Goal: Information Seeking & Learning: Compare options

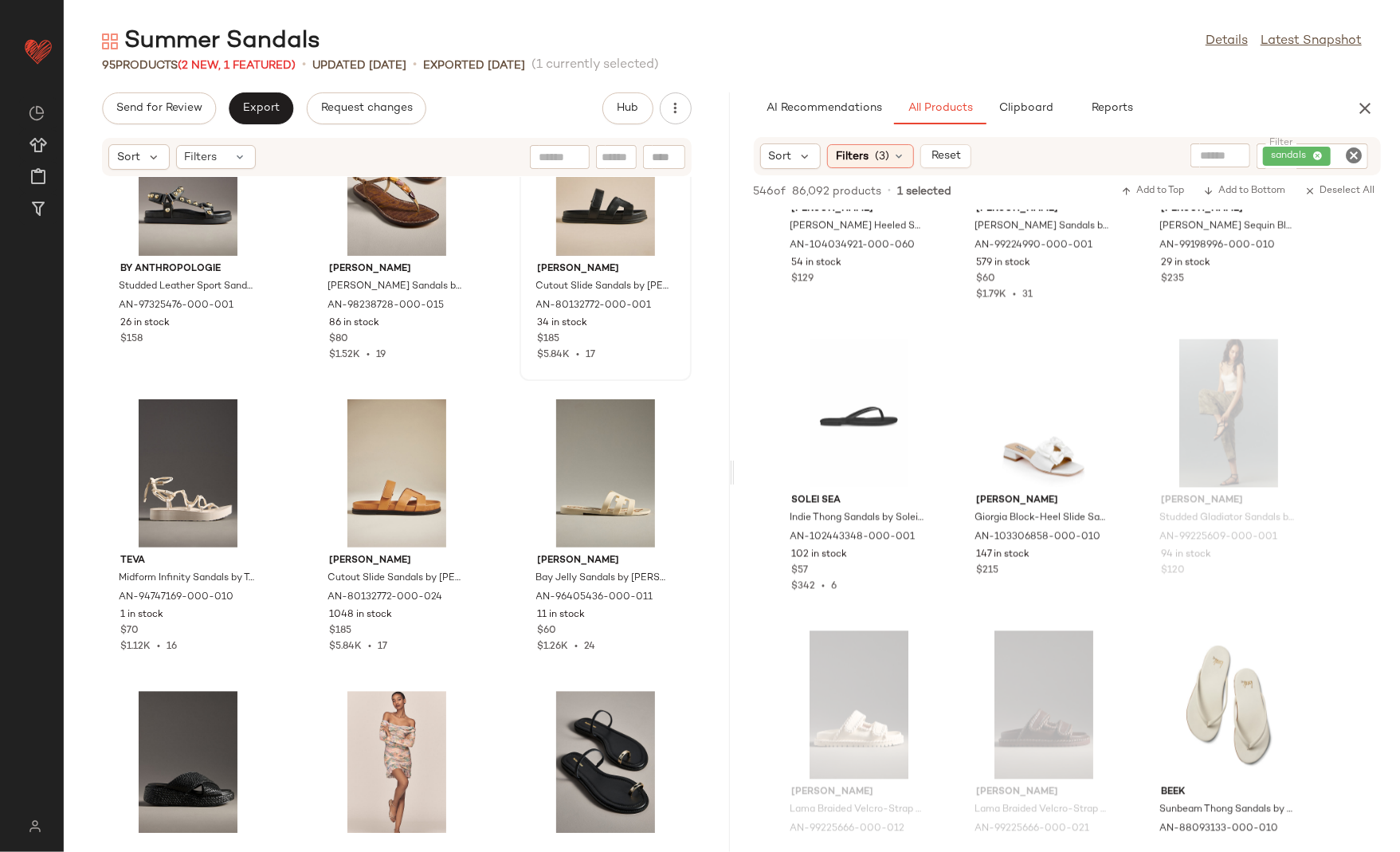
scroll to position [2230, 0]
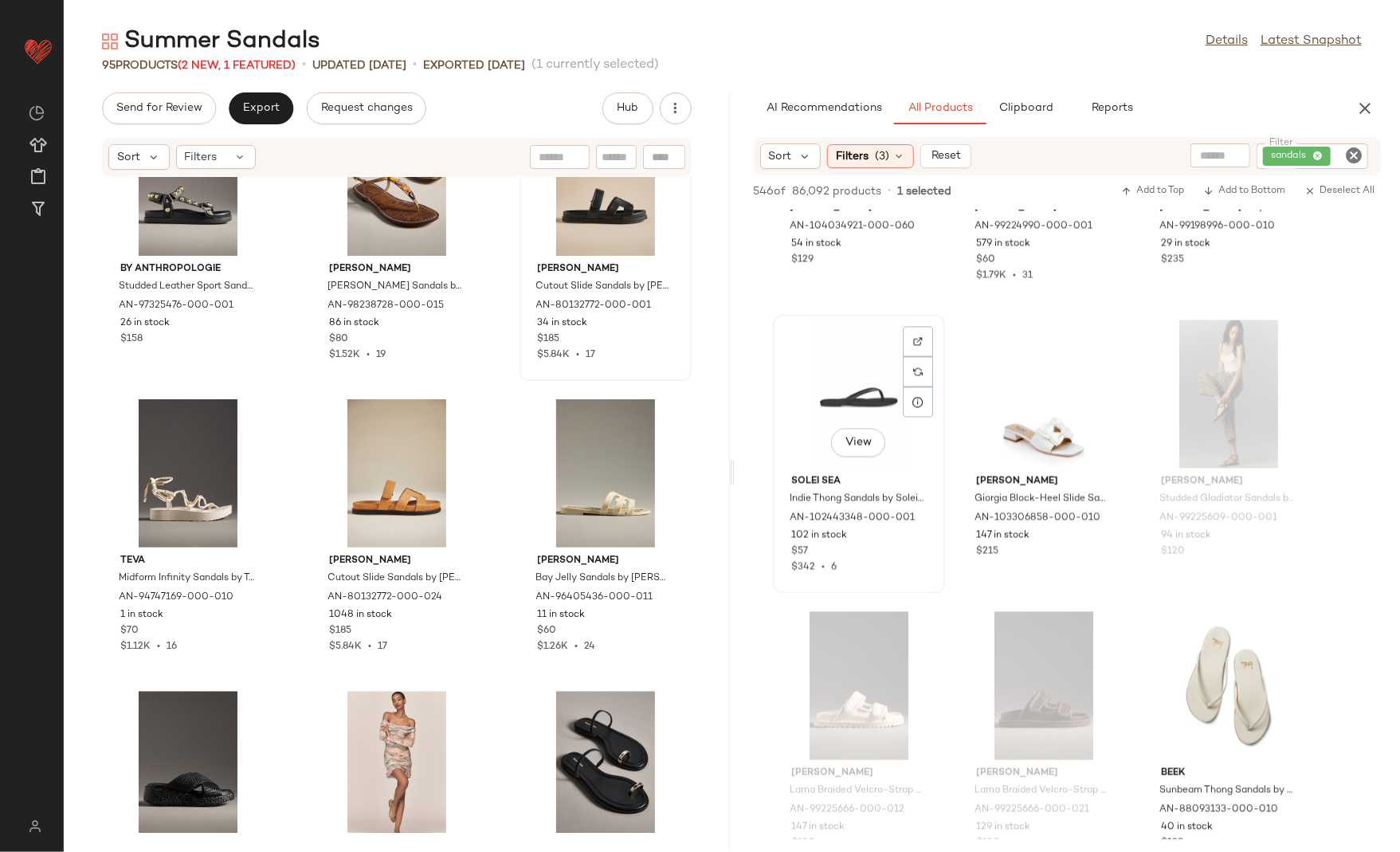
click at [826, 405] on div "View" at bounding box center [859, 394] width 161 height 148
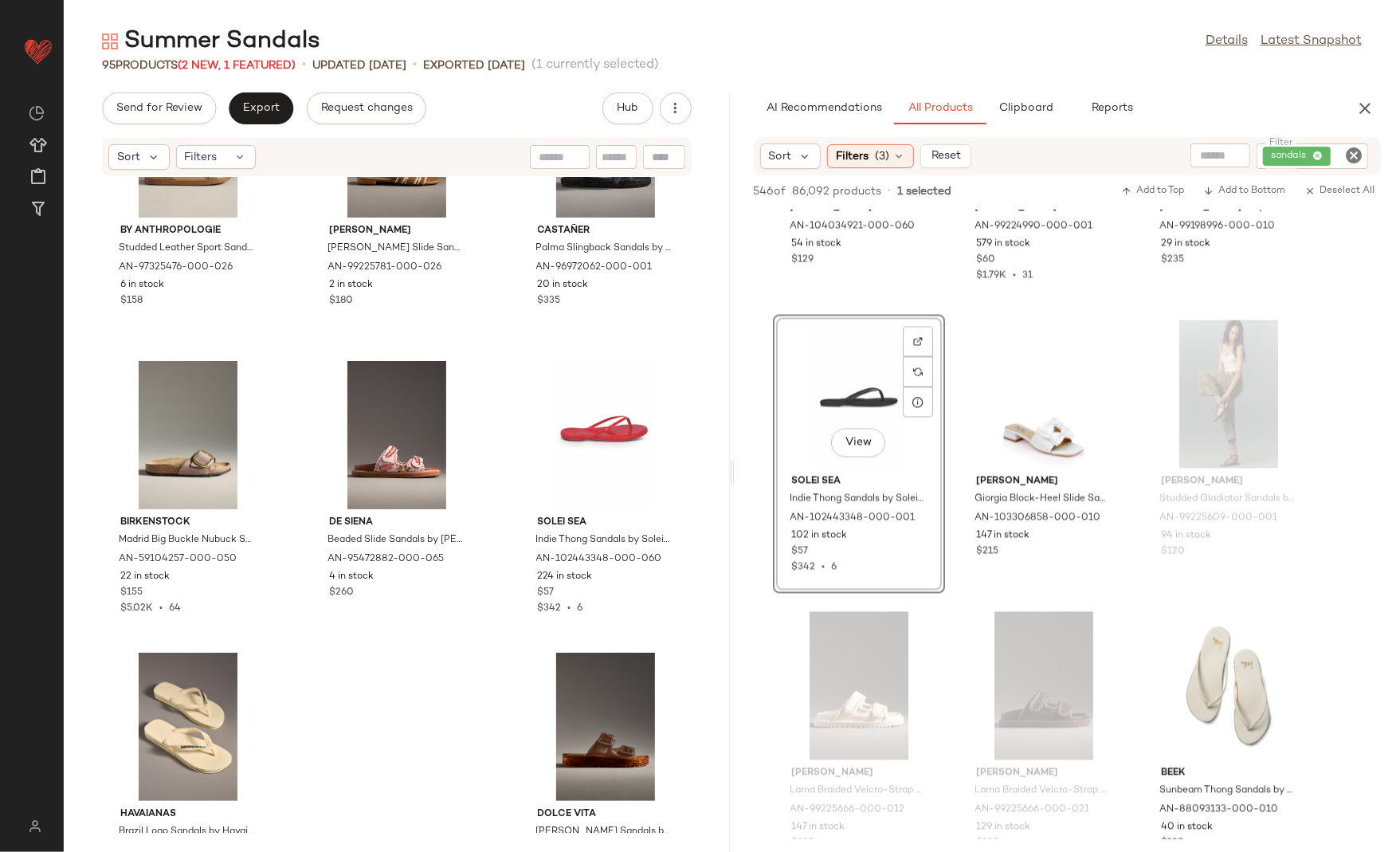
scroll to position [8633, 0]
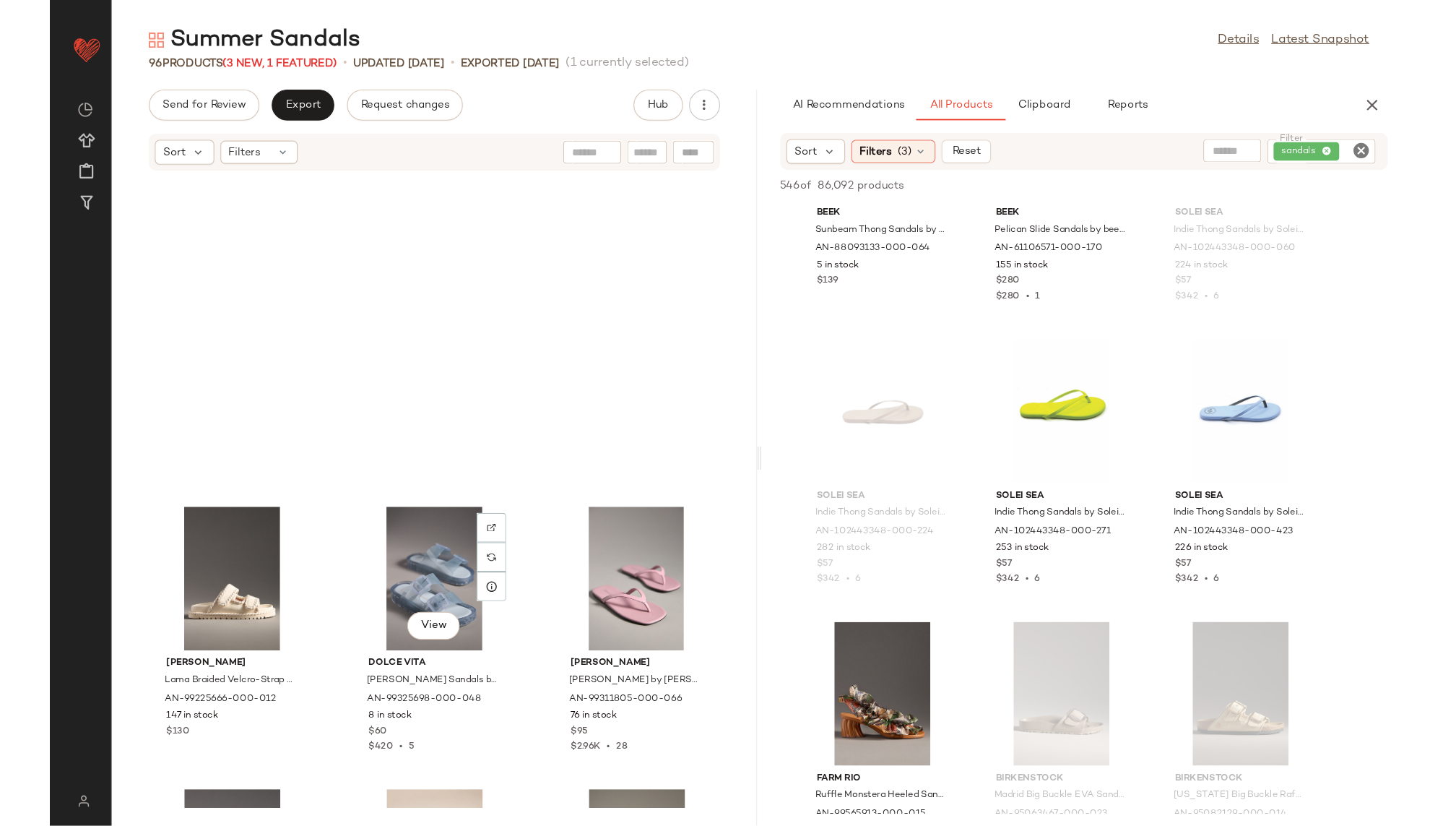
scroll to position [263, 0]
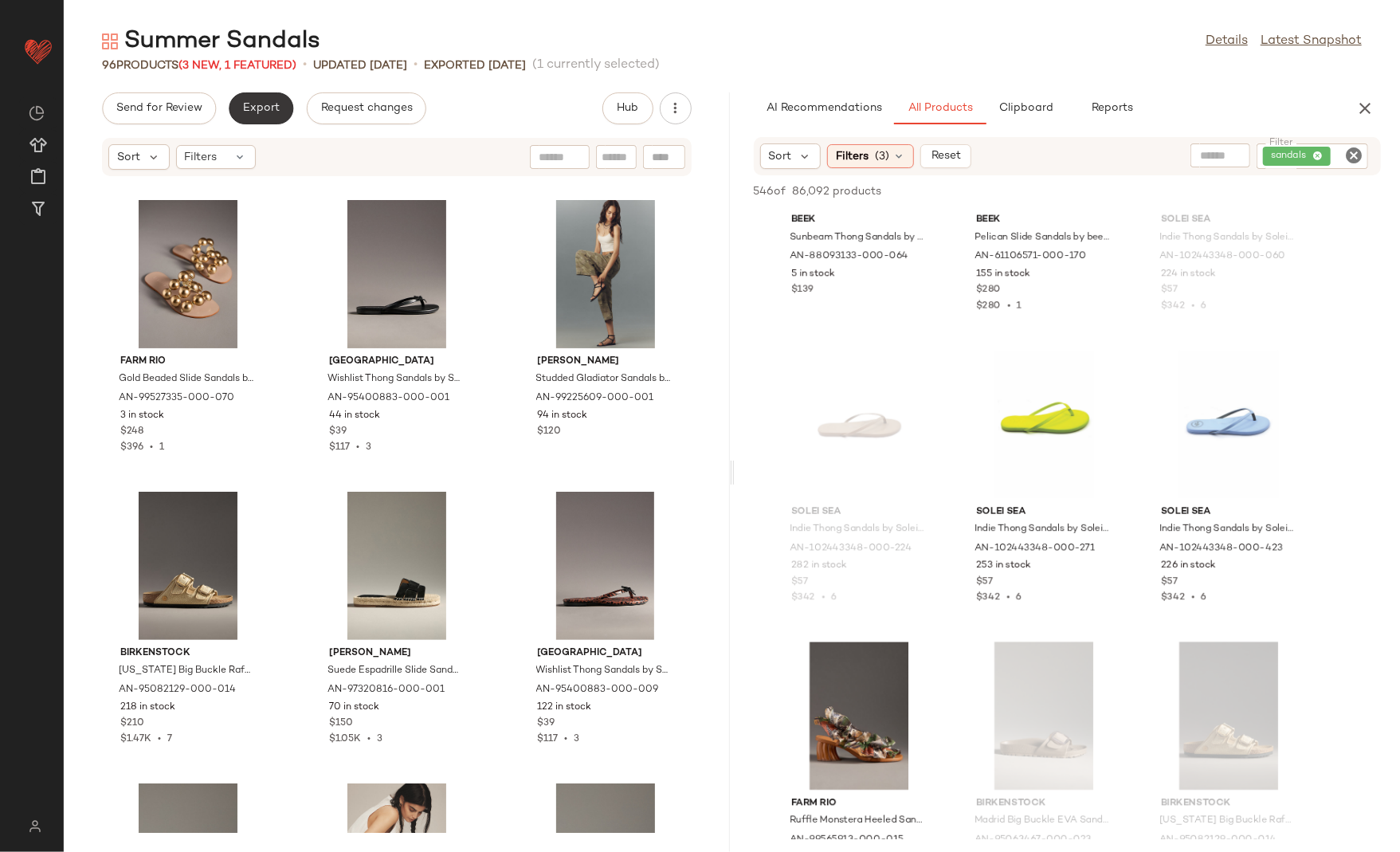
click at [246, 113] on span "Export" at bounding box center [261, 108] width 38 height 13
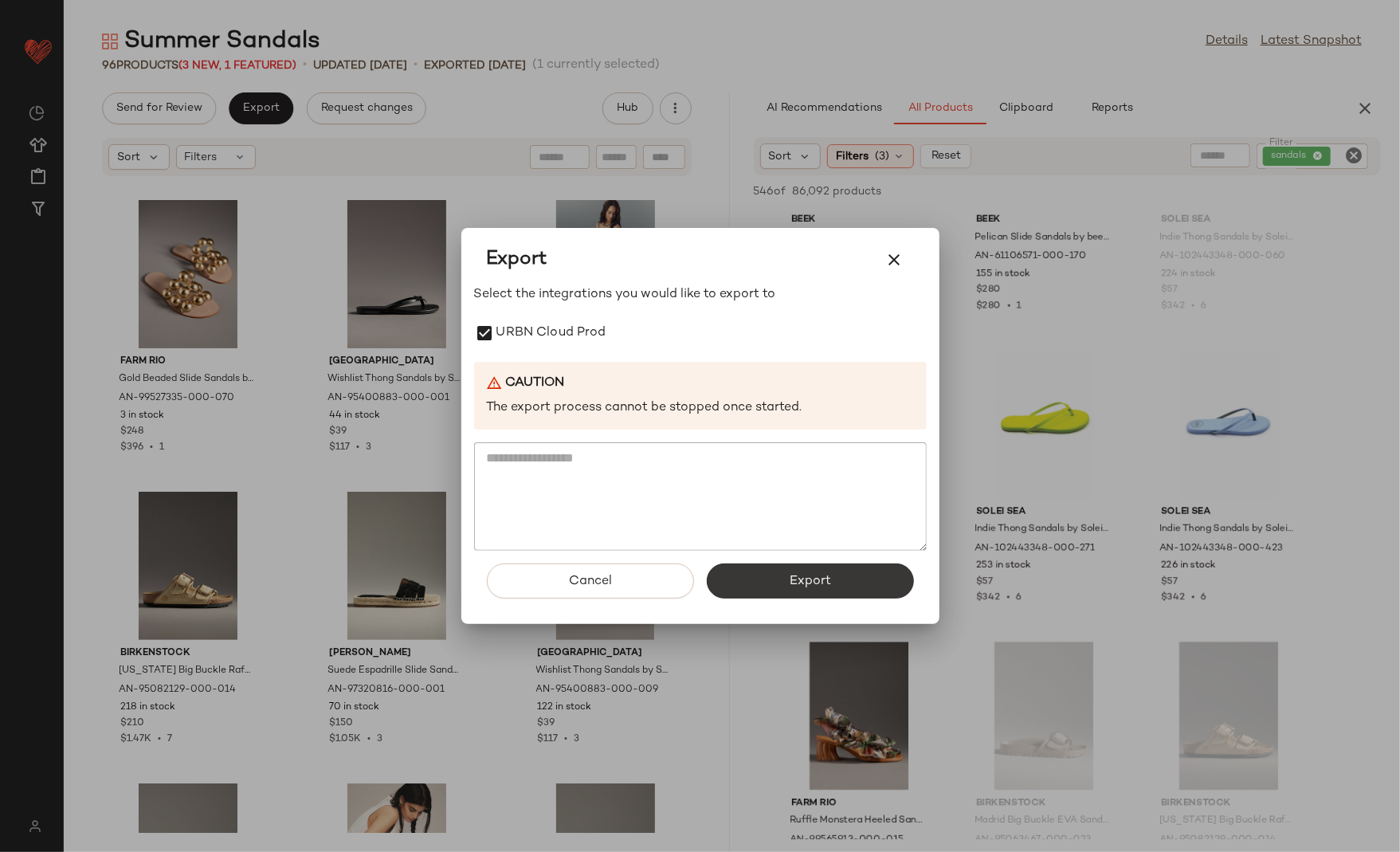
click at [803, 577] on span "Export" at bounding box center [810, 582] width 42 height 15
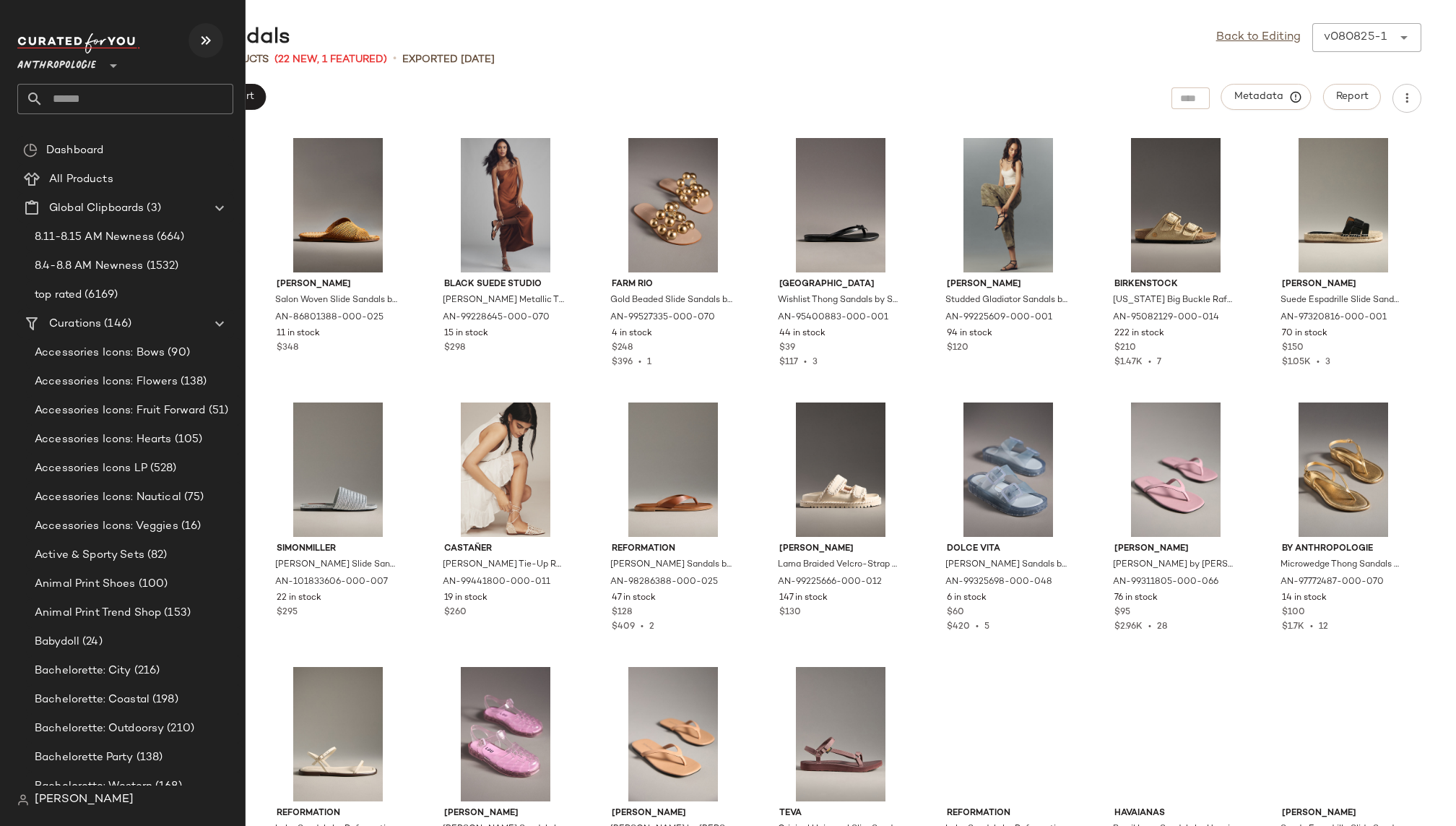
click at [203, 34] on icon "button" at bounding box center [206, 40] width 17 height 17
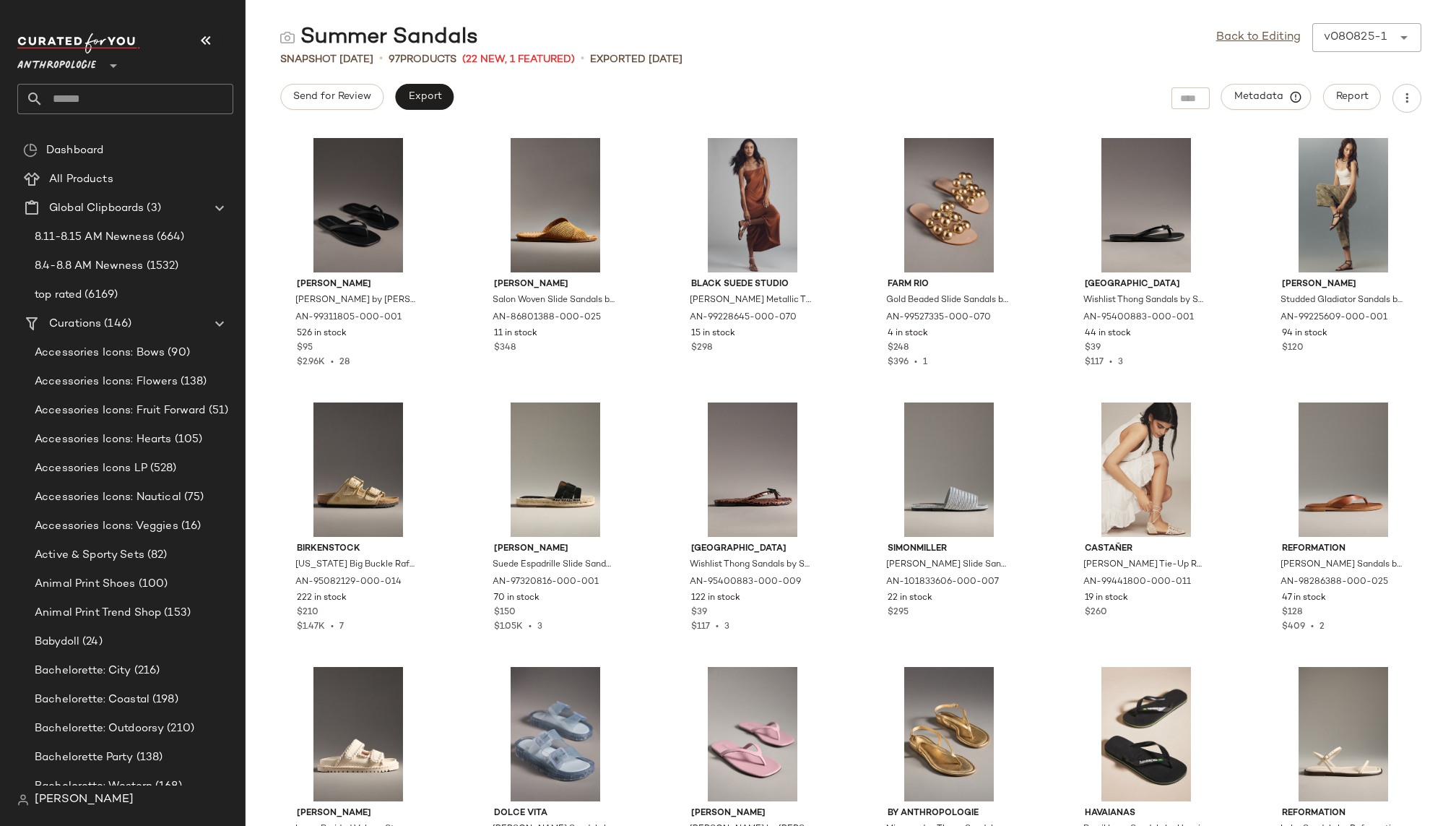
click at [128, 93] on input "text" at bounding box center [138, 99] width 190 height 30
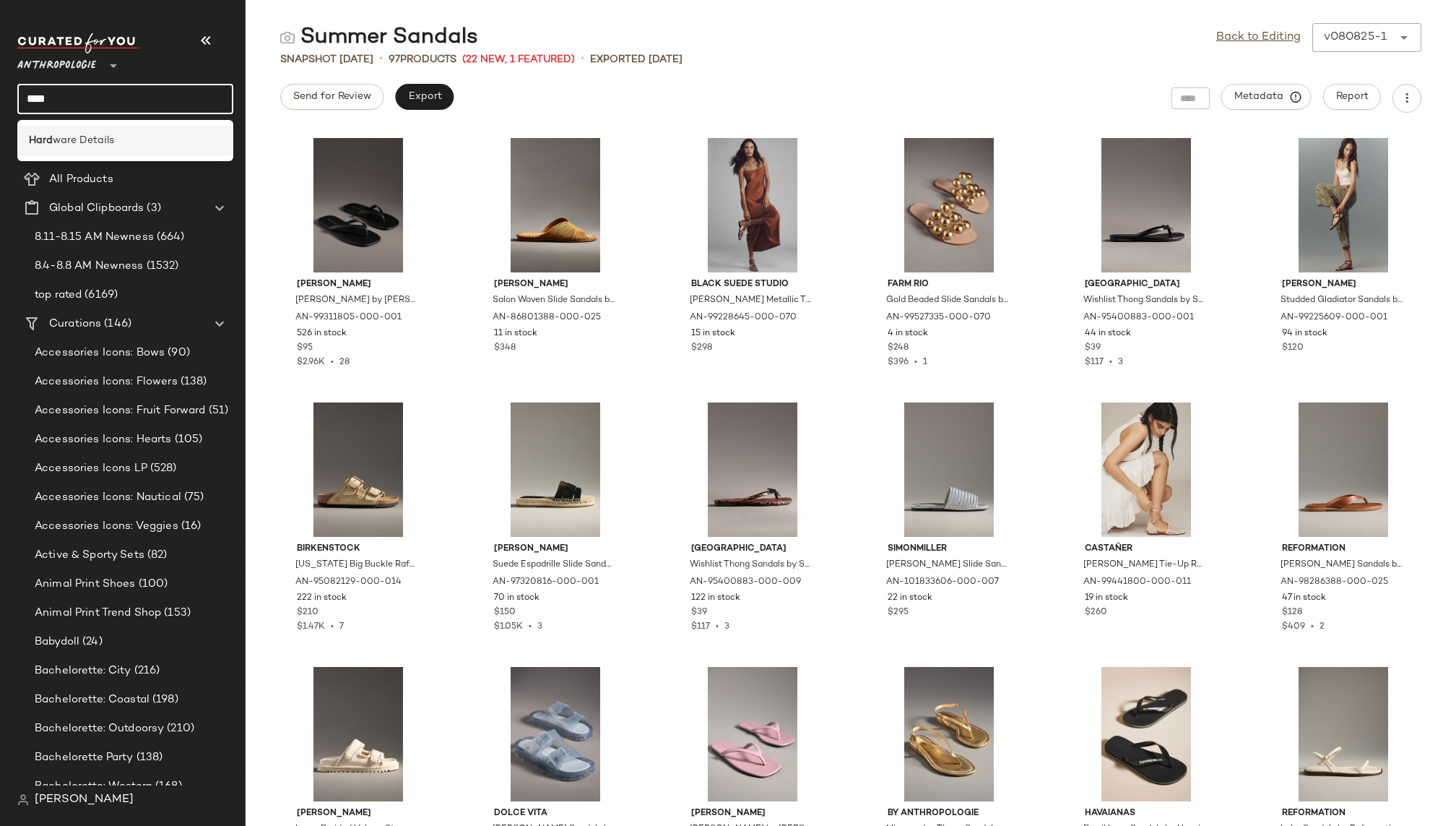
type input "****"
click at [85, 142] on span "ware Details" at bounding box center [83, 141] width 62 height 15
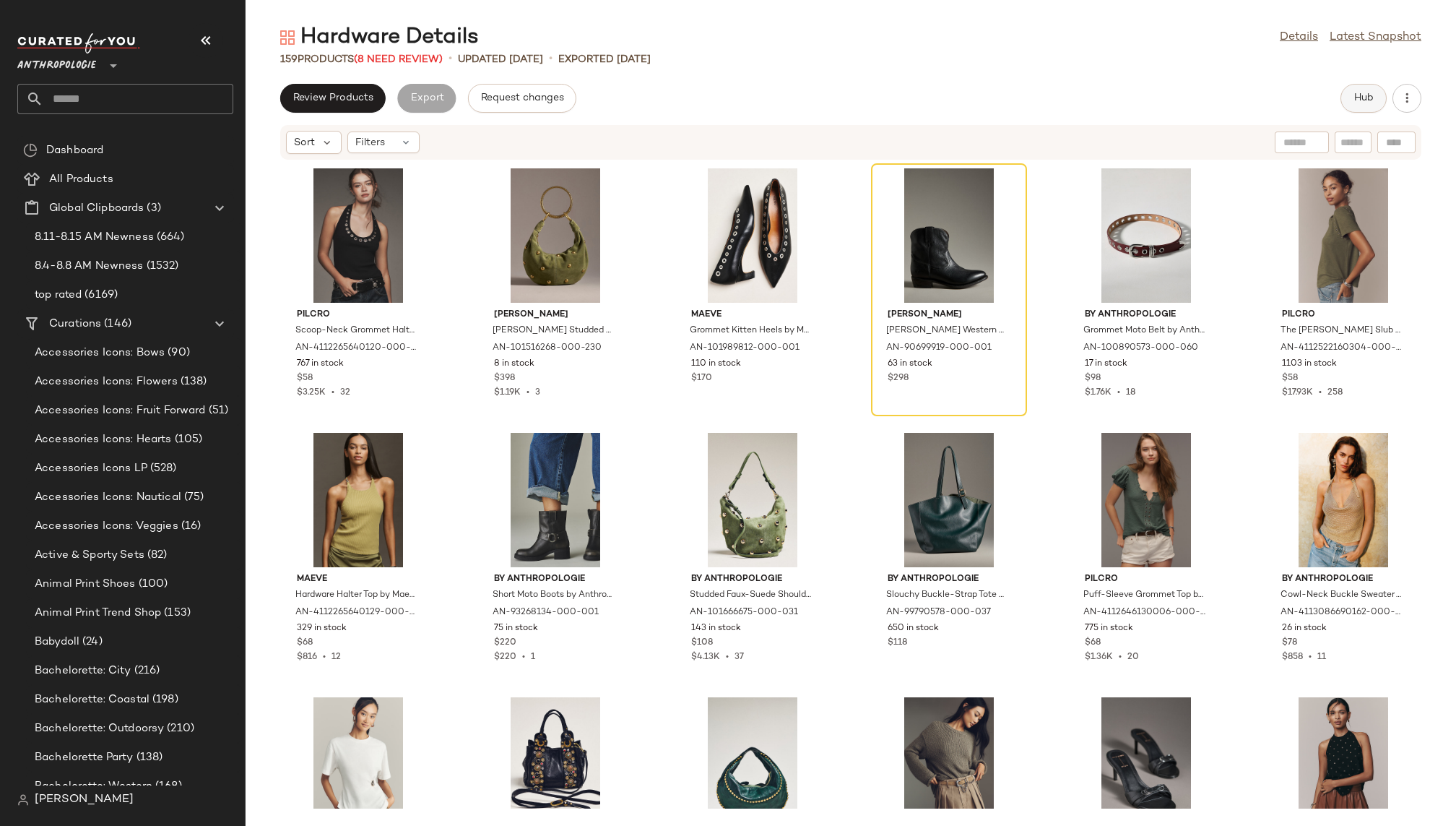
click at [1369, 95] on span "Hub" at bounding box center [1364, 98] width 20 height 12
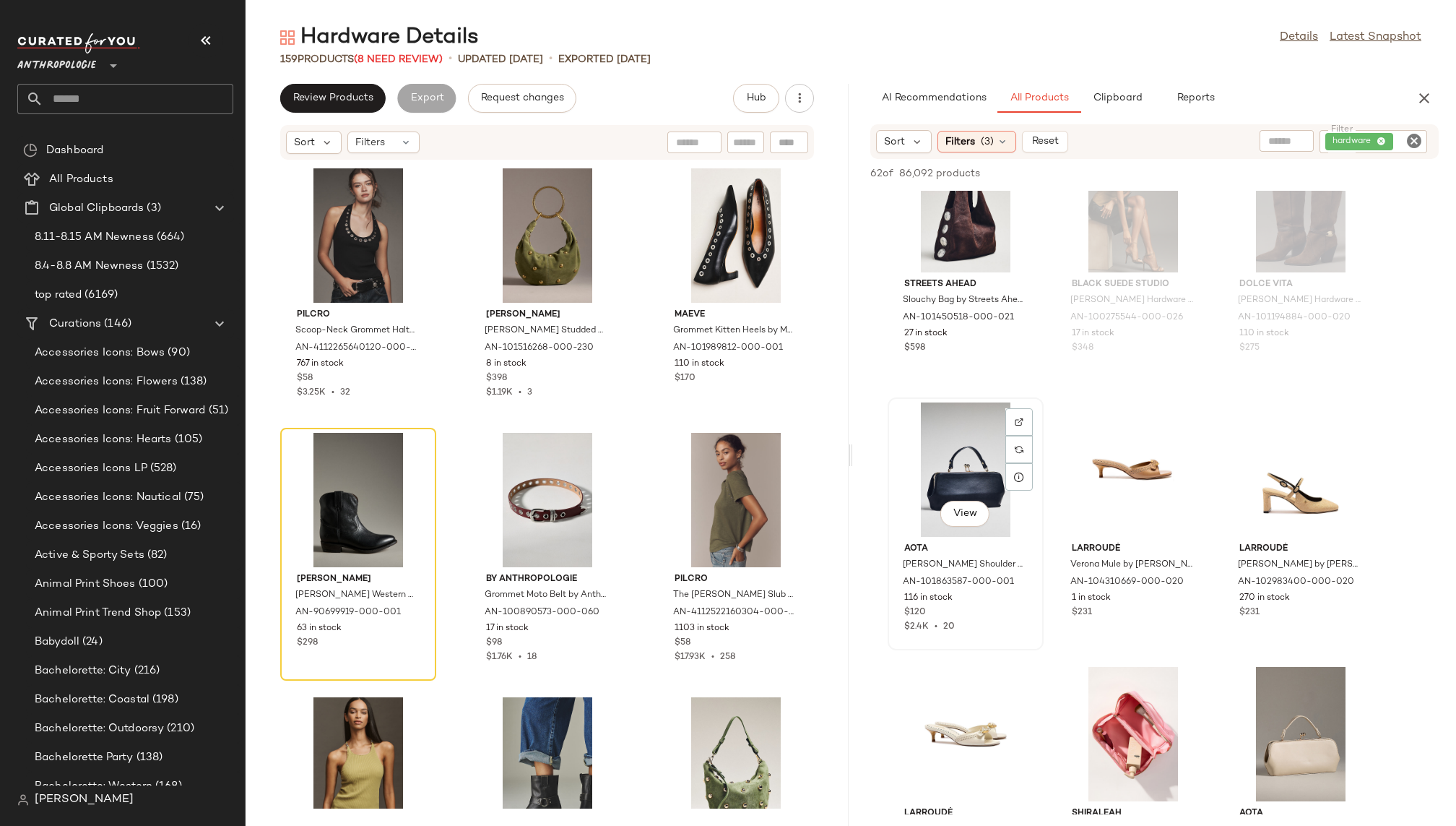
scroll to position [72, 0]
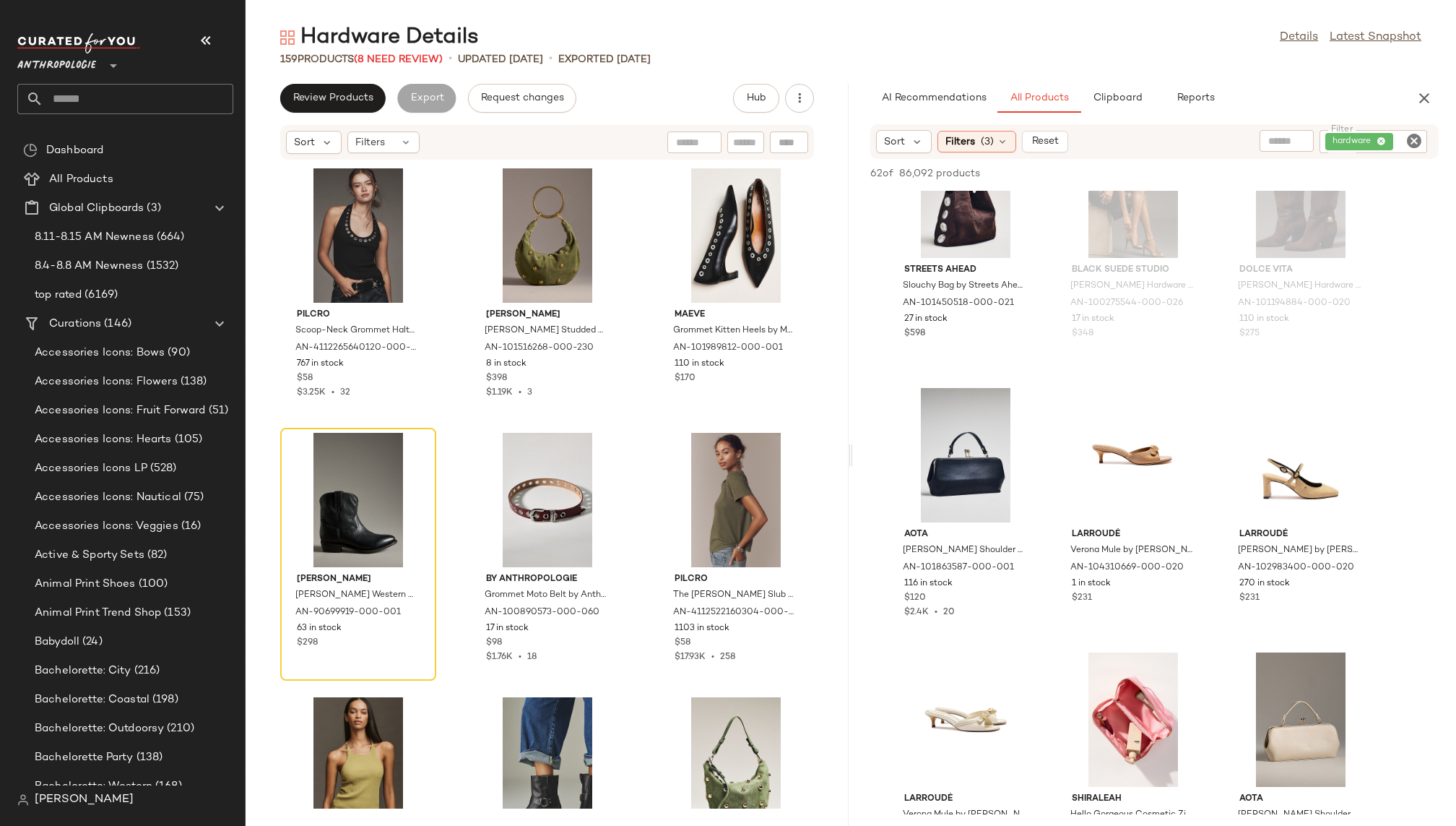
click at [1415, 137] on icon "Clear Filter" at bounding box center [1414, 141] width 17 height 17
click at [1332, 107] on div "AI Recommendations All Products Clipboard Reports" at bounding box center [1131, 98] width 522 height 29
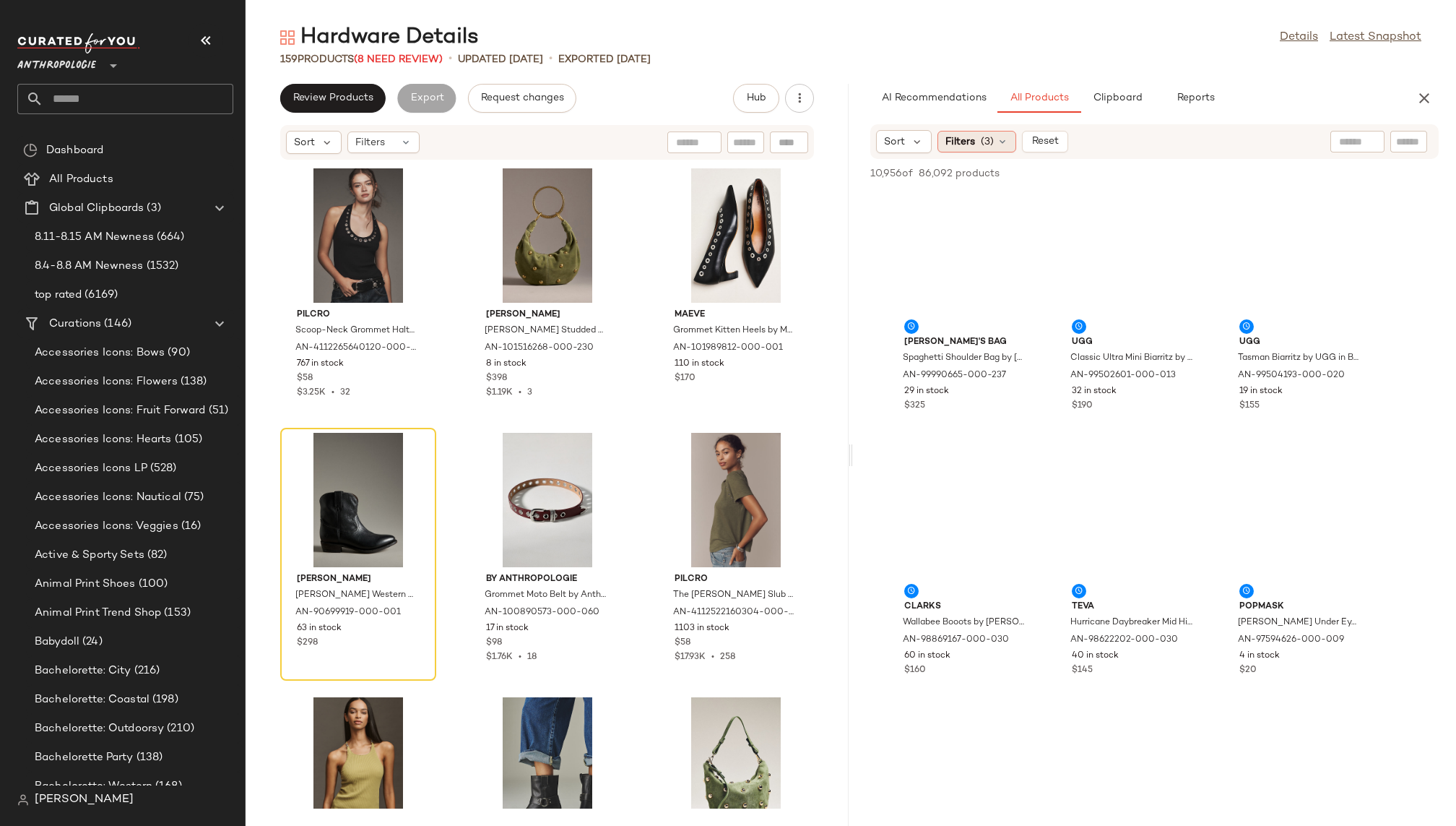
click at [991, 142] on span "(3)" at bounding box center [987, 142] width 13 height 15
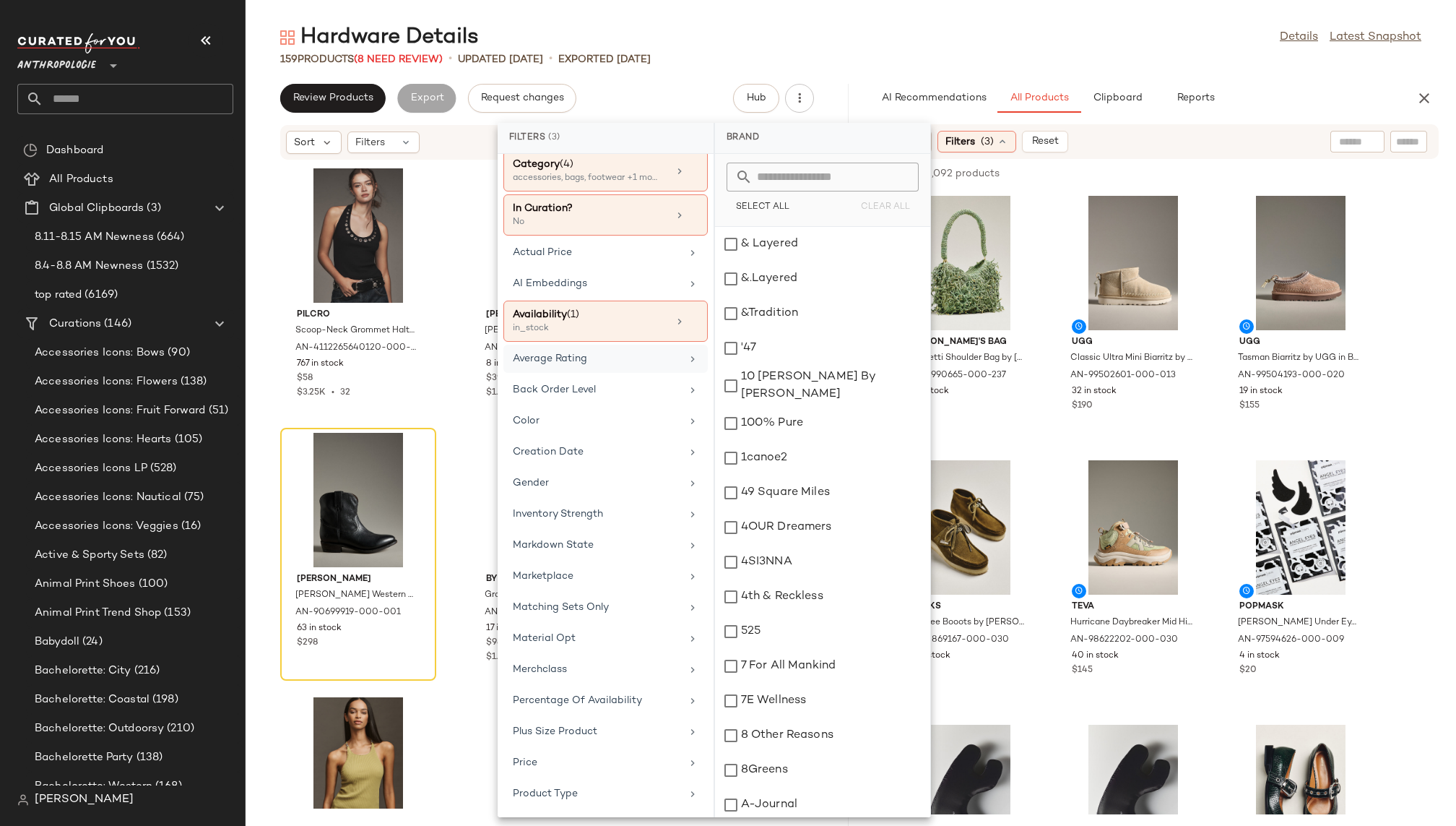
scroll to position [0, 0]
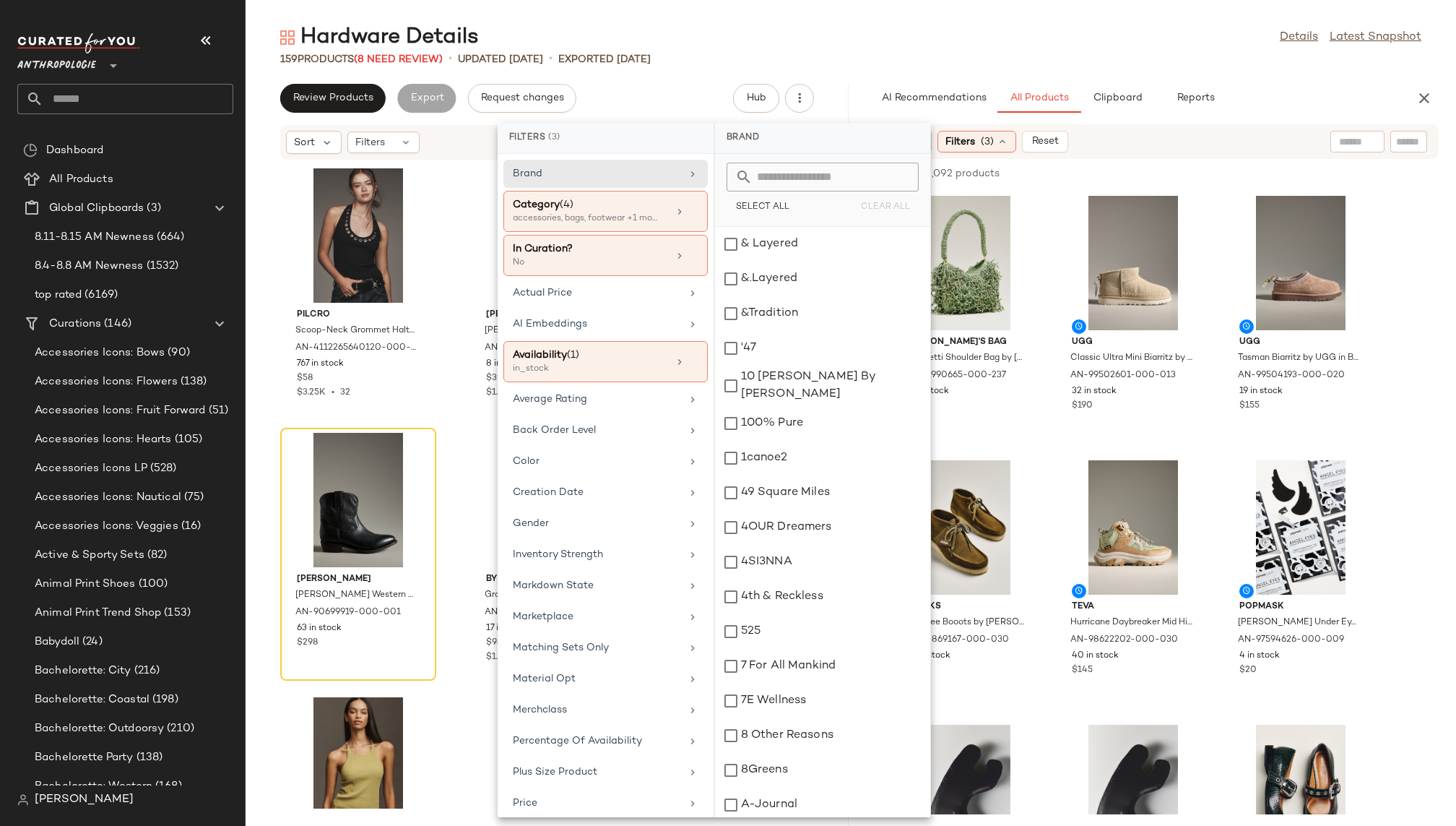
click at [1019, 39] on div "Hardware Details Details Latest Snapshot" at bounding box center [851, 37] width 1210 height 29
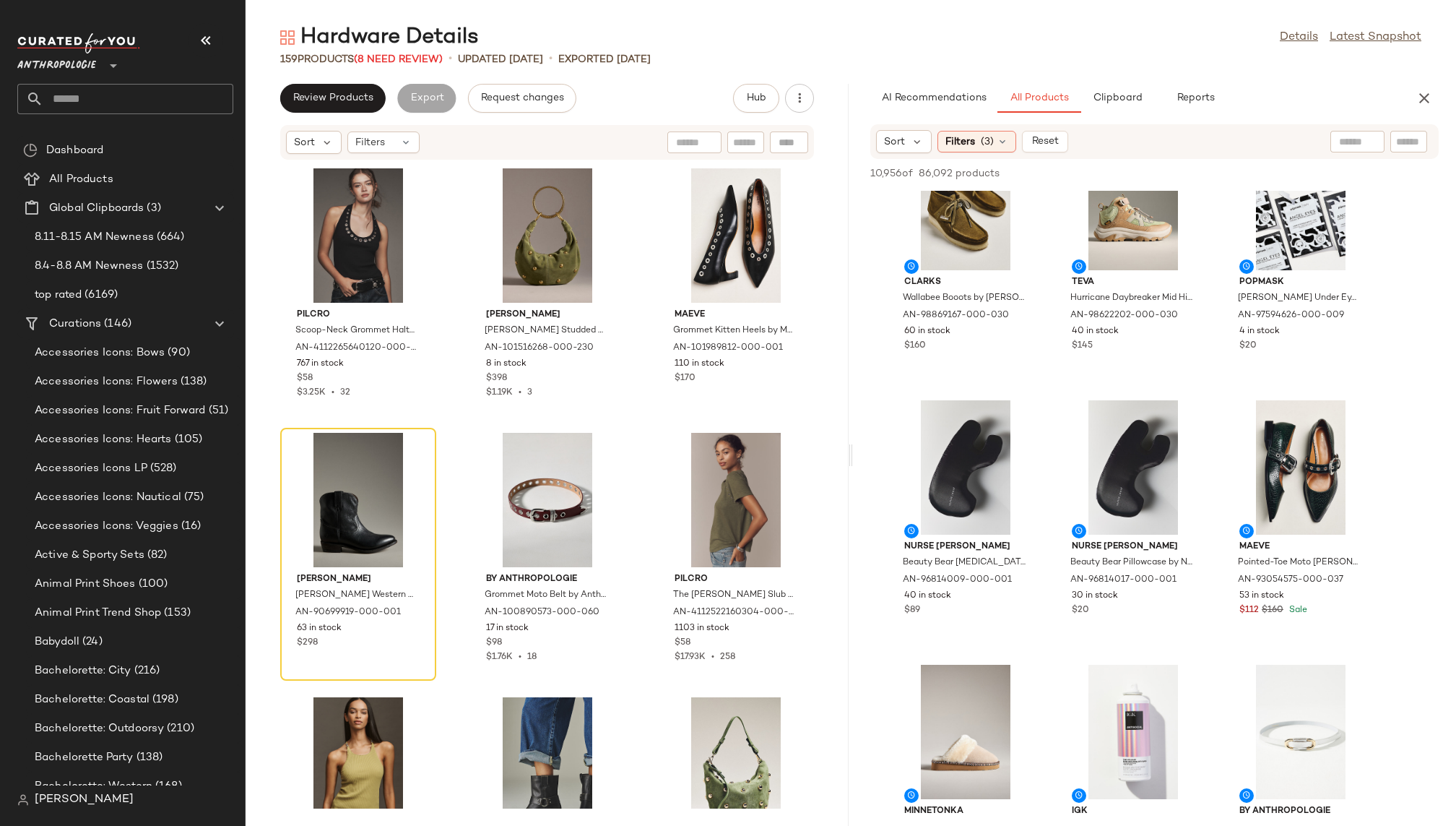
scroll to position [340, 0]
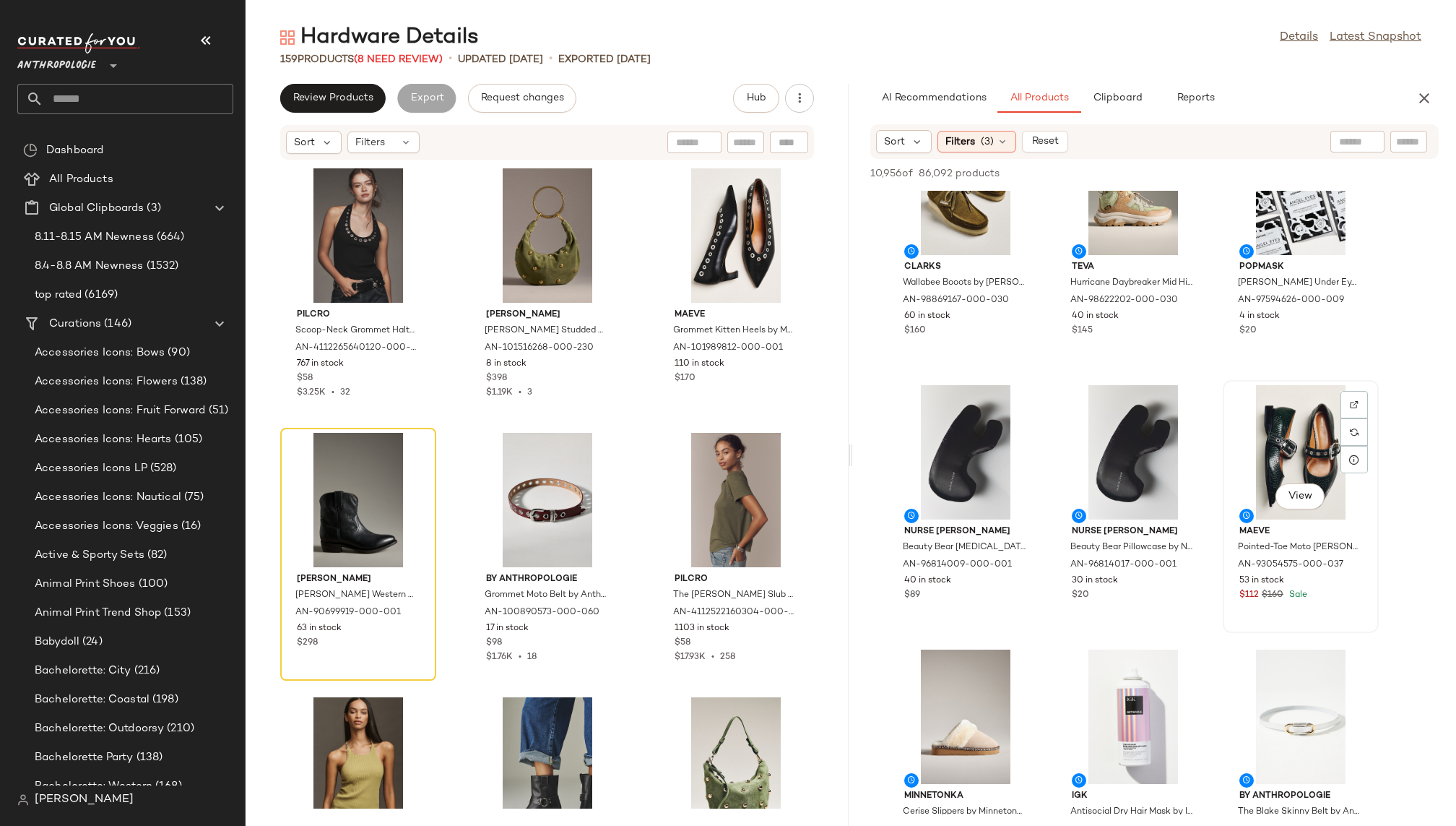
click at [1281, 475] on div "View" at bounding box center [1300, 451] width 146 height 134
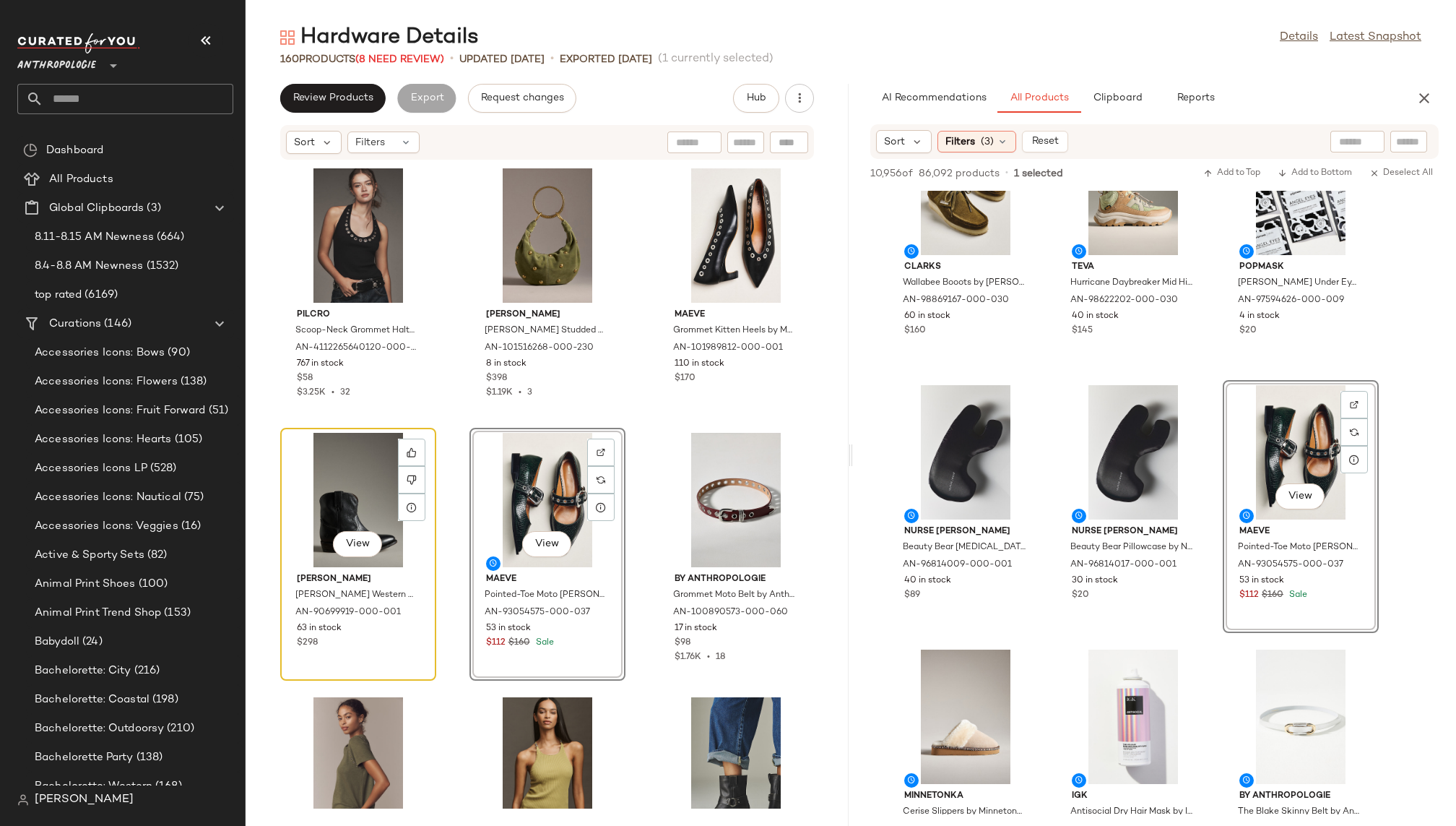
click at [330, 506] on div "View" at bounding box center [358, 500] width 146 height 134
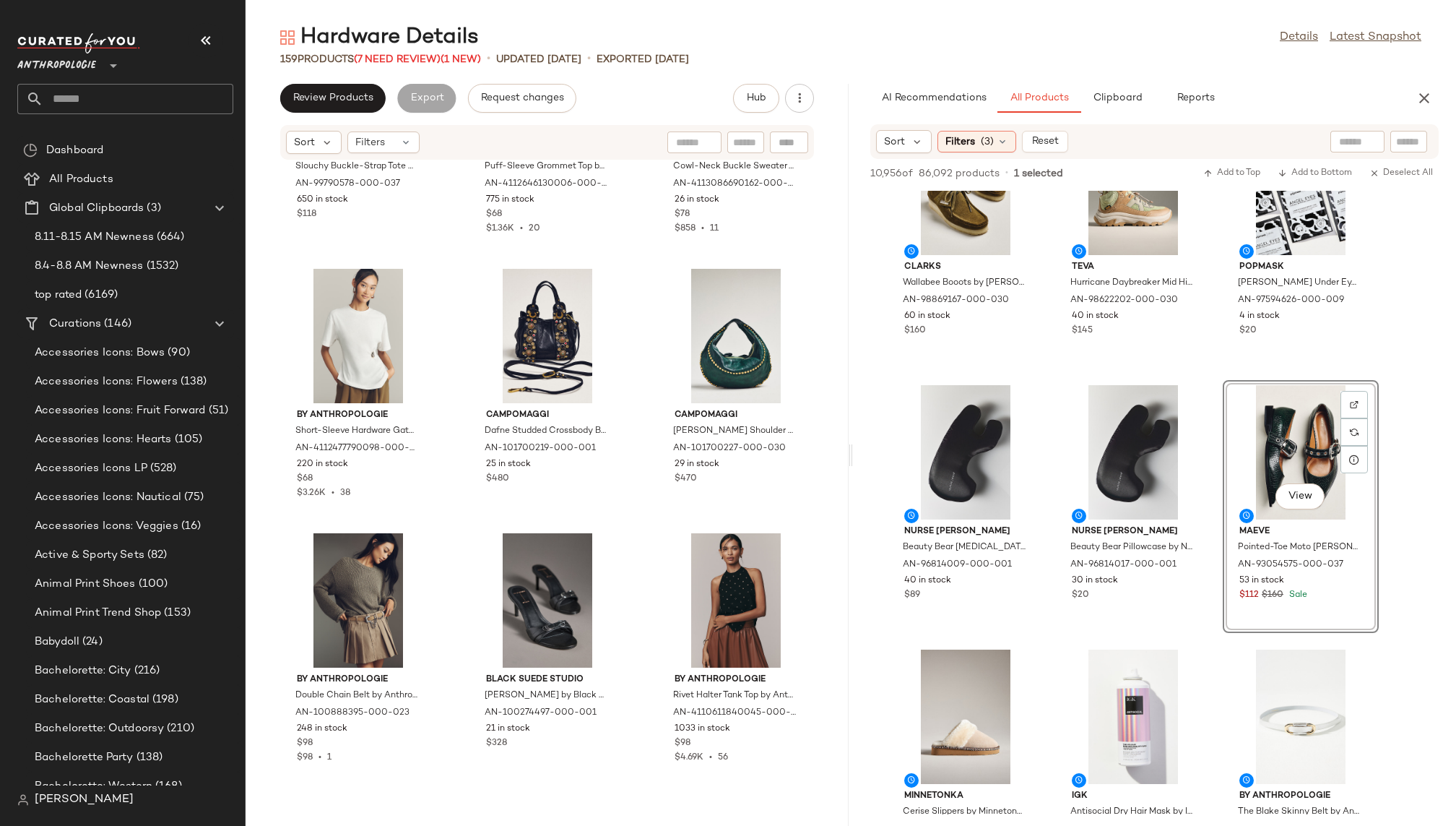
scroll to position [969, 0]
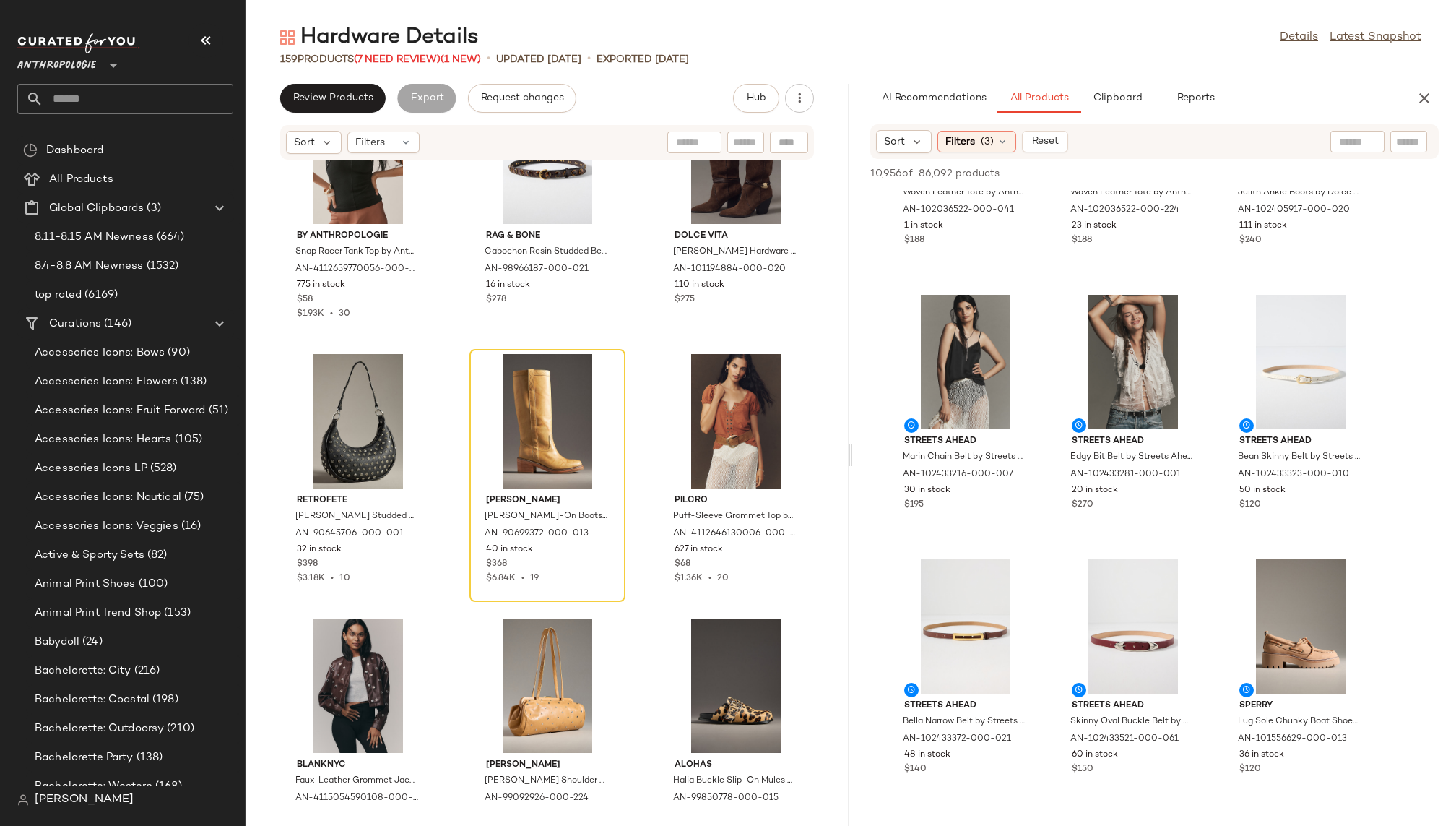
scroll to position [3892, 0]
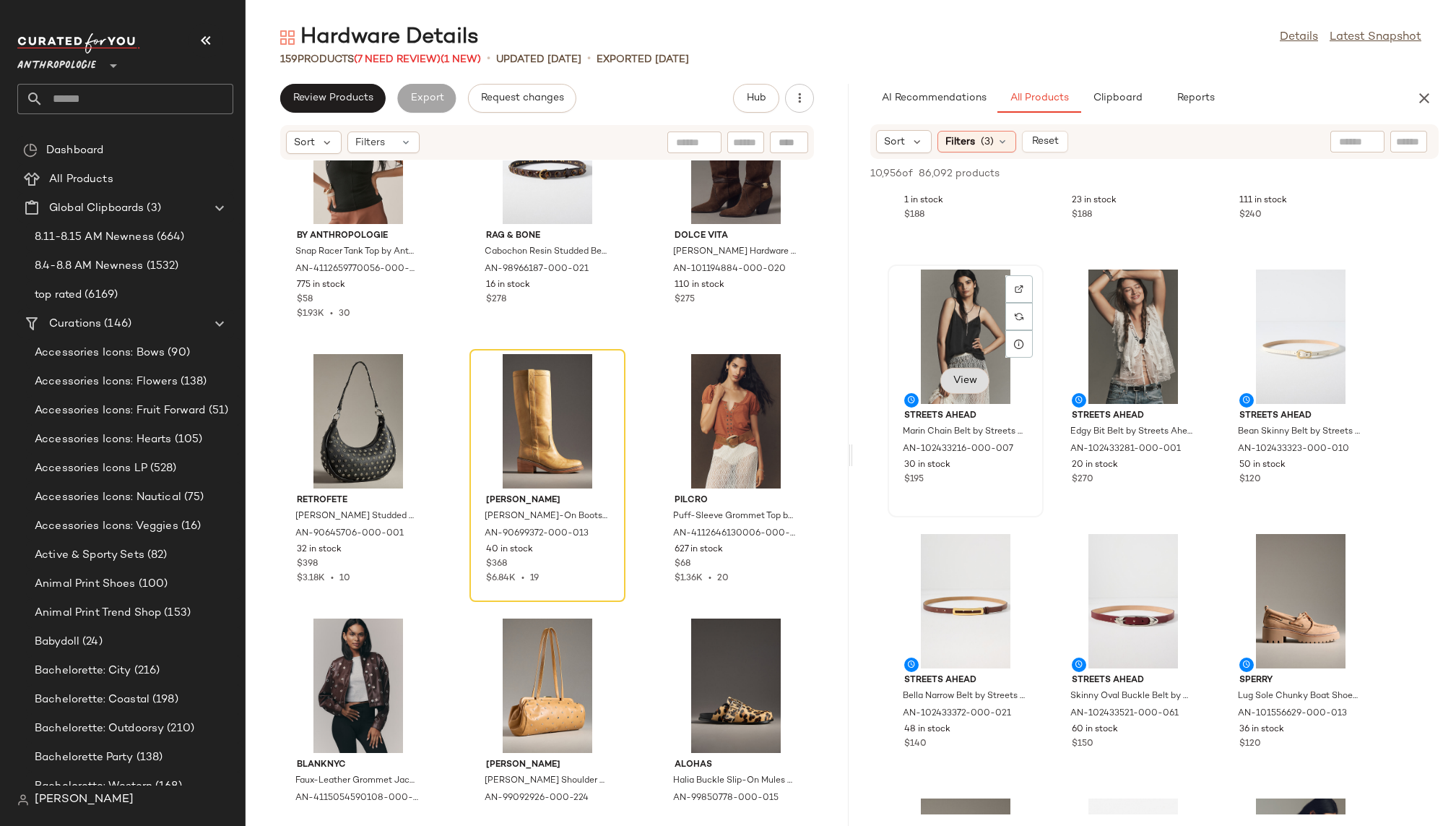
click at [964, 386] on button "View" at bounding box center [964, 381] width 49 height 26
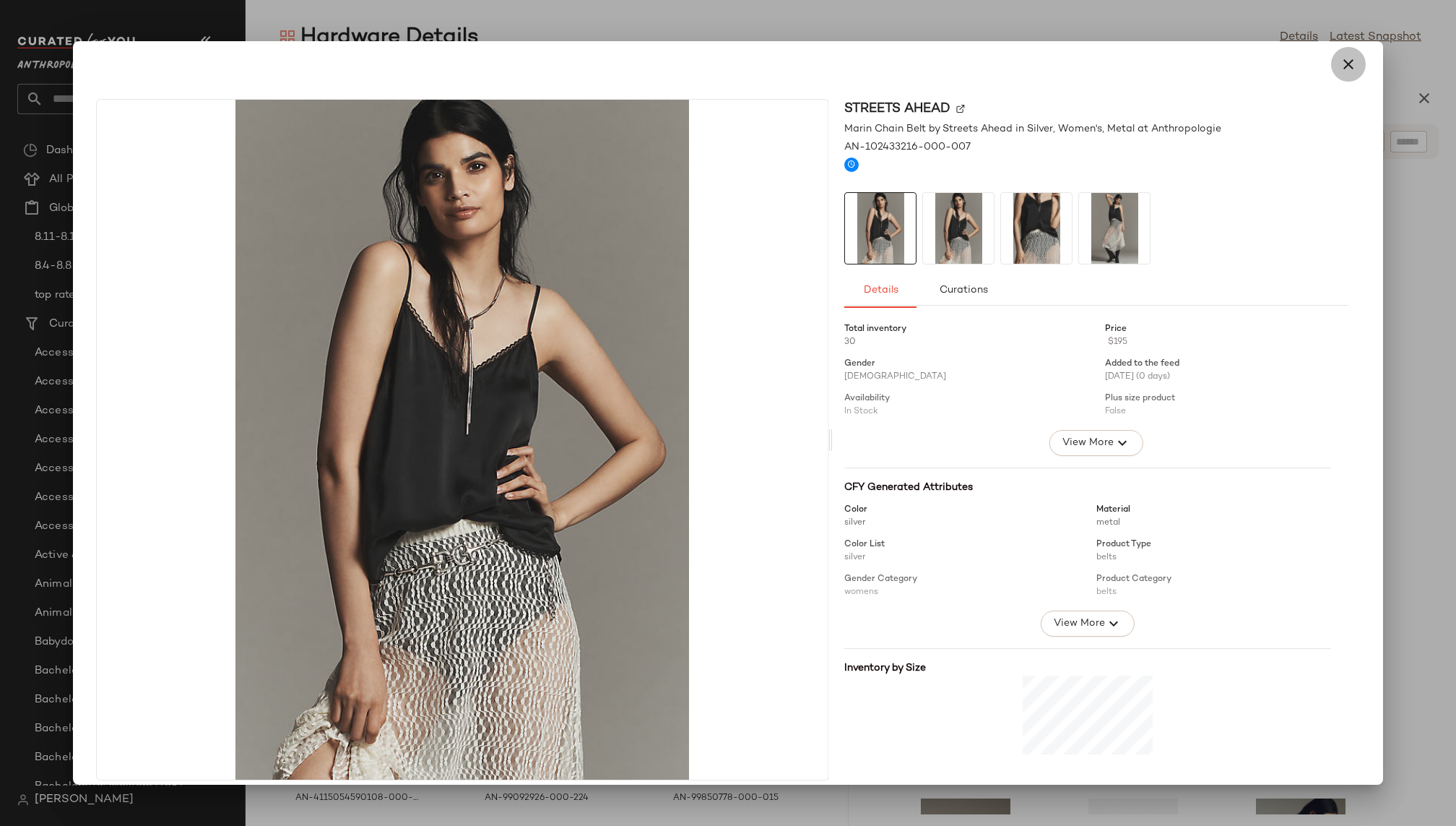
click at [1339, 72] on icon "button" at bounding box center [1348, 64] width 17 height 17
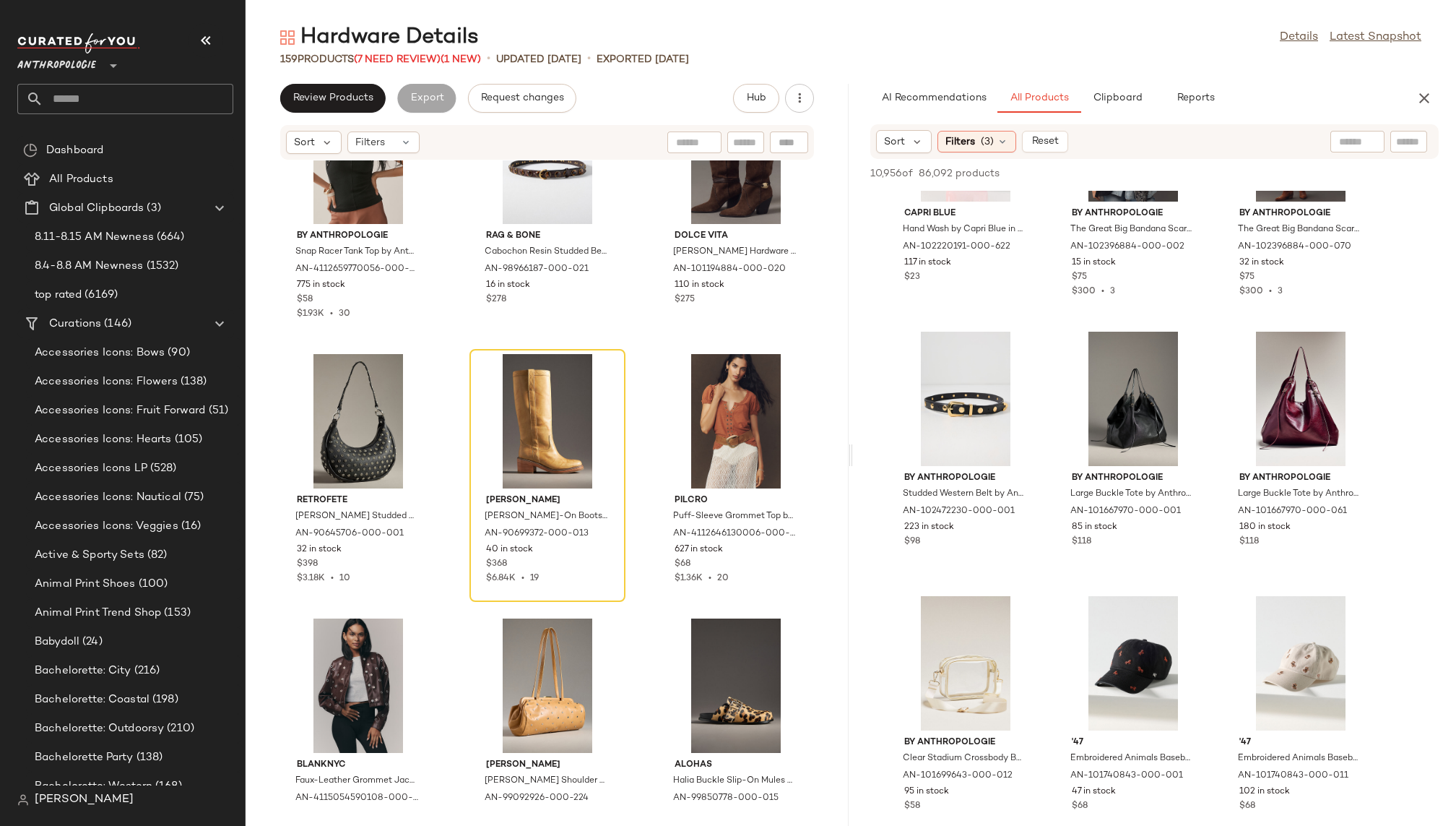
scroll to position [37866, 0]
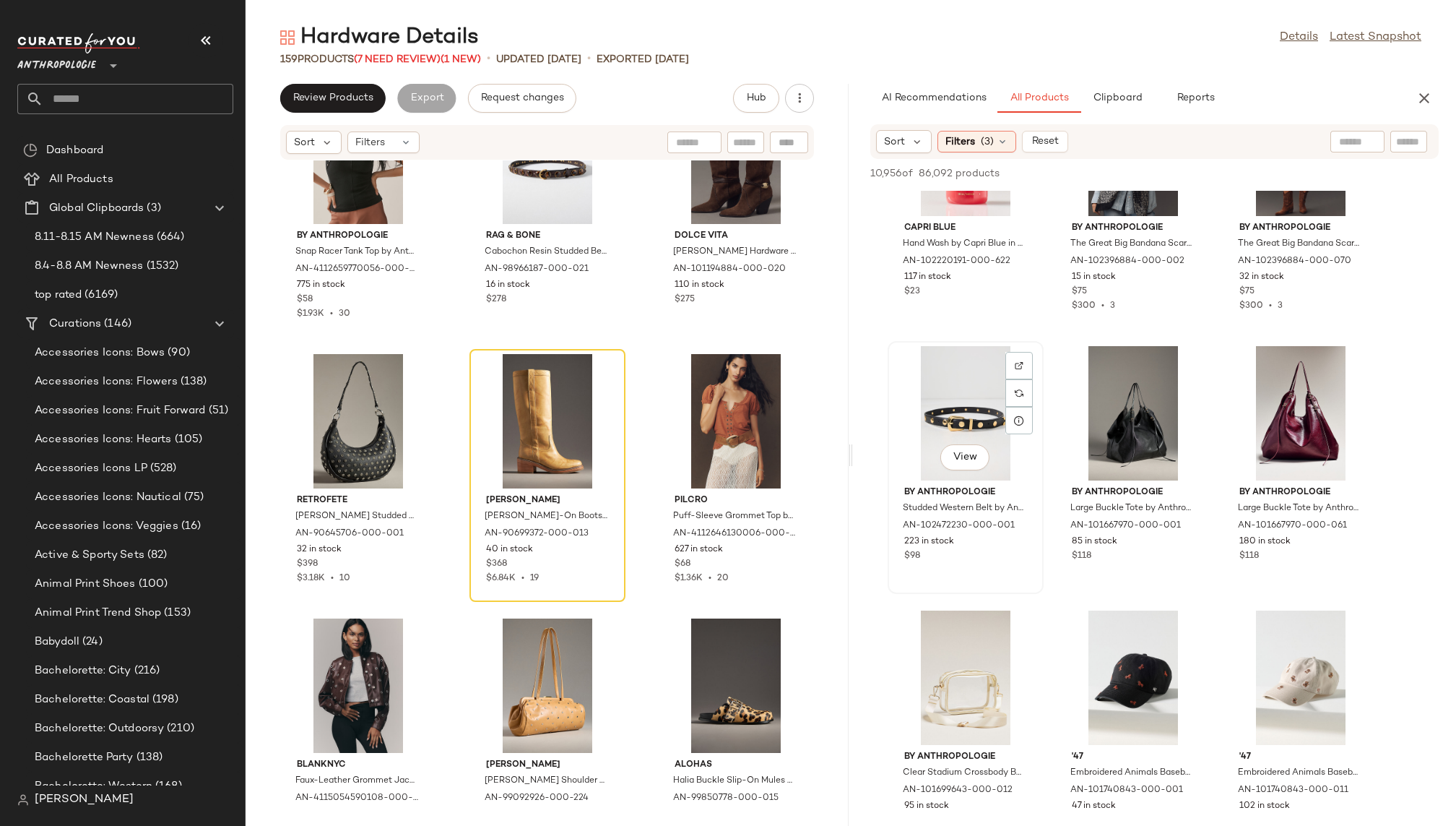
click at [945, 395] on div "View" at bounding box center [965, 413] width 146 height 134
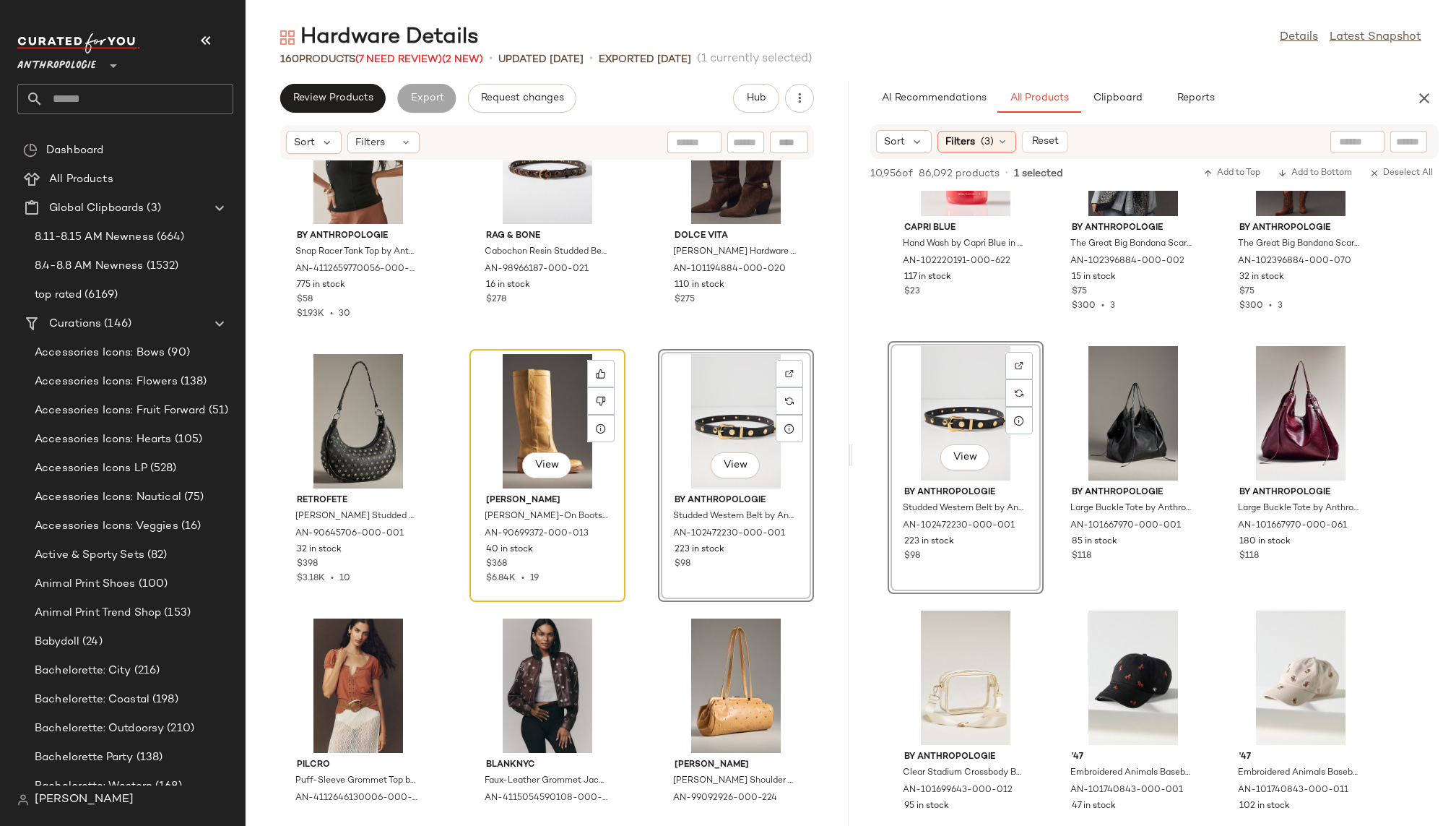
click at [524, 434] on div "View" at bounding box center [547, 420] width 146 height 134
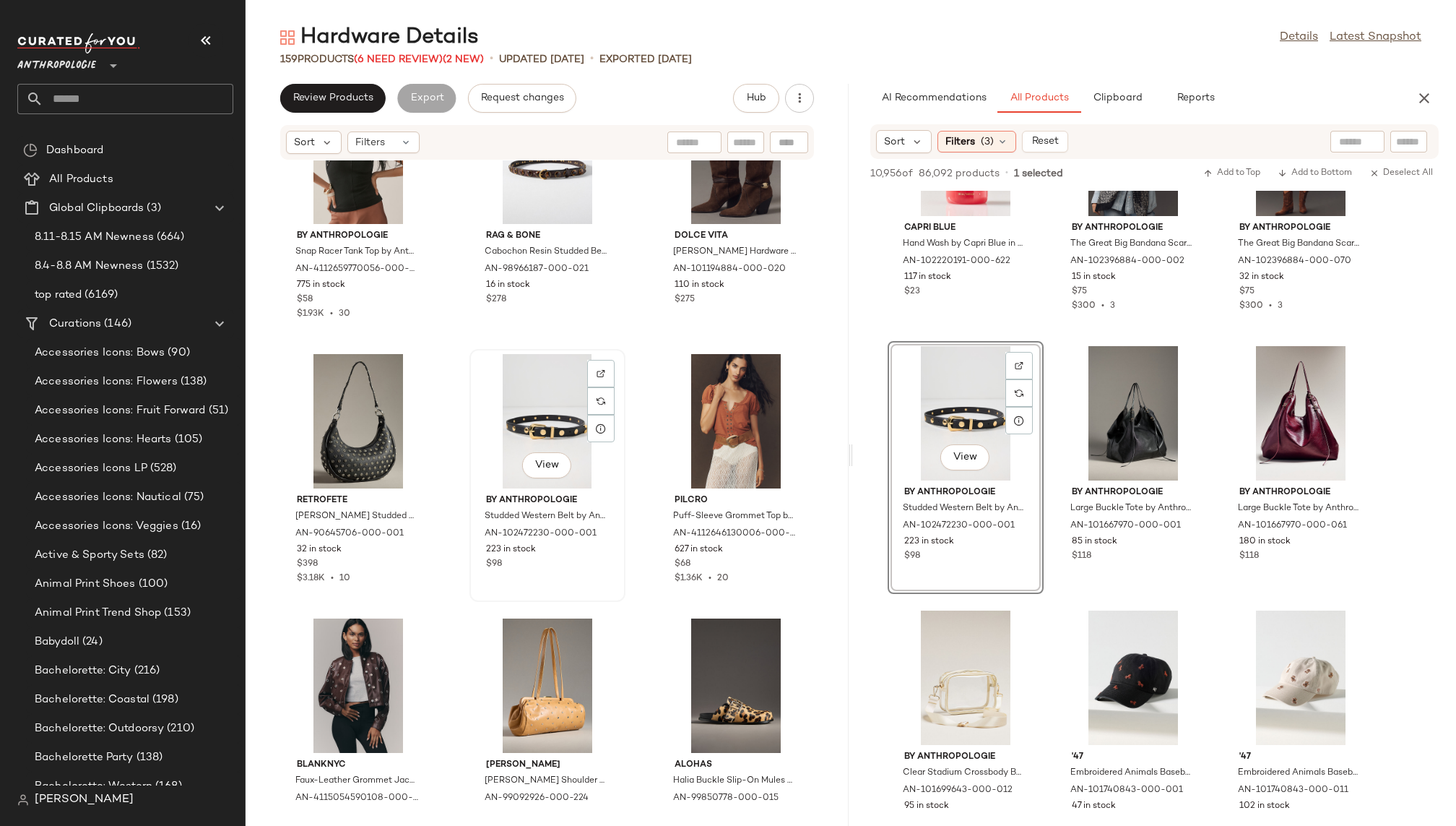
click at [519, 417] on div "View" at bounding box center [547, 420] width 146 height 134
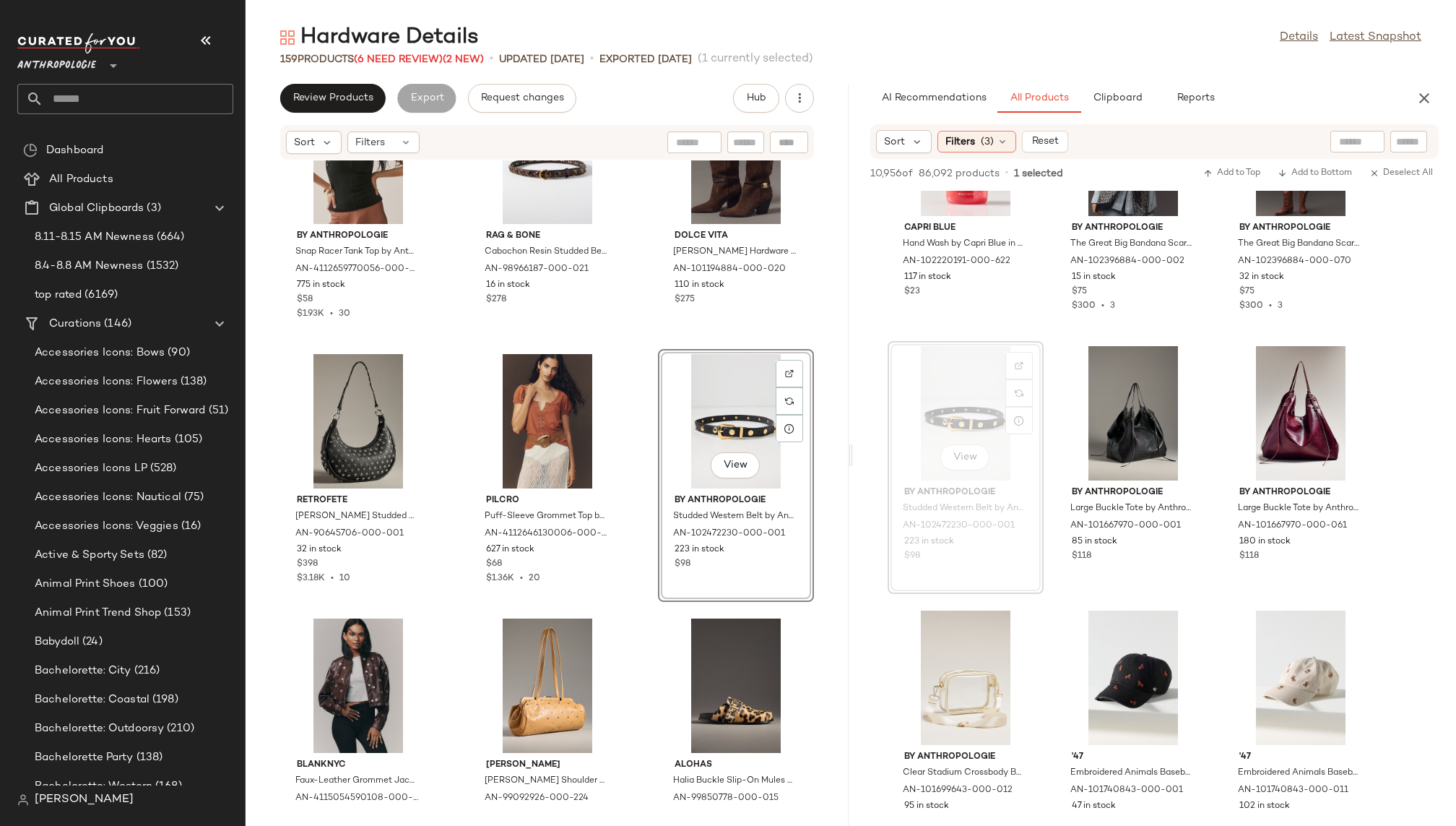
click at [629, 640] on div "By Anthropologie Snap Racer Tank Top by Anthropologie in Black, Women's, Size: …" at bounding box center [547, 485] width 603 height 648
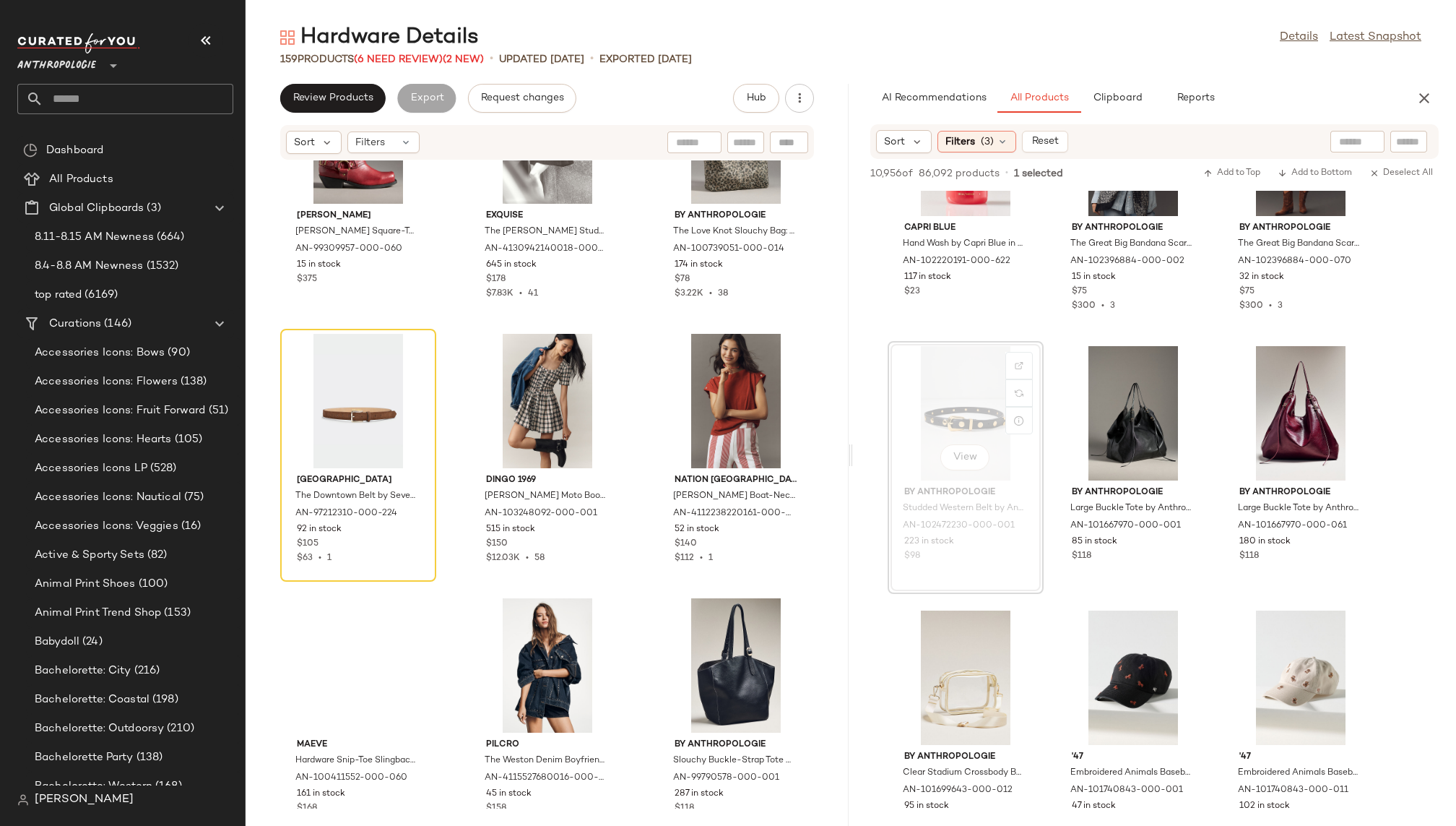
scroll to position [3284, 0]
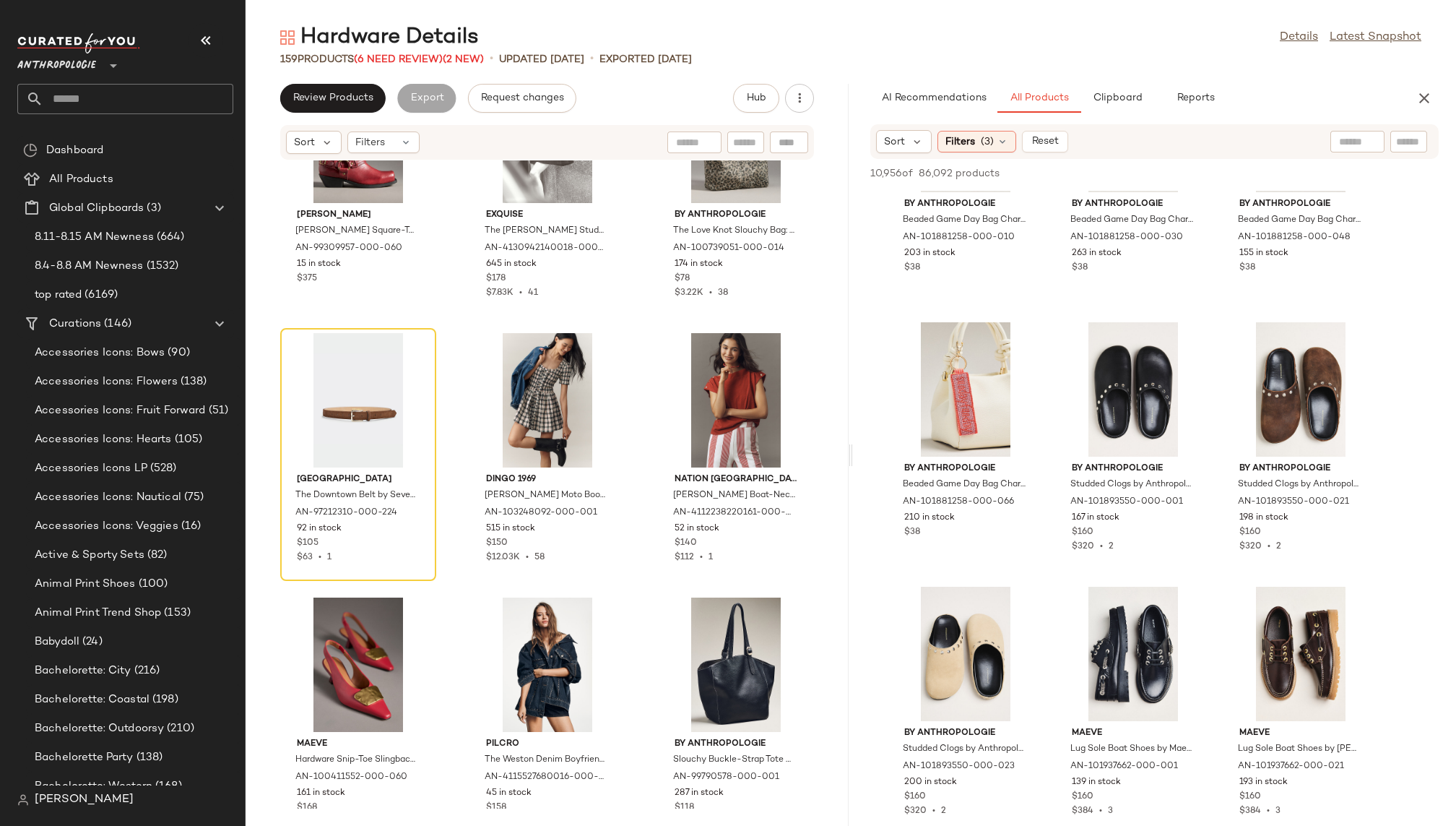
scroll to position [50607, 0]
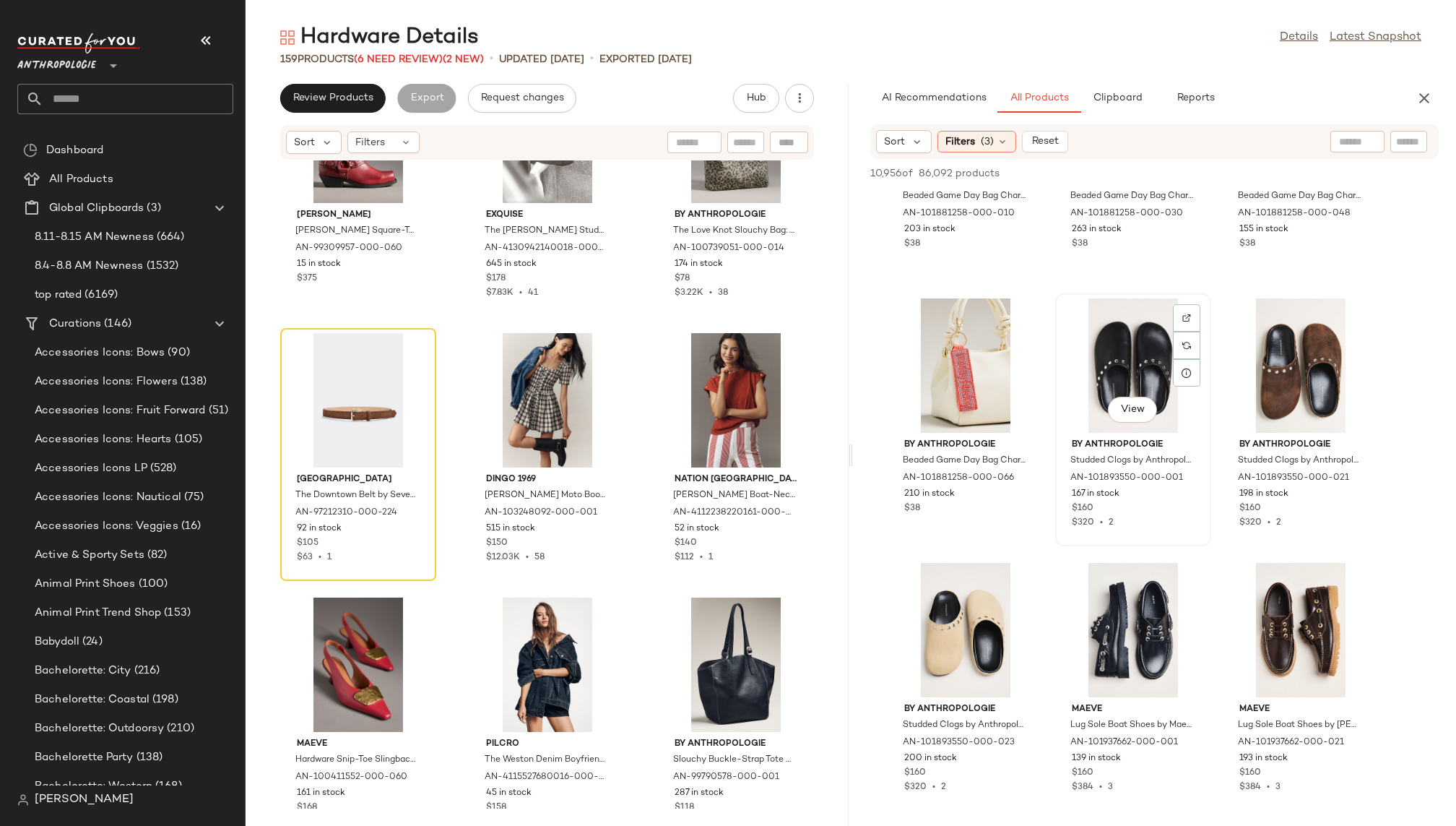
click at [1110, 368] on div "View" at bounding box center [1132, 365] width 146 height 134
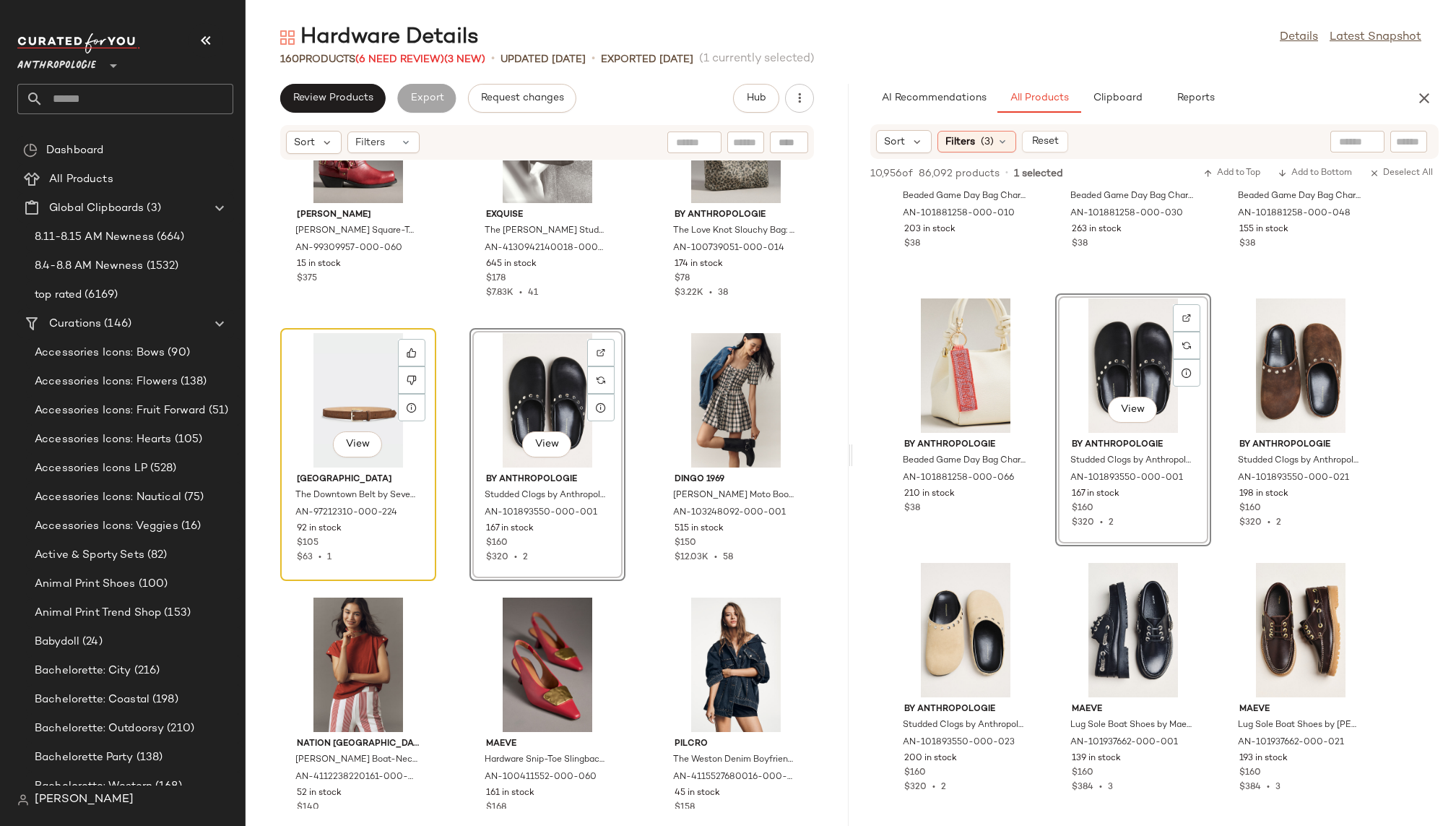
click at [359, 390] on div "View" at bounding box center [358, 400] width 146 height 134
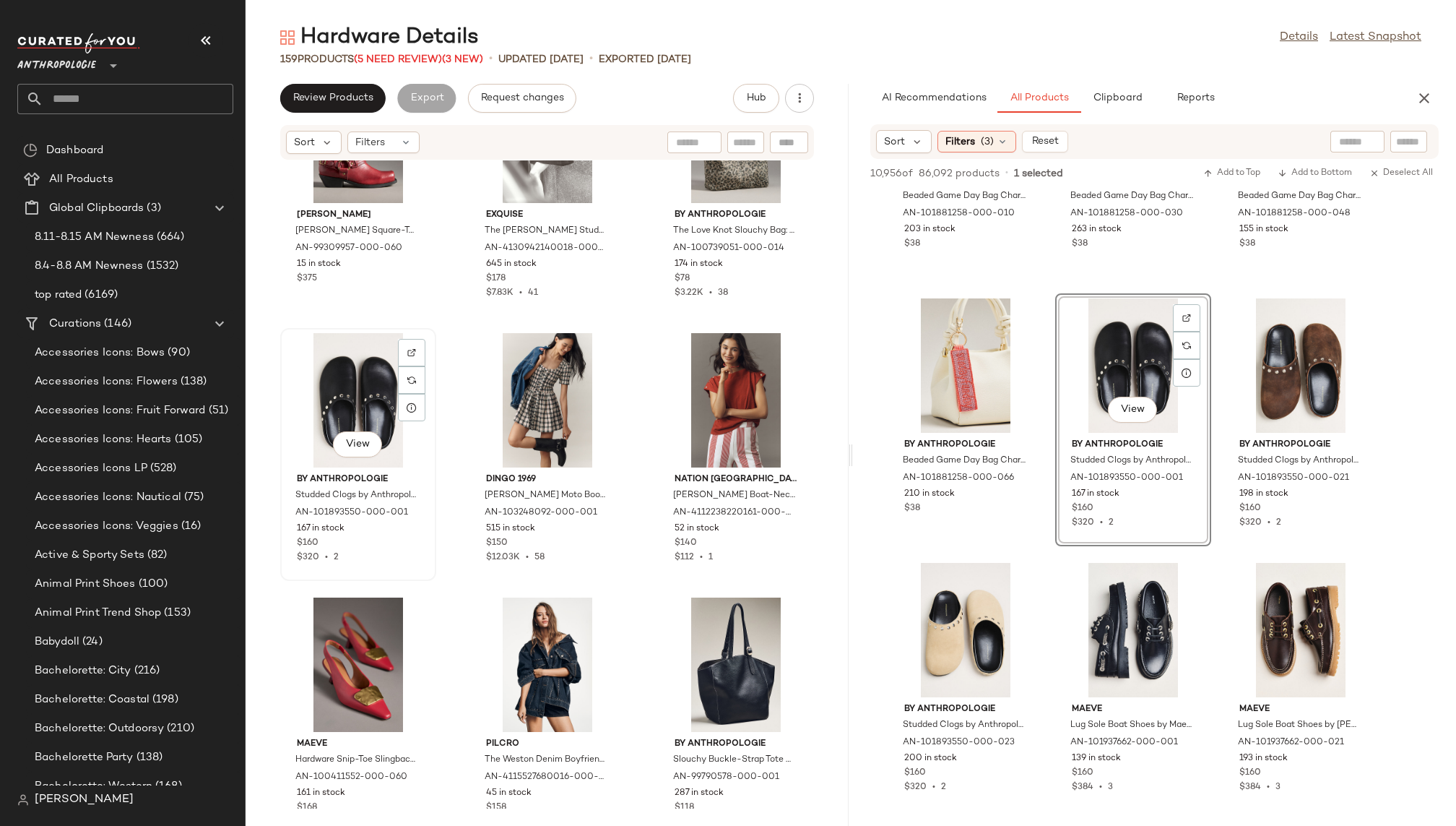
click at [351, 392] on div "View" at bounding box center [358, 400] width 146 height 134
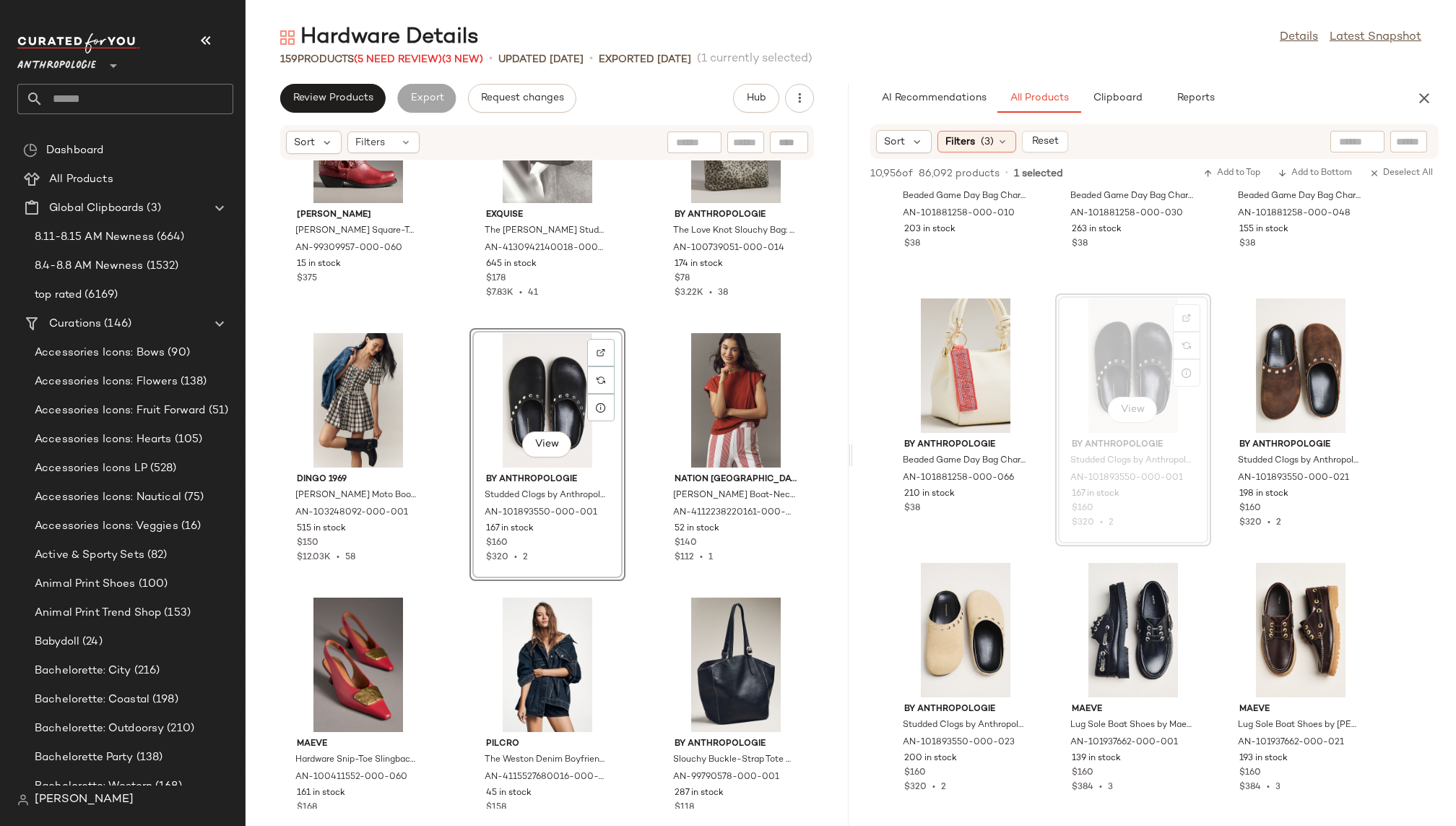
click at [634, 602] on div "Melie Bianco Reina Faux-Suede Studded Shoulder Bag by Melie Bianco in Beige, Wo…" at bounding box center [547, 485] width 603 height 648
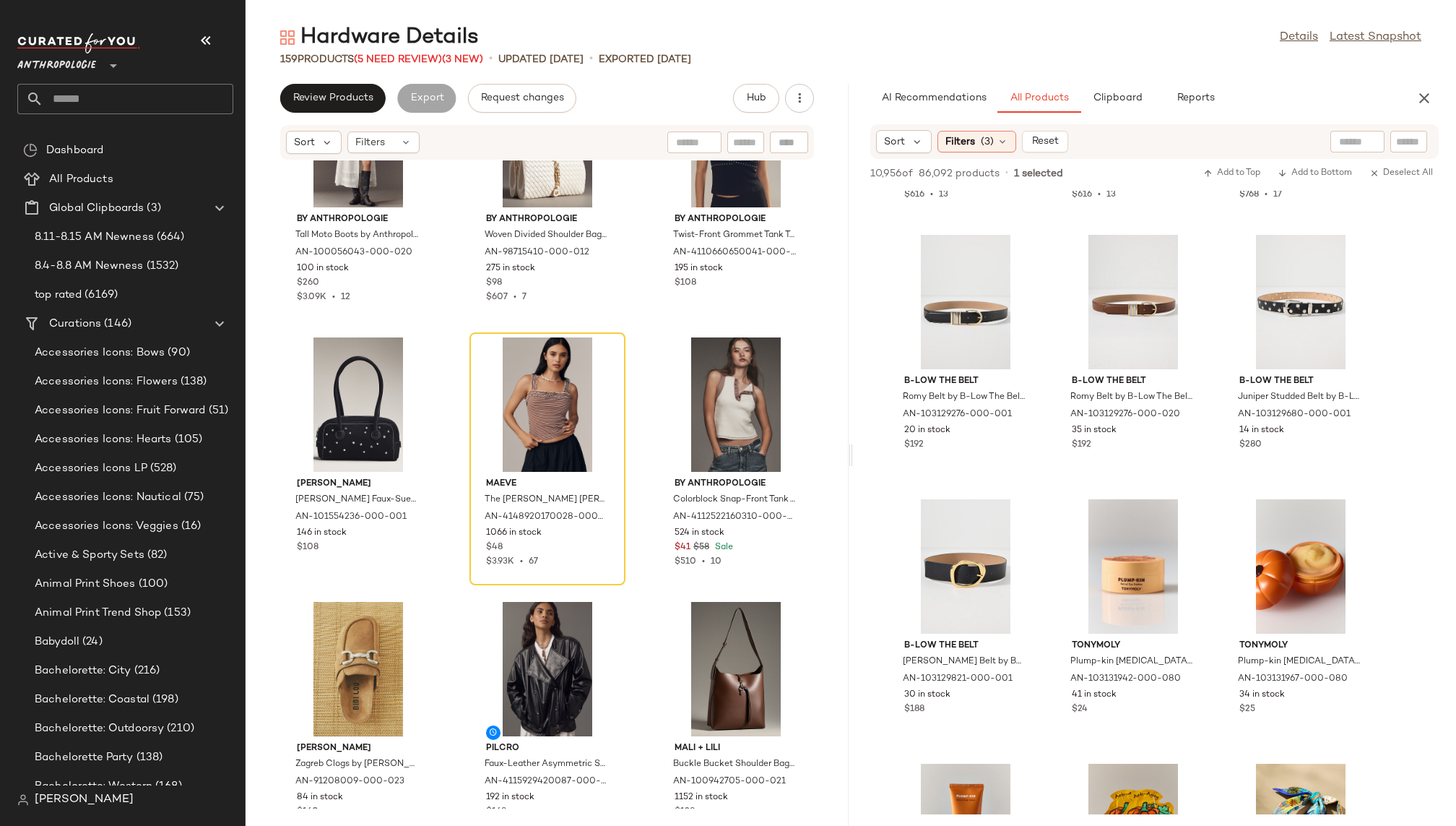
scroll to position [53687, 0]
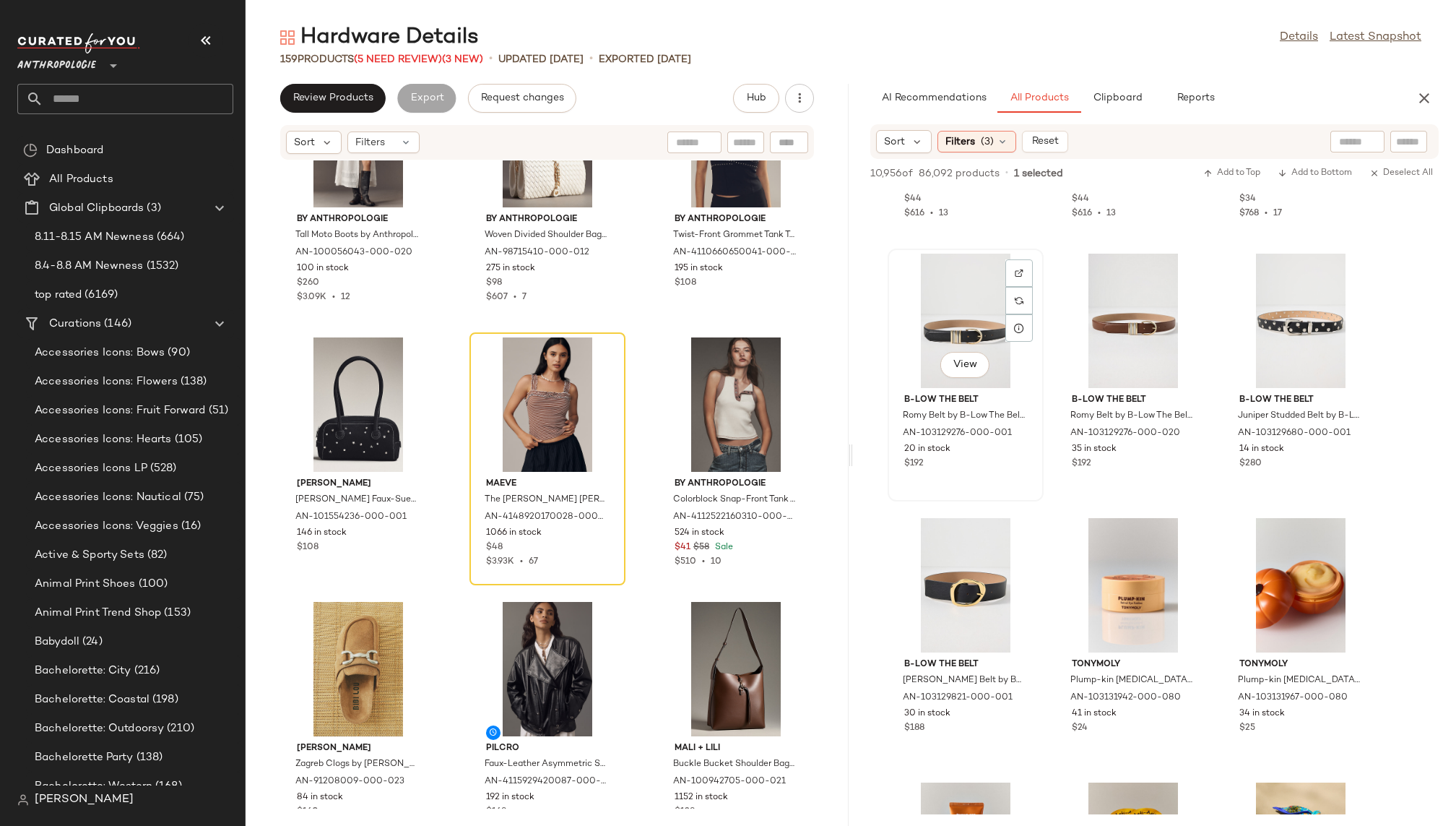
click at [957, 327] on div "View" at bounding box center [965, 320] width 146 height 134
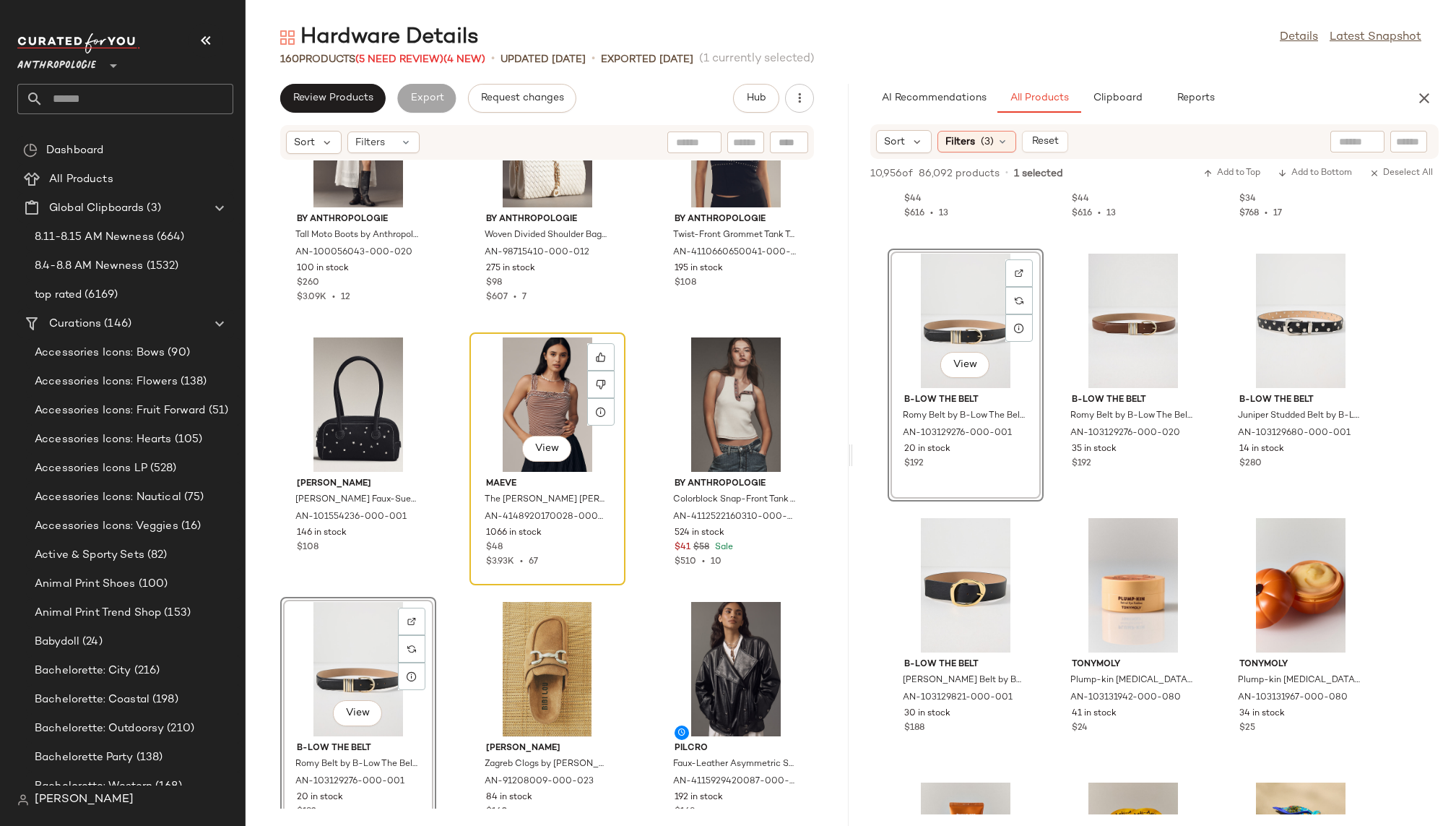
click at [533, 412] on div "View" at bounding box center [547, 404] width 146 height 134
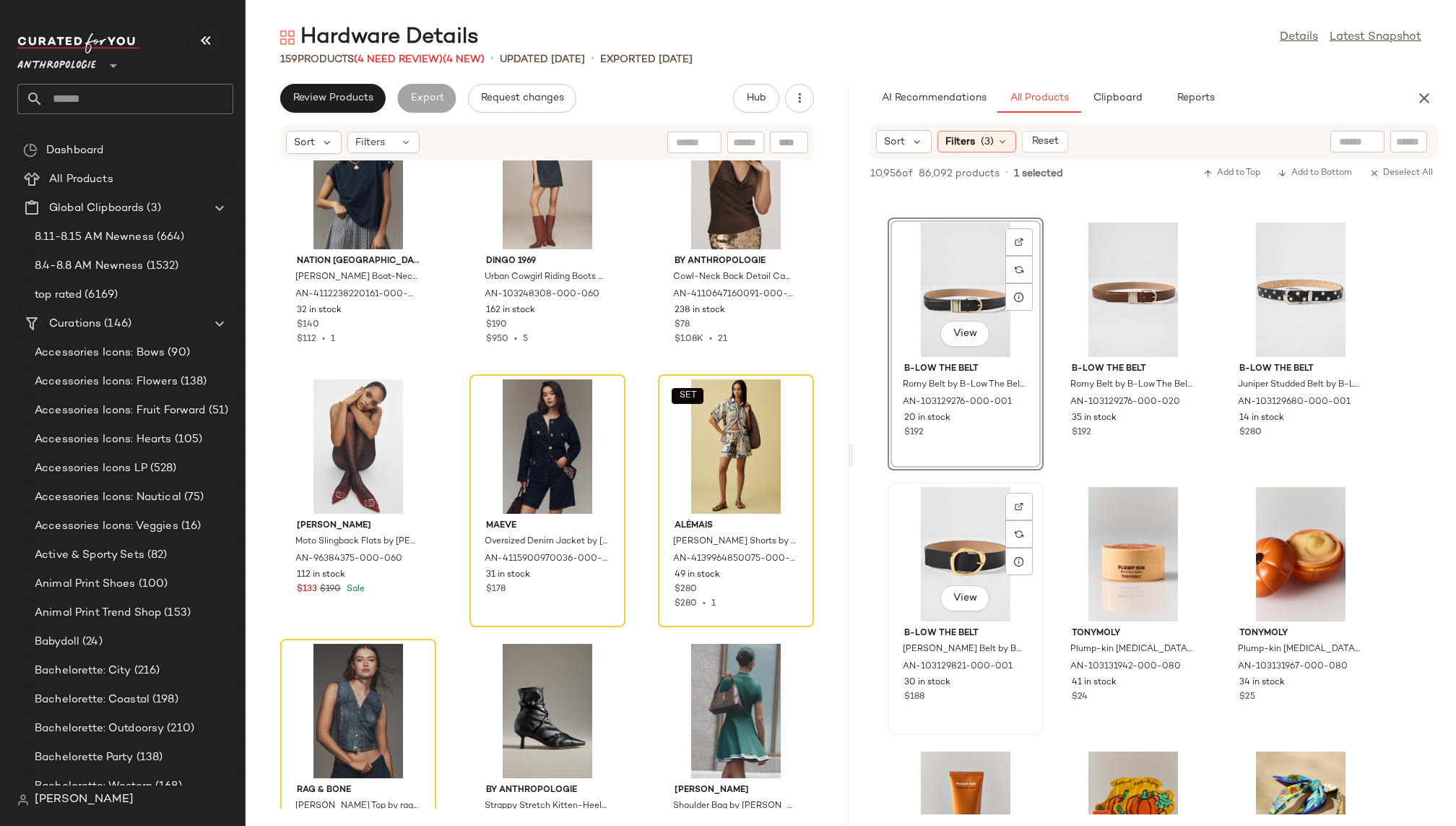
scroll to position [53732, 0]
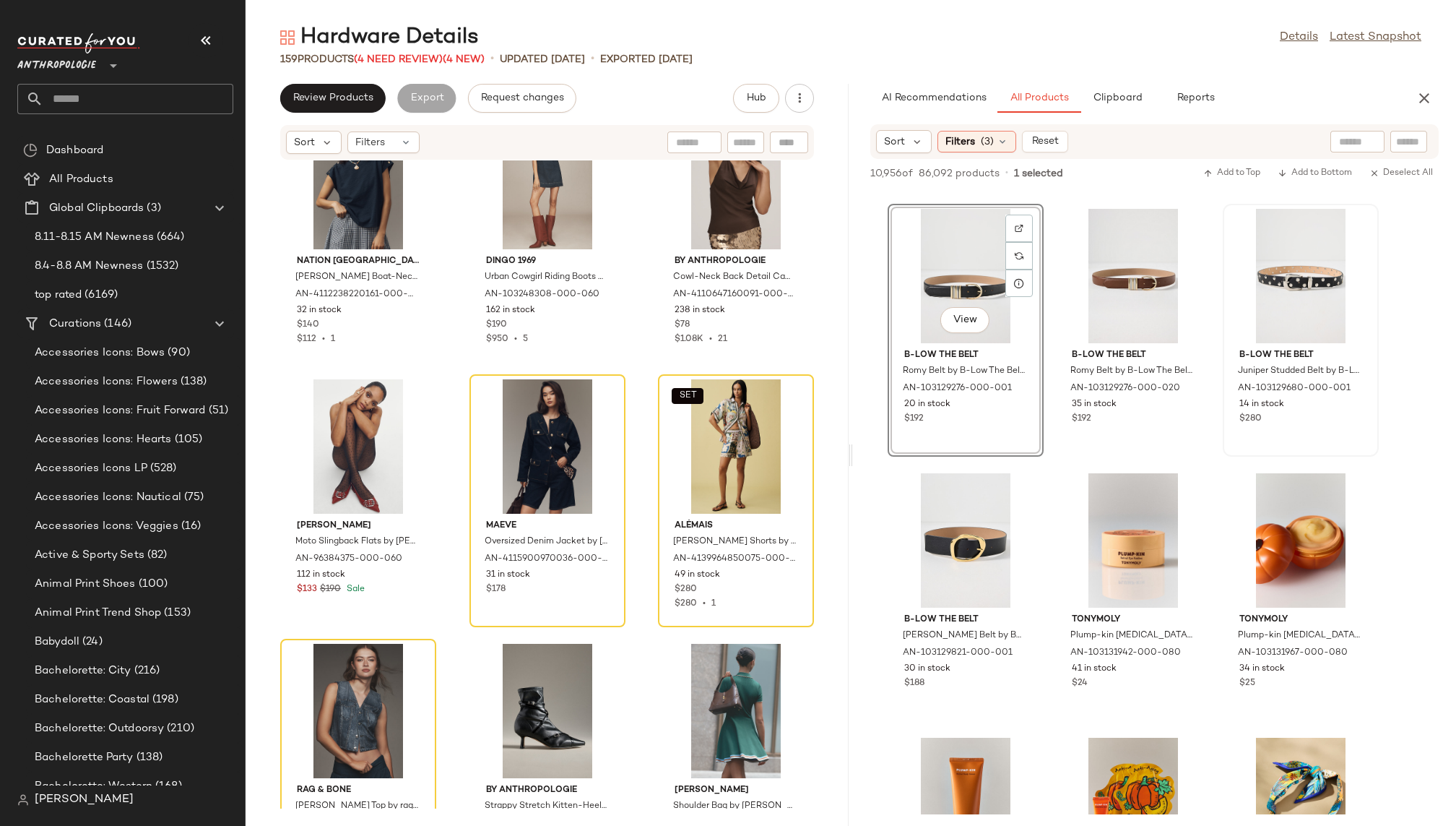
click at [1240, 286] on div at bounding box center [1300, 276] width 146 height 134
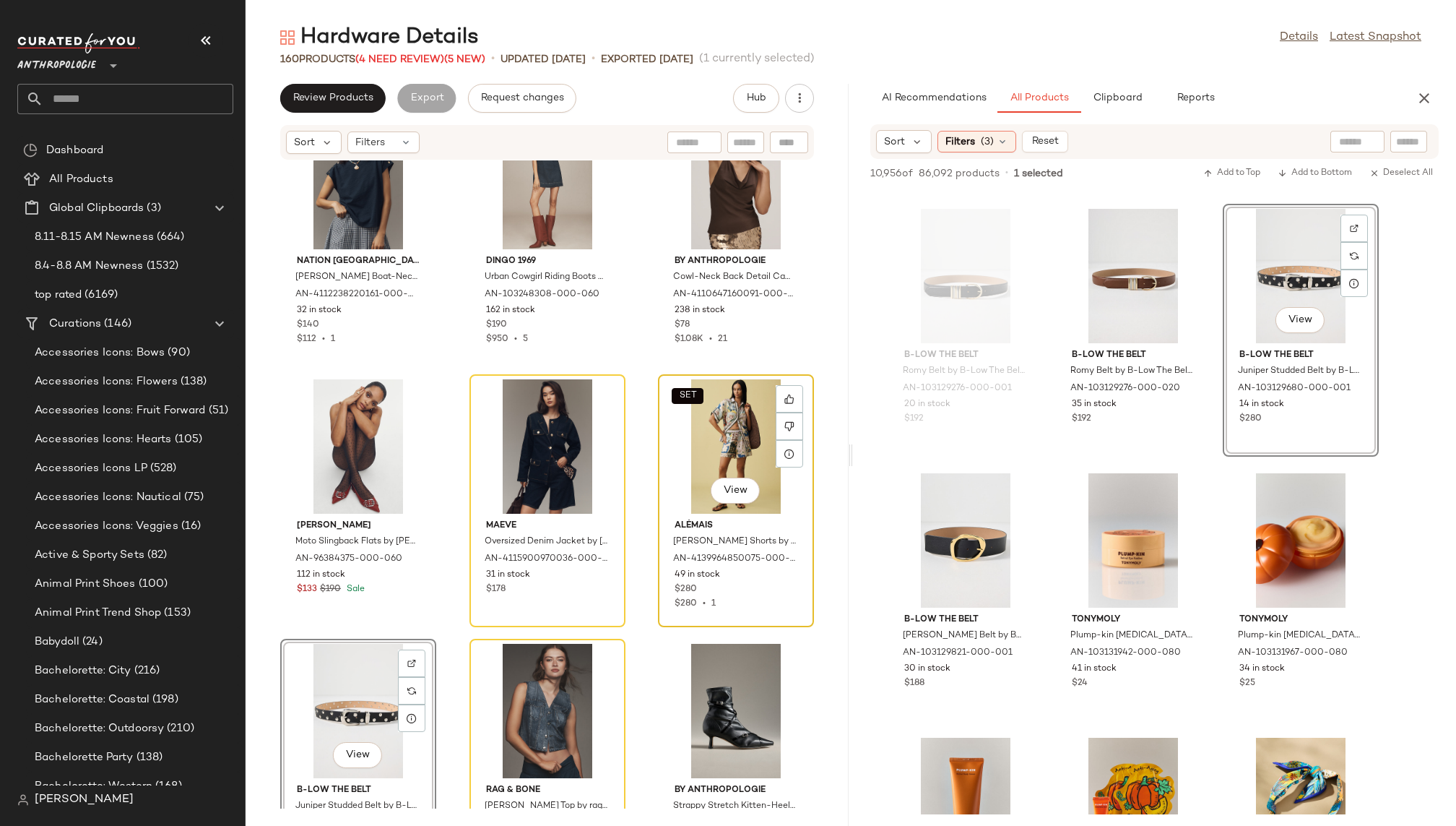
click at [700, 447] on div "SET View" at bounding box center [735, 445] width 146 height 134
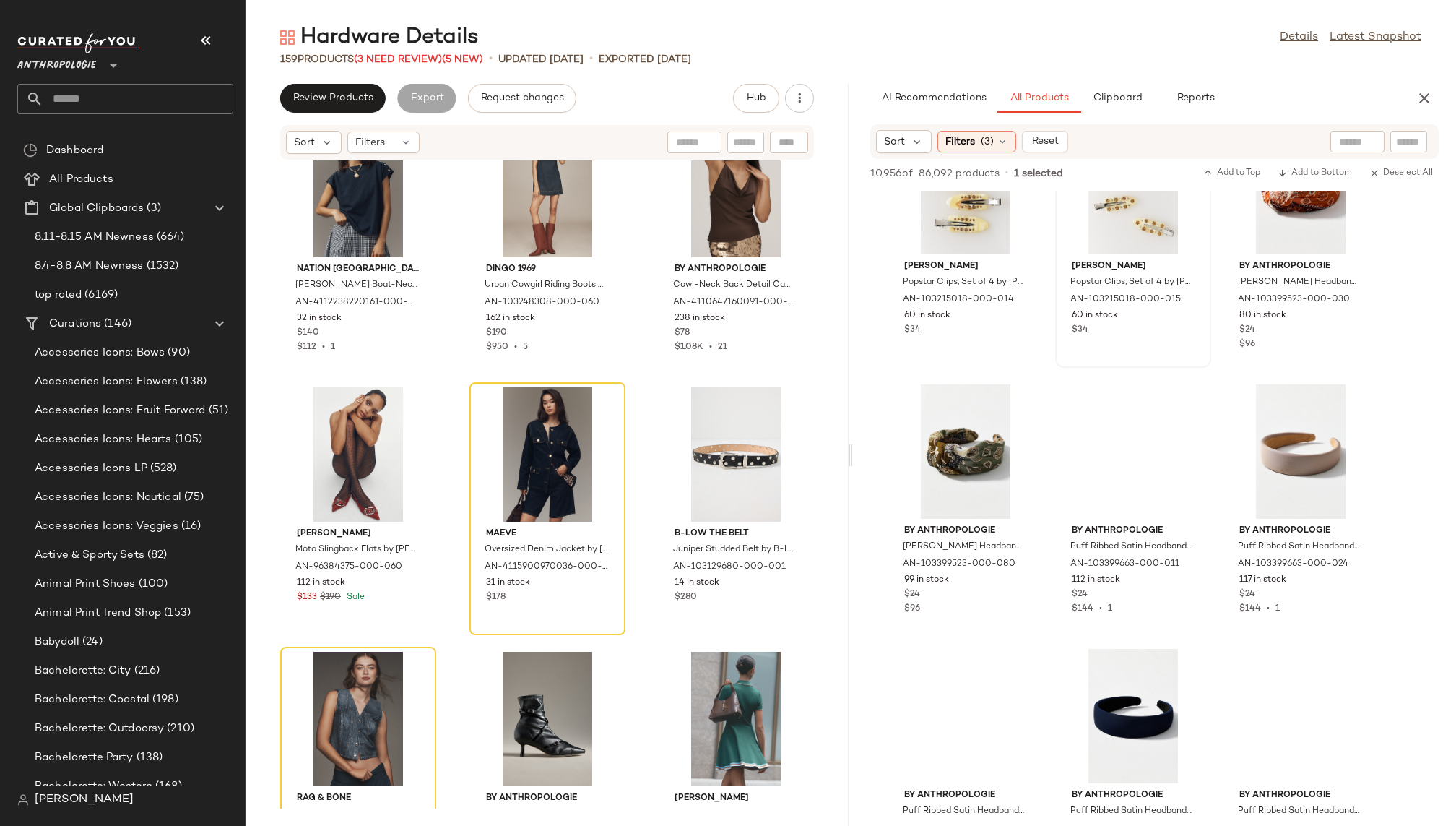
scroll to position [74534, 0]
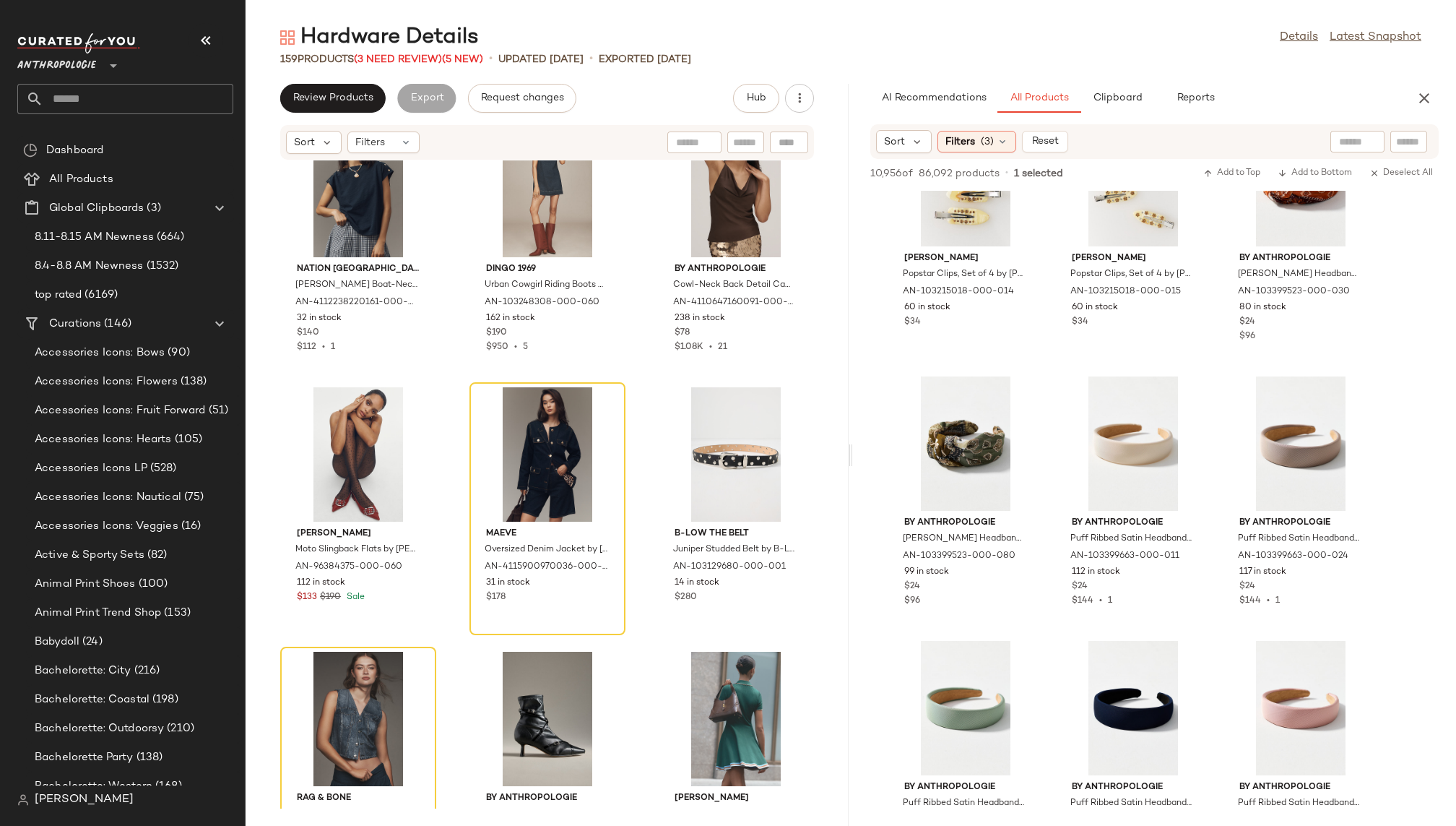
click at [1356, 135] on input "text" at bounding box center [1357, 142] width 37 height 15
type input "*"
type input "********"
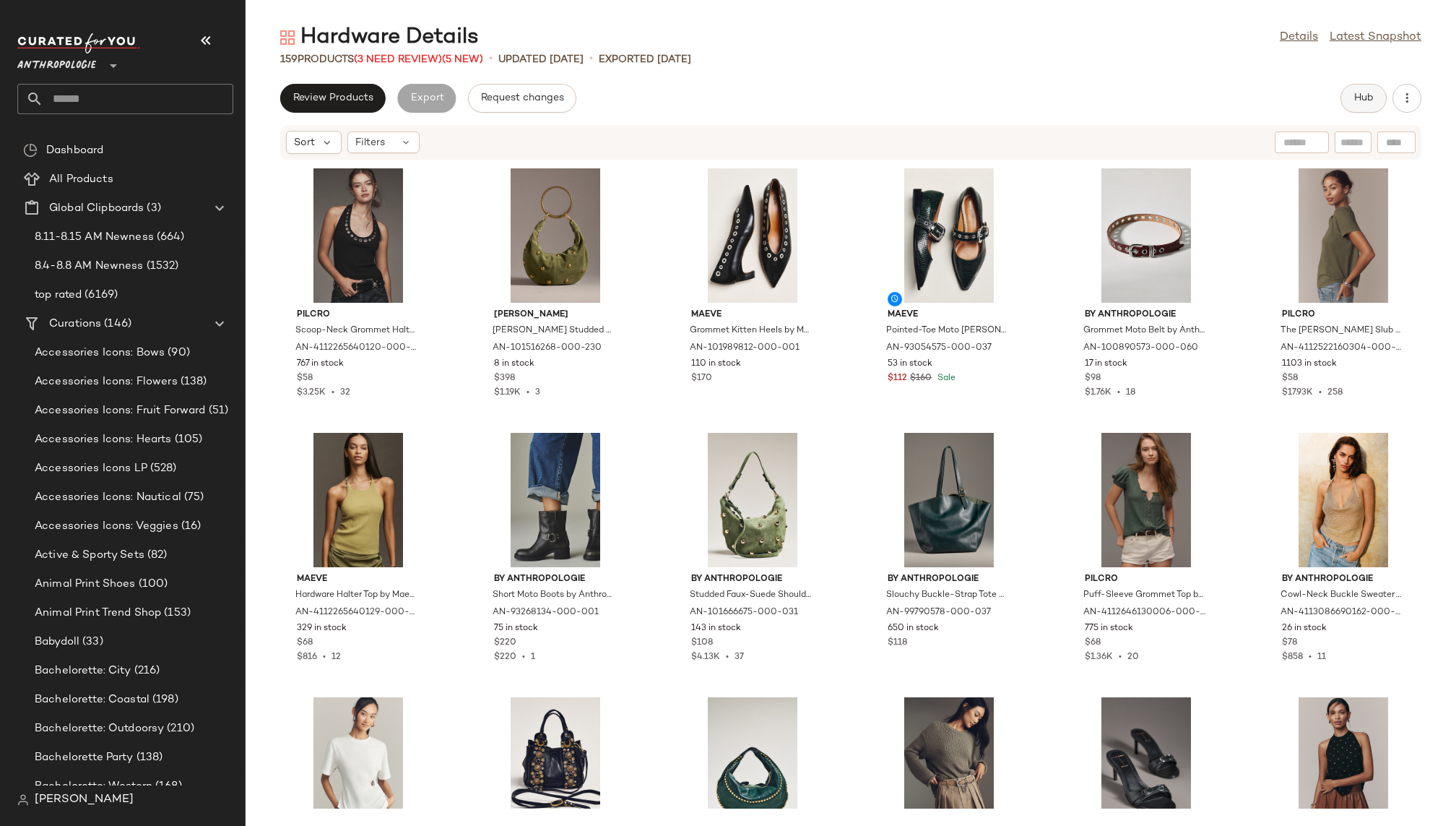
click at [1368, 91] on button "Hub" at bounding box center [1364, 98] width 47 height 29
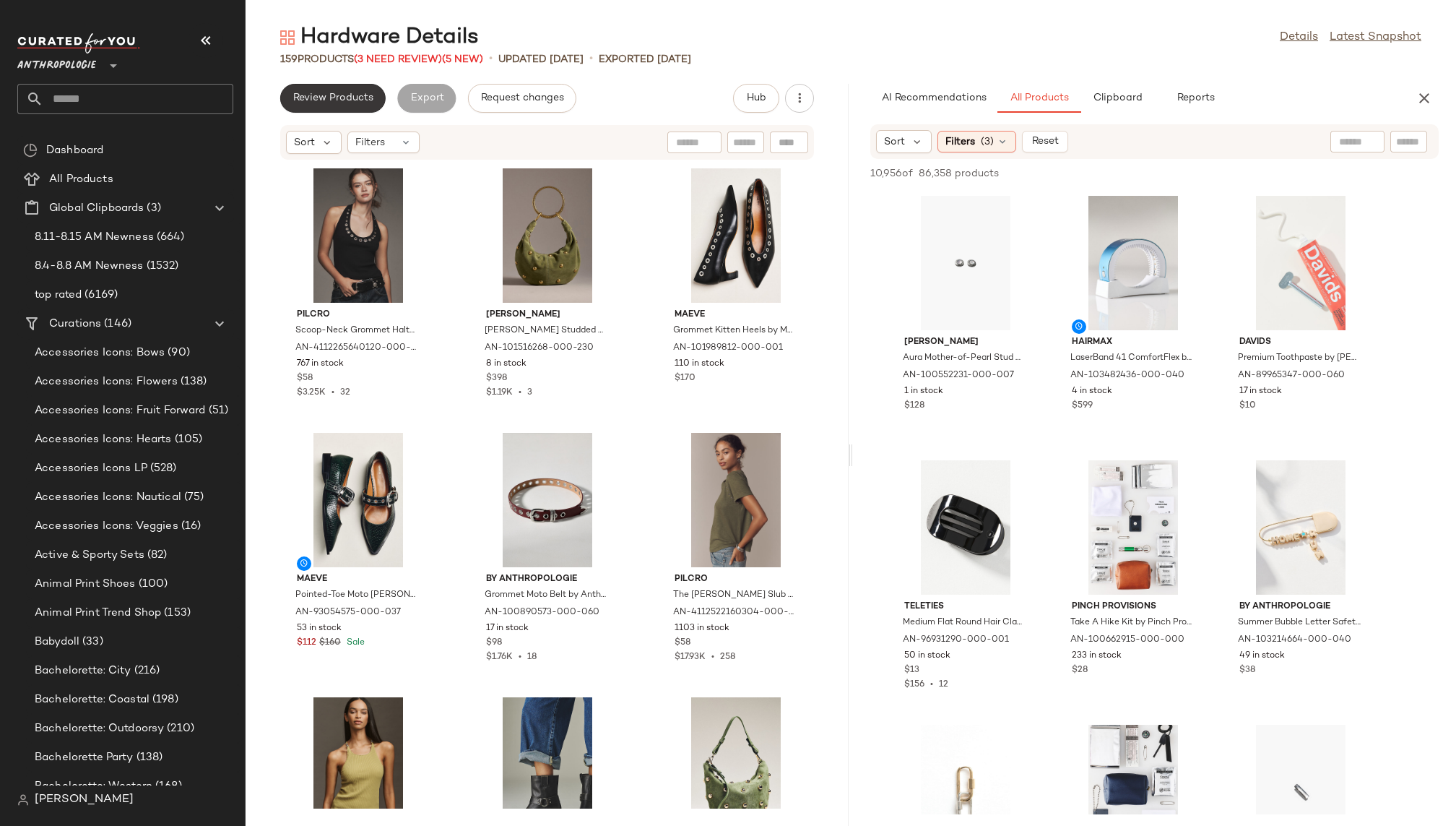
click at [309, 102] on span "Review Products" at bounding box center [332, 98] width 81 height 12
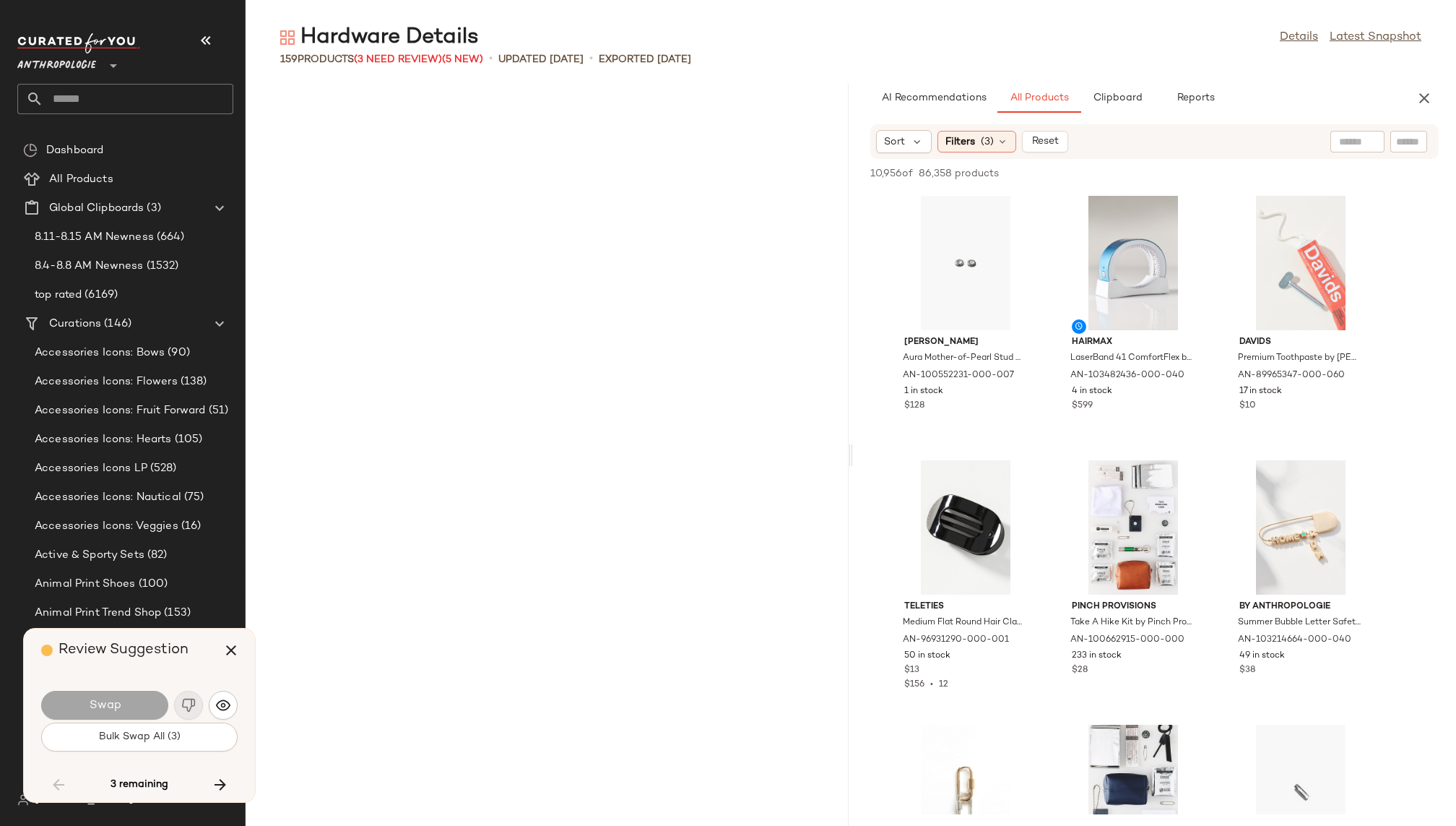
scroll to position [9781, 0]
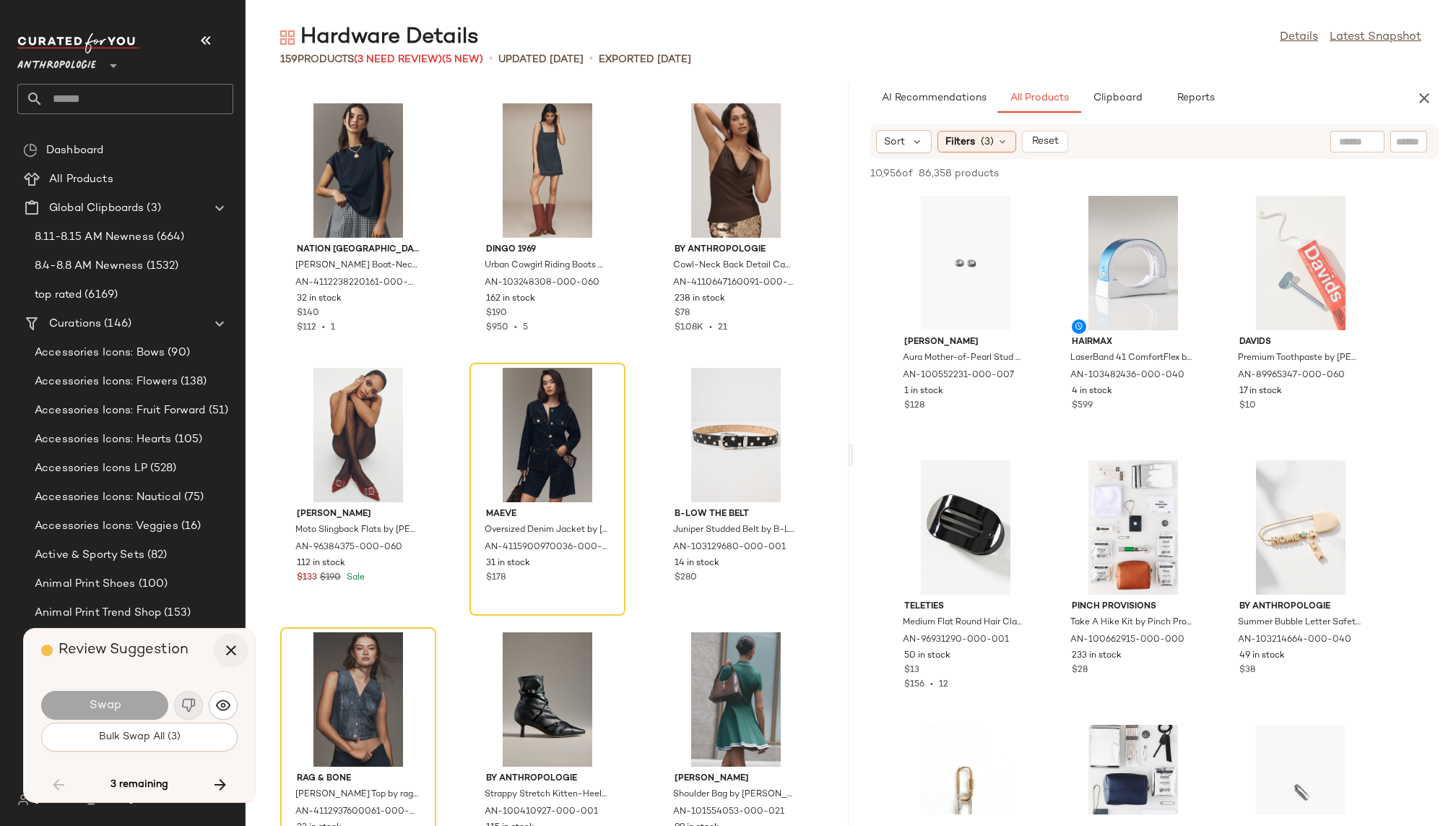
click at [232, 649] on icon "button" at bounding box center [231, 649] width 17 height 17
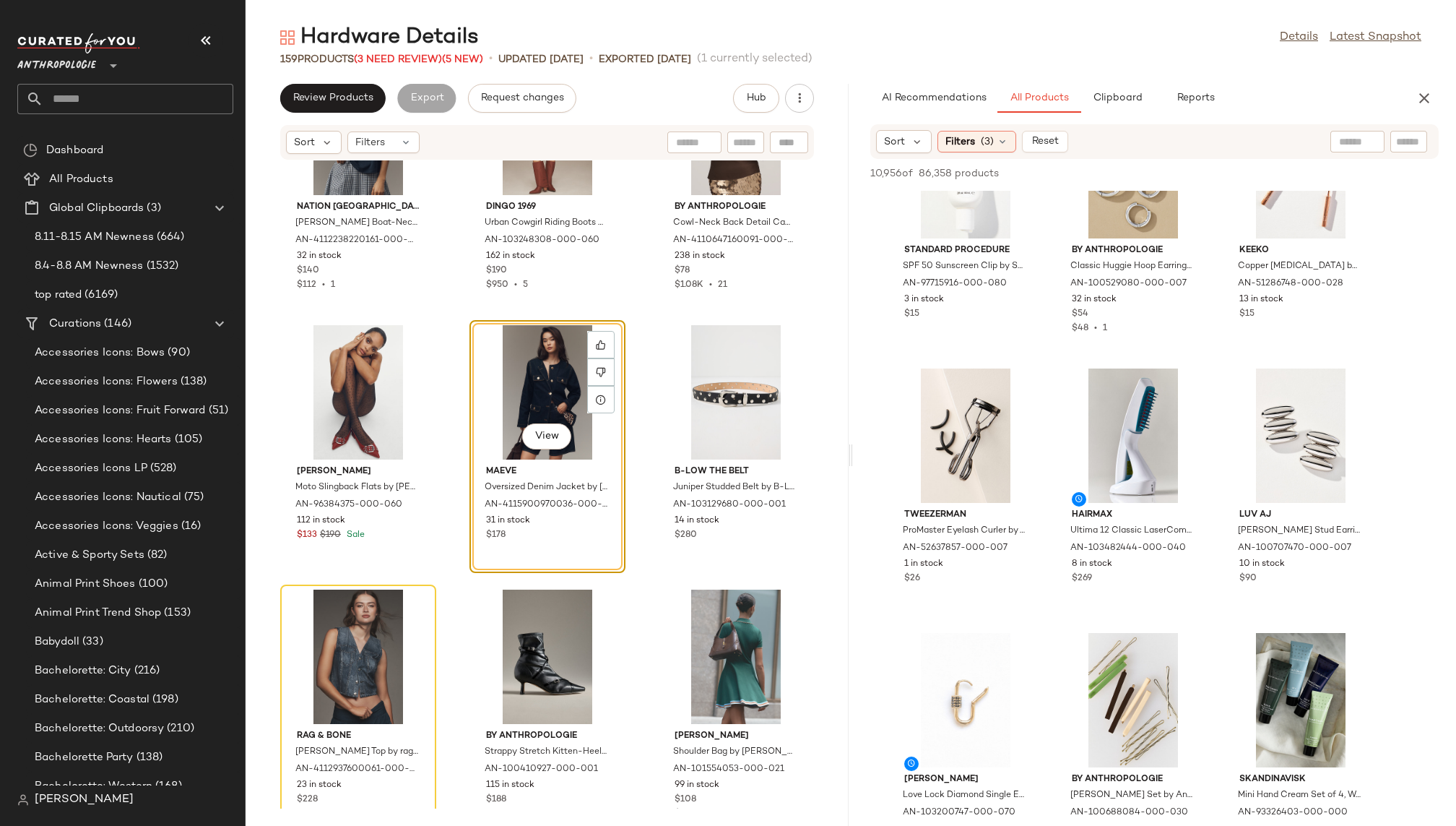
scroll to position [1980, 0]
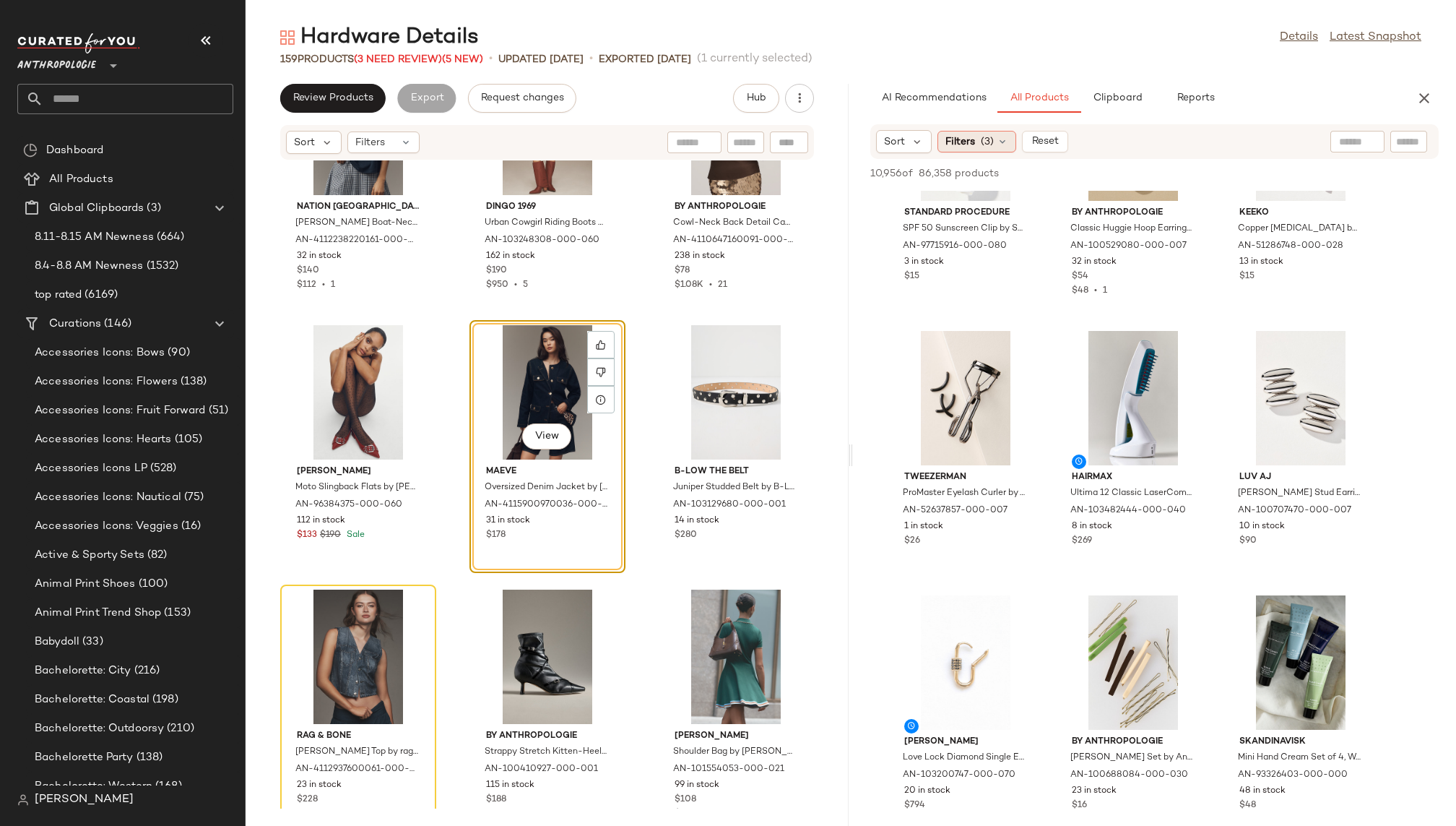
click at [973, 143] on span "Filters" at bounding box center [961, 142] width 30 height 15
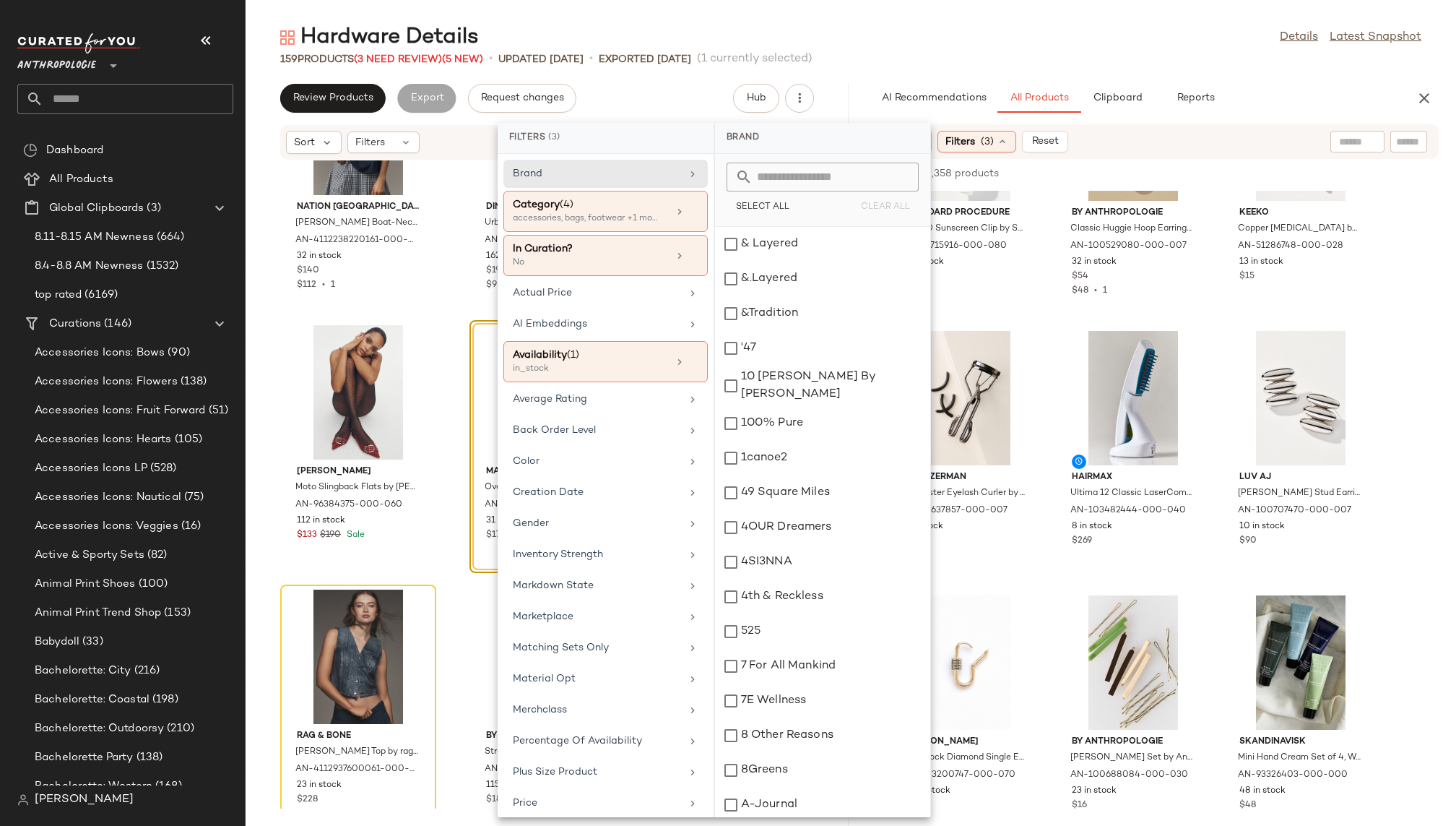
scroll to position [9955, 0]
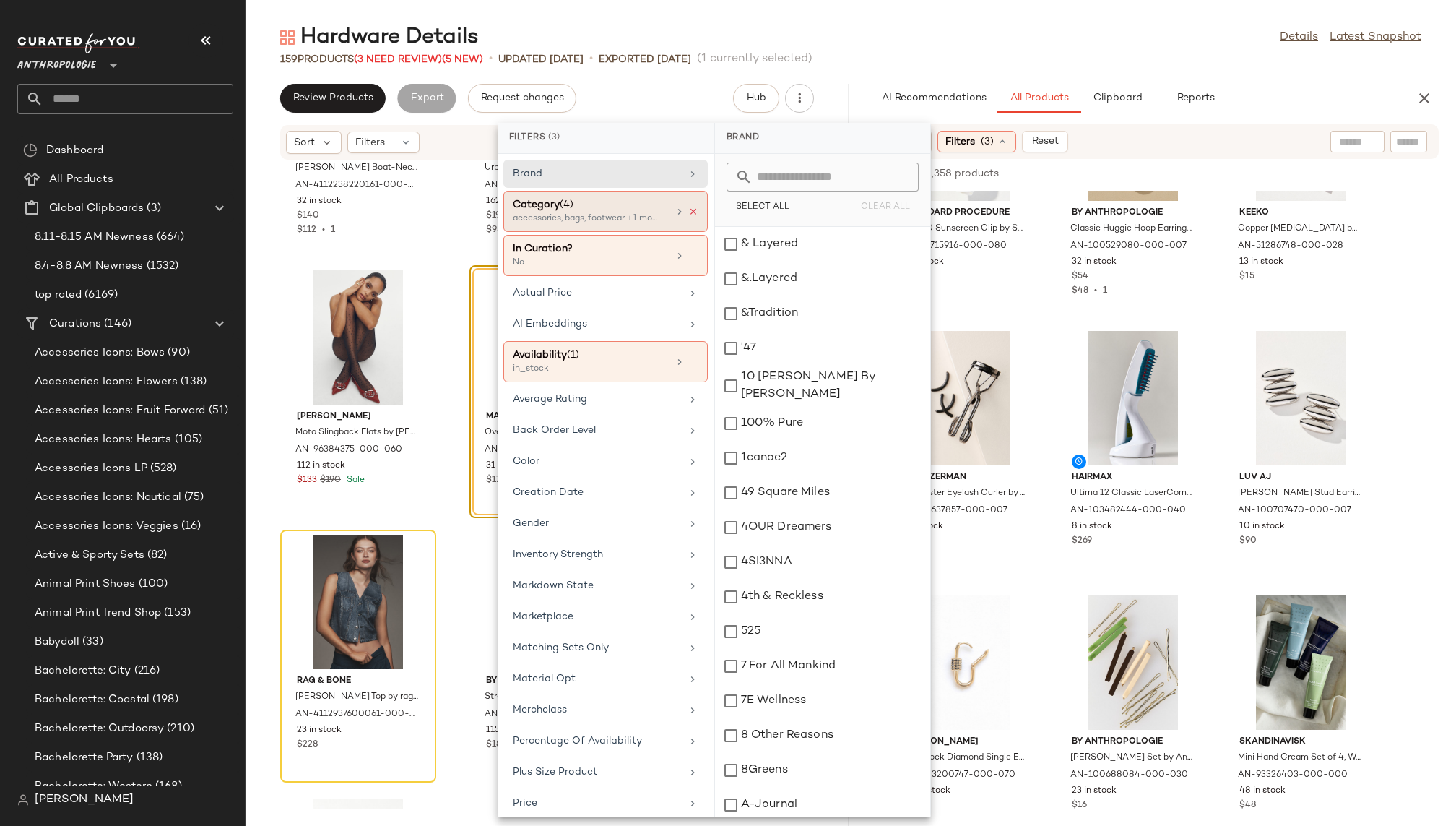
click at [688, 206] on icon at bounding box center [693, 211] width 10 height 10
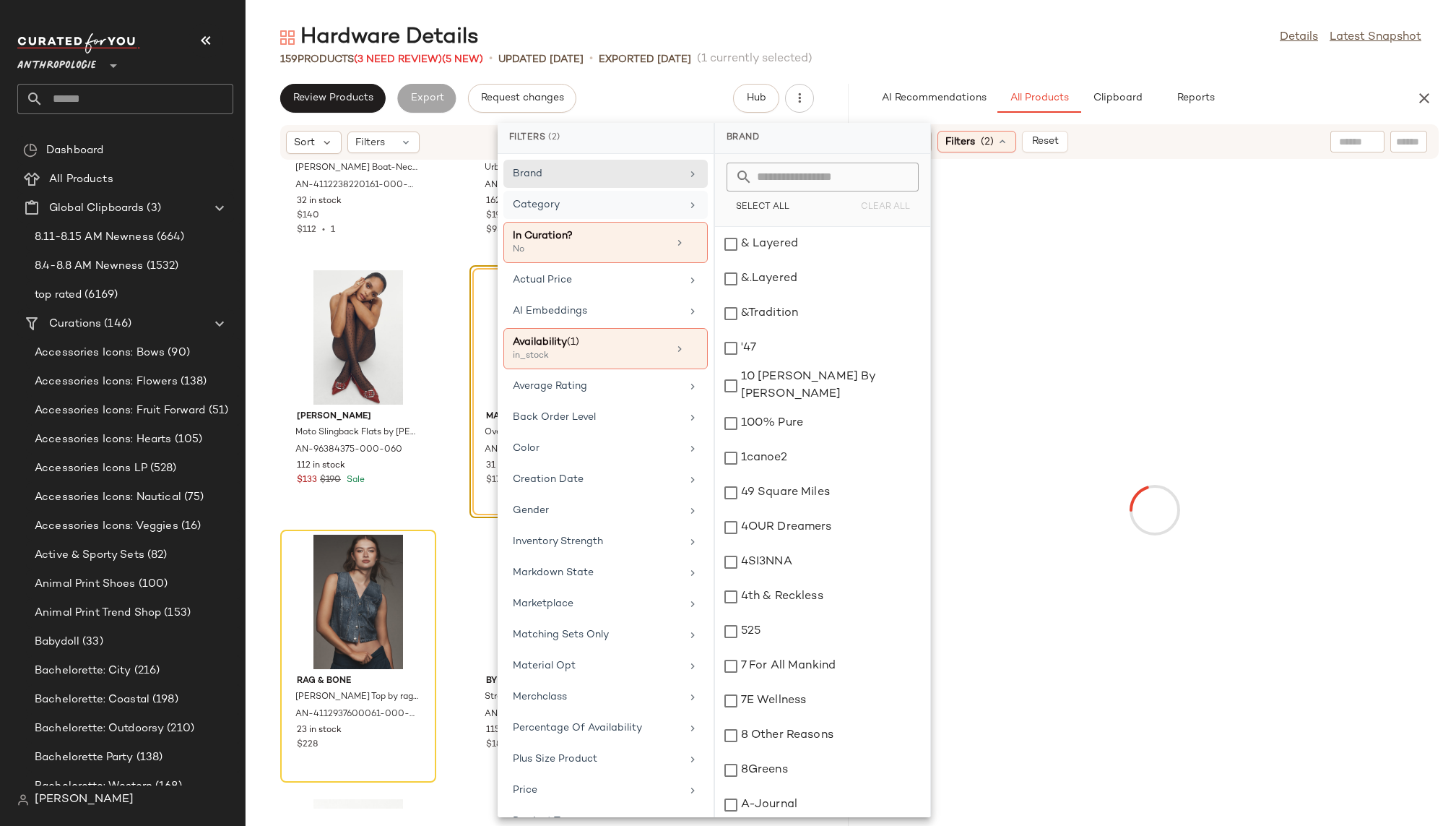
click at [1016, 47] on div "Hardware Details Details Latest Snapshot" at bounding box center [851, 37] width 1210 height 29
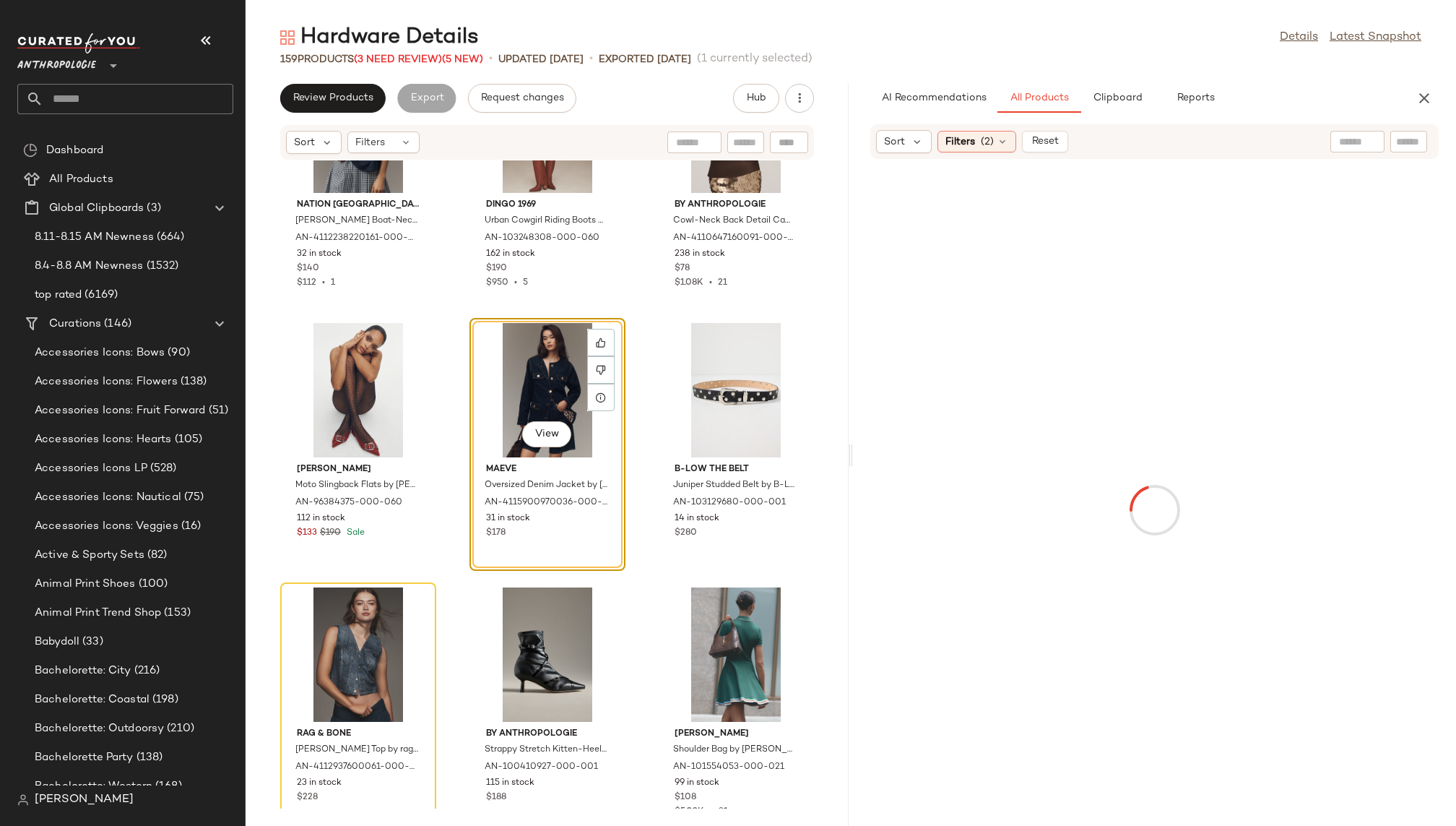
scroll to position [9906, 0]
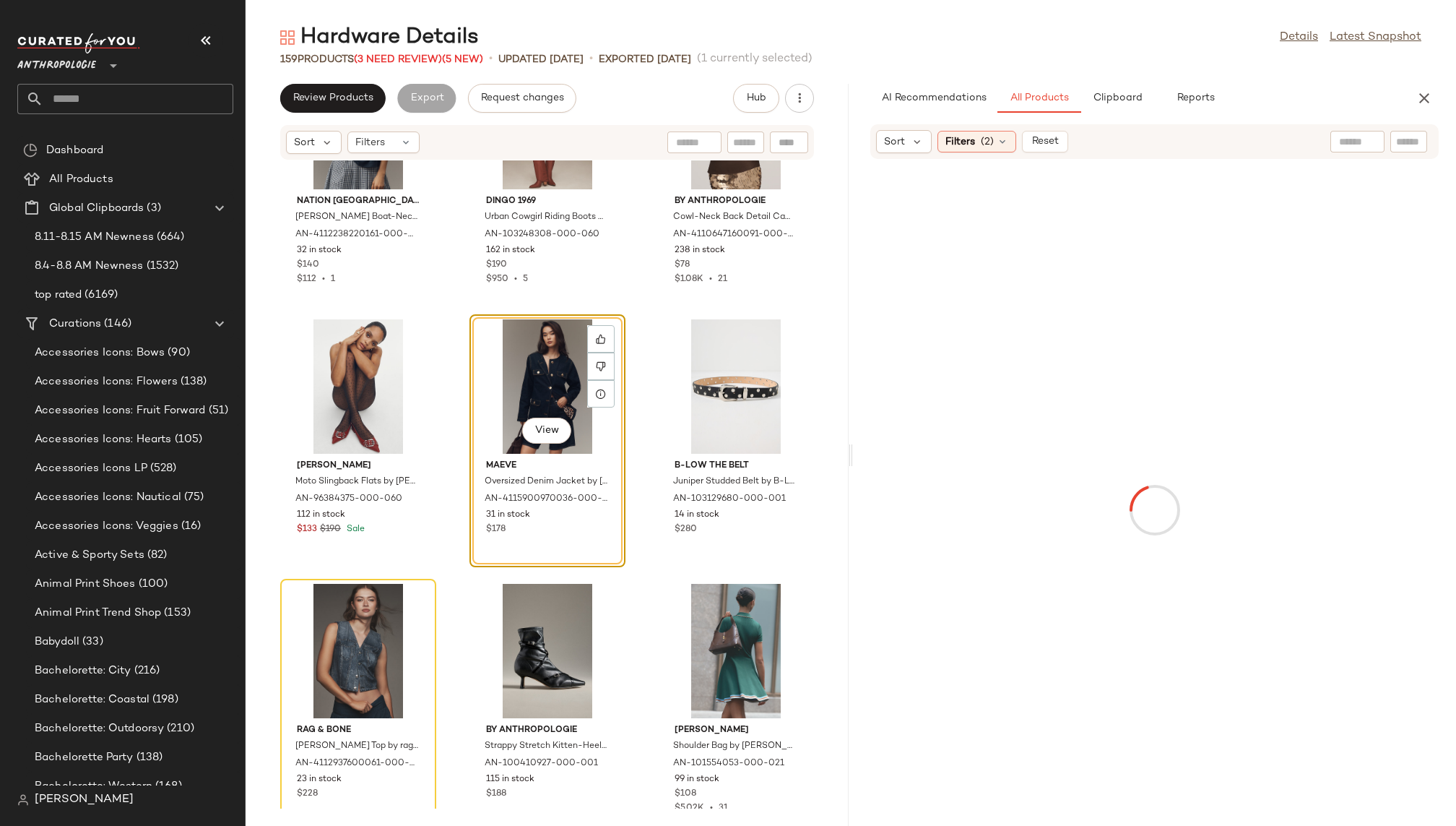
click at [1409, 139] on input "text" at bounding box center [1409, 142] width 25 height 15
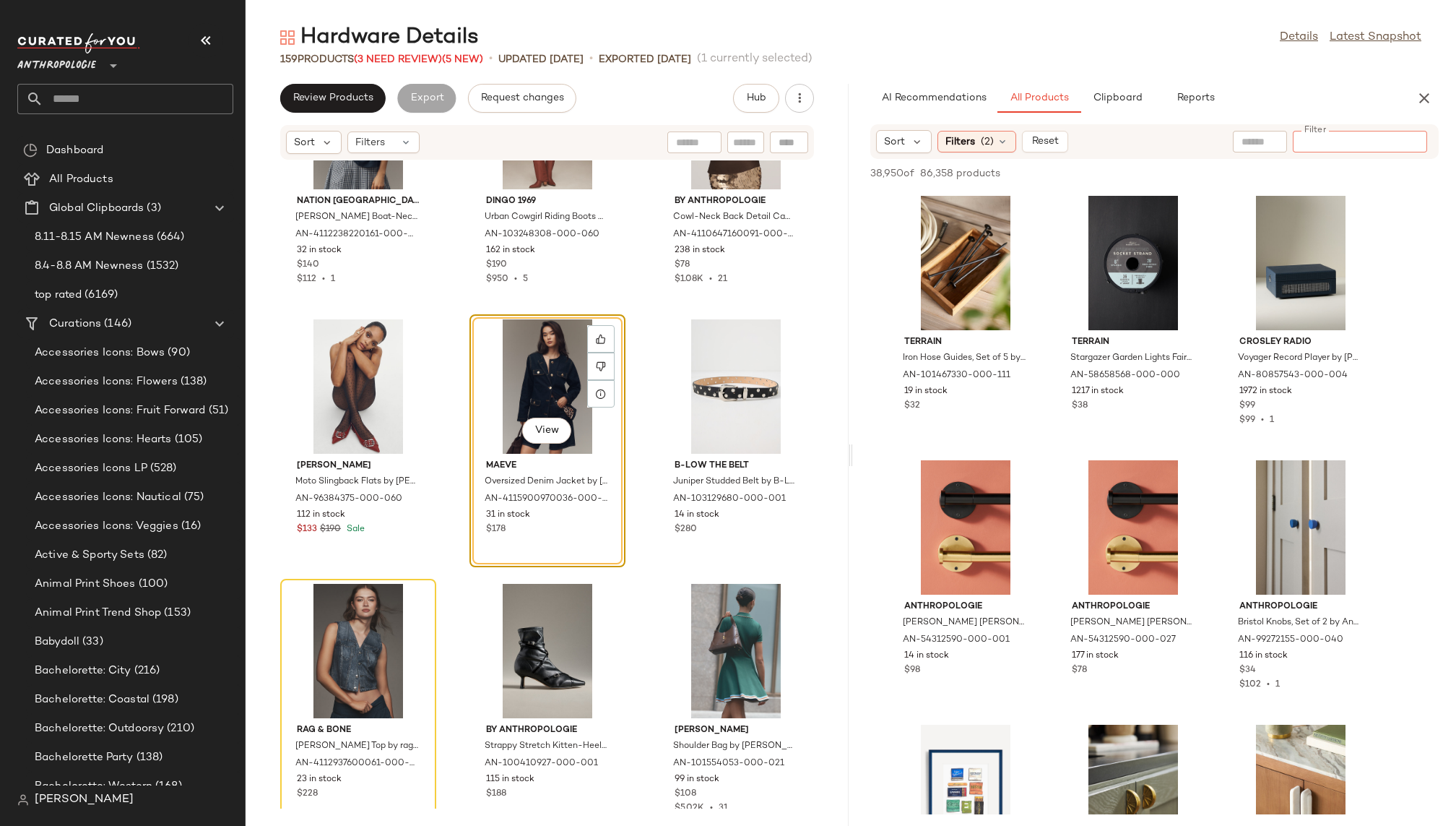
click at [1294, 95] on div "AI Recommendations All Products Clipboard Reports" at bounding box center [1131, 98] width 522 height 29
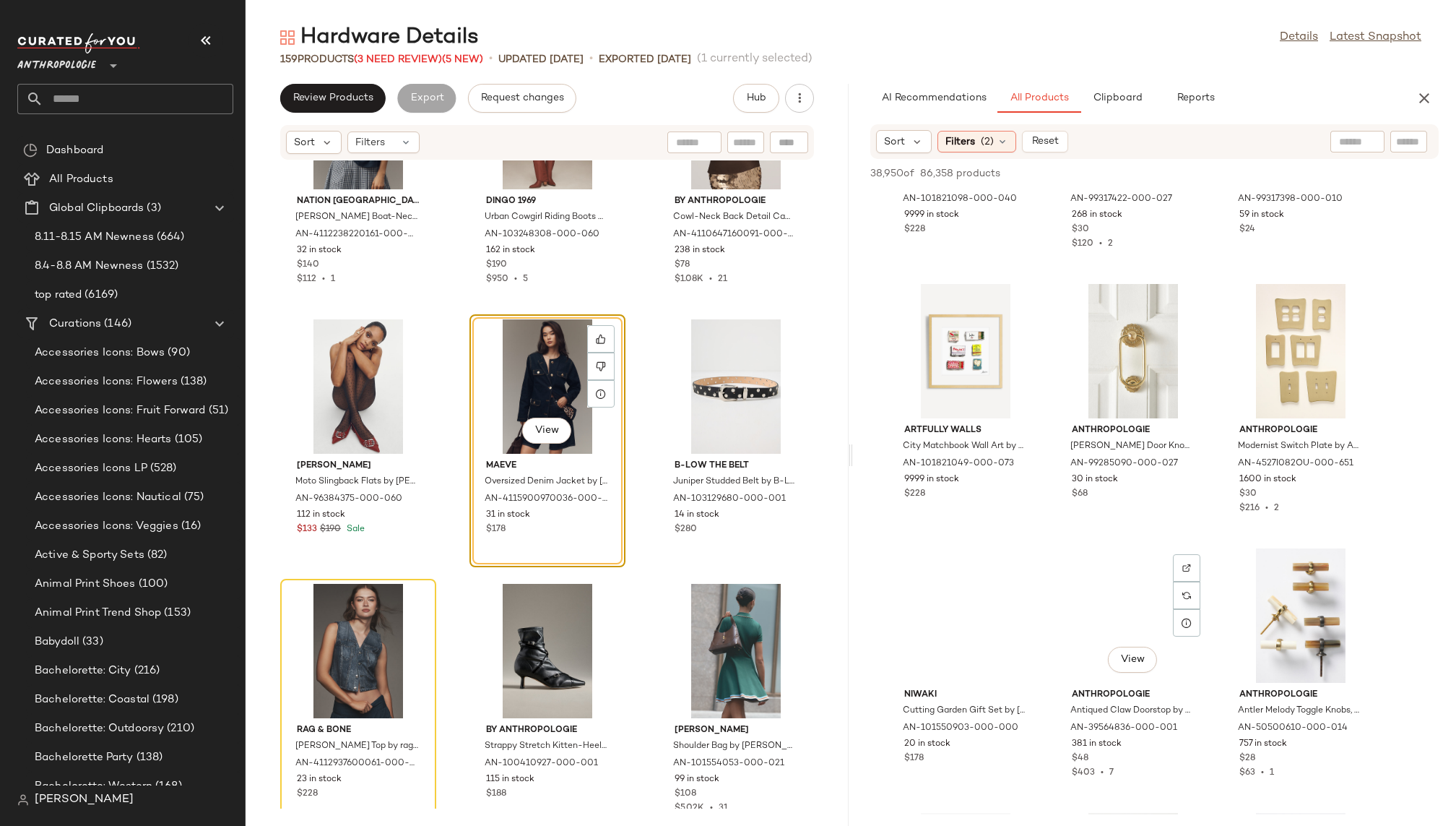
scroll to position [0, 0]
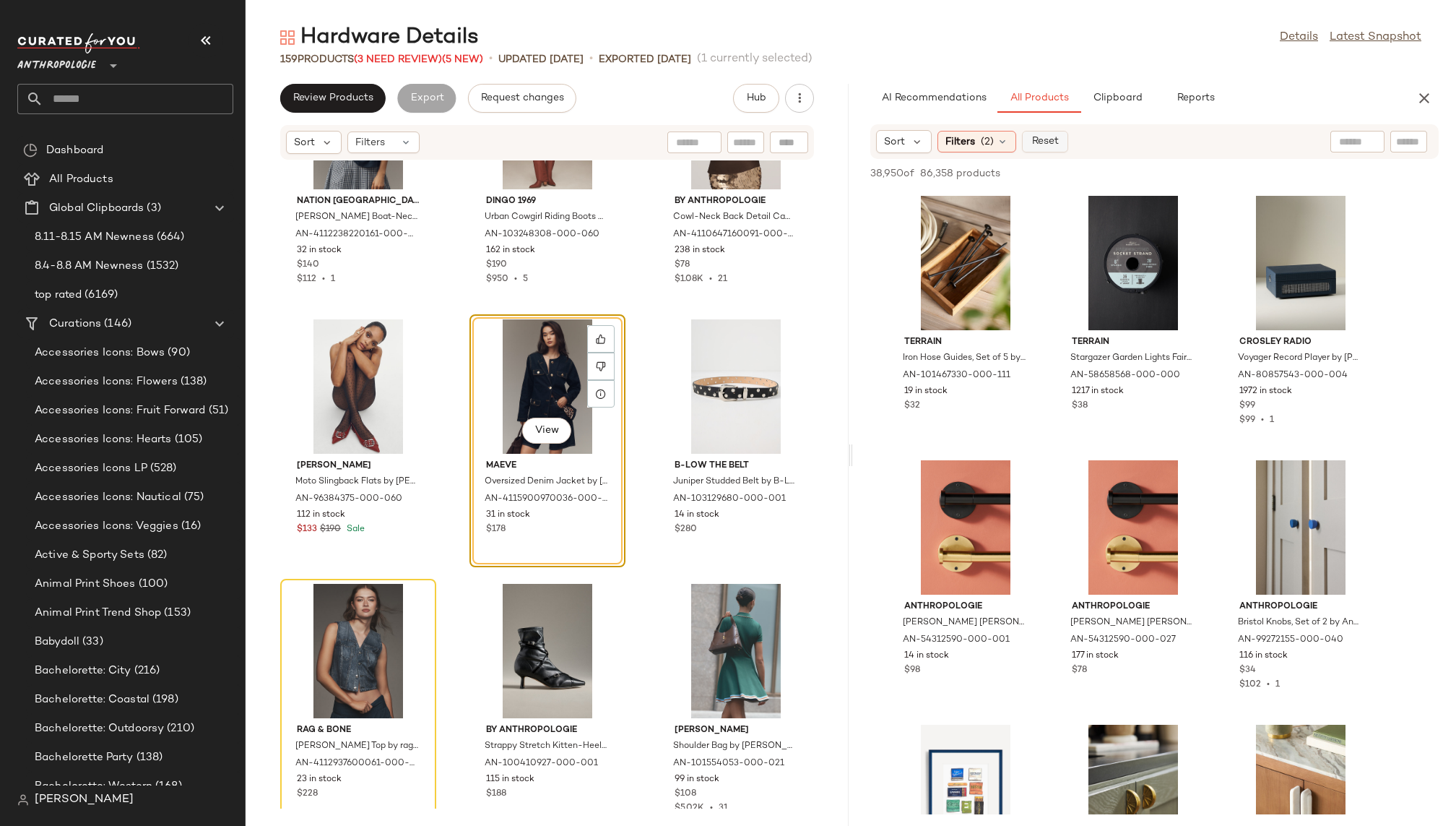
click at [1042, 142] on span "Reset" at bounding box center [1044, 142] width 27 height 12
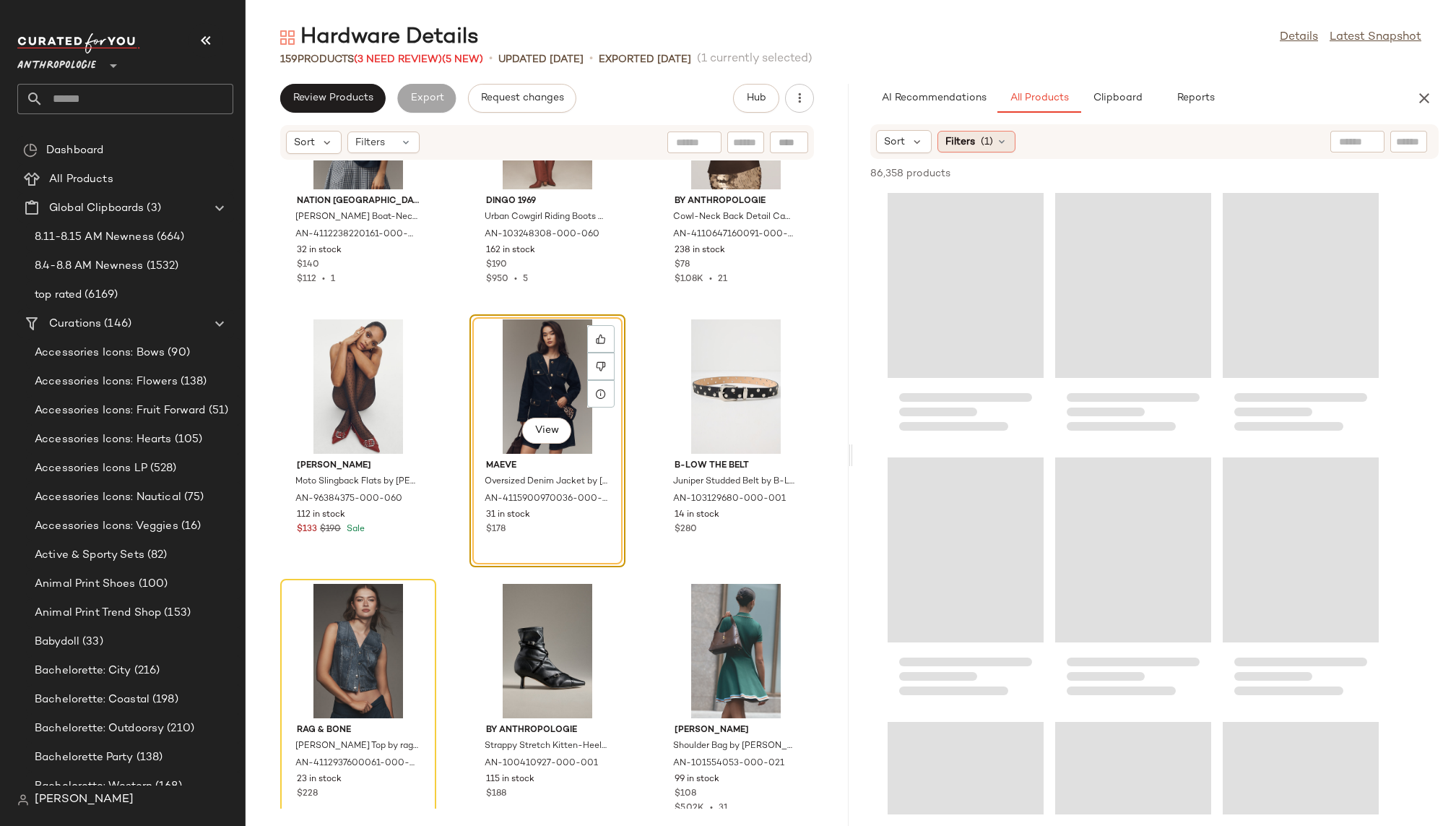
click at [988, 137] on span "(1)" at bounding box center [986, 142] width 12 height 15
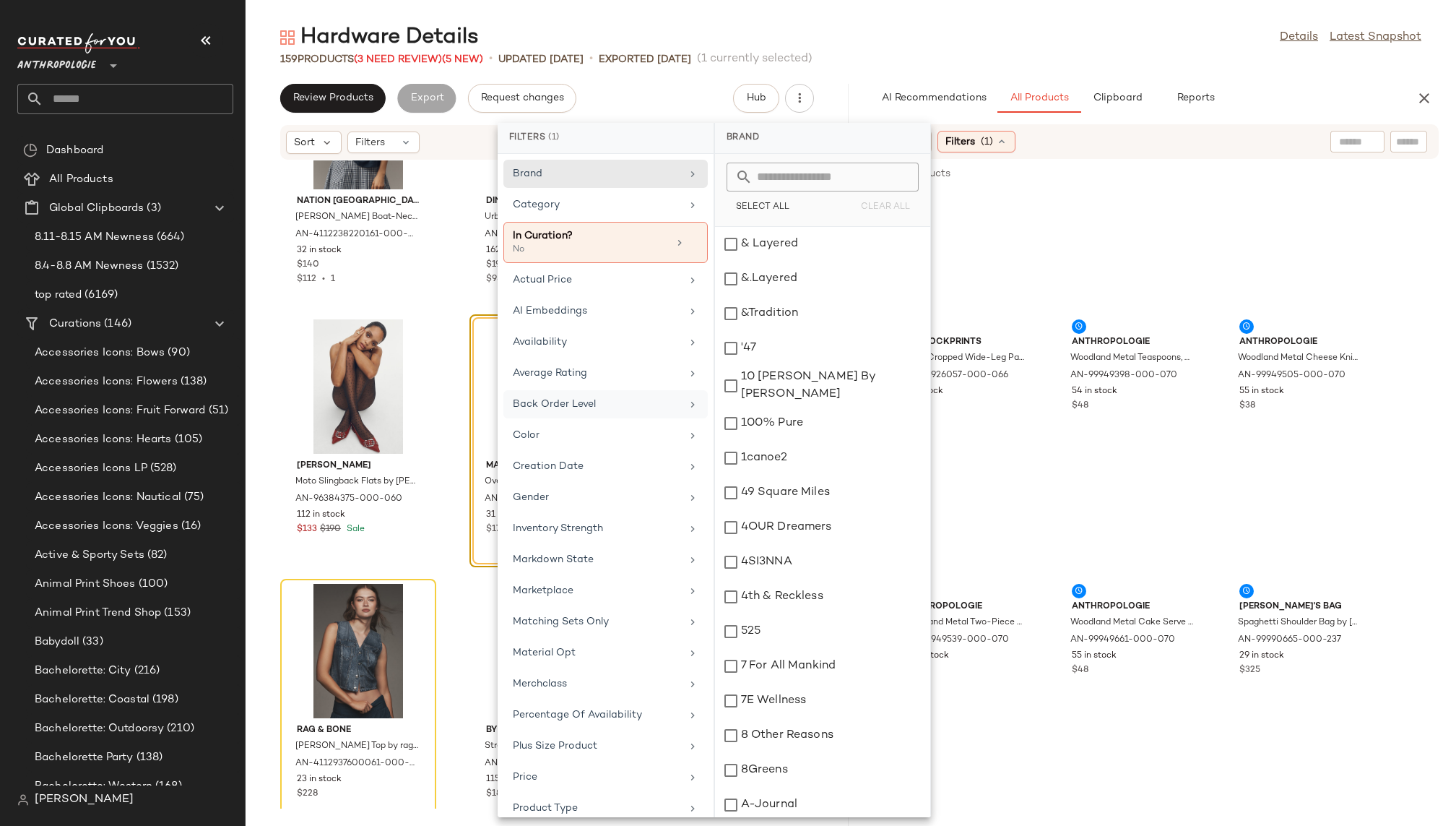
scroll to position [35, 0]
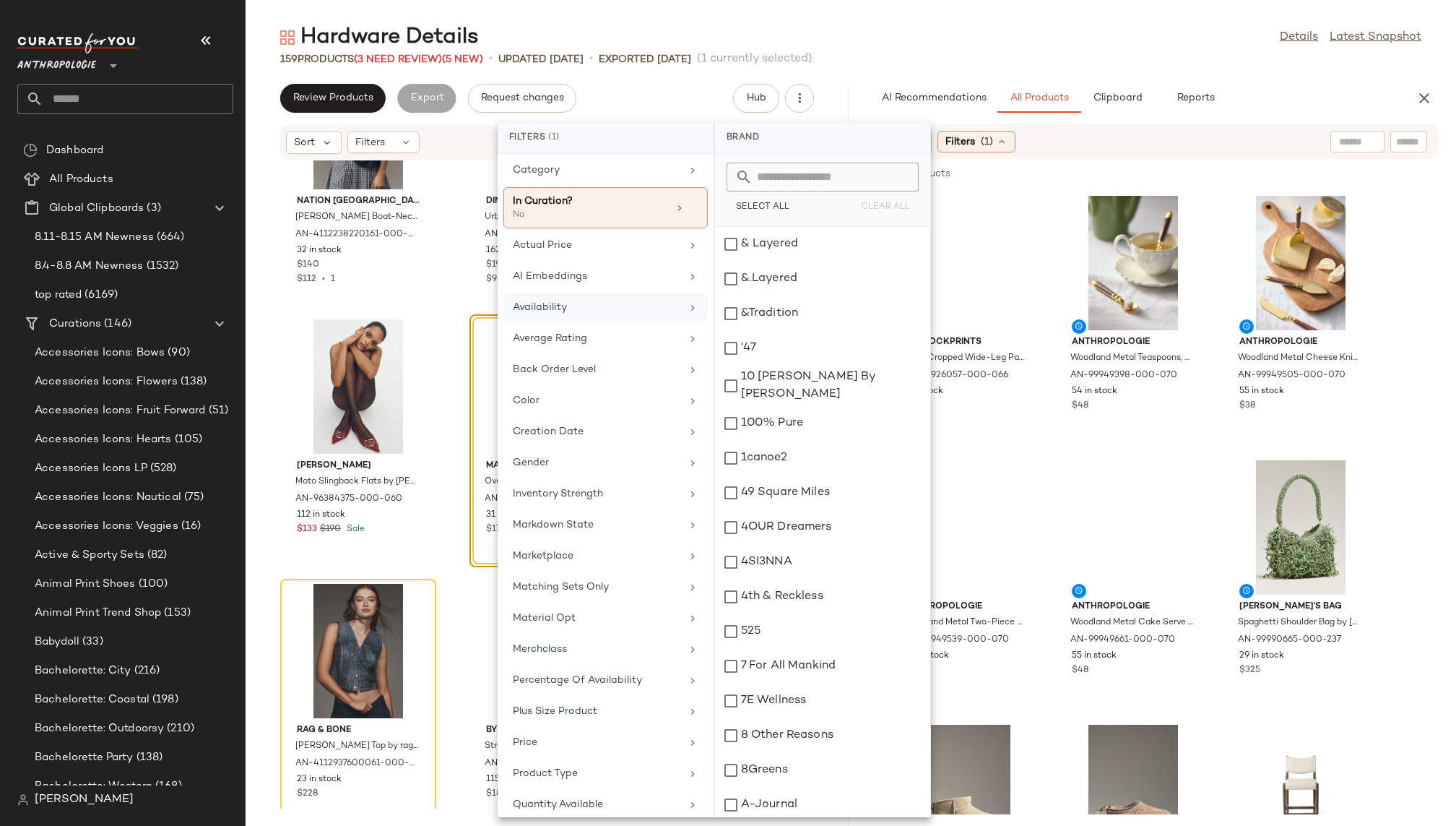
click at [625, 305] on div "Availability" at bounding box center [597, 307] width 168 height 15
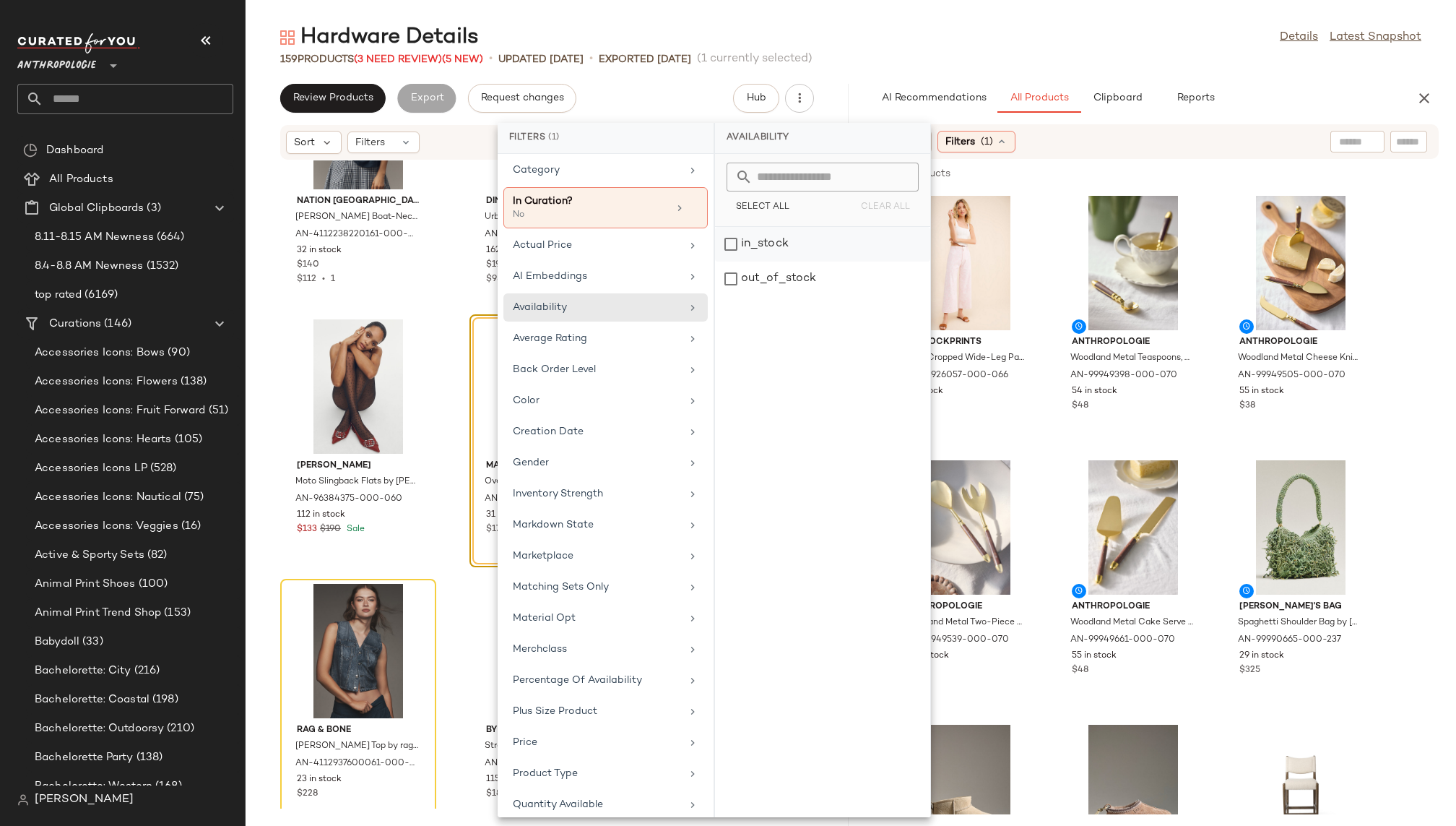
click at [777, 261] on div "in_stock" at bounding box center [822, 279] width 216 height 35
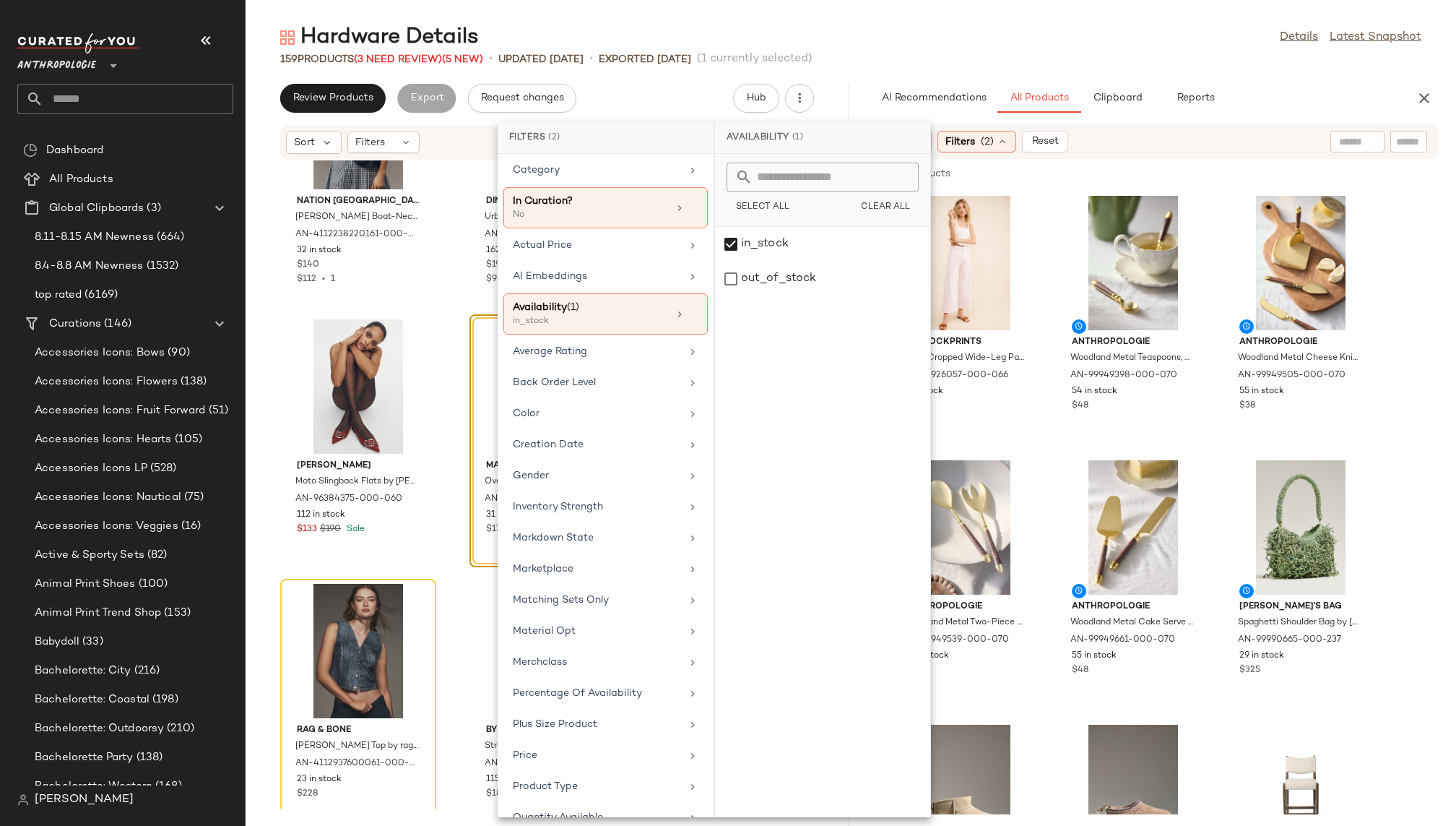
click at [1006, 22] on main "Hardware Details Details Latest Snapshot 159 Products (3 Need Review) (5 New) •…" at bounding box center [728, 413] width 1456 height 826
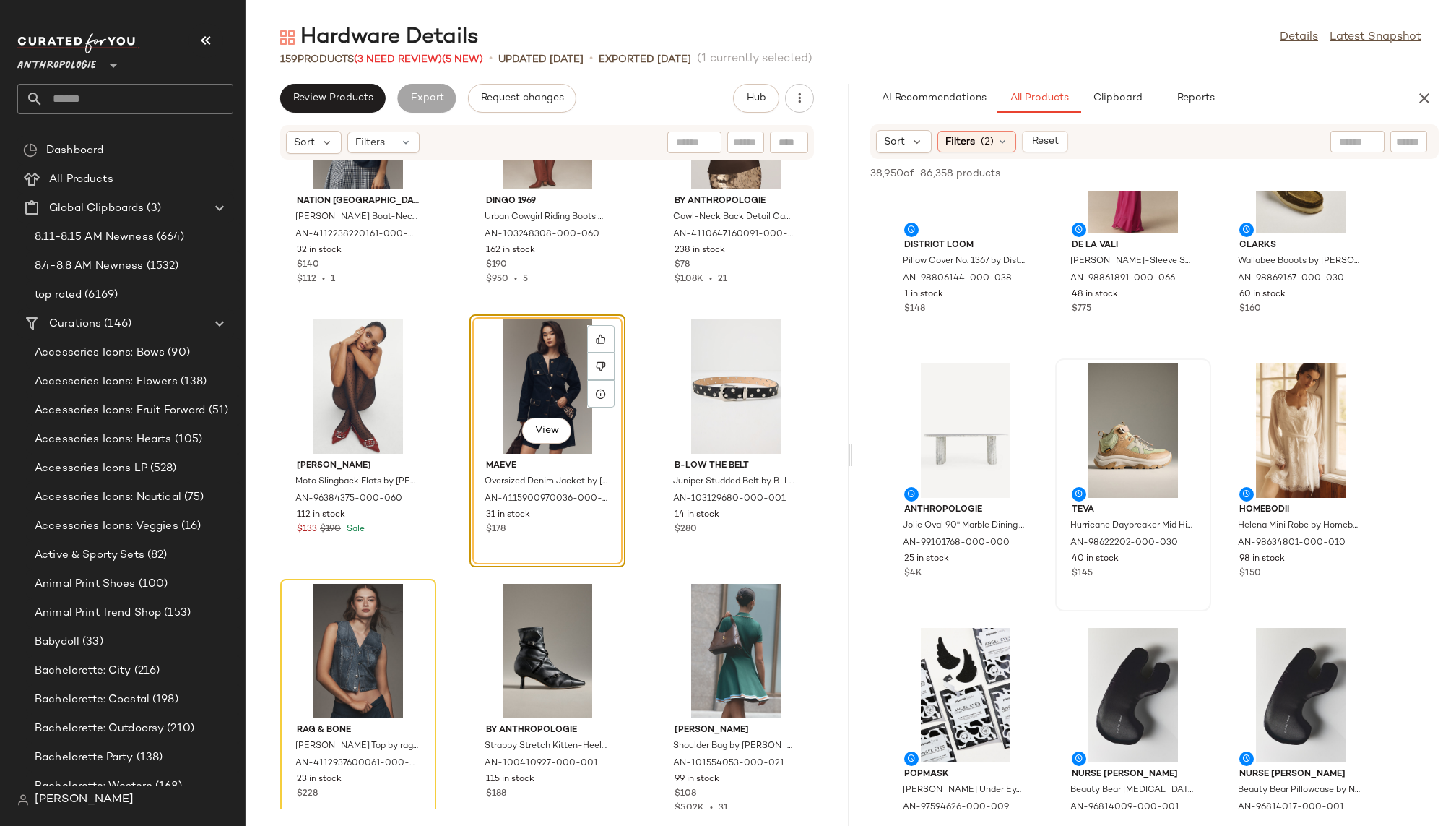
scroll to position [928, 0]
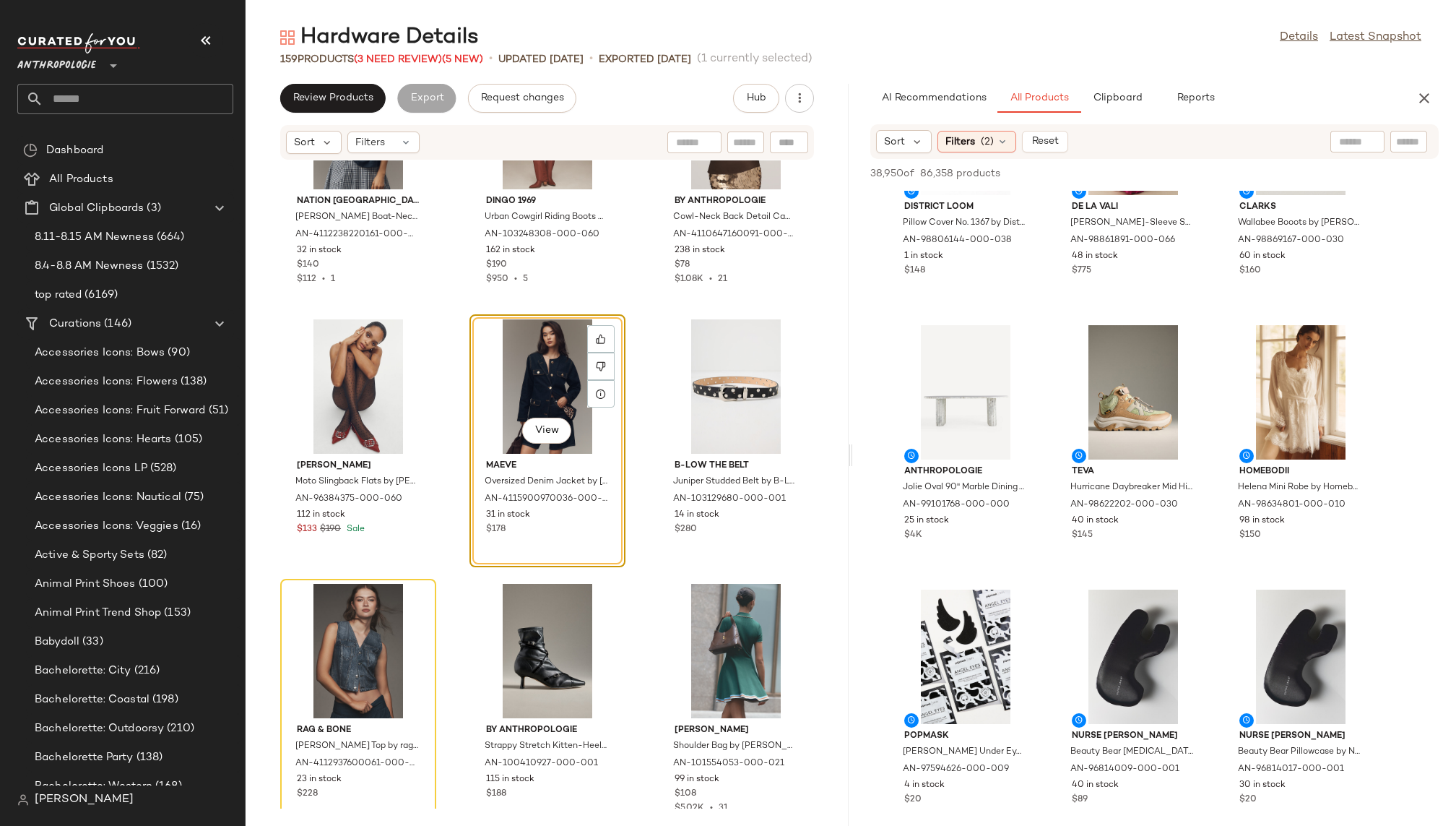
click at [1402, 133] on div at bounding box center [1409, 142] width 37 height 22
type input "*******"
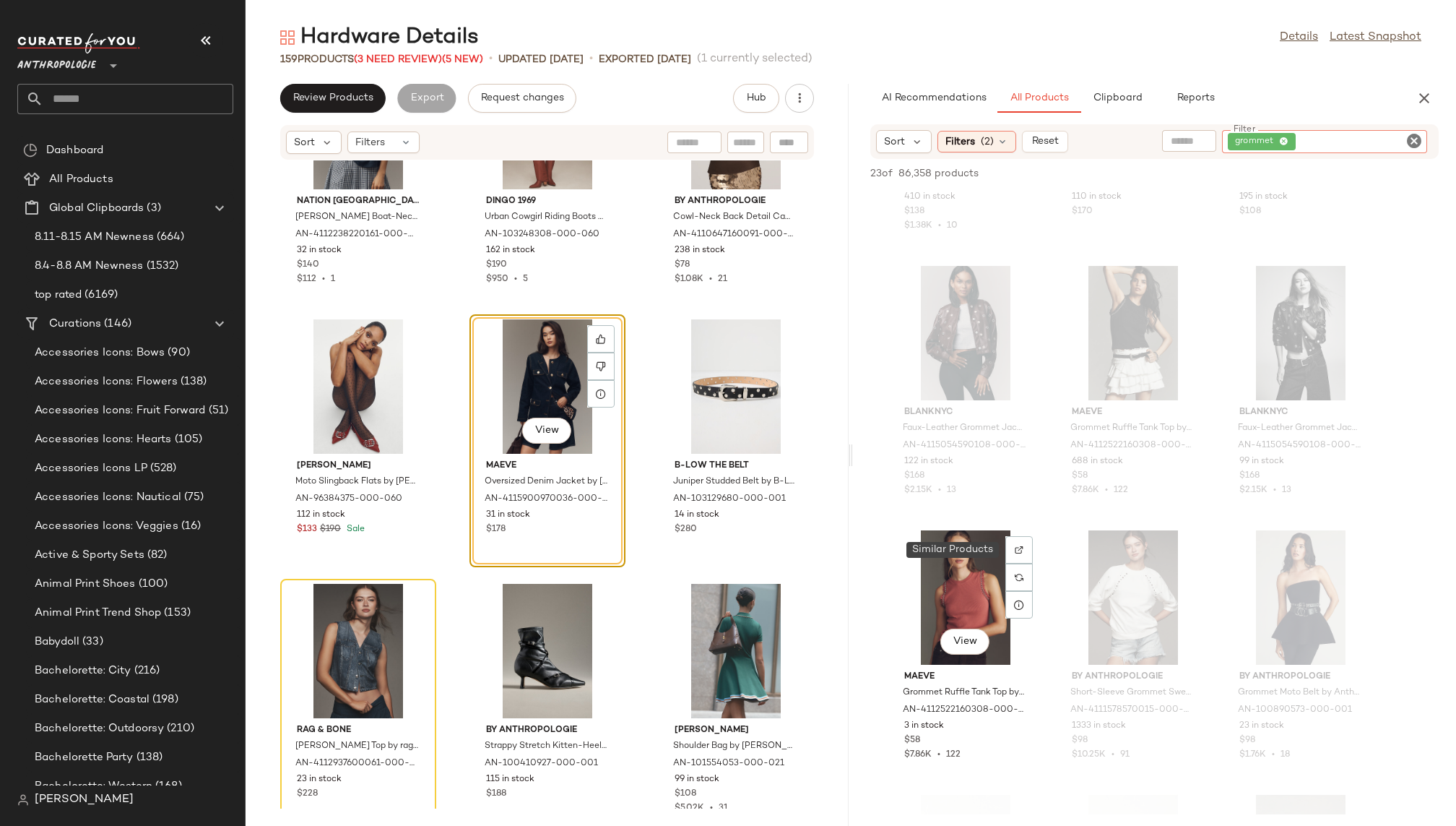
scroll to position [260, 0]
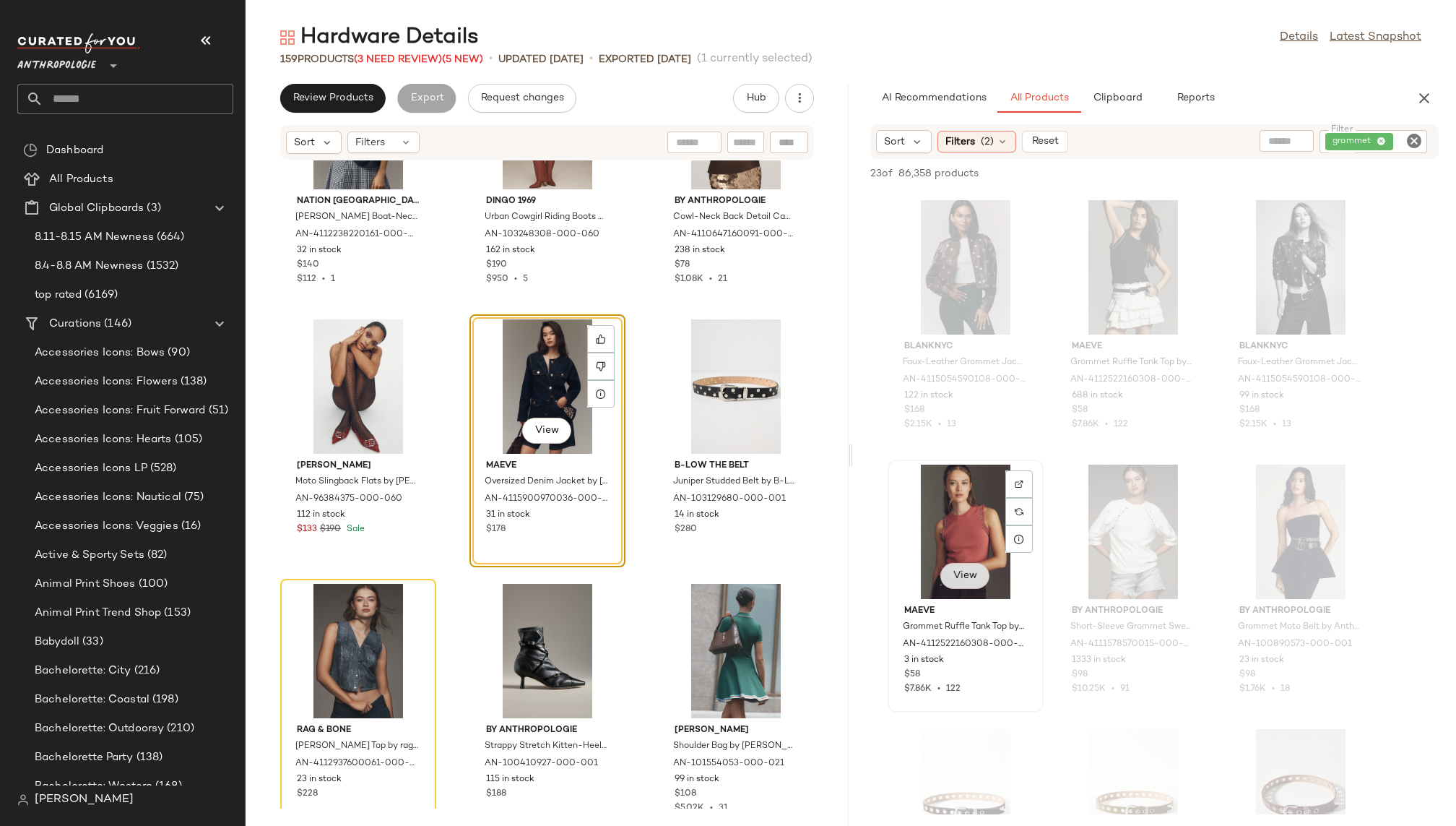
click at [972, 575] on span "View" at bounding box center [964, 575] width 24 height 12
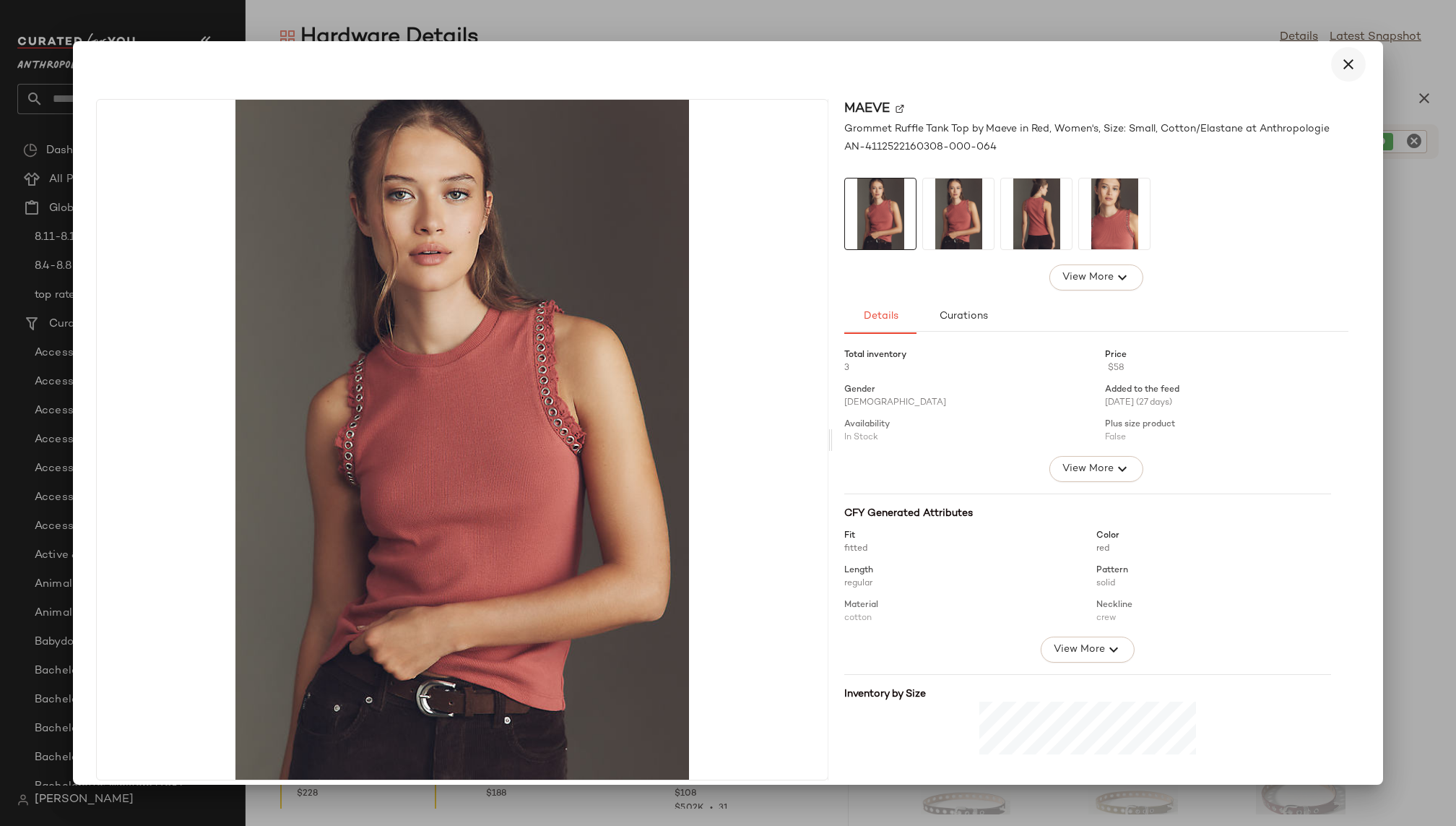
click at [1339, 70] on icon "button" at bounding box center [1348, 64] width 17 height 17
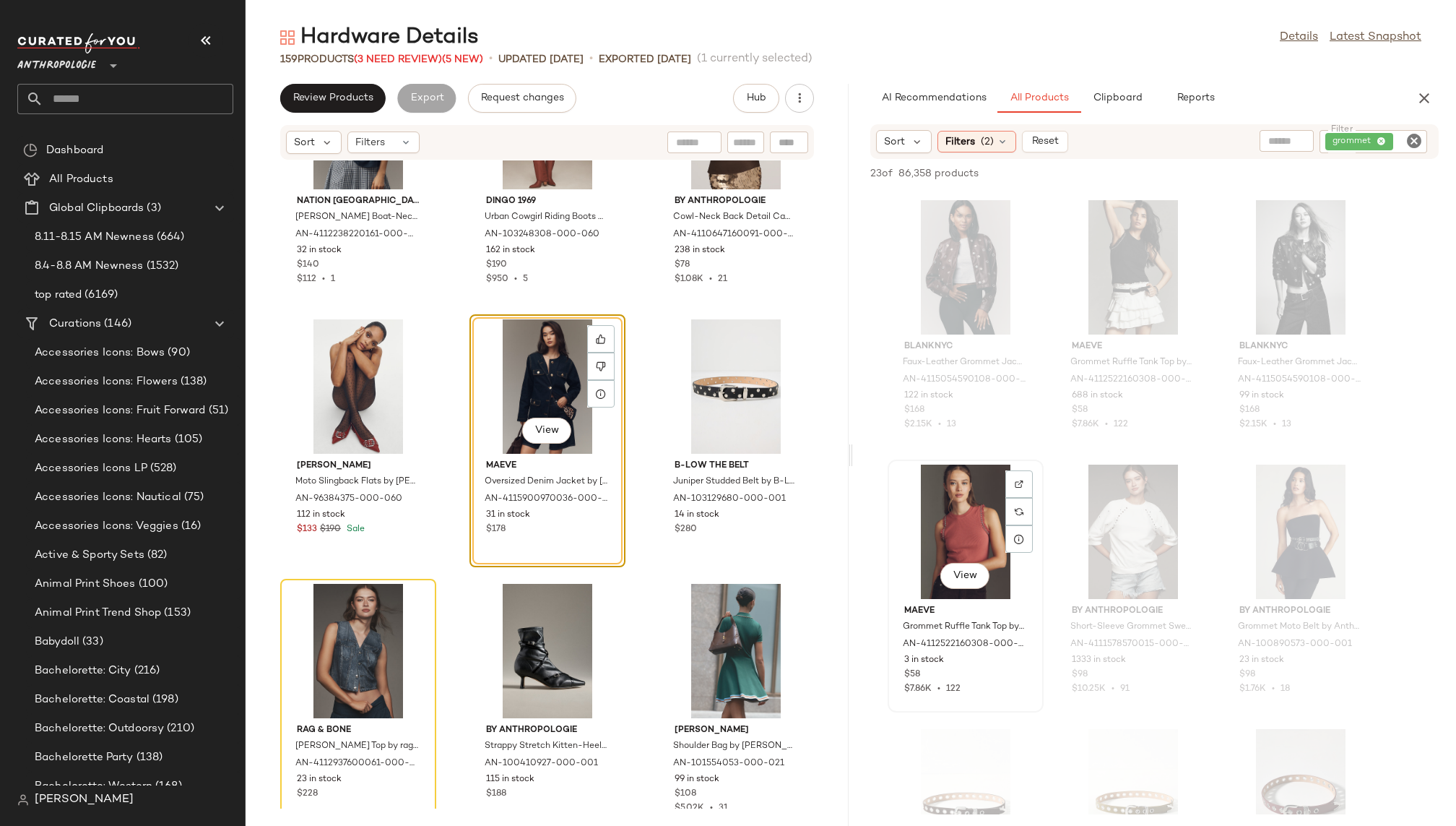
click at [957, 497] on div "View" at bounding box center [965, 531] width 146 height 134
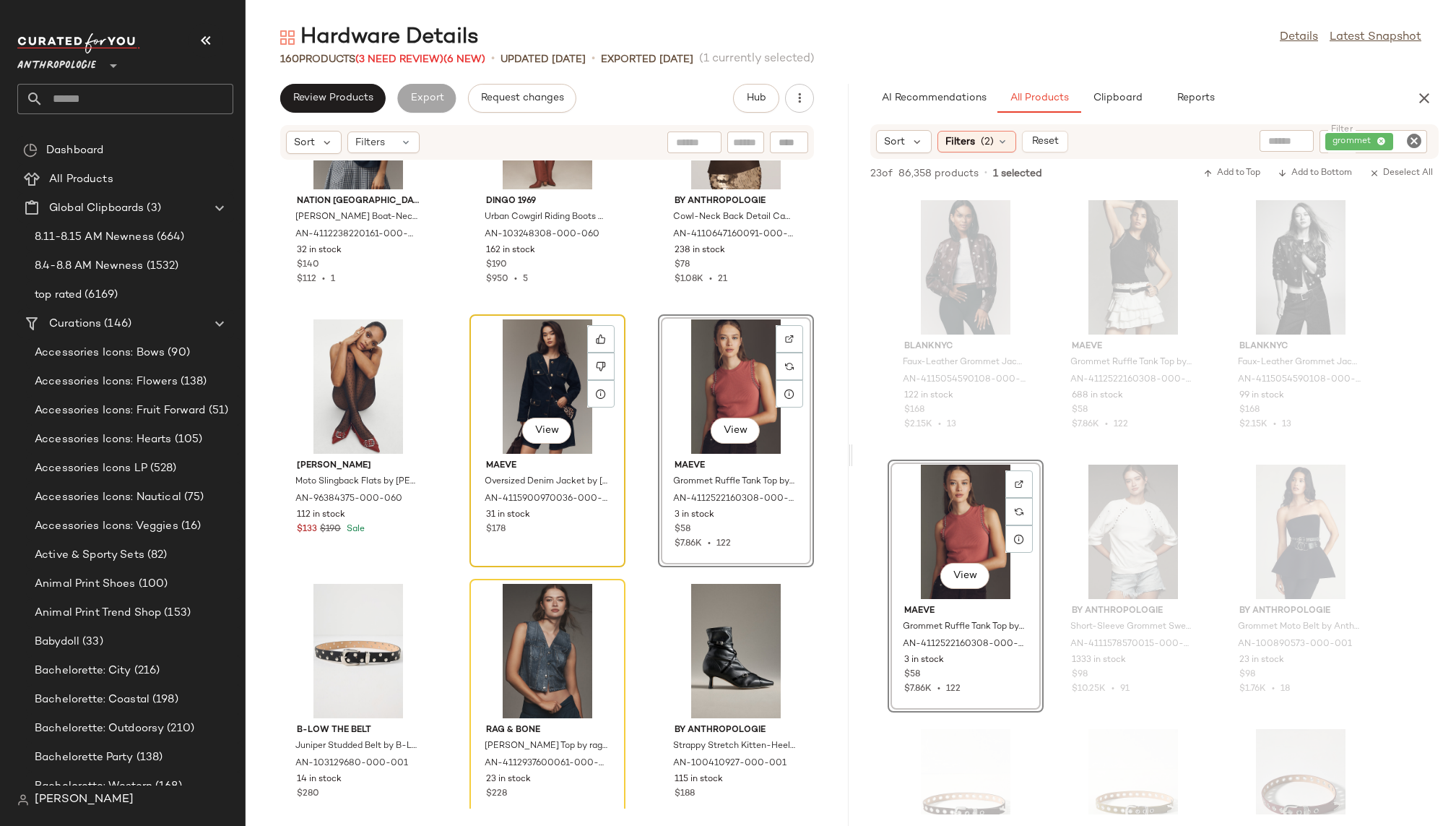
click at [509, 399] on div "View" at bounding box center [547, 386] width 146 height 134
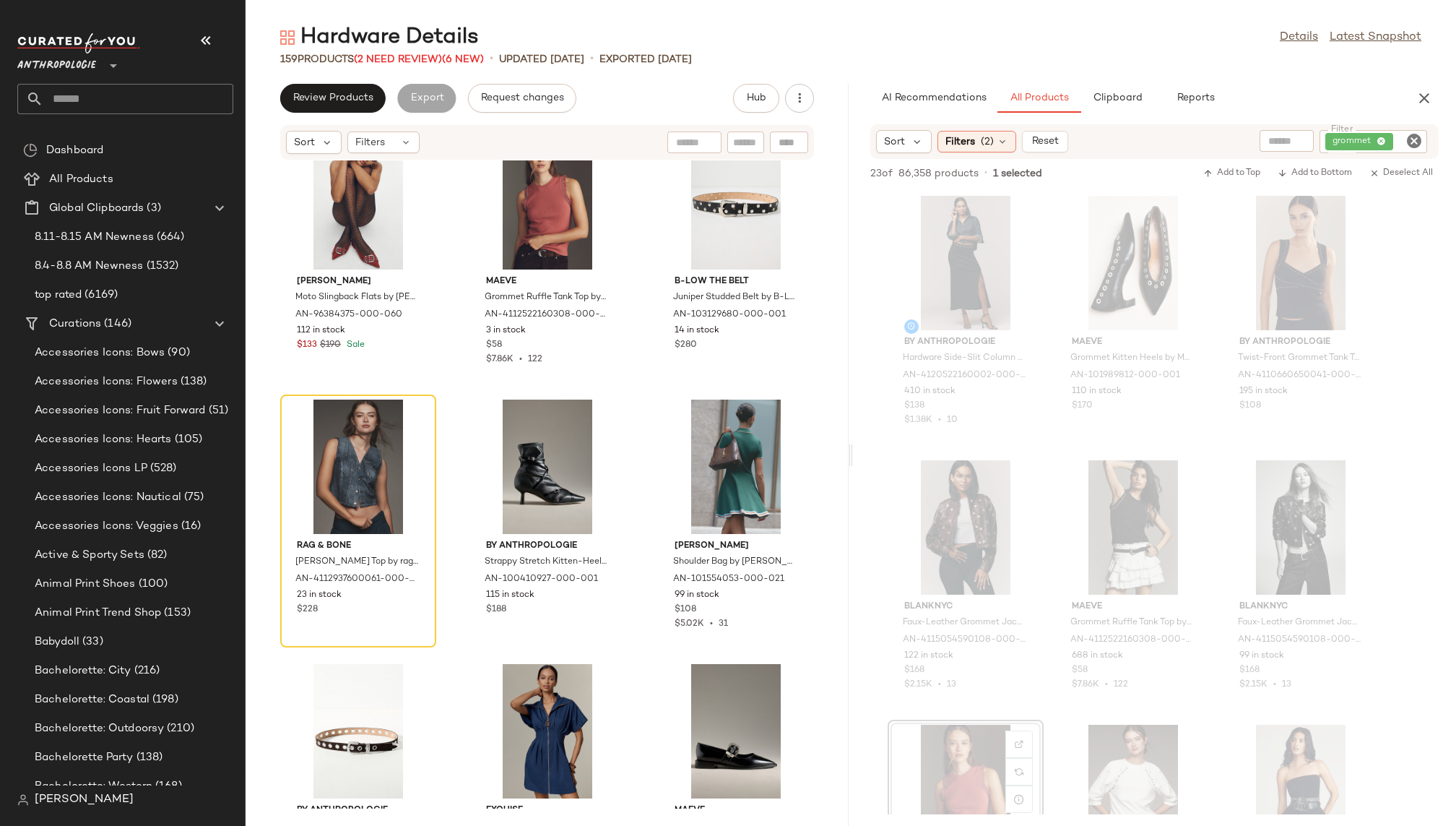
click at [1419, 143] on icon "Clear Filter" at bounding box center [1414, 141] width 17 height 17
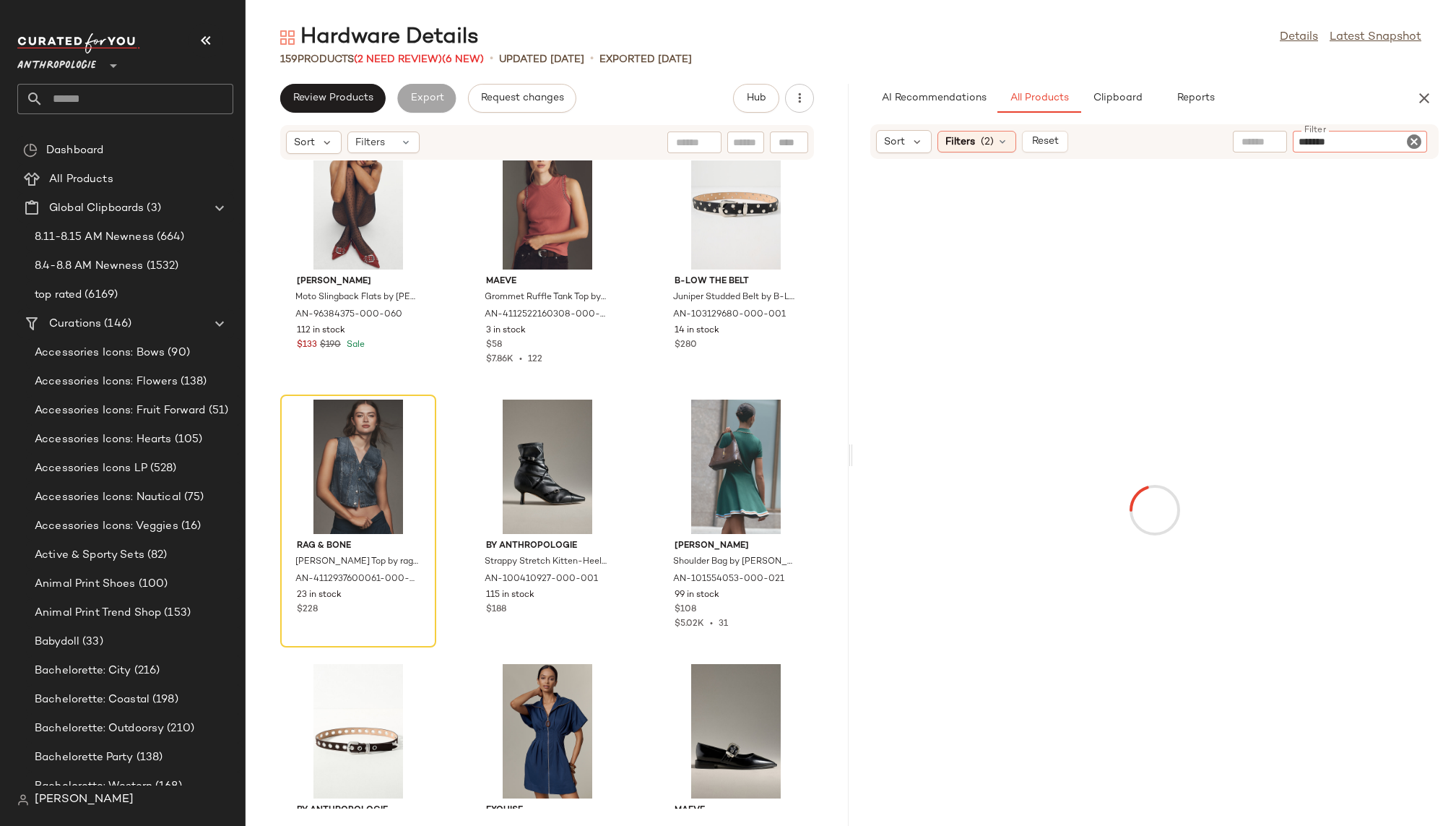
type input "********"
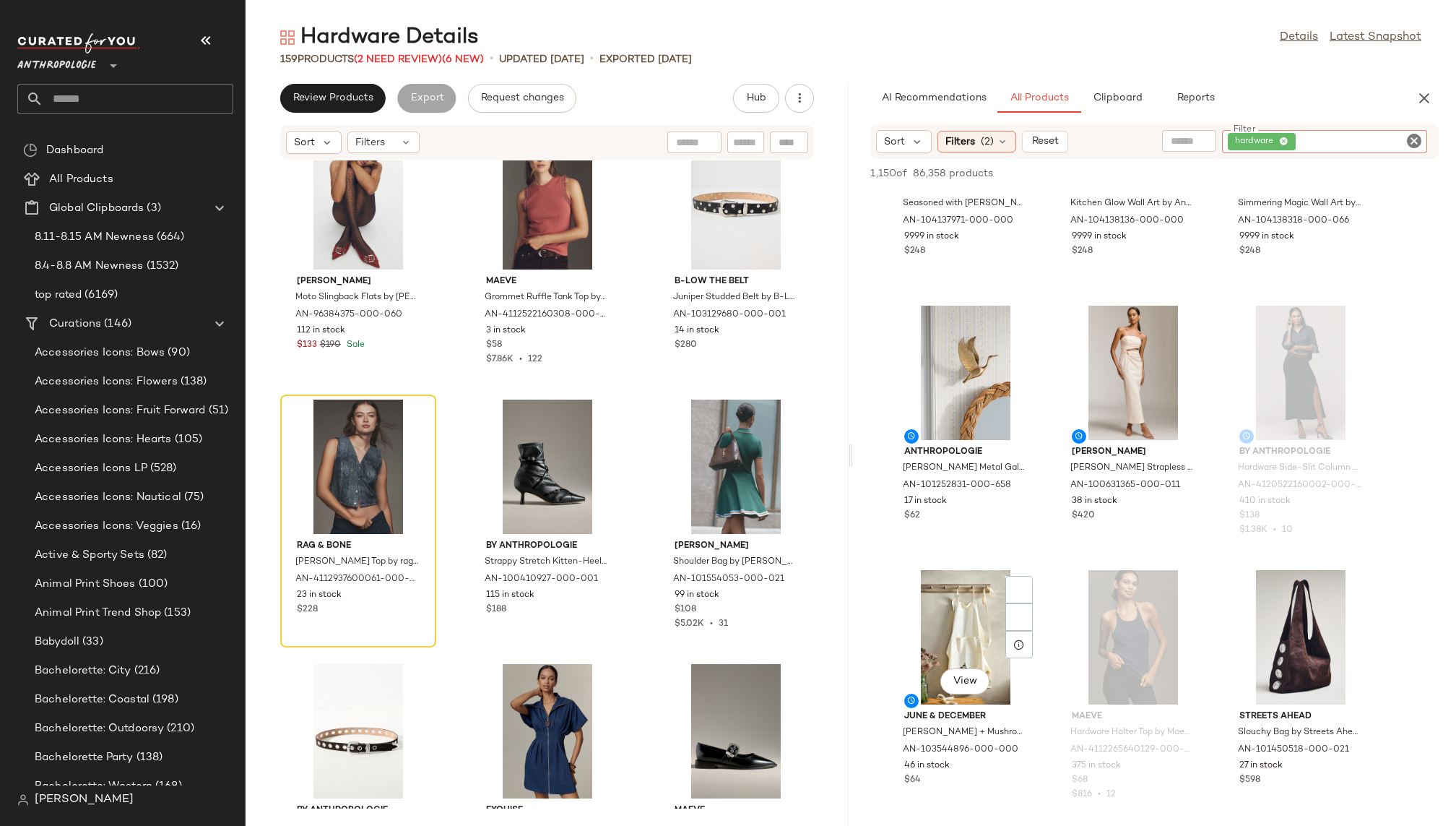
scroll to position [5655, 0]
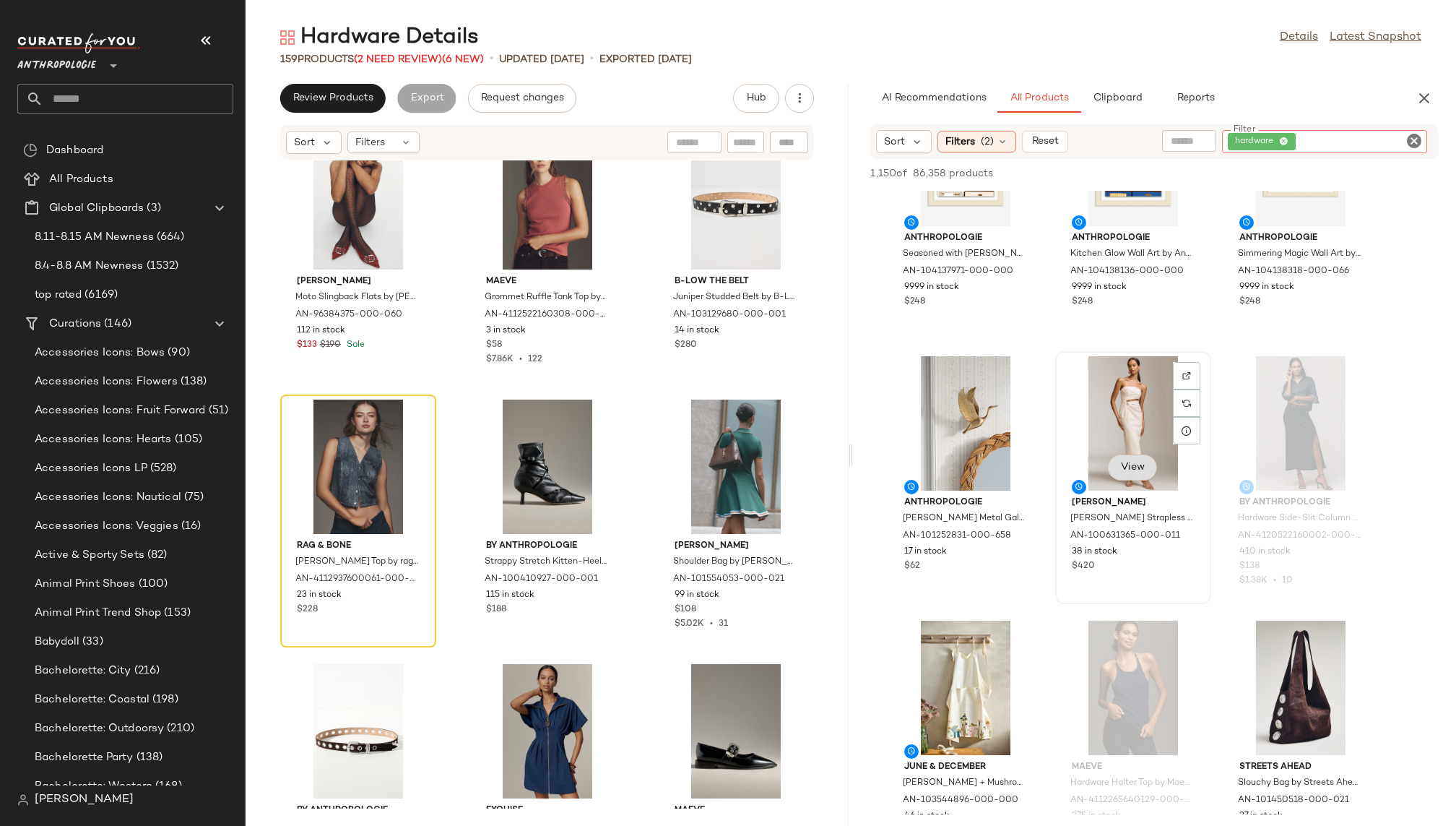
click at [1131, 469] on span "View" at bounding box center [1131, 467] width 24 height 12
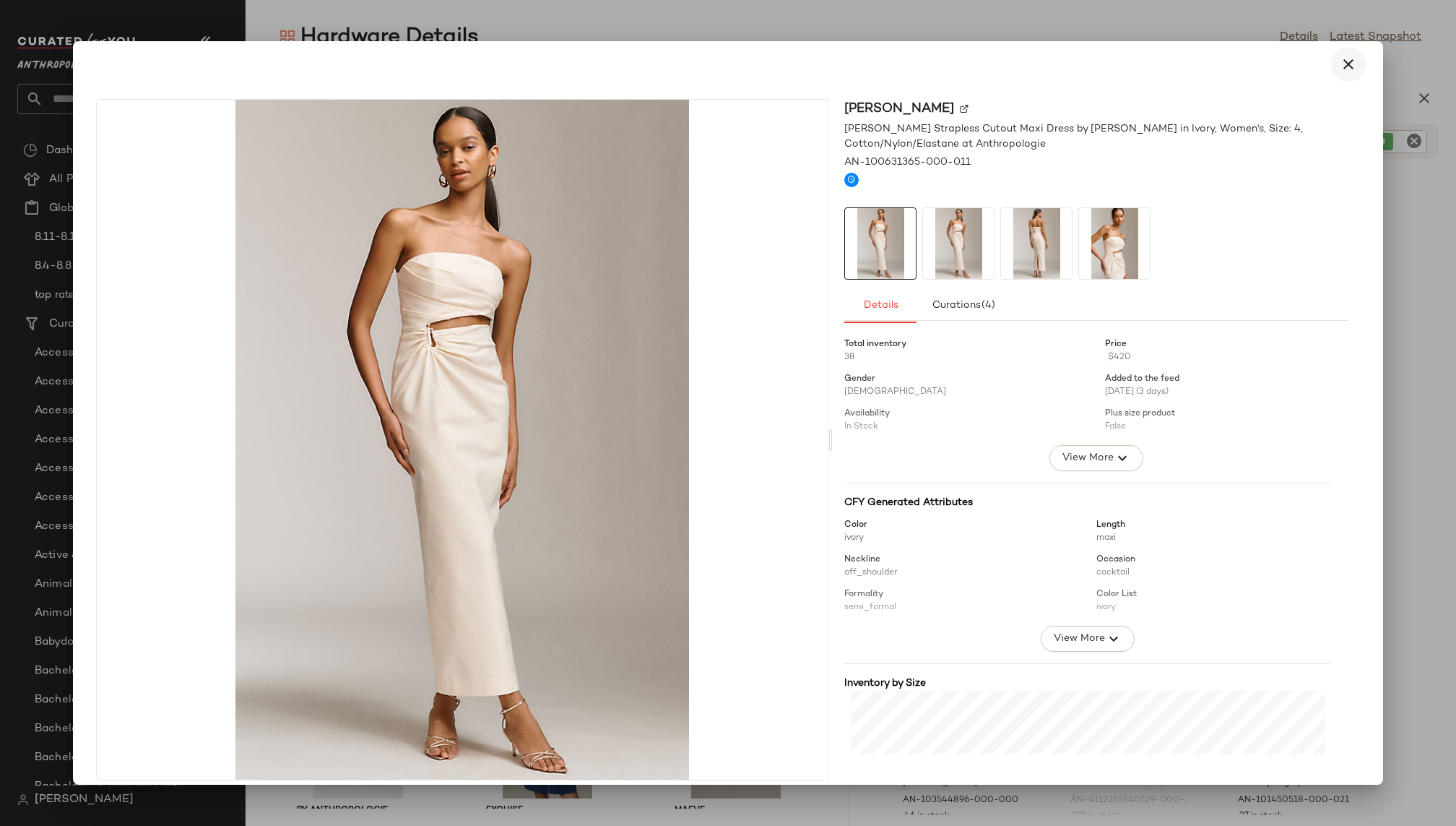
click at [1339, 61] on icon "button" at bounding box center [1348, 64] width 17 height 17
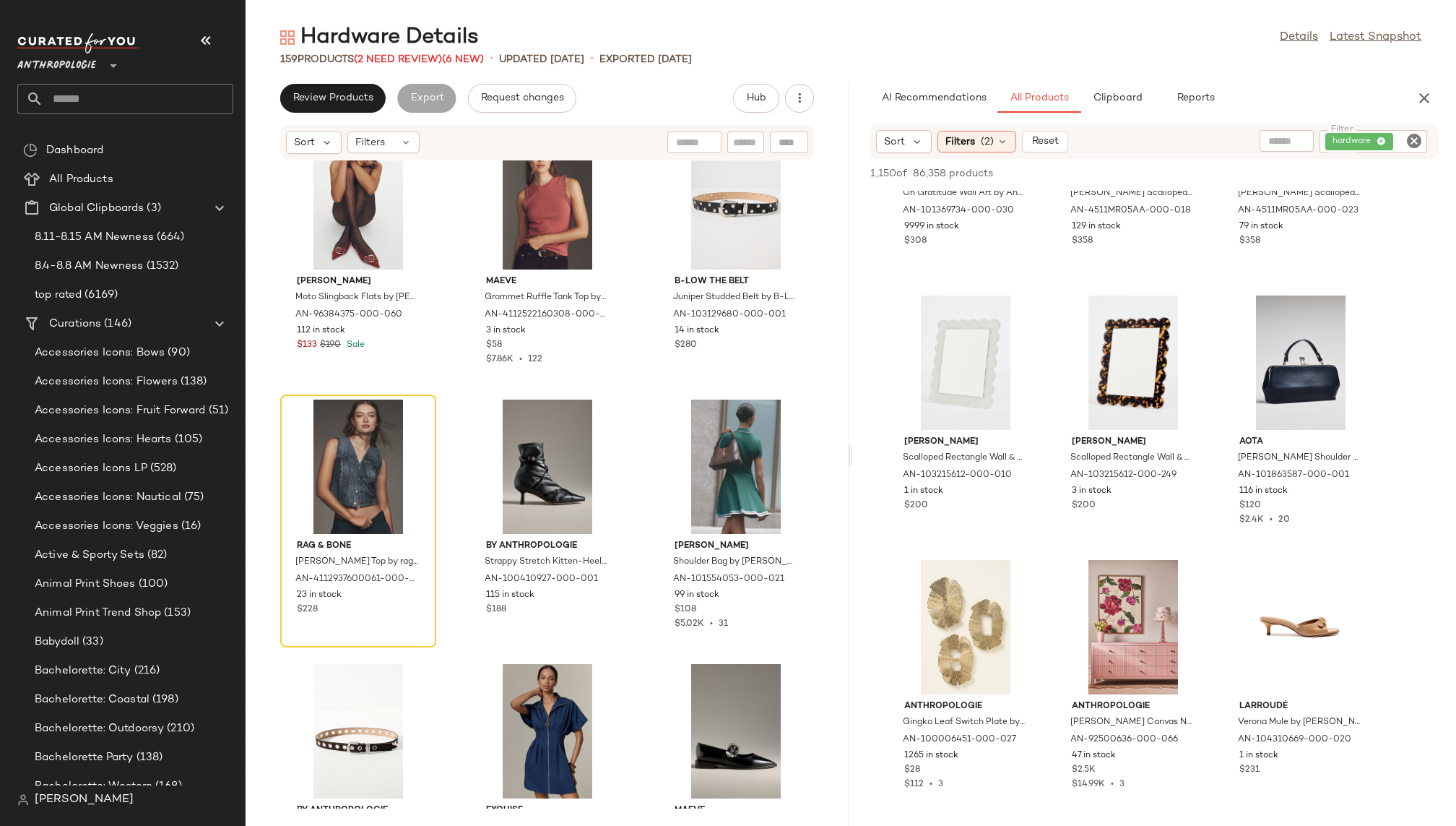
scroll to position [13646, 0]
click at [1283, 374] on div "View" at bounding box center [1300, 364] width 146 height 134
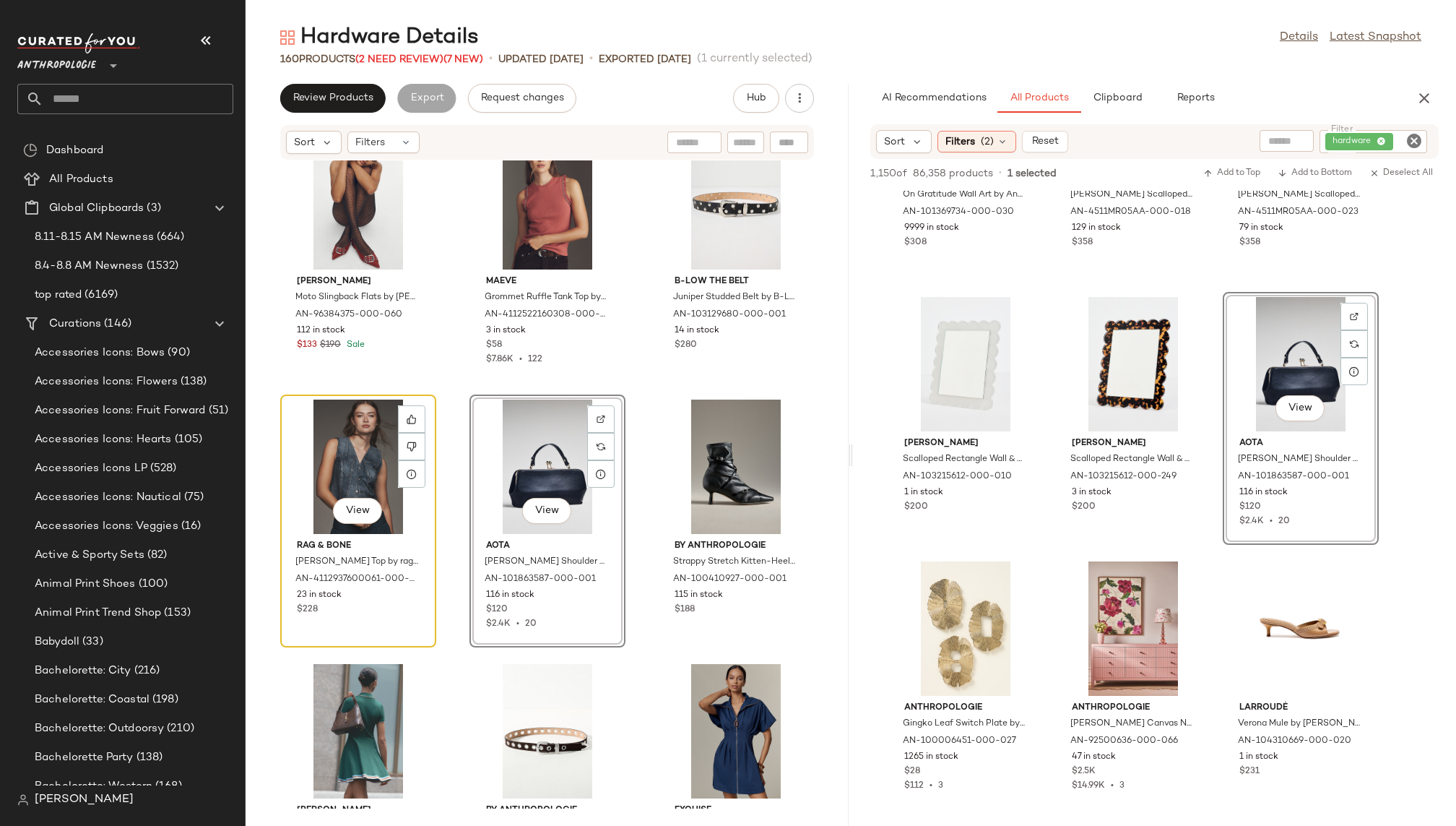
click at [322, 441] on div "View" at bounding box center [358, 466] width 146 height 134
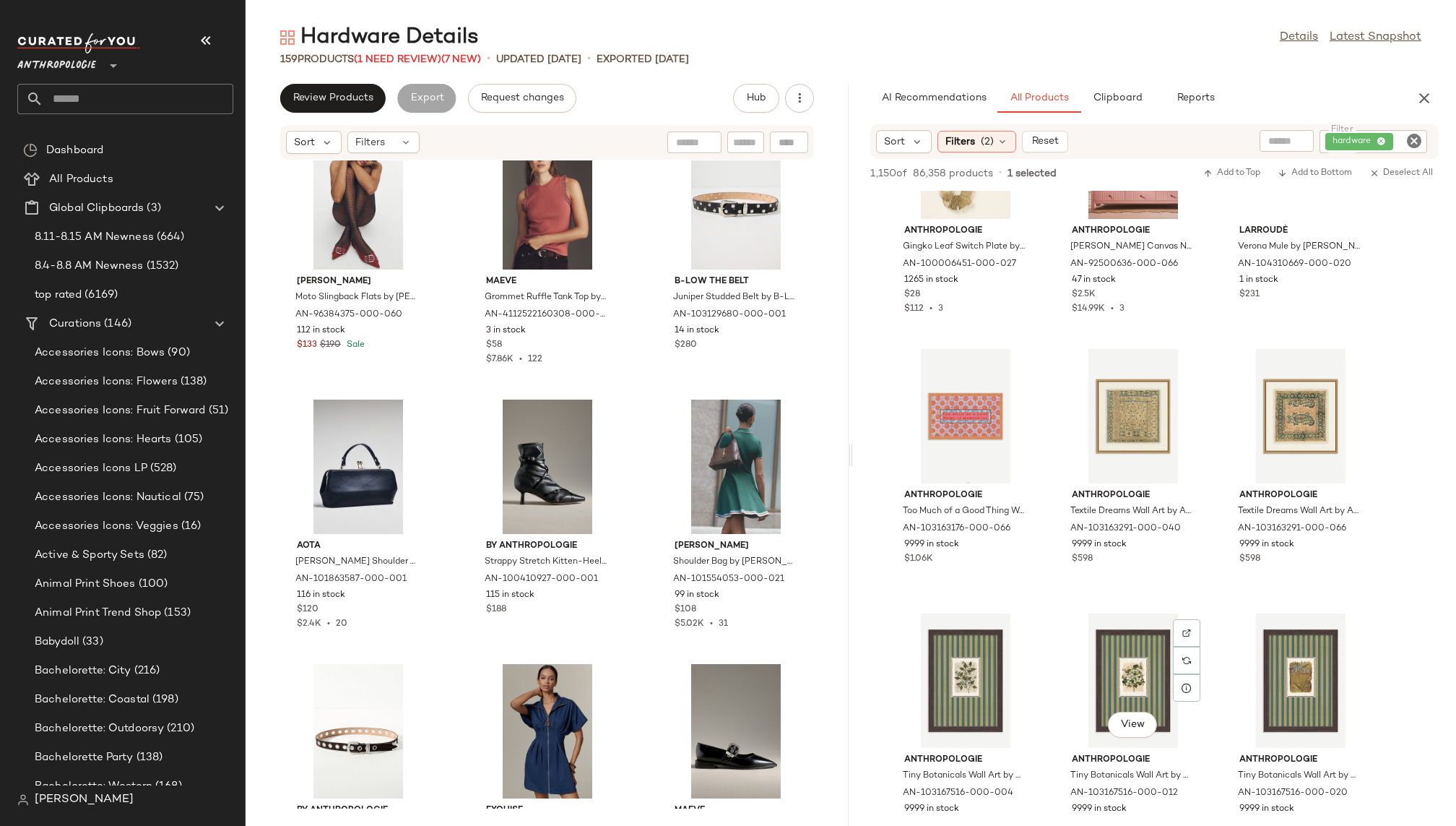
scroll to position [14134, 0]
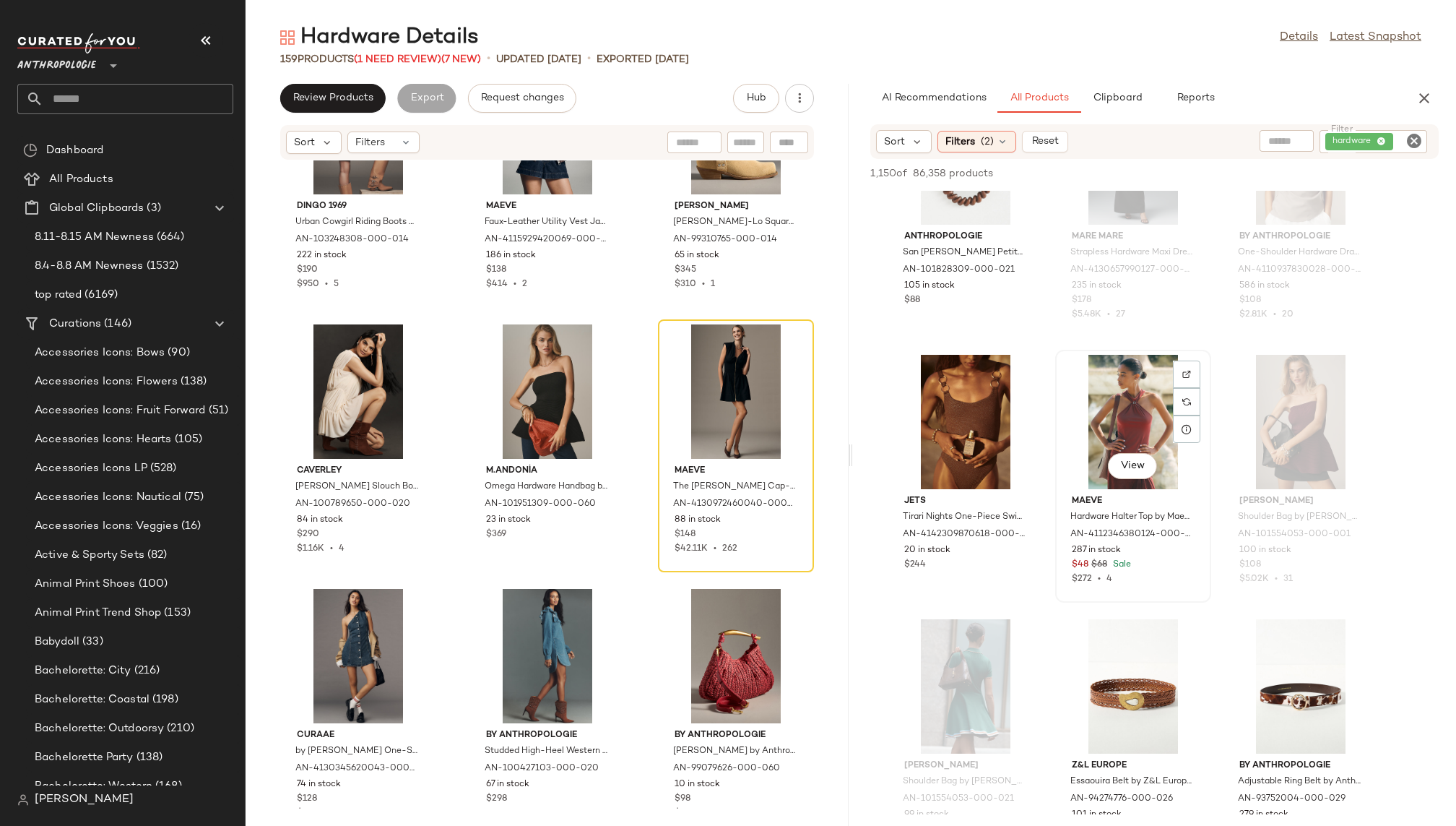
scroll to position [35131, 0]
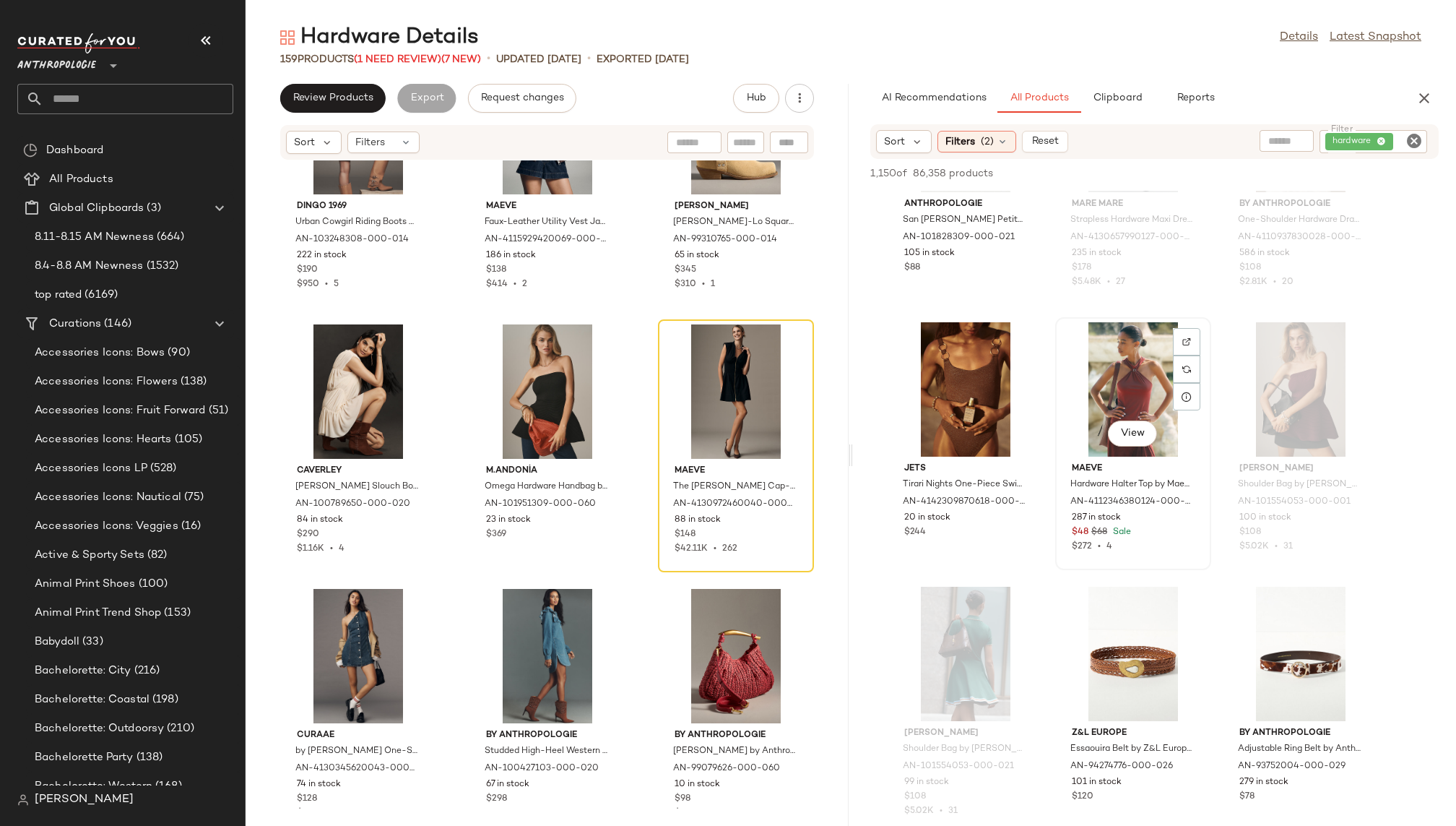
click at [1106, 381] on div "View" at bounding box center [1132, 389] width 146 height 134
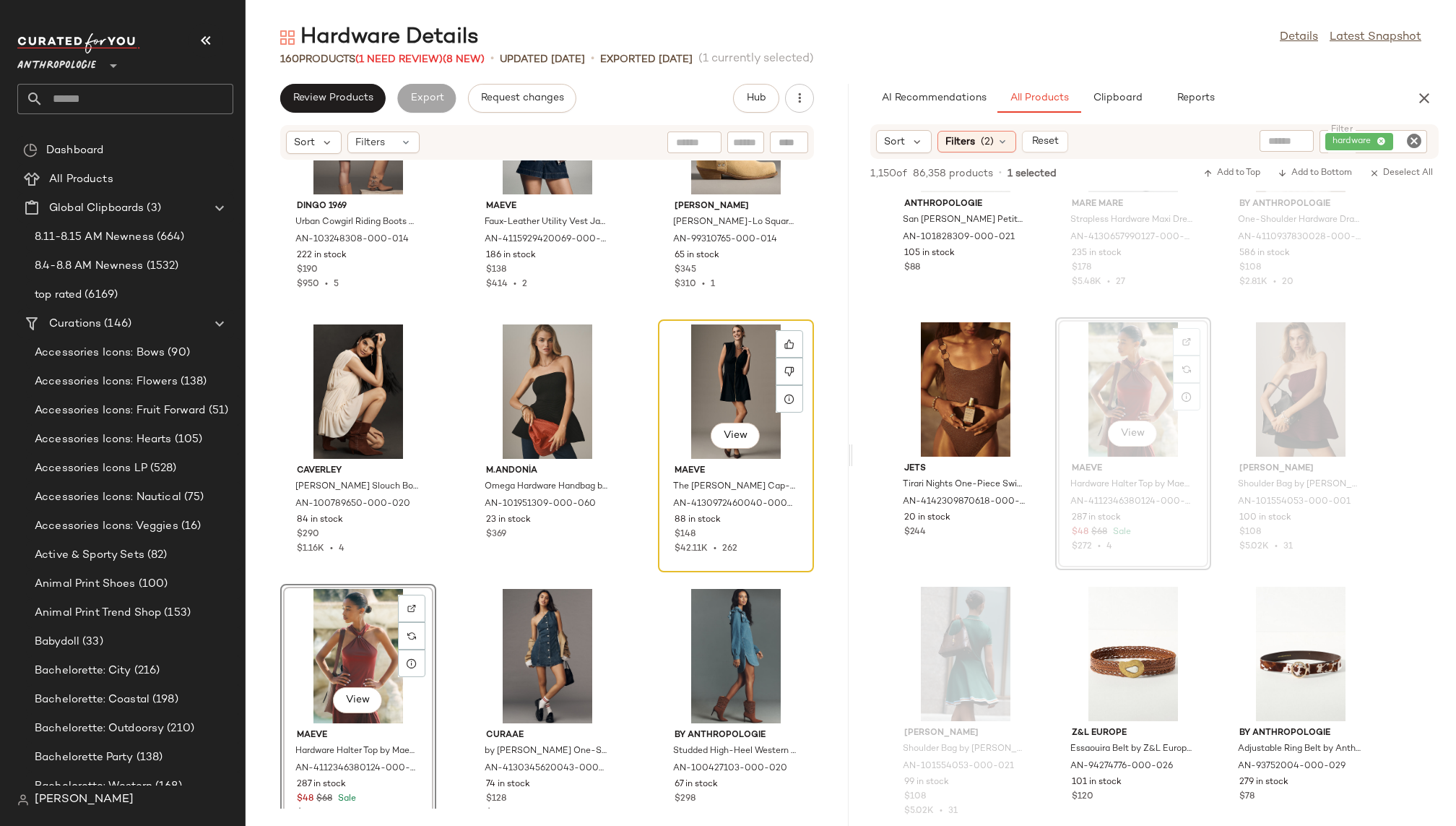
click at [689, 396] on div "View" at bounding box center [735, 391] width 146 height 134
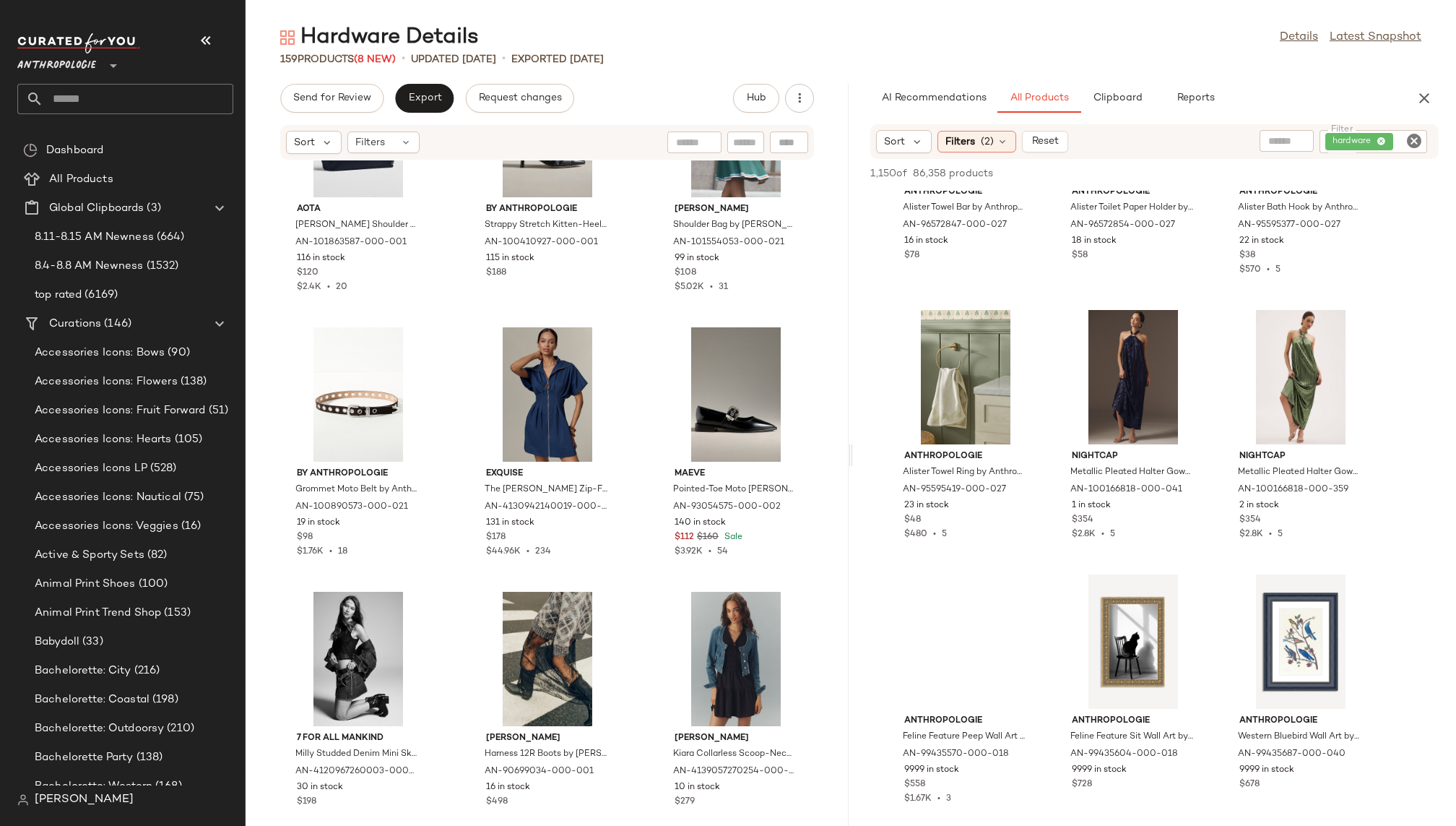
scroll to position [43163, 0]
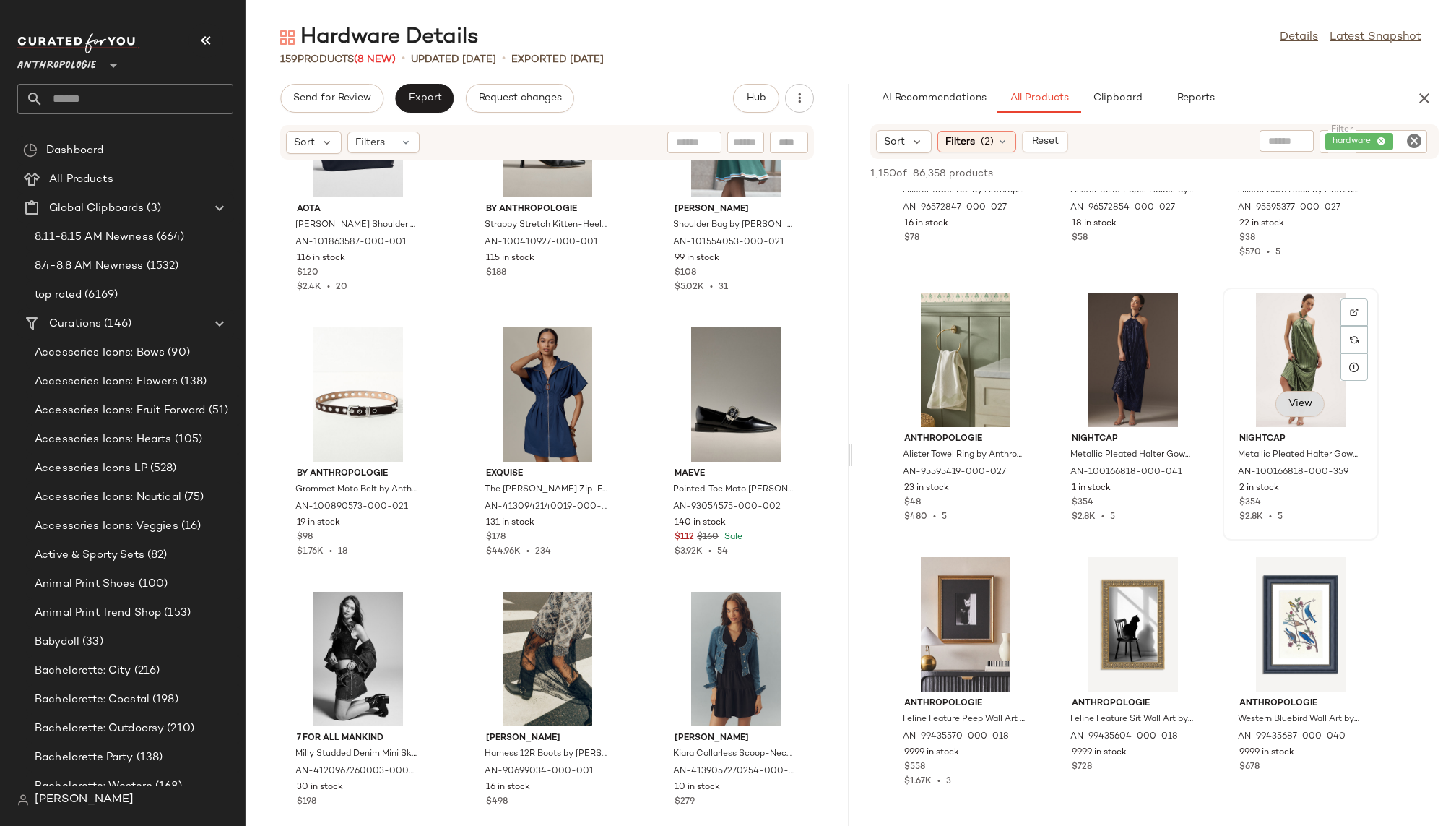
click at [1299, 406] on span "View" at bounding box center [1299, 404] width 24 height 12
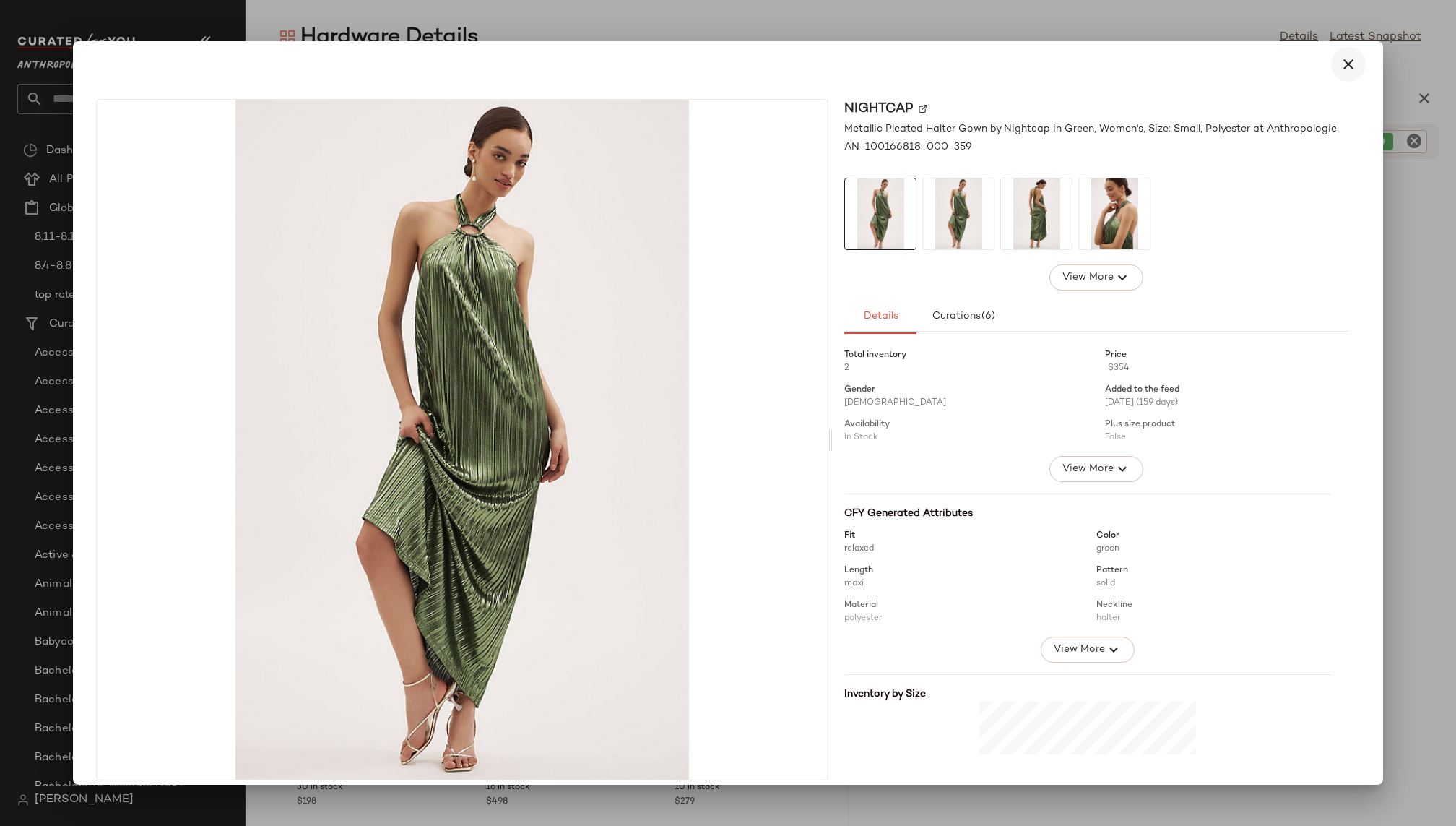
click at [1342, 67] on icon "button" at bounding box center [1348, 64] width 17 height 17
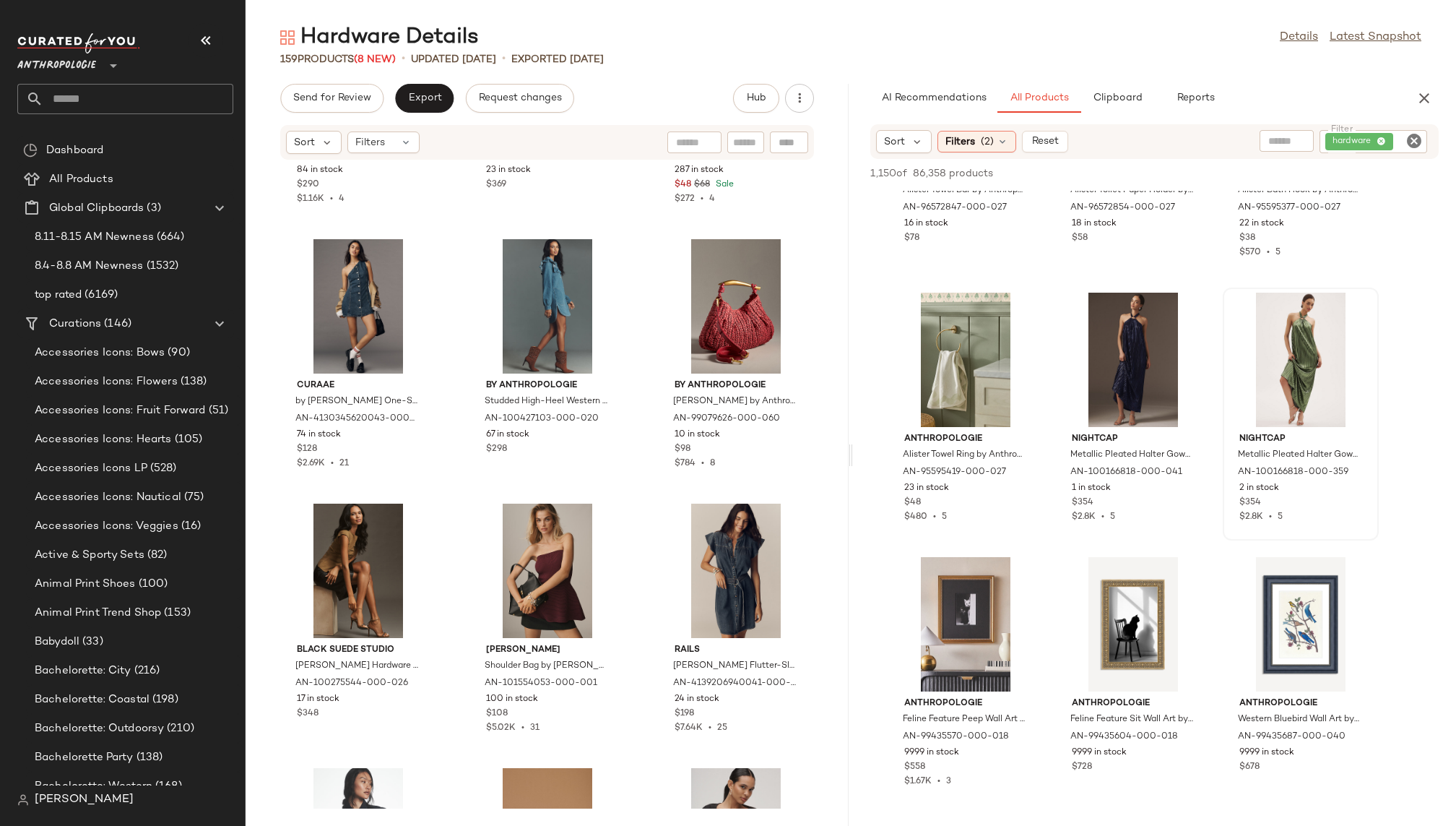
scroll to position [13367, 0]
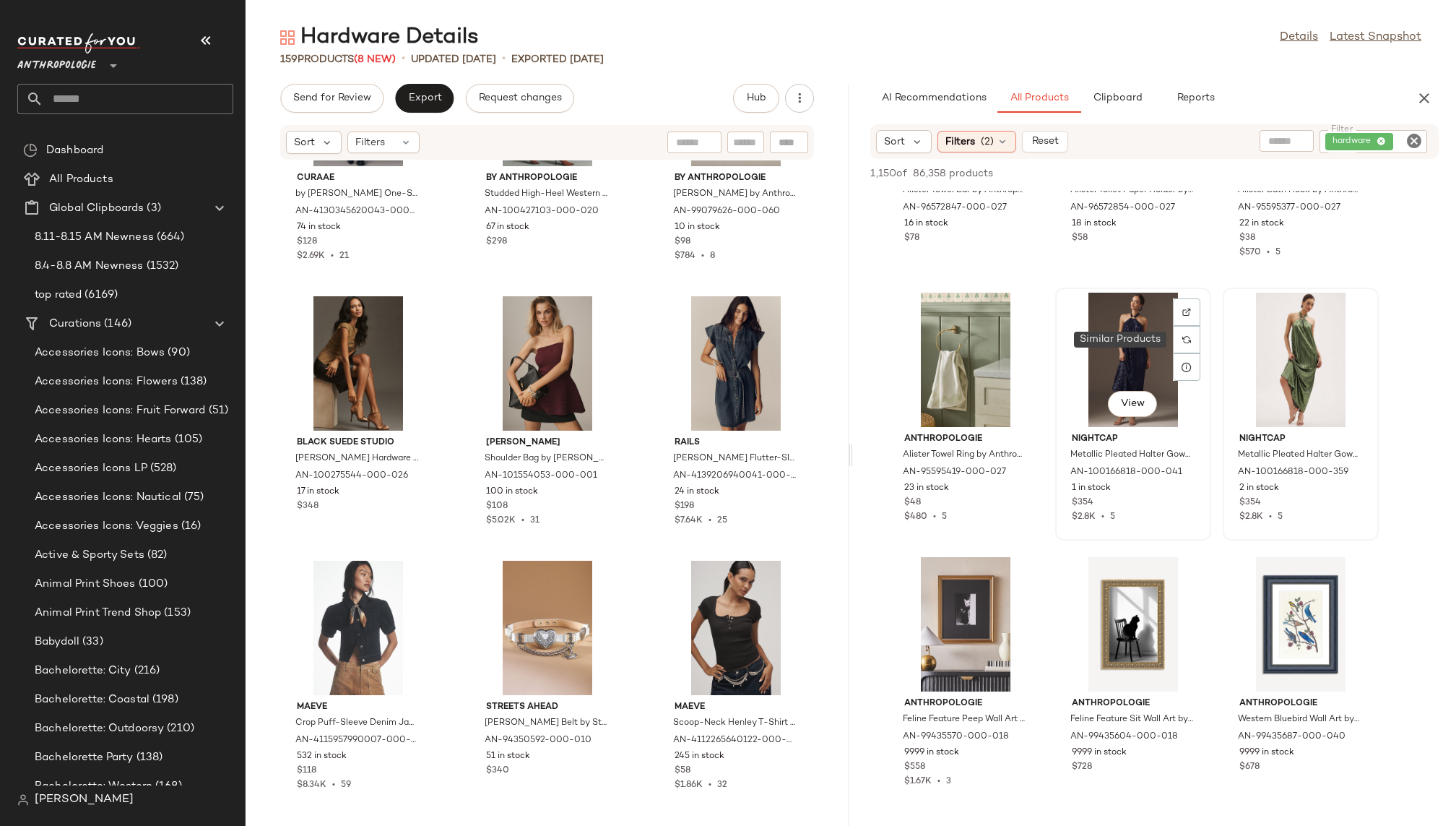
click at [1142, 351] on div "View" at bounding box center [1132, 359] width 146 height 134
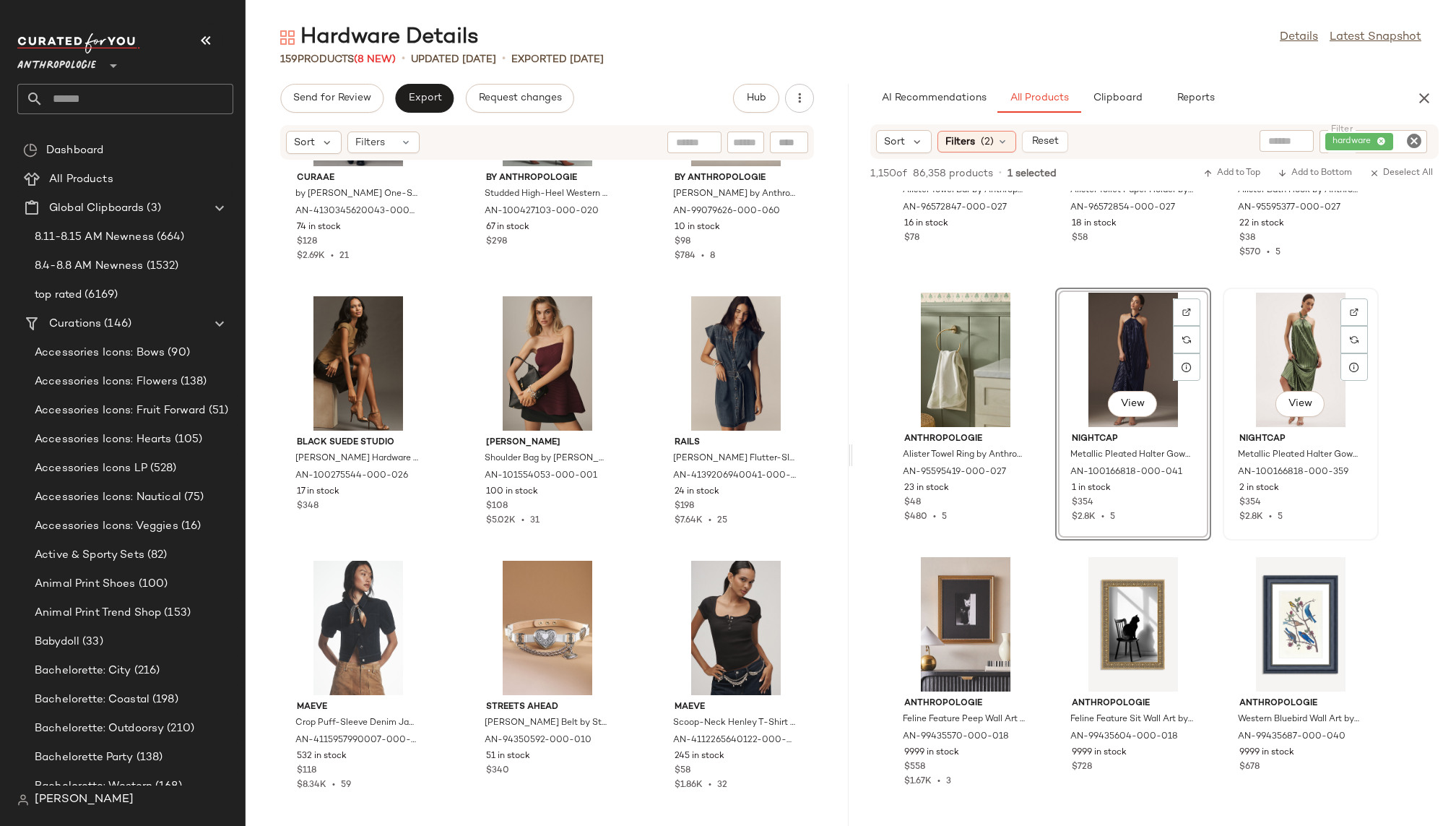
click at [1277, 374] on div "View" at bounding box center [1300, 359] width 146 height 134
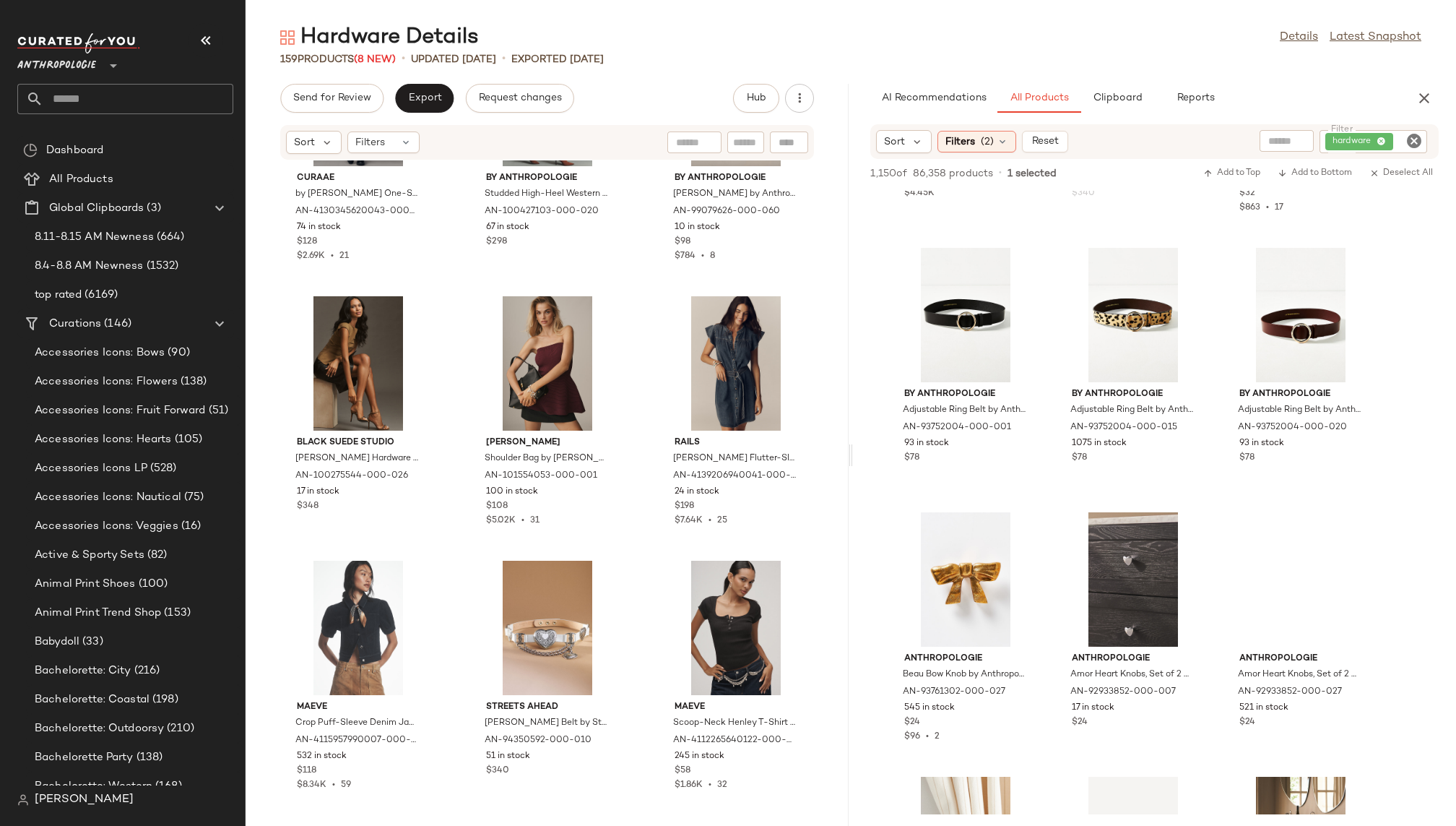
scroll to position [66107, 0]
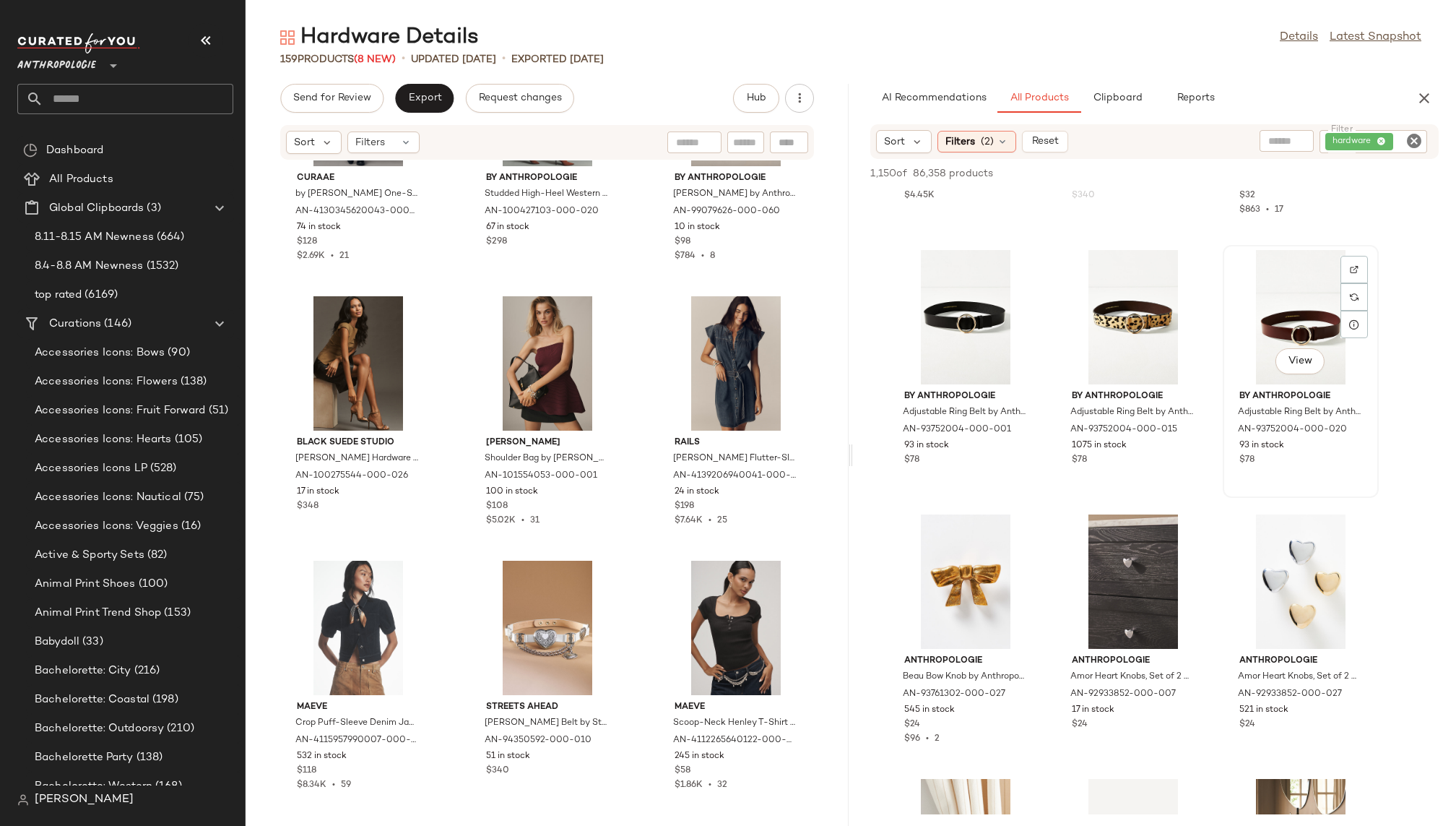
click at [1294, 327] on div "View" at bounding box center [1300, 316] width 146 height 134
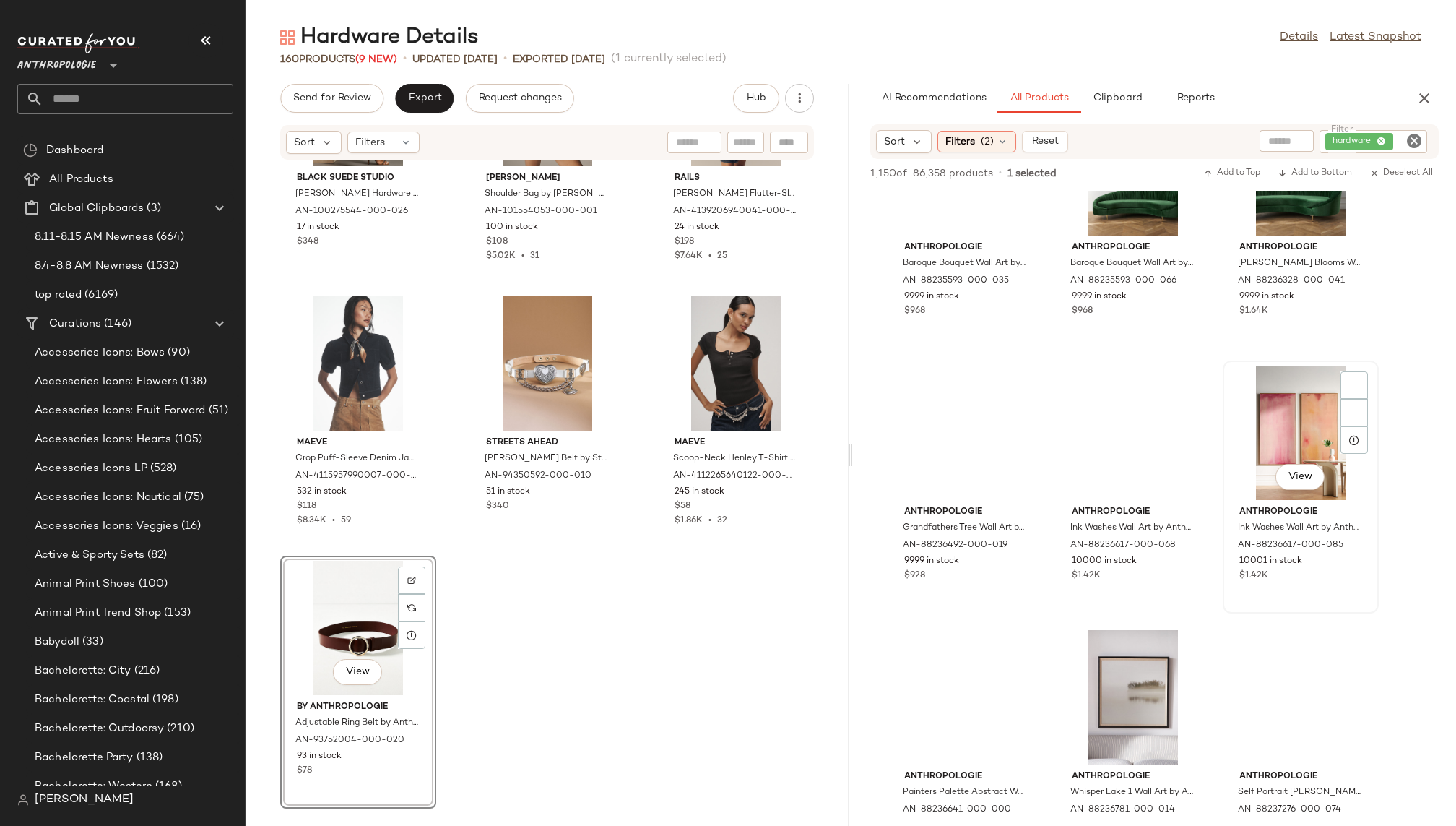
scroll to position [74315, 0]
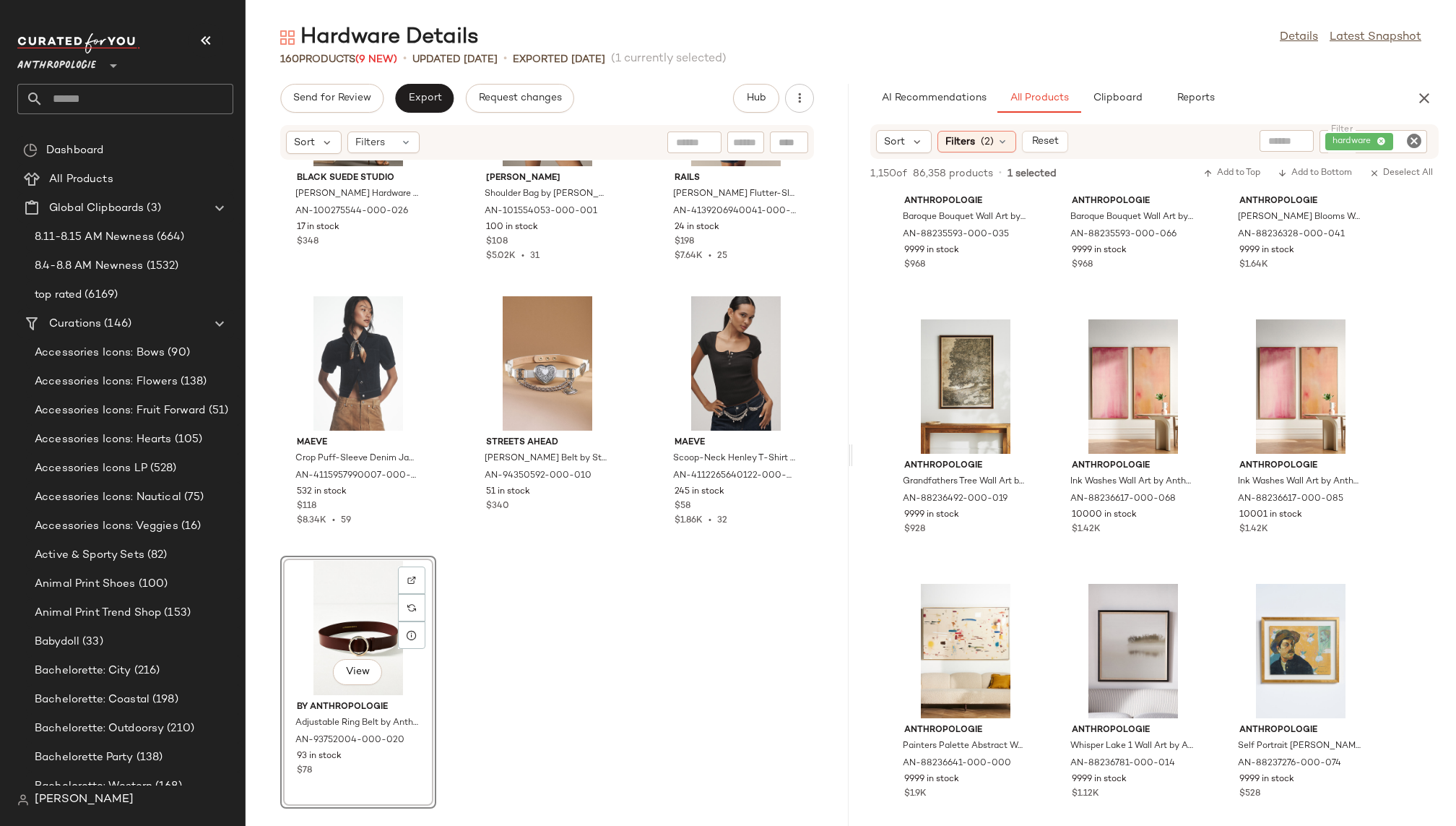
click at [1410, 138] on icon "Clear Filter" at bounding box center [1414, 141] width 17 height 17
click at [1316, 96] on div "AI Recommendations All Products Clipboard Reports" at bounding box center [1131, 98] width 522 height 29
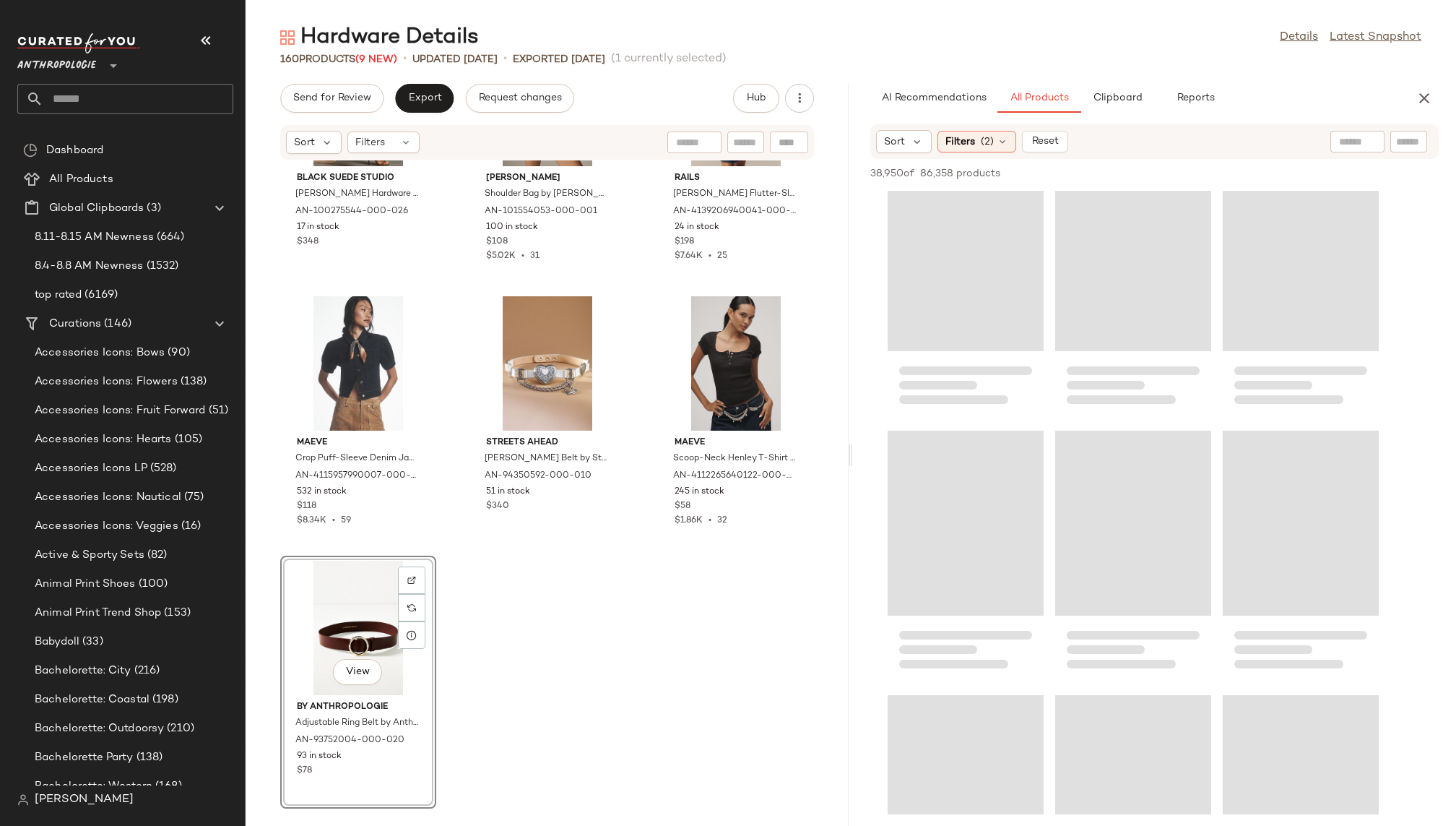
scroll to position [0, 0]
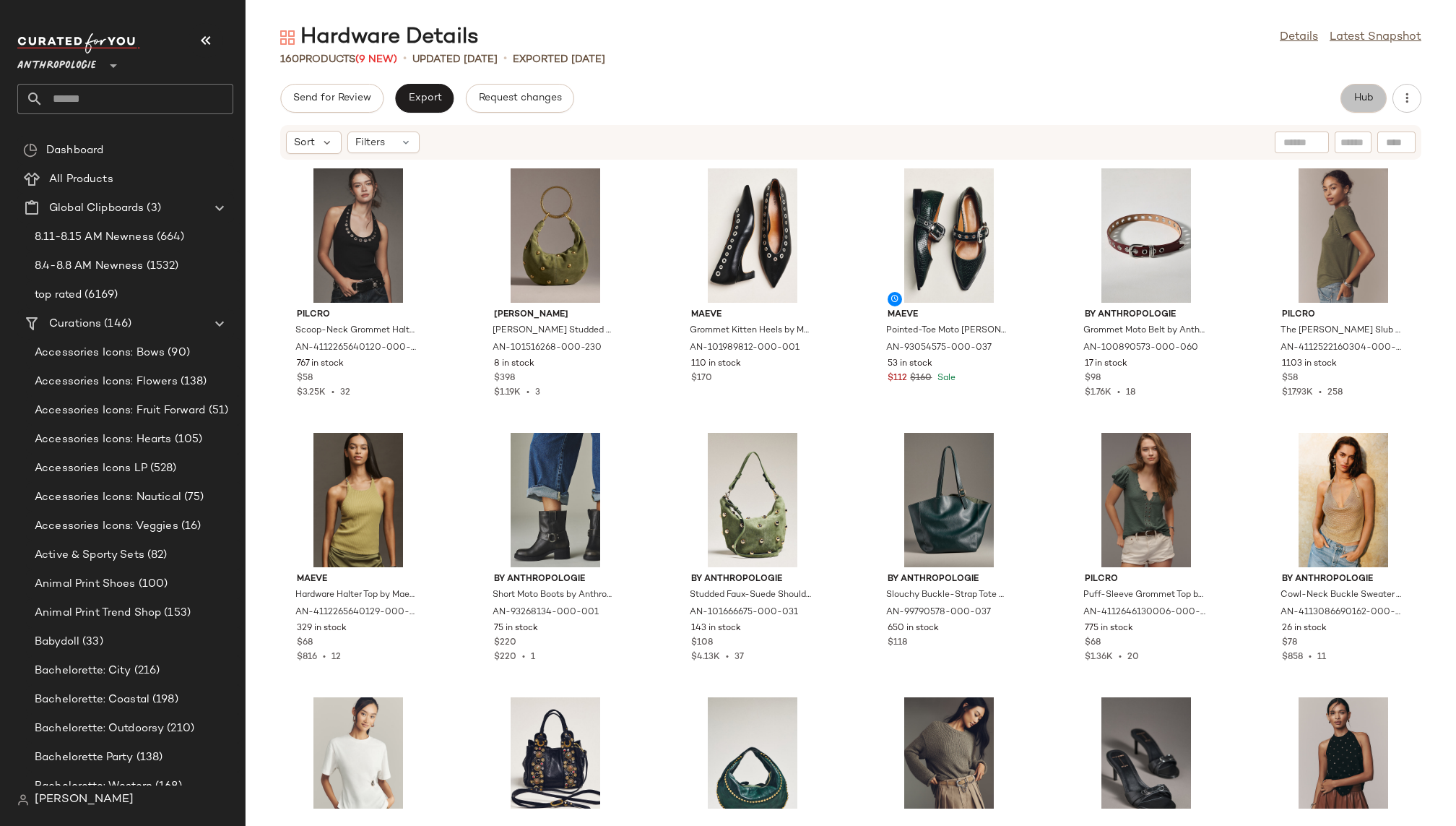
click at [1369, 94] on span "Hub" at bounding box center [1364, 98] width 20 height 12
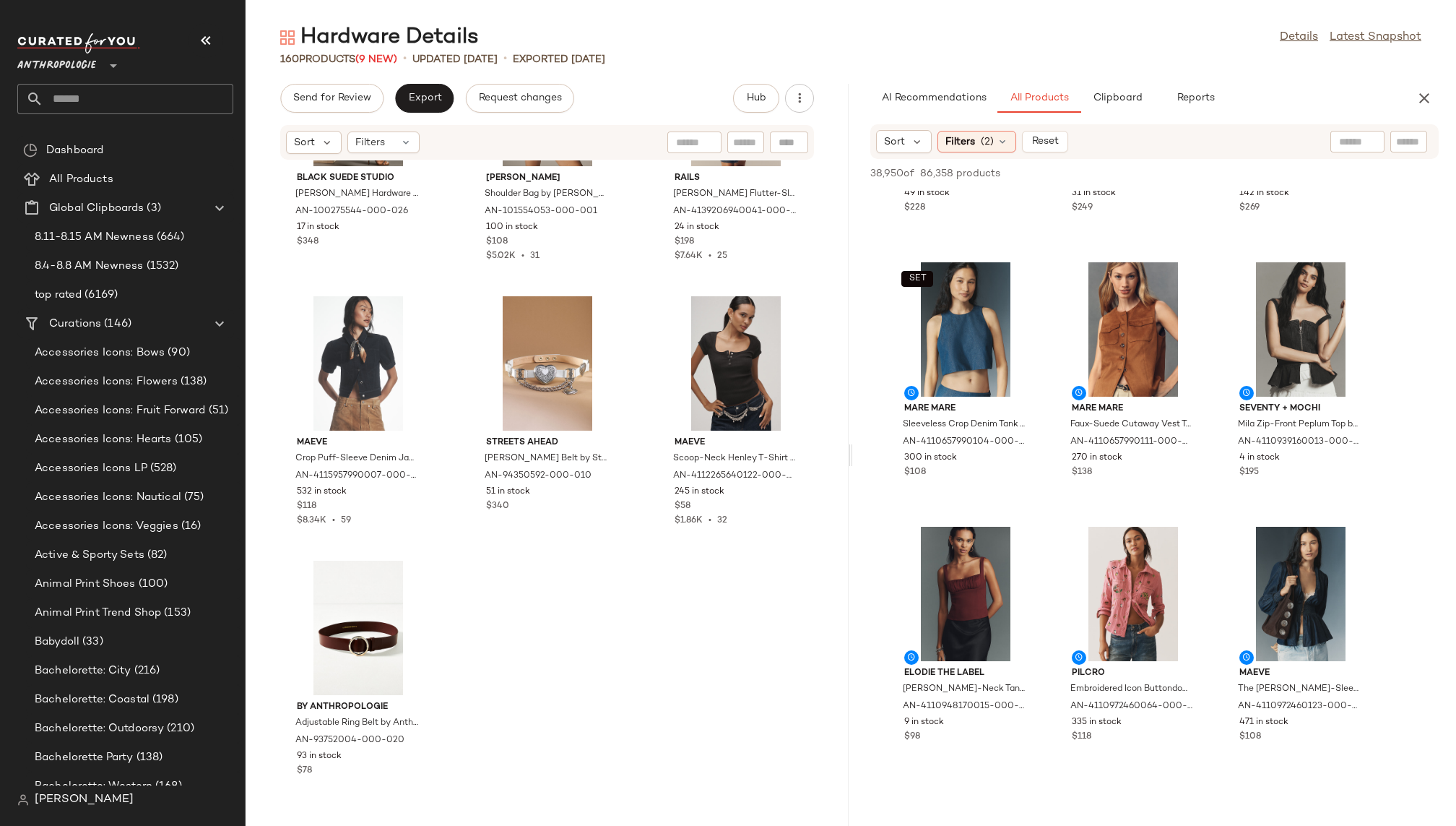
scroll to position [11581, 0]
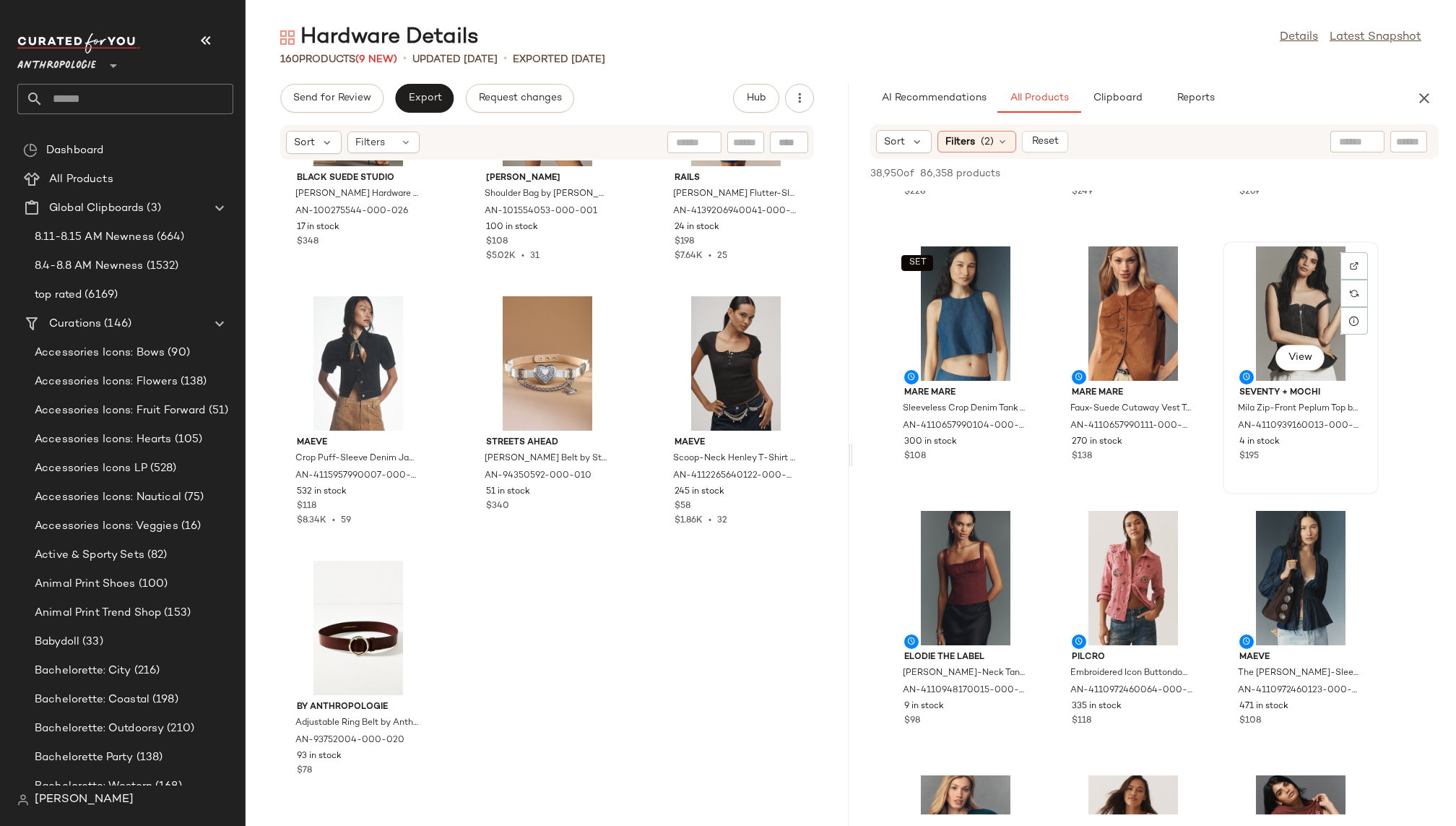
click at [1279, 330] on div "View" at bounding box center [1300, 313] width 146 height 134
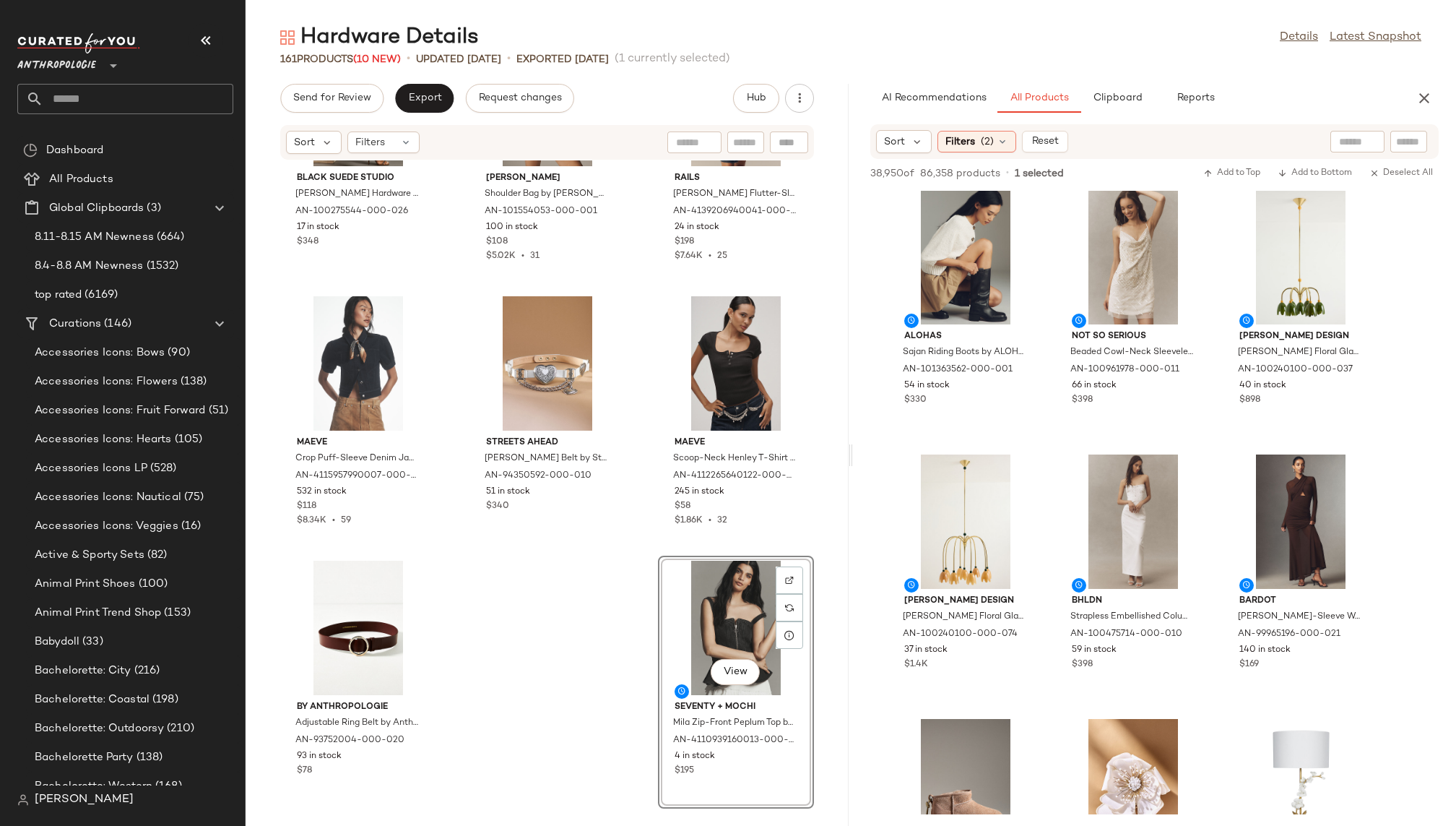
scroll to position [23387, 0]
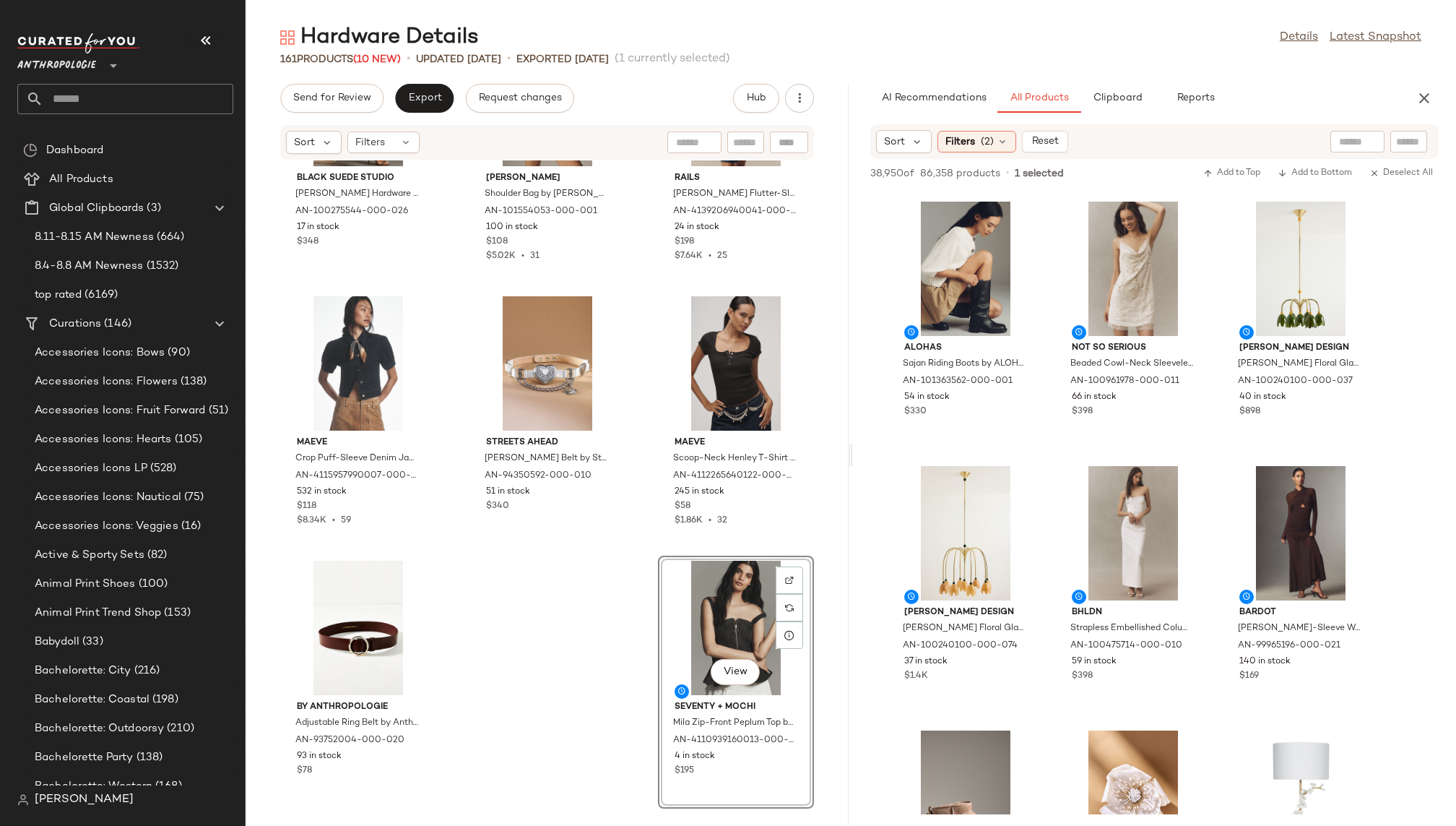
click at [1401, 139] on input "text" at bounding box center [1409, 142] width 25 height 15
type input "****"
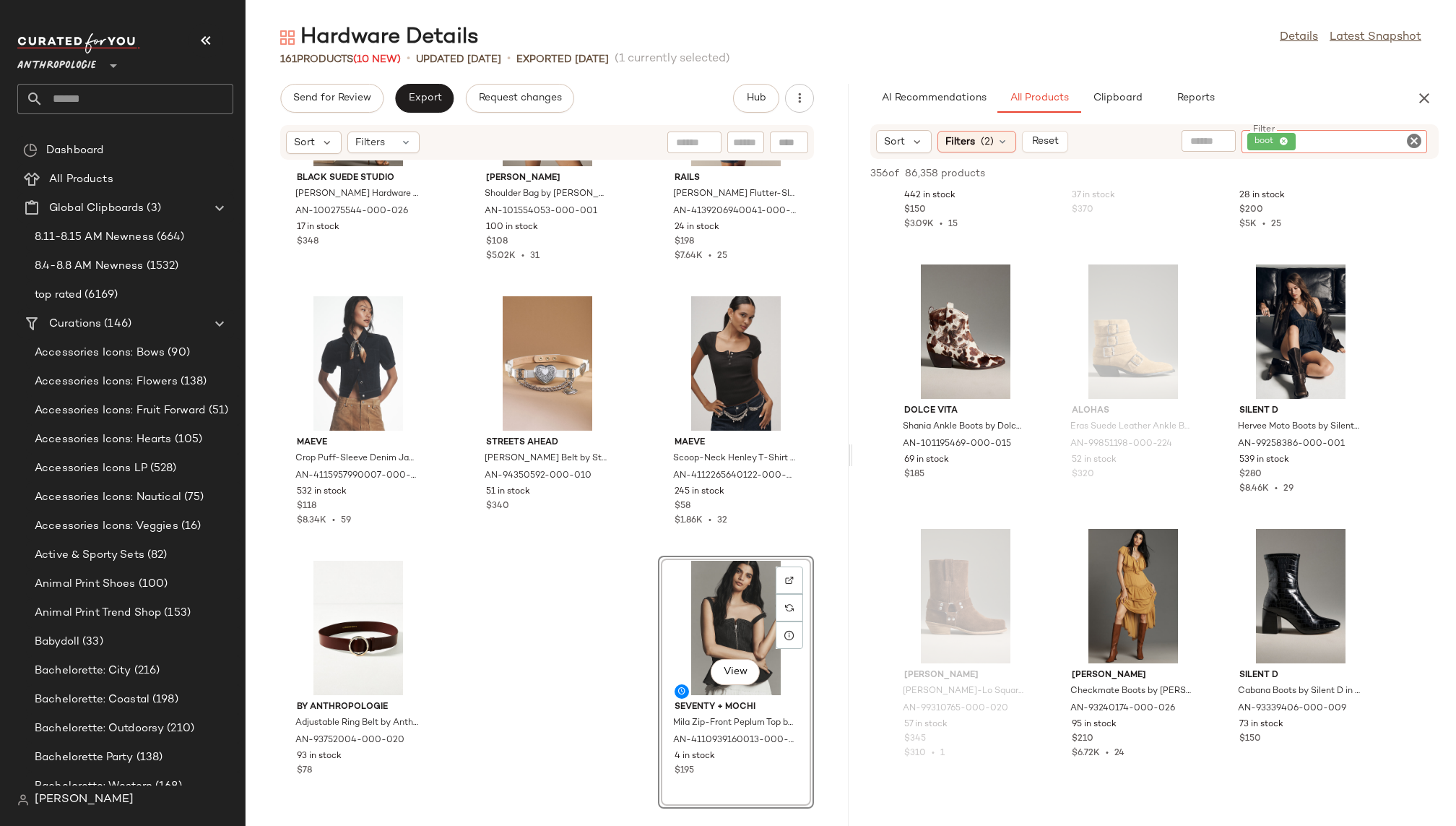
scroll to position [4722, 0]
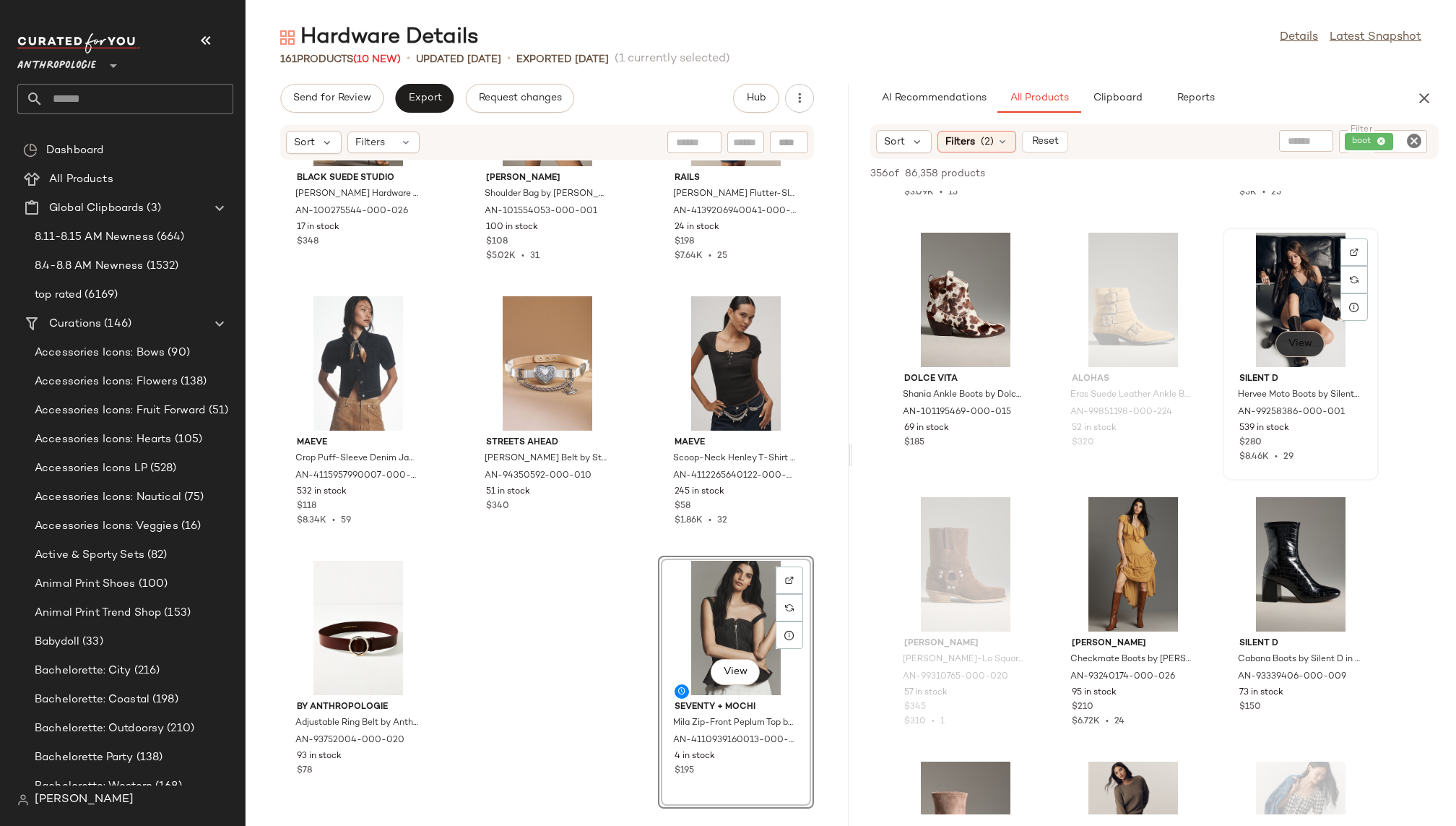
click at [1301, 342] on span "View" at bounding box center [1299, 344] width 24 height 12
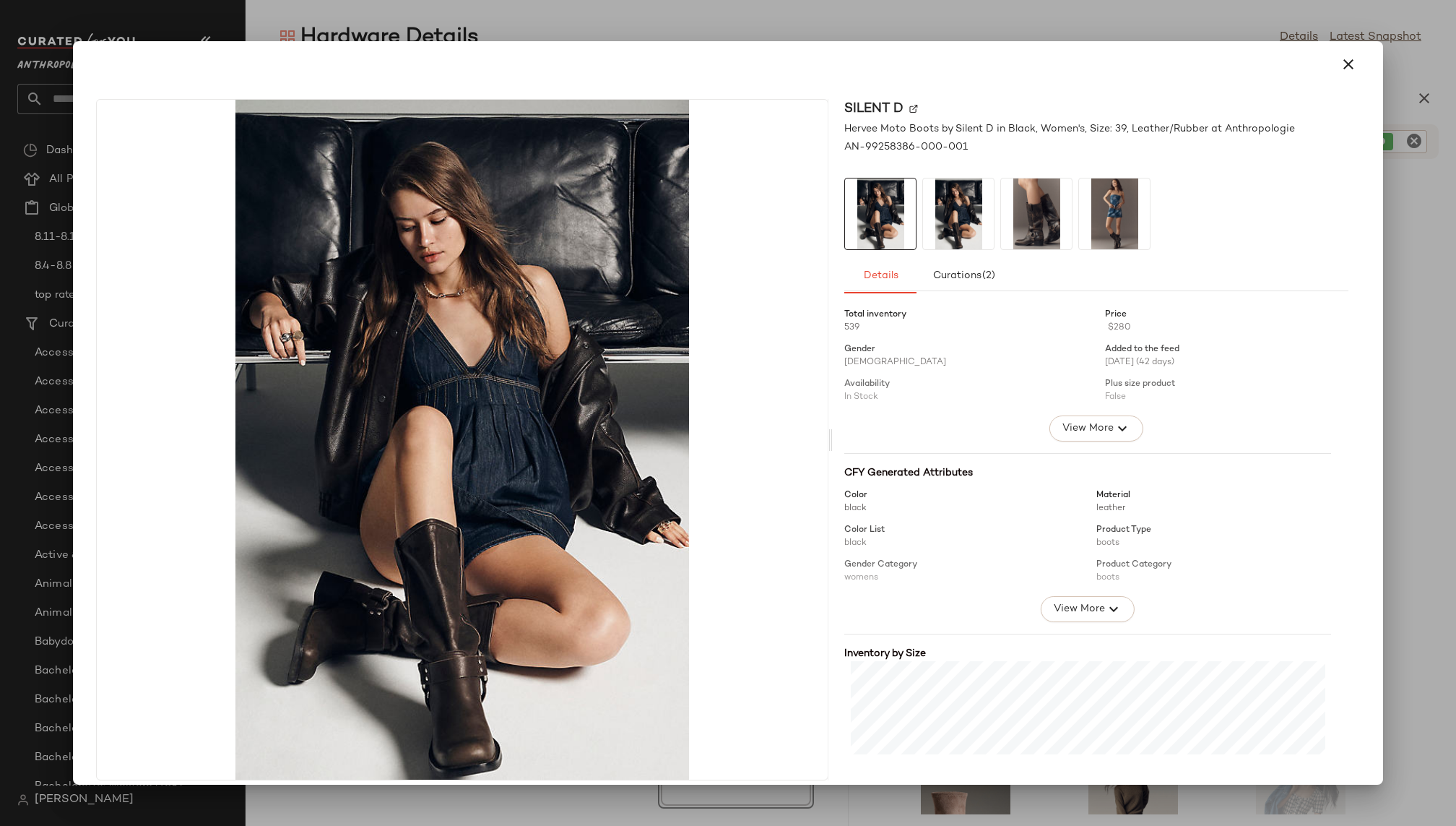
click at [962, 210] on img at bounding box center [958, 213] width 71 height 71
click at [1020, 210] on img at bounding box center [1036, 213] width 71 height 71
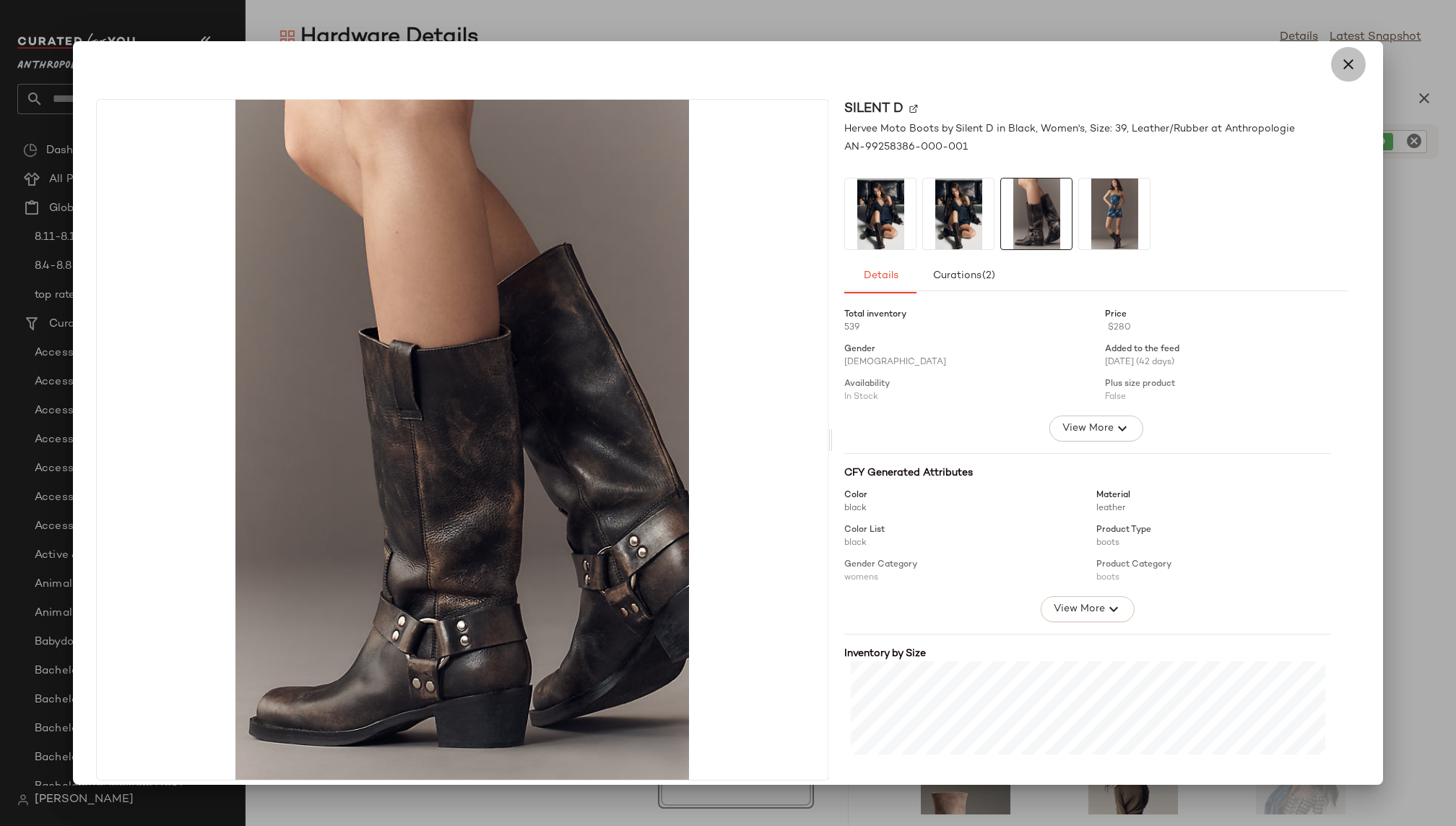
click at [1344, 68] on icon "button" at bounding box center [1348, 64] width 17 height 17
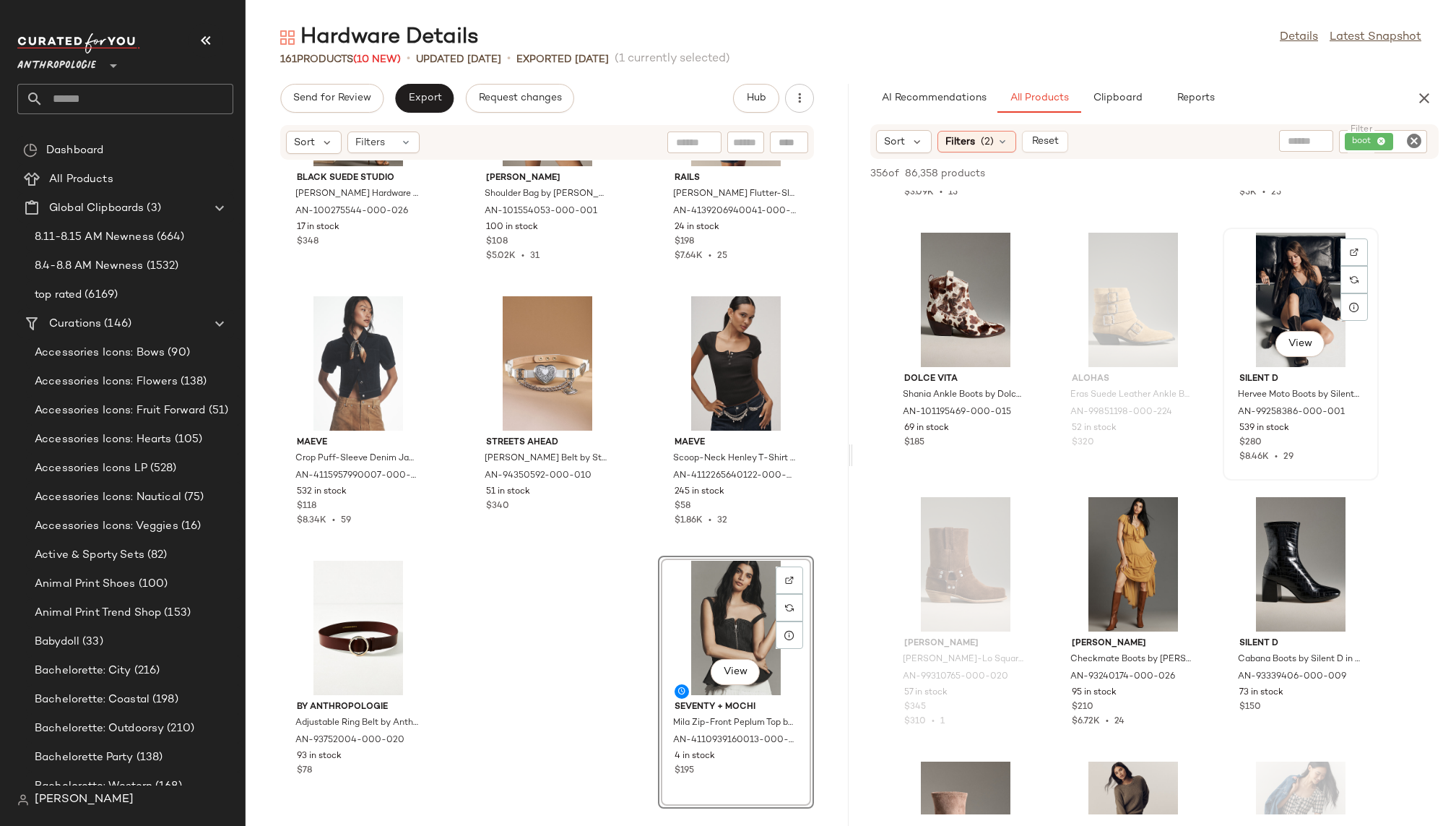
click at [1275, 331] on div "View" at bounding box center [1299, 345] width 49 height 29
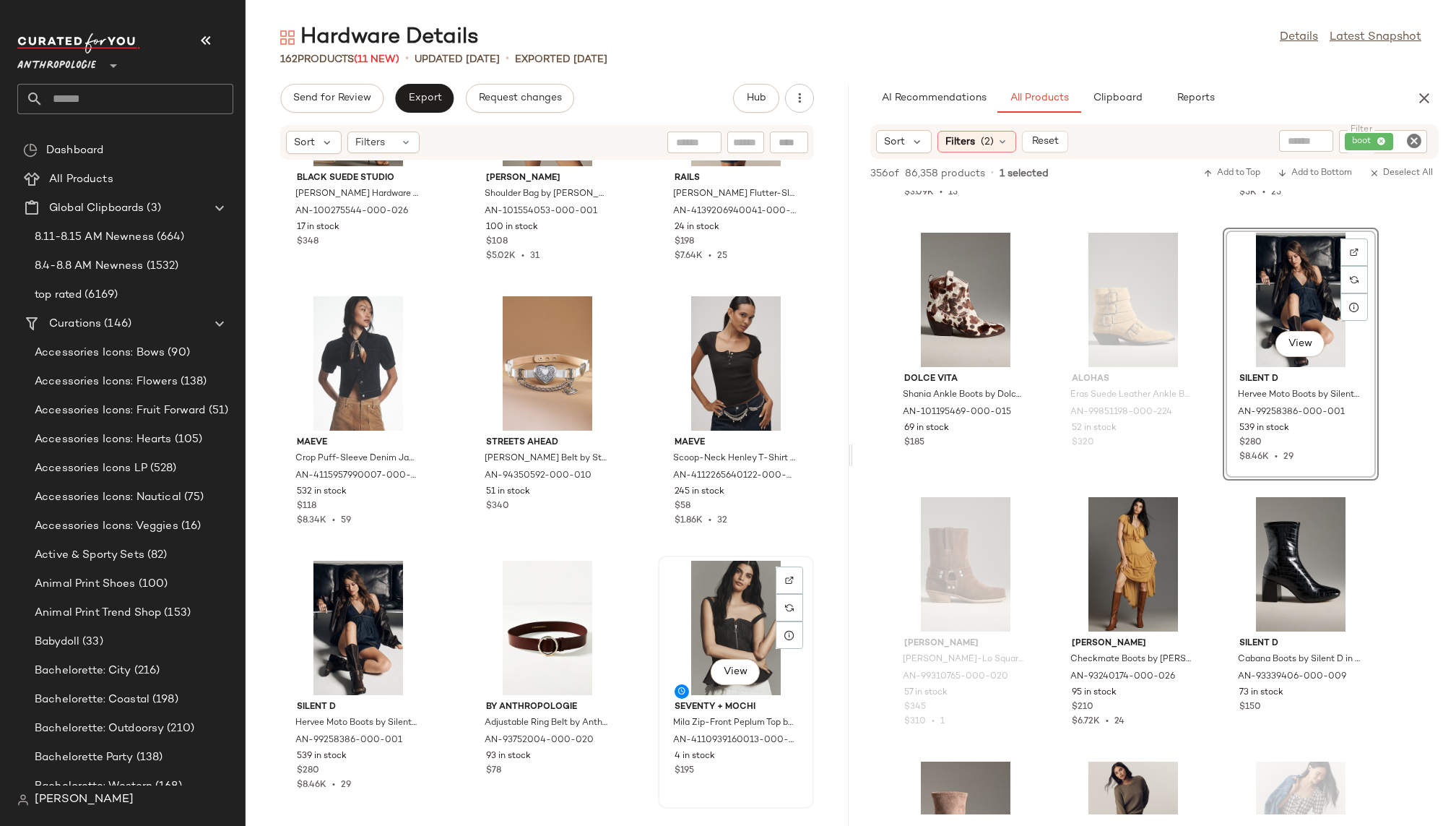
click at [682, 617] on div "View" at bounding box center [735, 627] width 146 height 134
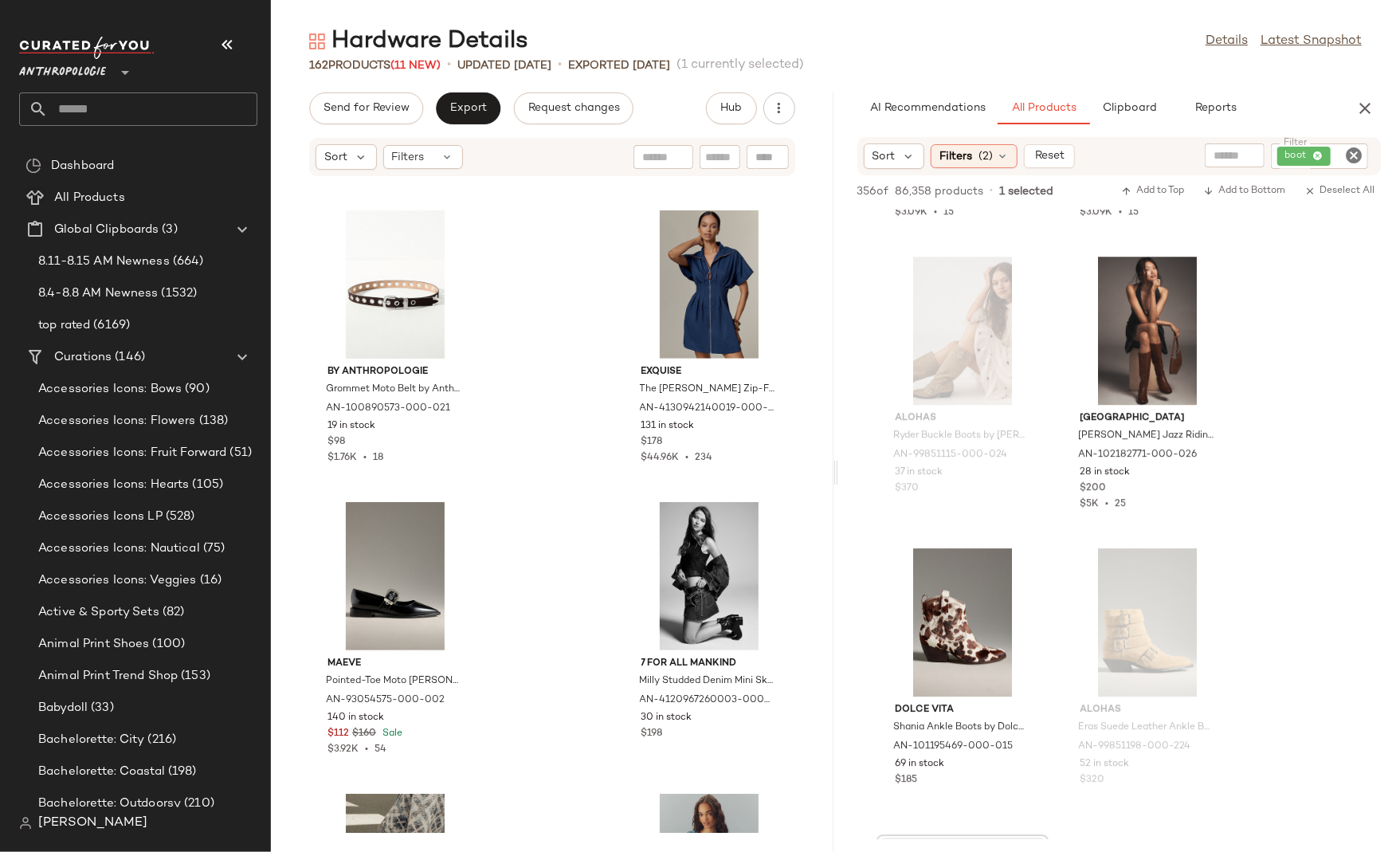
scroll to position [17168, 0]
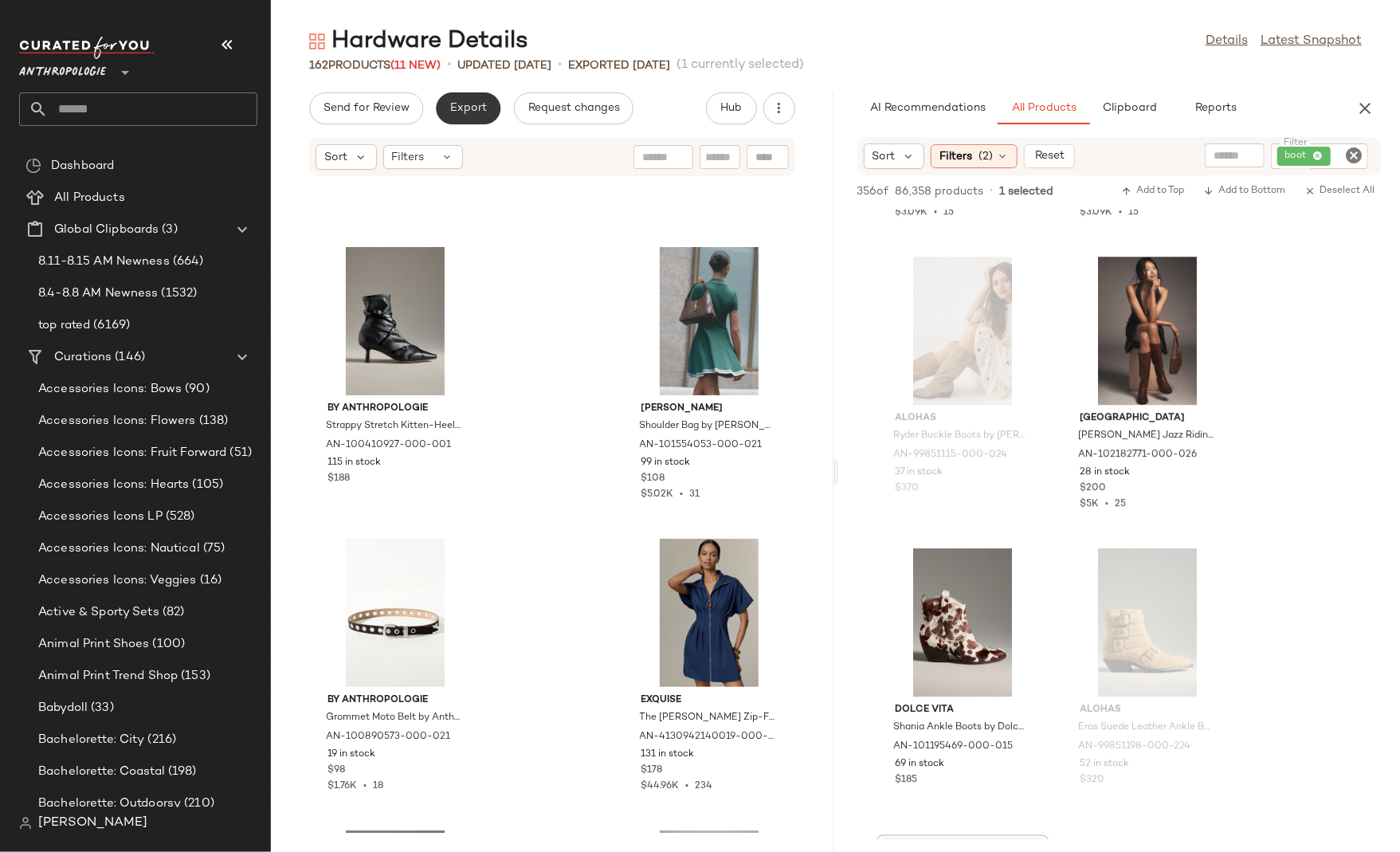
click at [461, 104] on span "Export" at bounding box center [468, 108] width 38 height 13
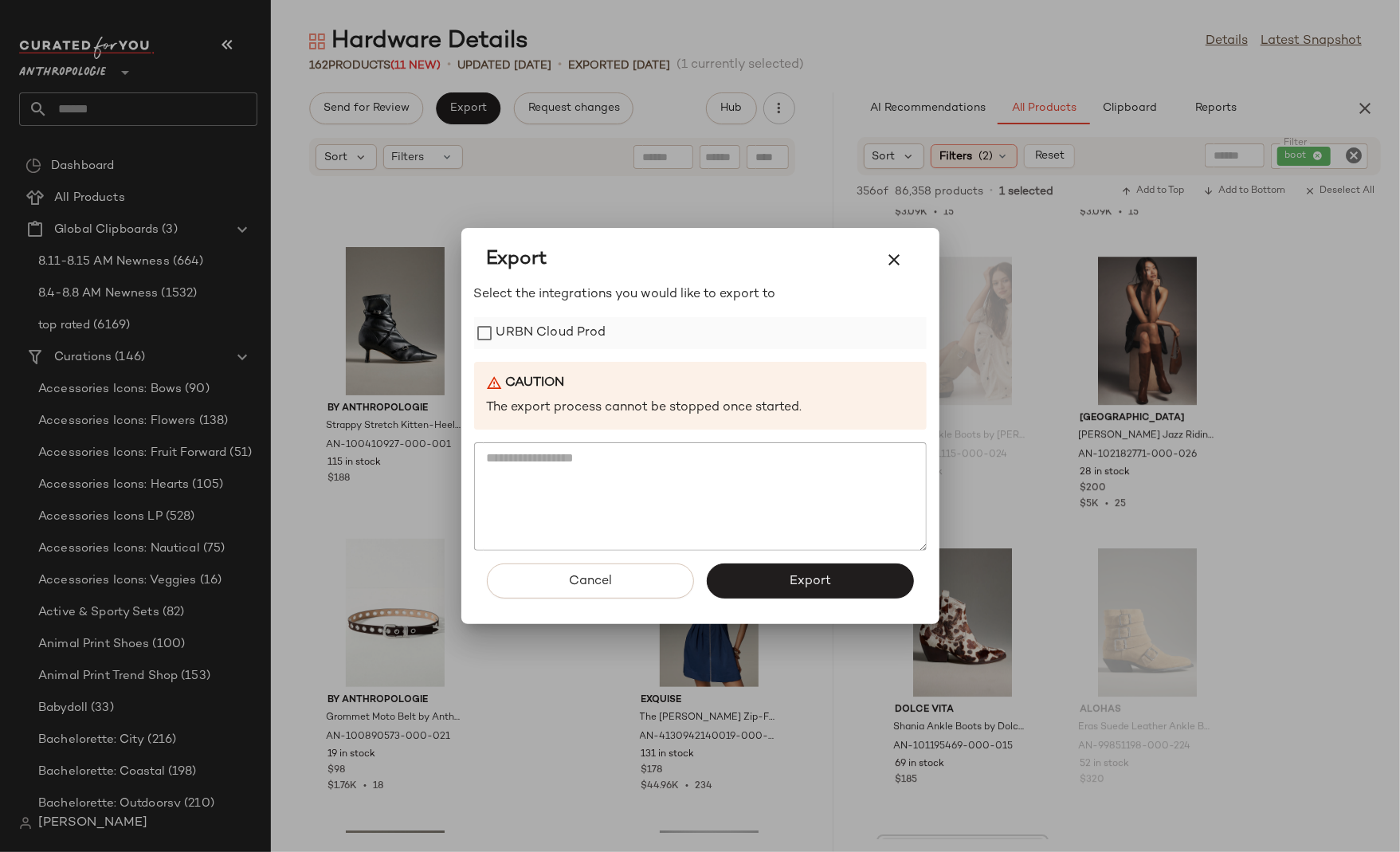
click at [547, 334] on label "URBN Cloud Prod" at bounding box center [551, 333] width 110 height 32
click at [790, 585] on span "Export" at bounding box center [810, 582] width 42 height 15
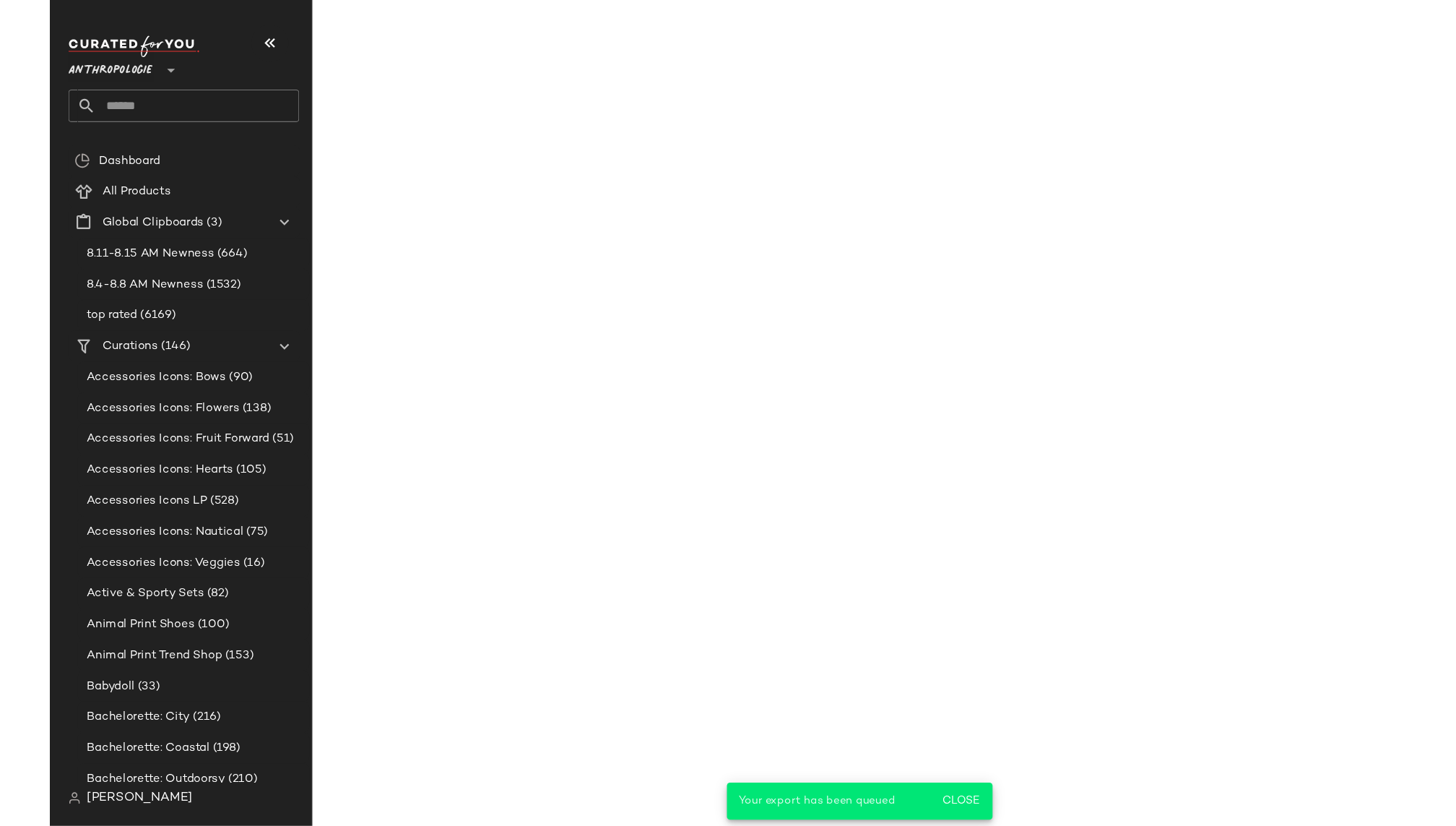
scroll to position [13711, 0]
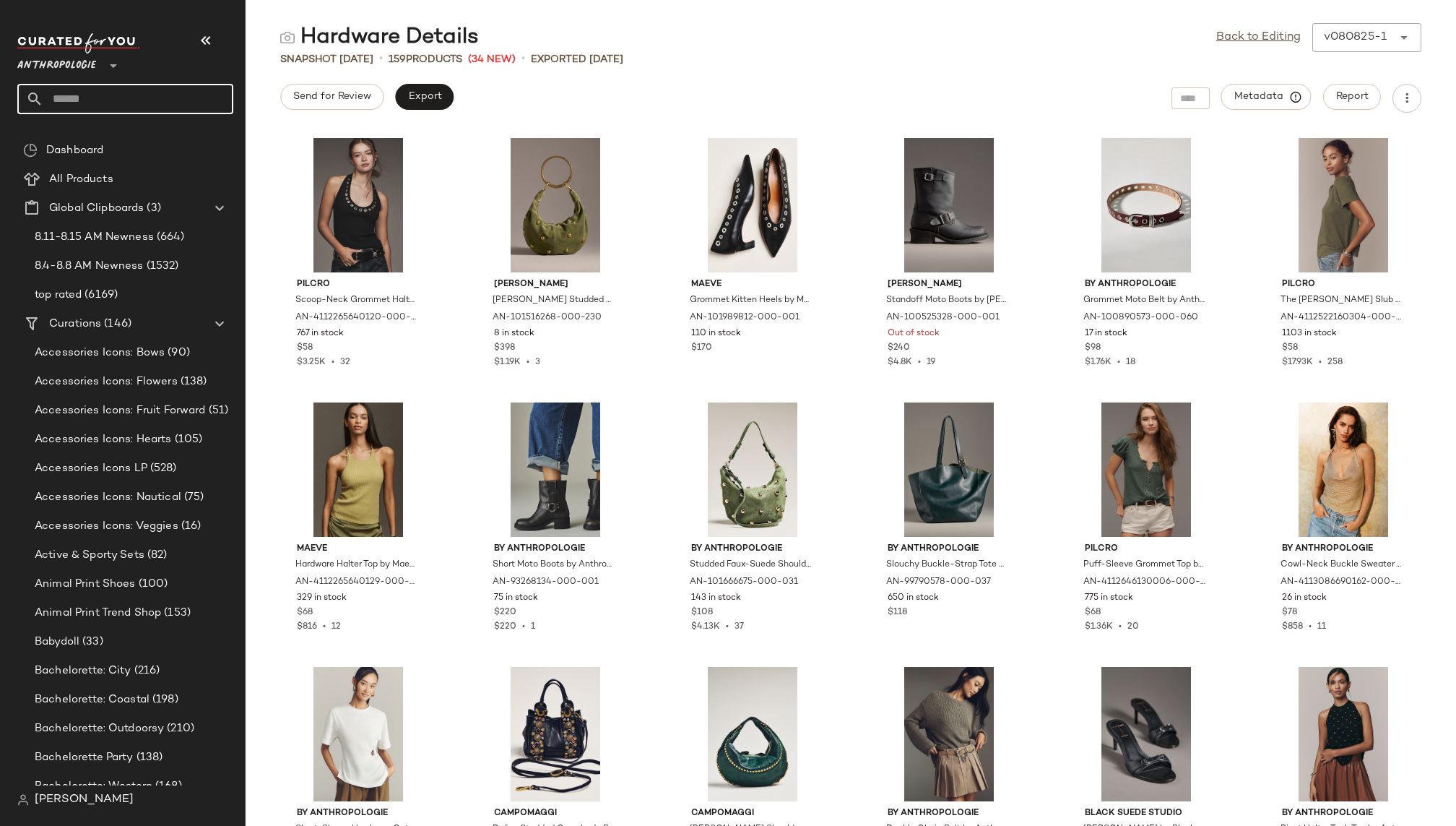
click at [171, 88] on input "text" at bounding box center [138, 99] width 190 height 30
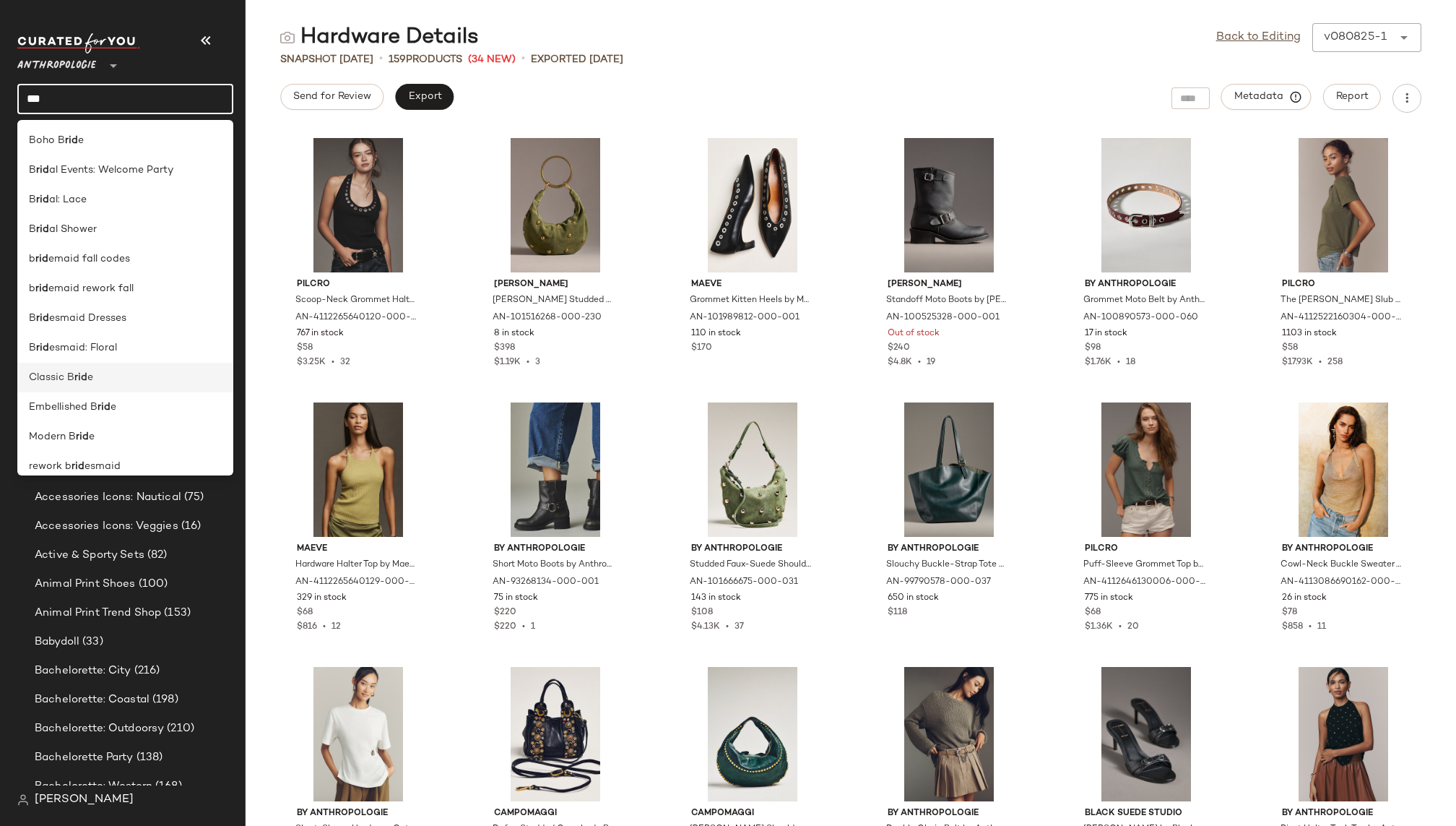
scroll to position [71, 0]
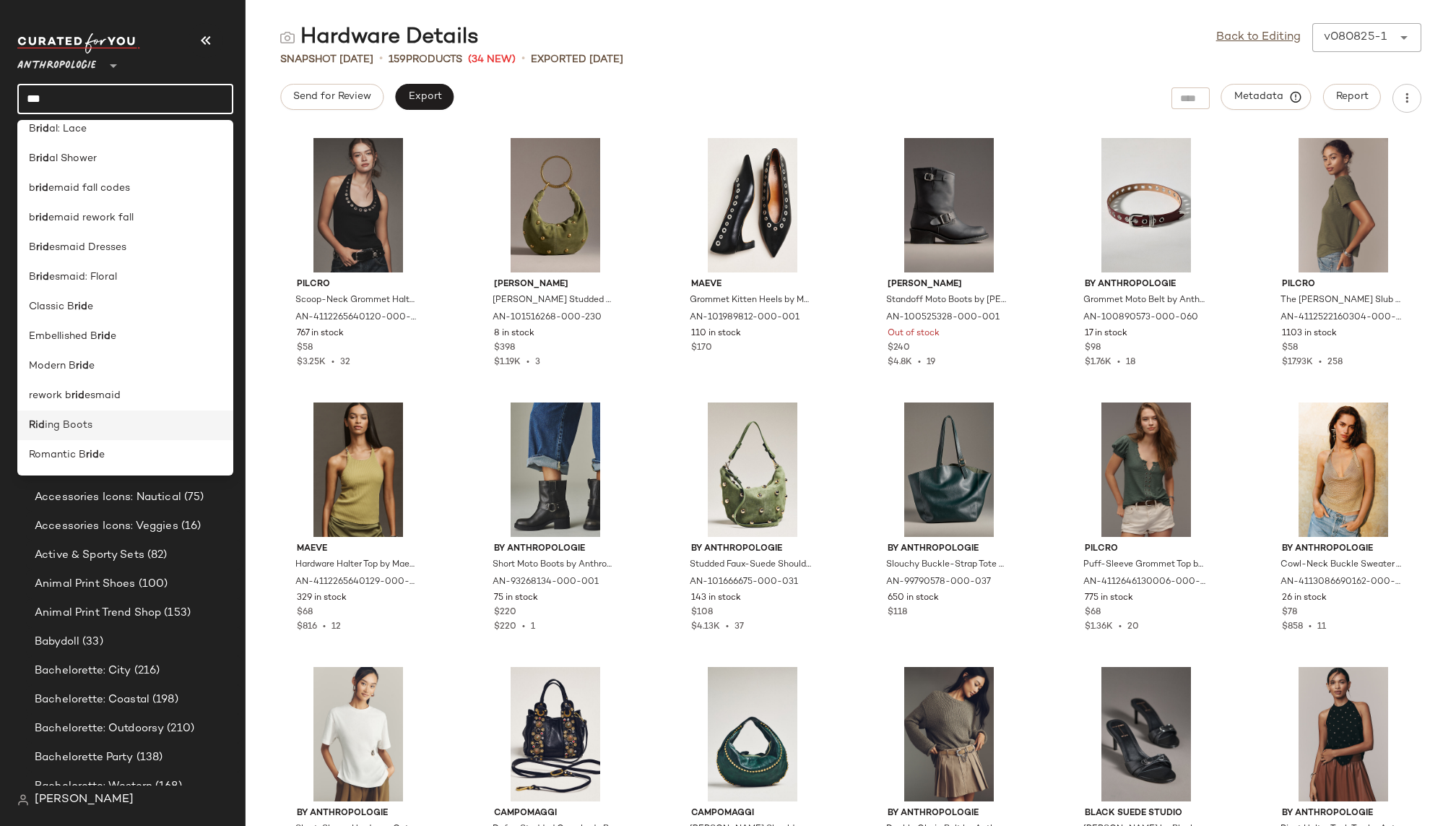
type input "***"
click at [133, 426] on div "Rid ing Boots" at bounding box center [126, 425] width 193 height 15
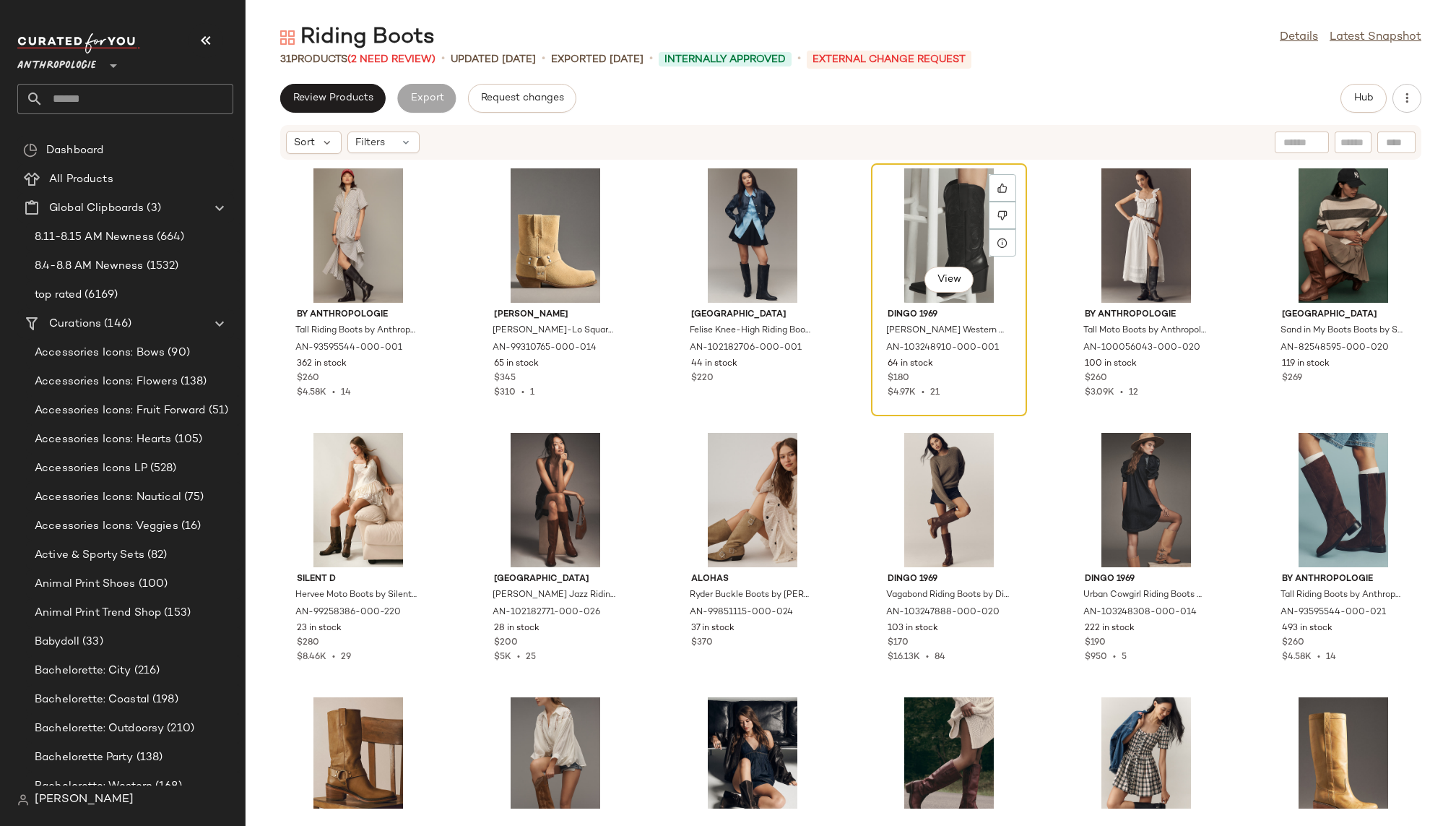
click at [917, 232] on div "View" at bounding box center [948, 235] width 146 height 134
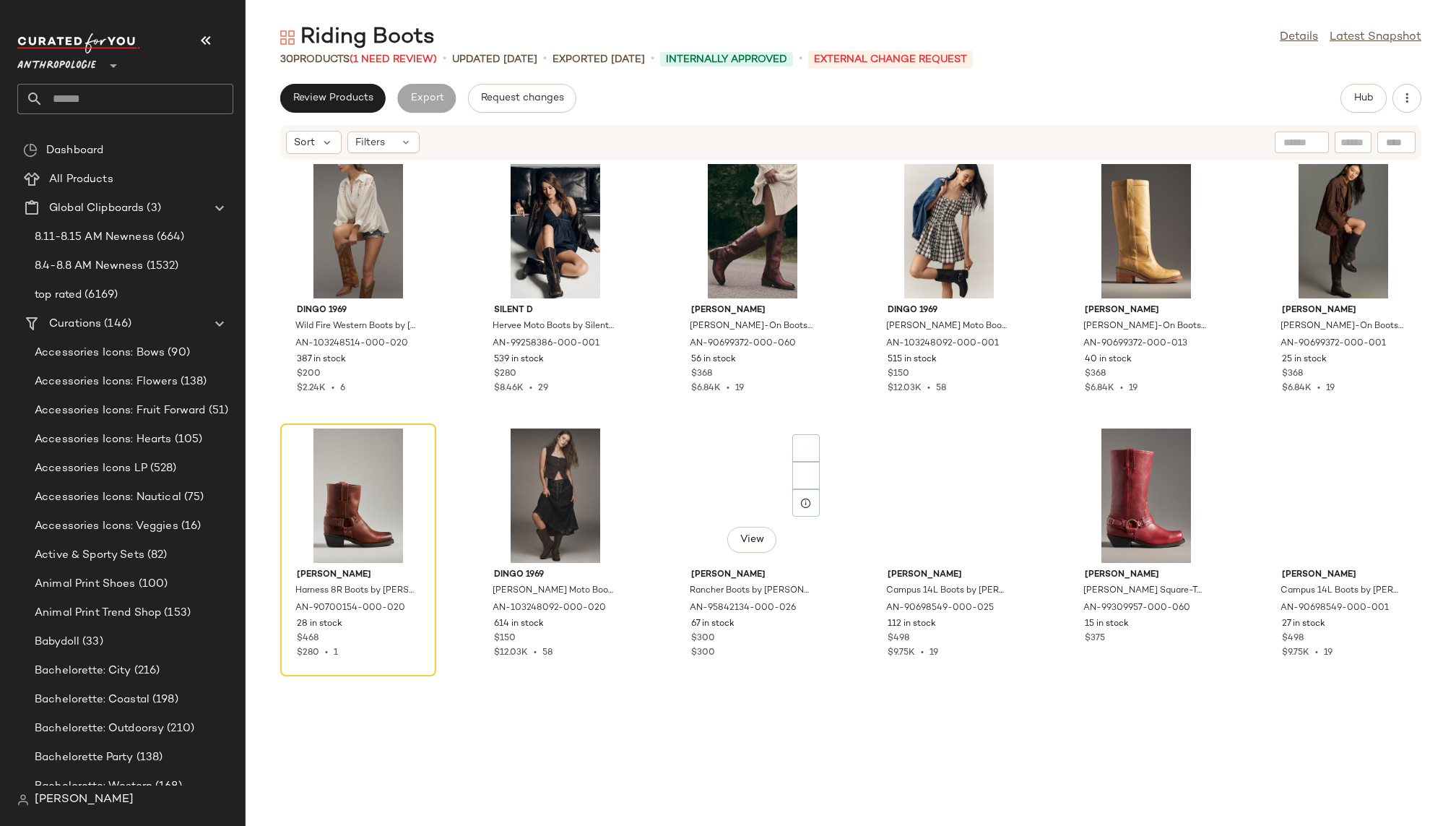
scroll to position [677, 0]
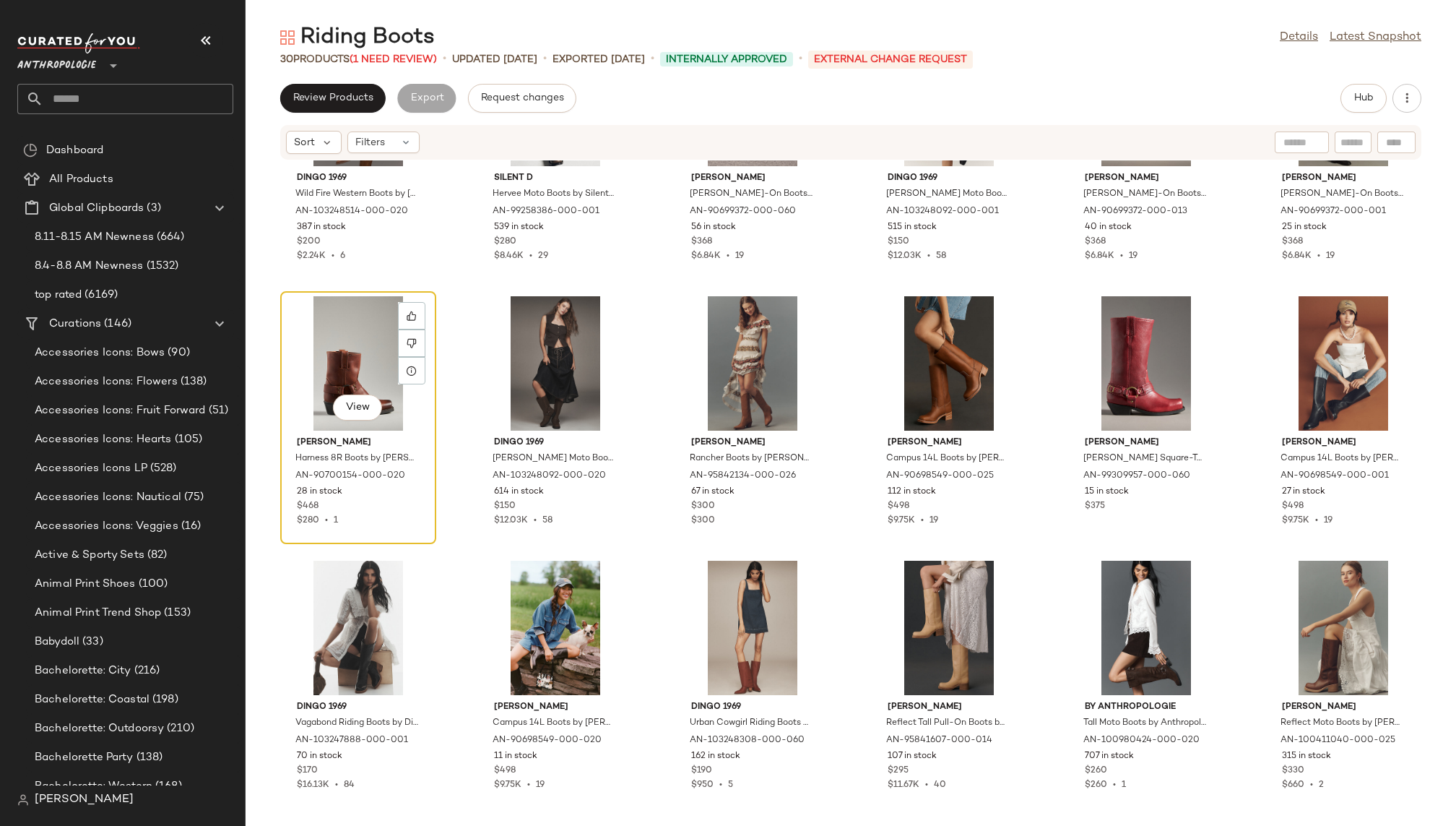
click at [309, 361] on div "View" at bounding box center [358, 363] width 146 height 134
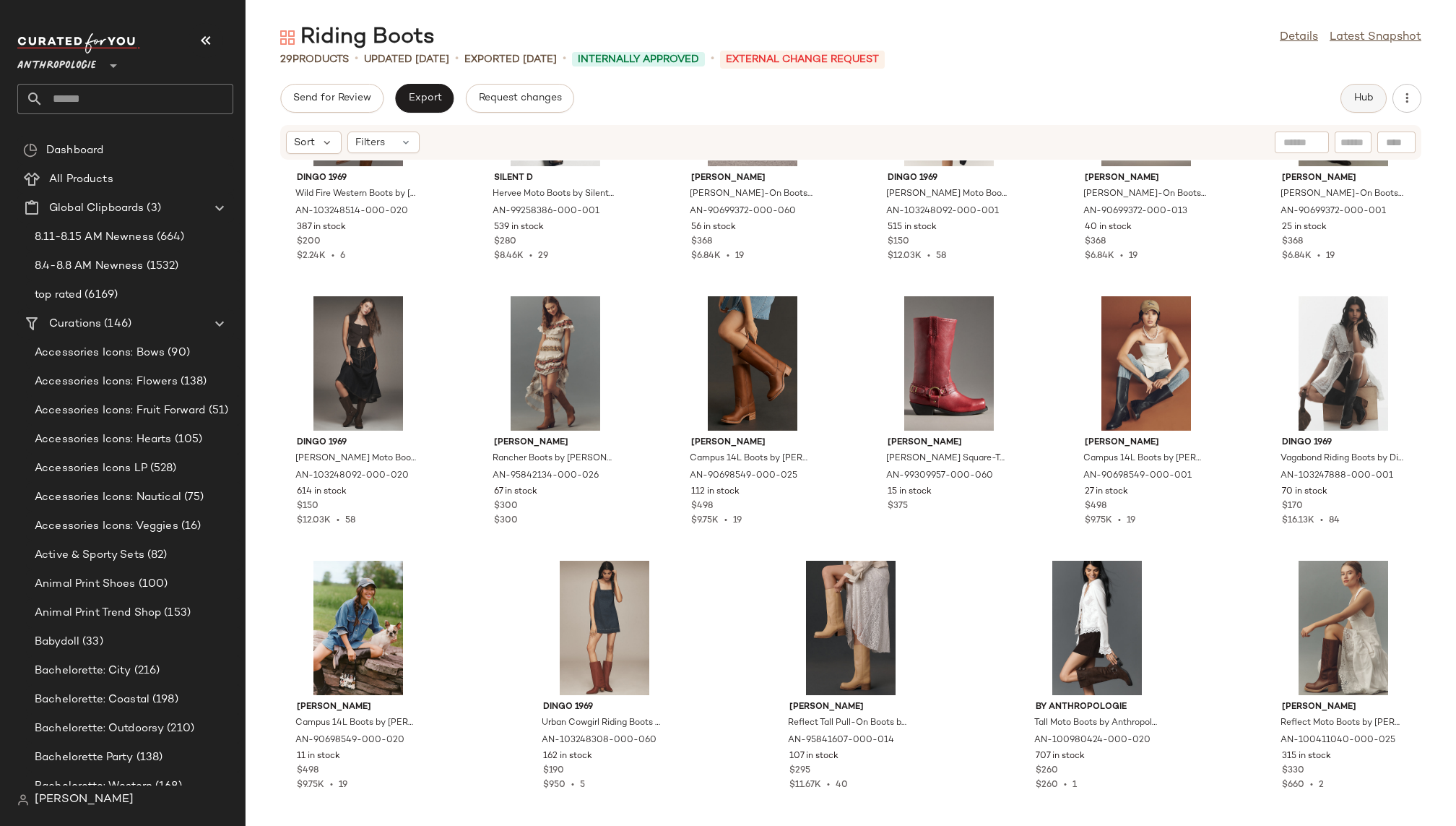
click at [1363, 96] on span "Hub" at bounding box center [1364, 98] width 20 height 12
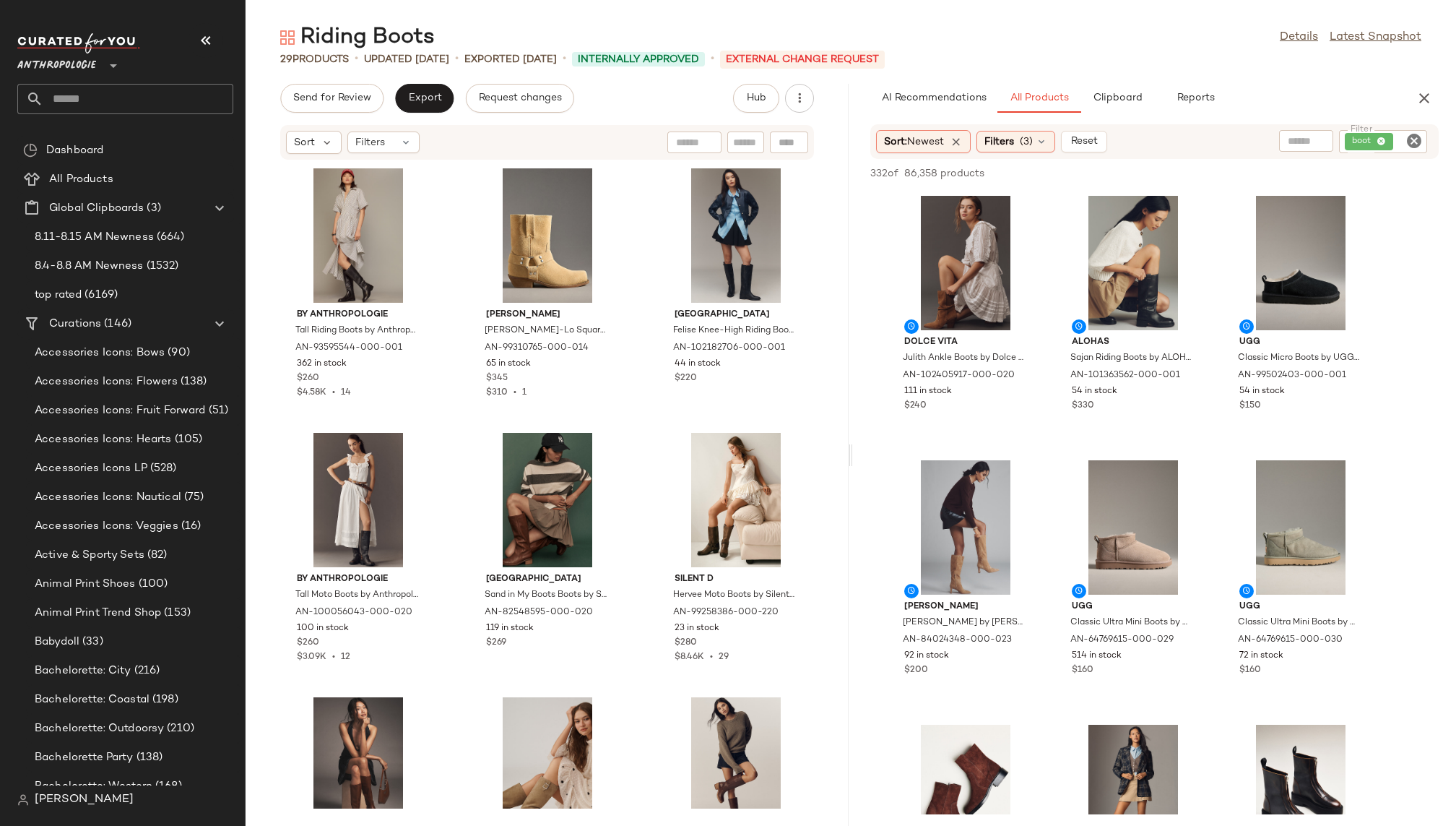
click at [1422, 136] on icon "Clear Filter" at bounding box center [1414, 141] width 17 height 17
click at [1344, 90] on div "AI Recommendations All Products Clipboard Reports" at bounding box center [1131, 98] width 522 height 29
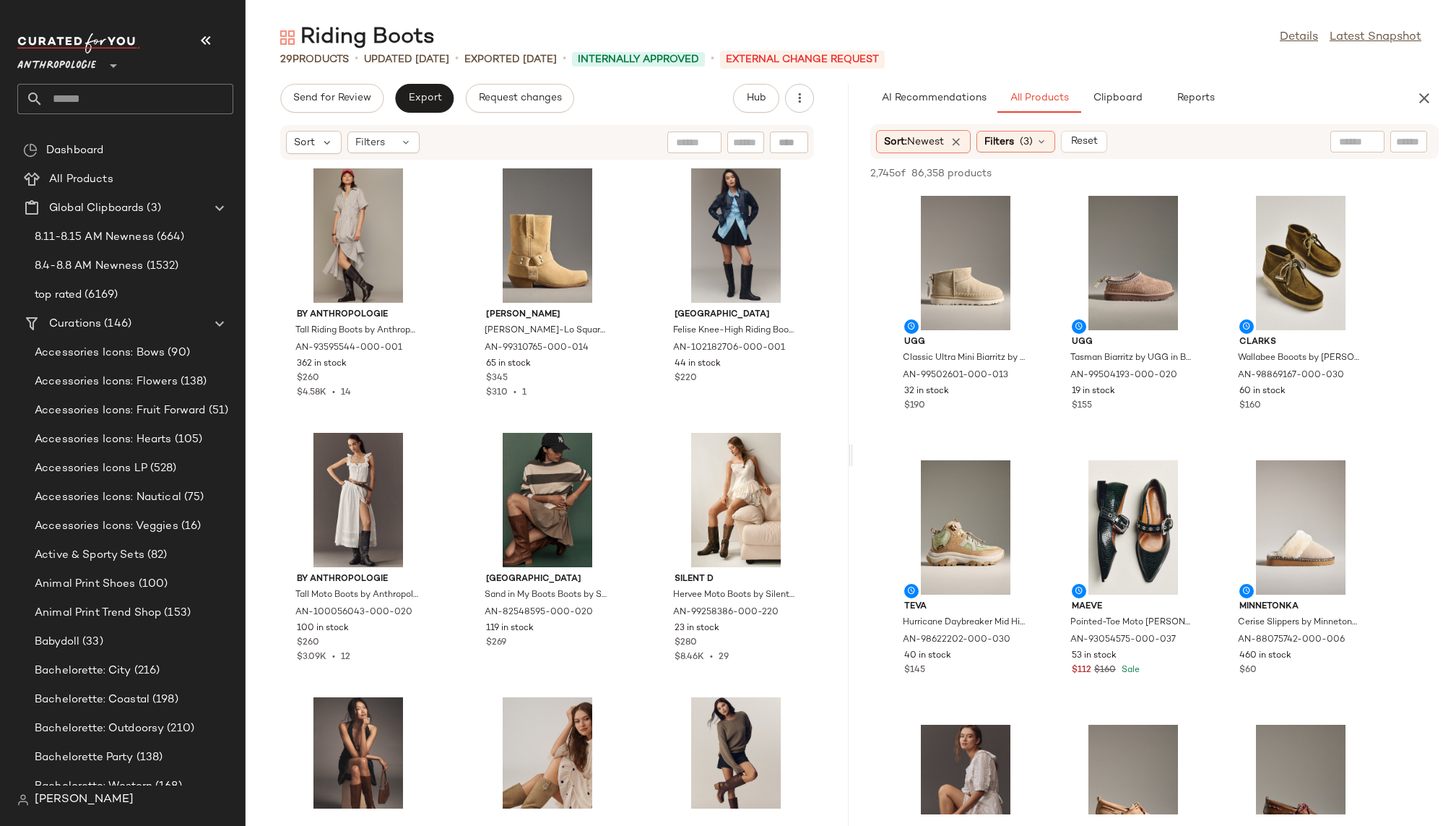
click at [1421, 136] on div at bounding box center [1409, 142] width 37 height 22
paste input "********"
type input "**********"
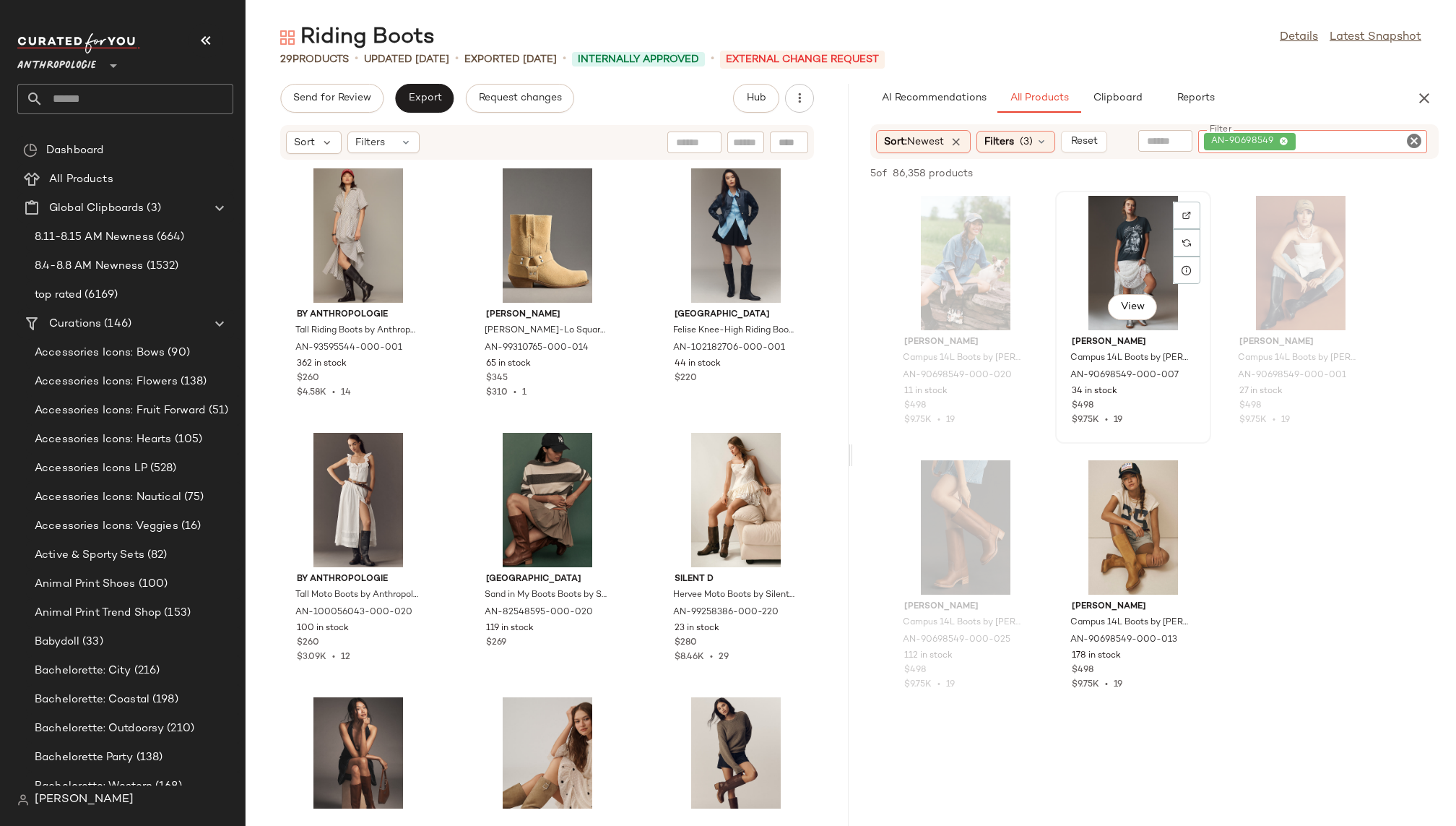
click at [1110, 272] on div "View" at bounding box center [1132, 262] width 146 height 134
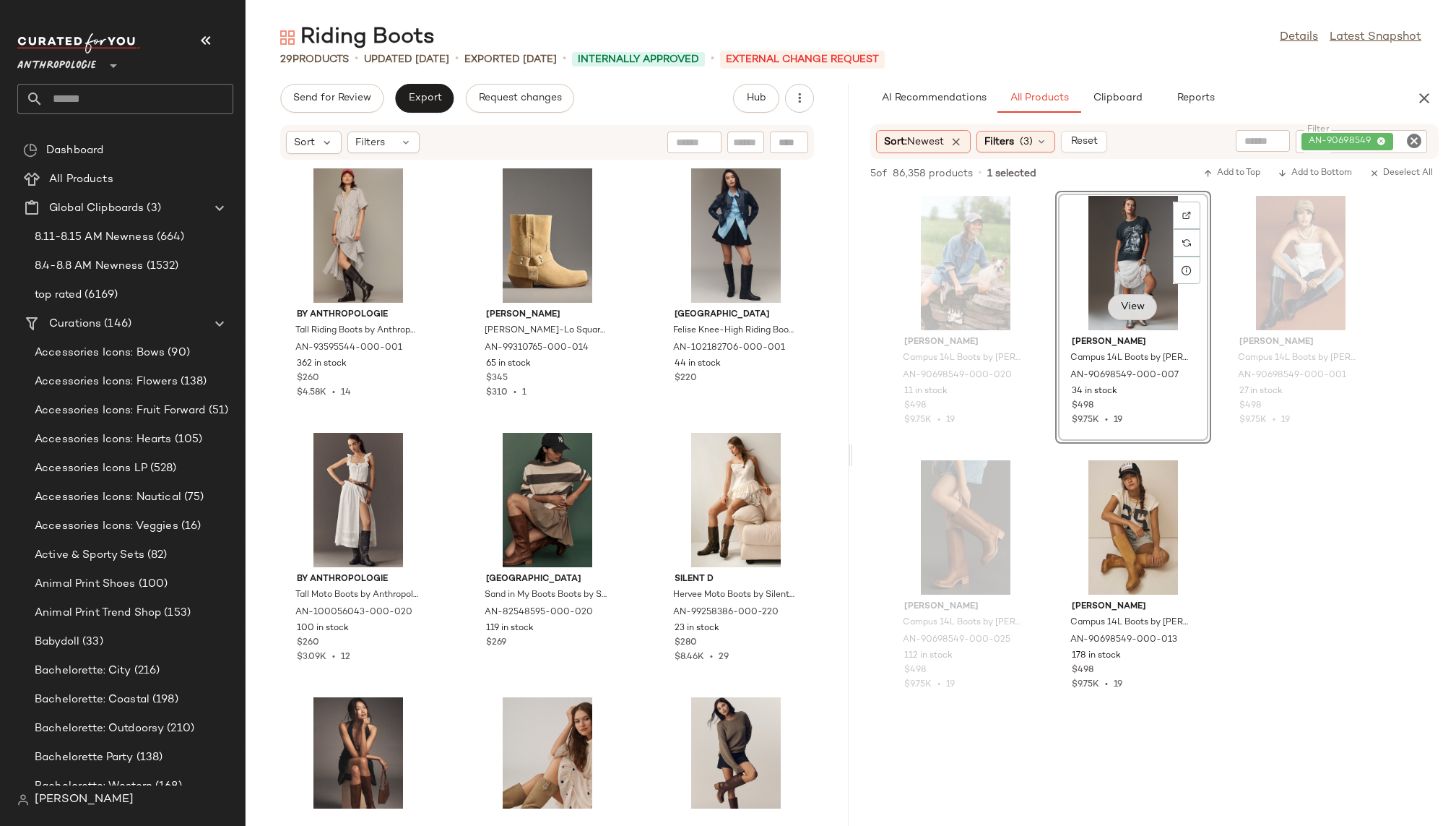
click at [1135, 302] on span "View" at bounding box center [1131, 307] width 24 height 12
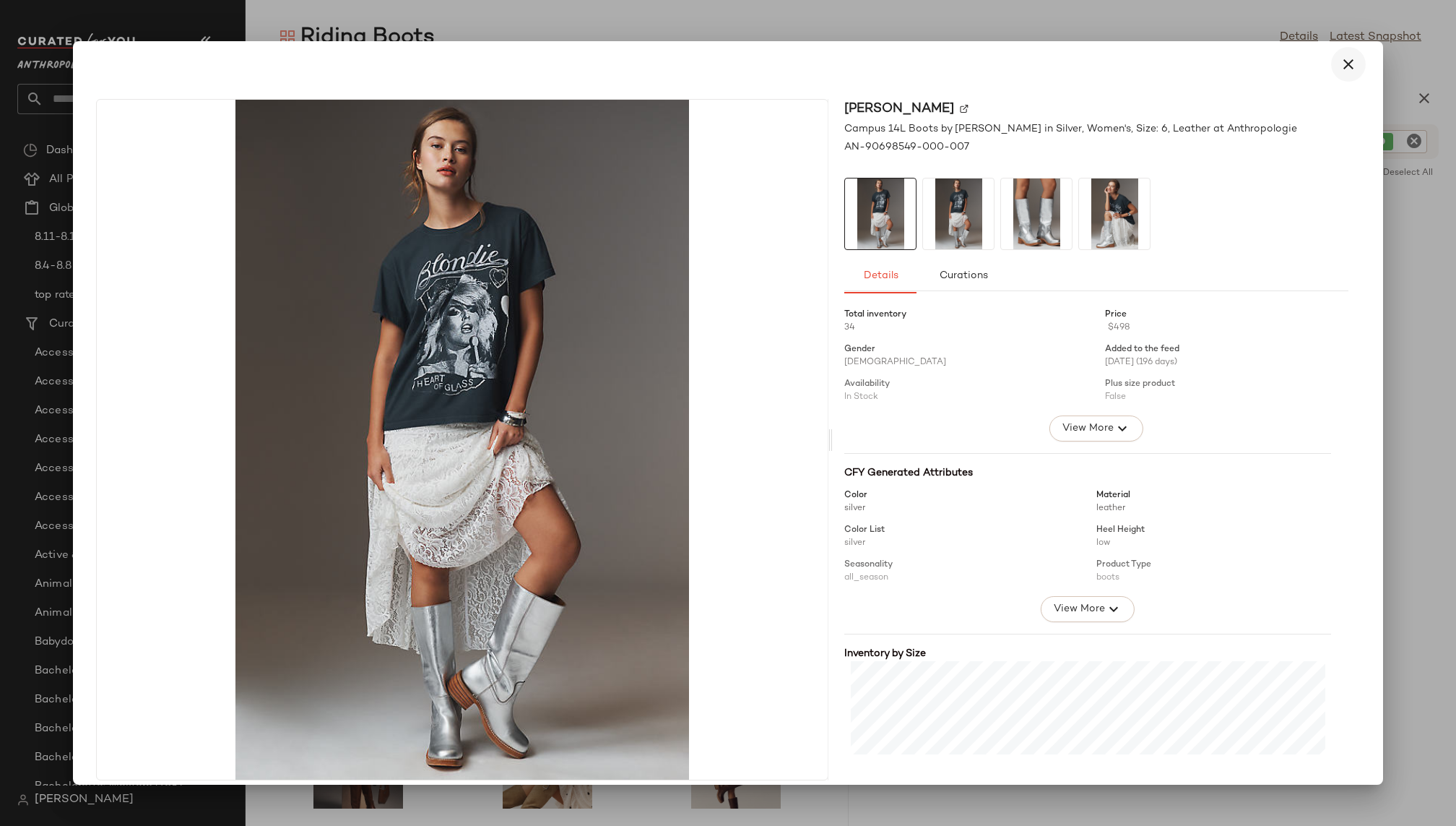
click at [1339, 60] on icon "button" at bounding box center [1348, 64] width 17 height 17
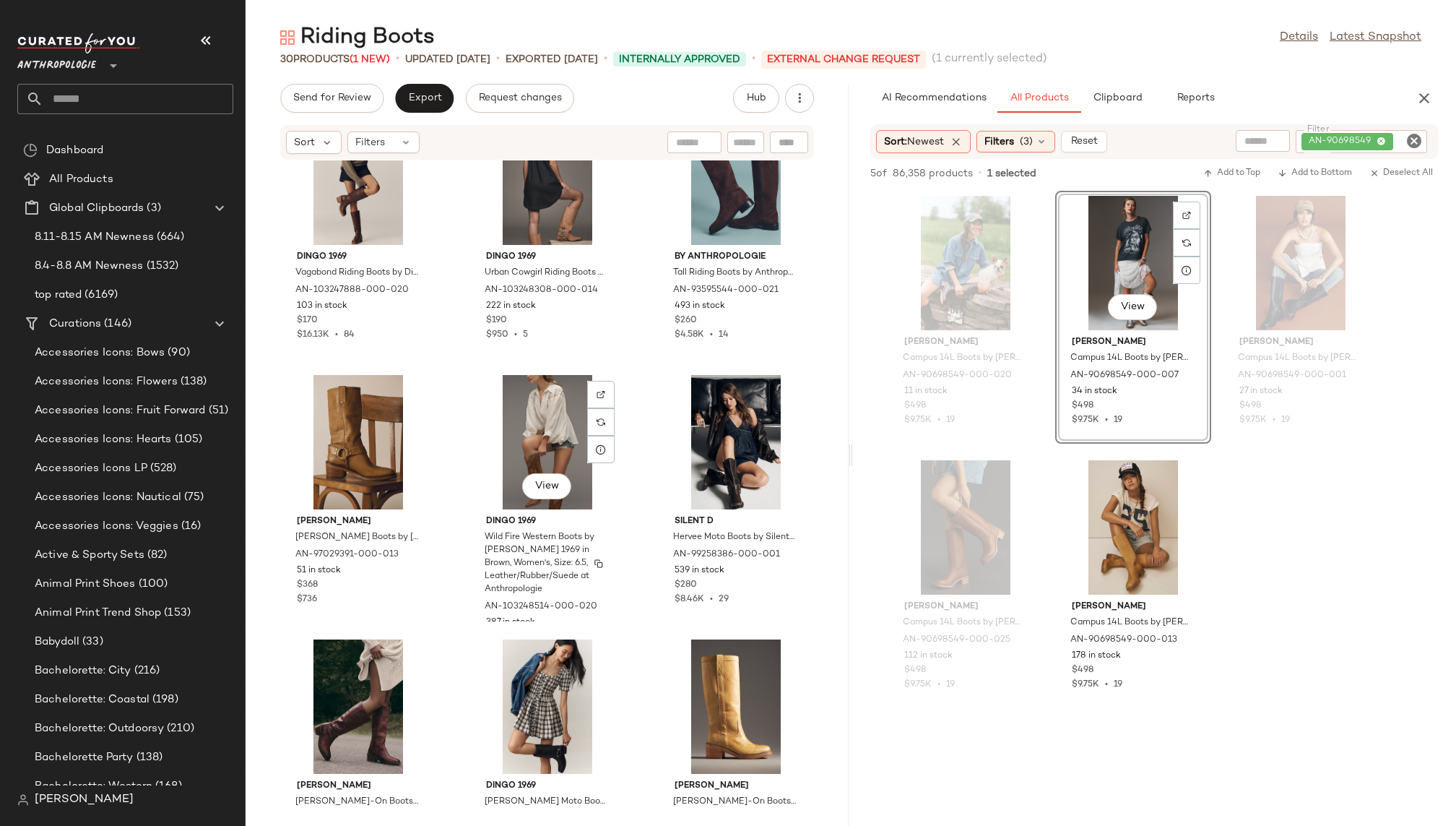
scroll to position [891, 0]
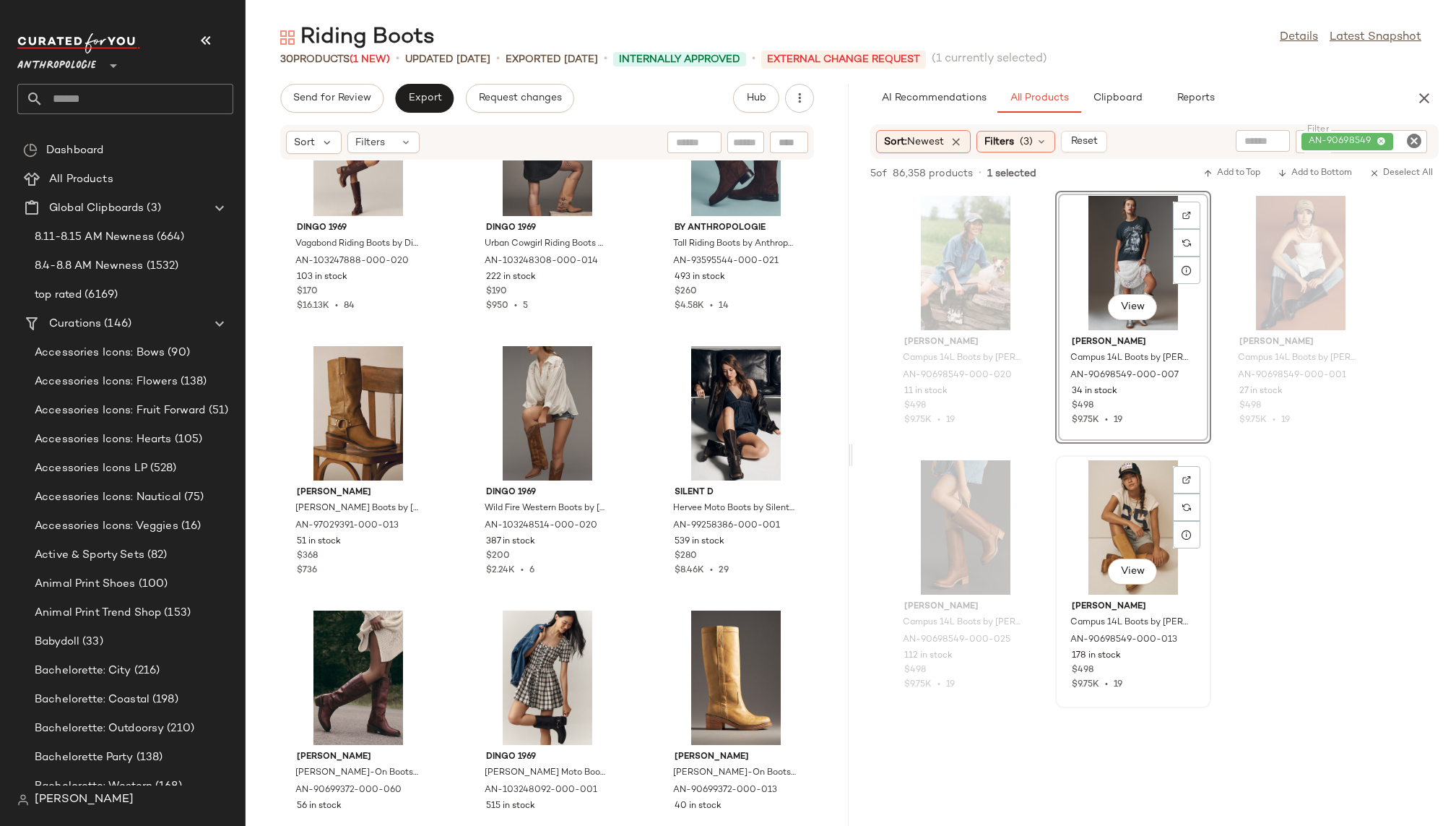
click at [1126, 524] on div "View" at bounding box center [1132, 527] width 146 height 134
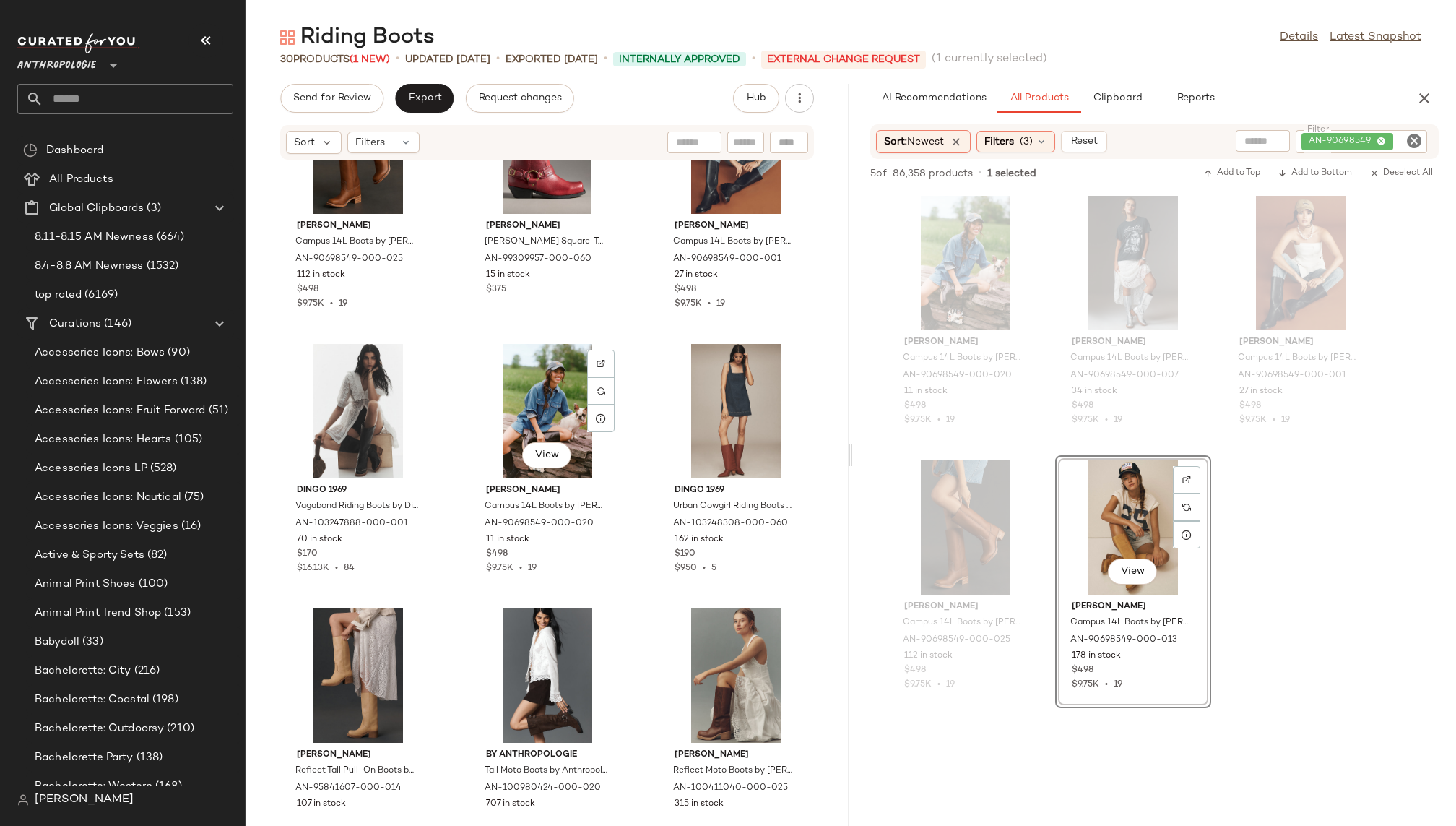
scroll to position [1998, 0]
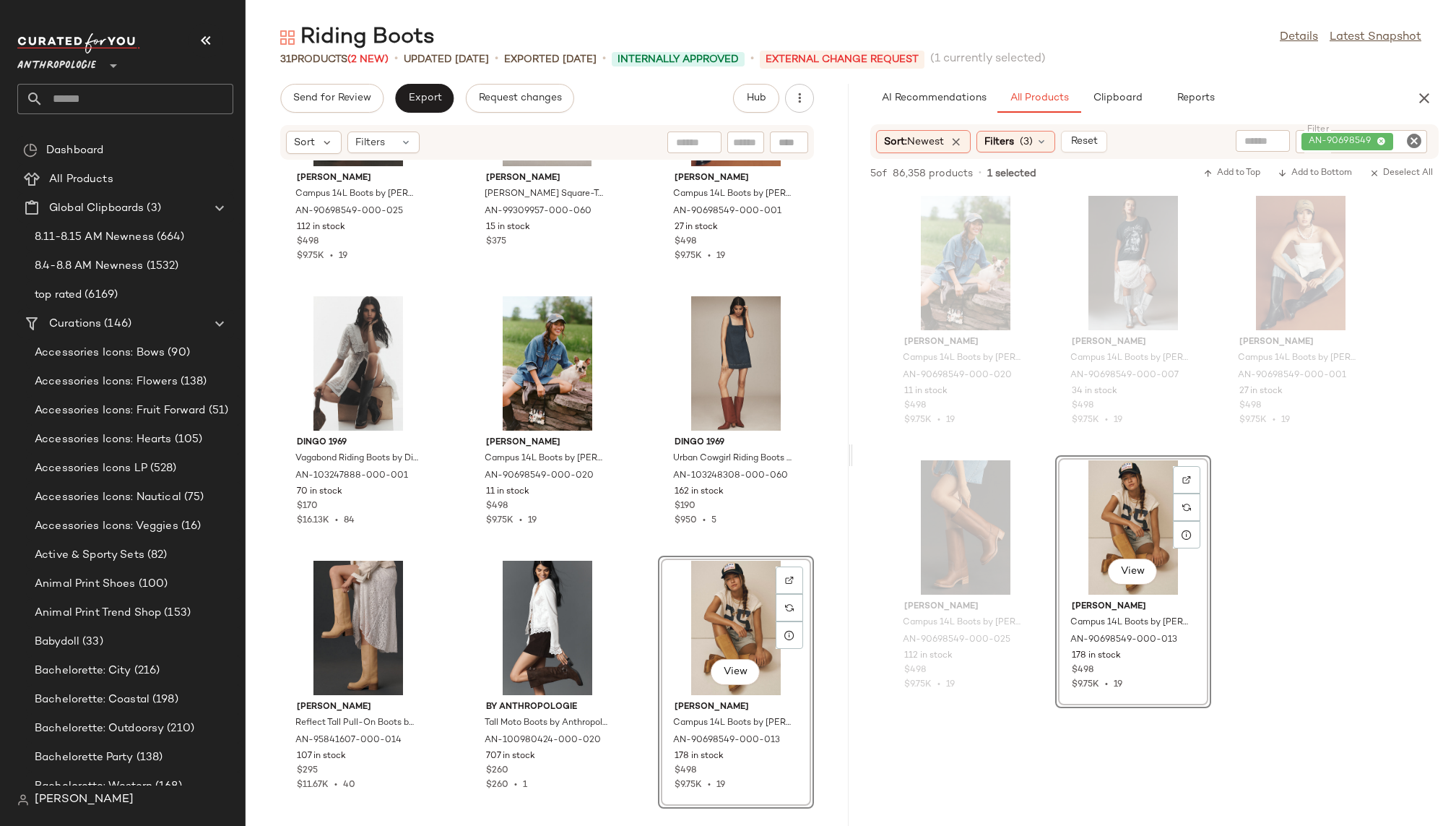
drag, startPoint x: 1115, startPoint y: 504, endPoint x: 1237, endPoint y: 5, distance: 513.7
click at [1409, 133] on icon "Clear Filter" at bounding box center [1414, 141] width 17 height 17
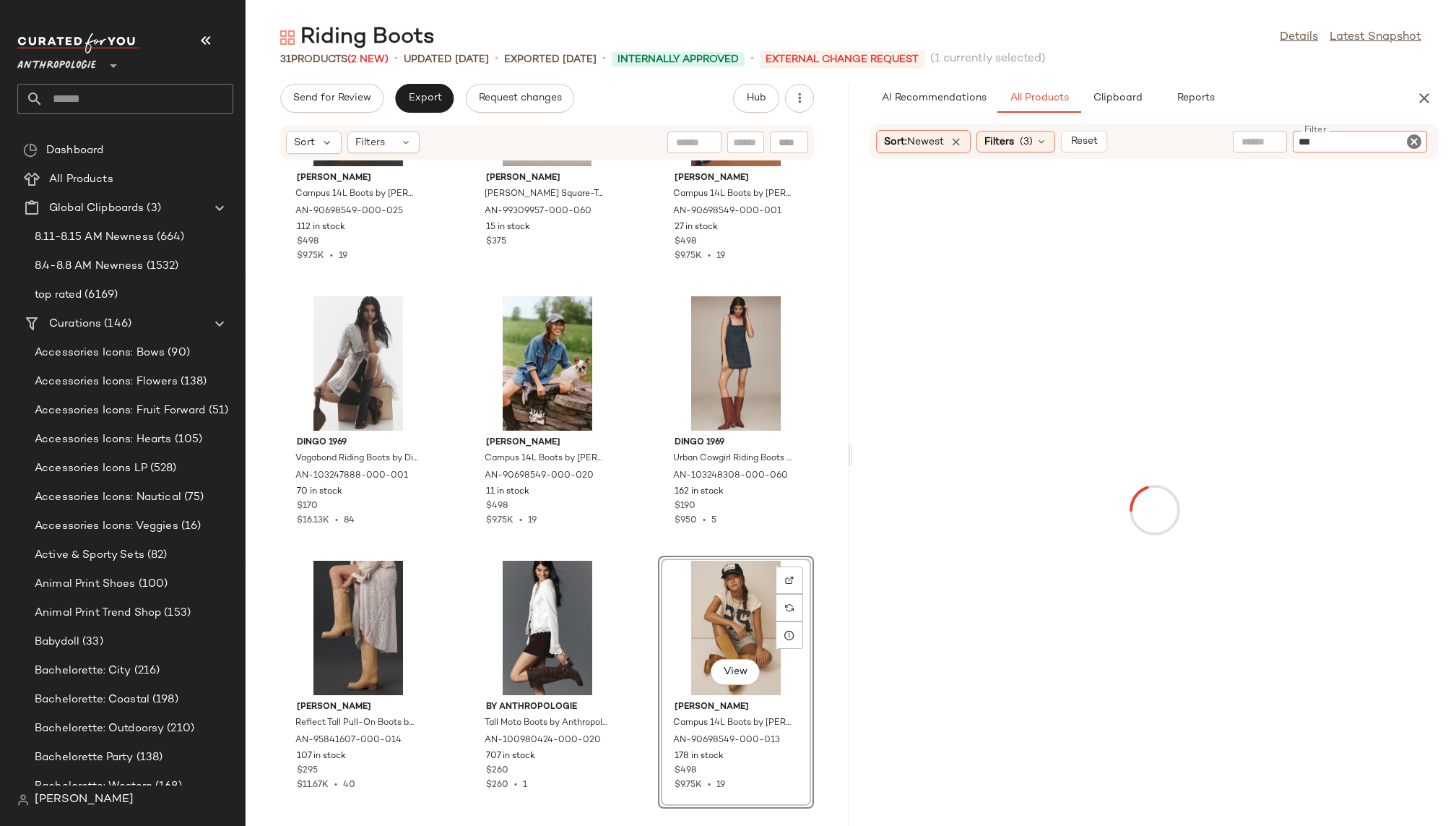
paste input "********"
type input "**********"
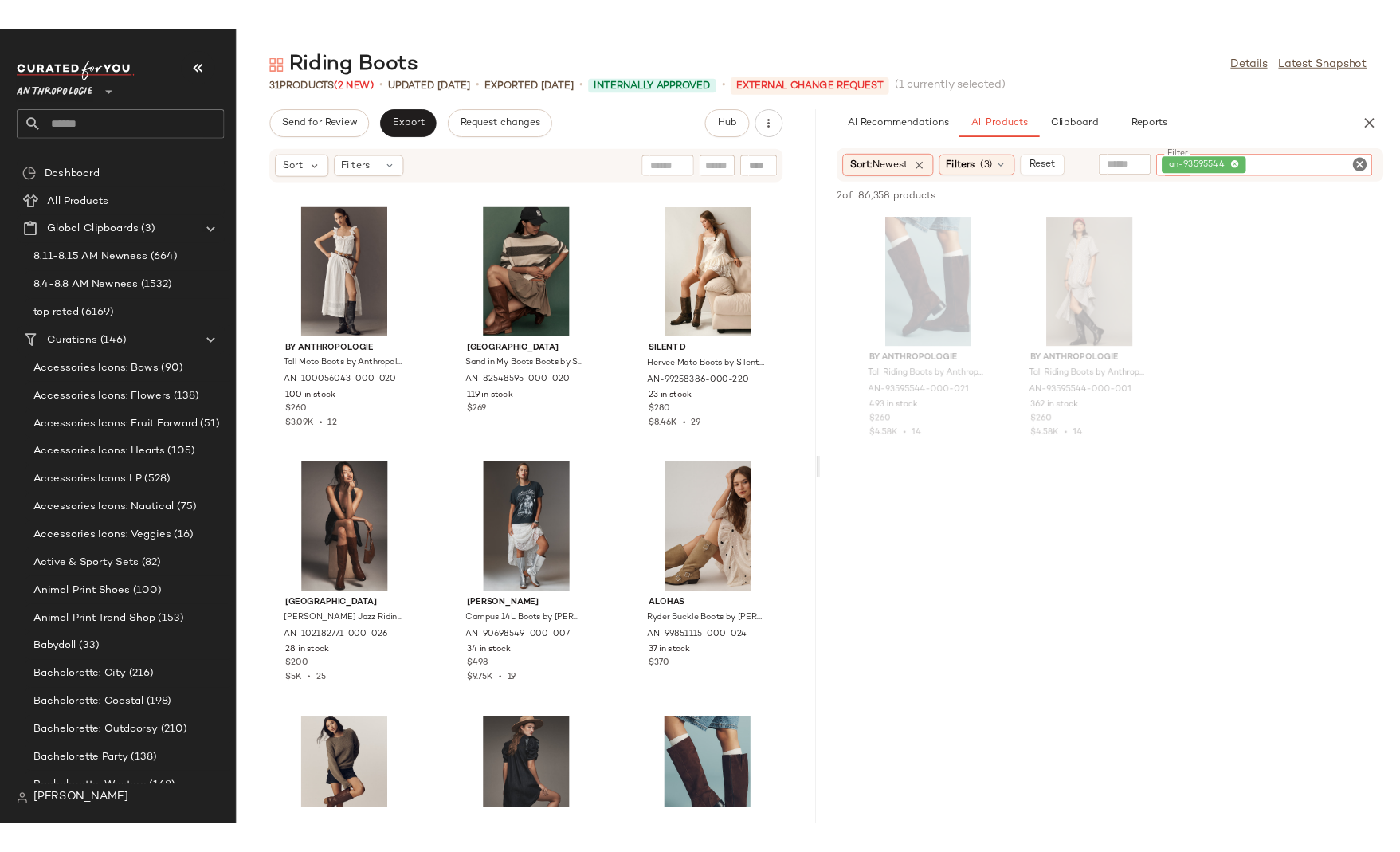
scroll to position [0, 0]
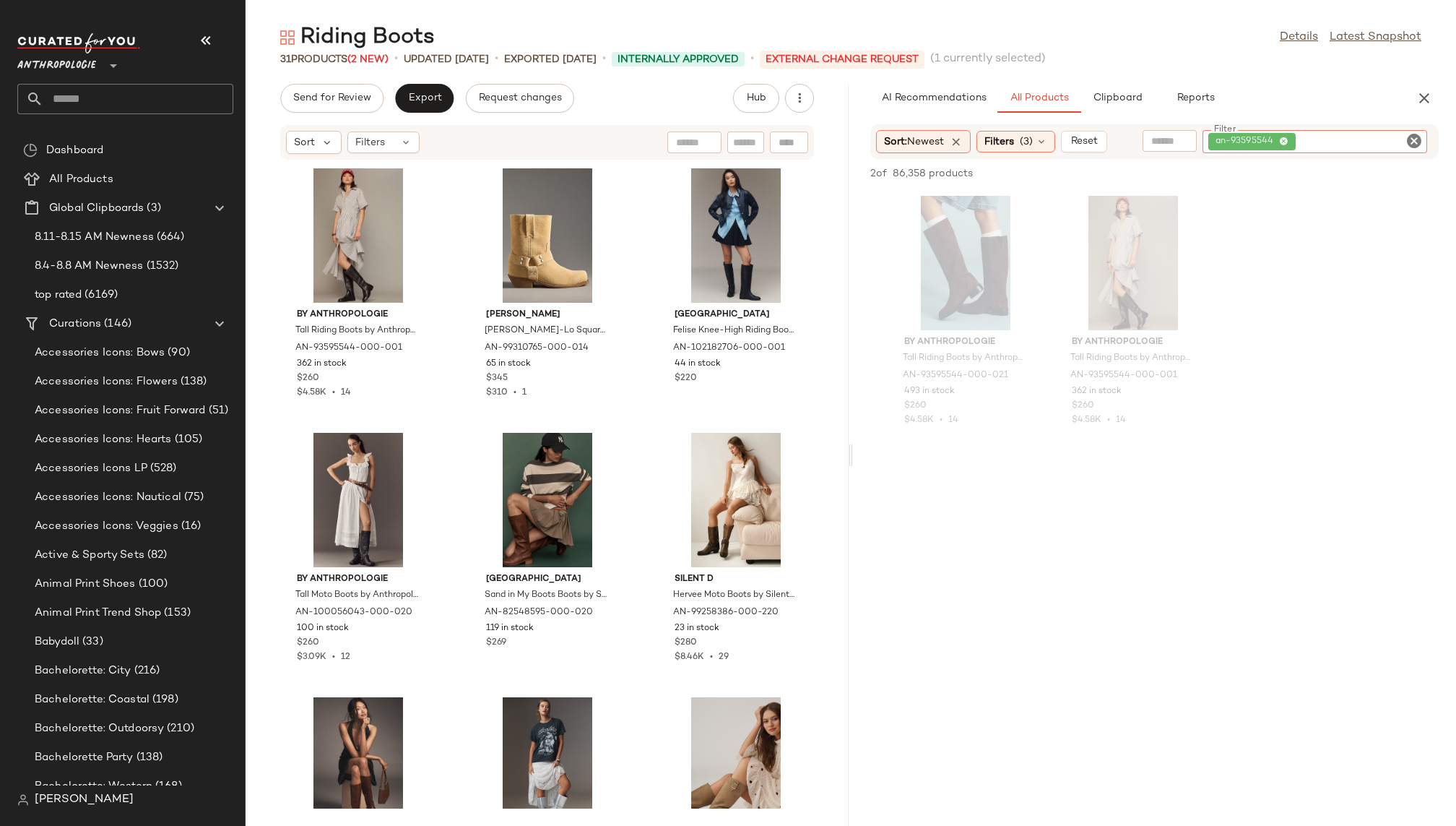
click at [1423, 139] on div "an-93595544" at bounding box center [1314, 142] width 225 height 23
click at [1414, 139] on icon "Clear Filter" at bounding box center [1414, 141] width 17 height 17
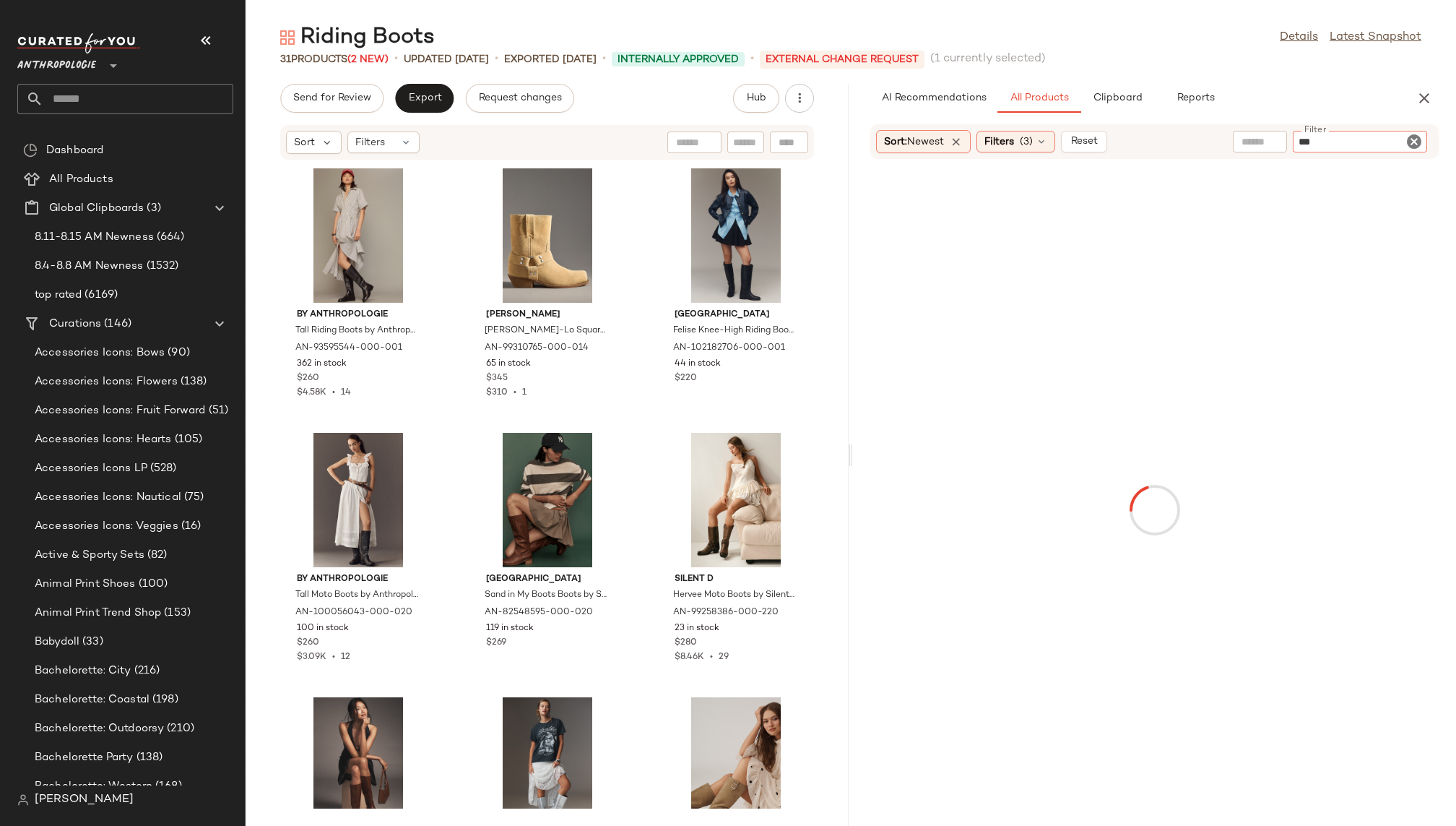
paste input "*********"
type input "**********"
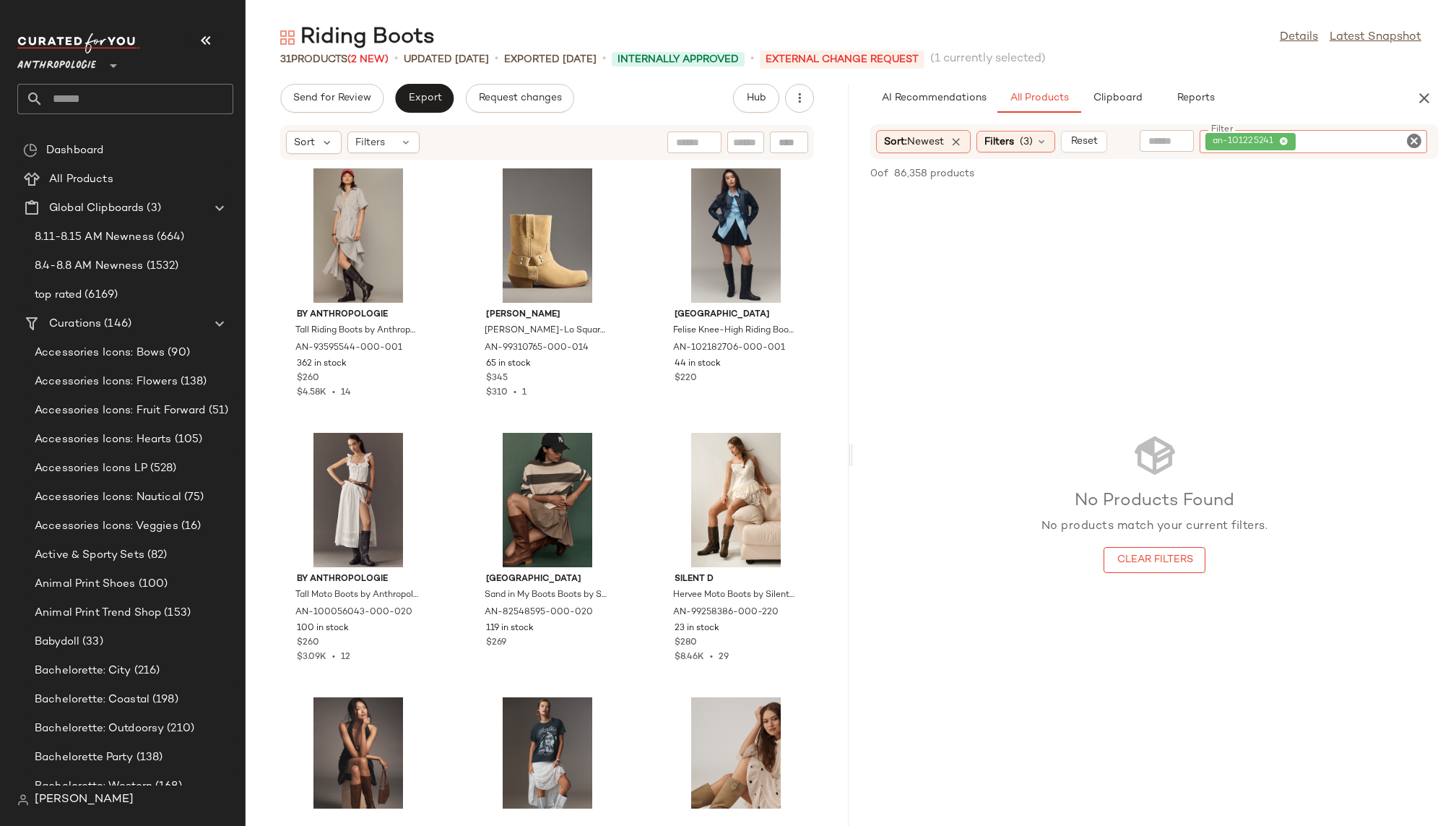
click at [1414, 139] on icon "Clear Filter" at bounding box center [1414, 141] width 17 height 17
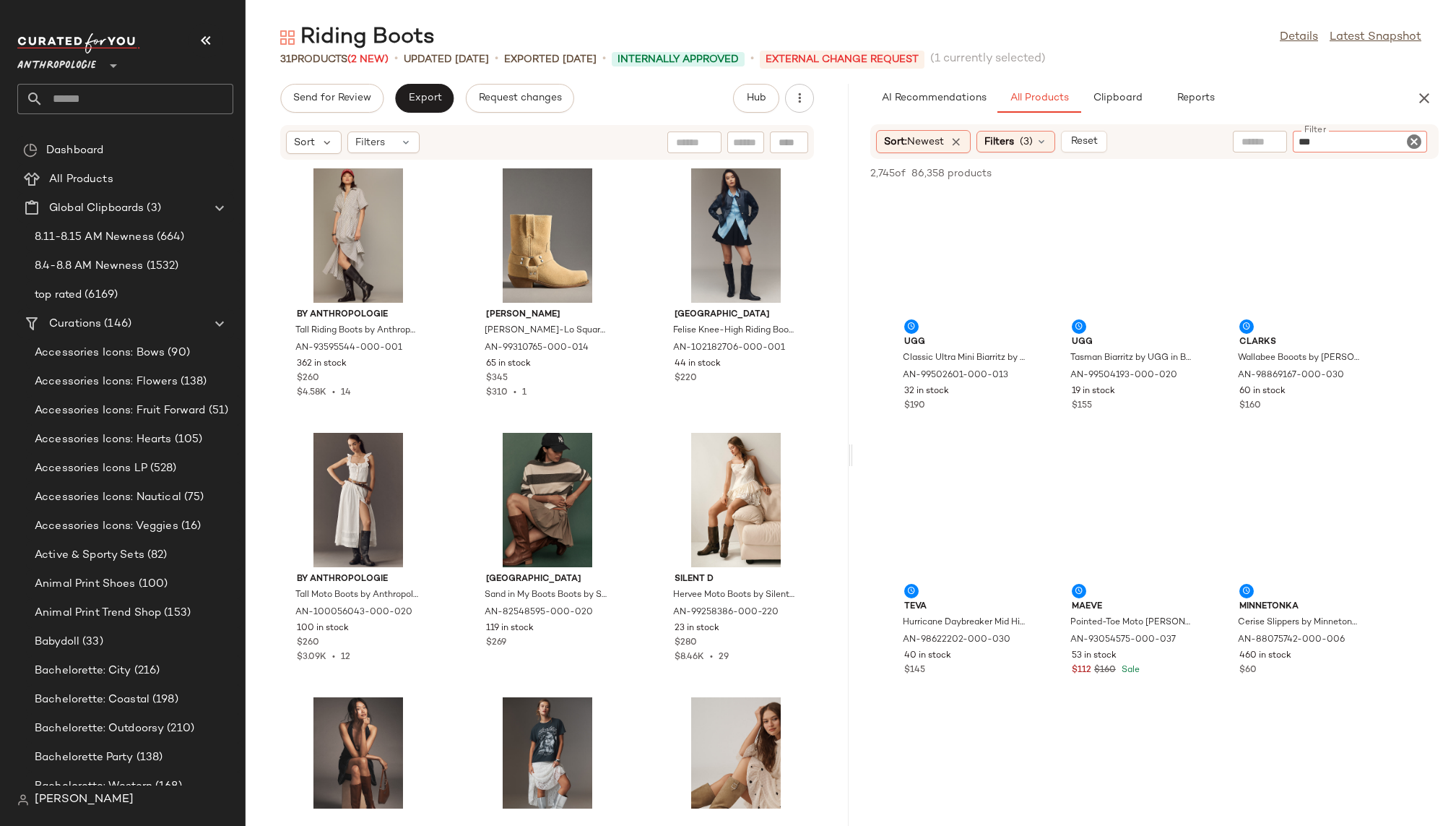
paste input "*********"
type input "**********"
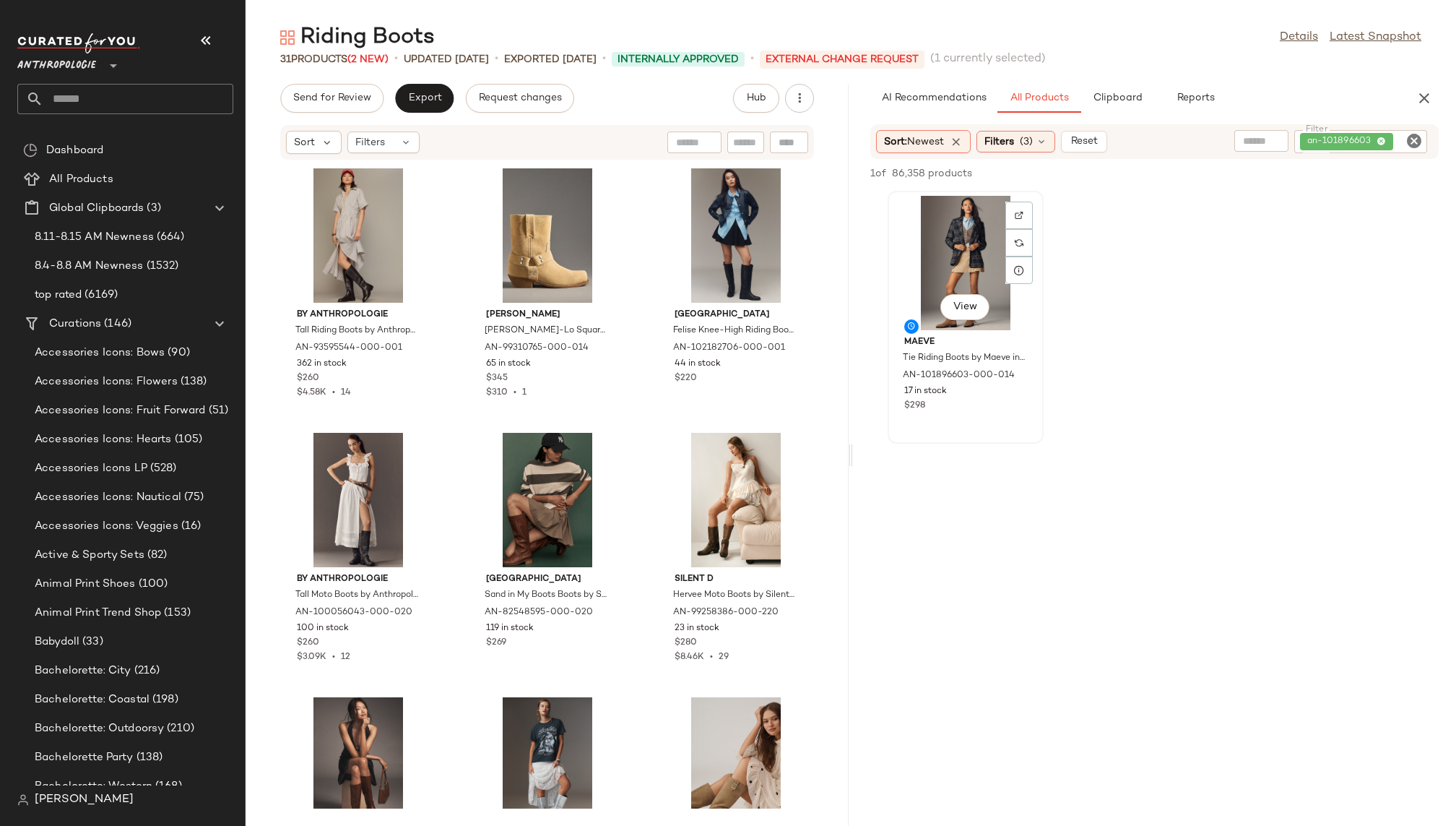
click at [957, 281] on div "View" at bounding box center [965, 262] width 146 height 134
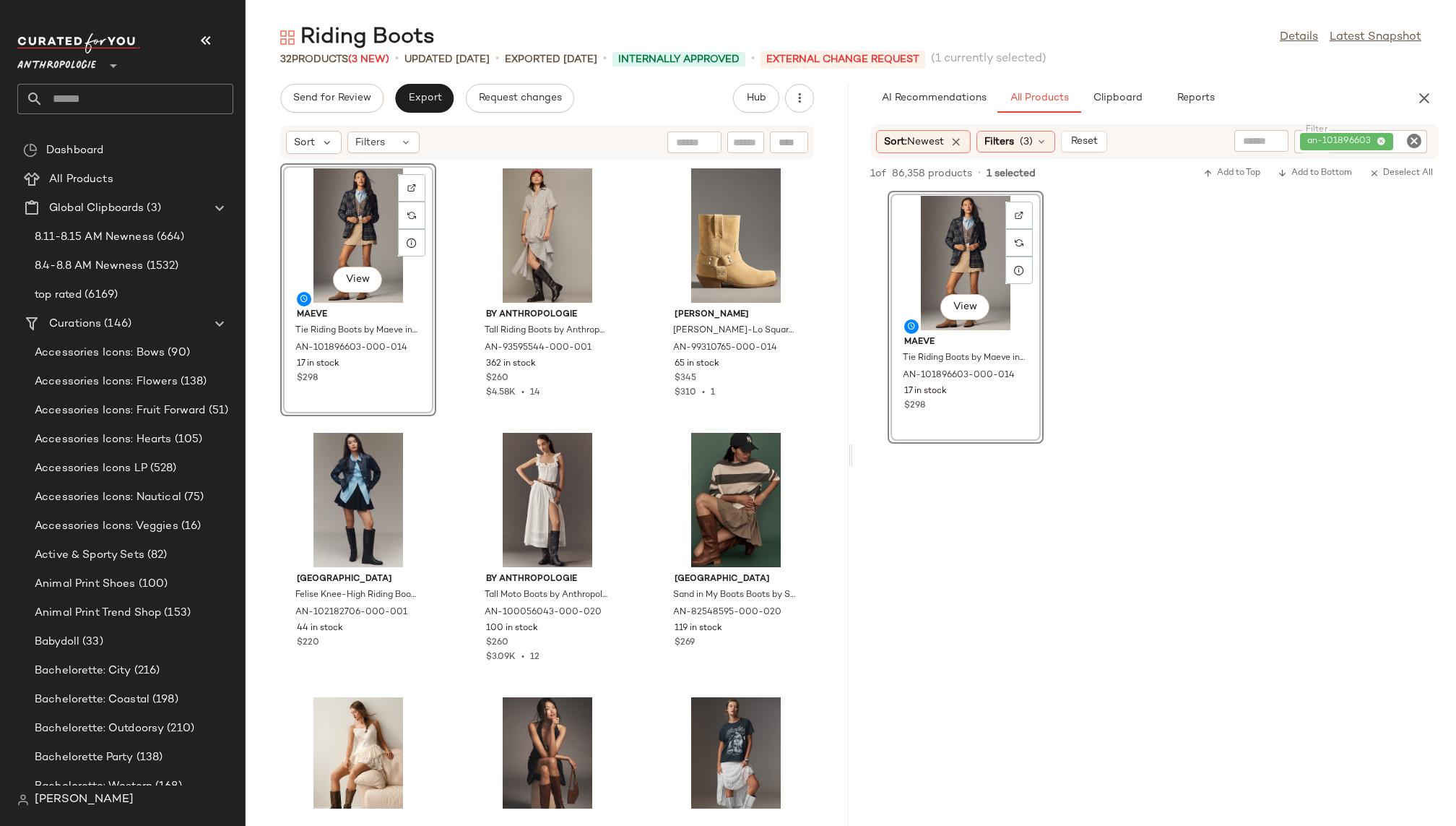
drag, startPoint x: 947, startPoint y: 246, endPoint x: 1393, endPoint y: 0, distance: 509.3
click at [1414, 140] on icon "Clear Filter" at bounding box center [1414, 141] width 17 height 17
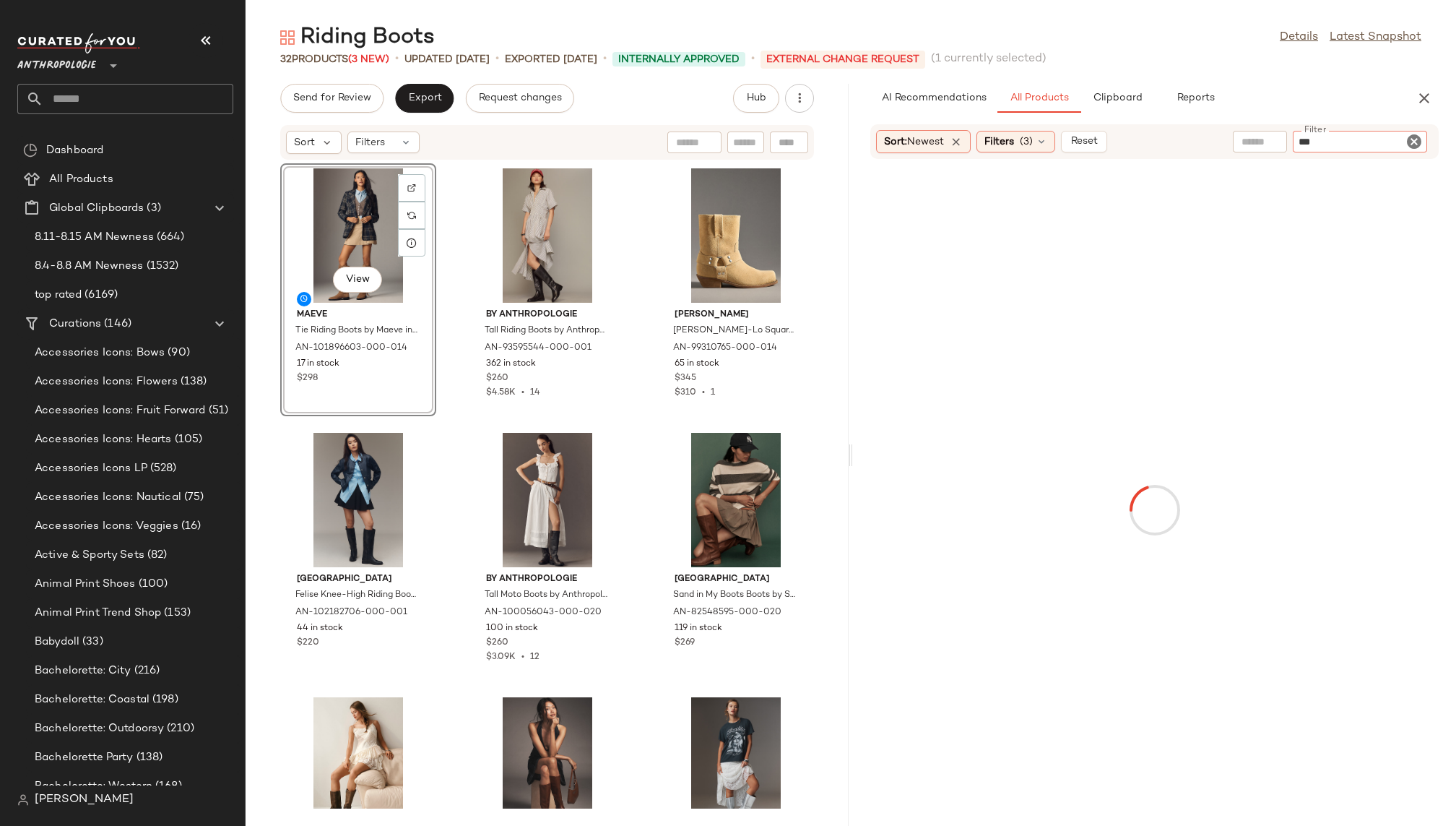
paste input "*********"
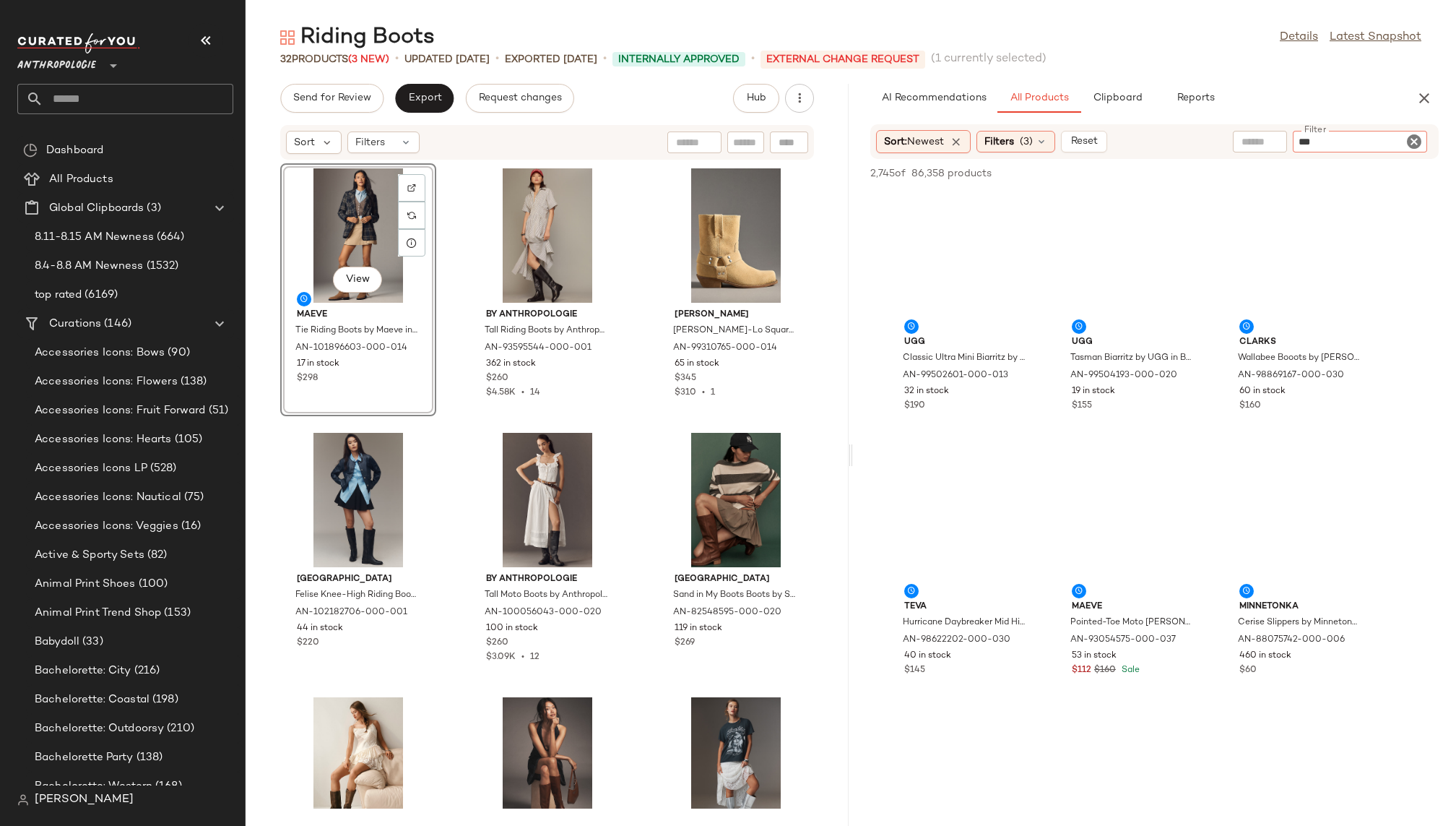
type input "**********"
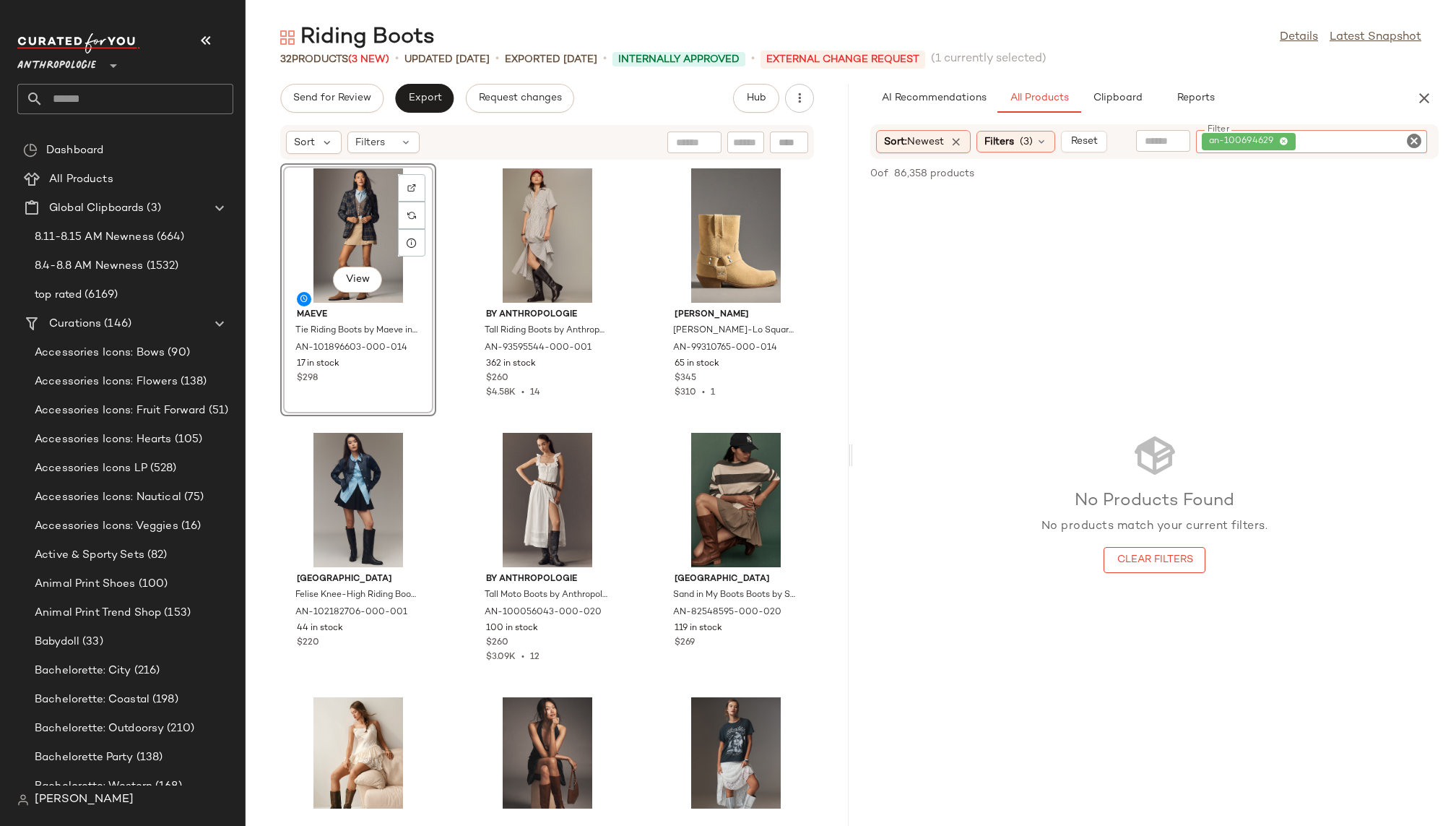
click at [1414, 139] on icon "Clear Filter" at bounding box center [1414, 141] width 17 height 17
paste input "*********"
type input "**********"
click at [1415, 133] on icon "Clear Filter" at bounding box center [1414, 141] width 17 height 17
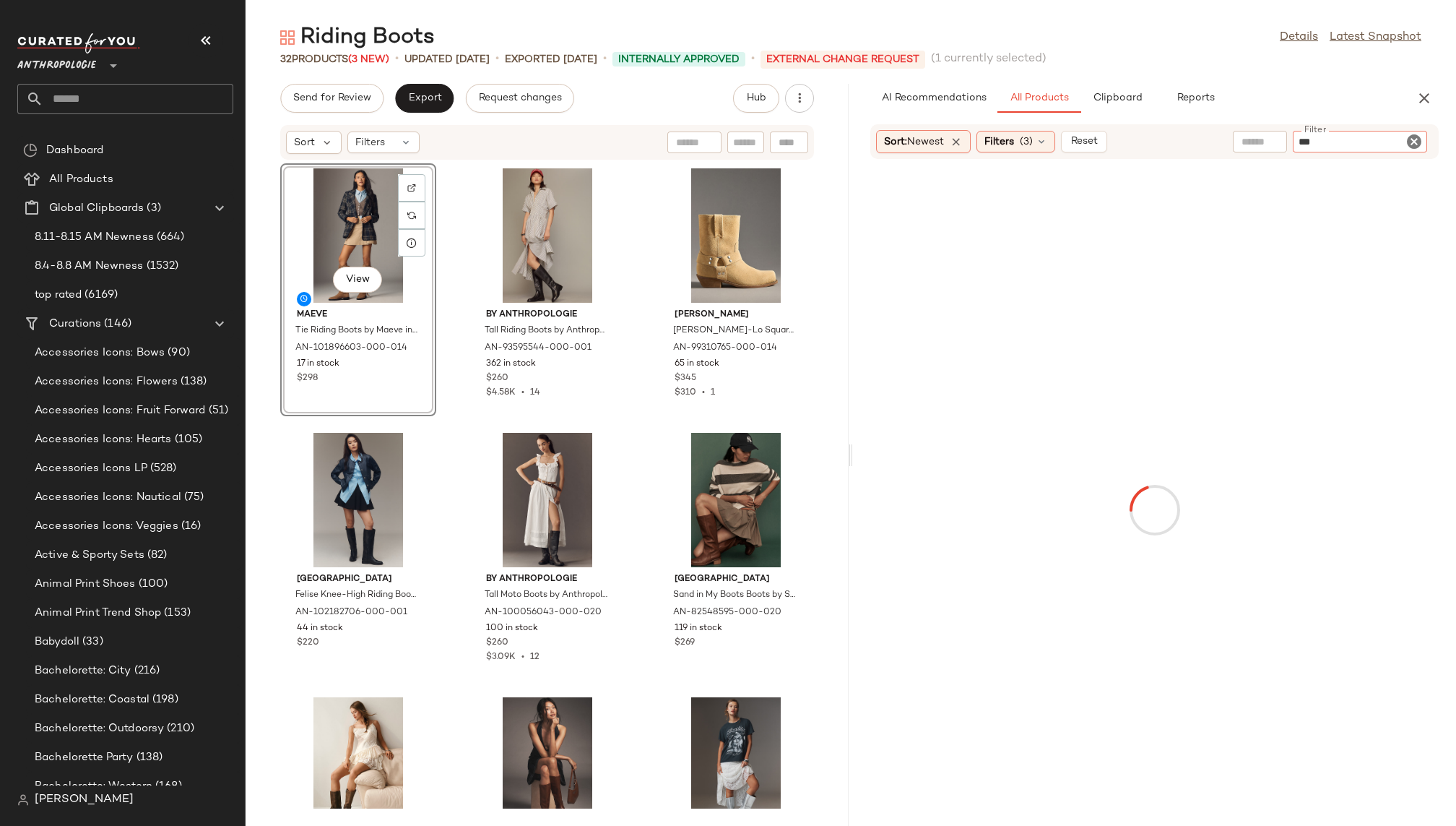
paste input "********"
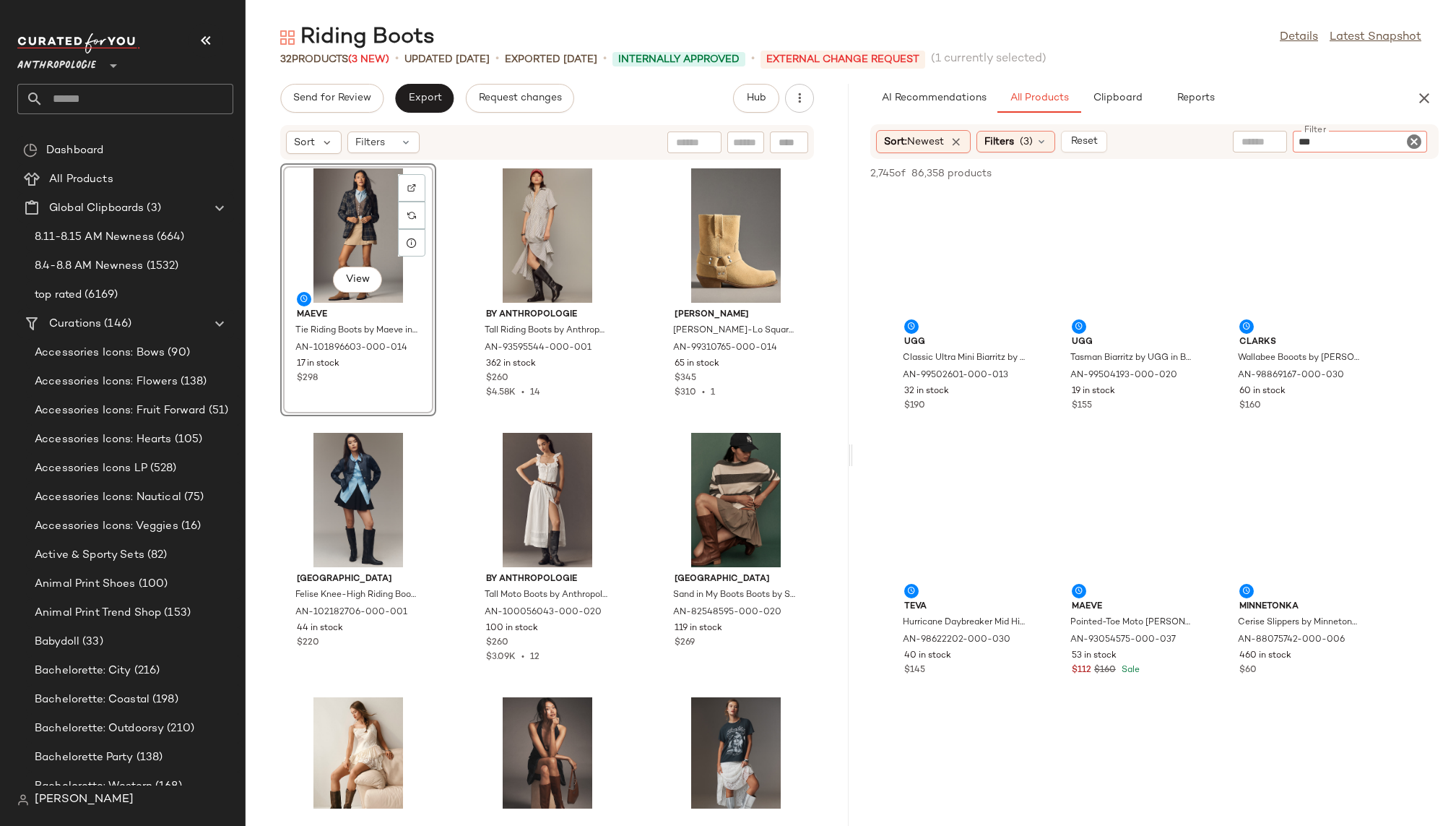
type input "**********"
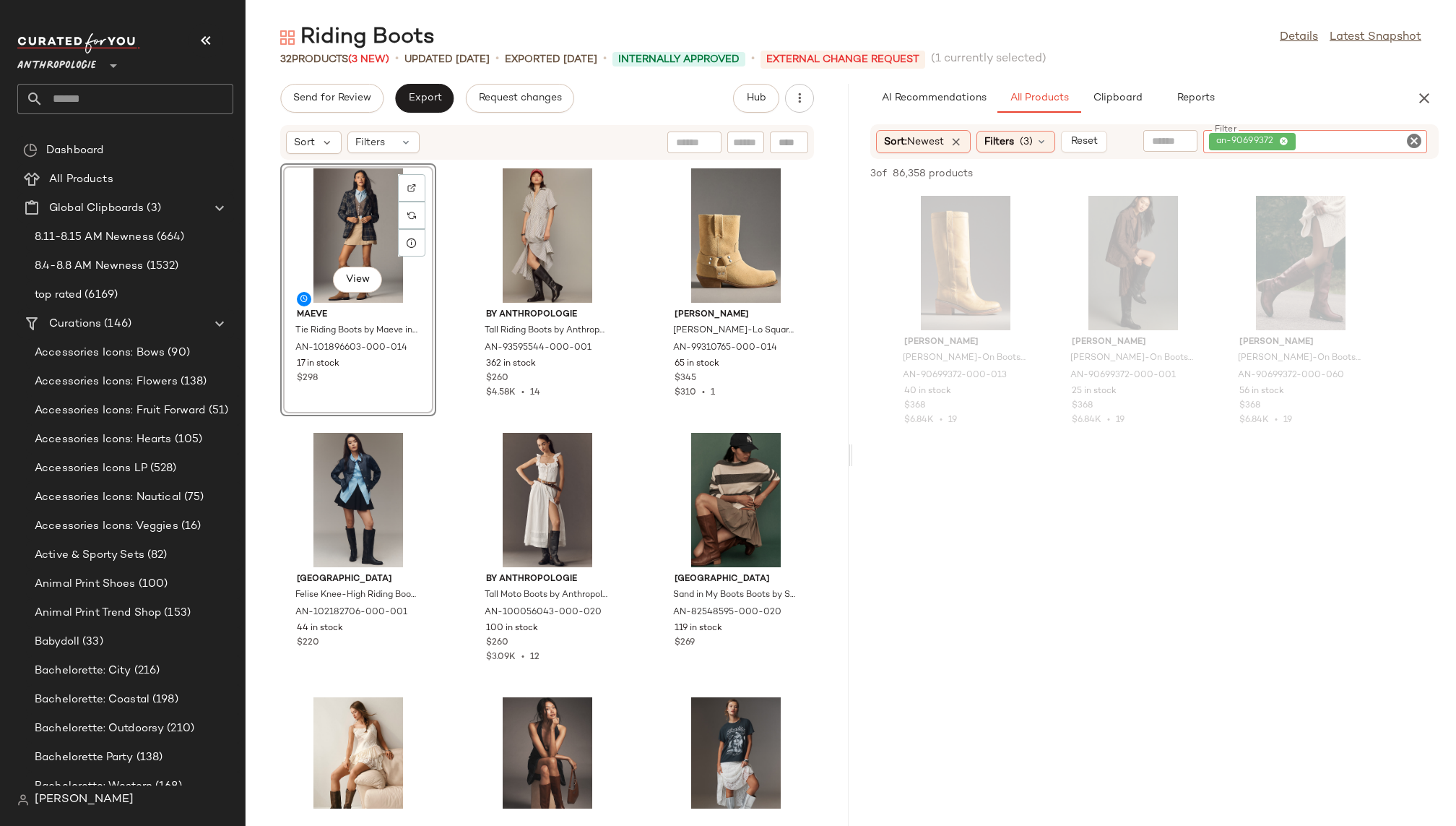
click at [1419, 144] on icon "Clear Filter" at bounding box center [1414, 141] width 17 height 17
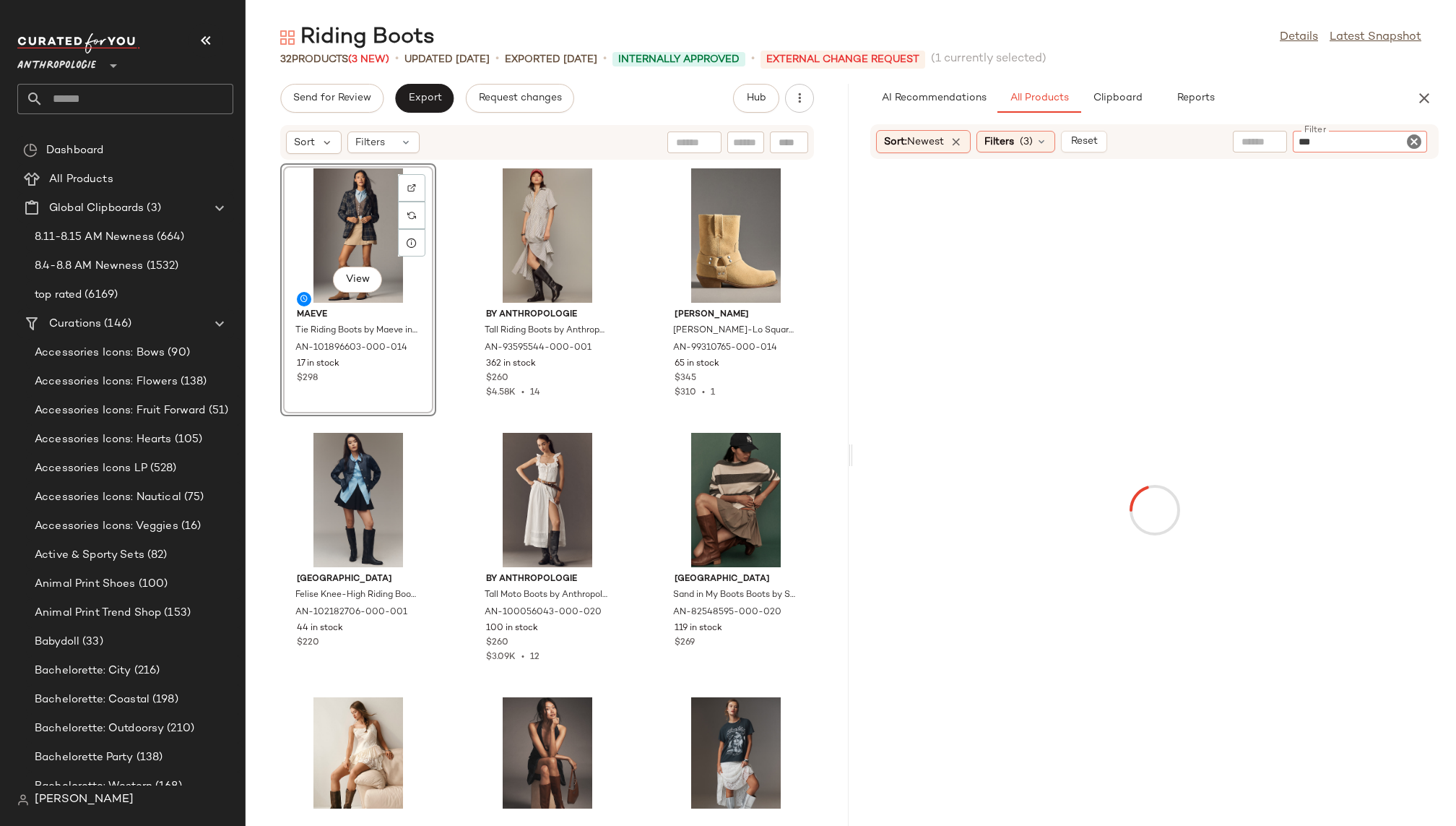
paste input "*********"
type input "**********"
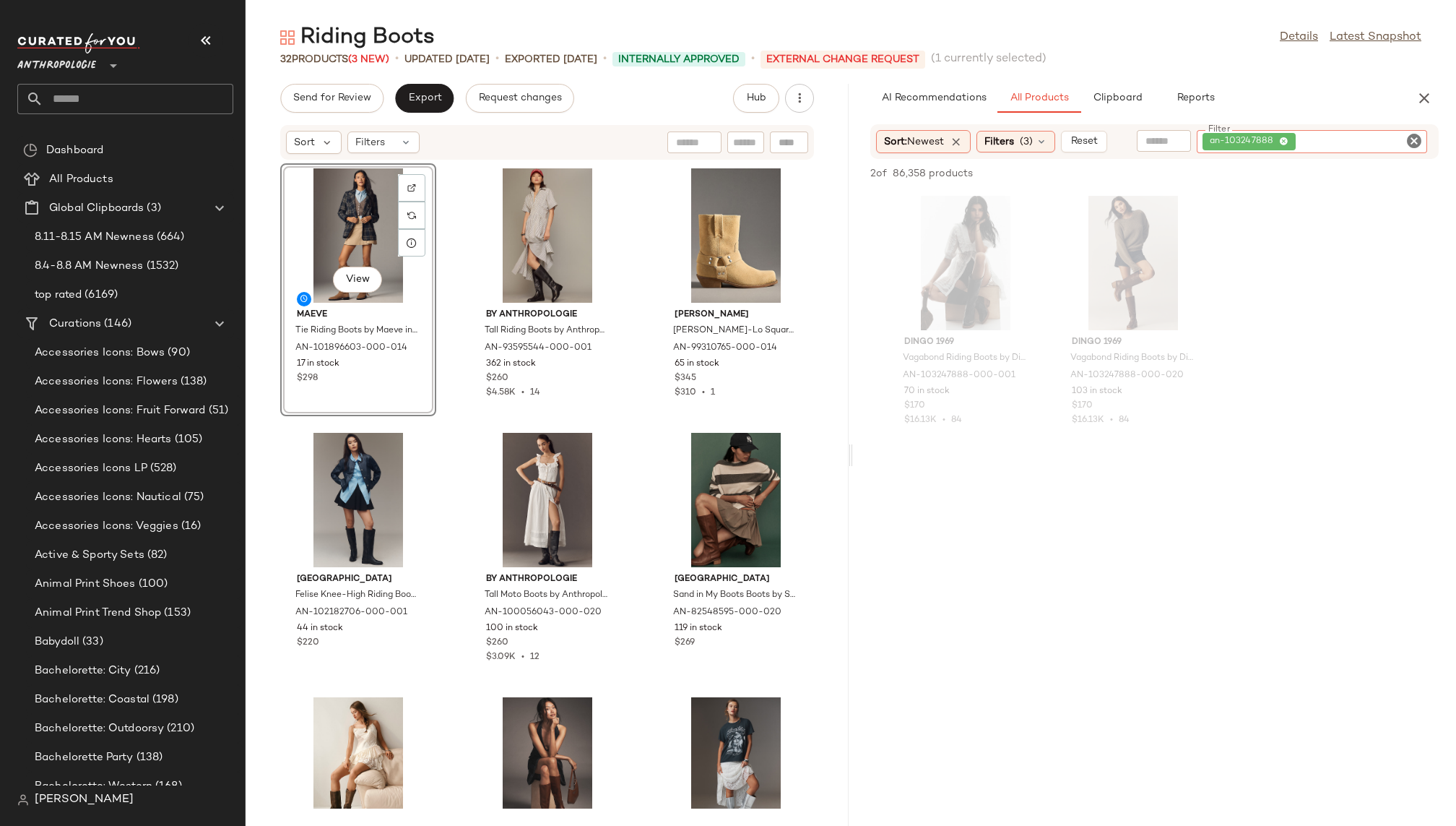
click at [1414, 135] on icon "Clear Filter" at bounding box center [1414, 141] width 17 height 17
type input "*"
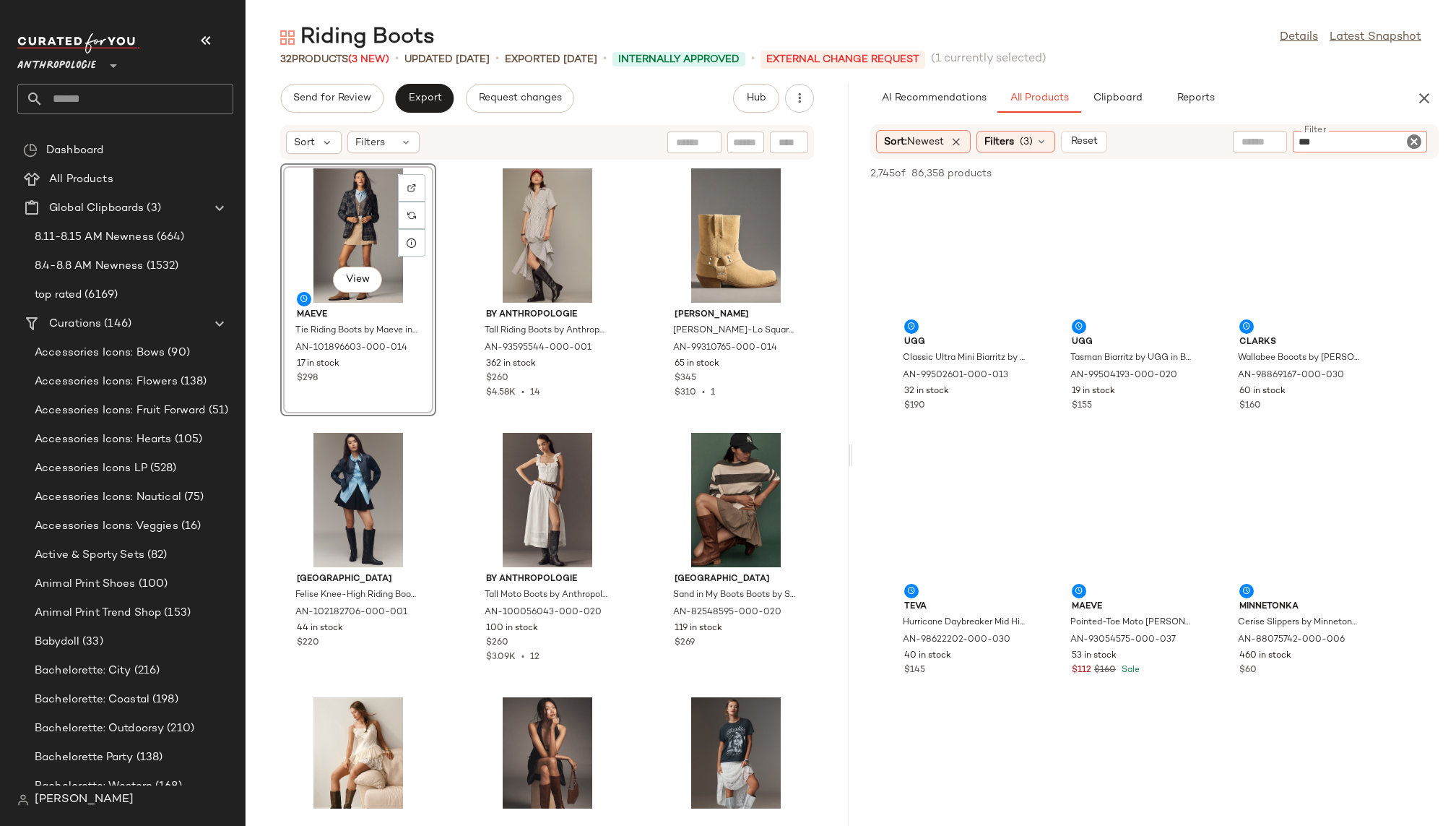
type input "****"
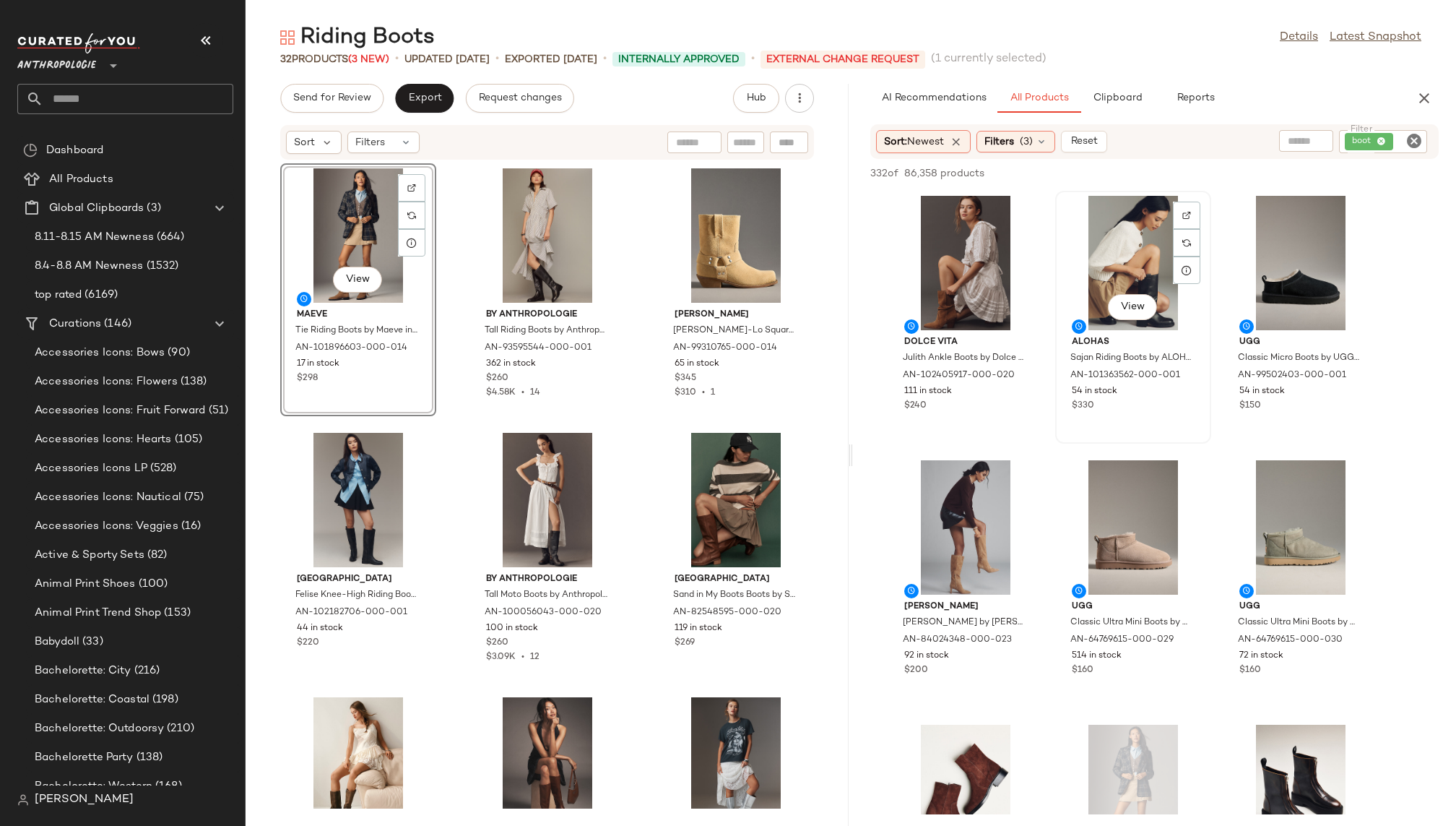
click at [1126, 266] on div "View" at bounding box center [1132, 262] width 146 height 134
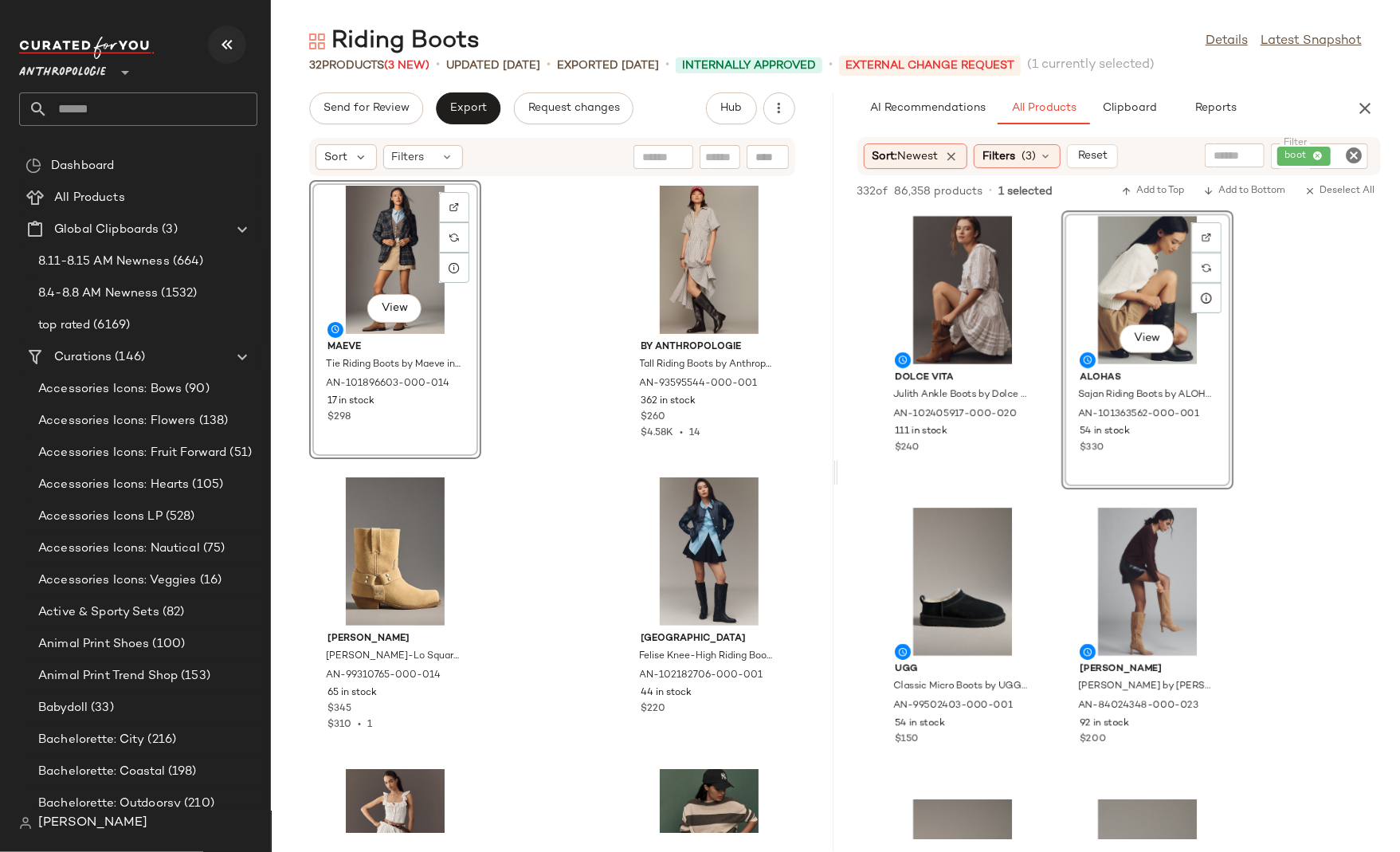
click at [224, 52] on icon "button" at bounding box center [227, 44] width 19 height 19
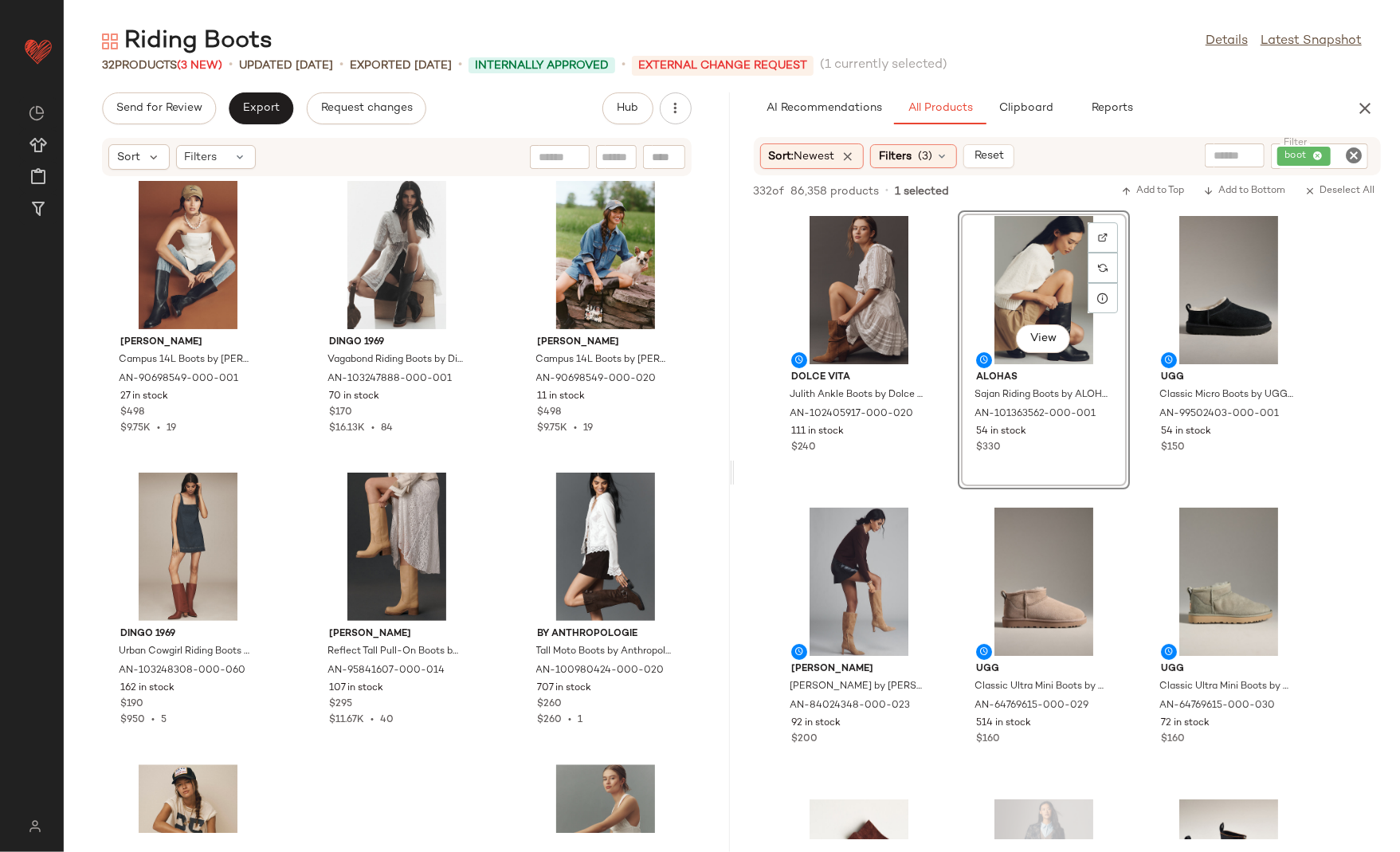
scroll to position [2556, 0]
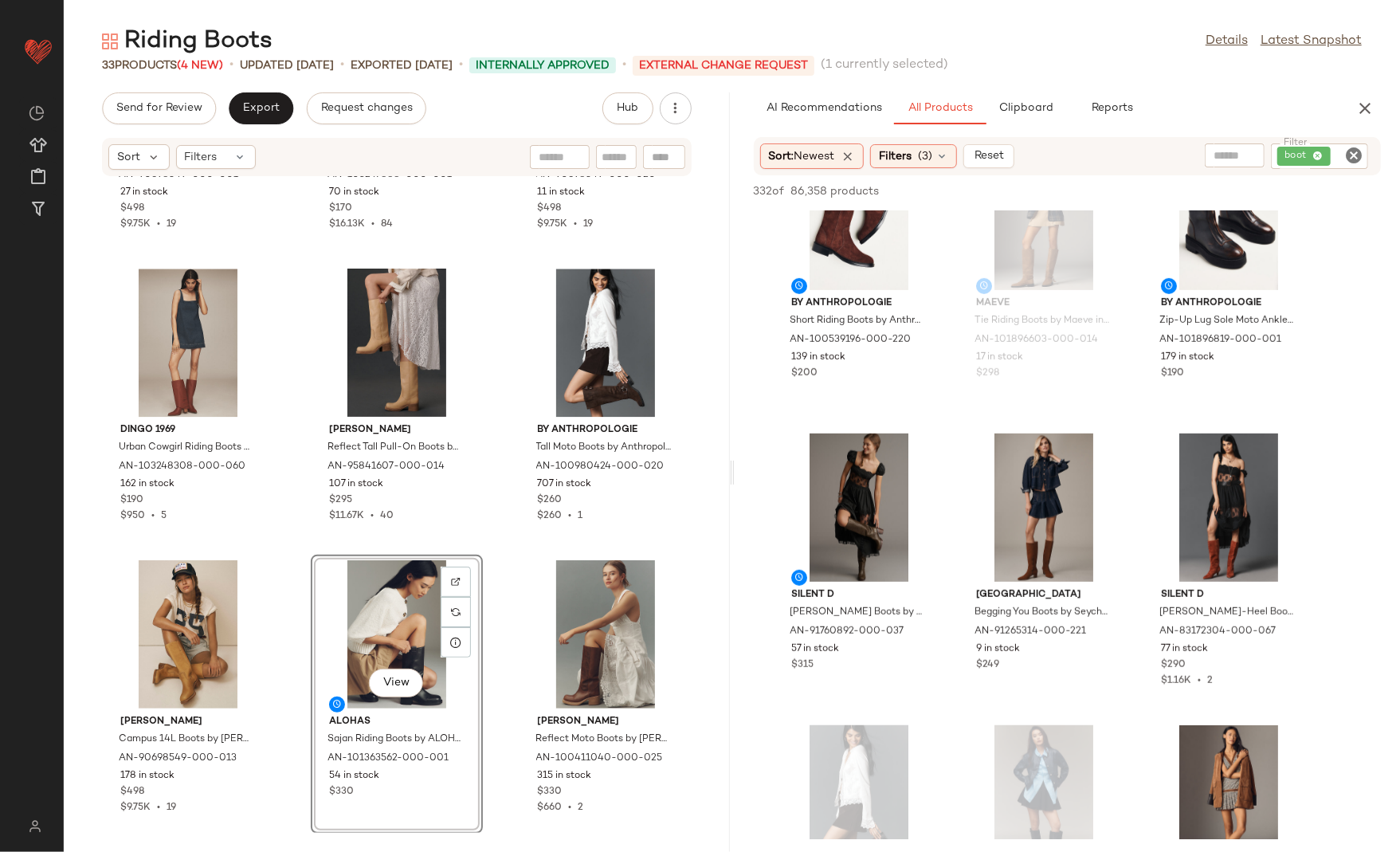
scroll to position [659, 0]
click at [868, 551] on span "View" at bounding box center [858, 556] width 27 height 13
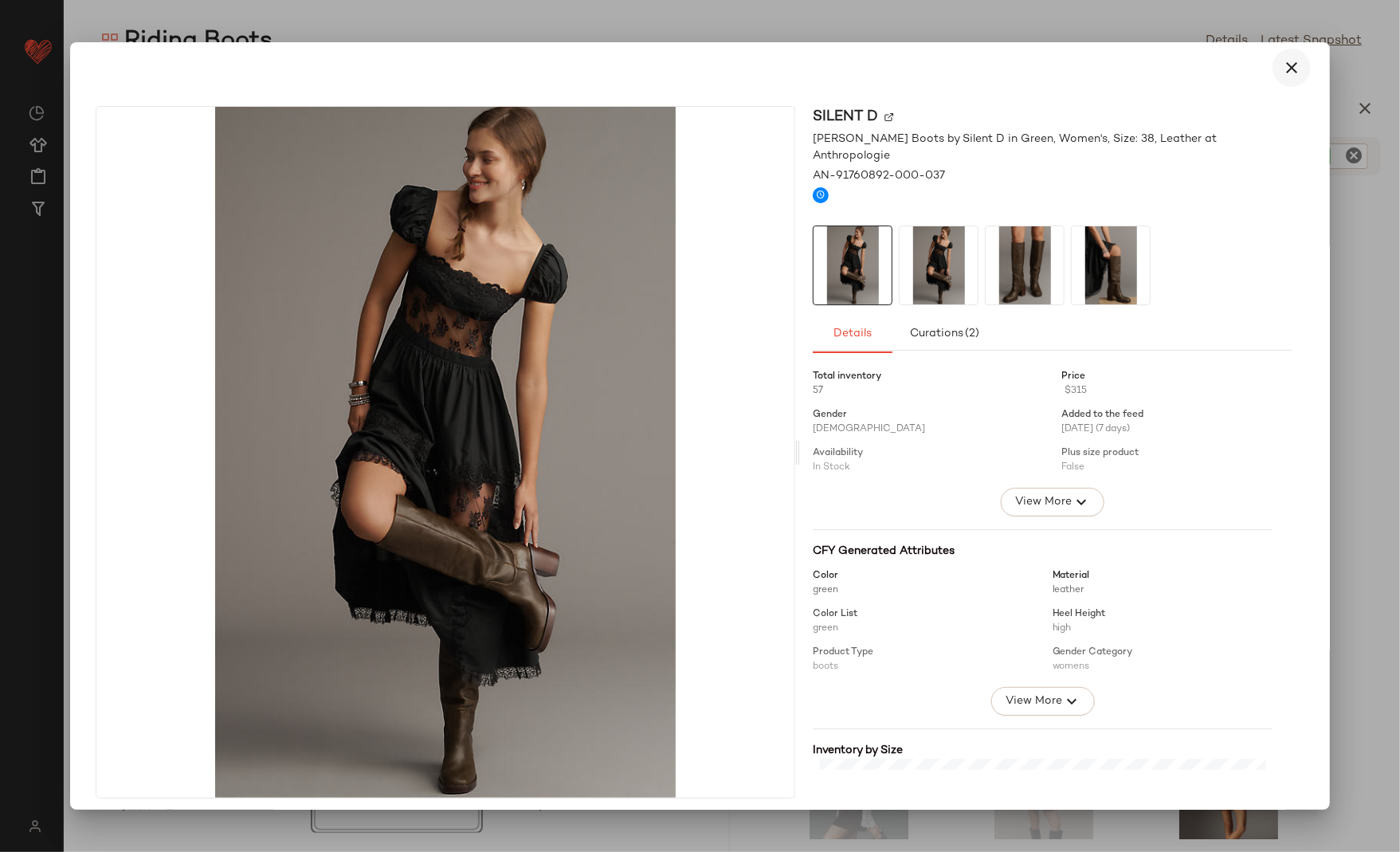
click at [1285, 69] on icon "button" at bounding box center [1292, 67] width 19 height 19
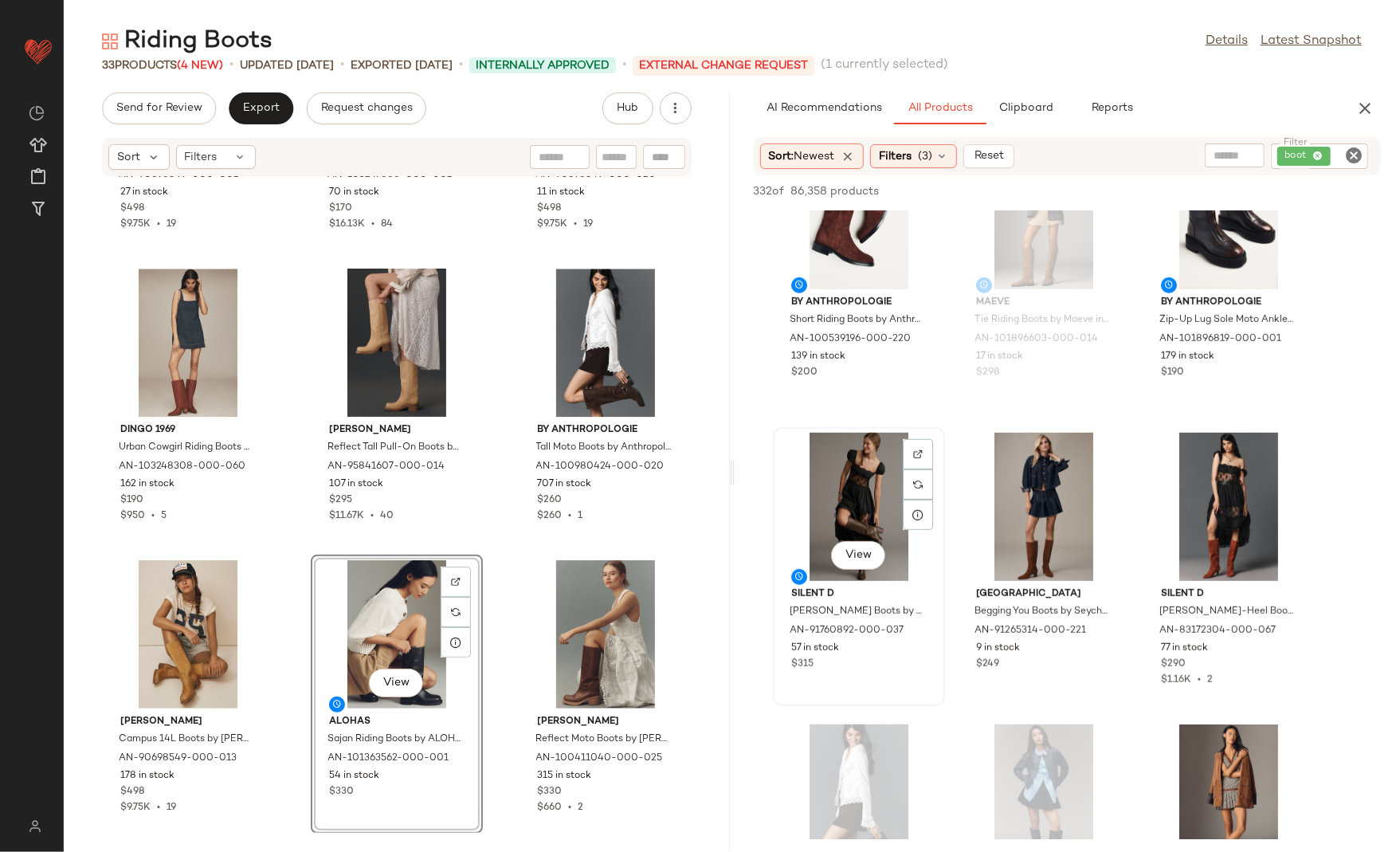
click at [838, 515] on div "View" at bounding box center [859, 506] width 161 height 148
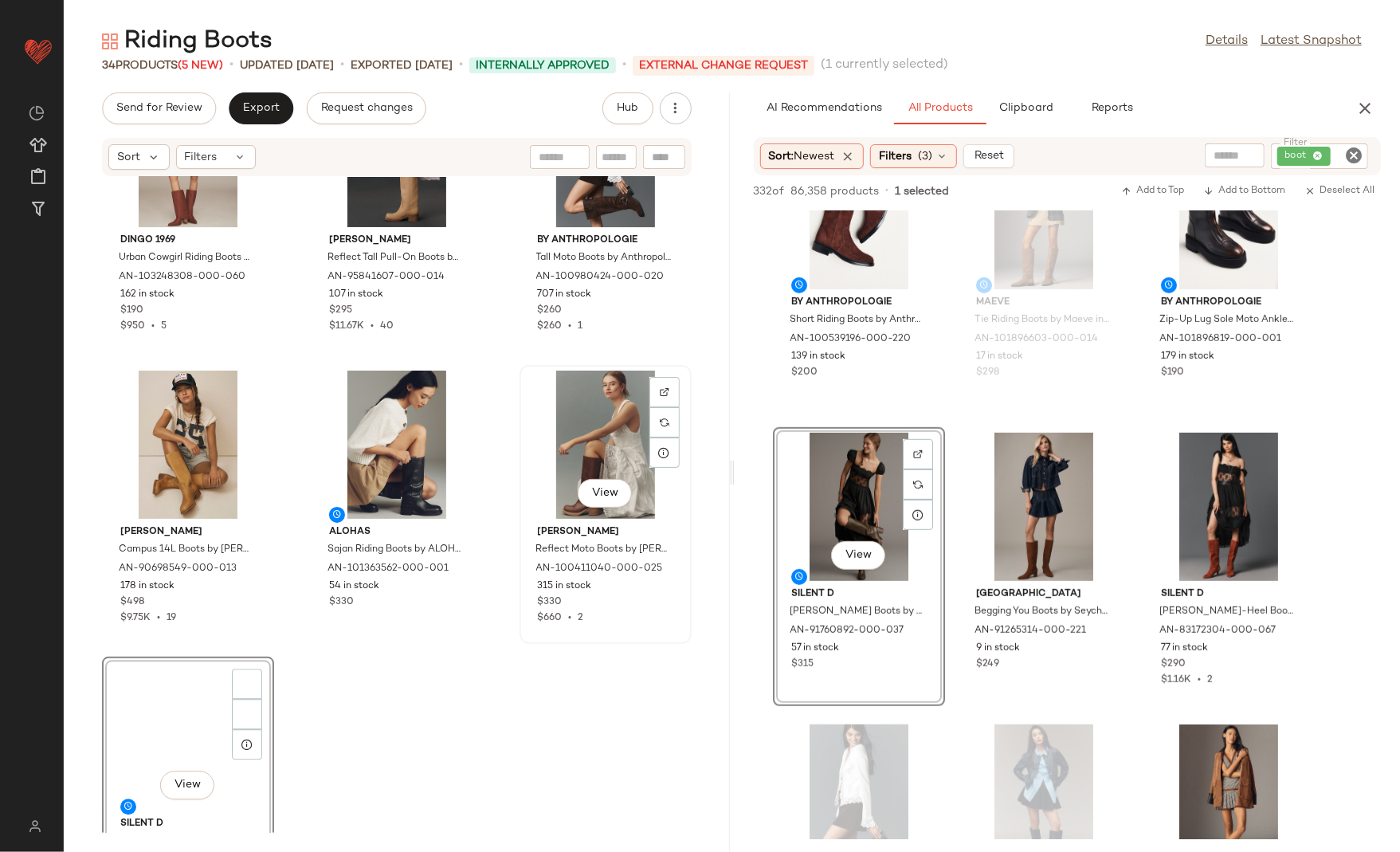
scroll to position [2848, 0]
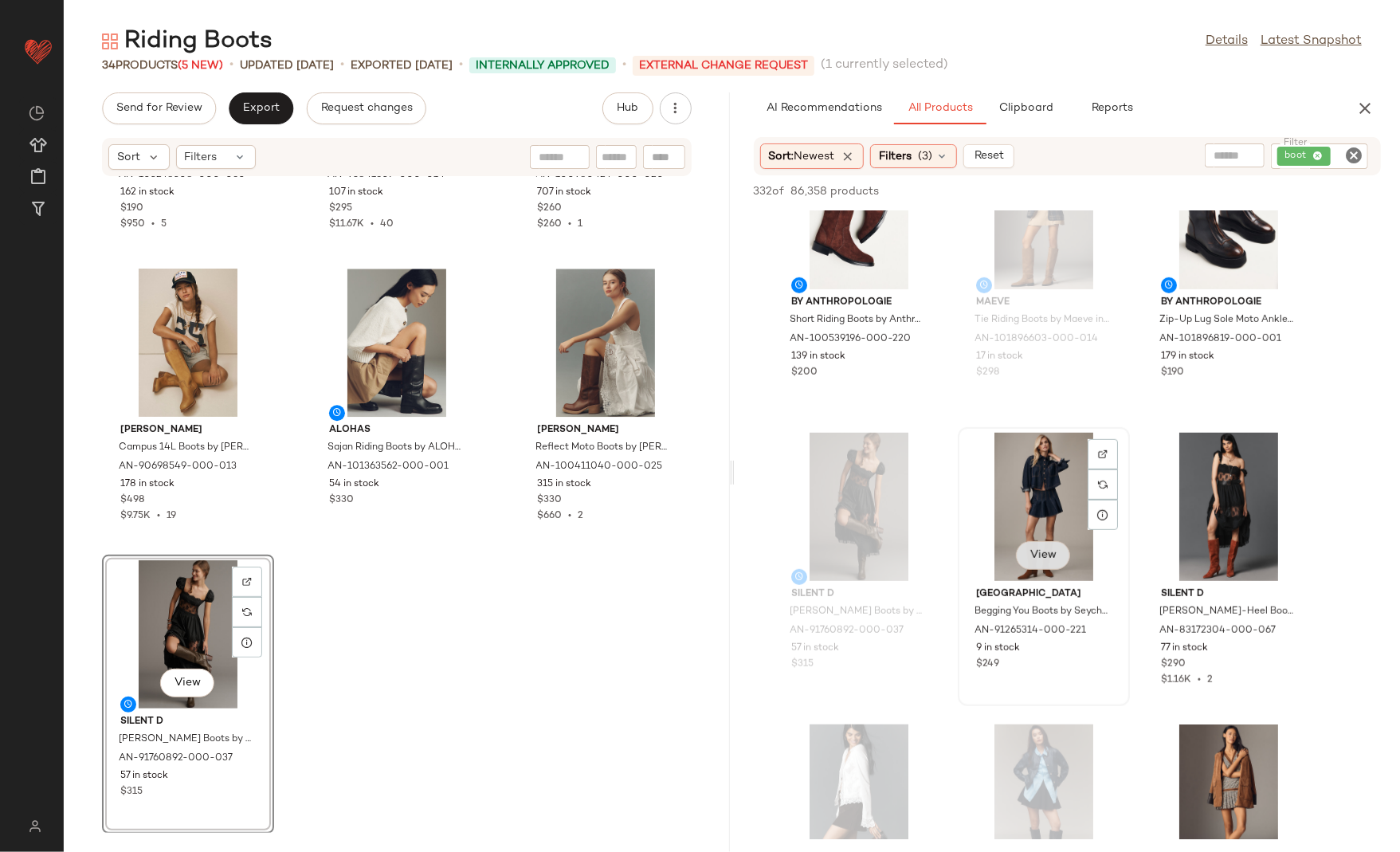
click at [1049, 555] on span "View" at bounding box center [1043, 556] width 27 height 13
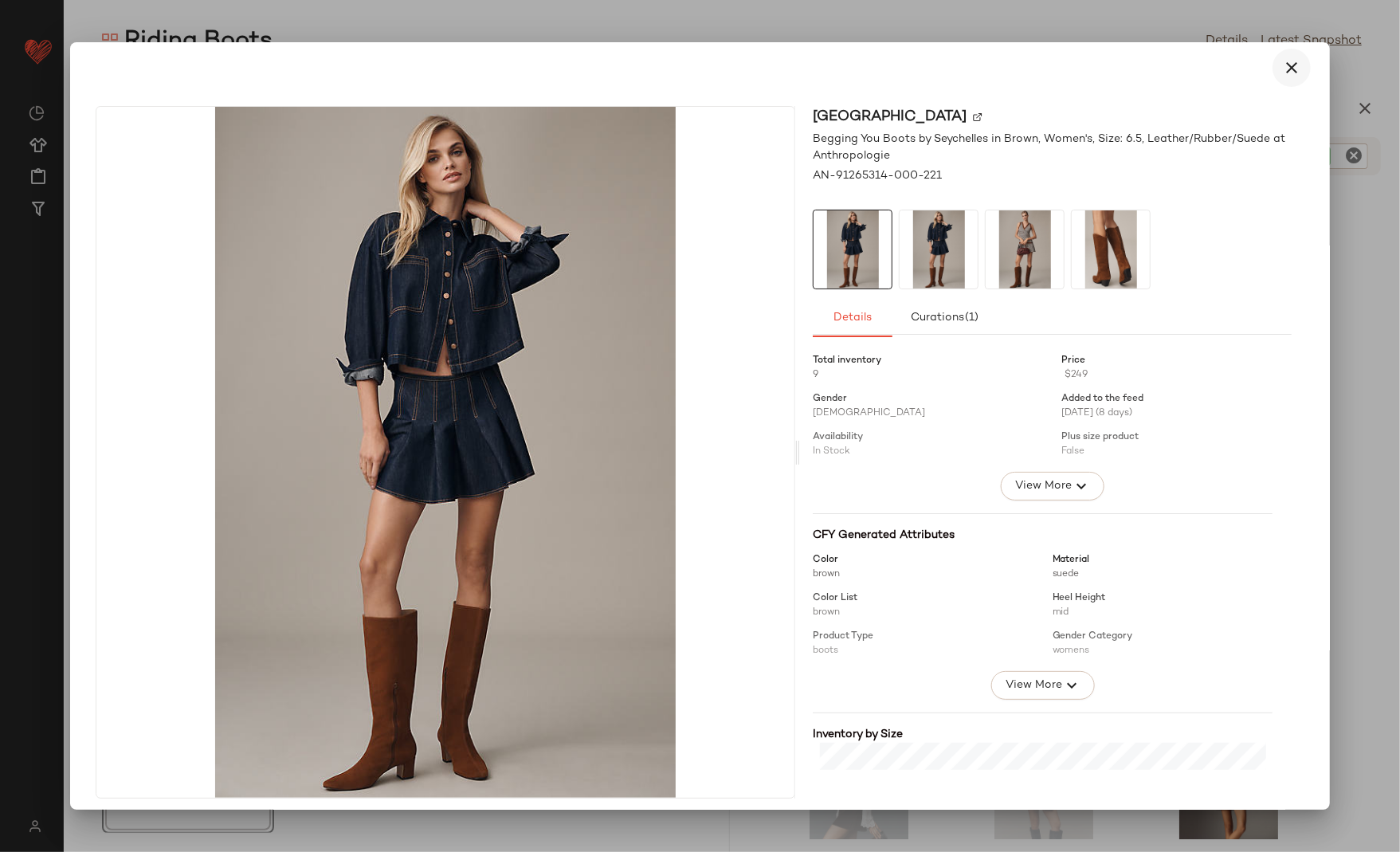
click at [1282, 66] on icon "button" at bounding box center [1292, 67] width 19 height 19
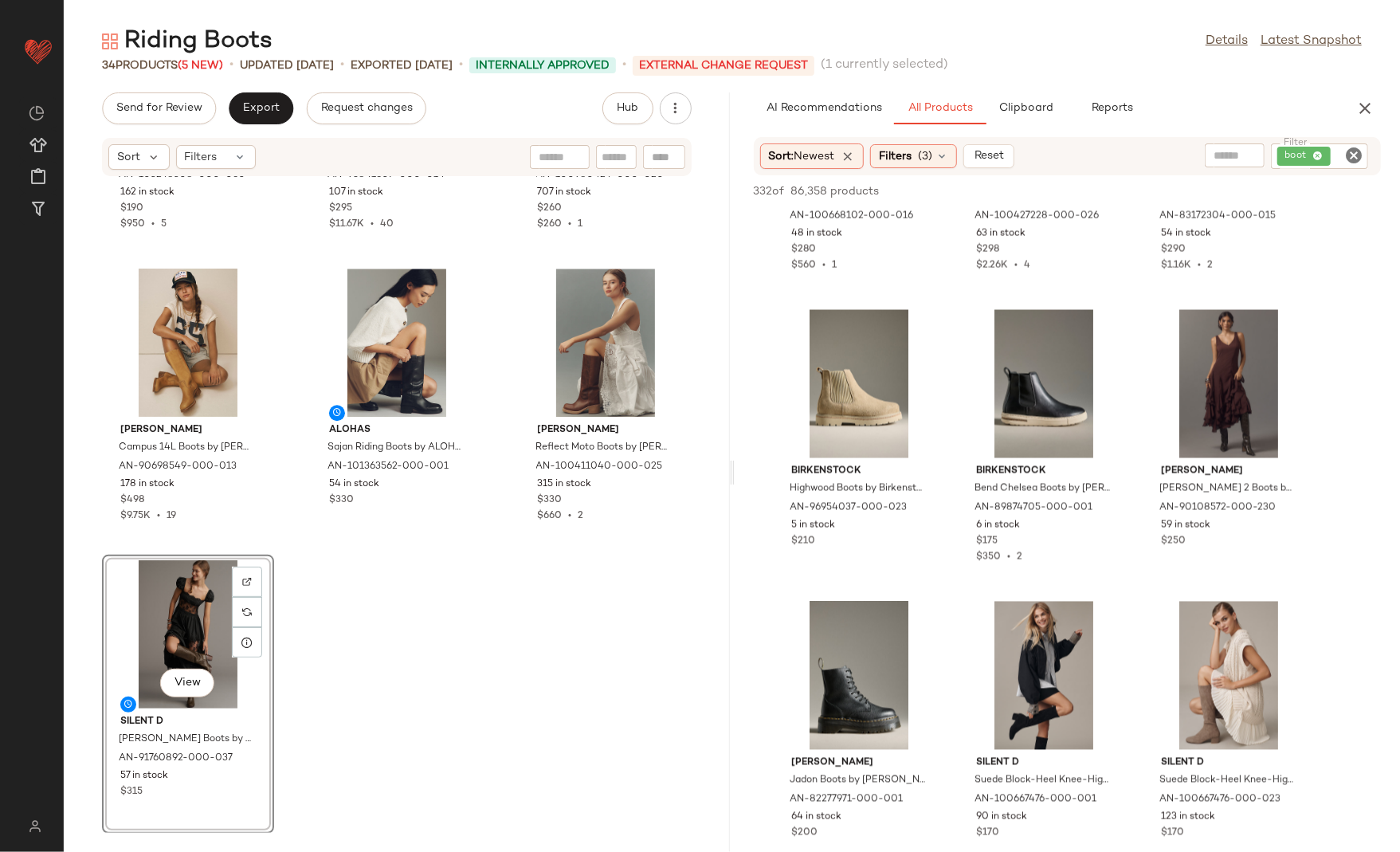
scroll to position [1952, 0]
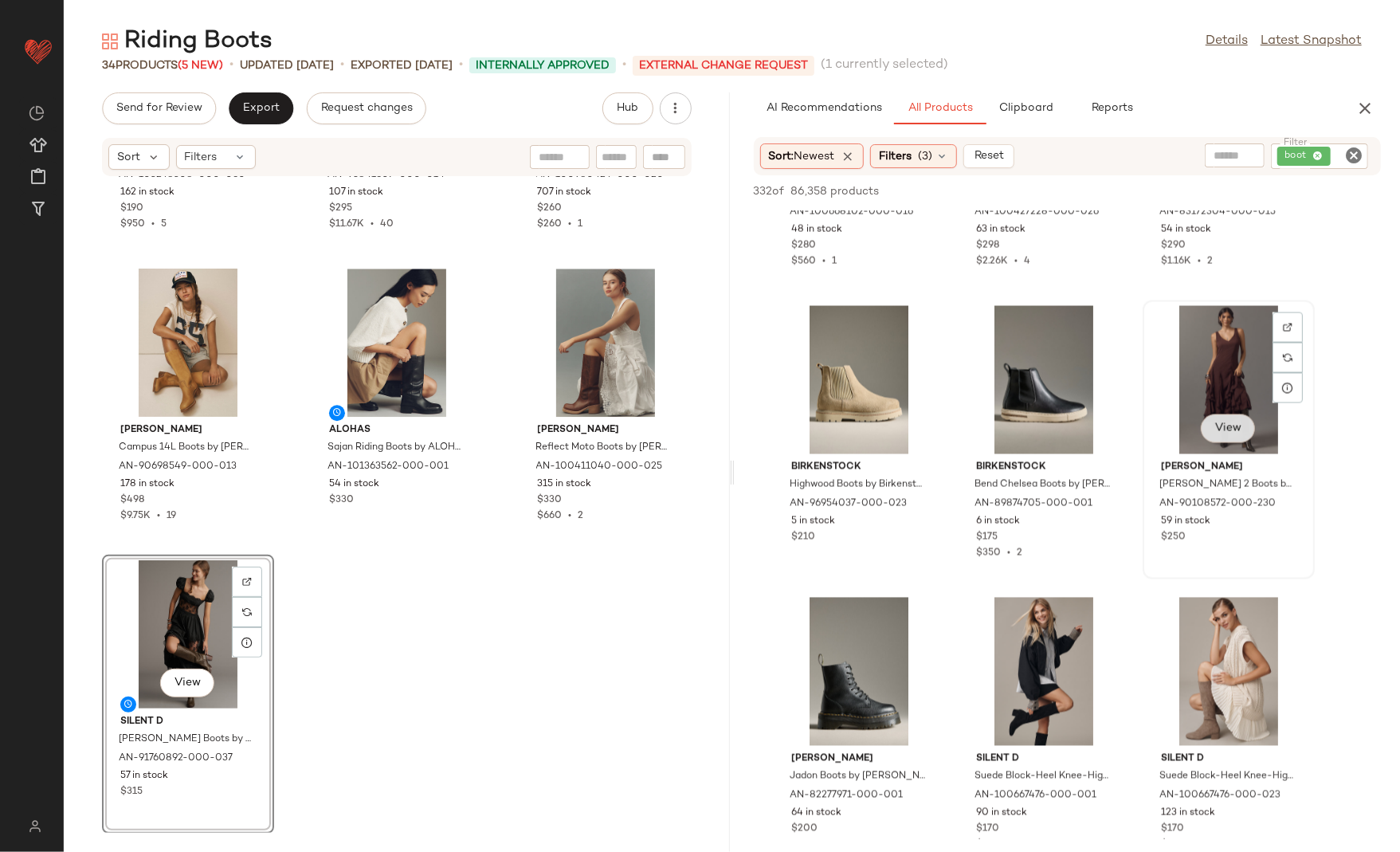
click at [1222, 433] on span "View" at bounding box center [1227, 429] width 27 height 13
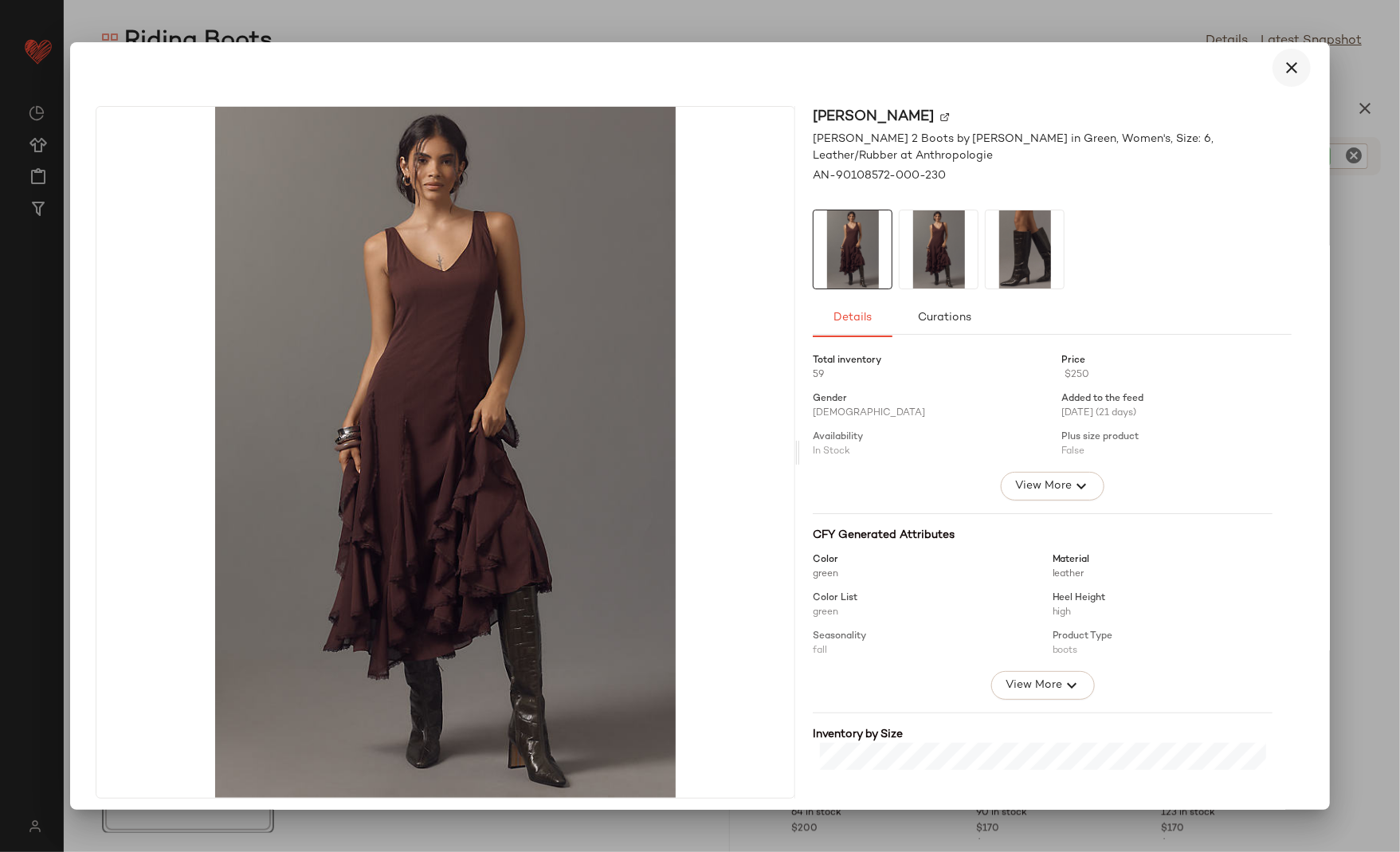
click at [1285, 59] on icon "button" at bounding box center [1292, 67] width 19 height 19
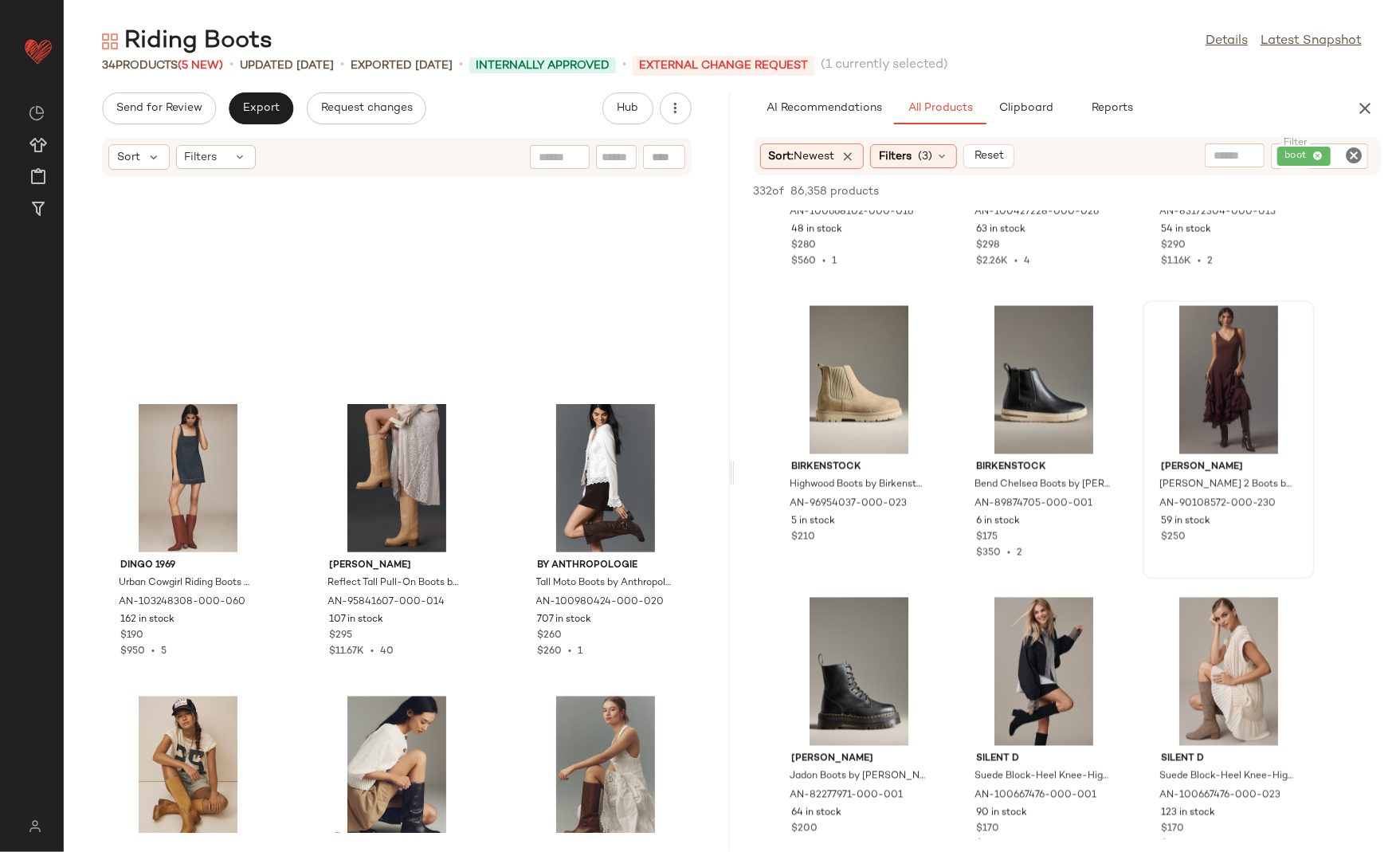
scroll to position [2848, 0]
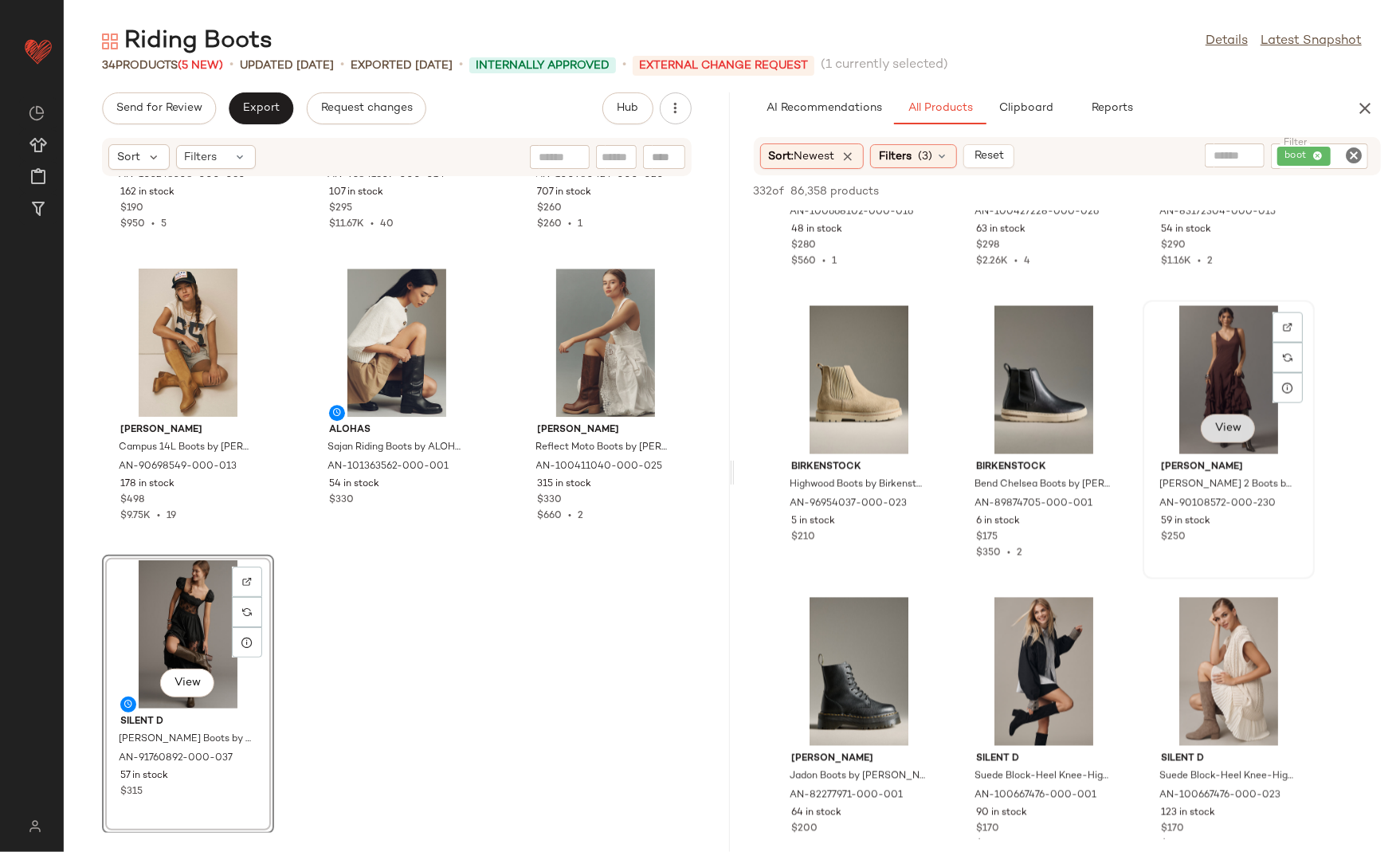
click at [1215, 429] on span "View" at bounding box center [1227, 429] width 27 height 13
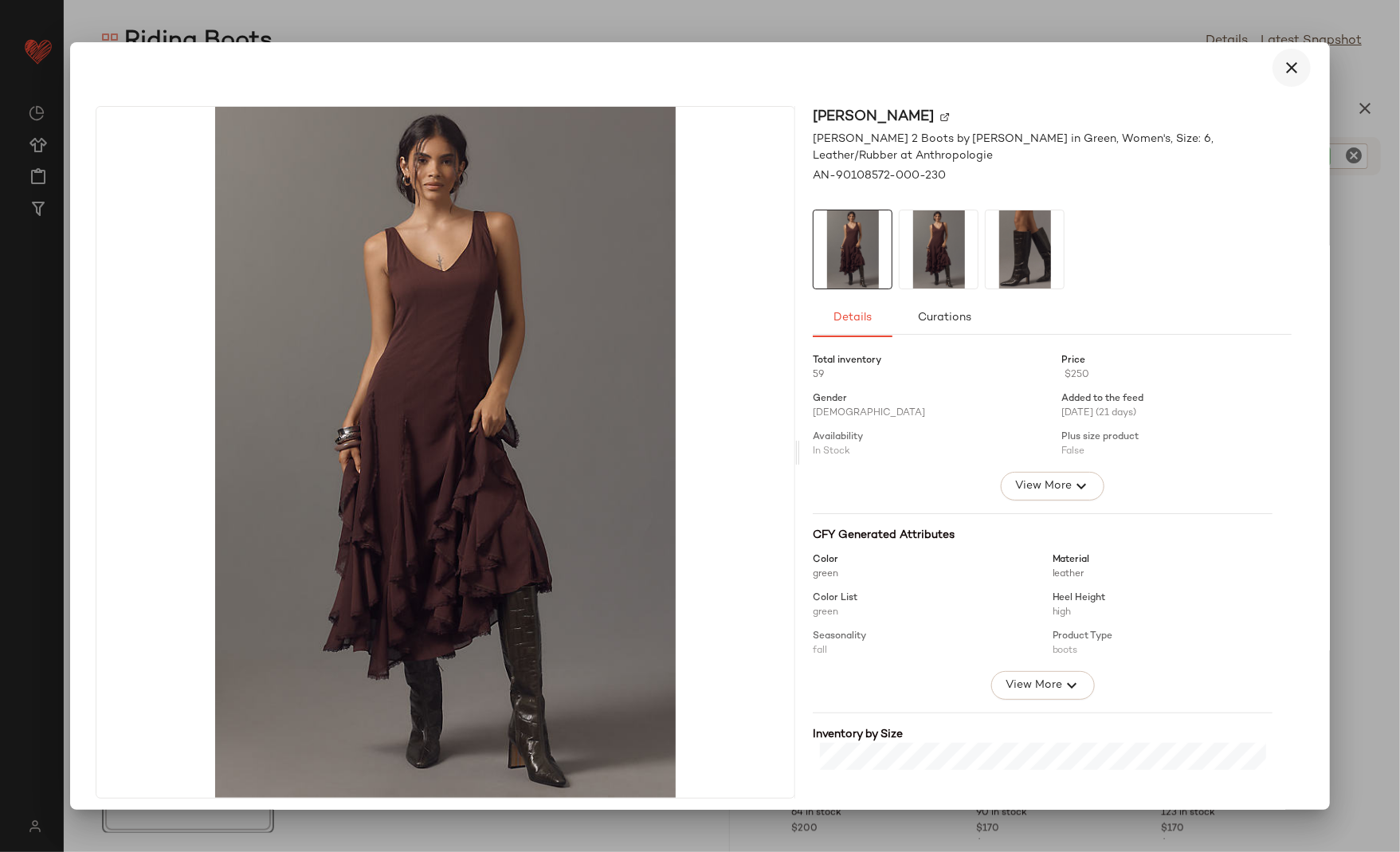
click at [1291, 72] on icon "button" at bounding box center [1292, 67] width 19 height 19
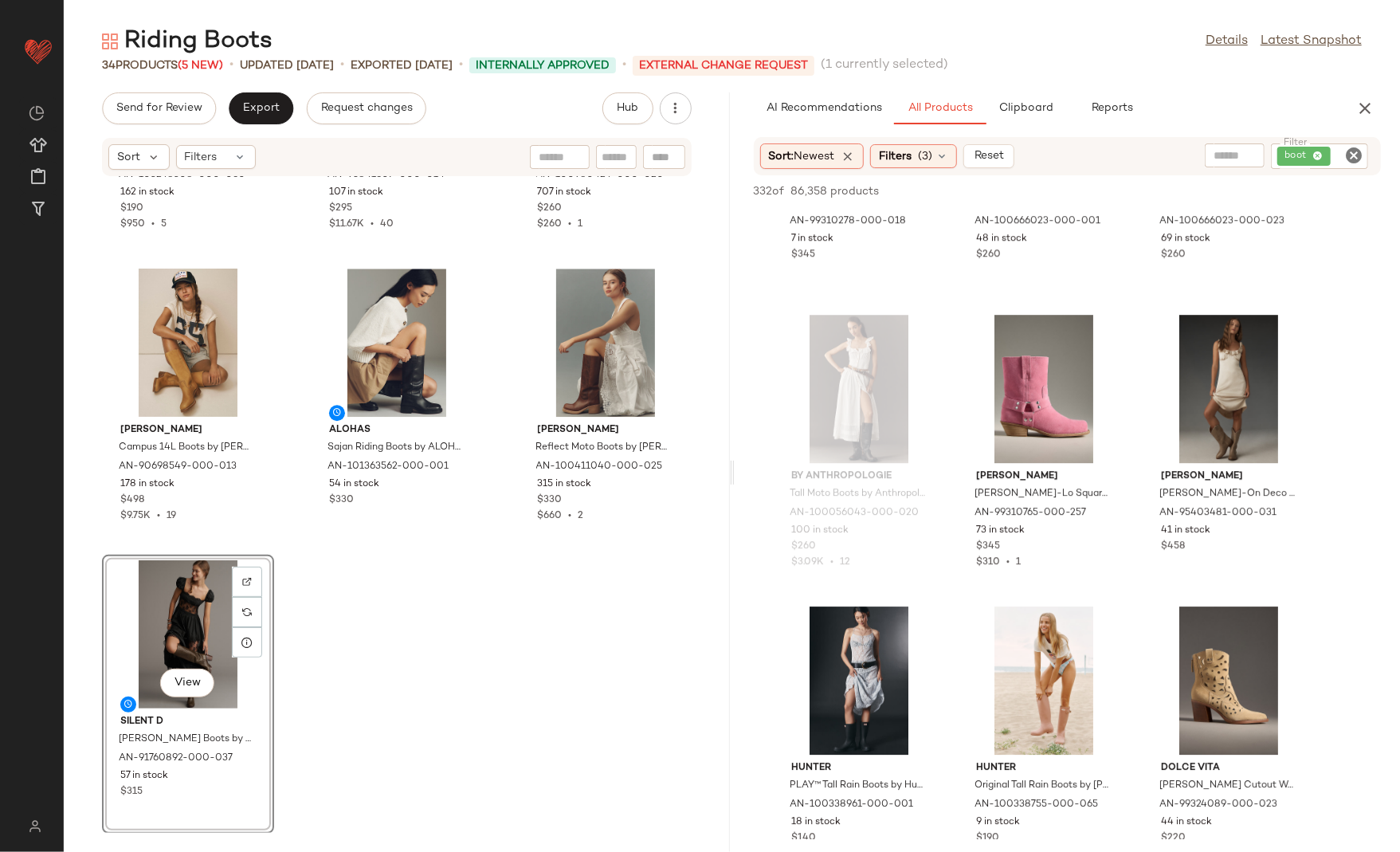
scroll to position [7504, 0]
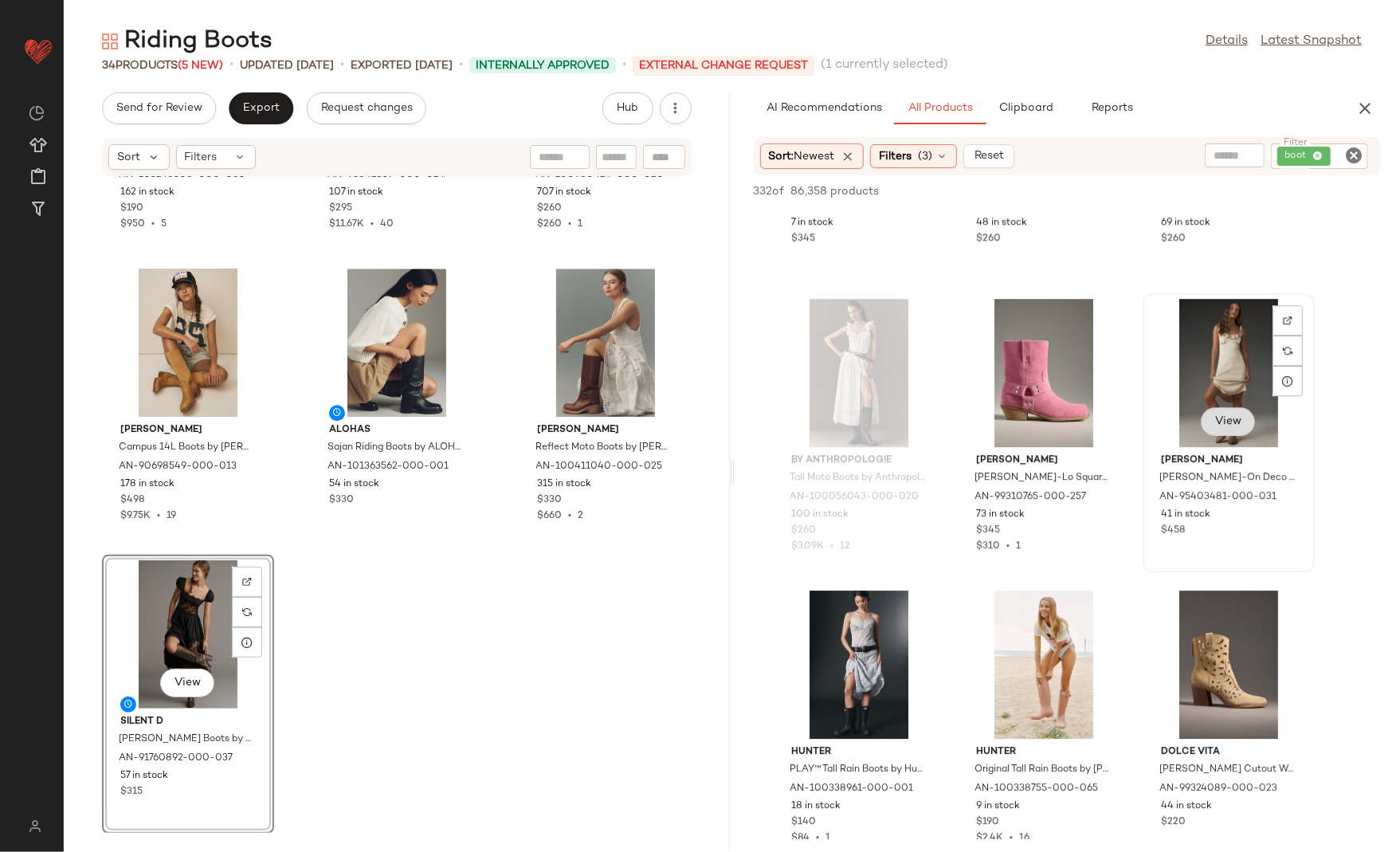
click at [1217, 429] on button "View" at bounding box center [1227, 421] width 54 height 28
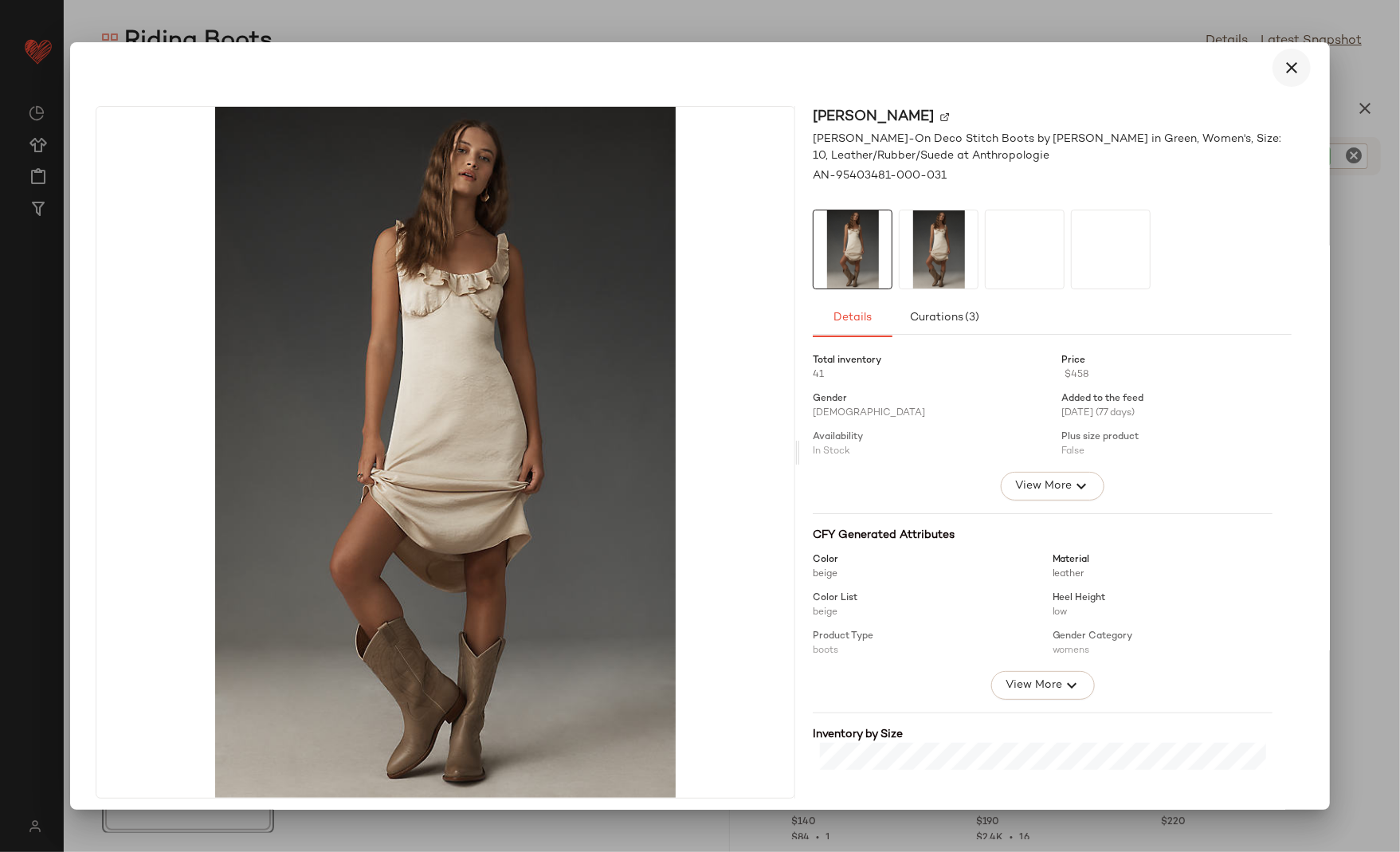
click at [1286, 64] on icon "button" at bounding box center [1292, 67] width 19 height 19
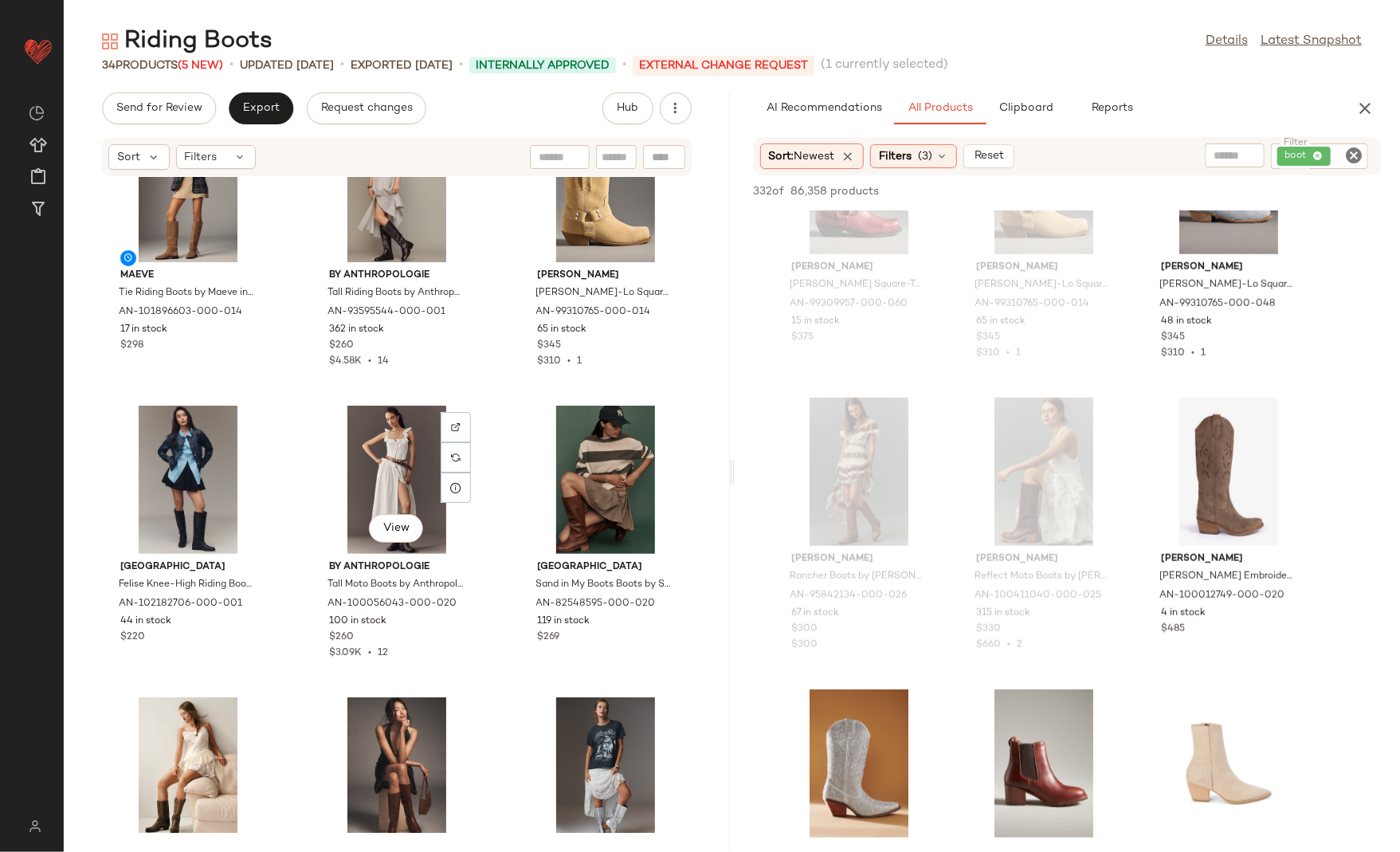
scroll to position [0, 0]
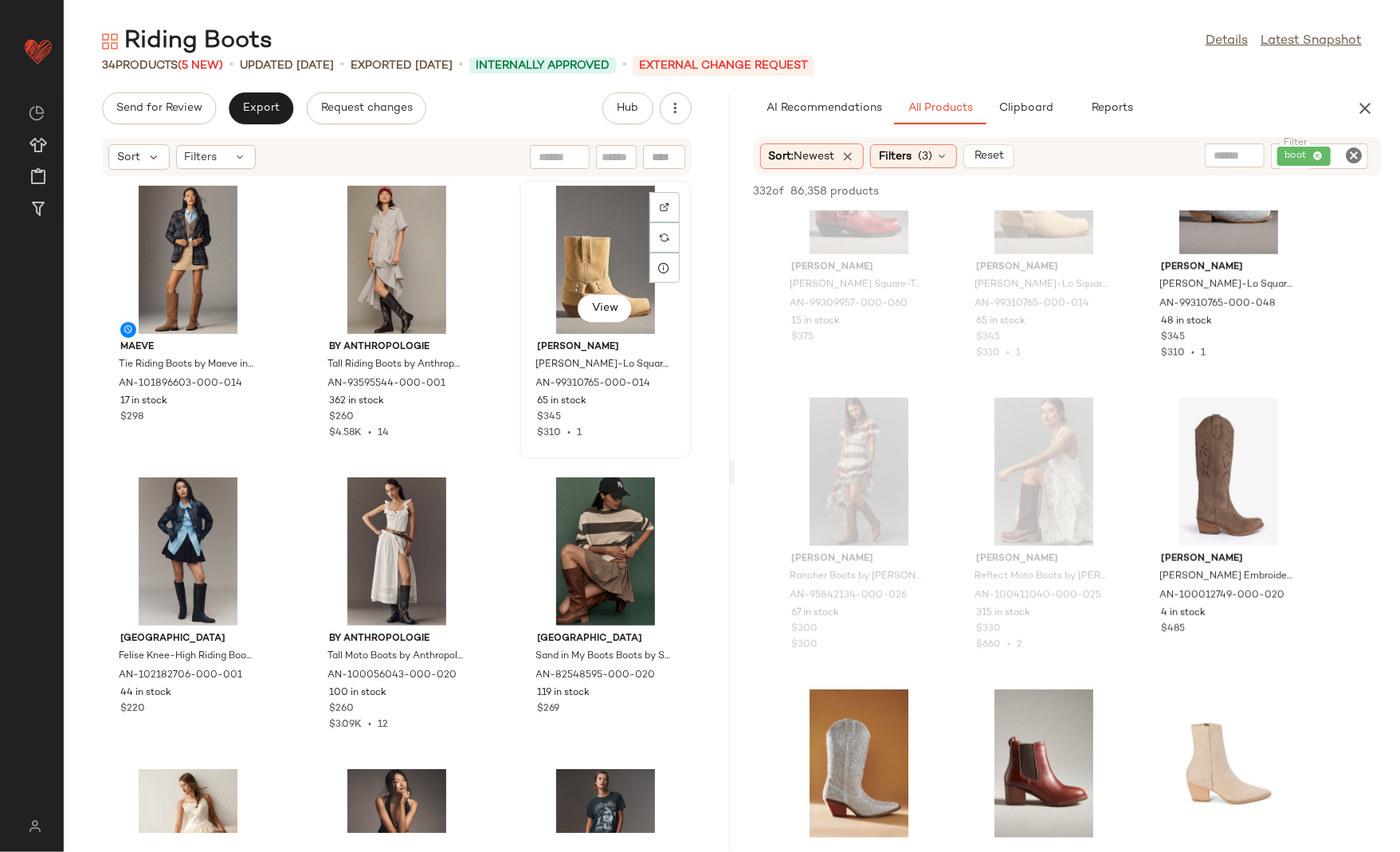
click at [559, 267] on div "View" at bounding box center [605, 259] width 161 height 148
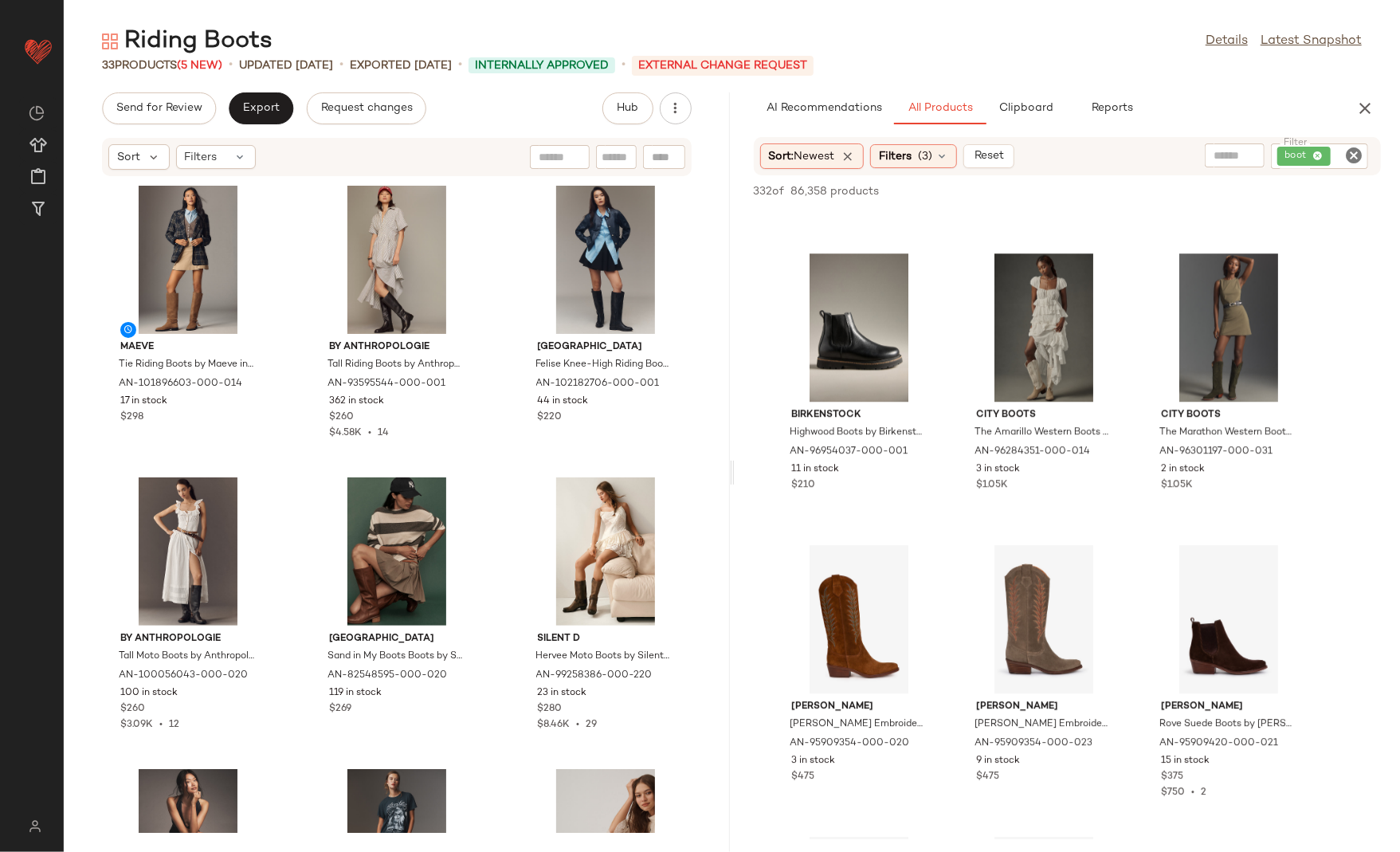
scroll to position [15729, 0]
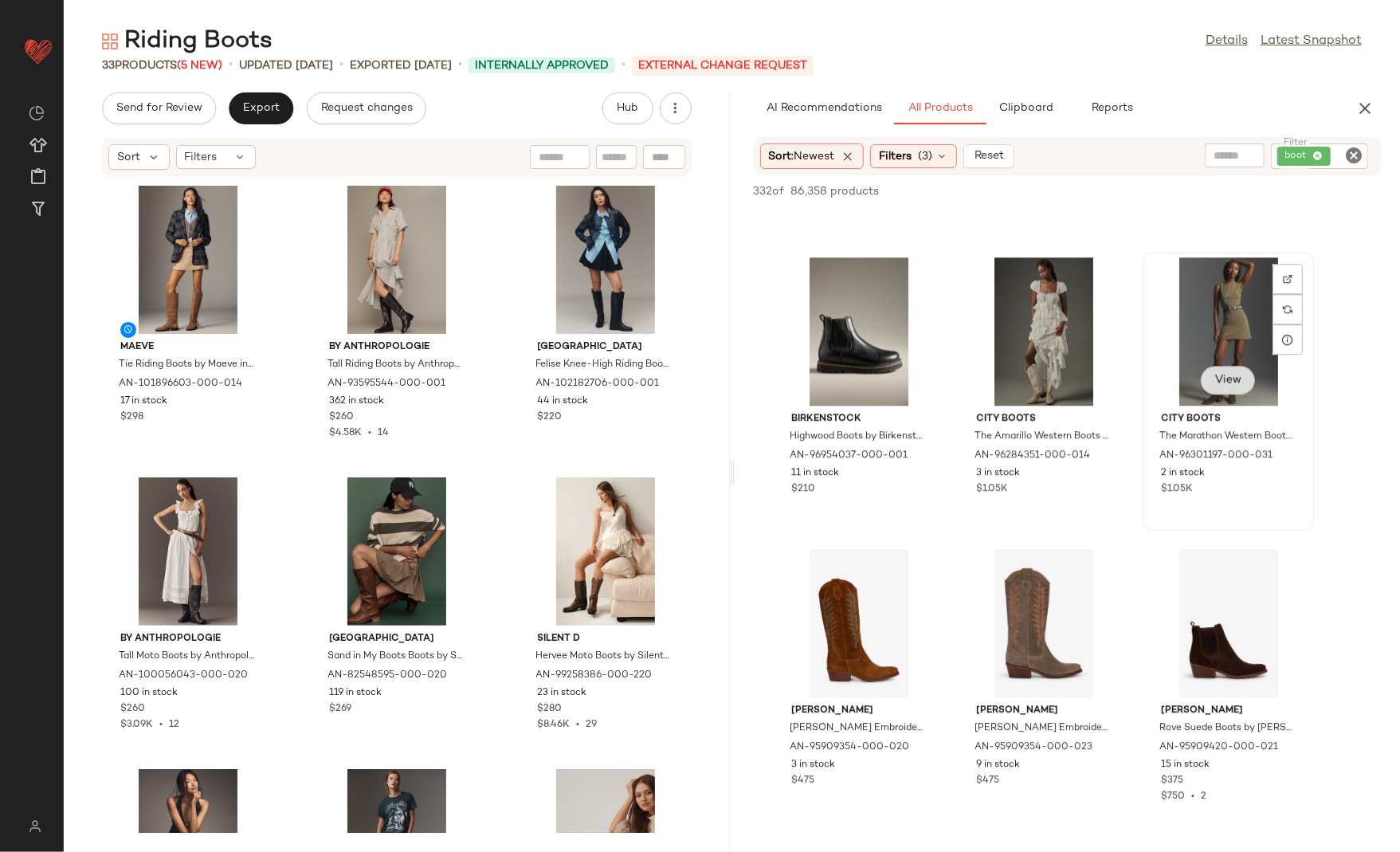
click at [1228, 379] on span "View" at bounding box center [1227, 381] width 27 height 13
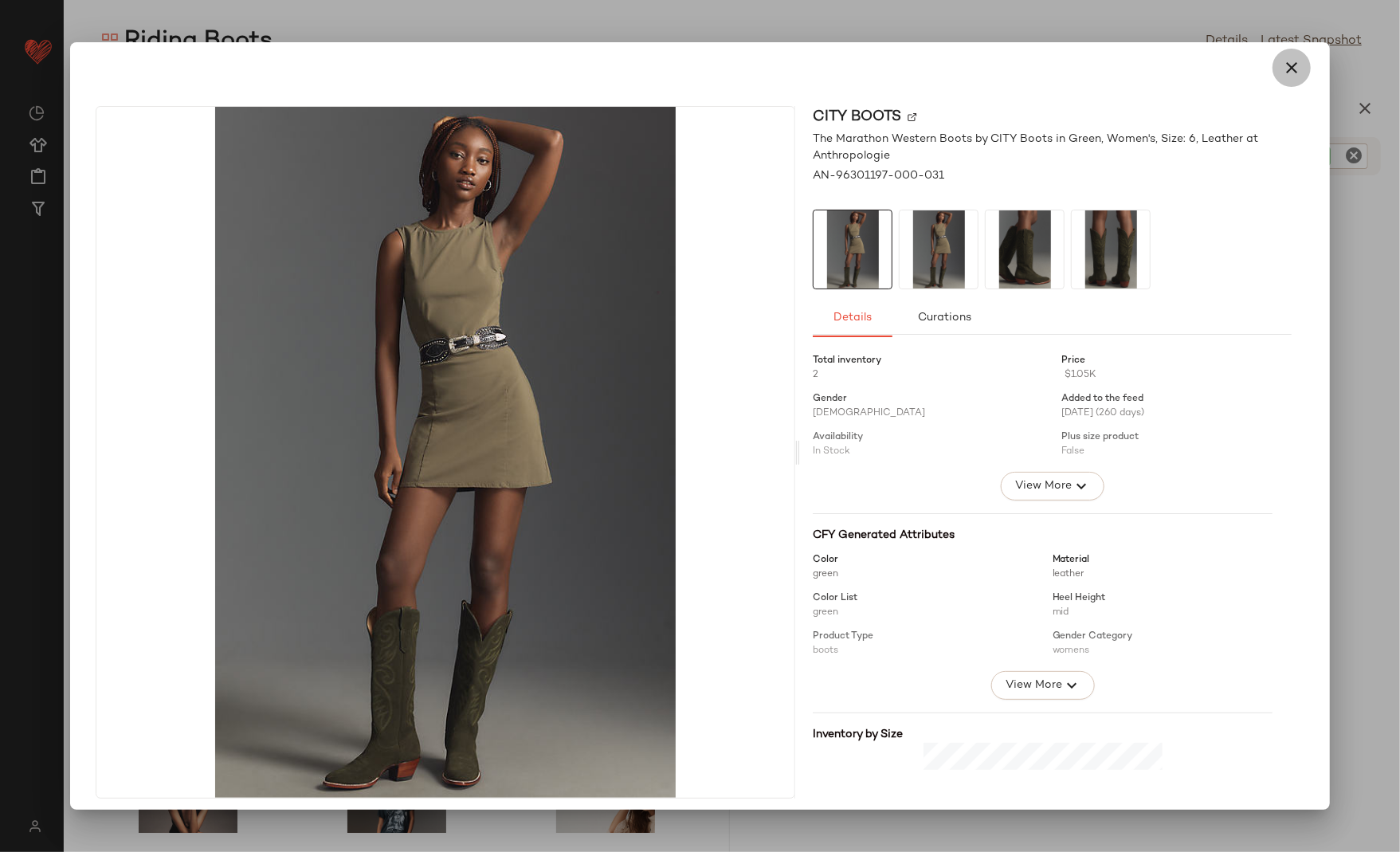
click at [1289, 69] on icon "button" at bounding box center [1292, 67] width 19 height 19
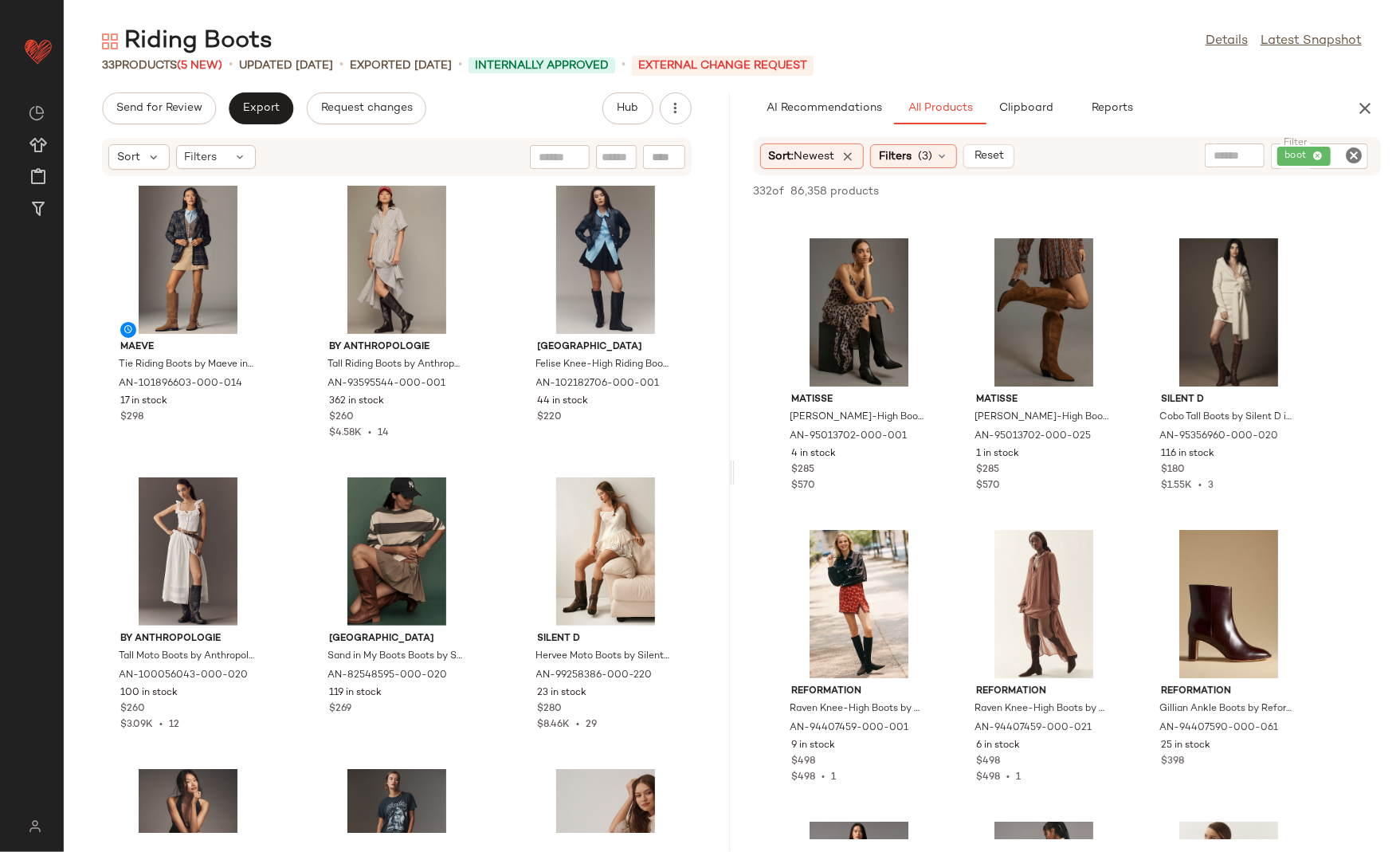
scroll to position [16650, 0]
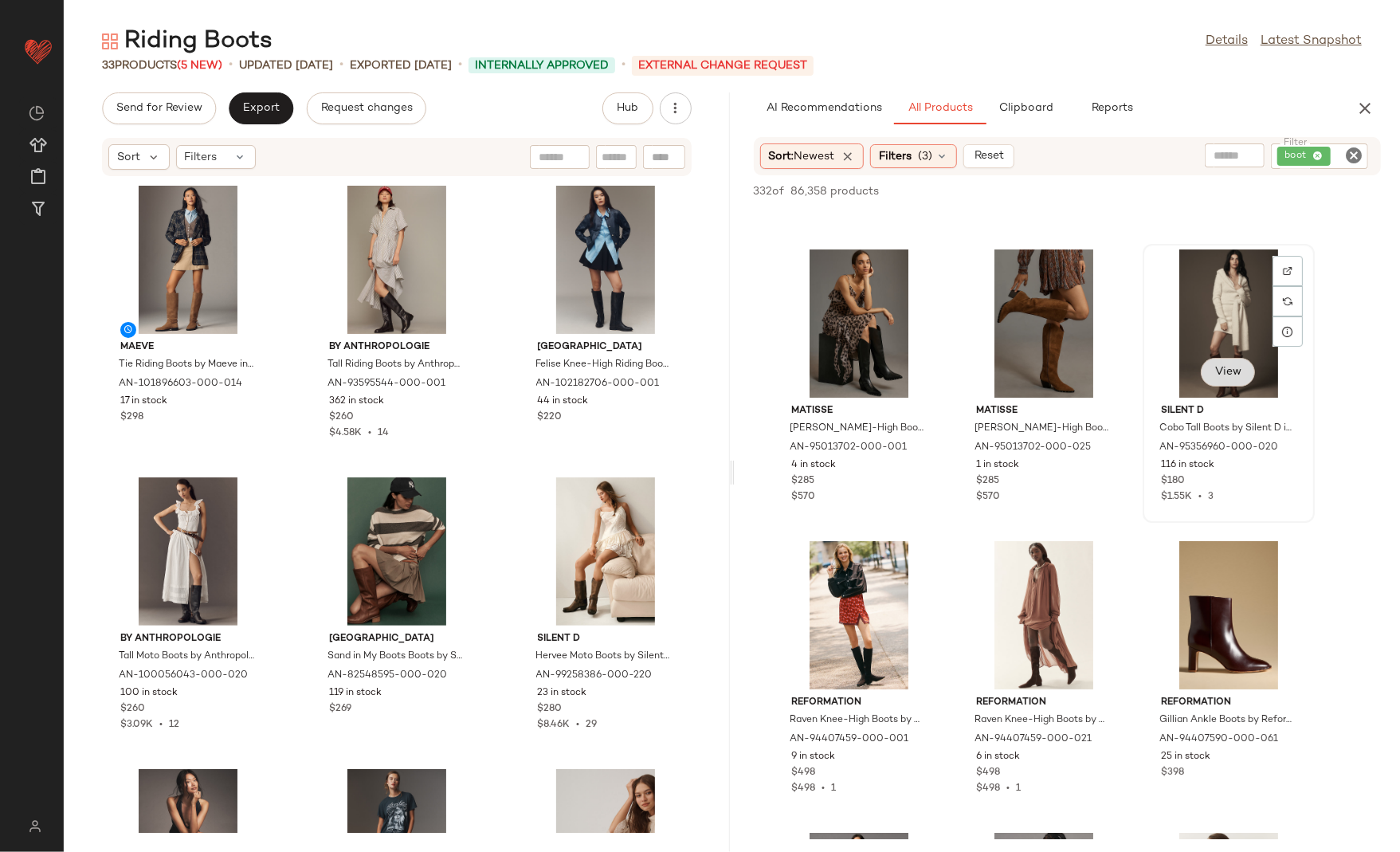
click at [1229, 369] on span "View" at bounding box center [1227, 372] width 27 height 13
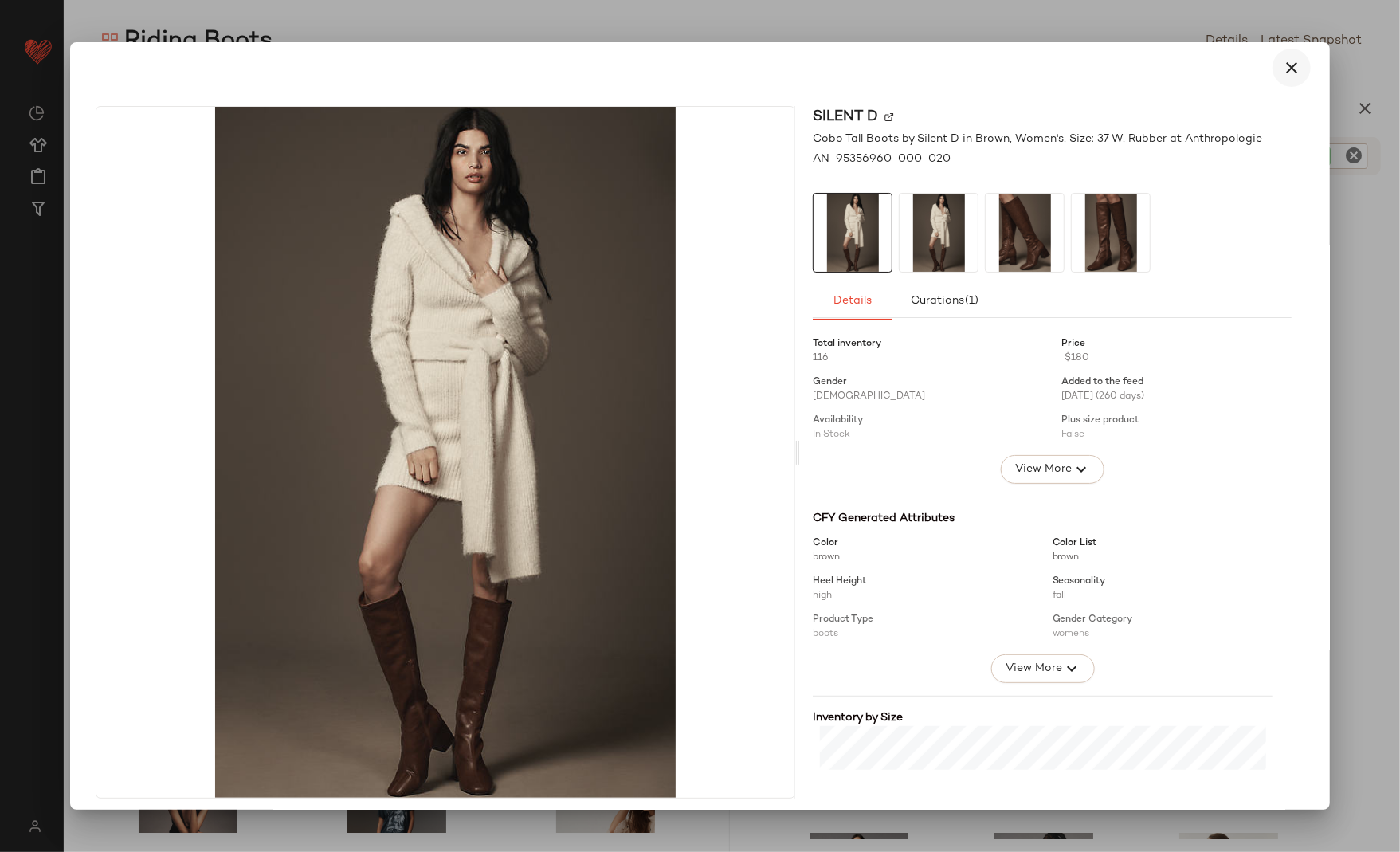
click at [1282, 73] on icon "button" at bounding box center [1292, 67] width 19 height 19
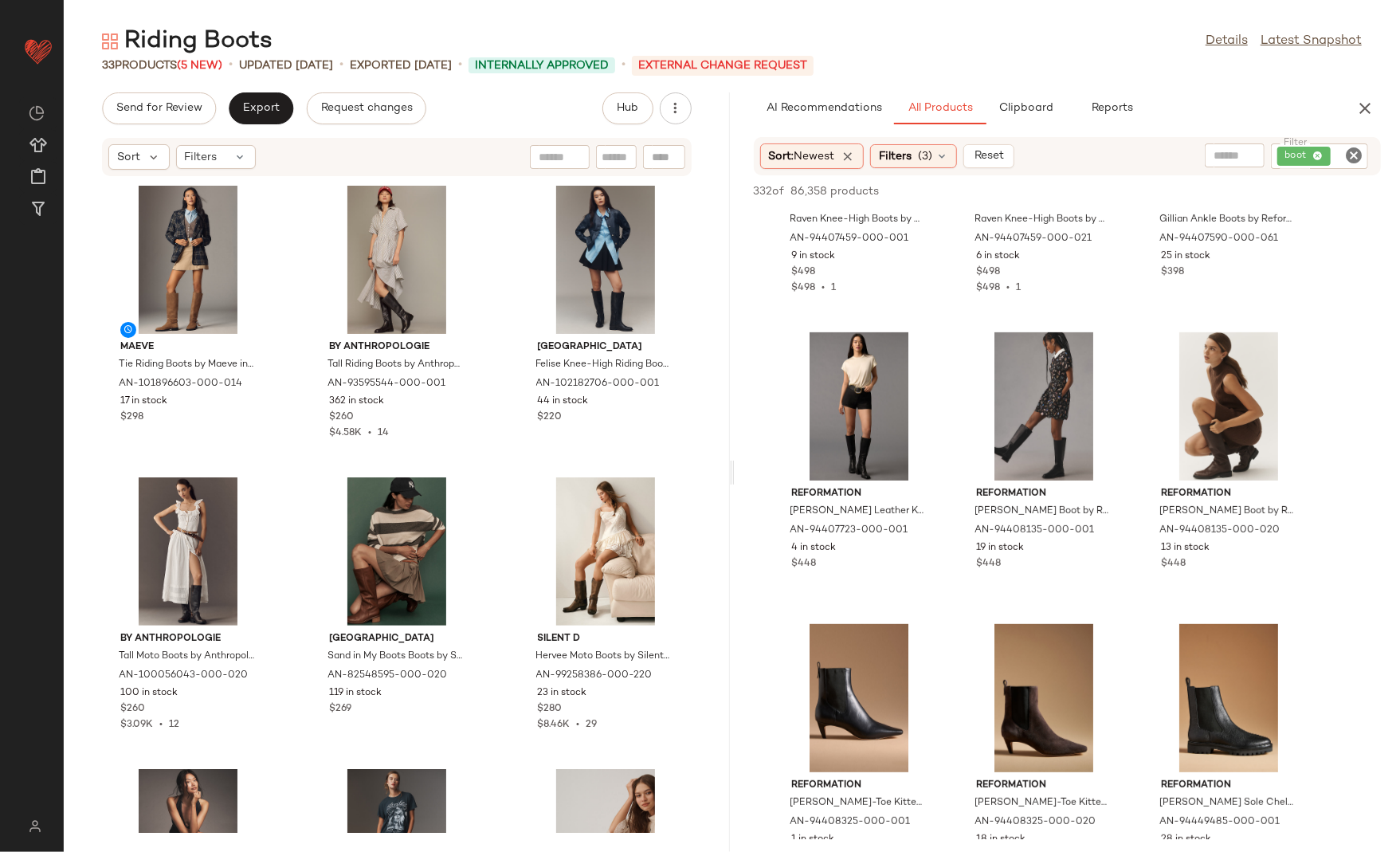
scroll to position [17199, 0]
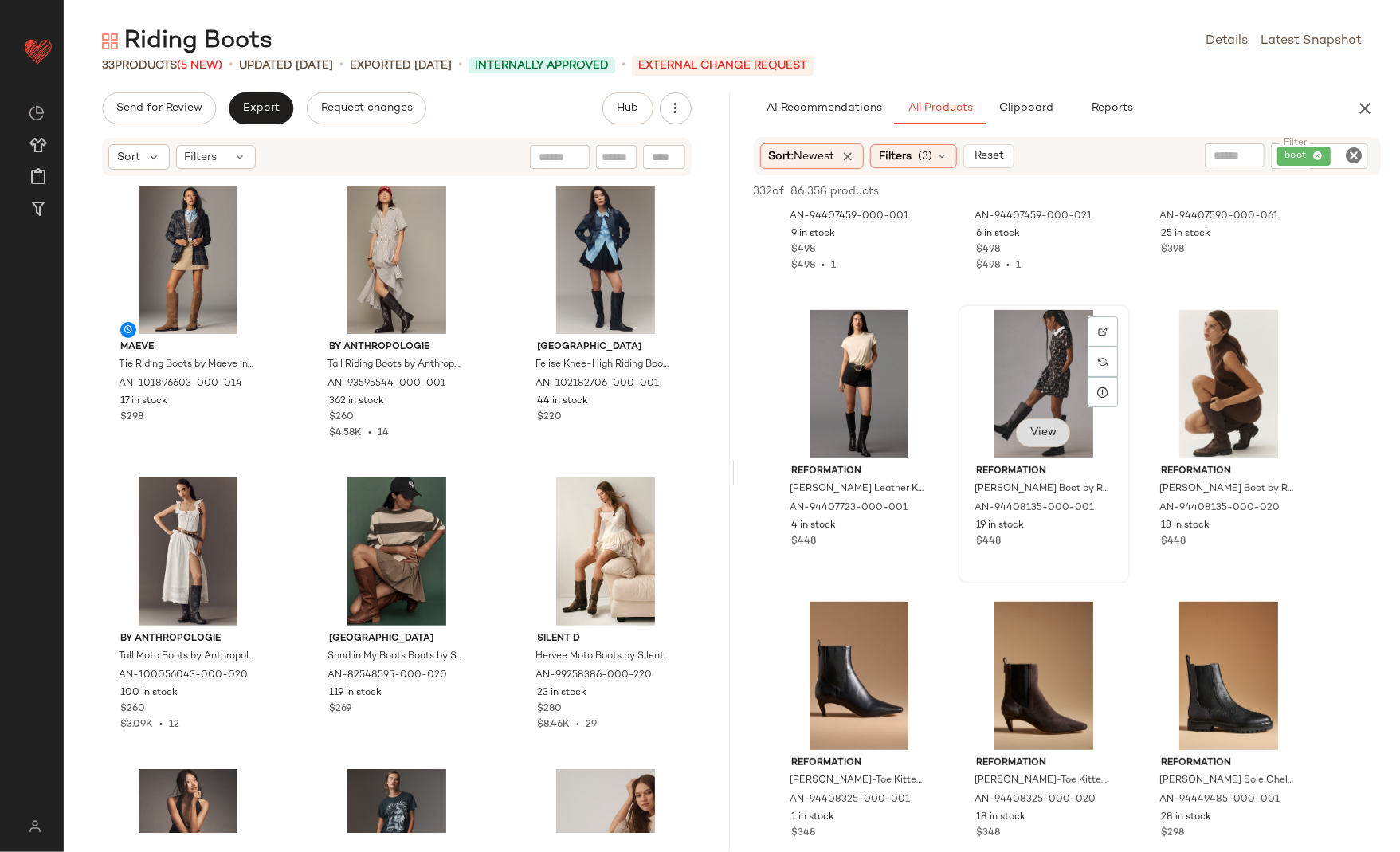
click at [1043, 424] on button "View" at bounding box center [1043, 432] width 54 height 28
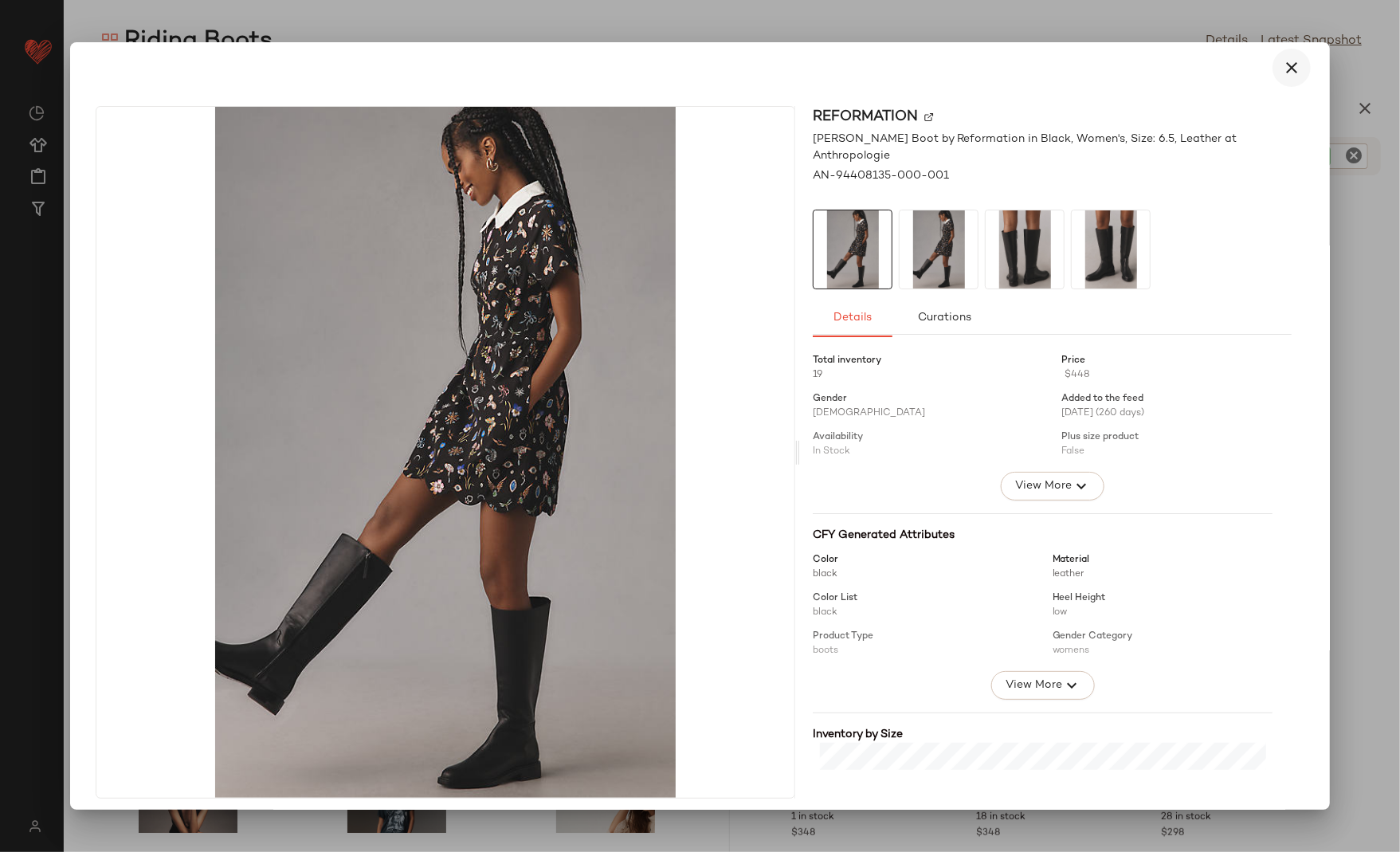
click at [1285, 63] on icon "button" at bounding box center [1292, 67] width 19 height 19
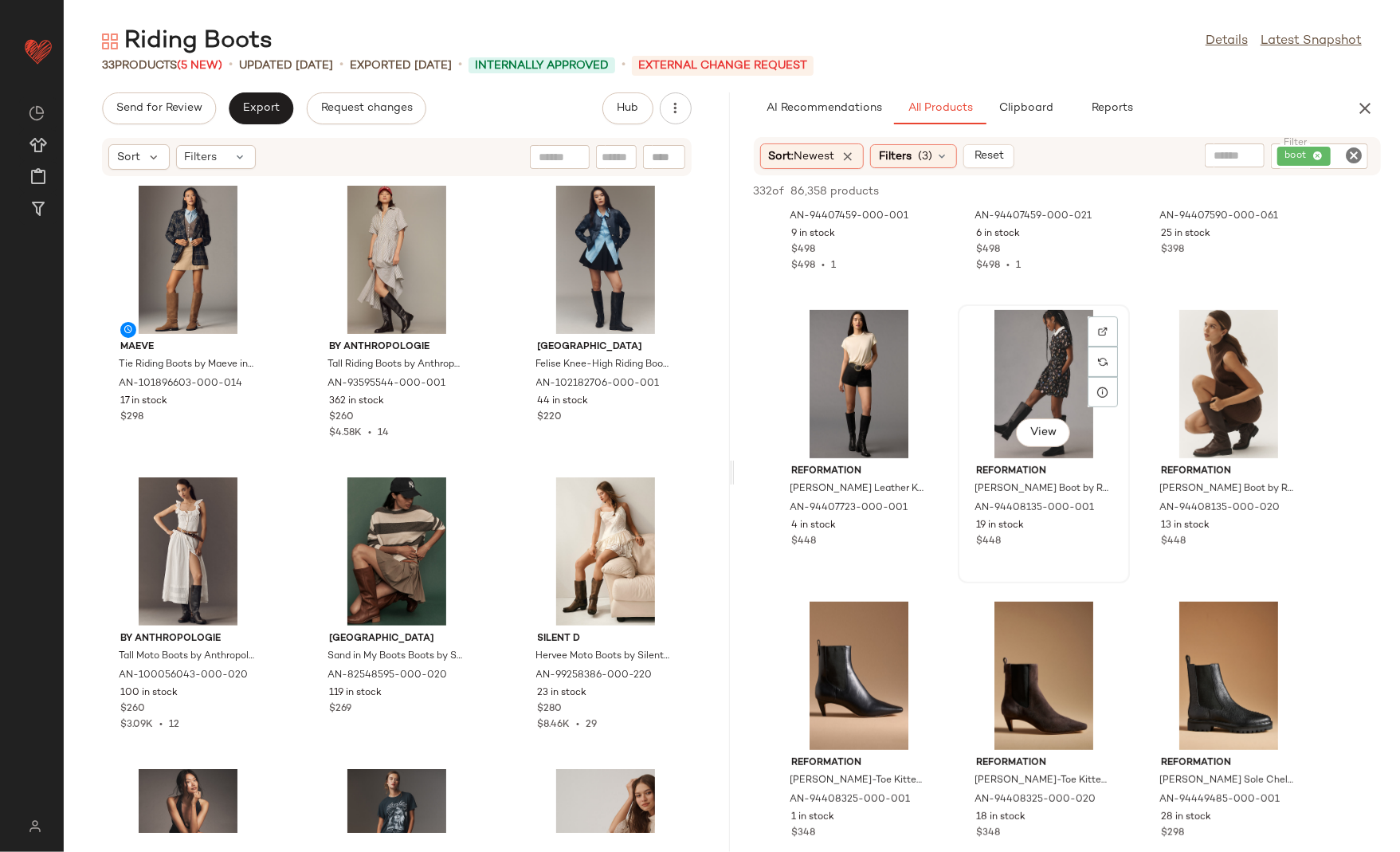
click at [1014, 383] on div "View" at bounding box center [1044, 383] width 161 height 148
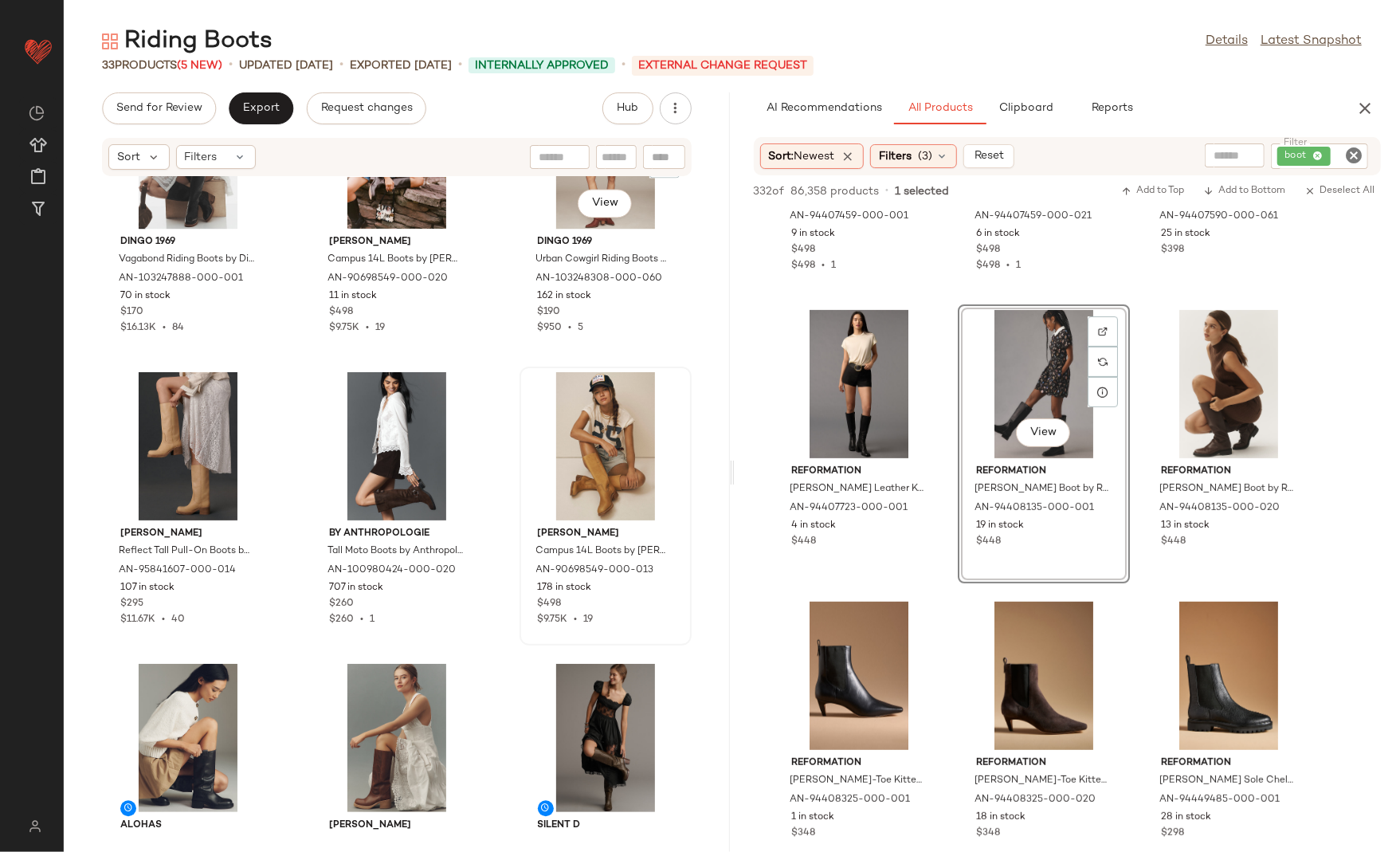
scroll to position [2042, 0]
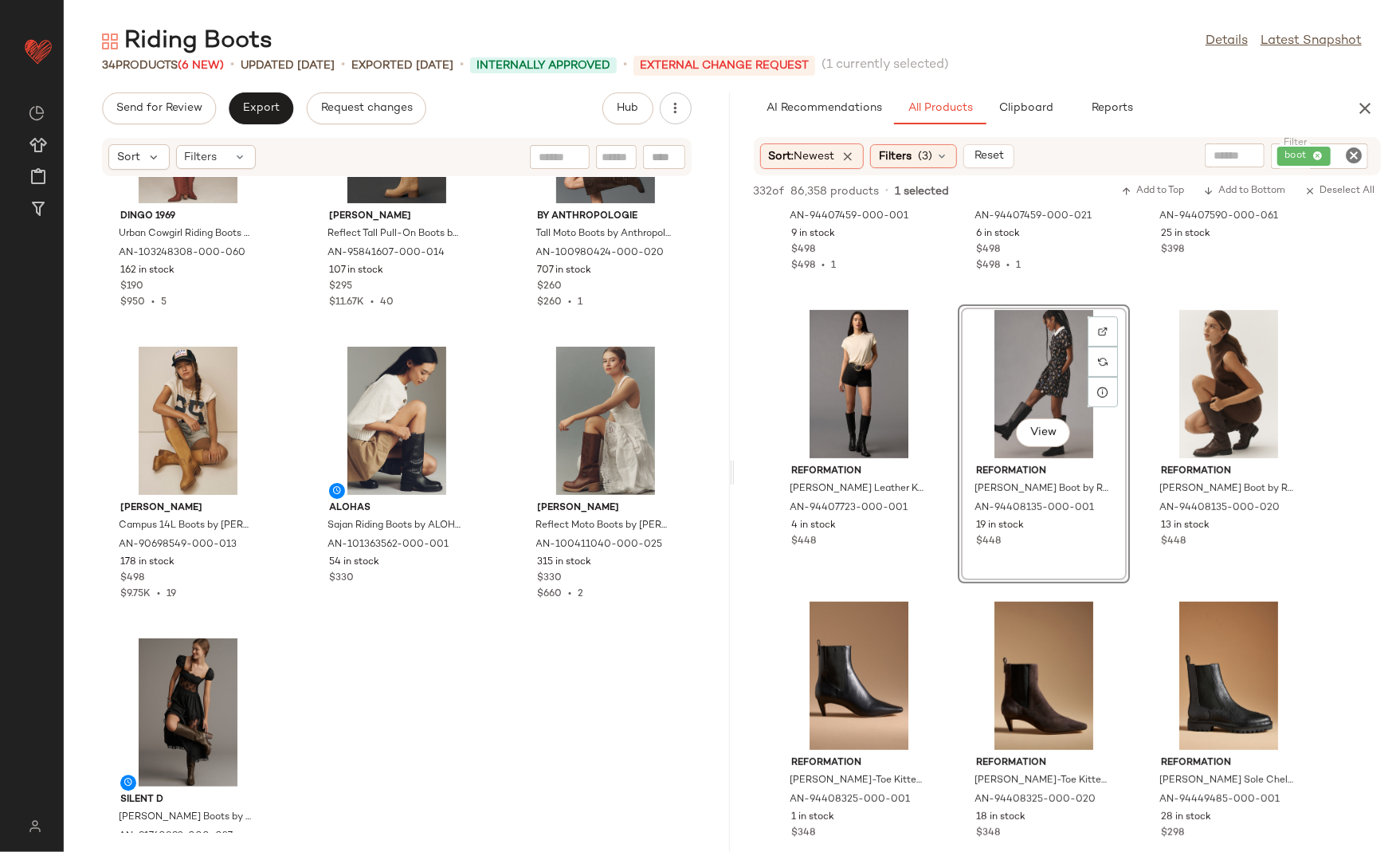
scroll to position [2848, 0]
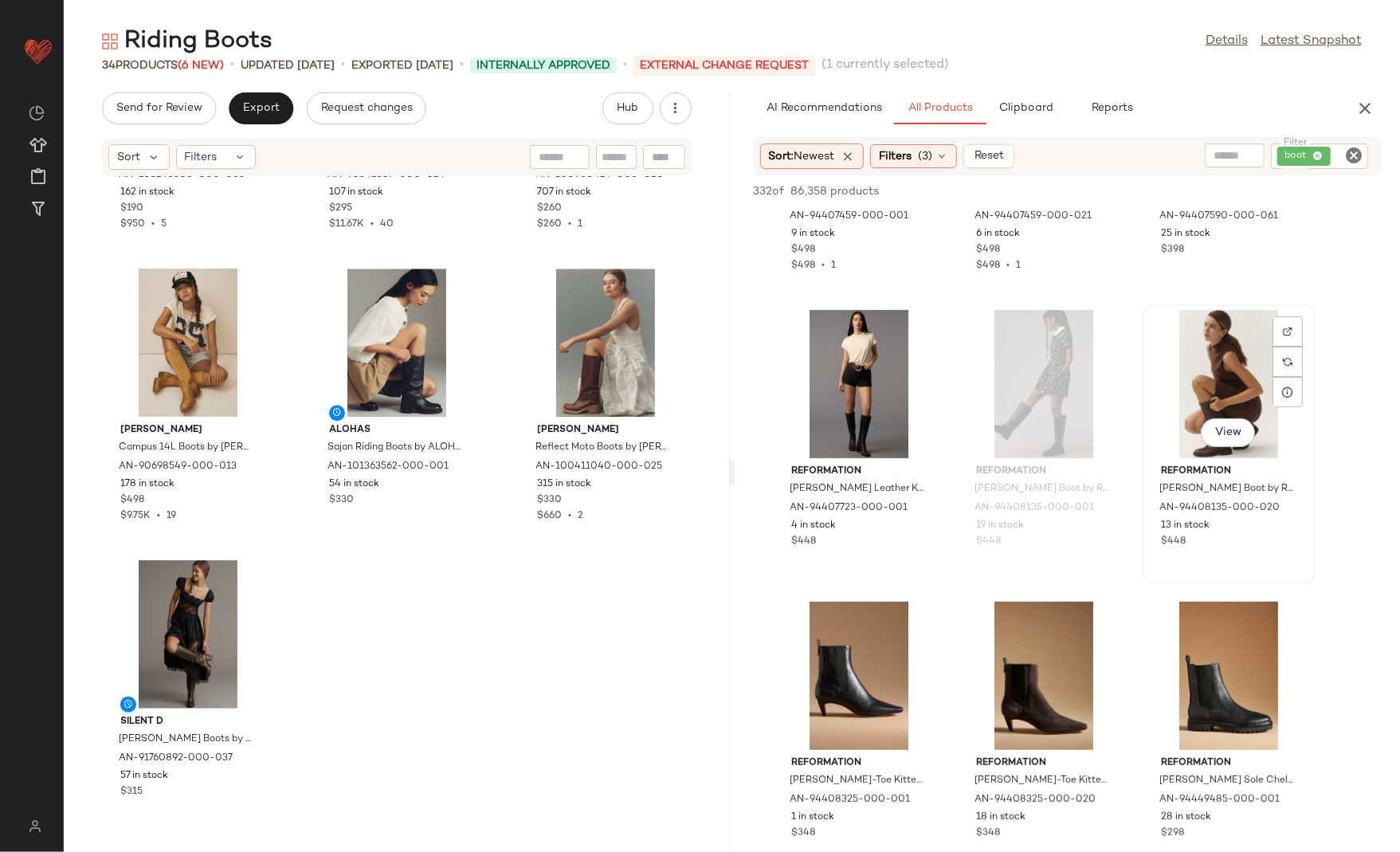
click at [1204, 379] on div "View" at bounding box center [1228, 383] width 161 height 148
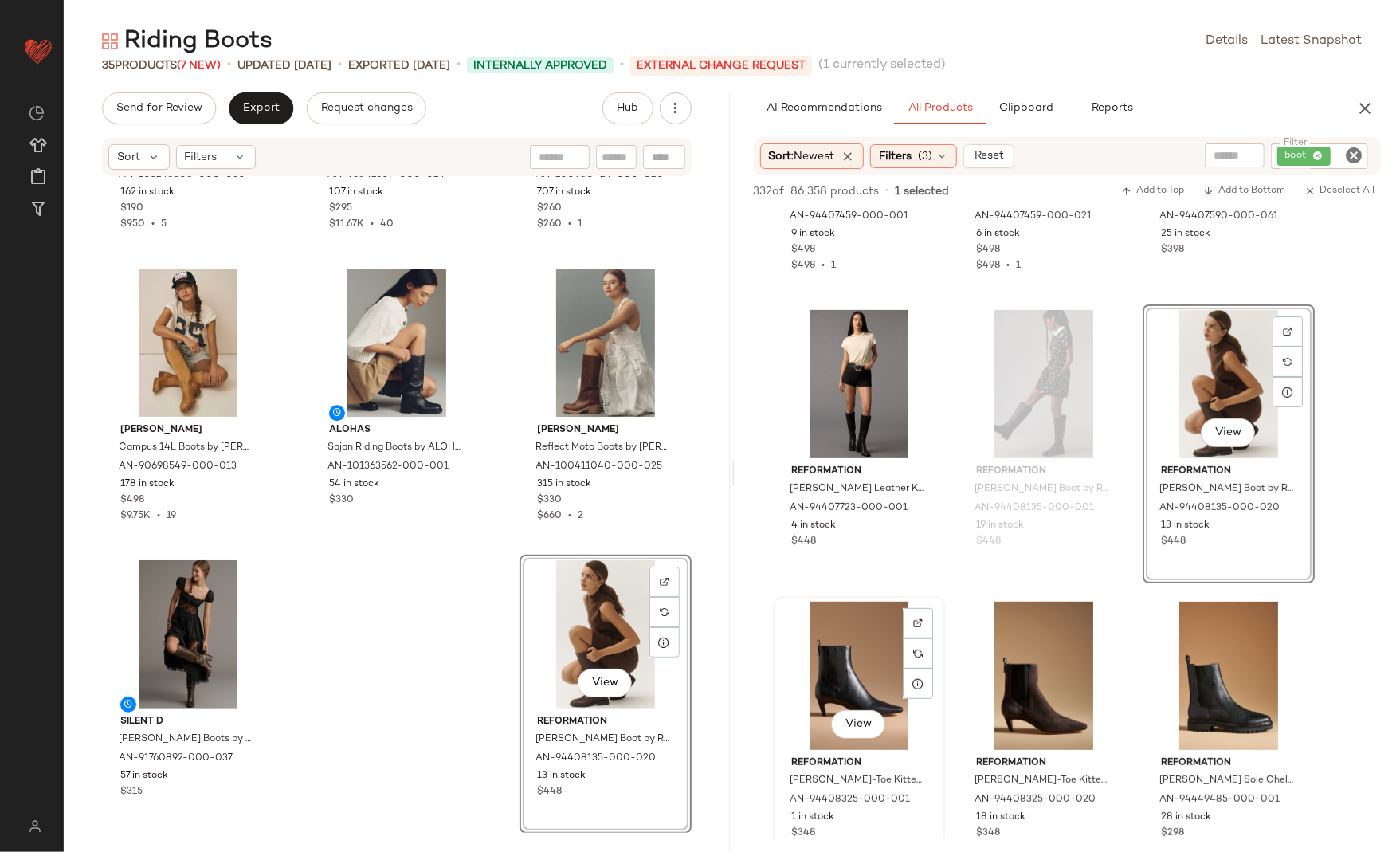
click at [937, 666] on div "View" at bounding box center [859, 676] width 161 height 148
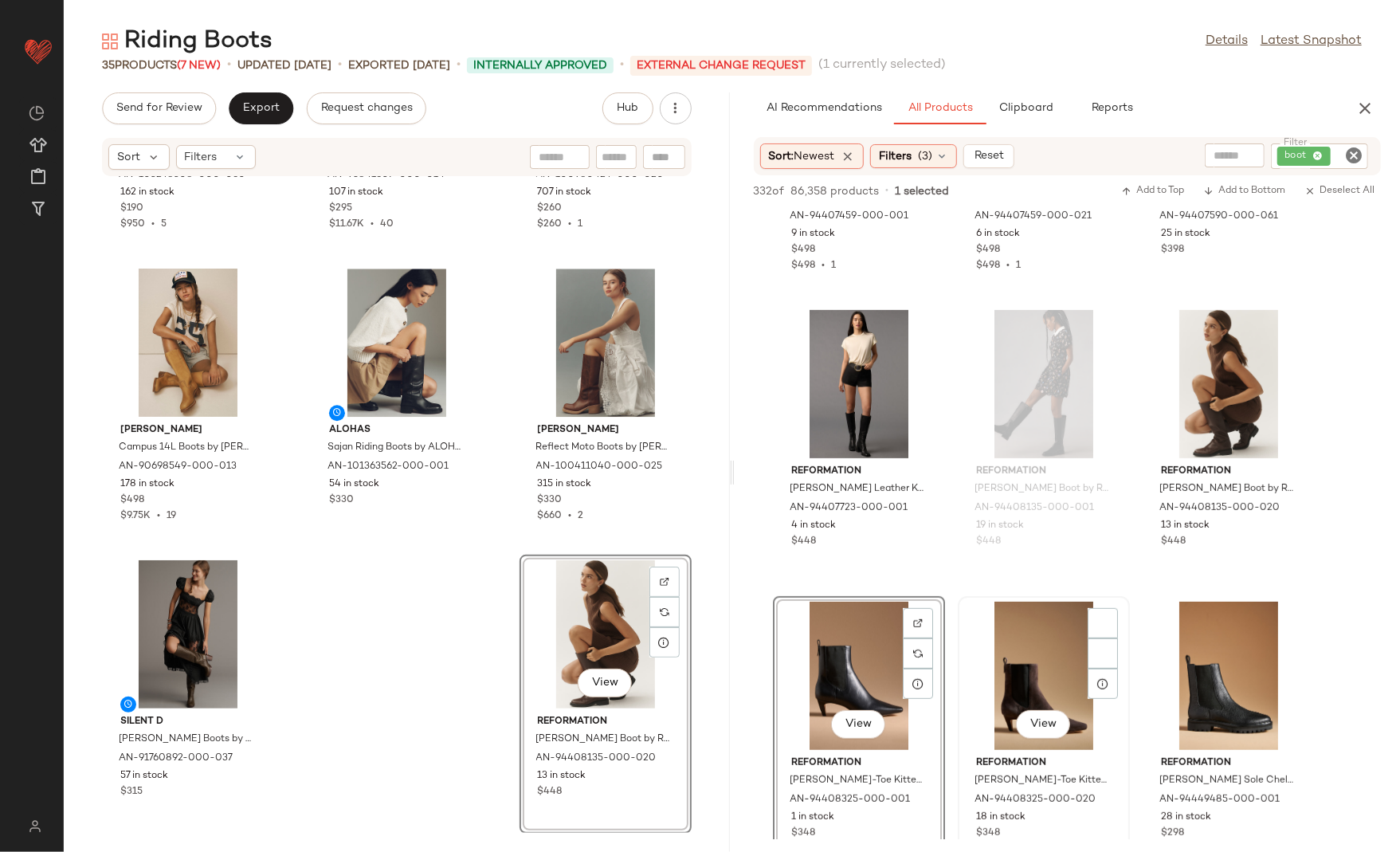
click at [959, 671] on div "View Reformation Roberta Snip-Toe Kitten-Heel Boots by Reformation in Brown, Wo…" at bounding box center [1044, 736] width 169 height 276
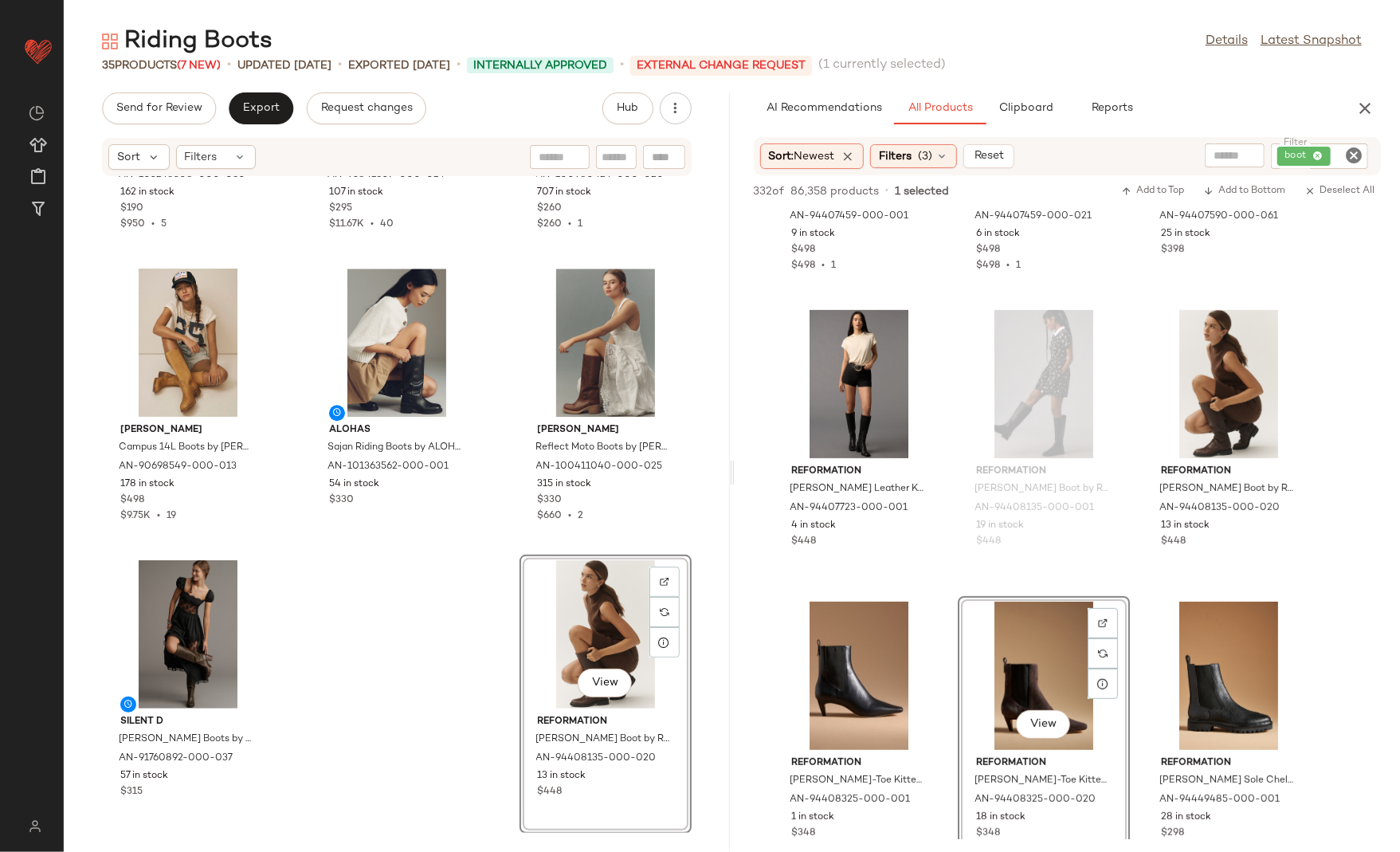
click at [949, 683] on div "Silent D Kaias Suede Knee-High Boots by Silent D in Beige, Women's, Size: 39, L…" at bounding box center [1067, 152] width 666 height 30627
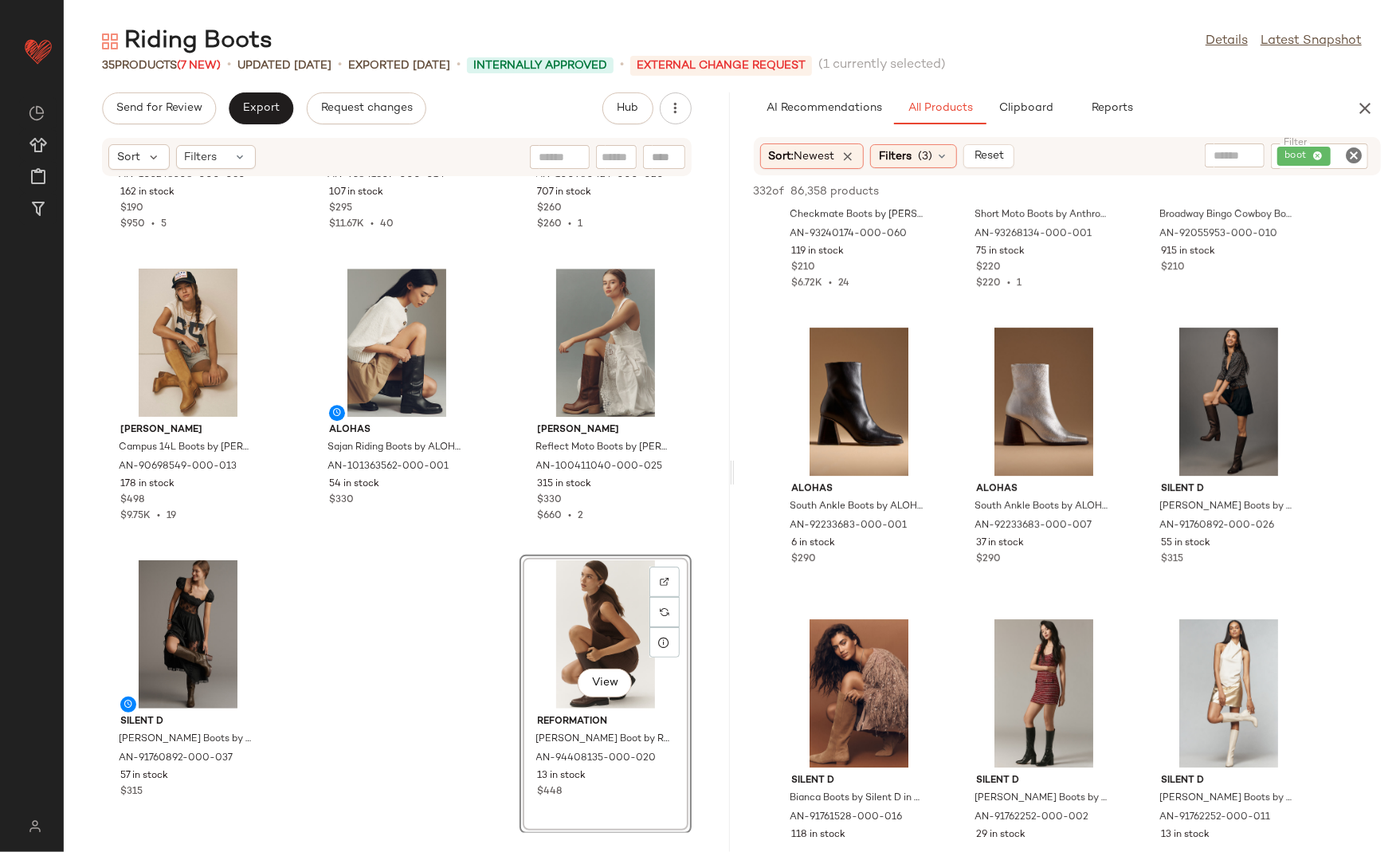
scroll to position [20254, 0]
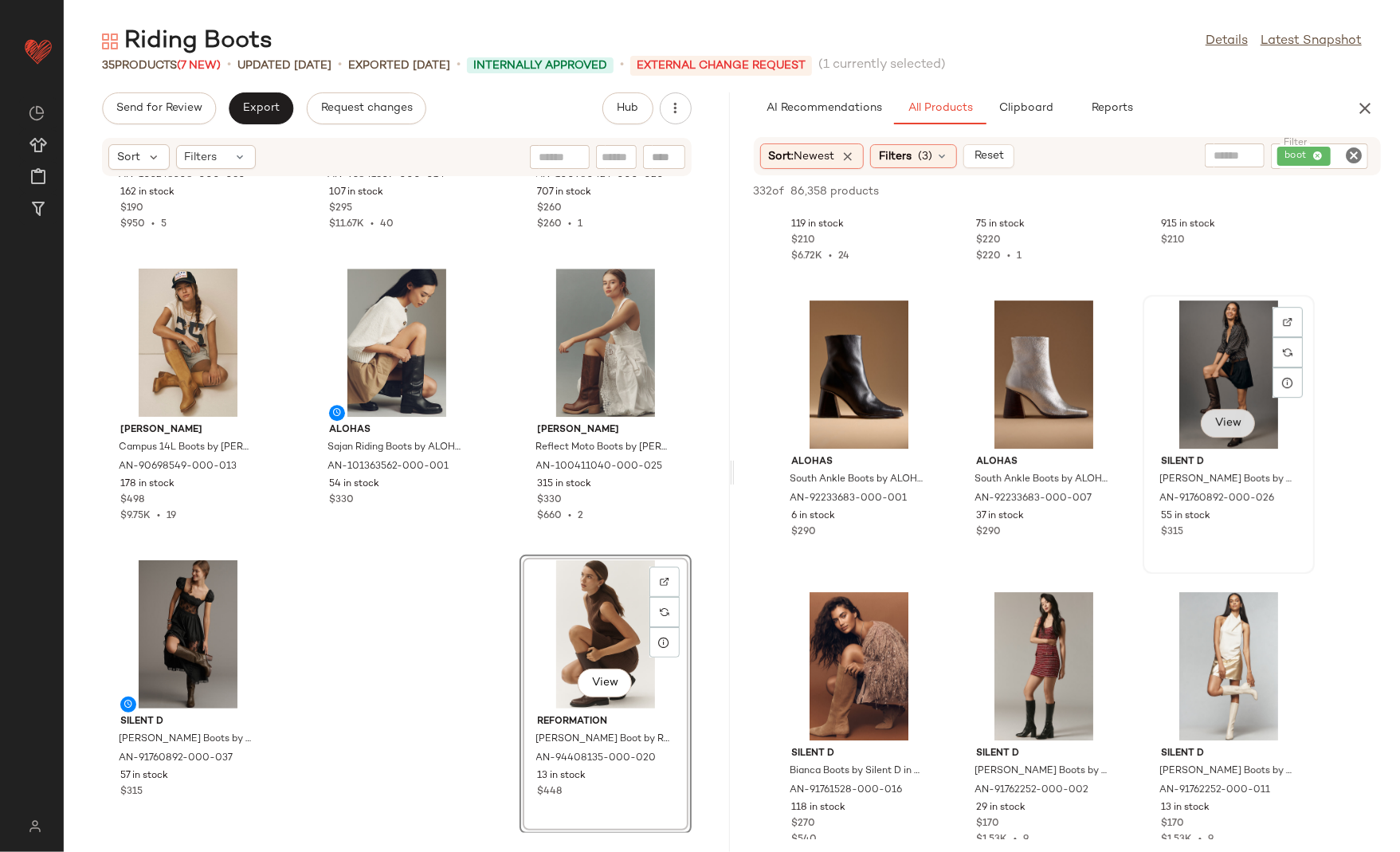
click at [1221, 432] on button "View" at bounding box center [1227, 423] width 54 height 28
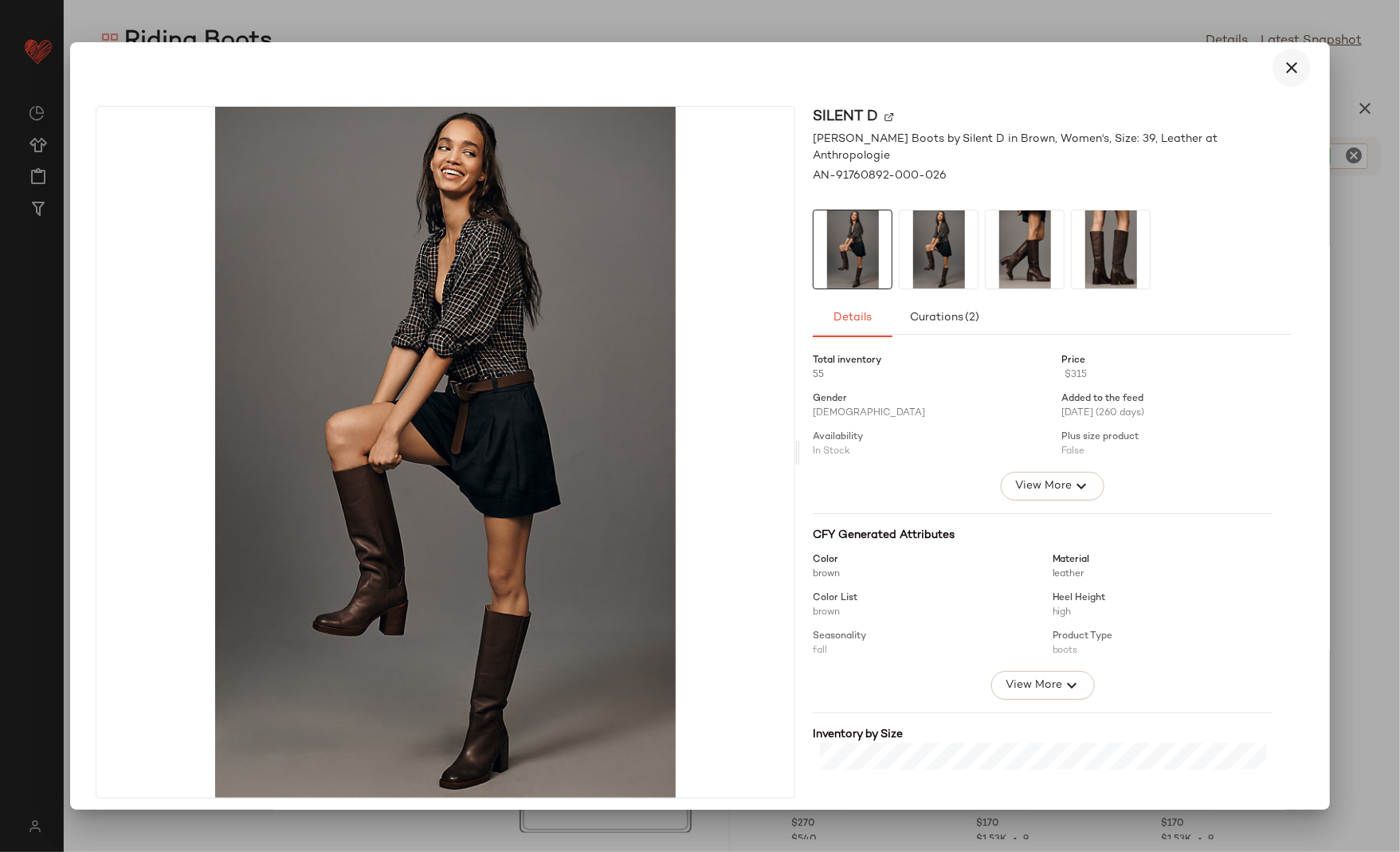
click at [1284, 63] on icon "button" at bounding box center [1292, 67] width 19 height 19
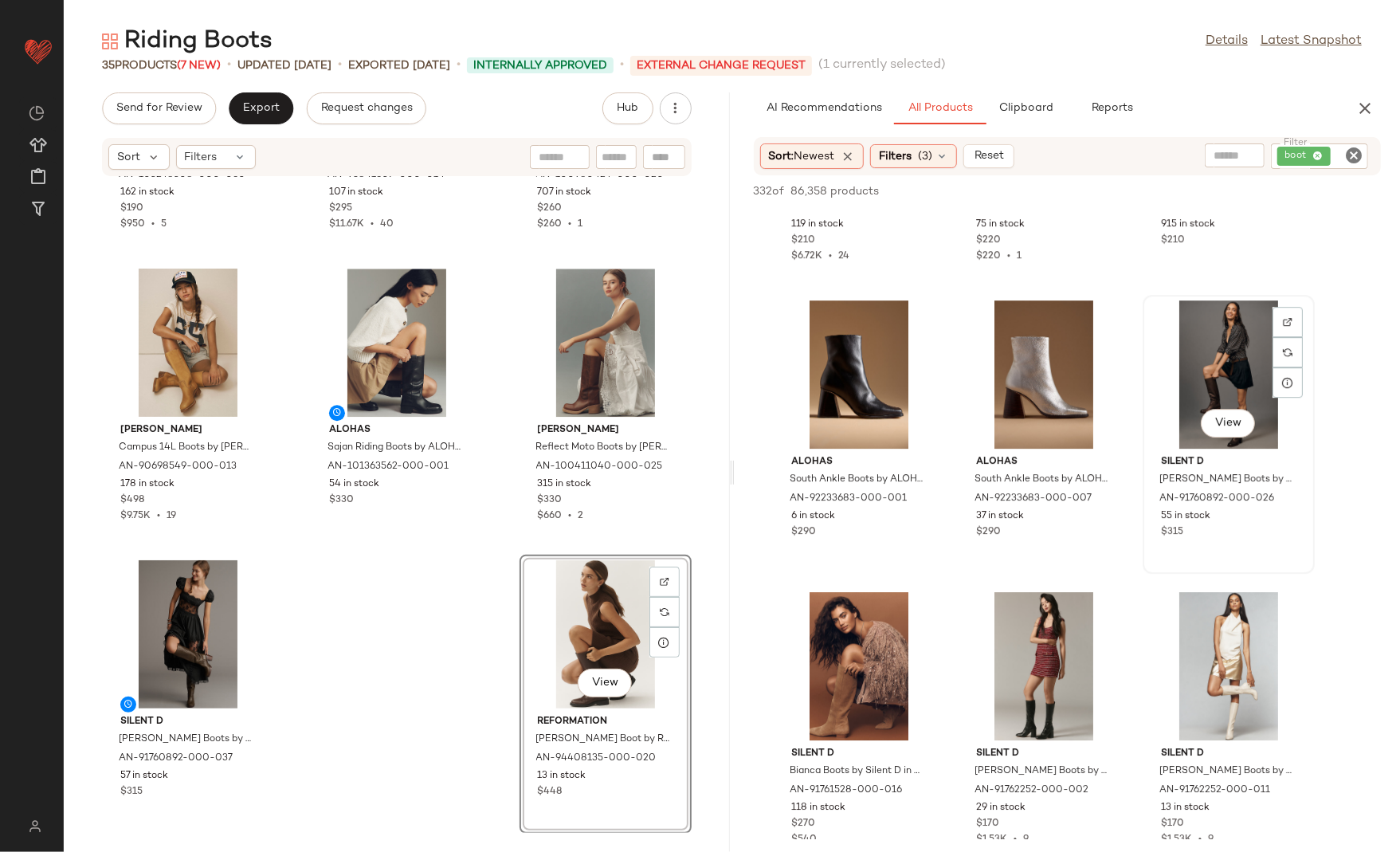
click at [1193, 382] on div "View" at bounding box center [1228, 374] width 161 height 148
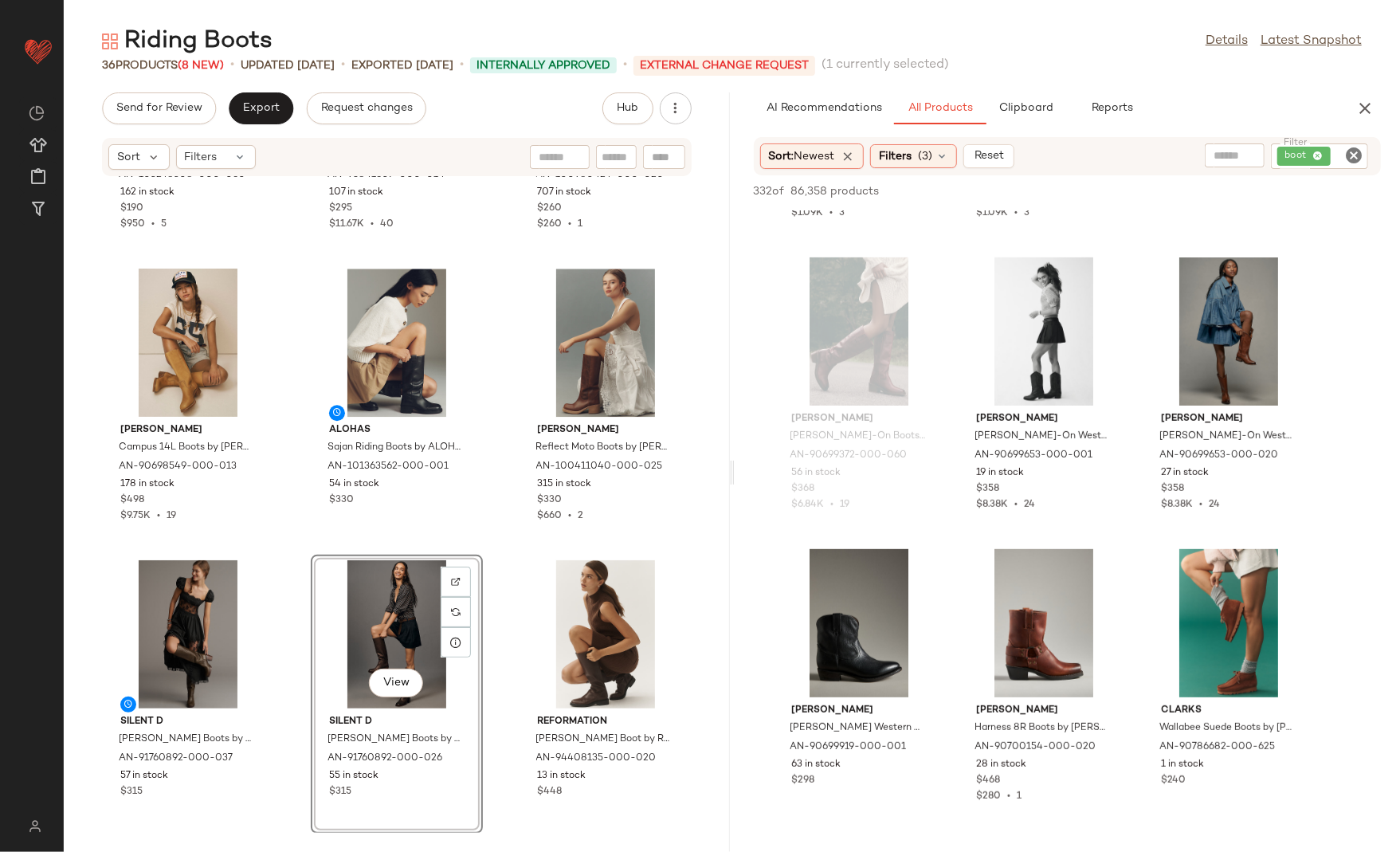
scroll to position [21522, 0]
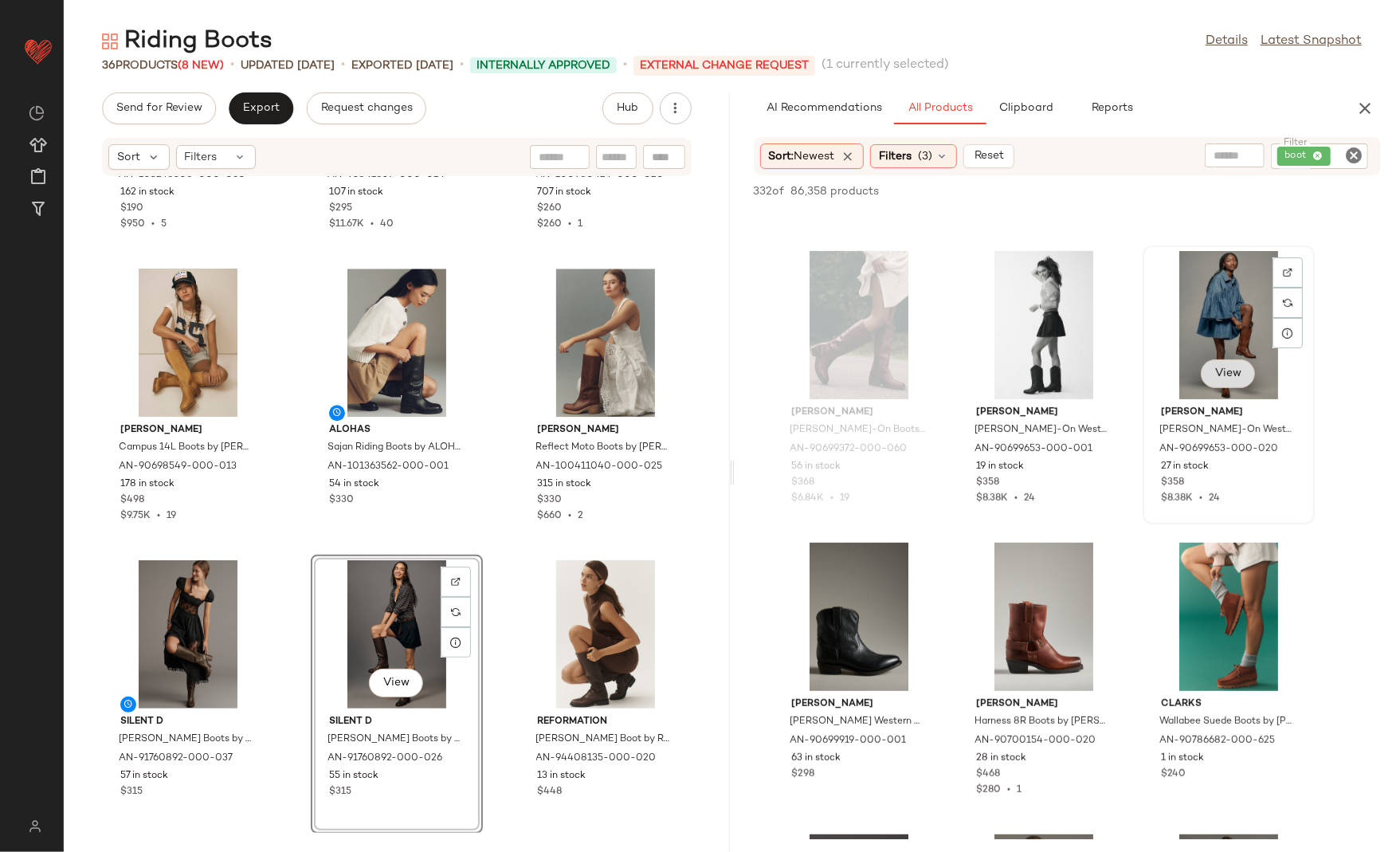
click at [1217, 381] on button "View" at bounding box center [1227, 373] width 54 height 28
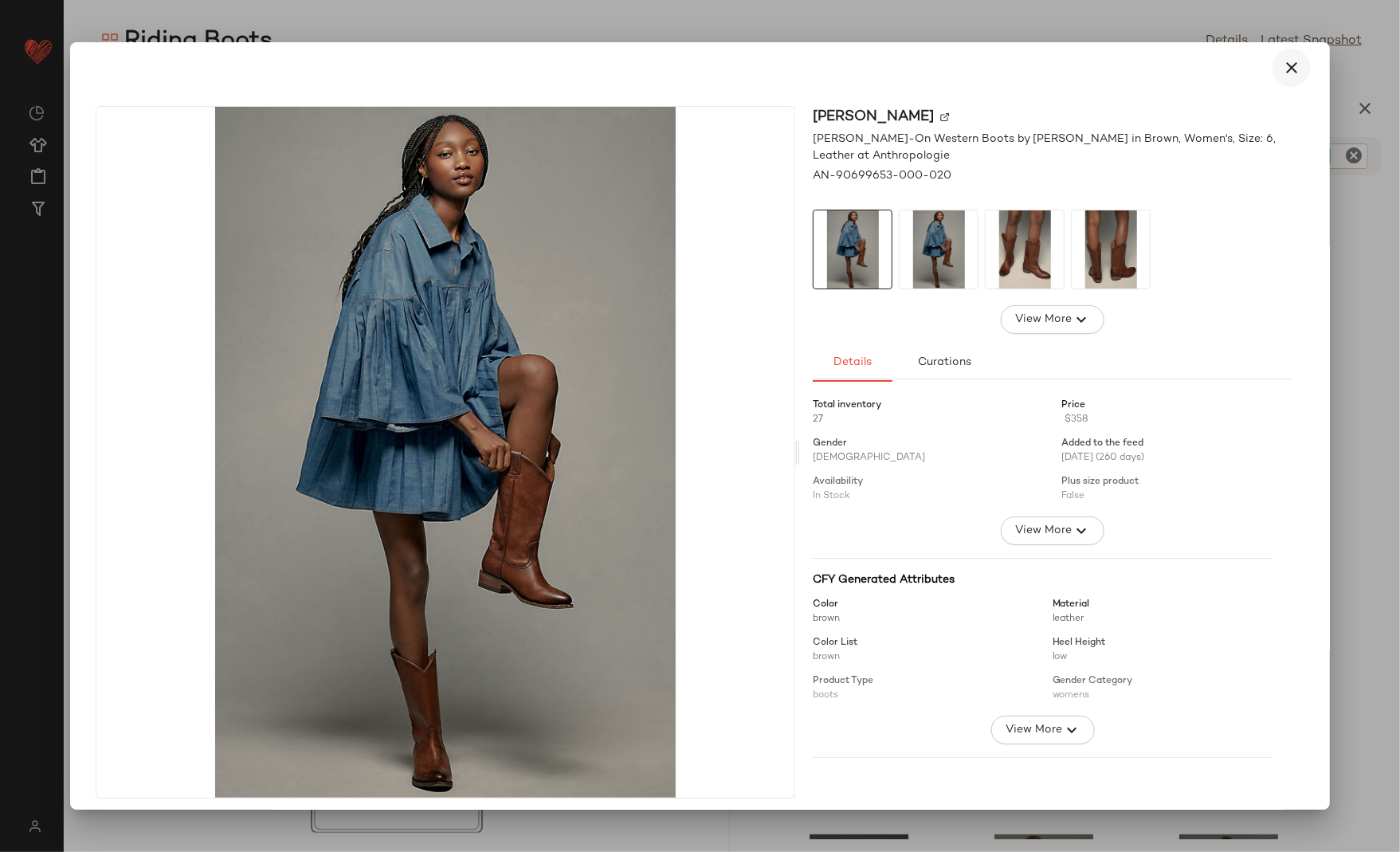
click at [1272, 55] on button "button" at bounding box center [1292, 68] width 39 height 39
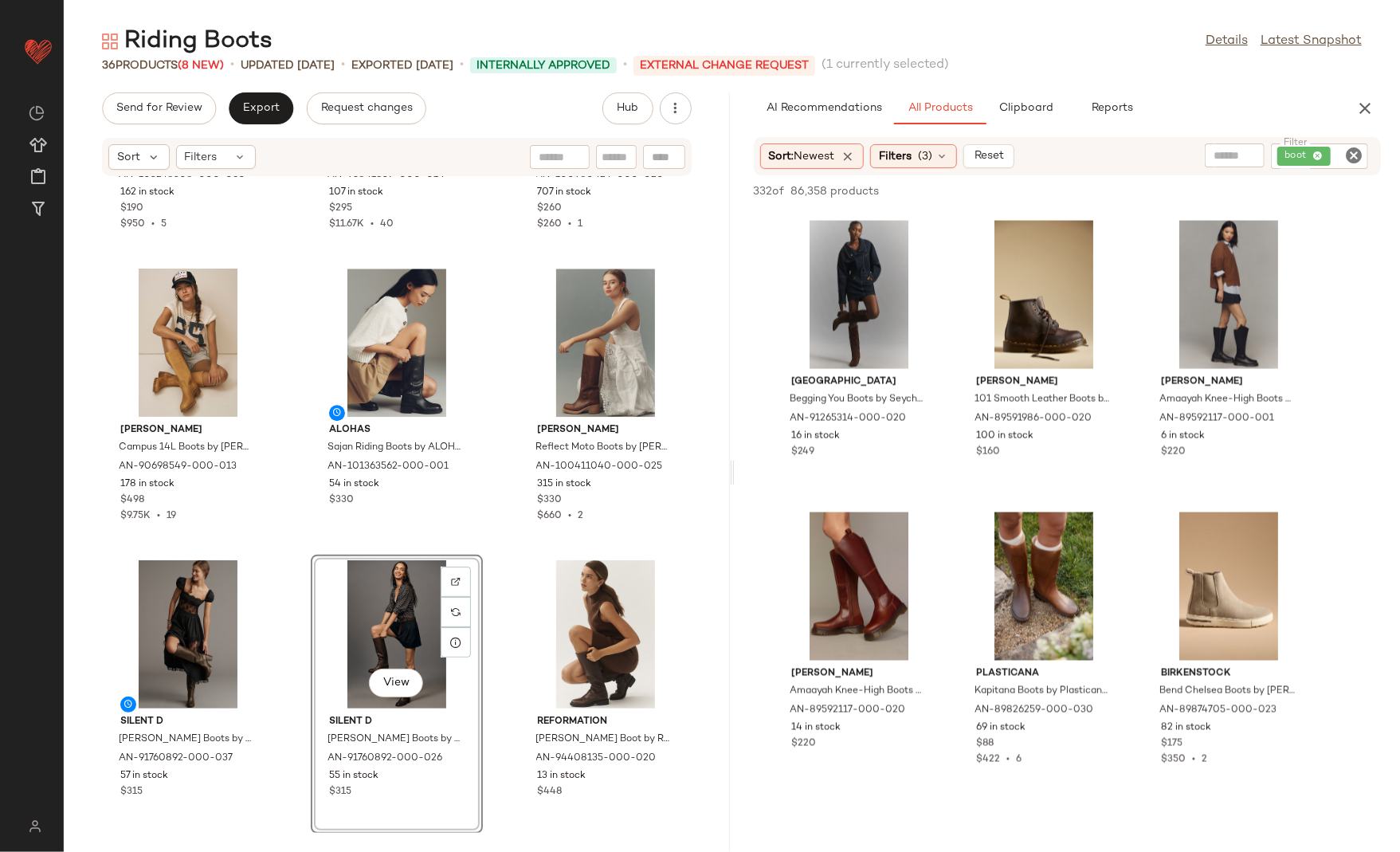
scroll to position [22788, 0]
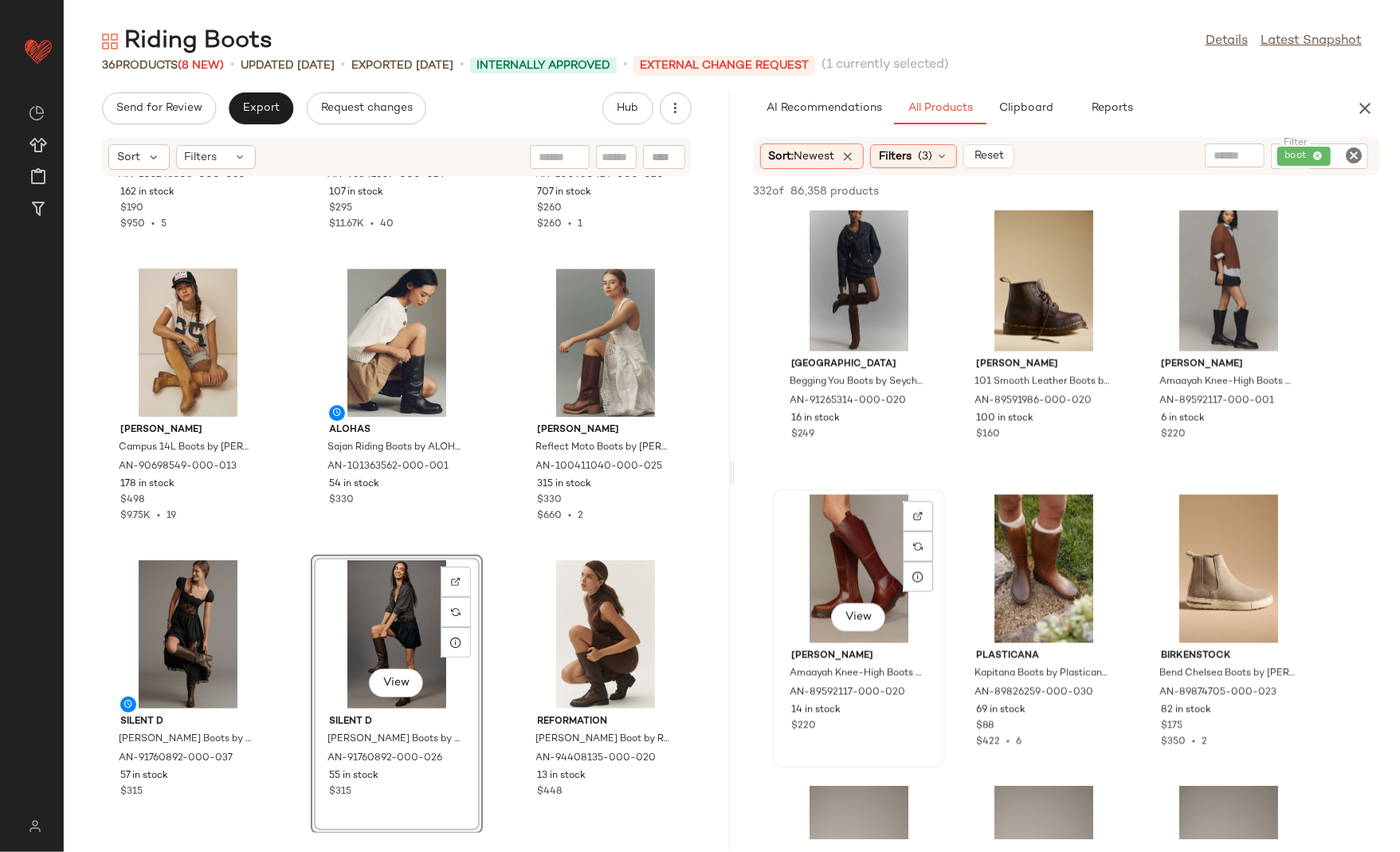
click at [827, 562] on div "View" at bounding box center [859, 569] width 161 height 148
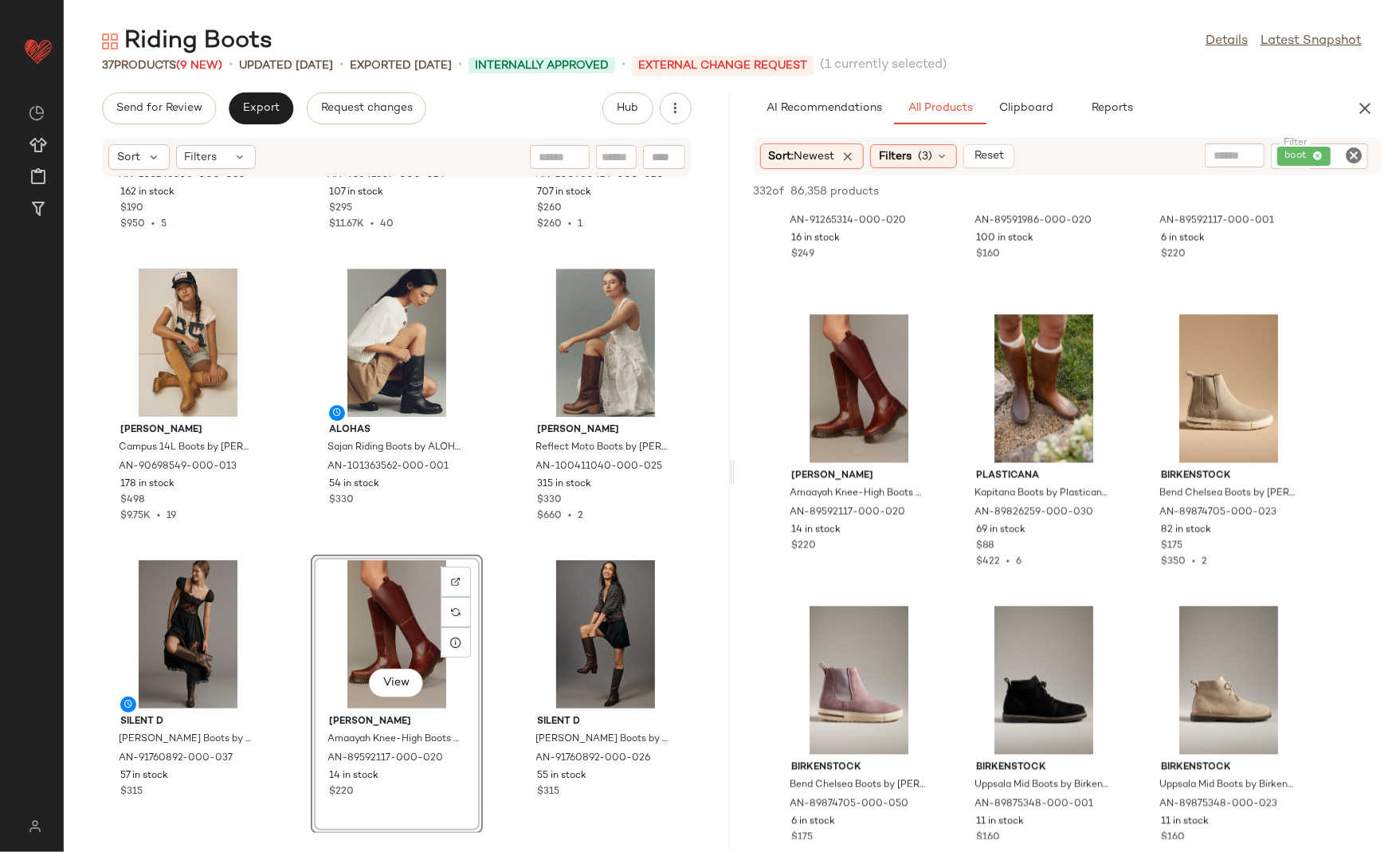
scroll to position [22994, 0]
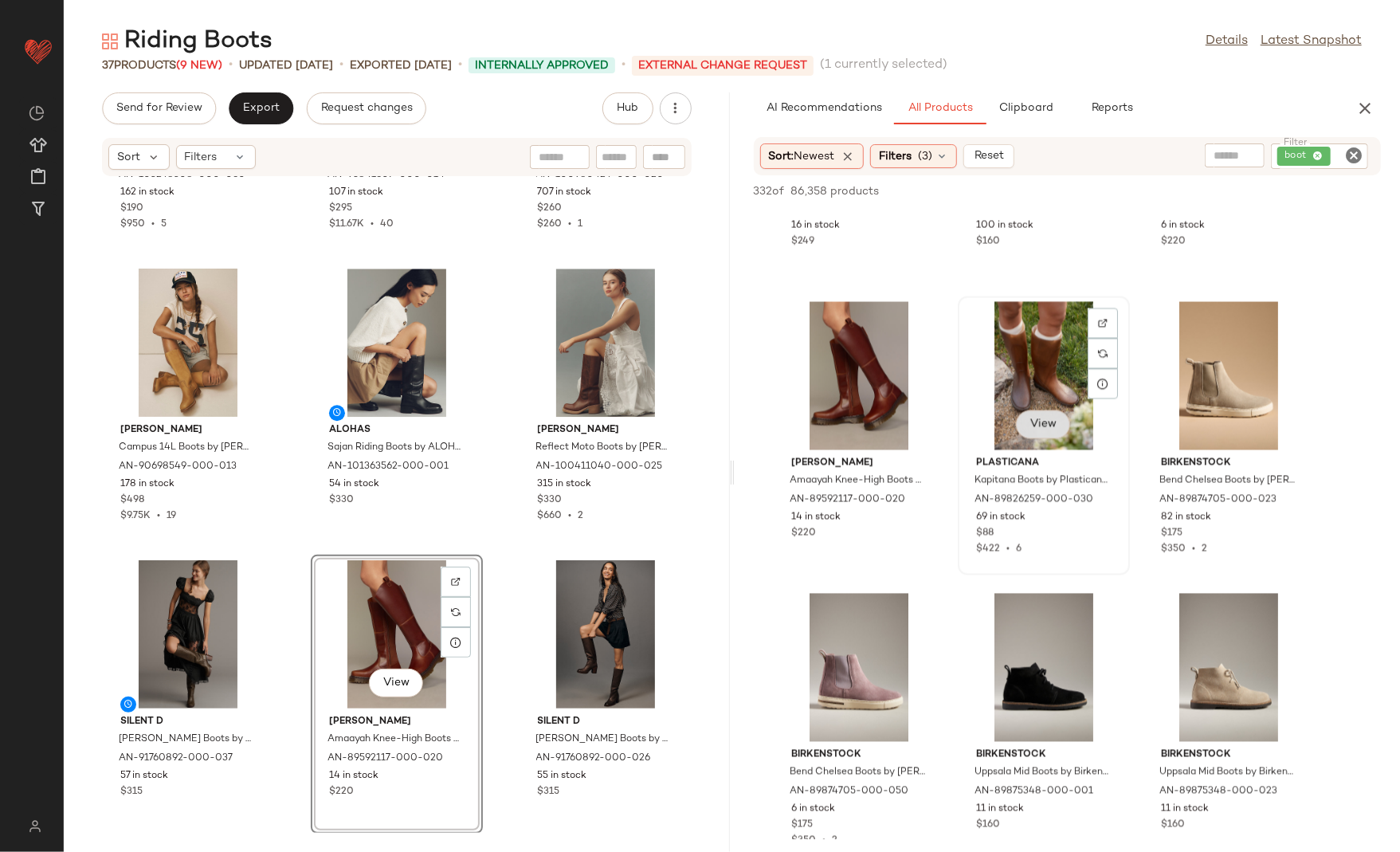
click at [1040, 426] on span "View" at bounding box center [1043, 425] width 27 height 13
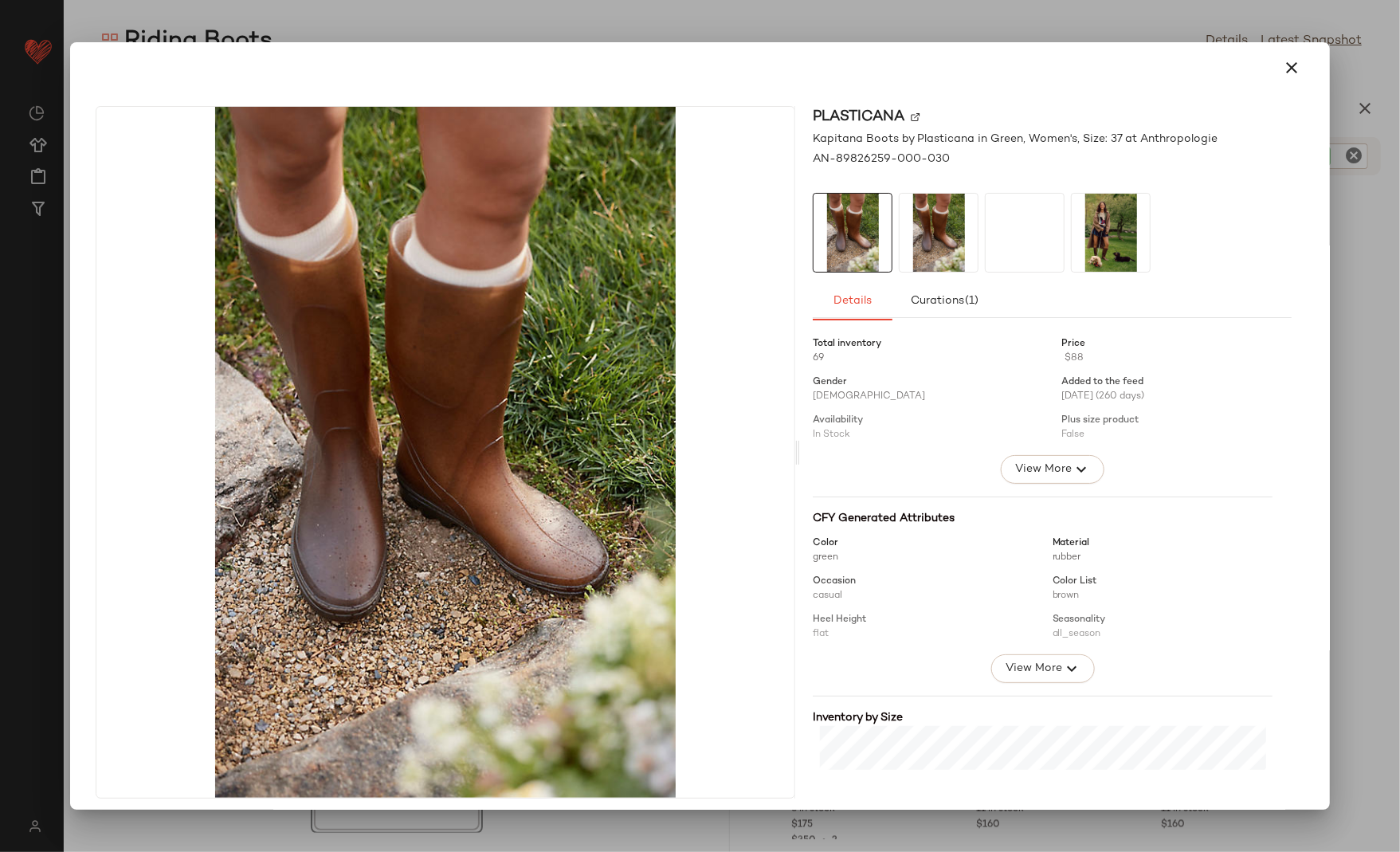
click at [962, 223] on img at bounding box center [938, 233] width 78 height 78
click at [1034, 213] on img at bounding box center [1024, 233] width 78 height 78
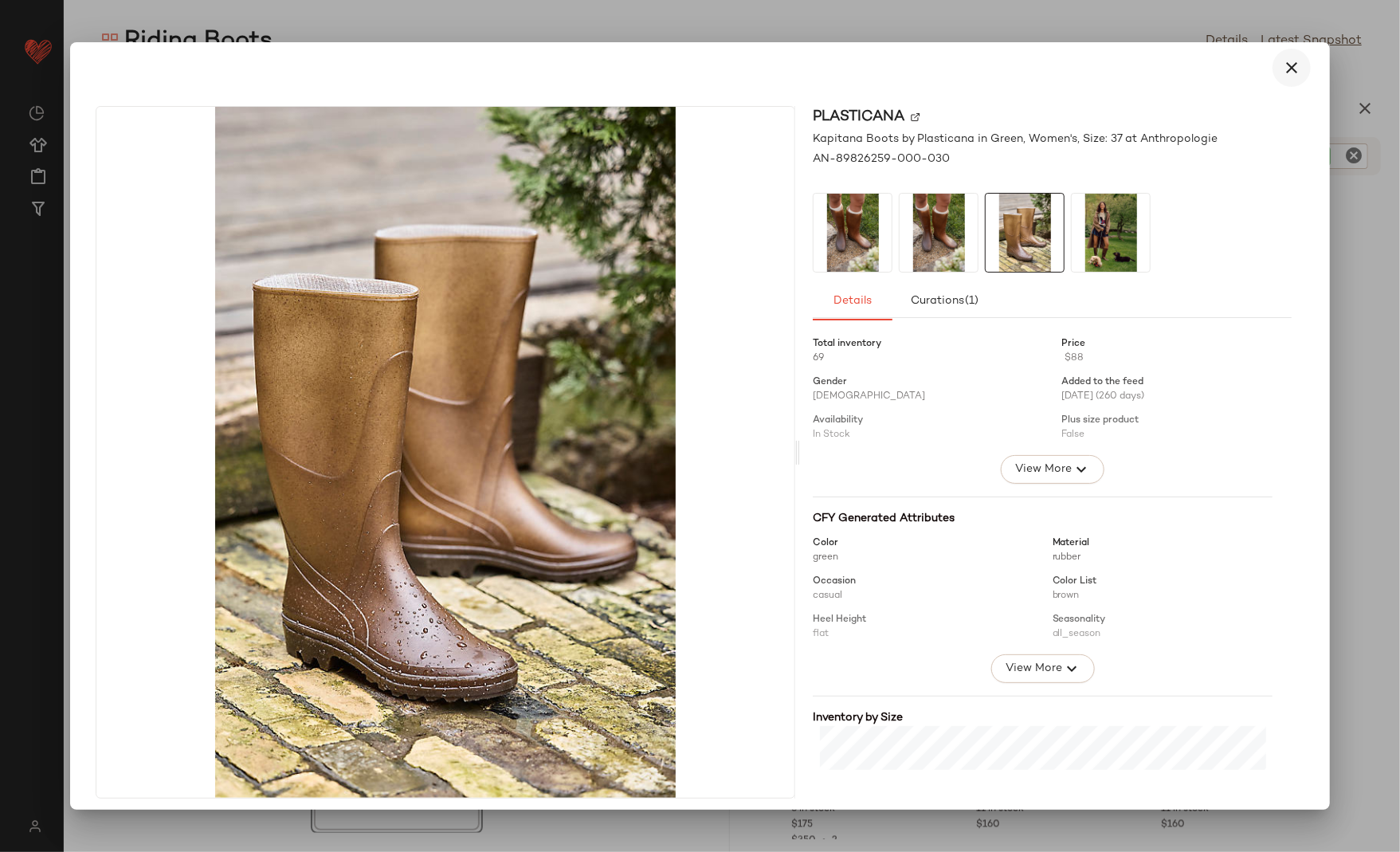
click at [1286, 75] on icon "button" at bounding box center [1292, 67] width 19 height 19
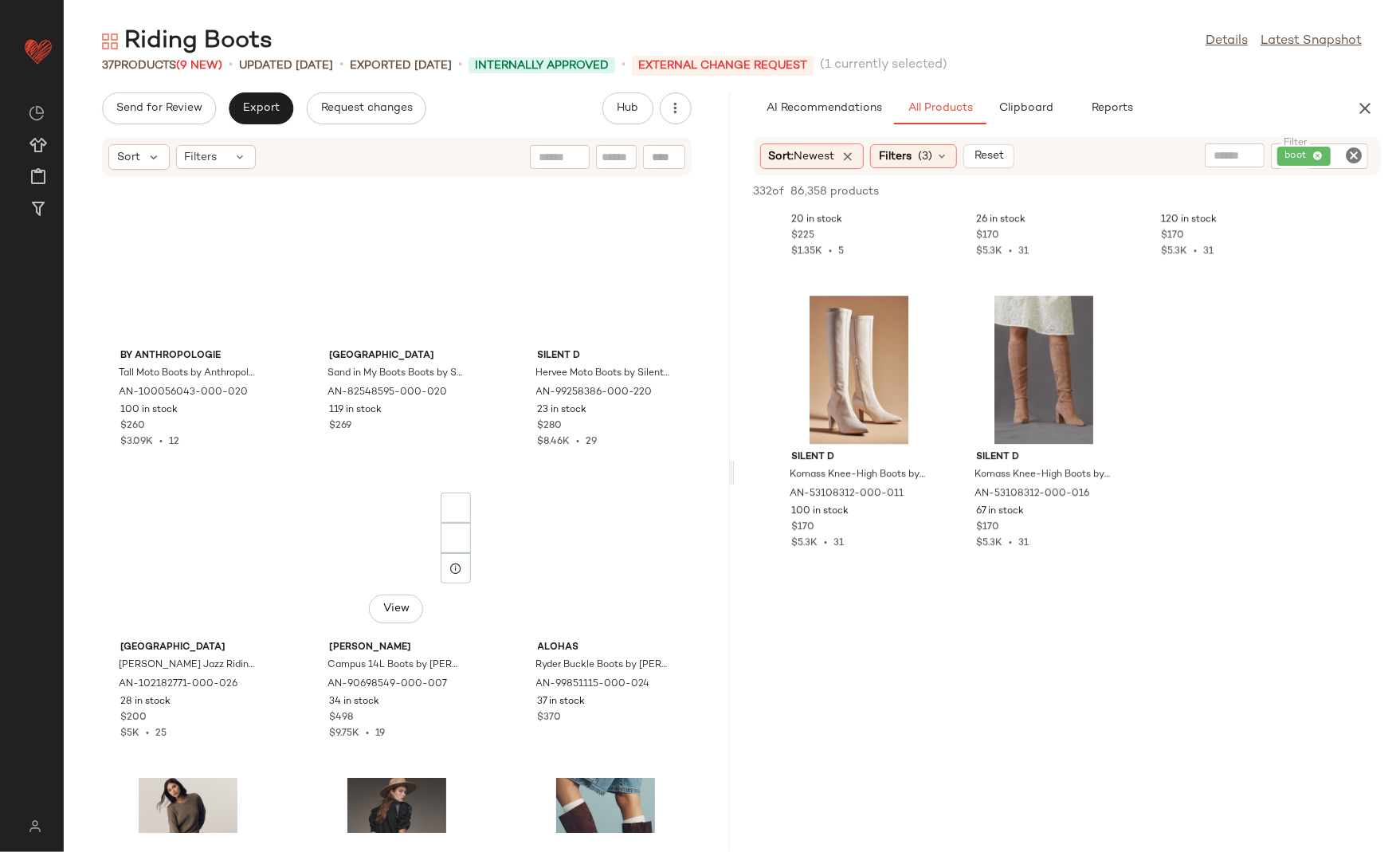
scroll to position [0, 0]
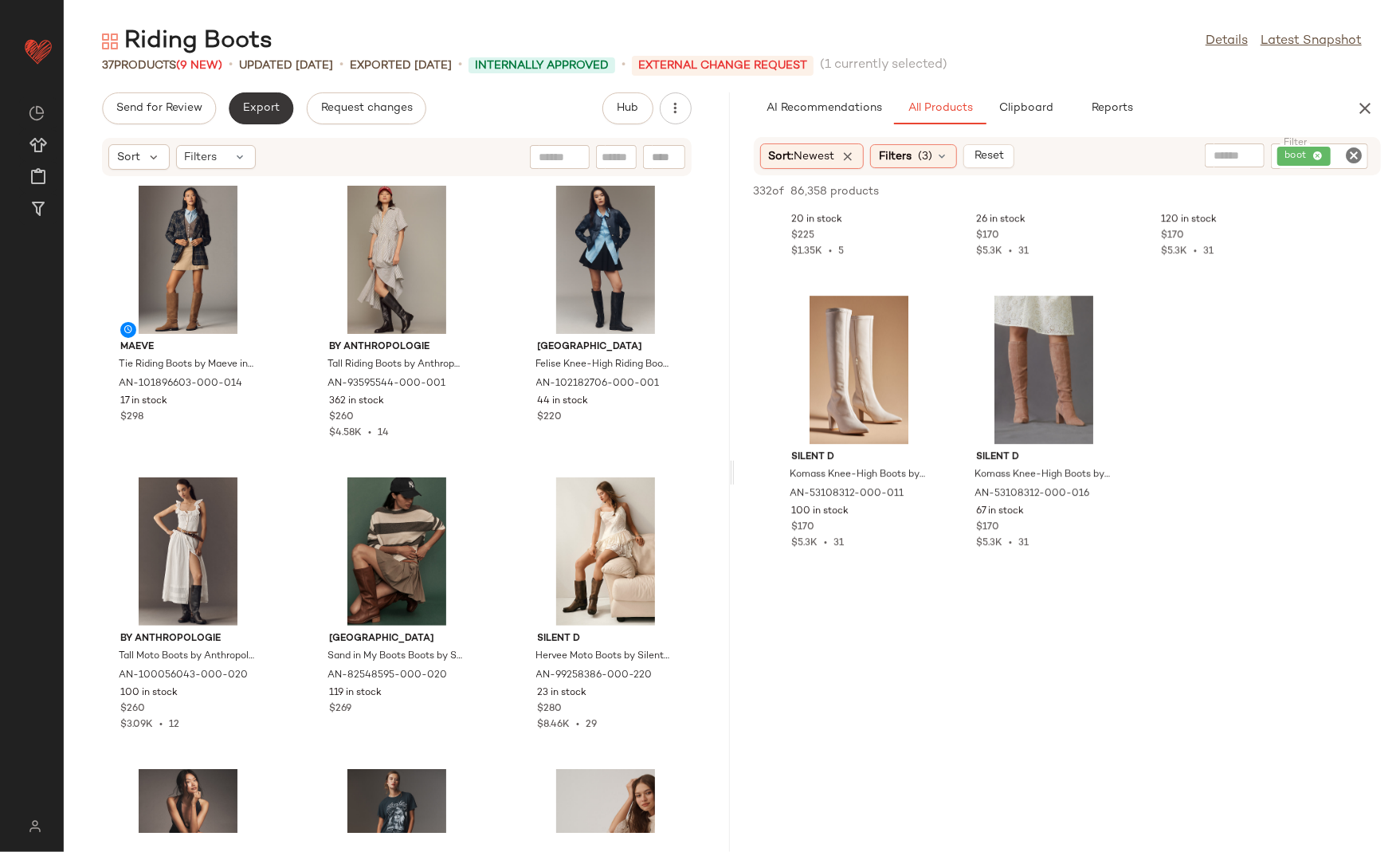
click at [260, 98] on button "Export" at bounding box center [261, 108] width 64 height 32
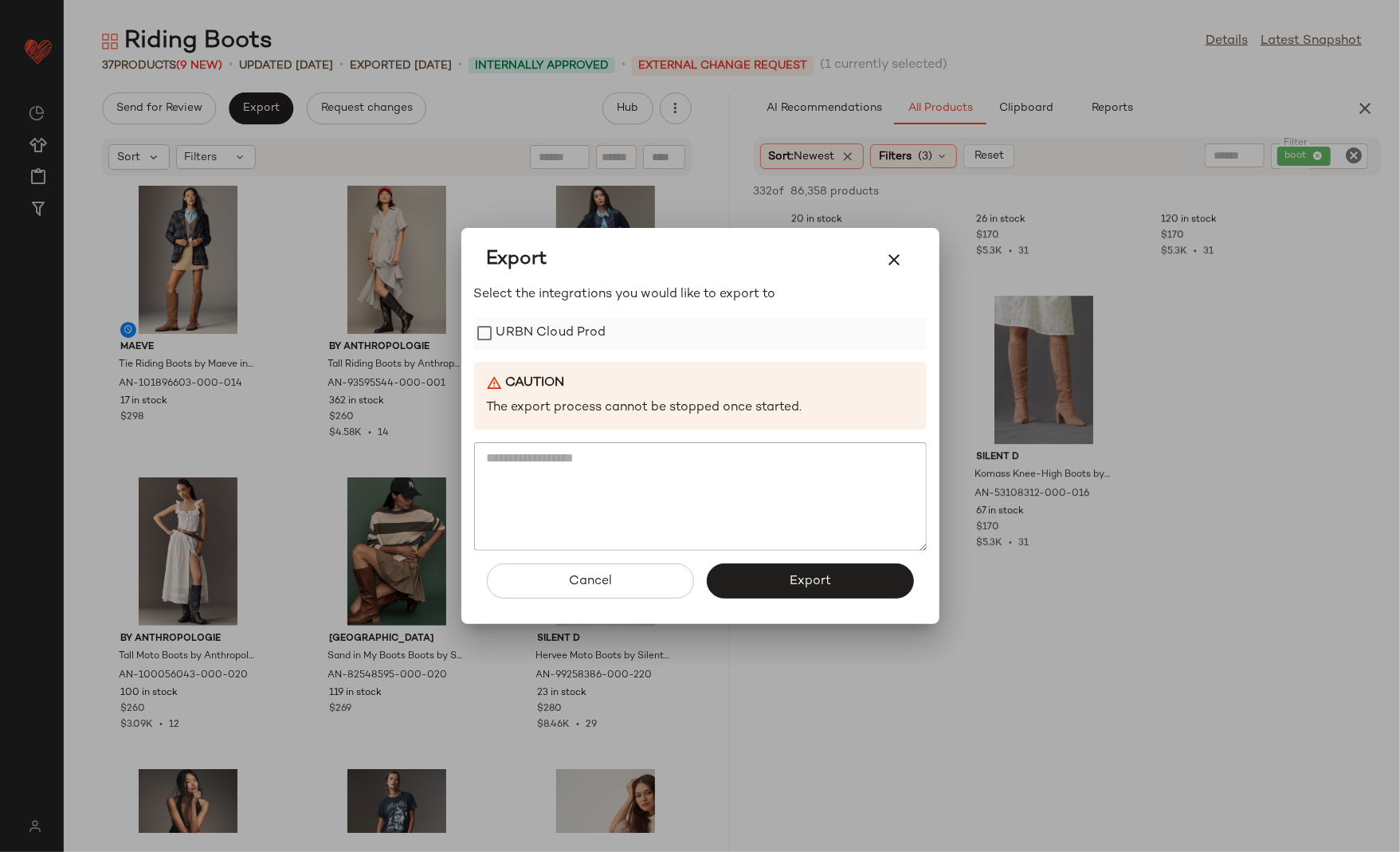
click at [516, 322] on label "URBN Cloud Prod" at bounding box center [551, 333] width 110 height 32
click at [815, 576] on span "Export" at bounding box center [810, 582] width 42 height 15
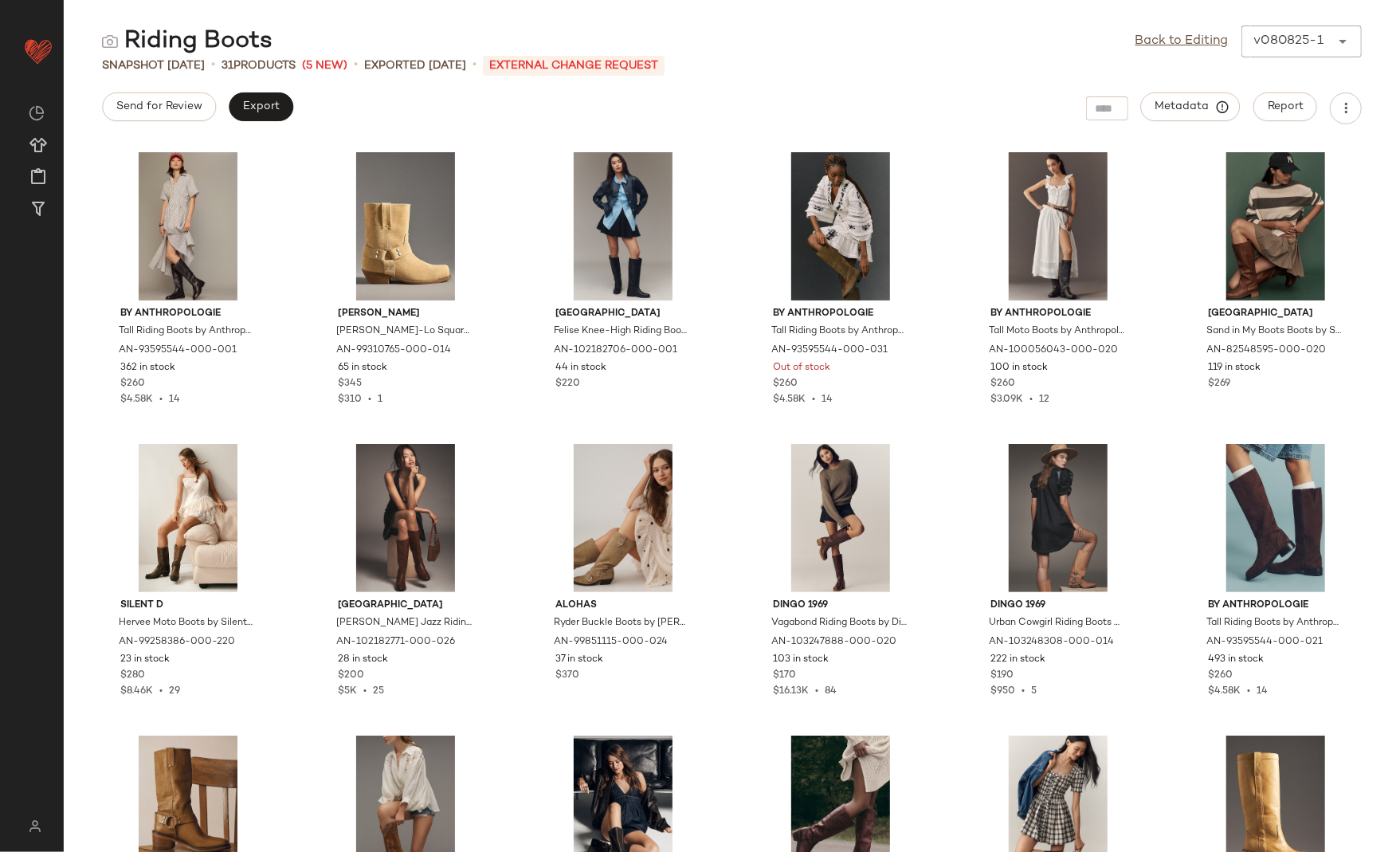
click at [647, 98] on div "Send for Review Export Metadata Report" at bounding box center [731, 108] width 1337 height 32
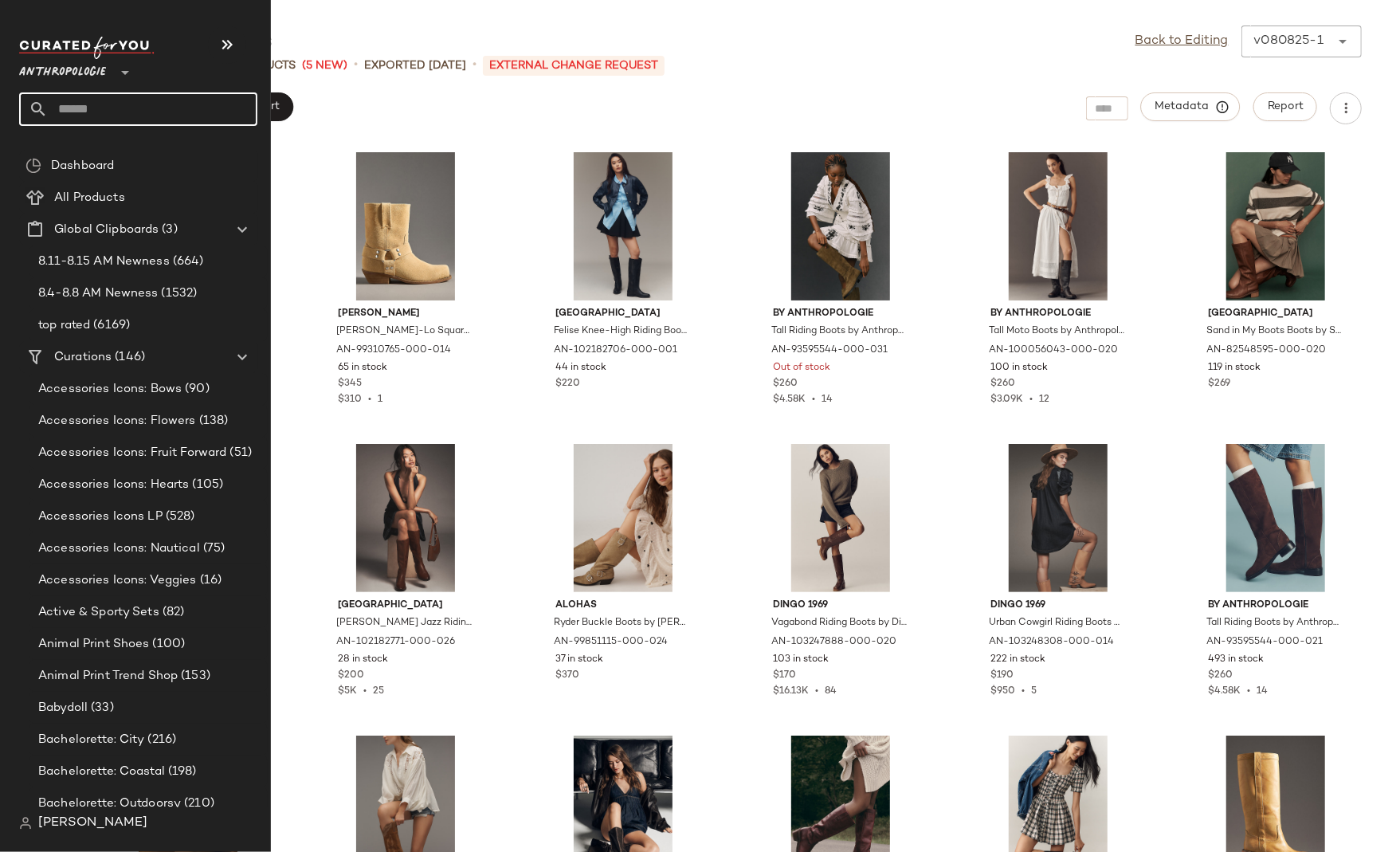
click at [101, 106] on input "text" at bounding box center [152, 109] width 209 height 33
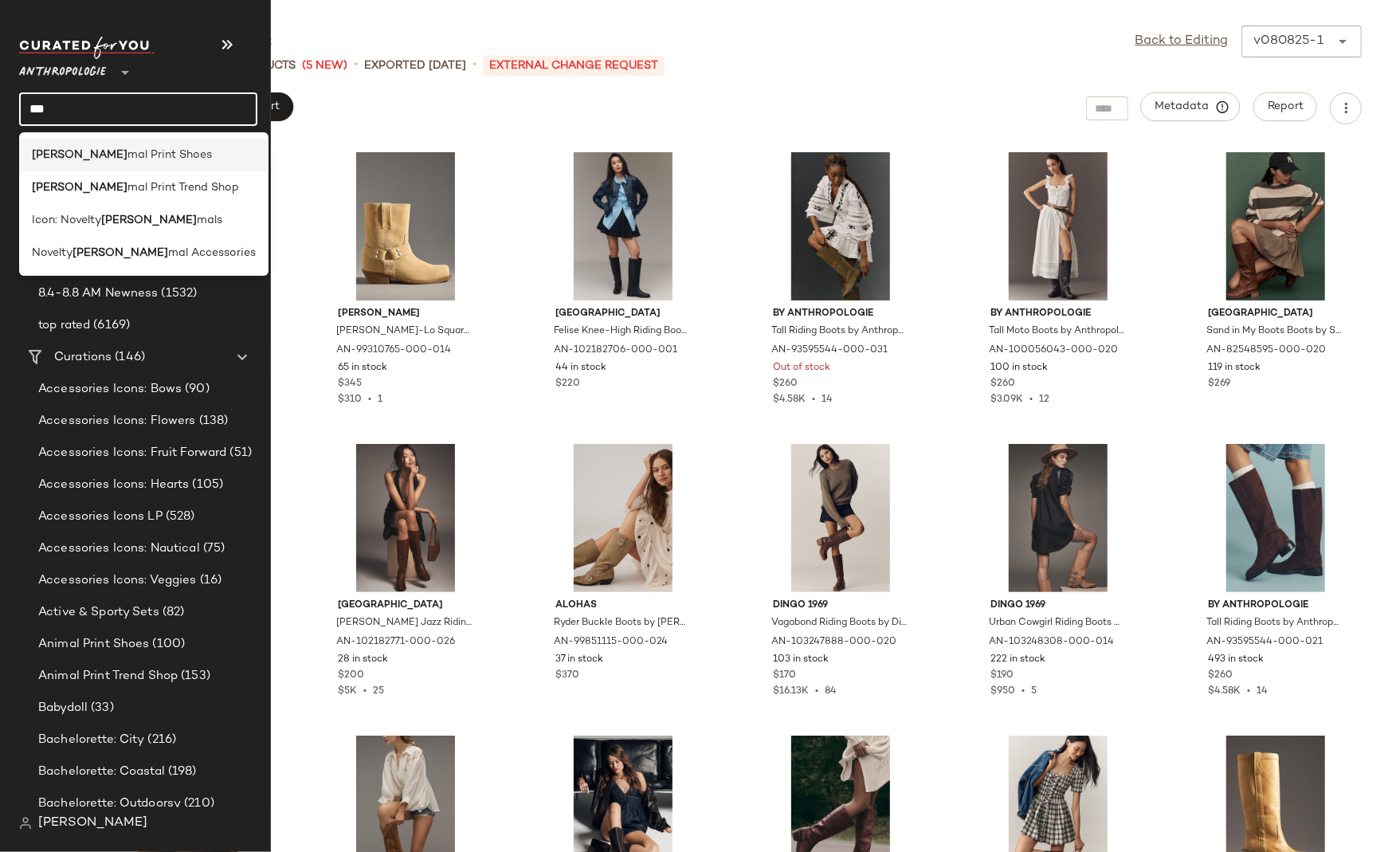
type input "***"
click at [128, 159] on span "mal Print Shoes" at bounding box center [170, 155] width 85 height 17
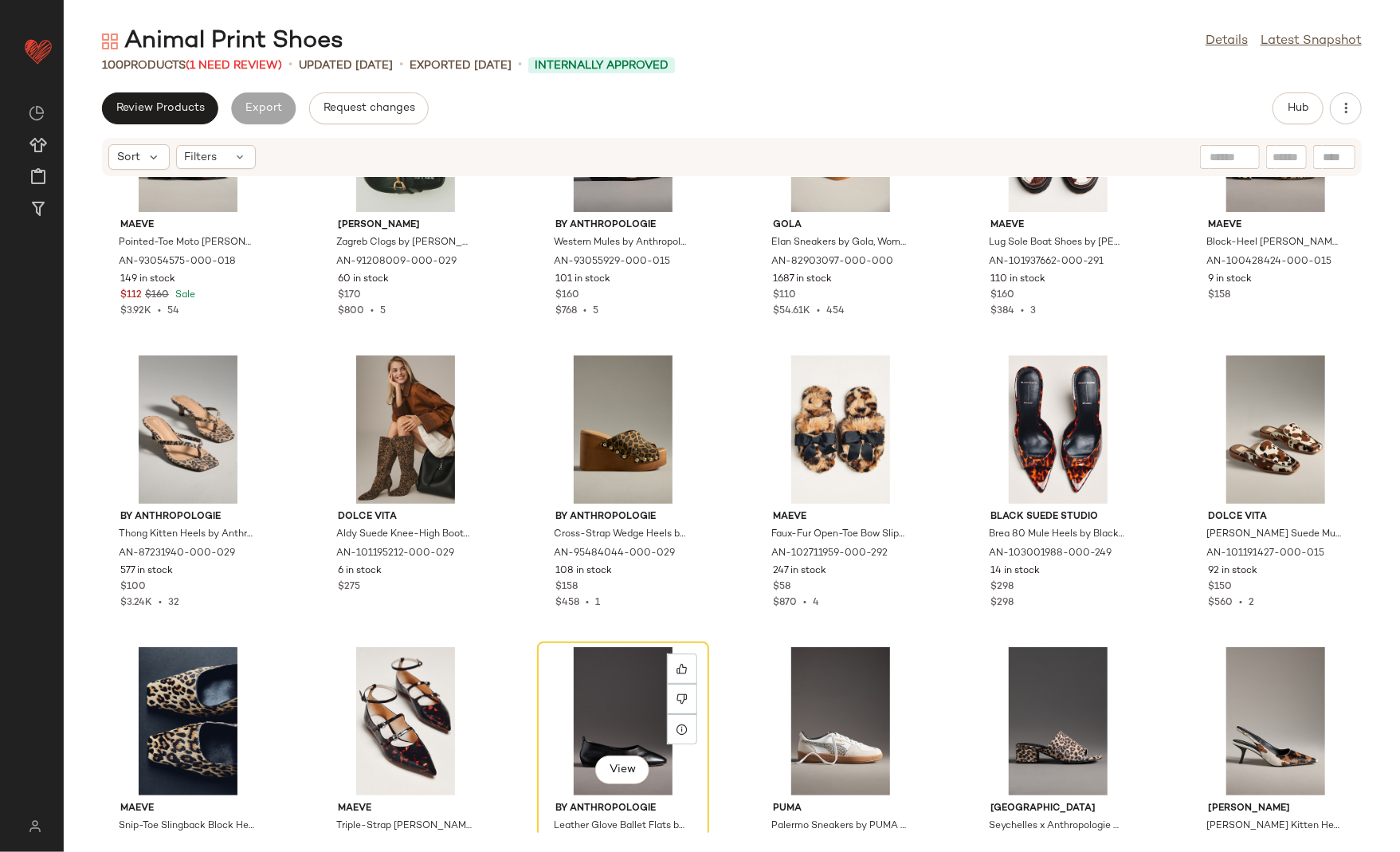
scroll to position [171, 0]
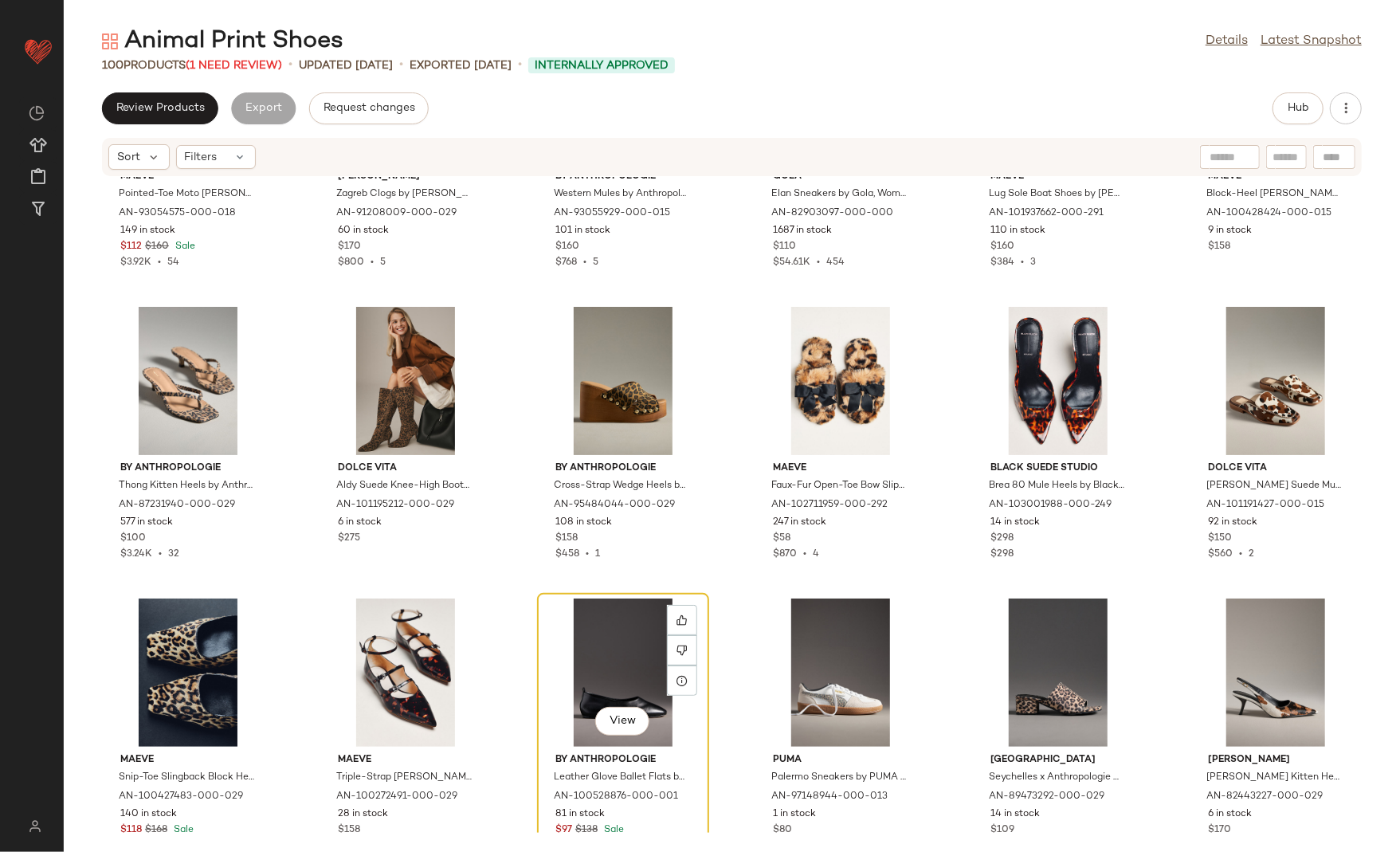
click at [586, 642] on div "View" at bounding box center [623, 672] width 161 height 148
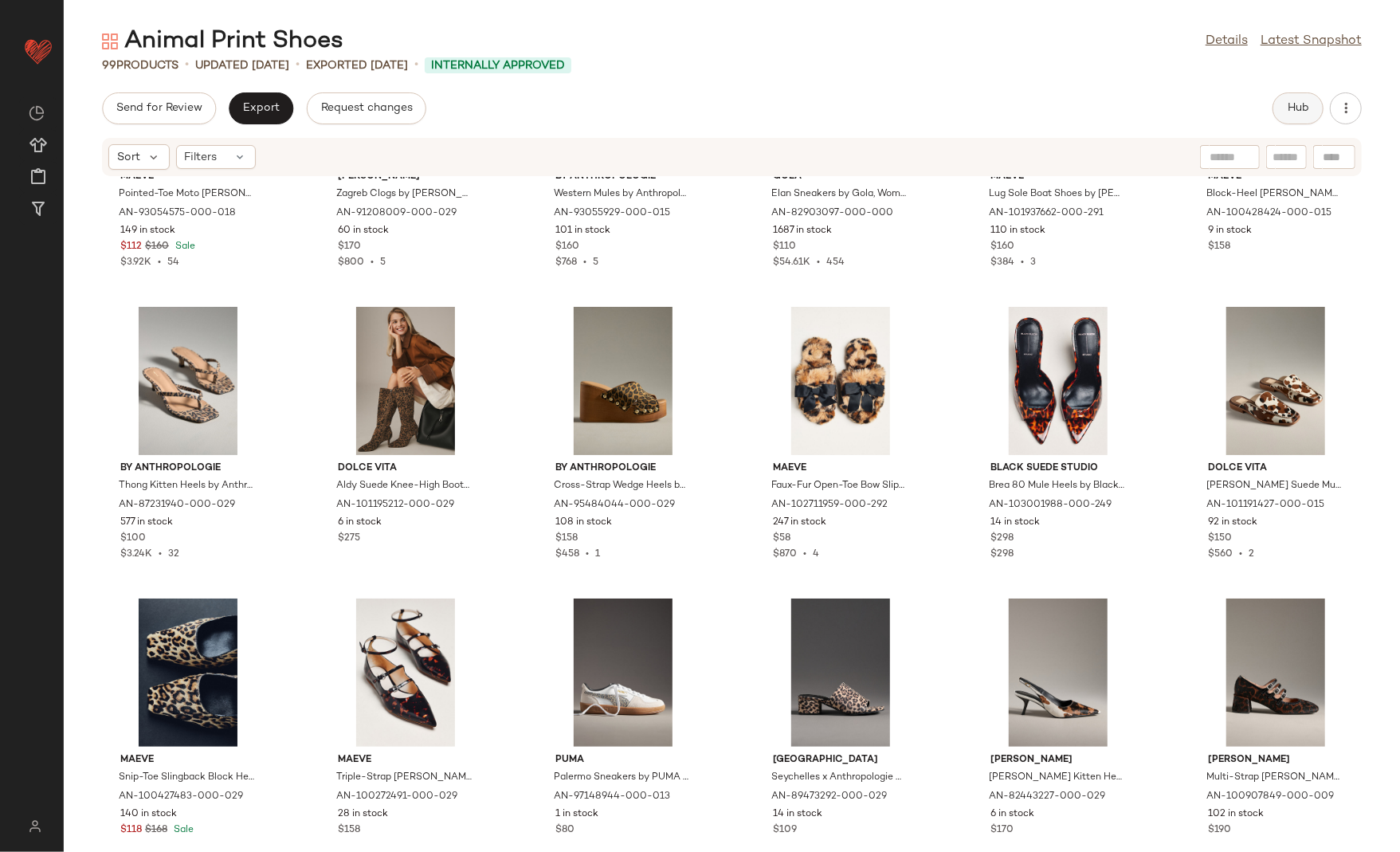
click at [1293, 106] on span "Hub" at bounding box center [1298, 108] width 22 height 13
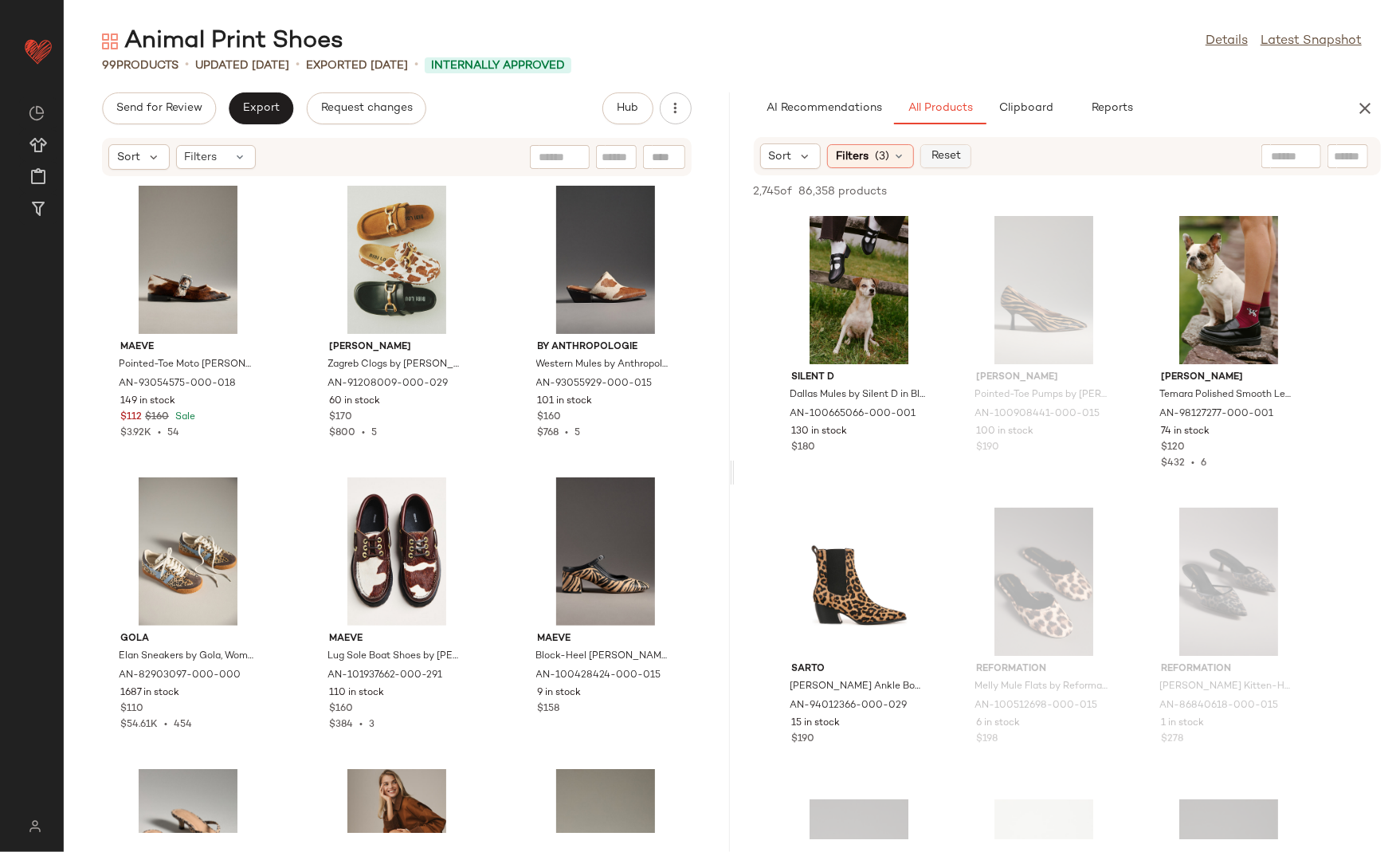
click at [945, 155] on span "Reset" at bounding box center [945, 156] width 30 height 13
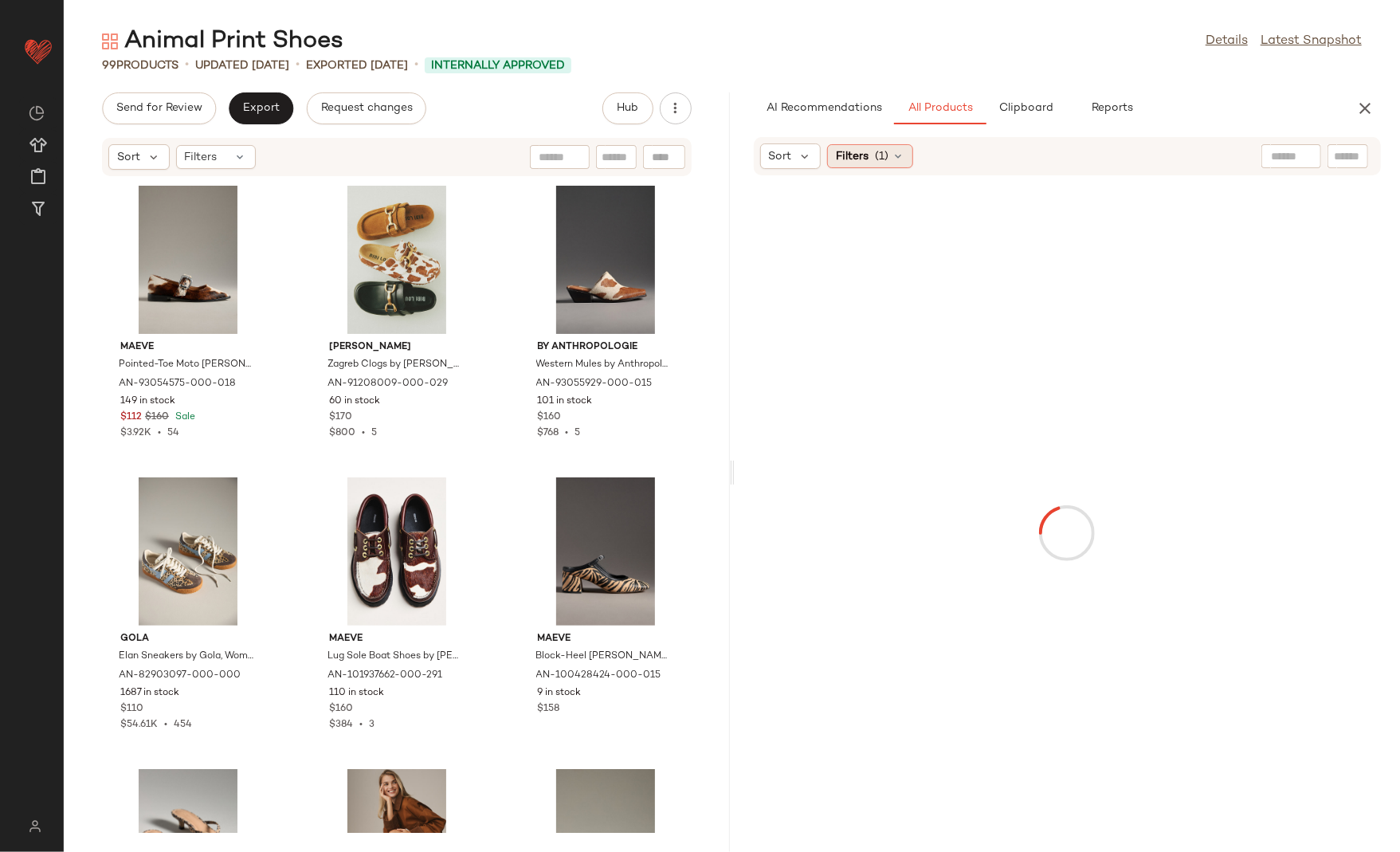
click at [881, 157] on span "(1)" at bounding box center [881, 156] width 14 height 17
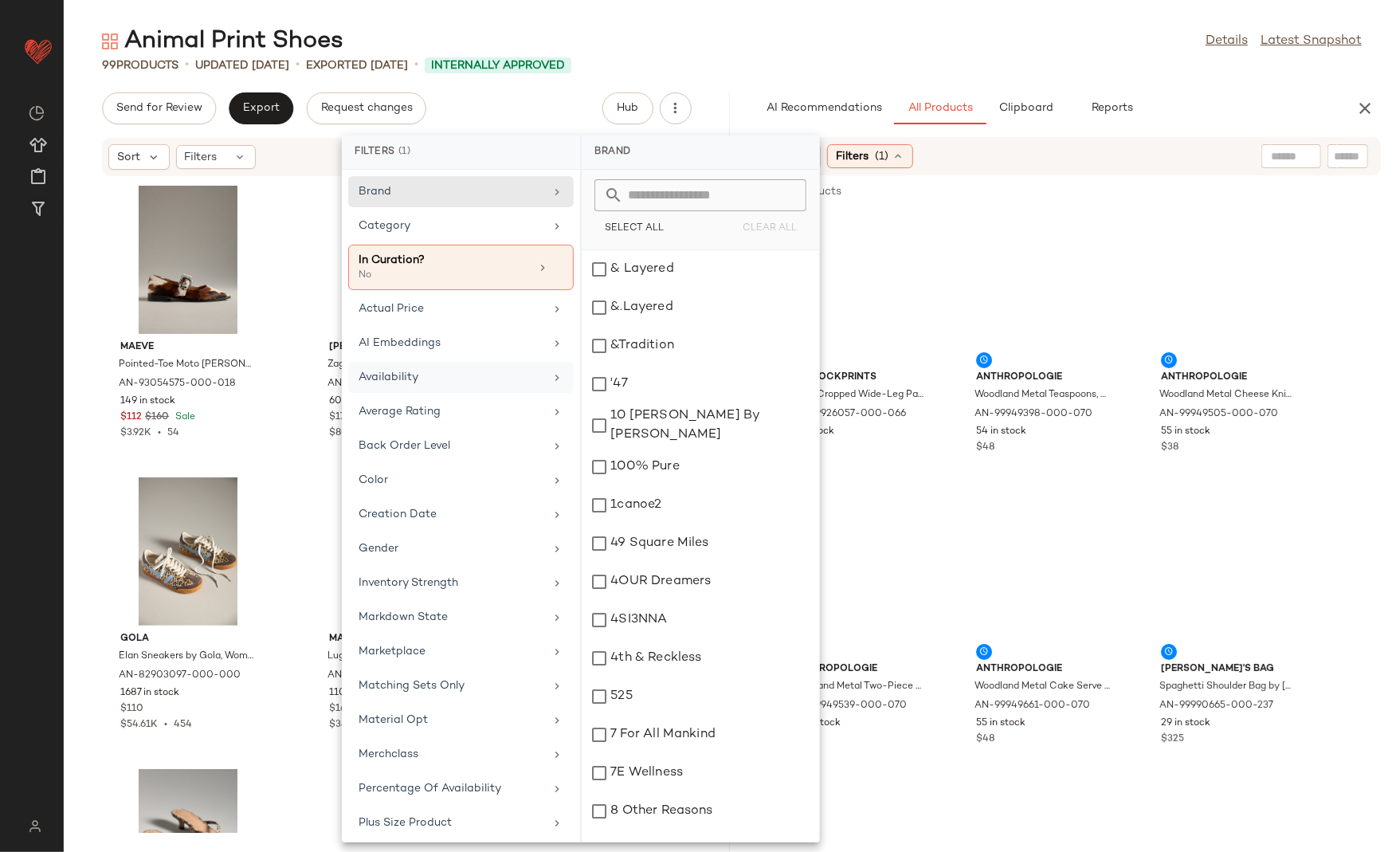
click at [475, 396] on div "Availability" at bounding box center [460, 412] width 225 height 31
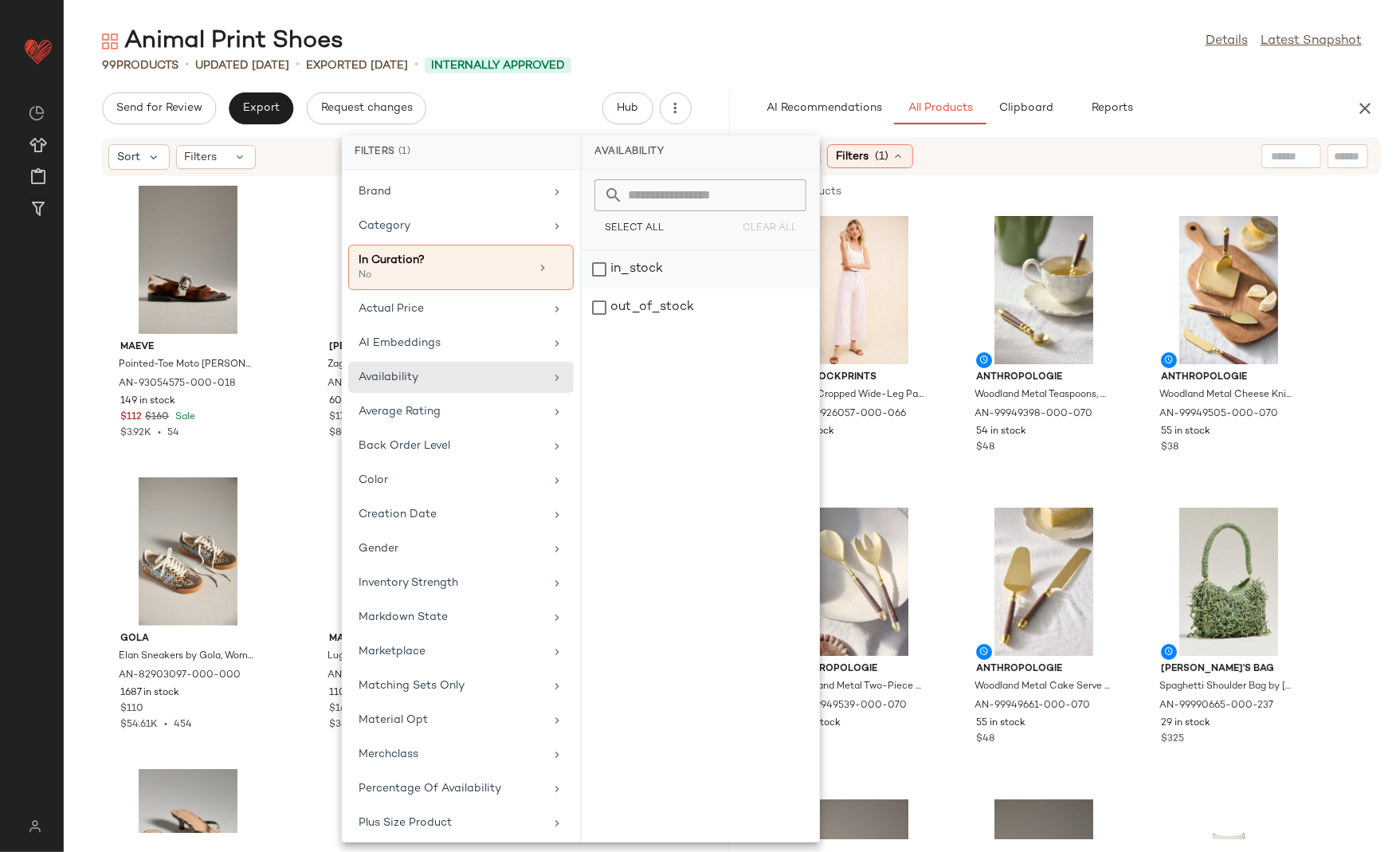
click at [628, 289] on div "in_stock" at bounding box center [700, 308] width 238 height 39
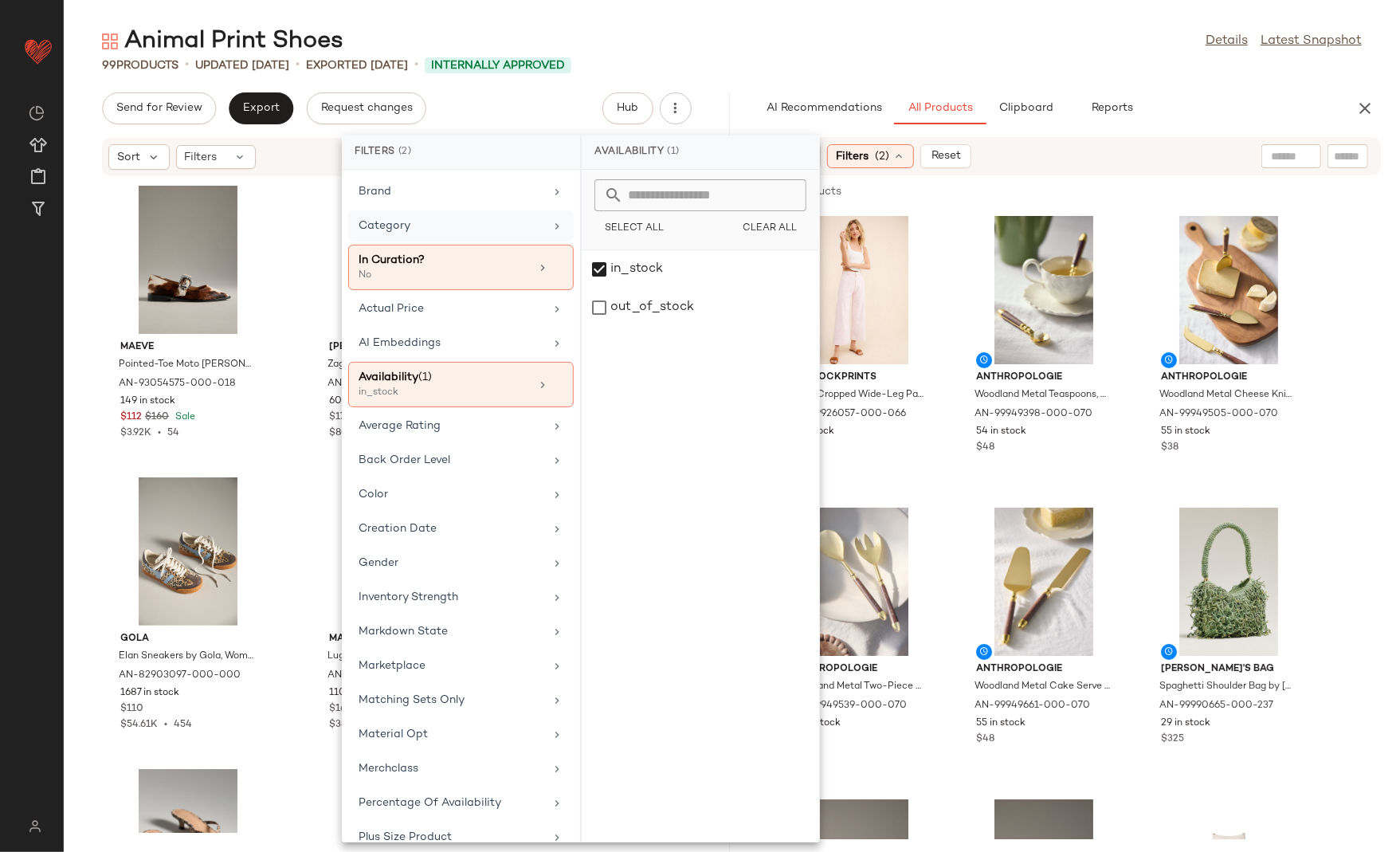
click at [498, 220] on div "Category" at bounding box center [451, 226] width 186 height 17
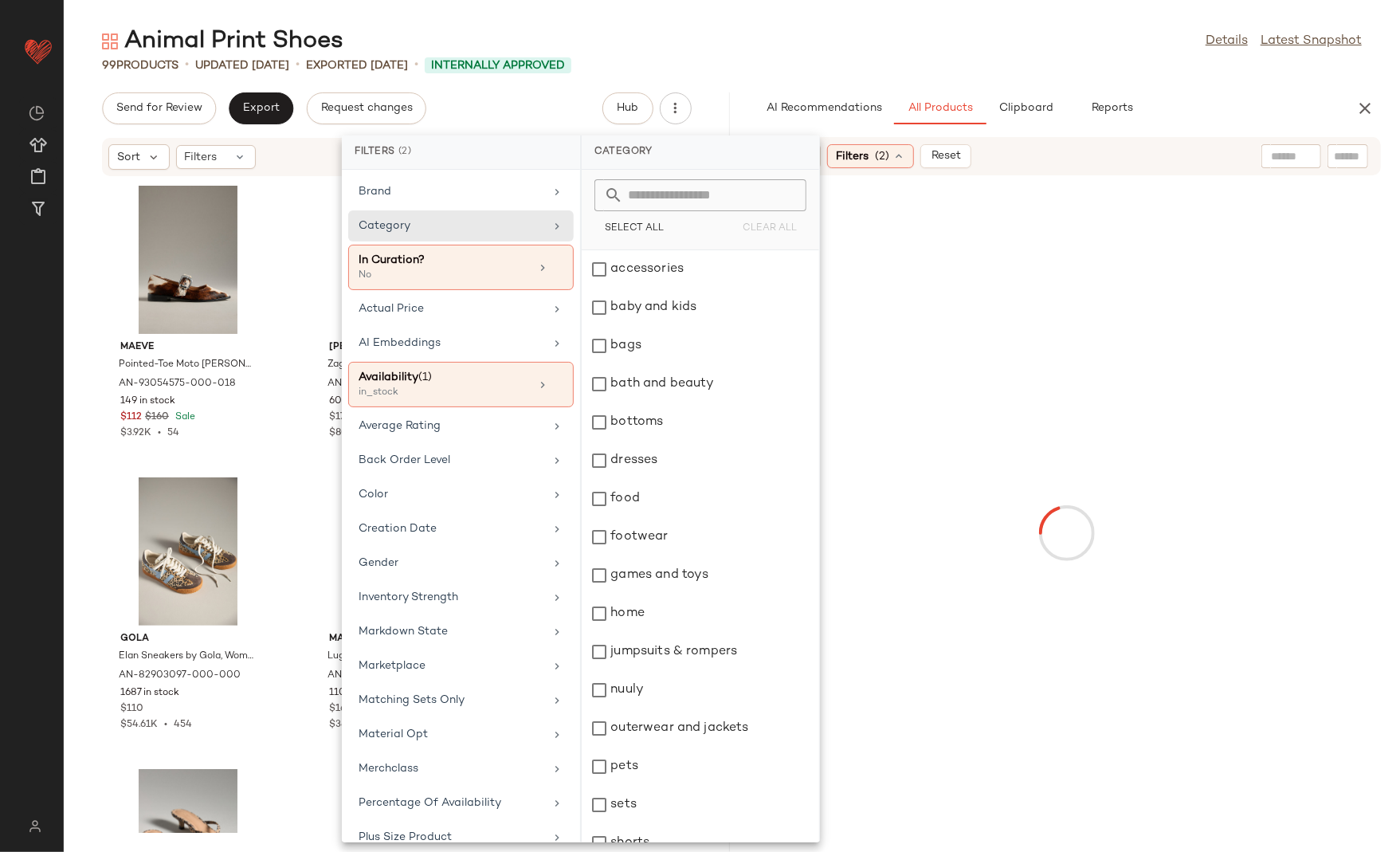
click at [683, 194] on input "text" at bounding box center [709, 195] width 174 height 32
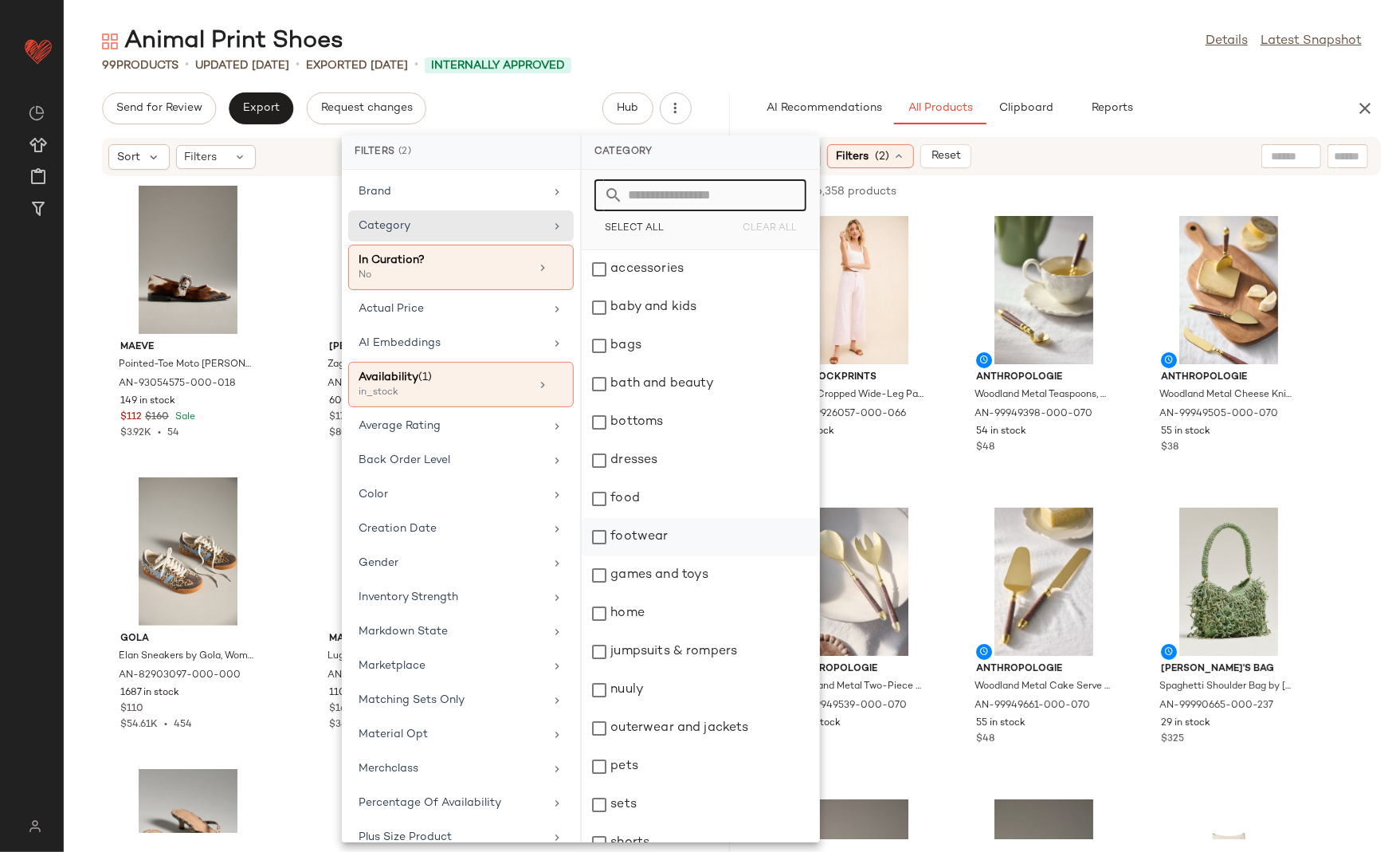
click at [681, 539] on div "footwear" at bounding box center [700, 538] width 238 height 39
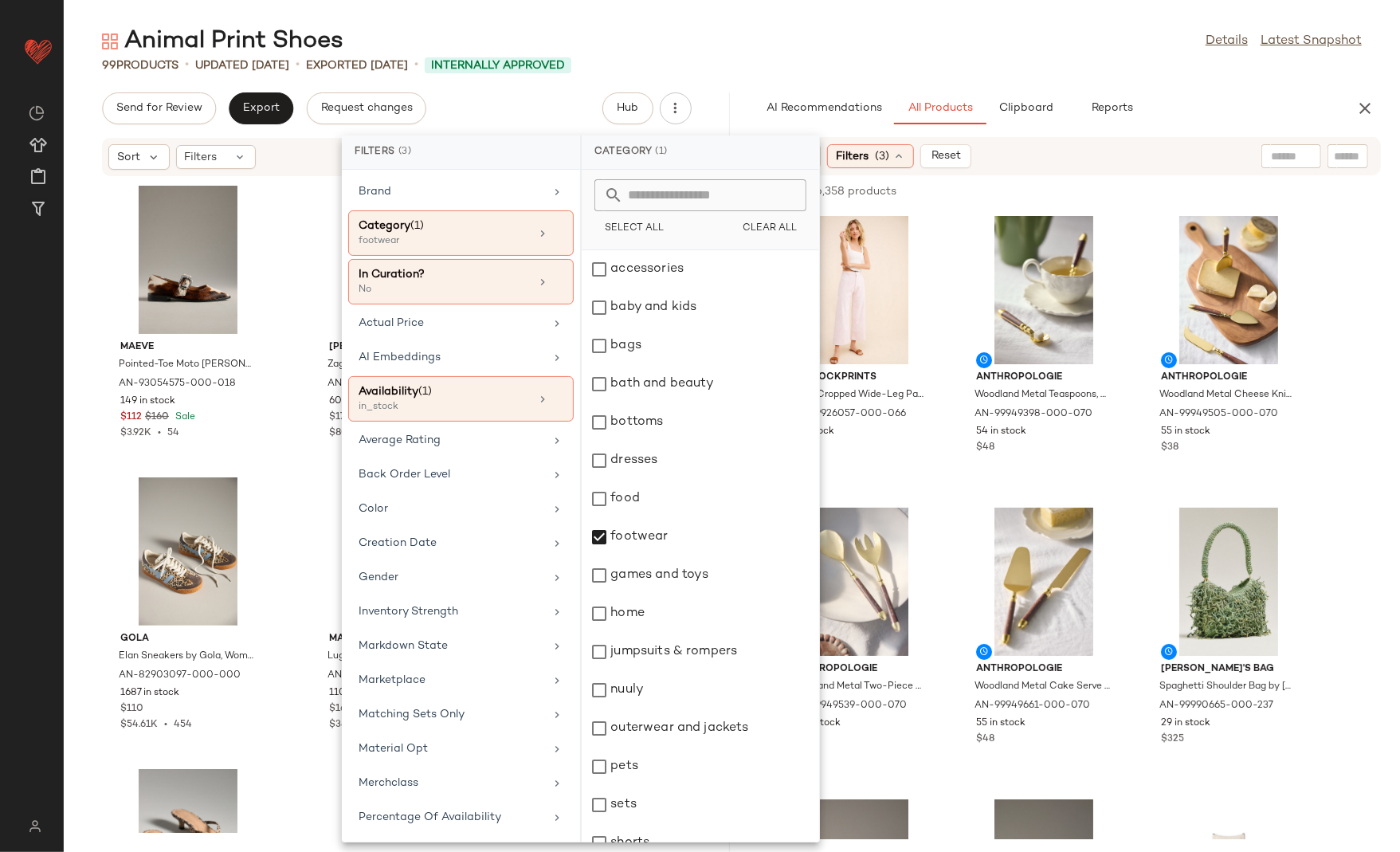
click at [968, 40] on div "Animal Print Shoes Details Latest Snapshot" at bounding box center [731, 41] width 1337 height 32
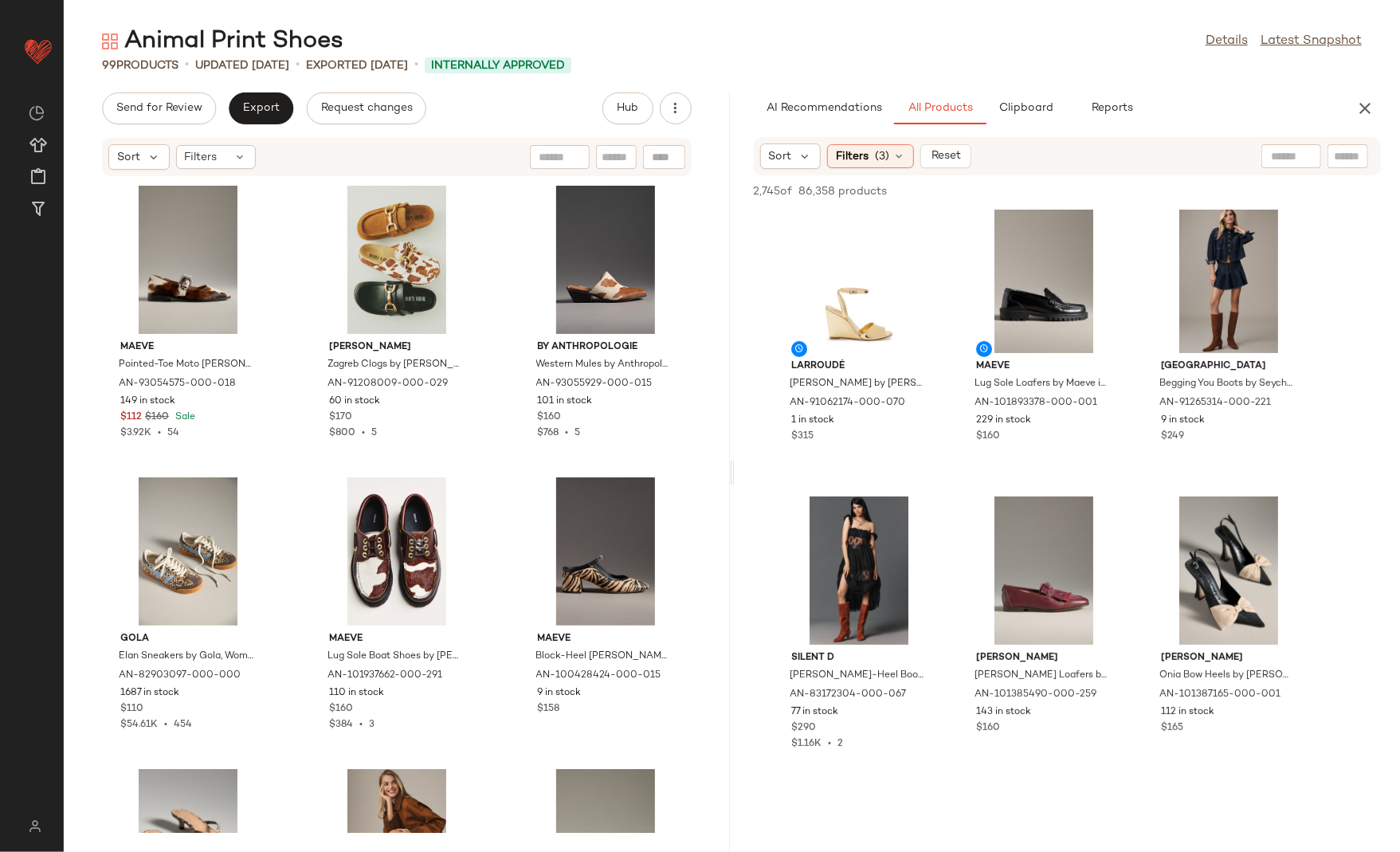
scroll to position [4426, 0]
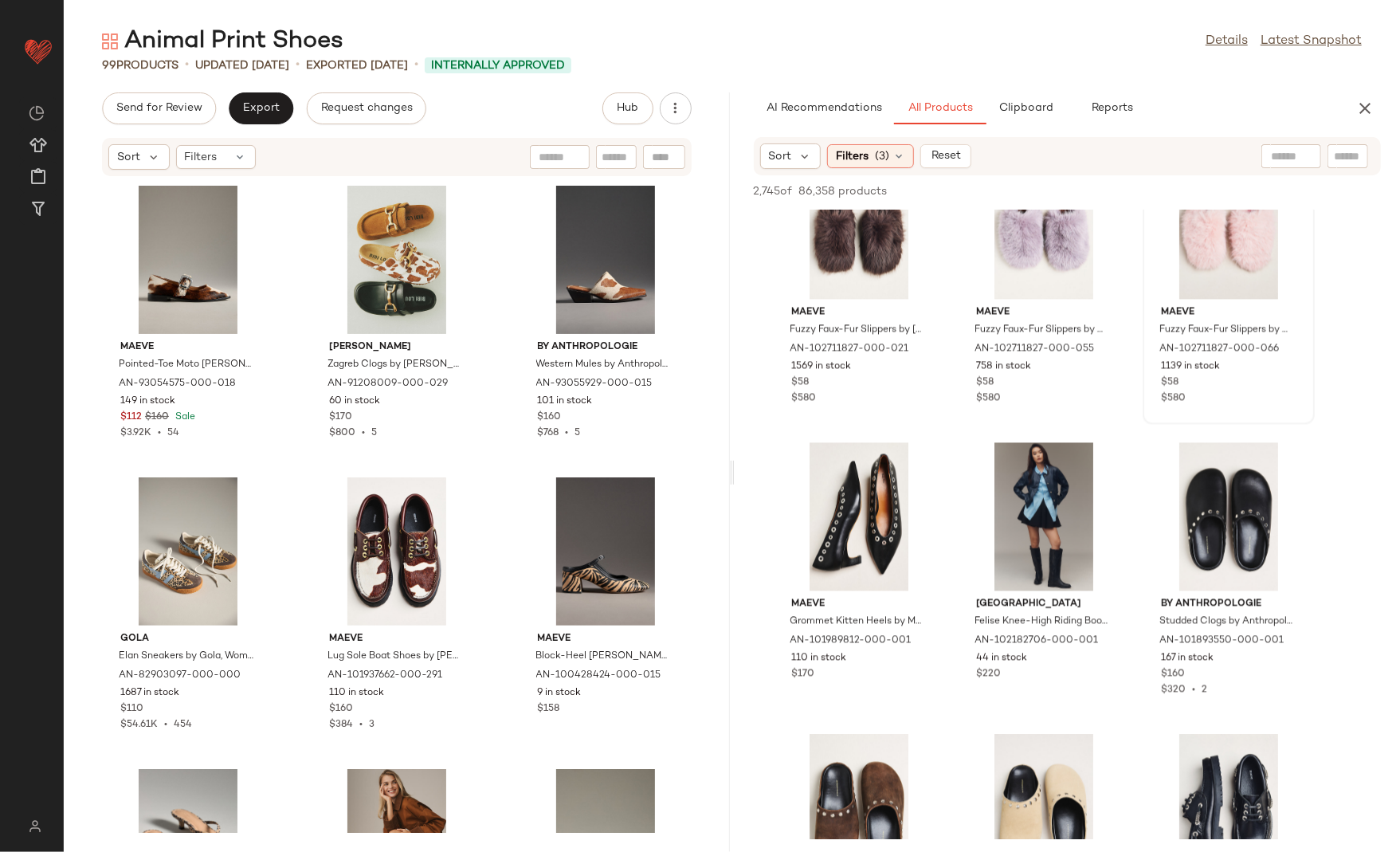
scroll to position [6491, 0]
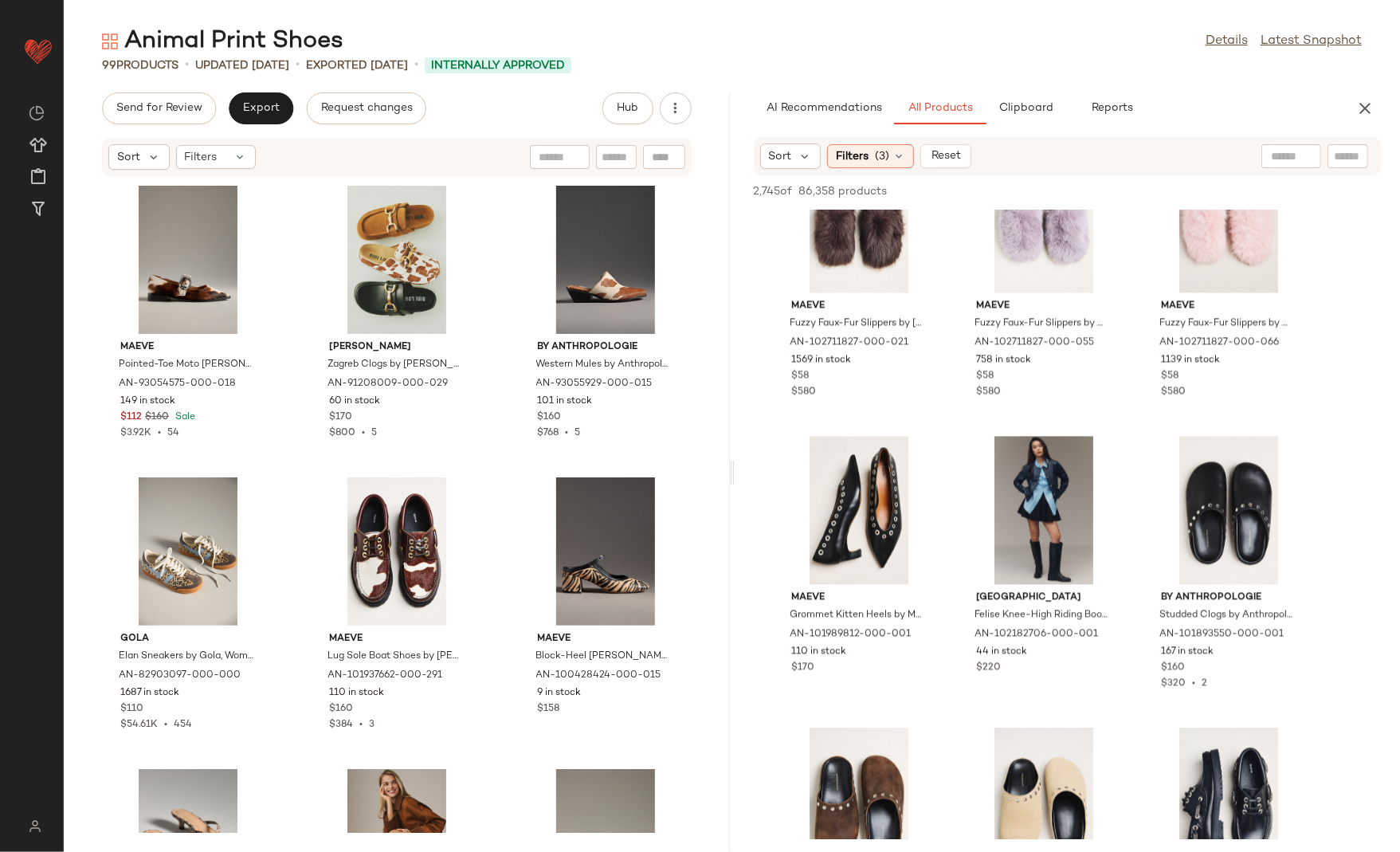
click at [1290, 159] on input "text" at bounding box center [1292, 156] width 40 height 17
type input "******"
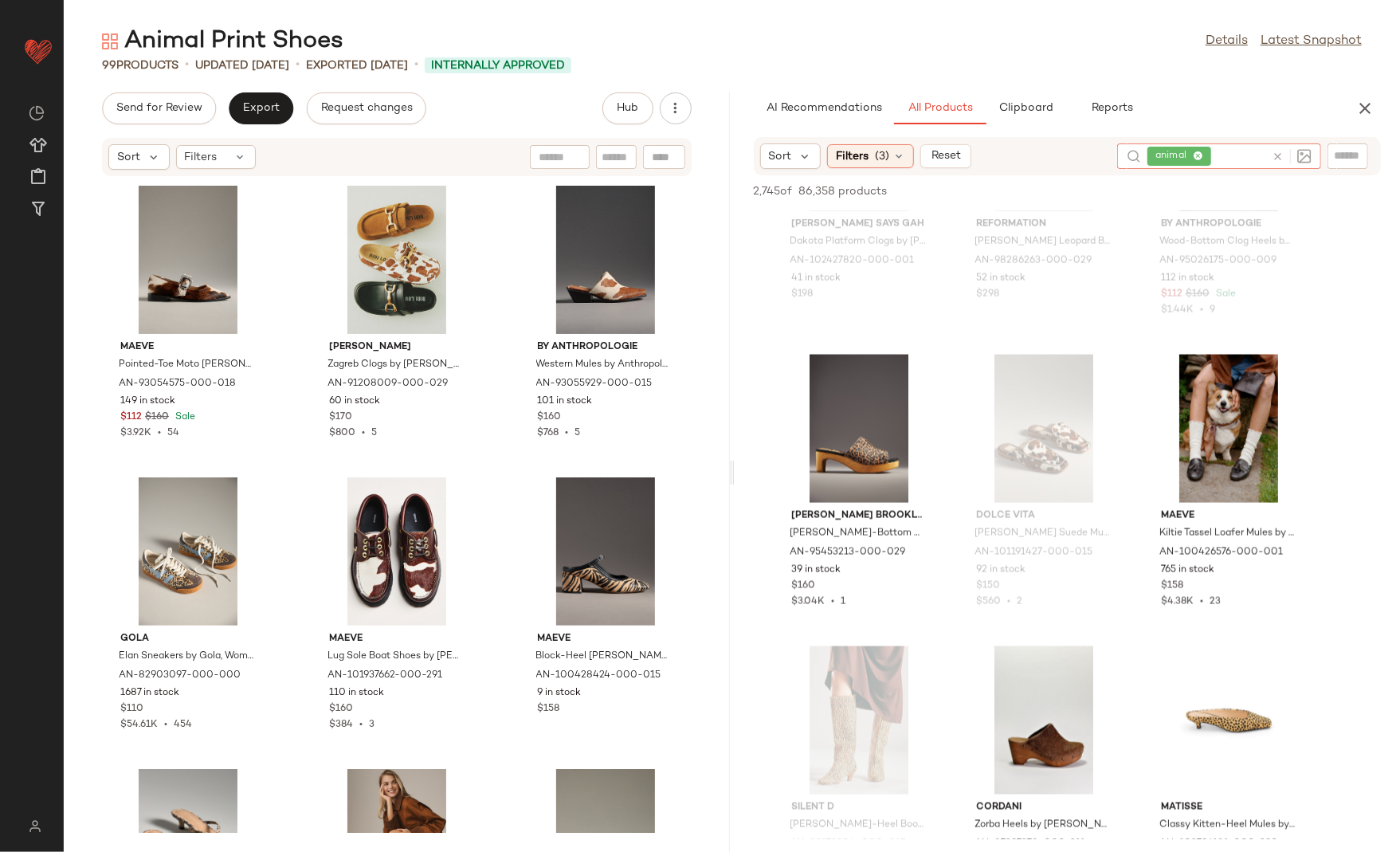
scroll to position [1633, 0]
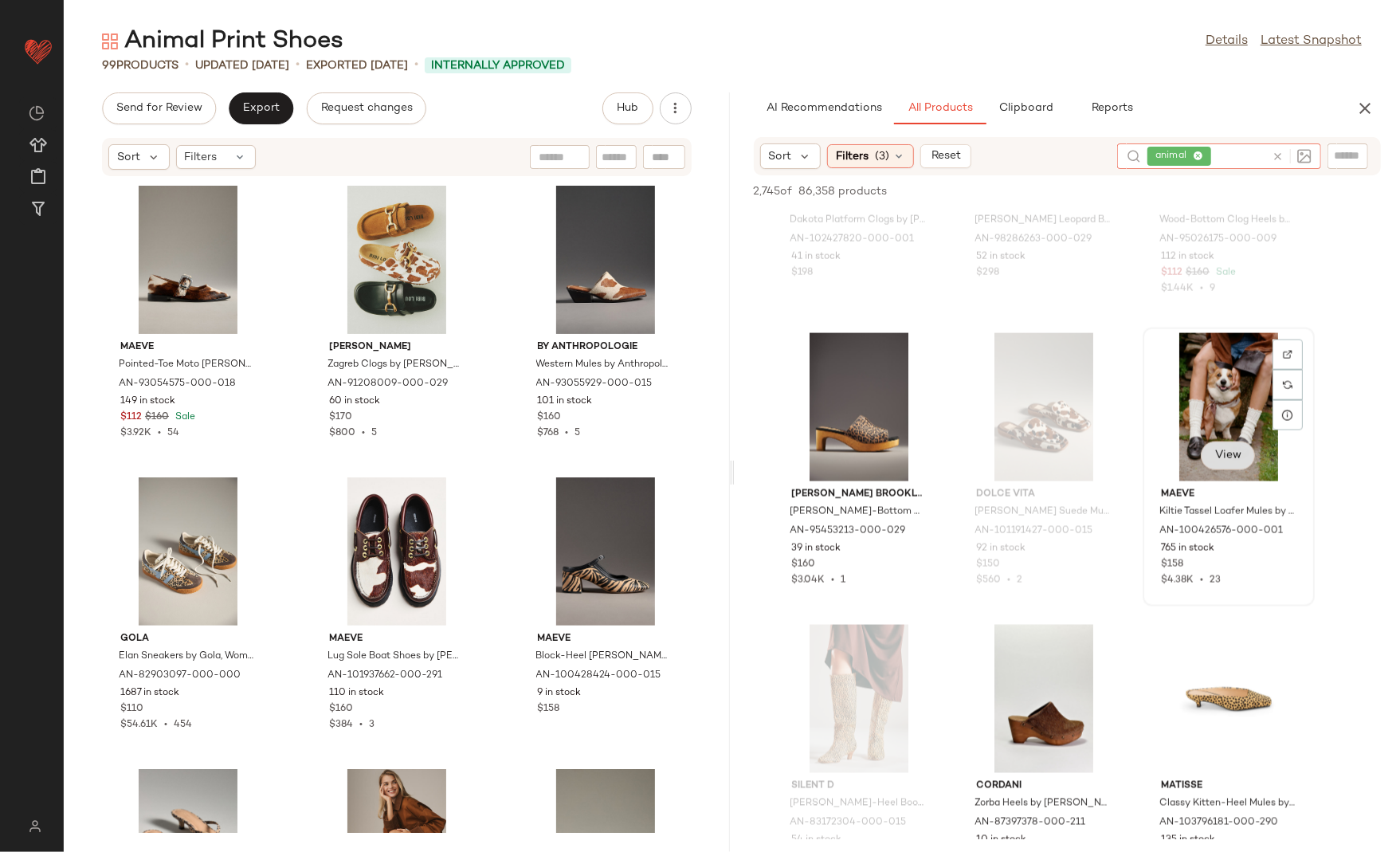
click at [1230, 460] on span "View" at bounding box center [1227, 456] width 27 height 13
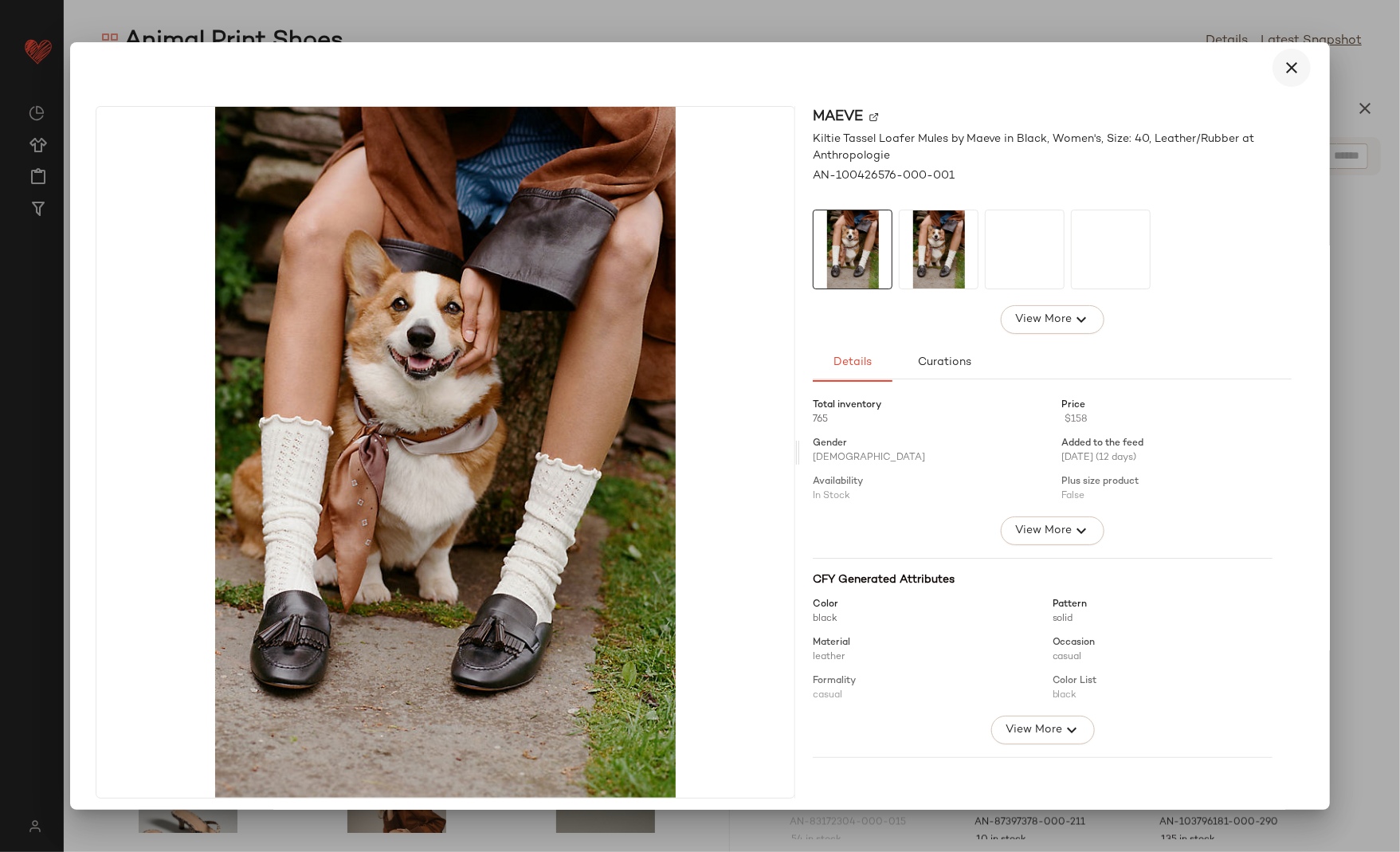
click at [1290, 68] on icon "button" at bounding box center [1292, 67] width 19 height 19
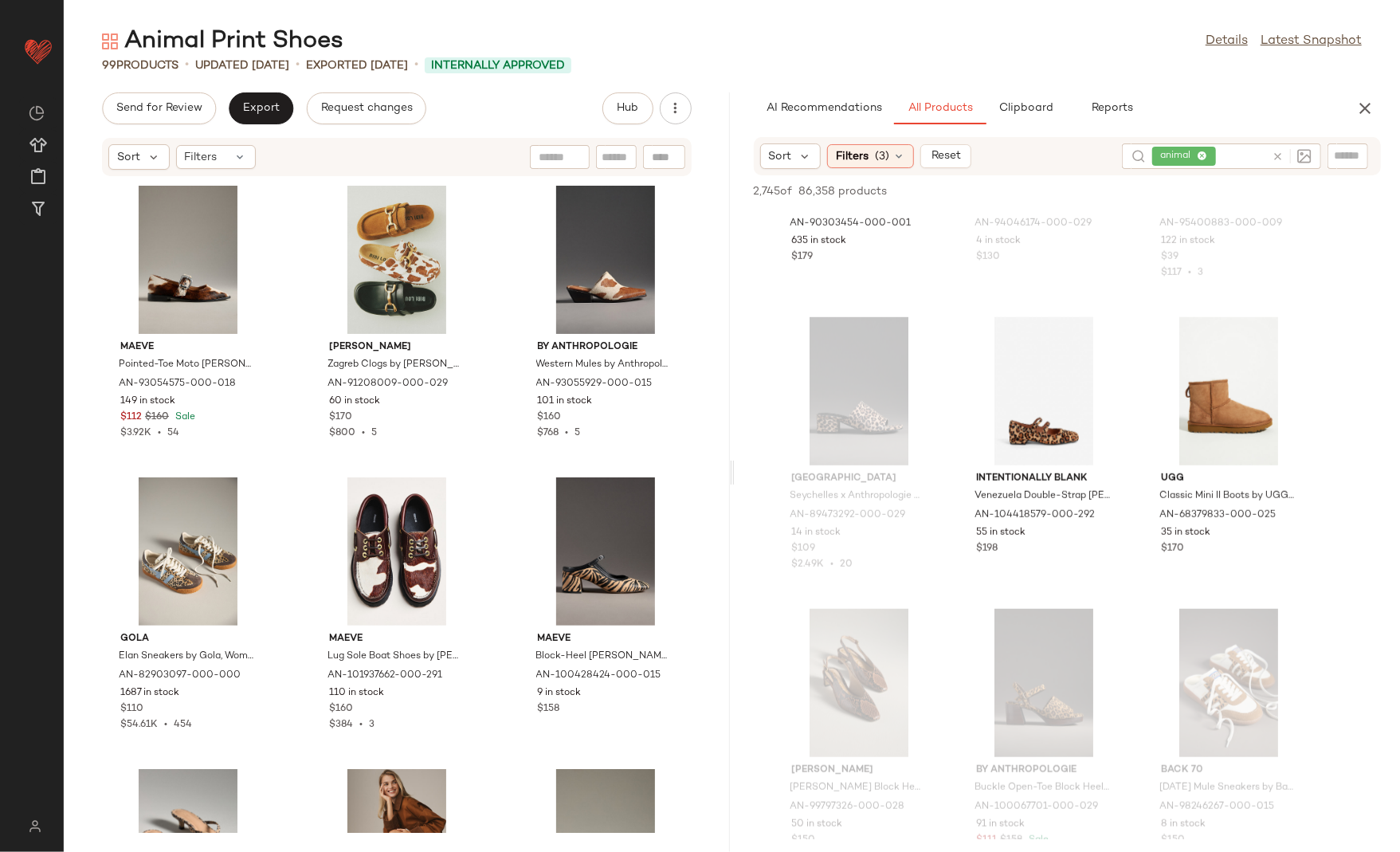
scroll to position [9238, 0]
click at [1010, 418] on div "View" at bounding box center [1044, 390] width 161 height 148
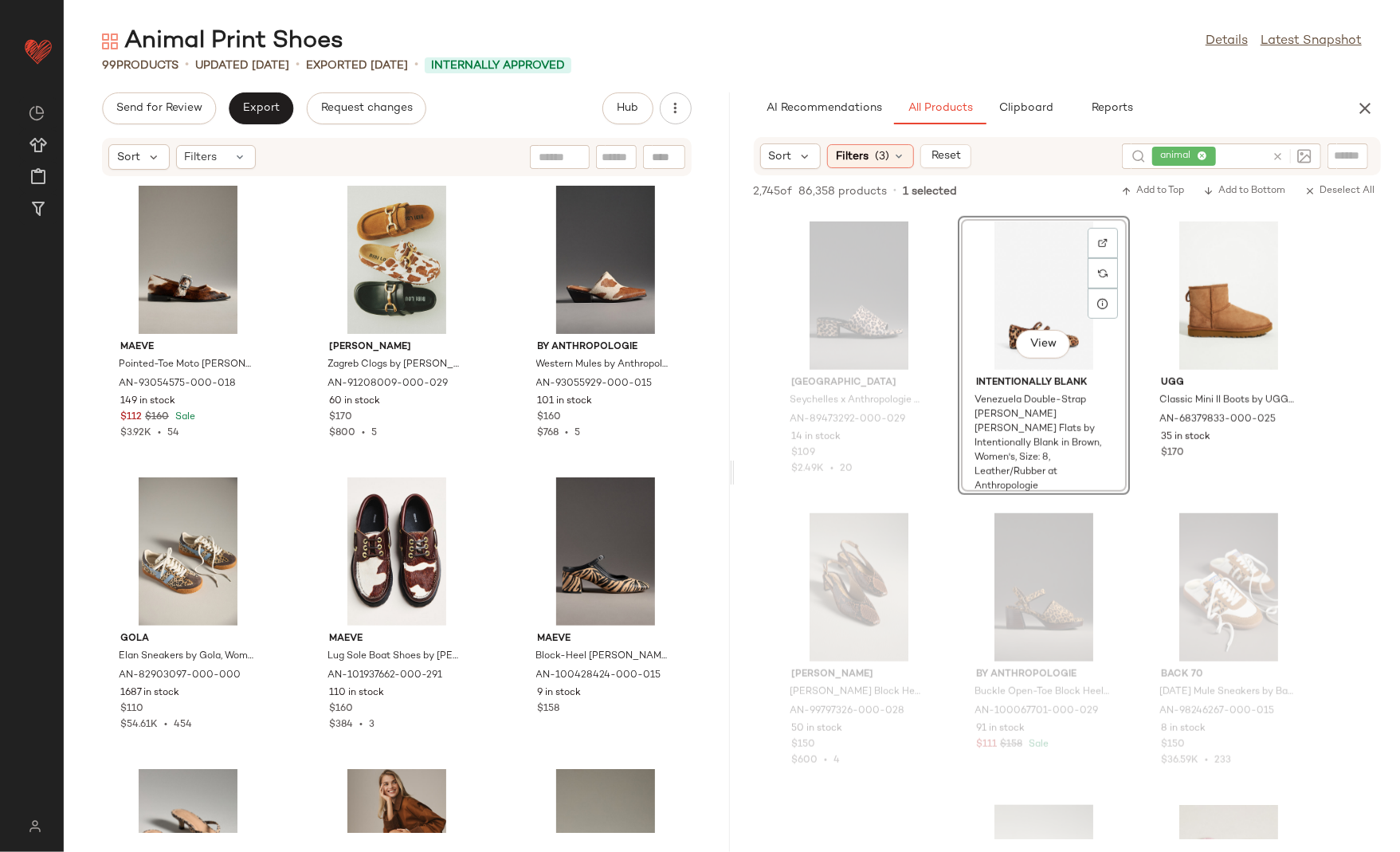
scroll to position [9362, 0]
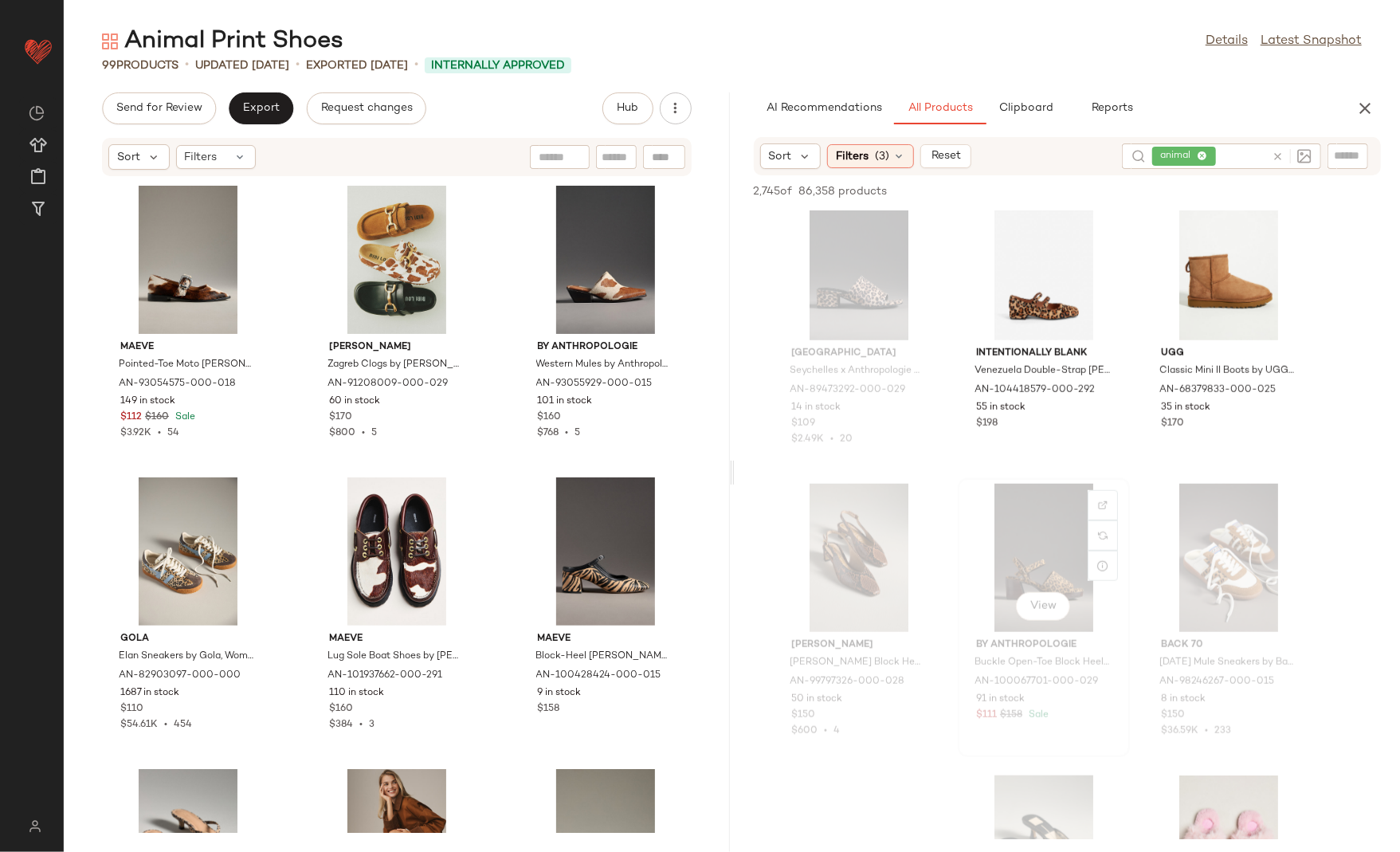
click at [960, 562] on div "View By Anthropologie Buckle Open-Toe Block Heels by Anthropologie in Brown, Wo…" at bounding box center [1044, 618] width 169 height 276
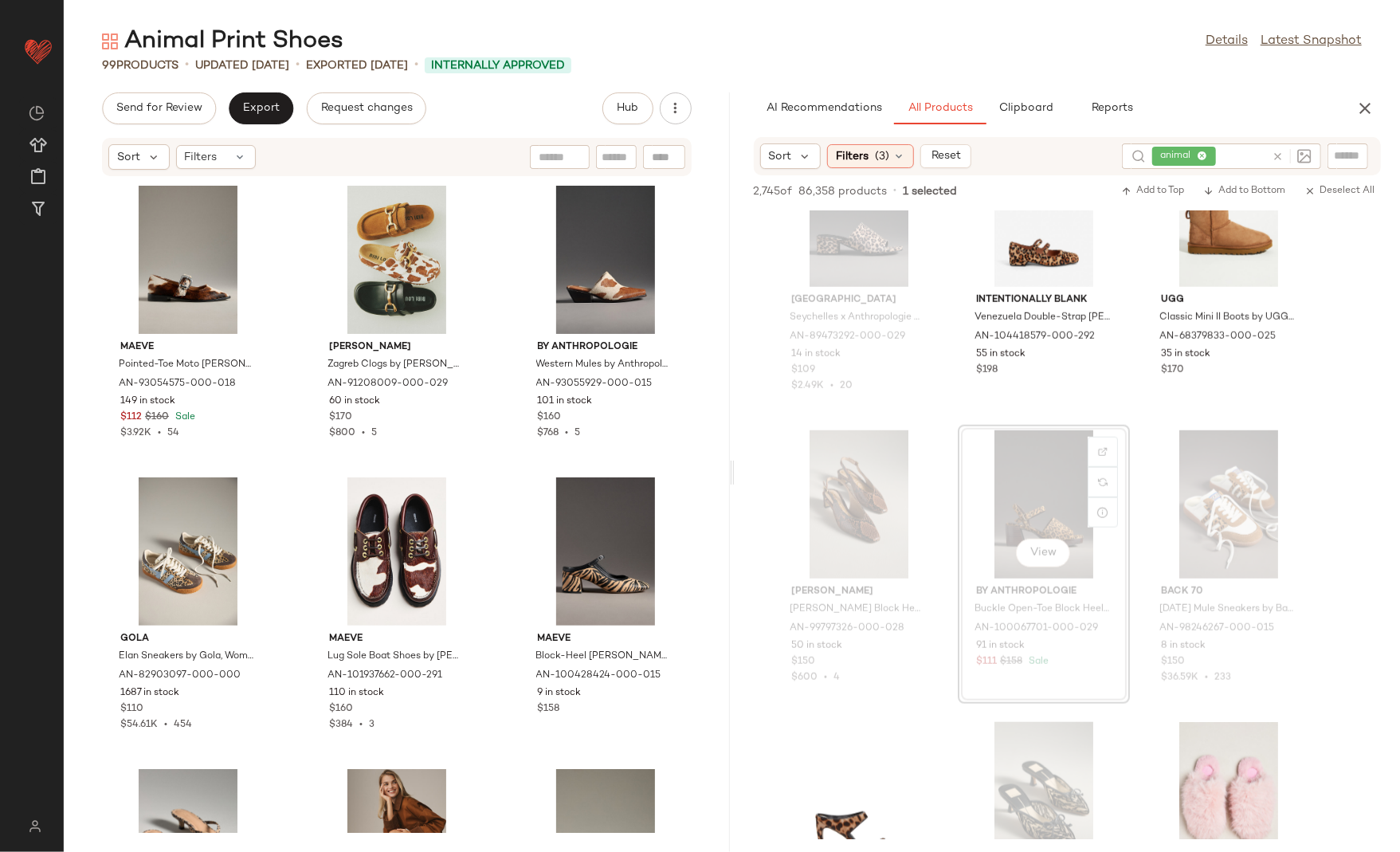
scroll to position [9457, 0]
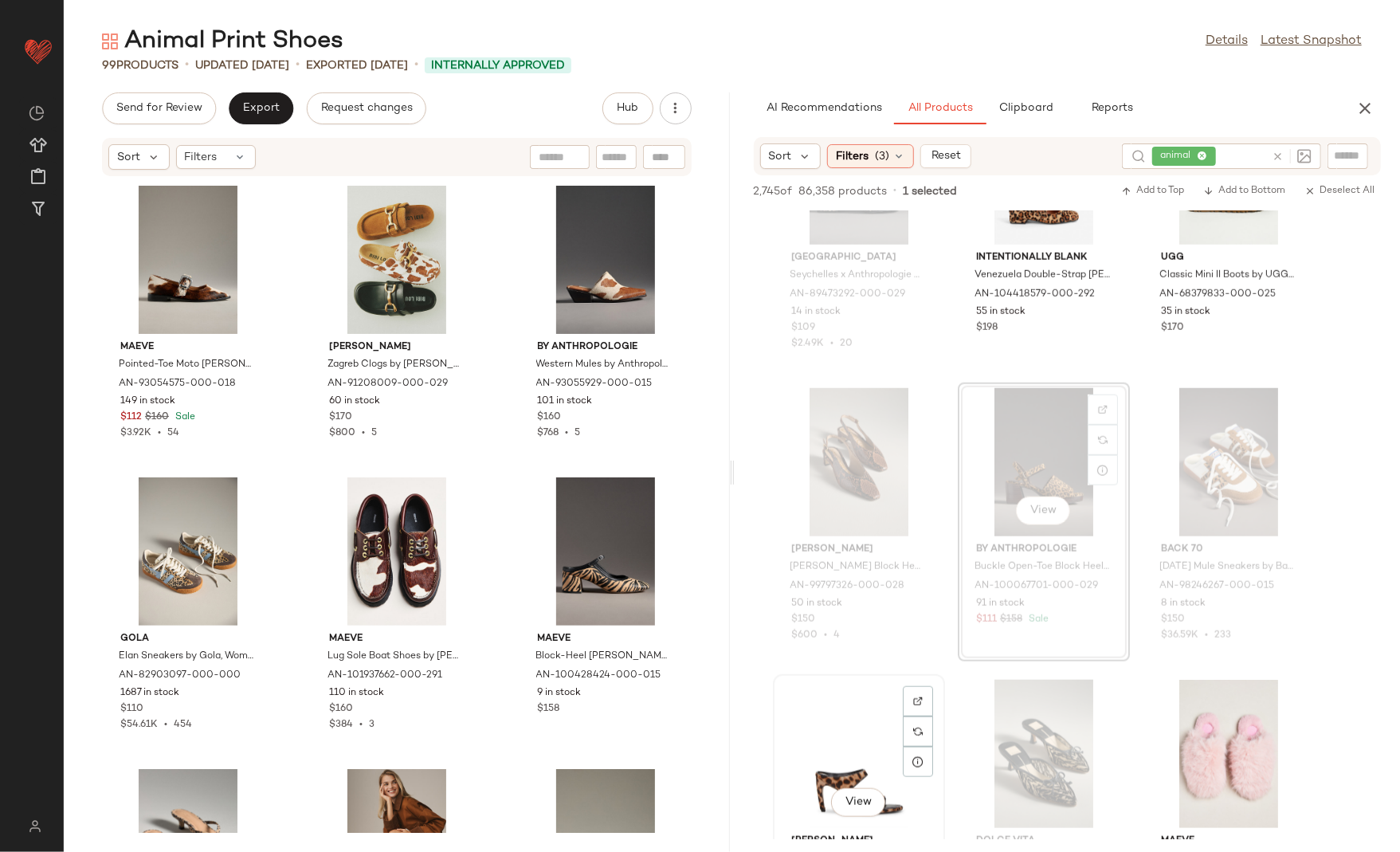
click at [941, 676] on div "View Vince Camuto Brisa Heeled Sandals by Vince Camuto in Beige, Women's, Size:…" at bounding box center [859, 814] width 169 height 276
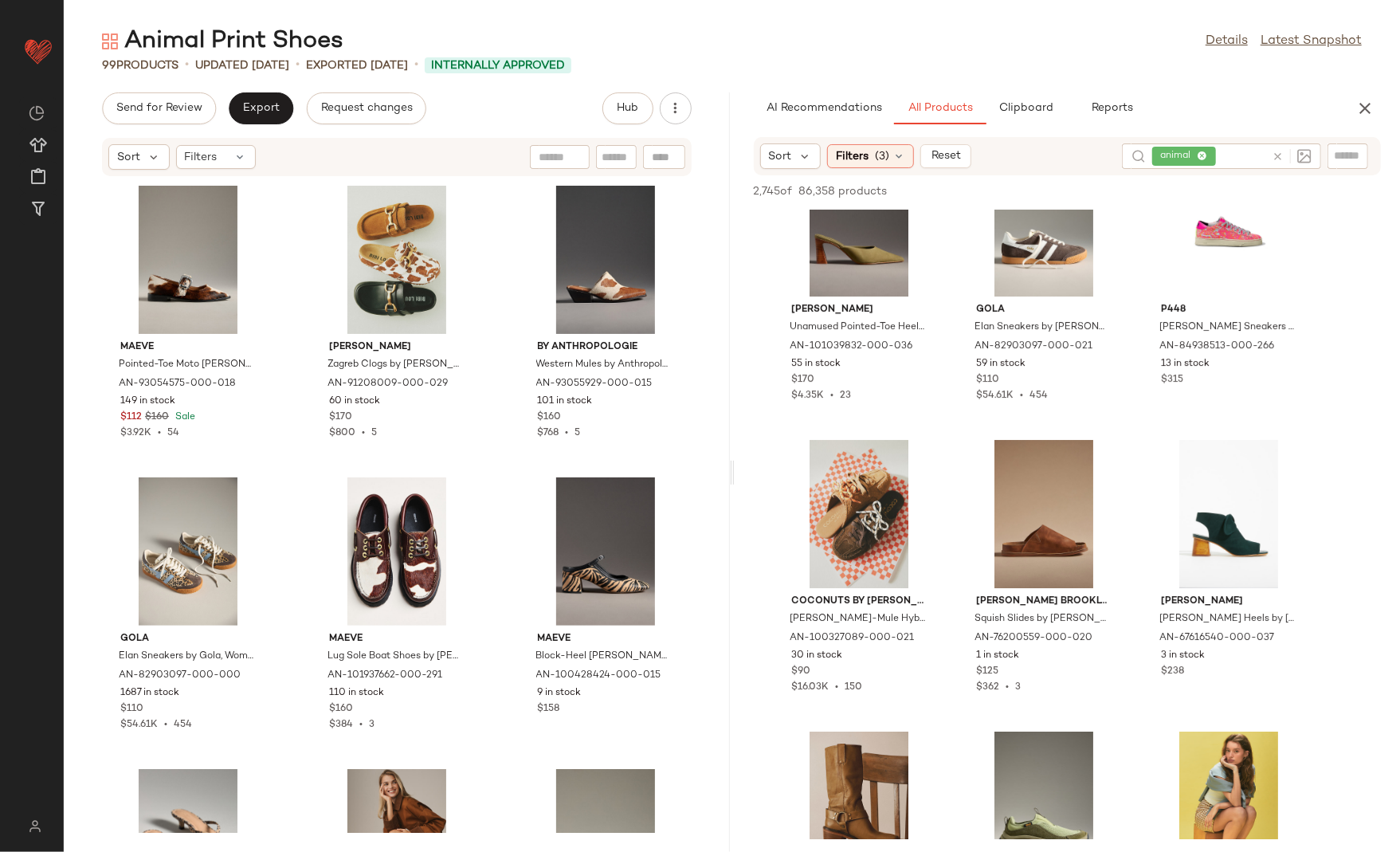
scroll to position [49978, 0]
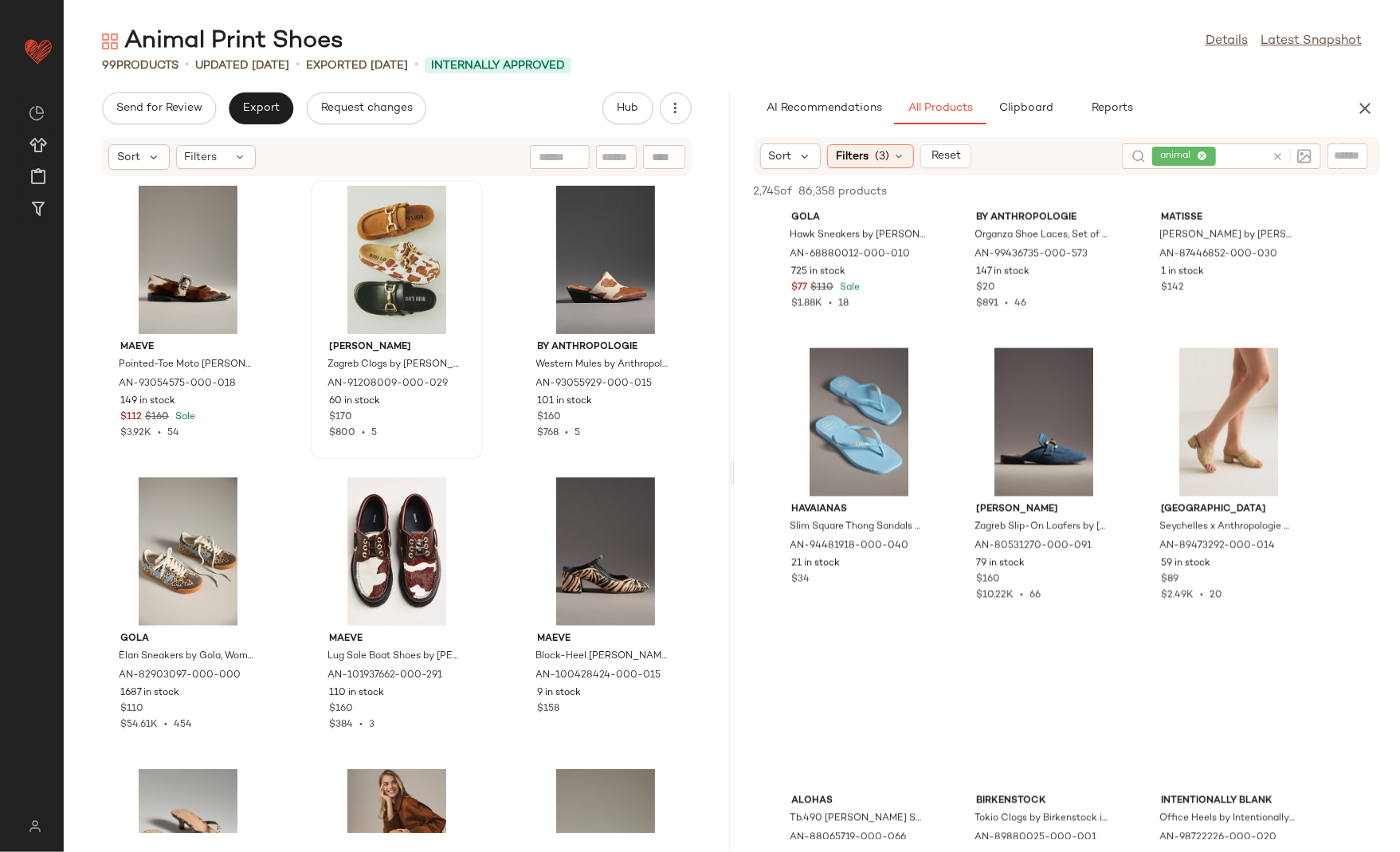
scroll to position [102744, 0]
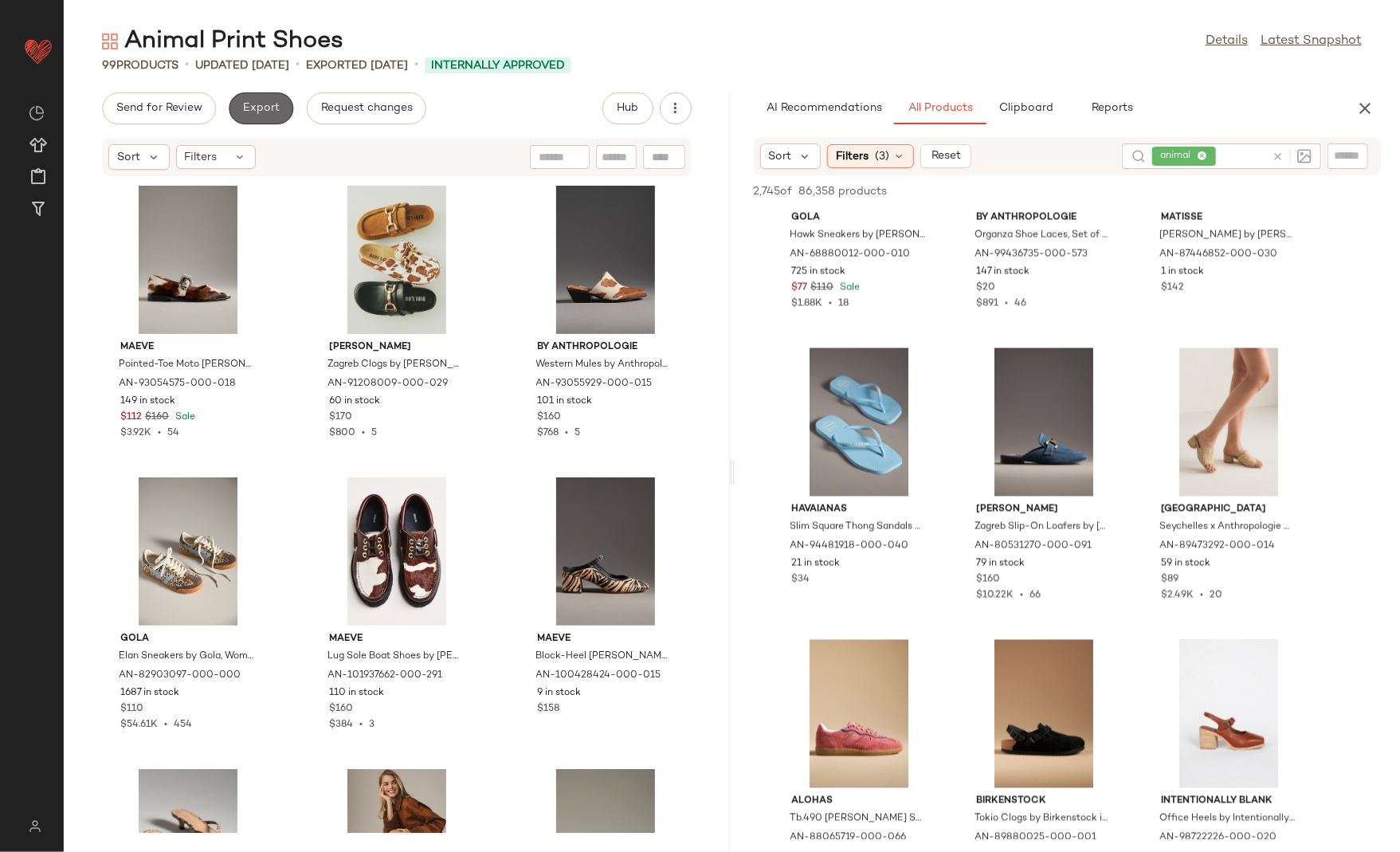
click at [261, 113] on span "Export" at bounding box center [261, 108] width 38 height 13
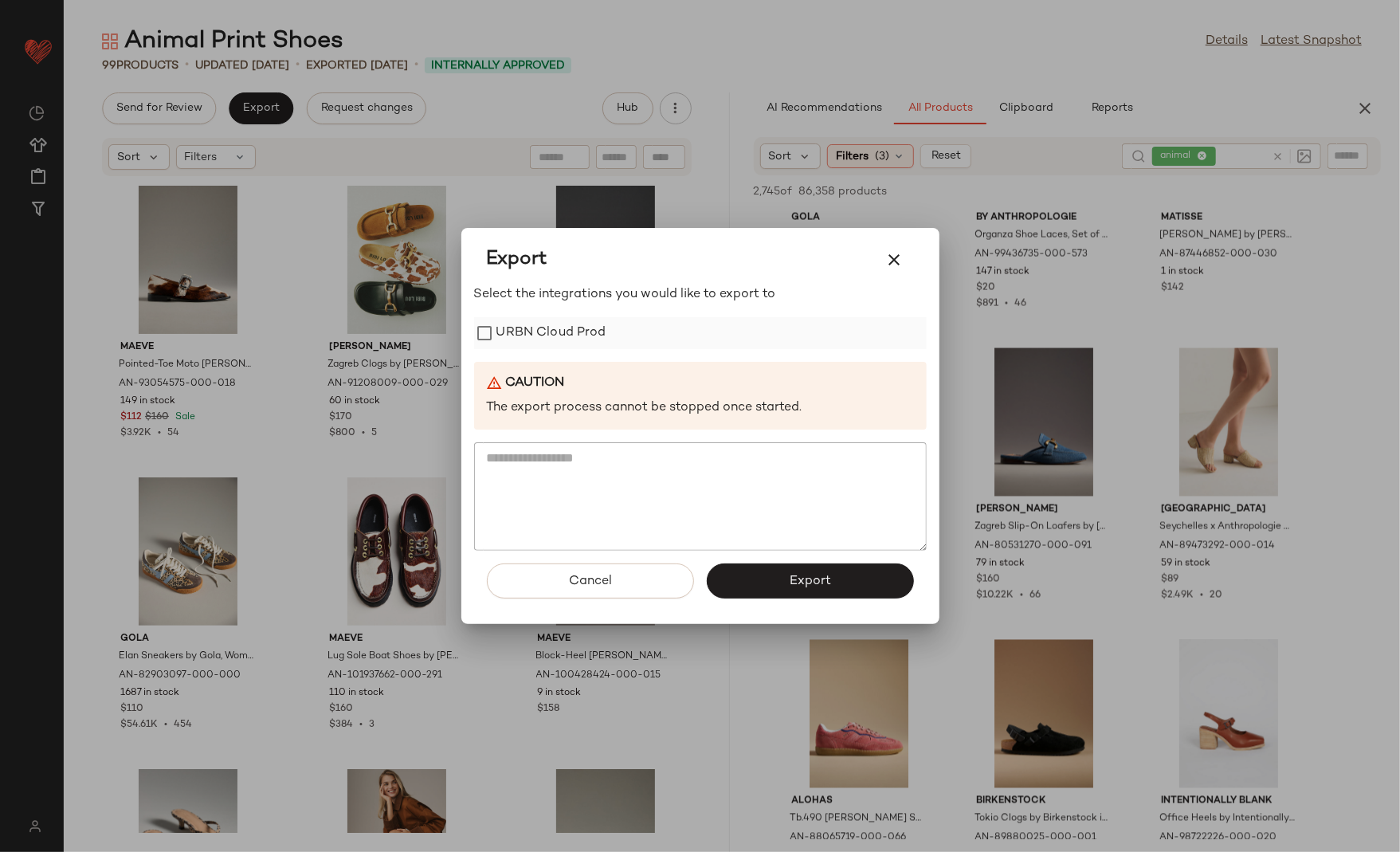
click at [526, 338] on label "URBN Cloud Prod" at bounding box center [551, 333] width 110 height 32
click at [834, 573] on button "Export" at bounding box center [810, 581] width 208 height 35
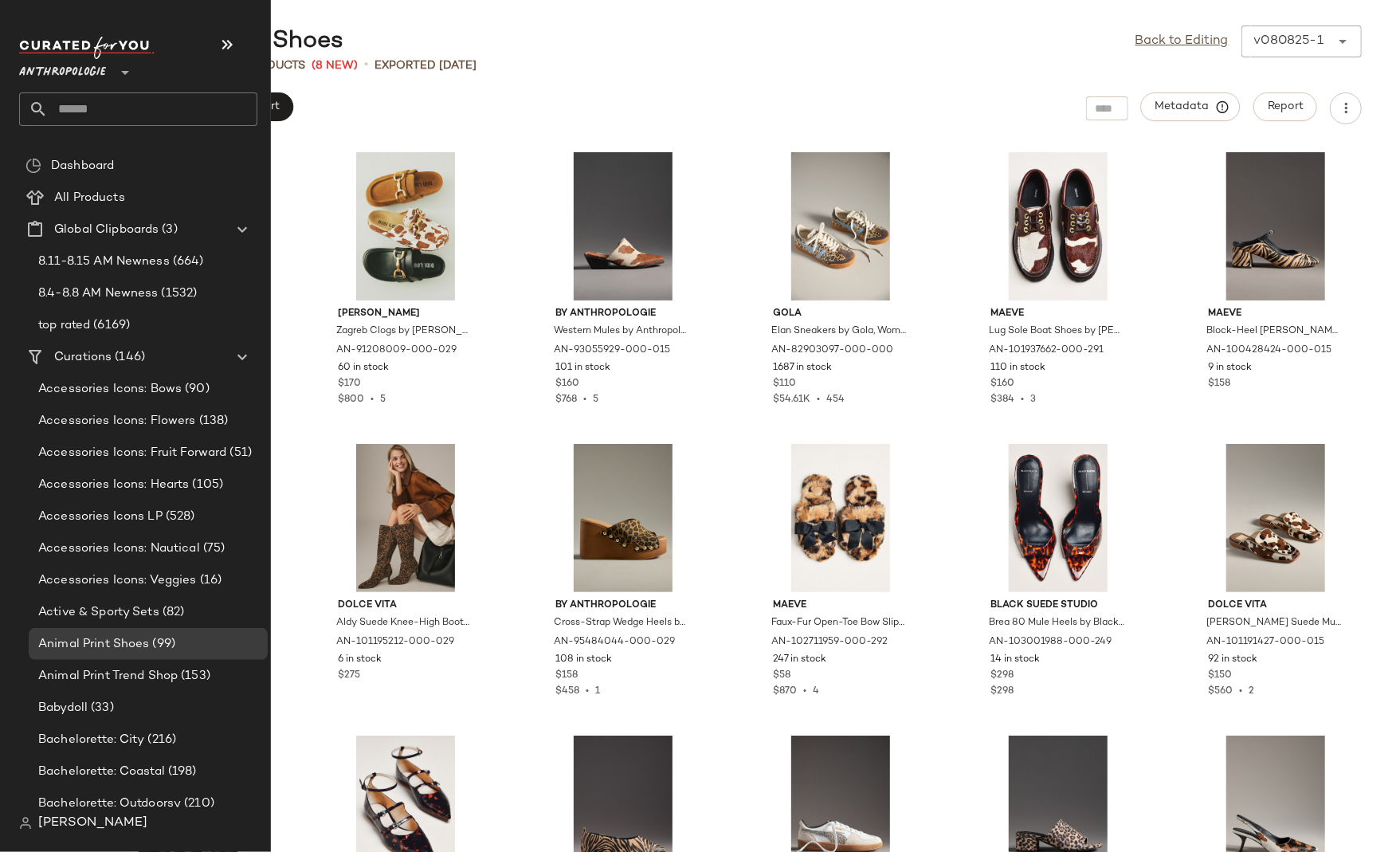
click at [96, 118] on input "text" at bounding box center [152, 109] width 209 height 33
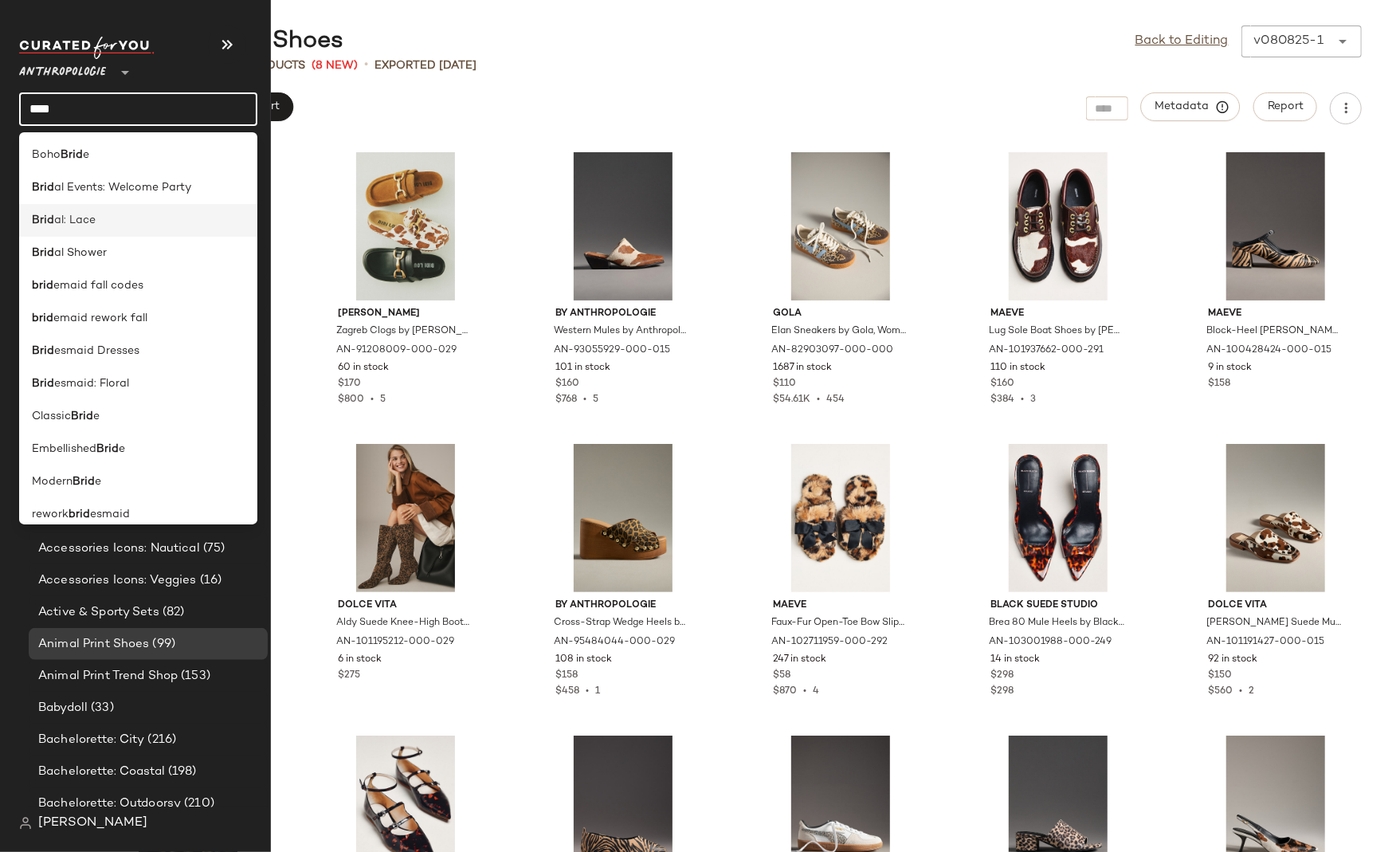
type input "****"
click at [93, 269] on div "Brid al: Lace" at bounding box center [138, 286] width 238 height 33
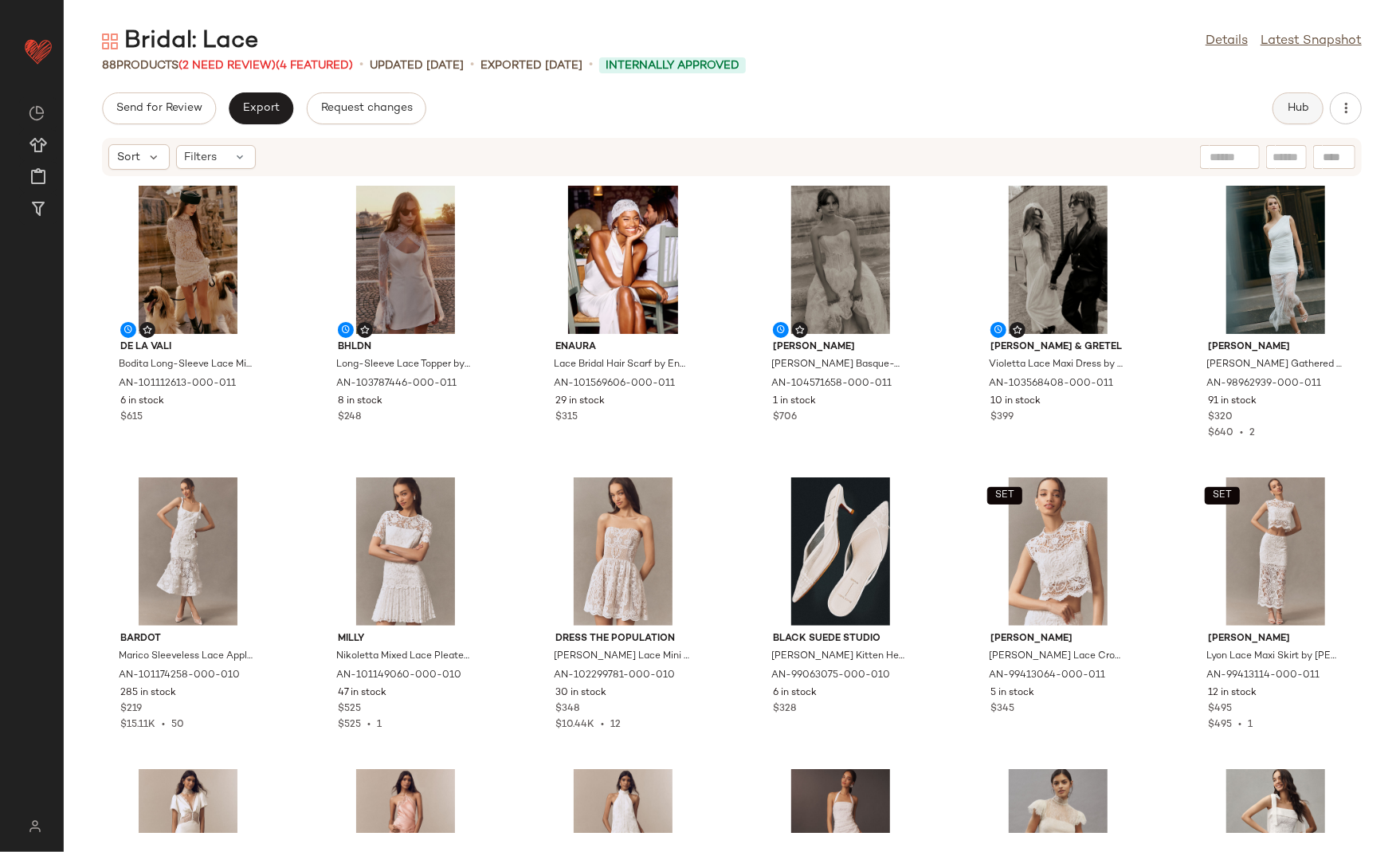
click at [1288, 103] on span "Hub" at bounding box center [1298, 108] width 22 height 13
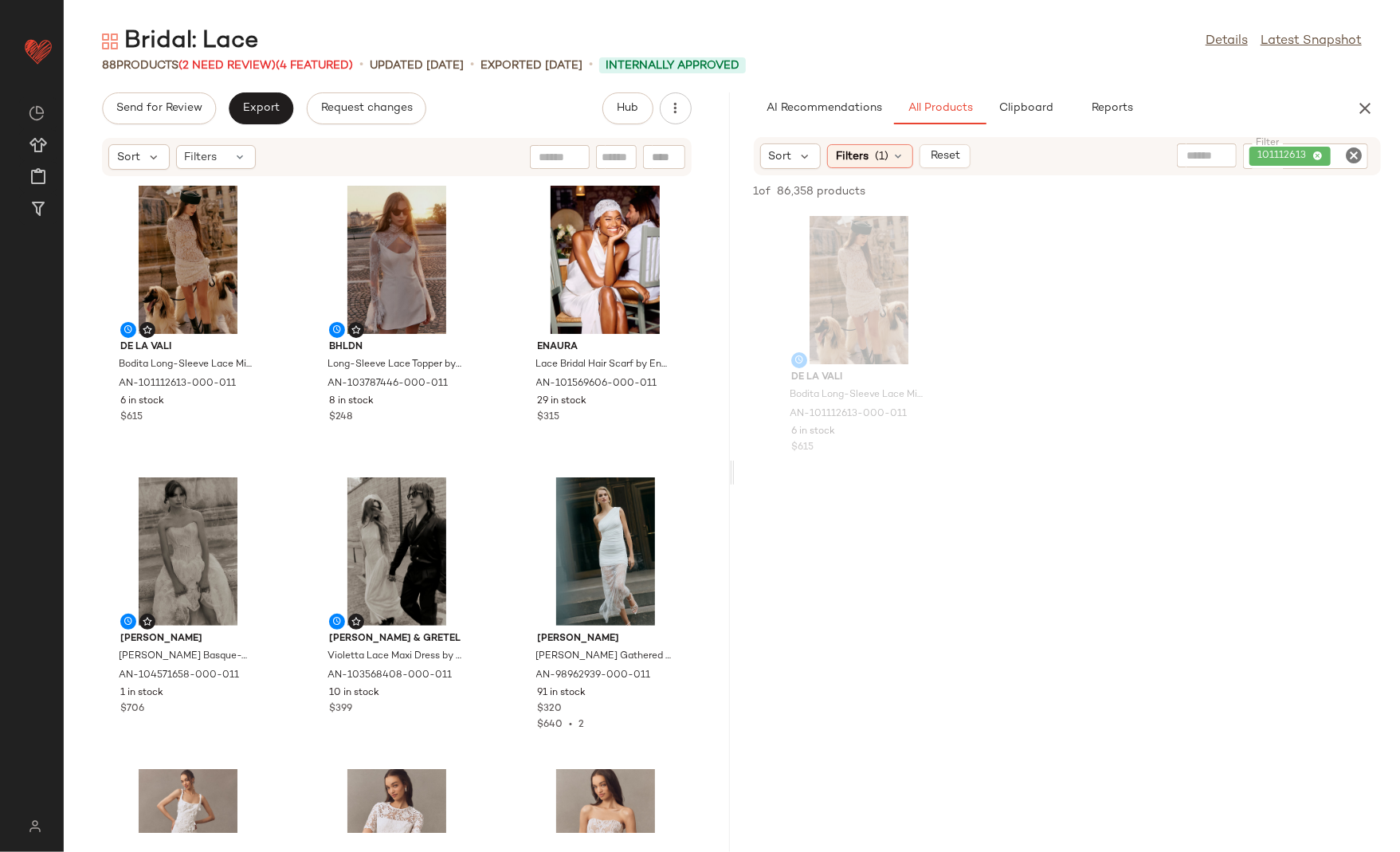
click at [1357, 153] on icon "Clear Filter" at bounding box center [1353, 155] width 19 height 19
click at [1290, 117] on div "AI Recommendations All Products Clipboard Reports" at bounding box center [1043, 108] width 577 height 32
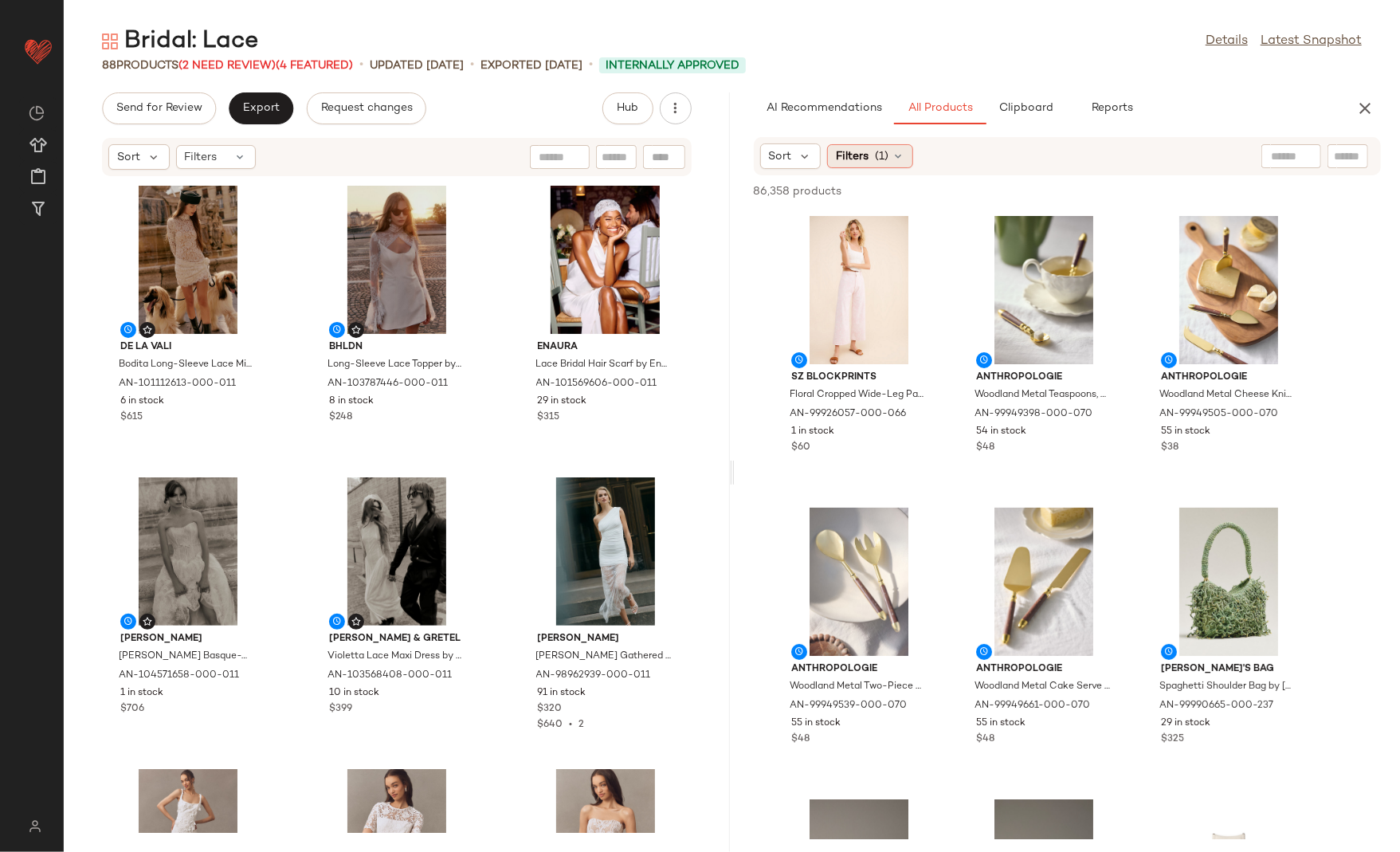
click at [887, 159] on div "Filters (1)" at bounding box center [870, 156] width 86 height 24
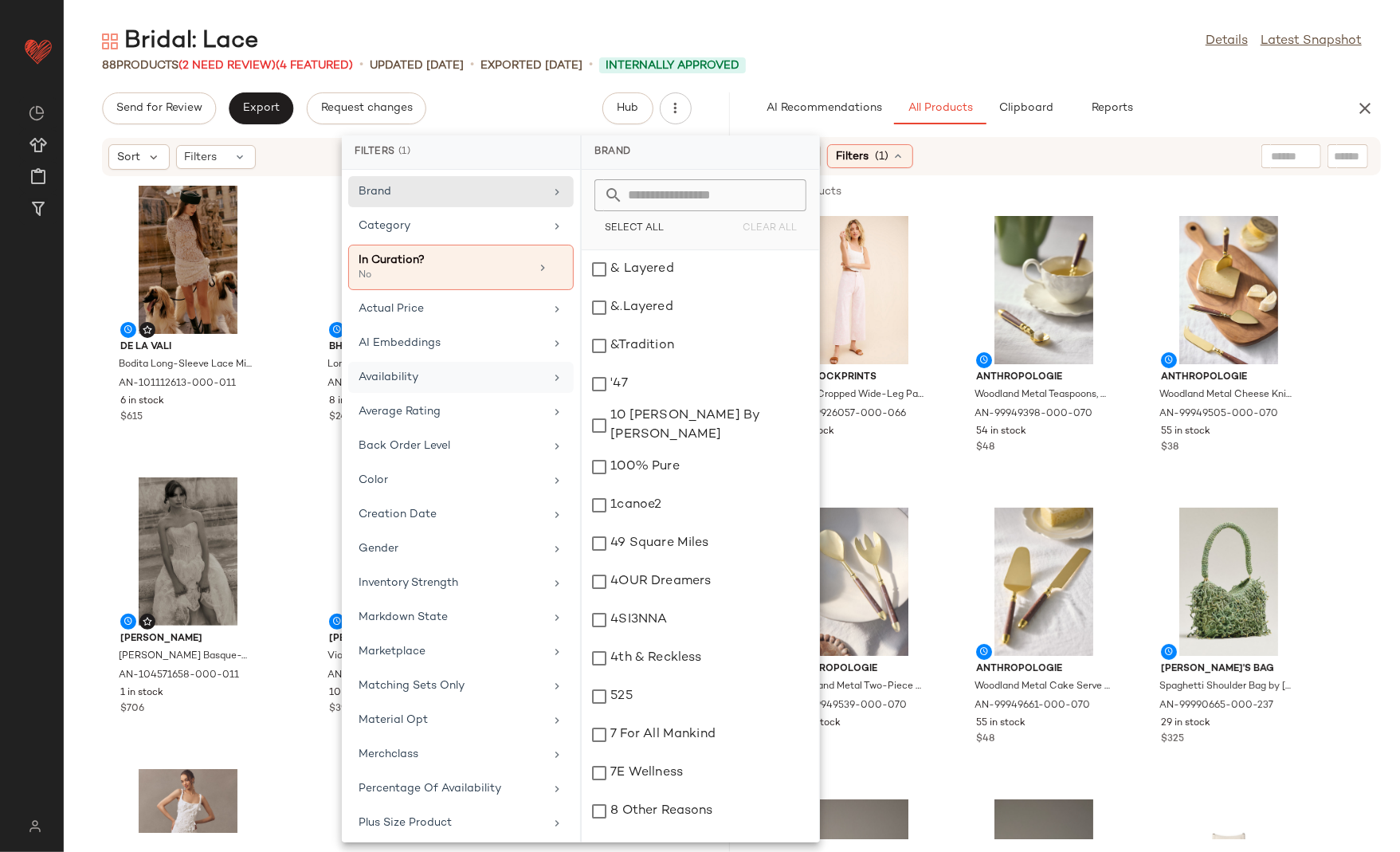
click at [481, 396] on div "Availability" at bounding box center [460, 412] width 225 height 31
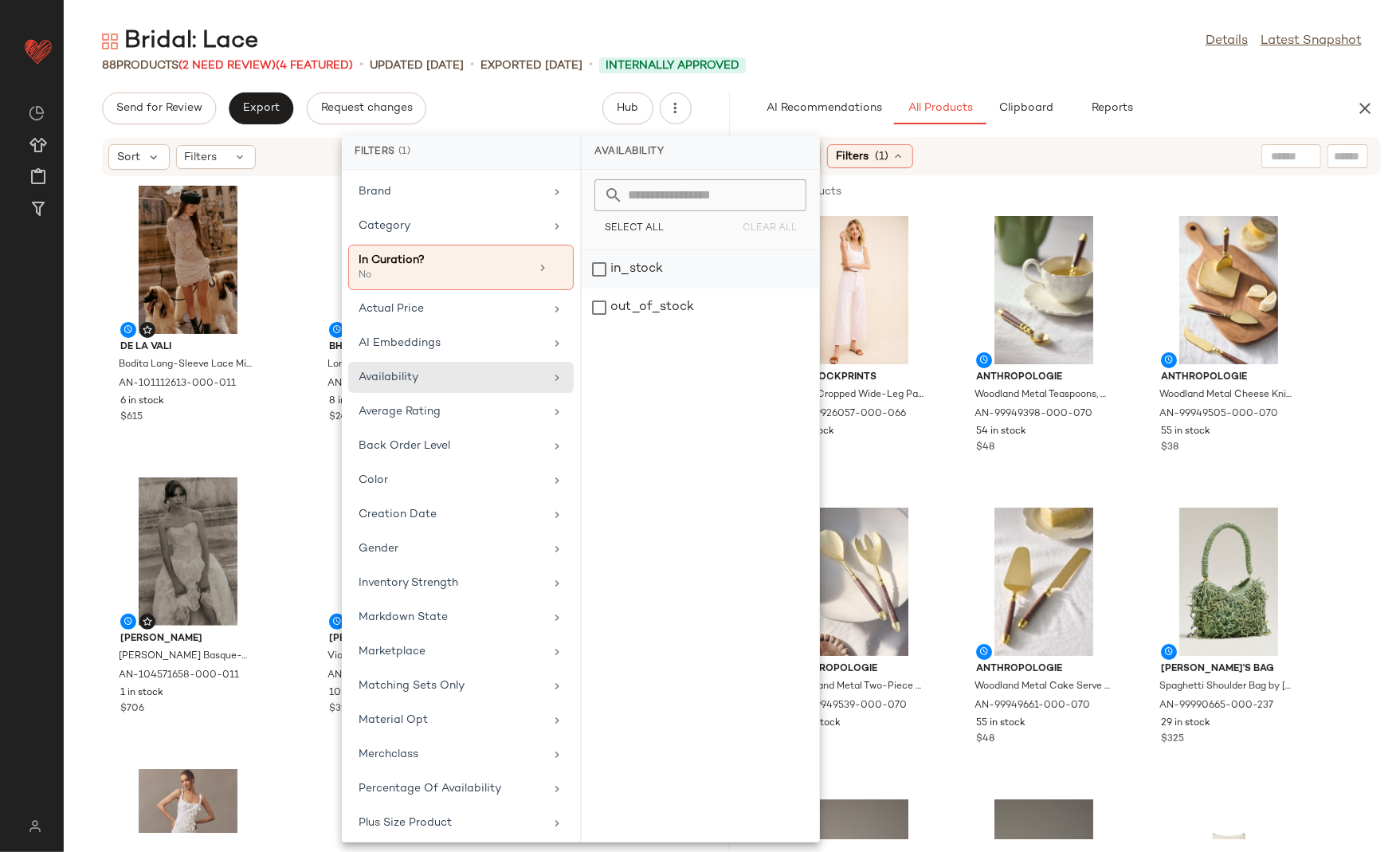
click at [623, 289] on div "in_stock" at bounding box center [700, 308] width 238 height 39
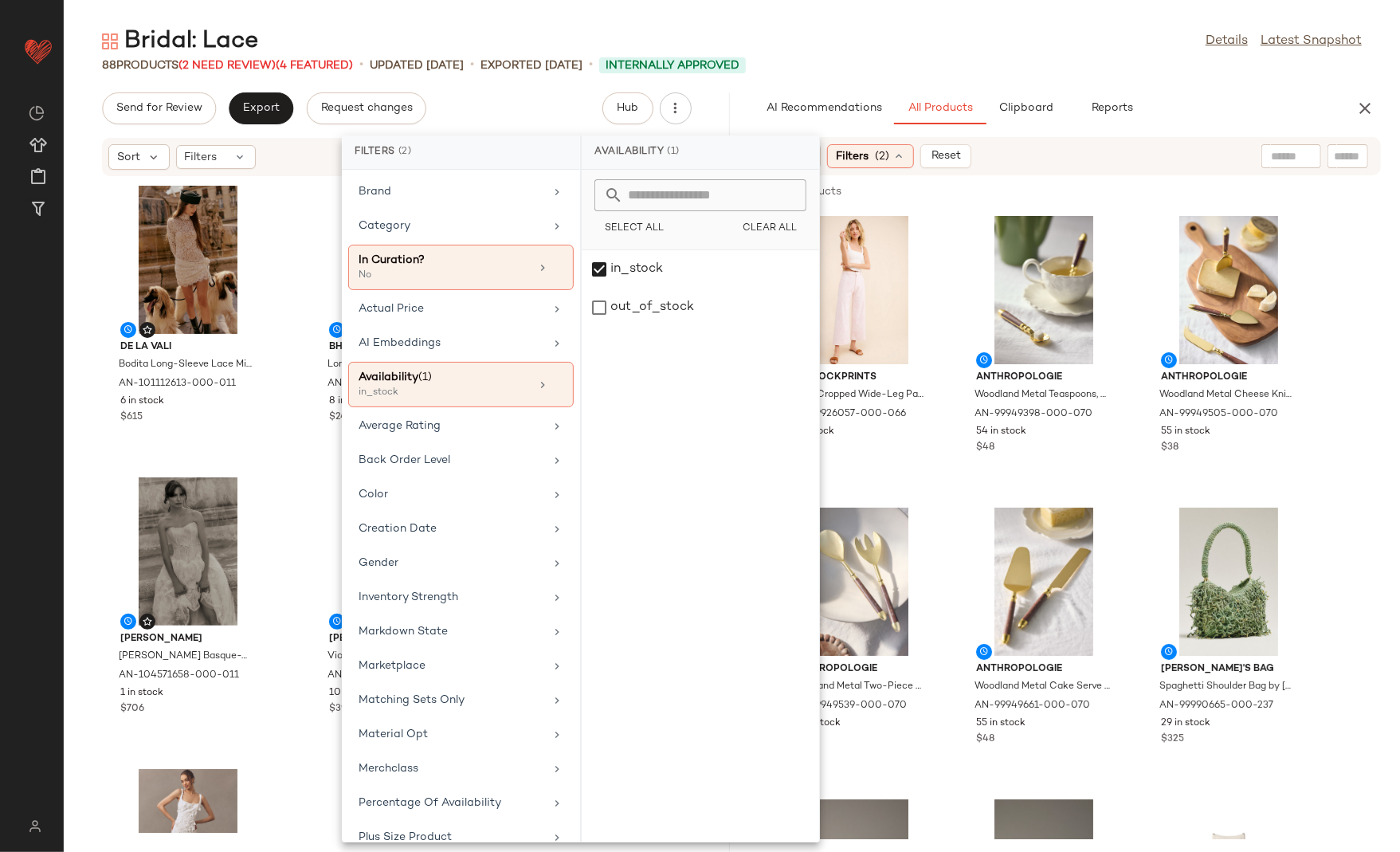
click at [959, 53] on div "Bridal: Lace Details Latest Snapshot" at bounding box center [731, 41] width 1337 height 32
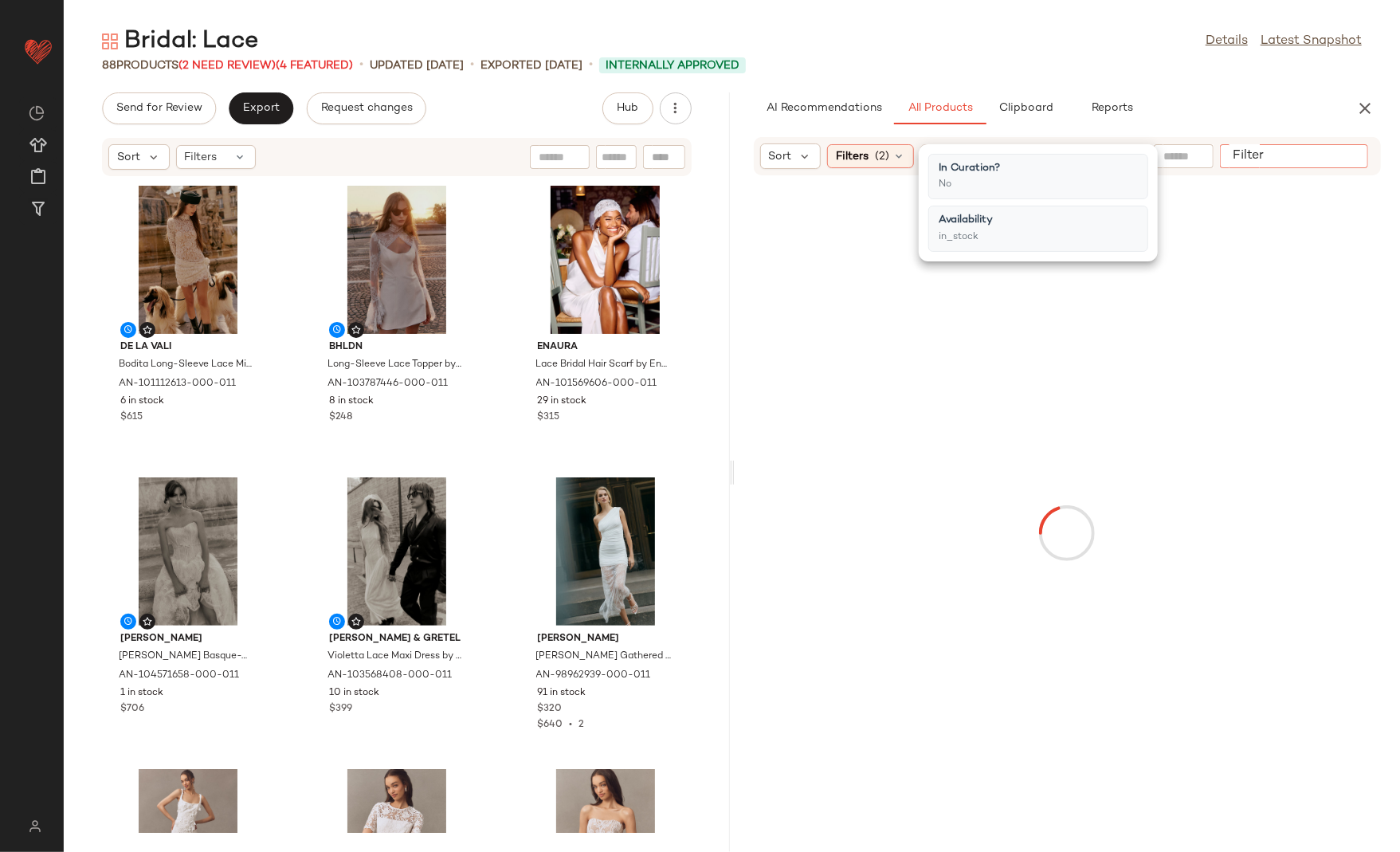
click at [1334, 157] on input "Filter" at bounding box center [1293, 156] width 135 height 17
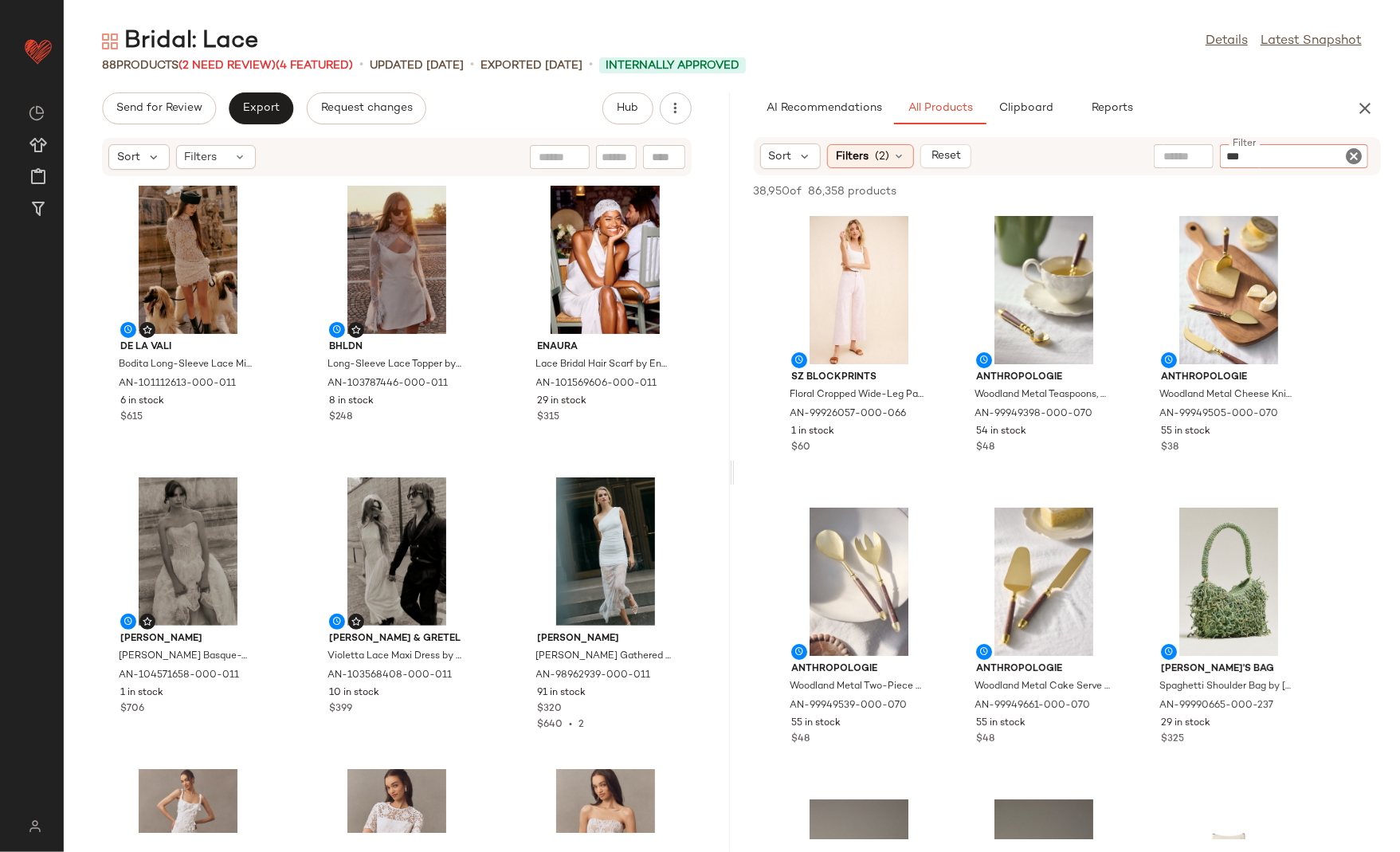
type input "****"
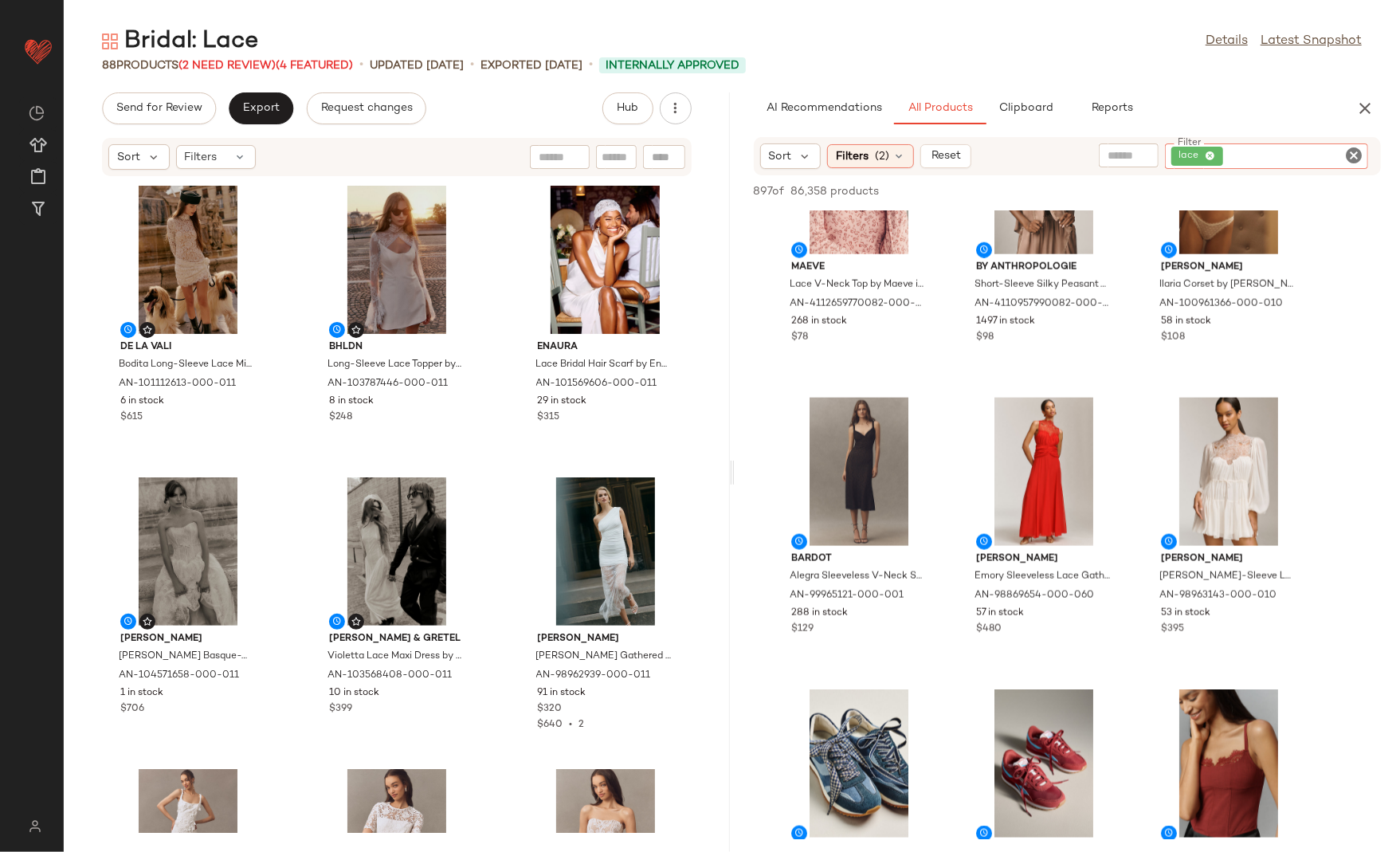
scroll to position [1282, 0]
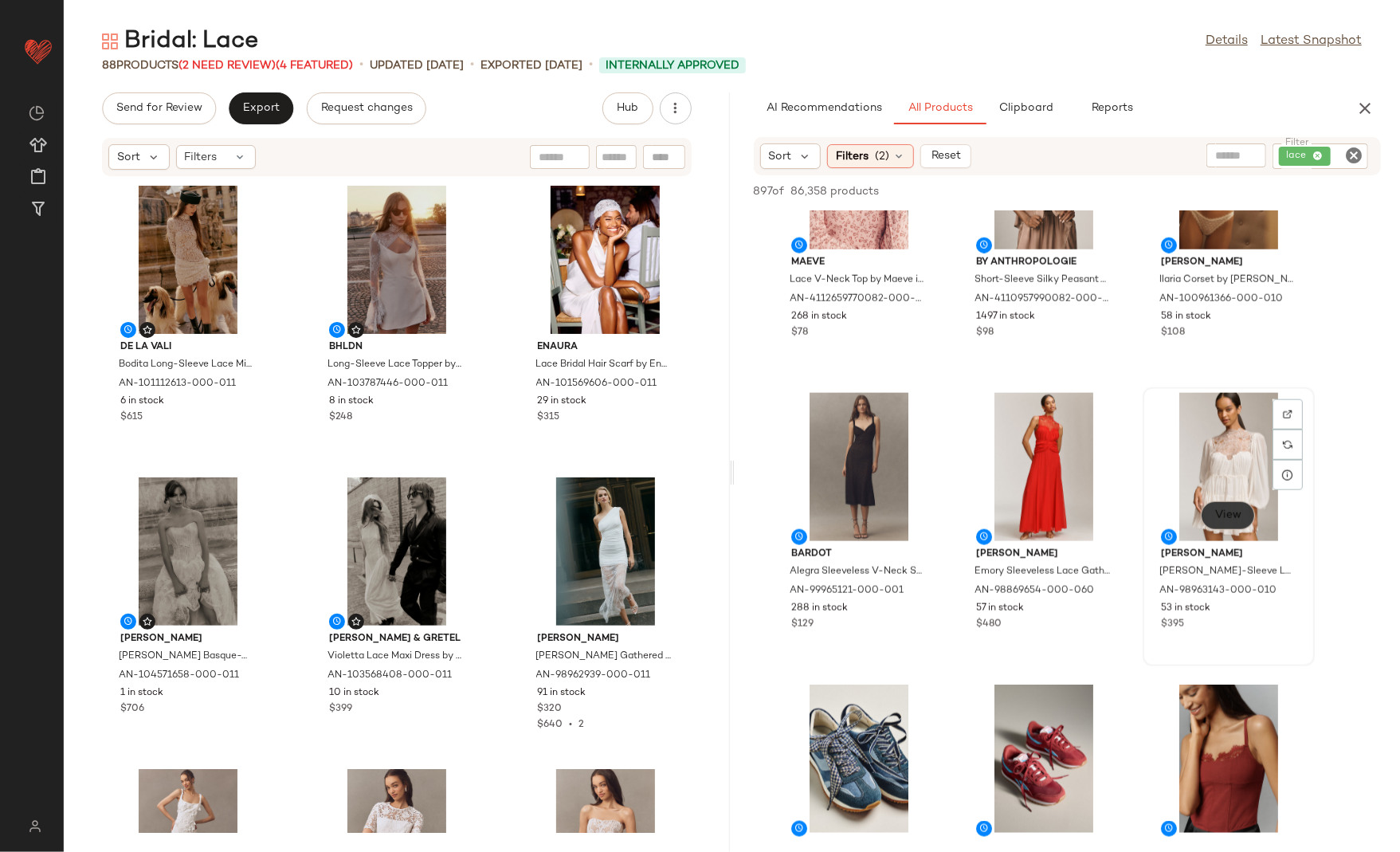
click at [1231, 512] on span "View" at bounding box center [1227, 516] width 27 height 13
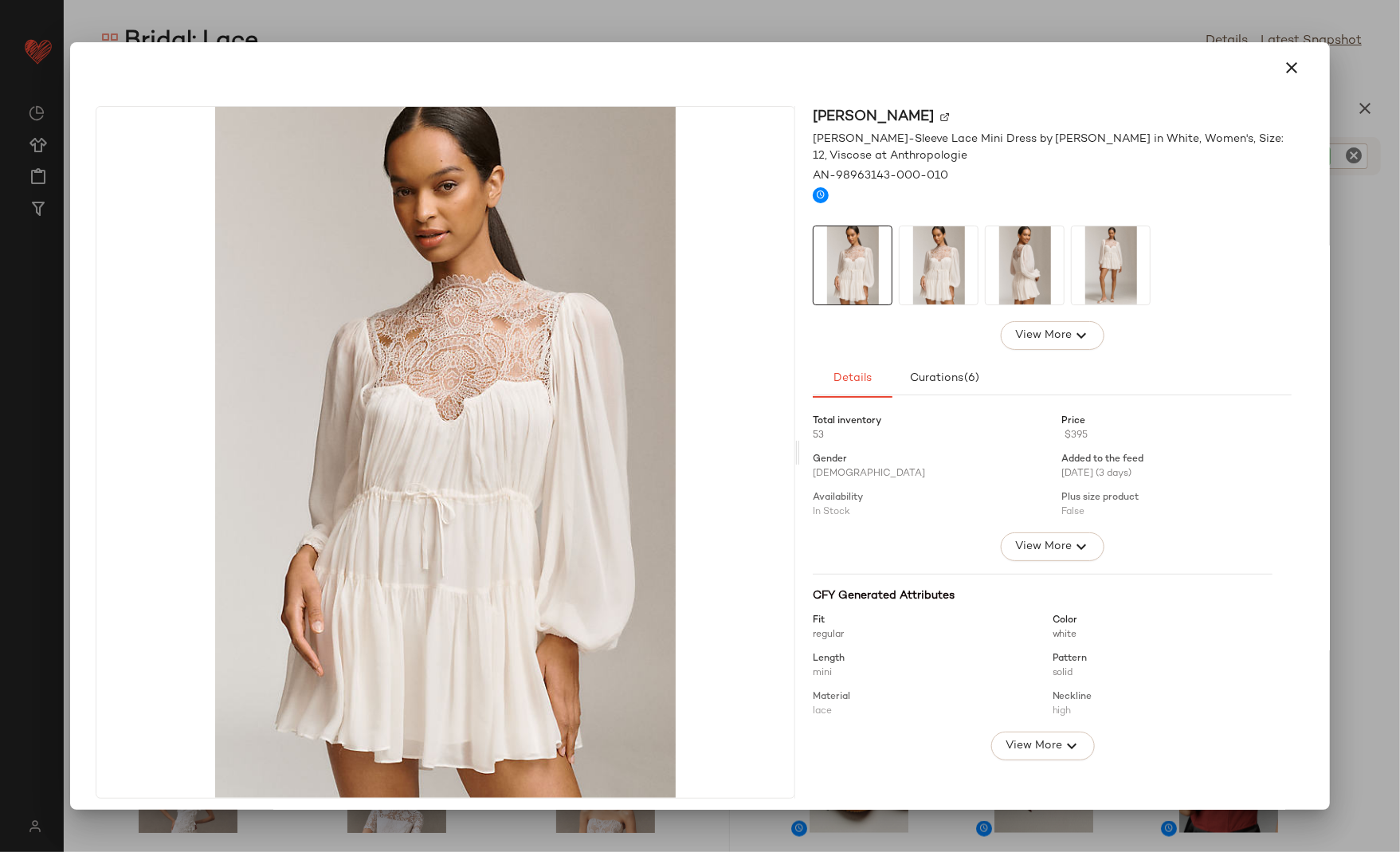
click at [1088, 243] on img at bounding box center [1111, 265] width 78 height 78
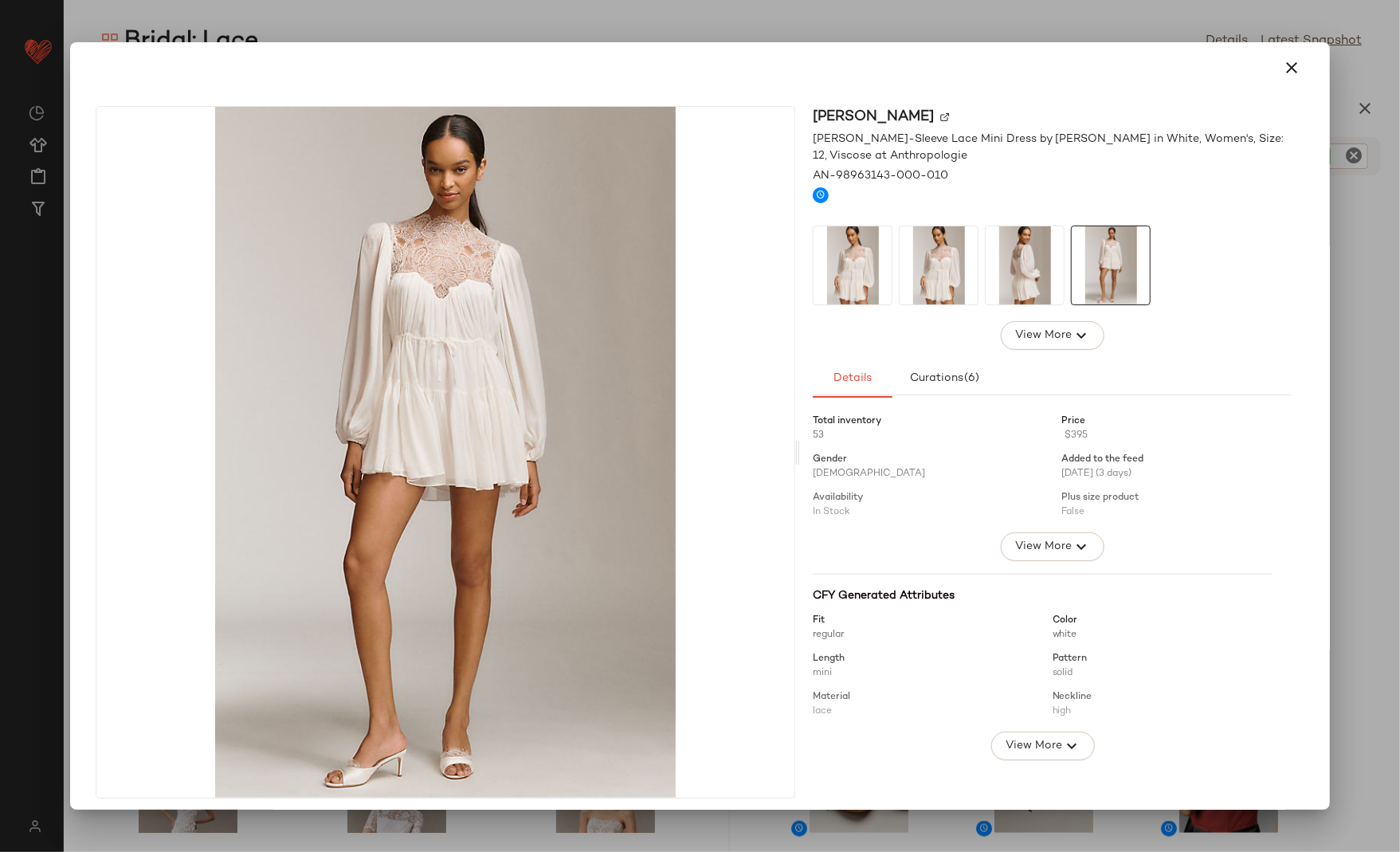
click at [1010, 263] on img at bounding box center [1024, 265] width 78 height 78
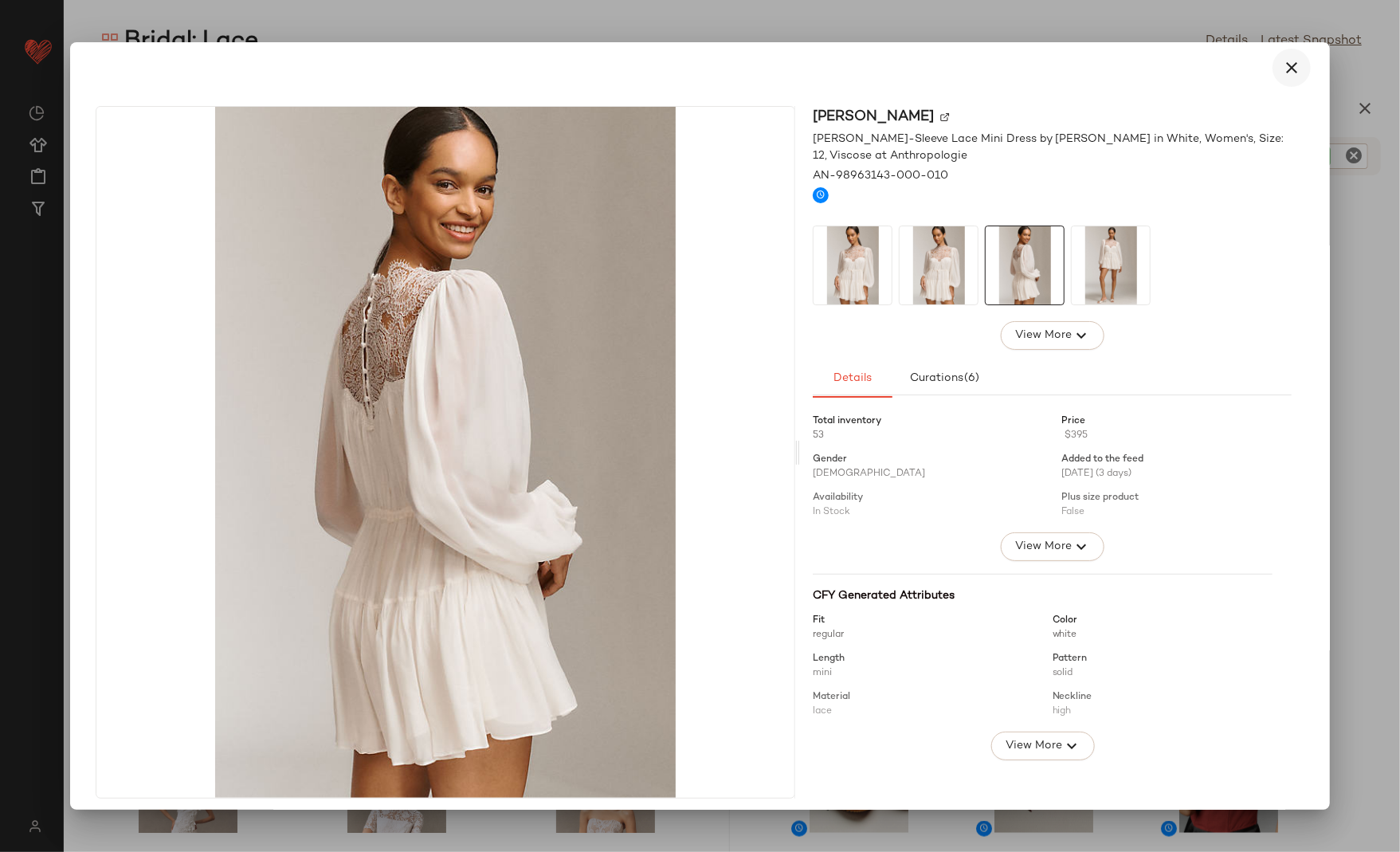
click at [1294, 74] on button "button" at bounding box center [1292, 68] width 39 height 39
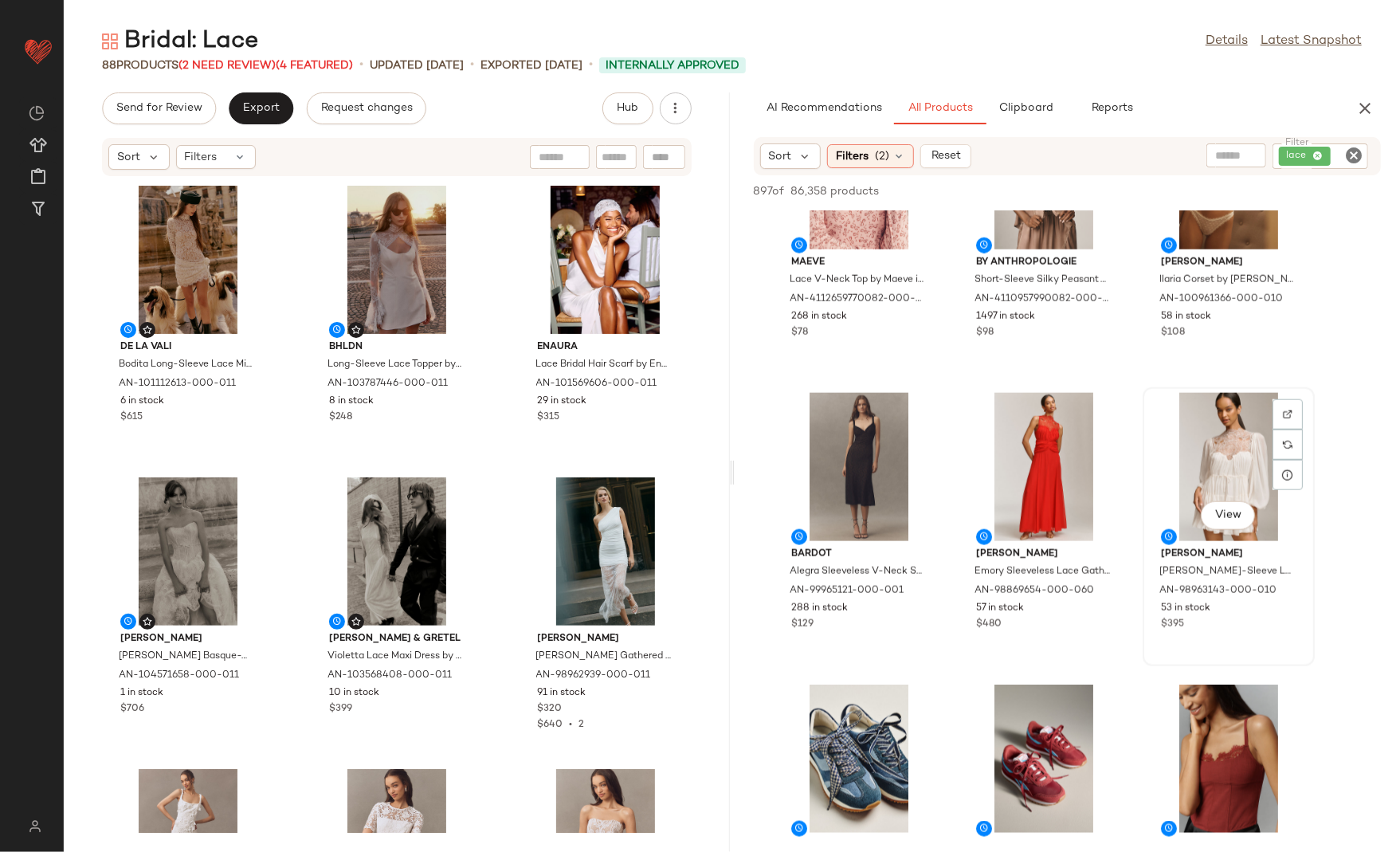
click at [1212, 421] on div "View" at bounding box center [1228, 467] width 161 height 148
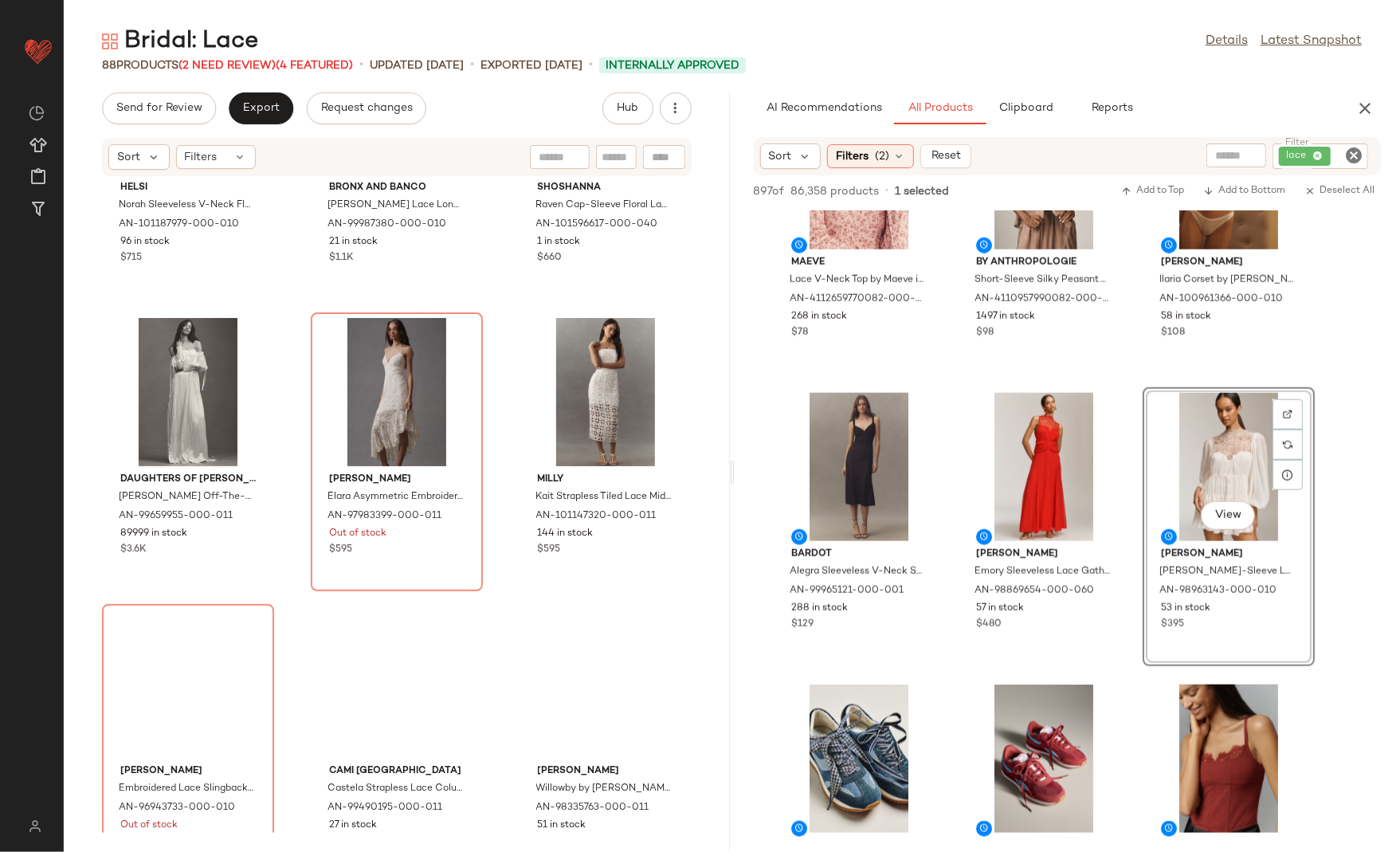
scroll to position [3981, 0]
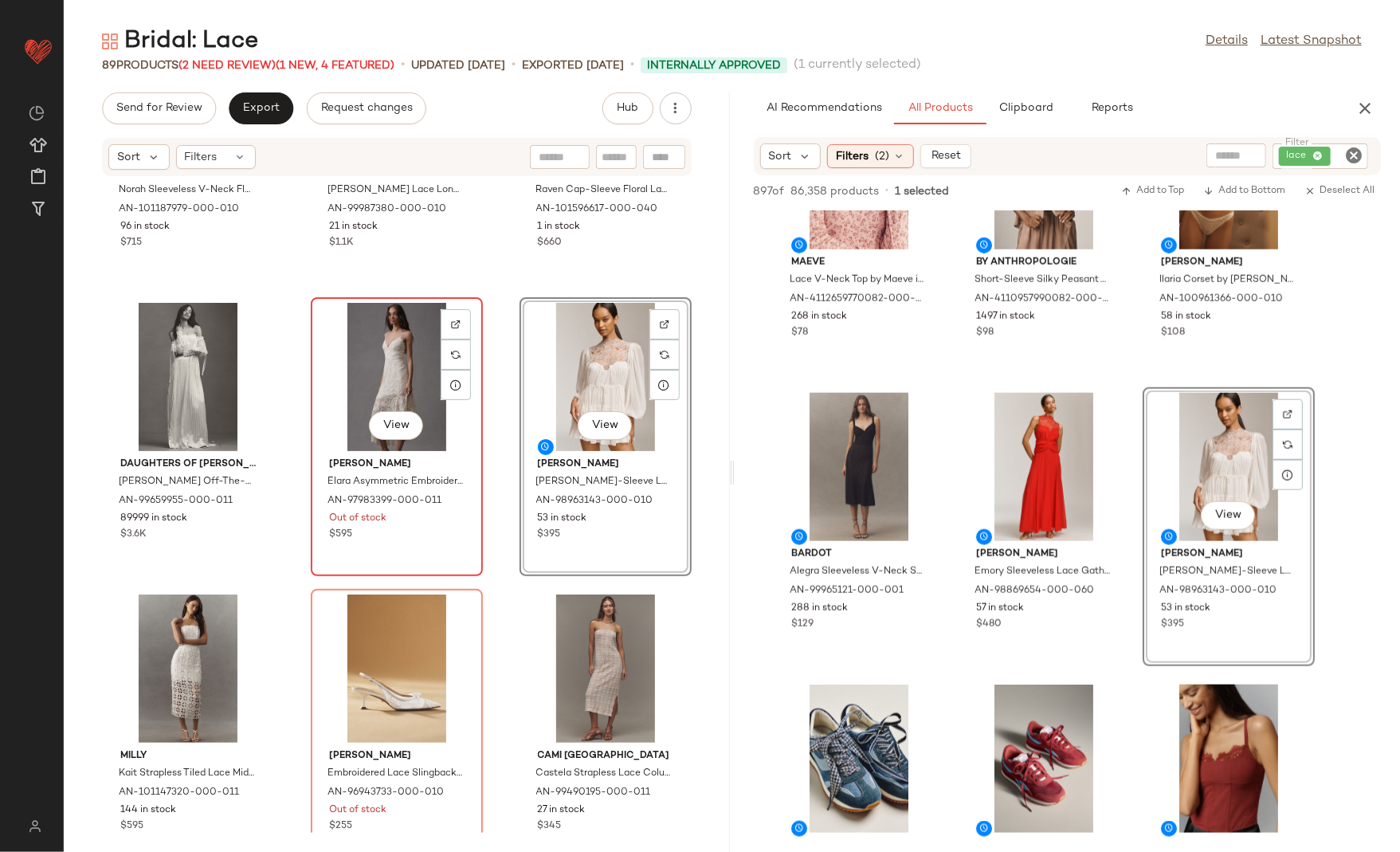
click at [359, 358] on div "View" at bounding box center [396, 377] width 161 height 148
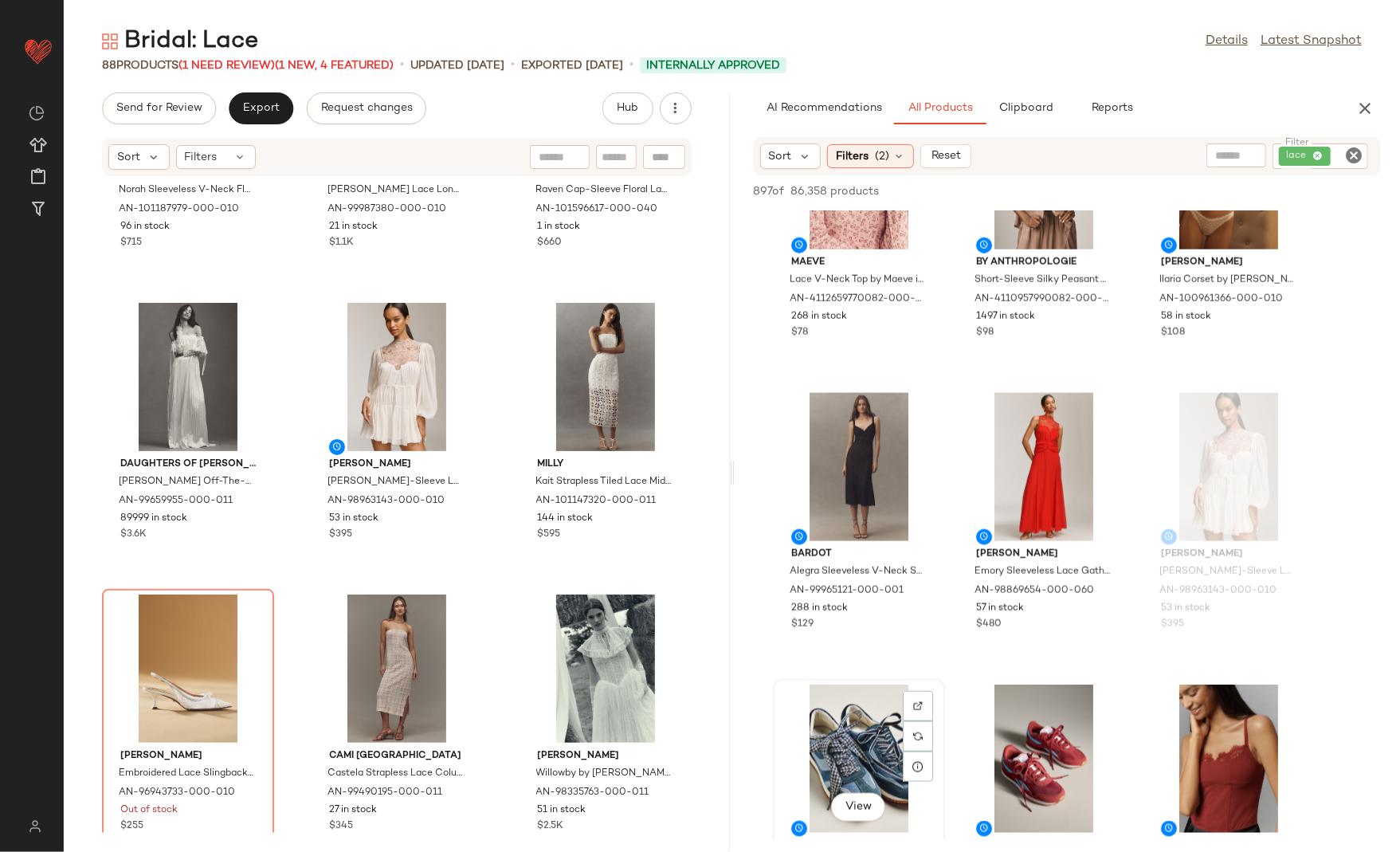
click at [944, 715] on div "View By Anthropologie Novelty Shoe Laces, Set of 2 by Anthropologie in Blue, Wo…" at bounding box center [858, 819] width 172 height 279
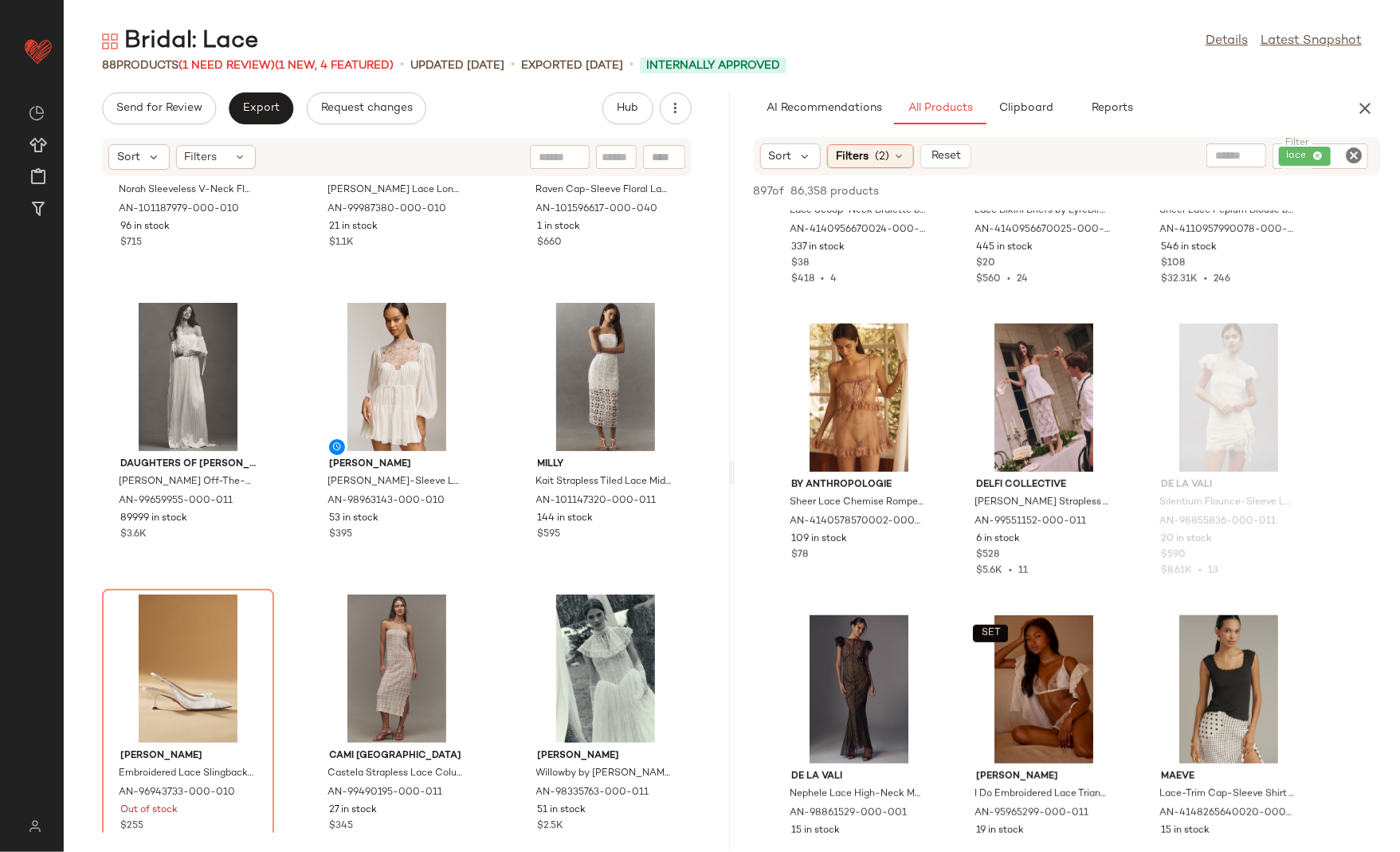
scroll to position [13303, 0]
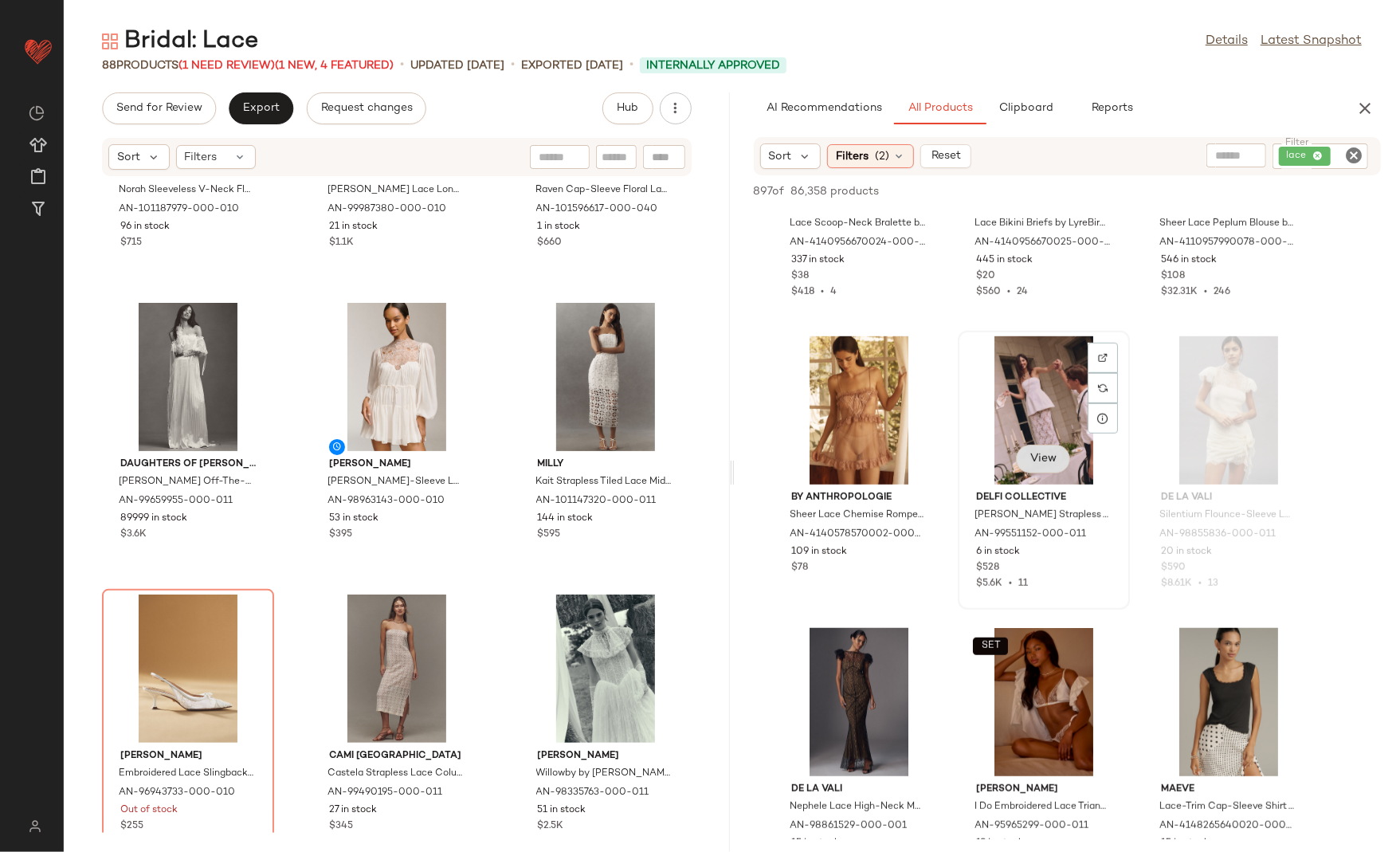
click at [1038, 460] on span "View" at bounding box center [1043, 460] width 27 height 13
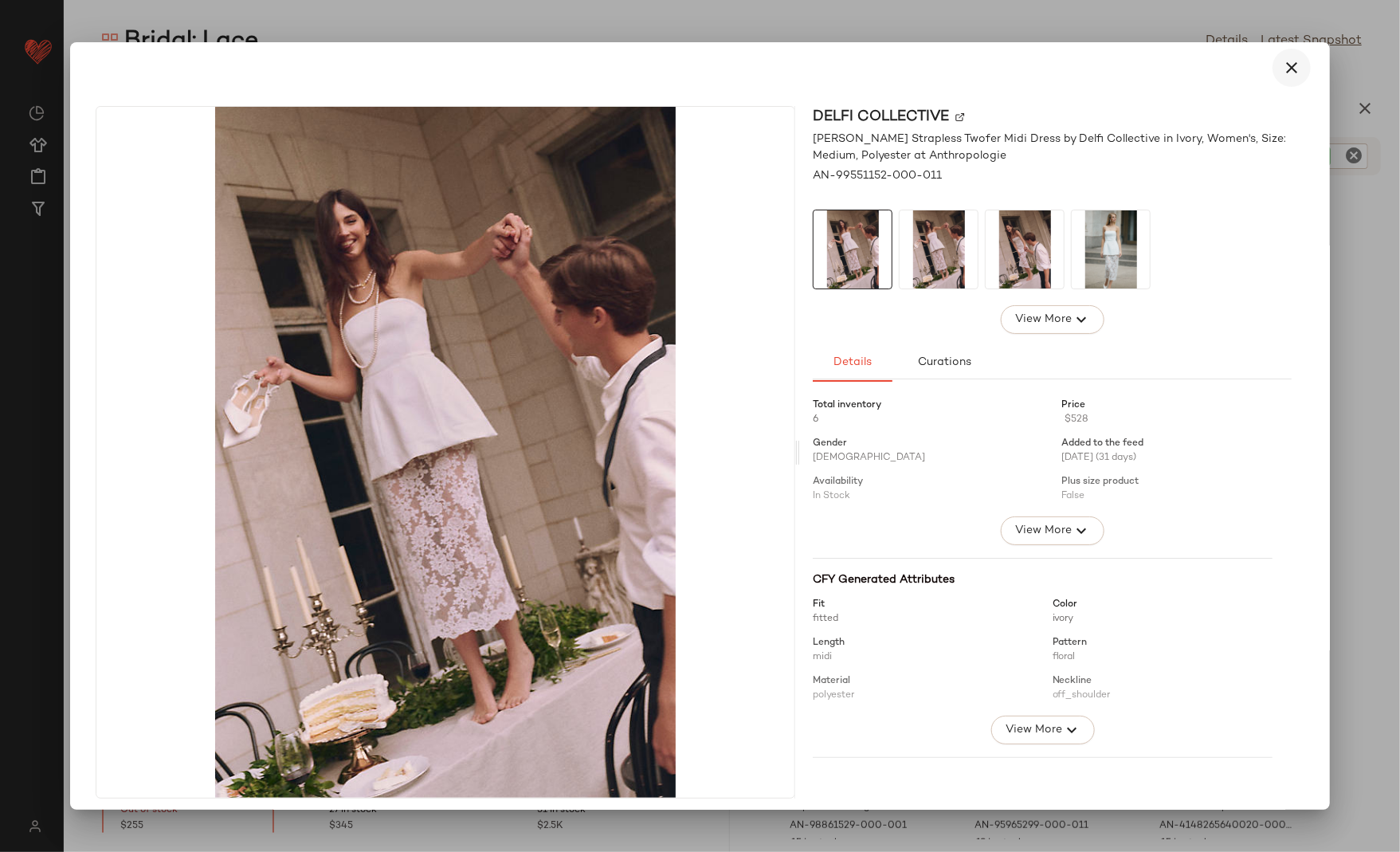
click at [1284, 71] on icon "button" at bounding box center [1292, 67] width 19 height 19
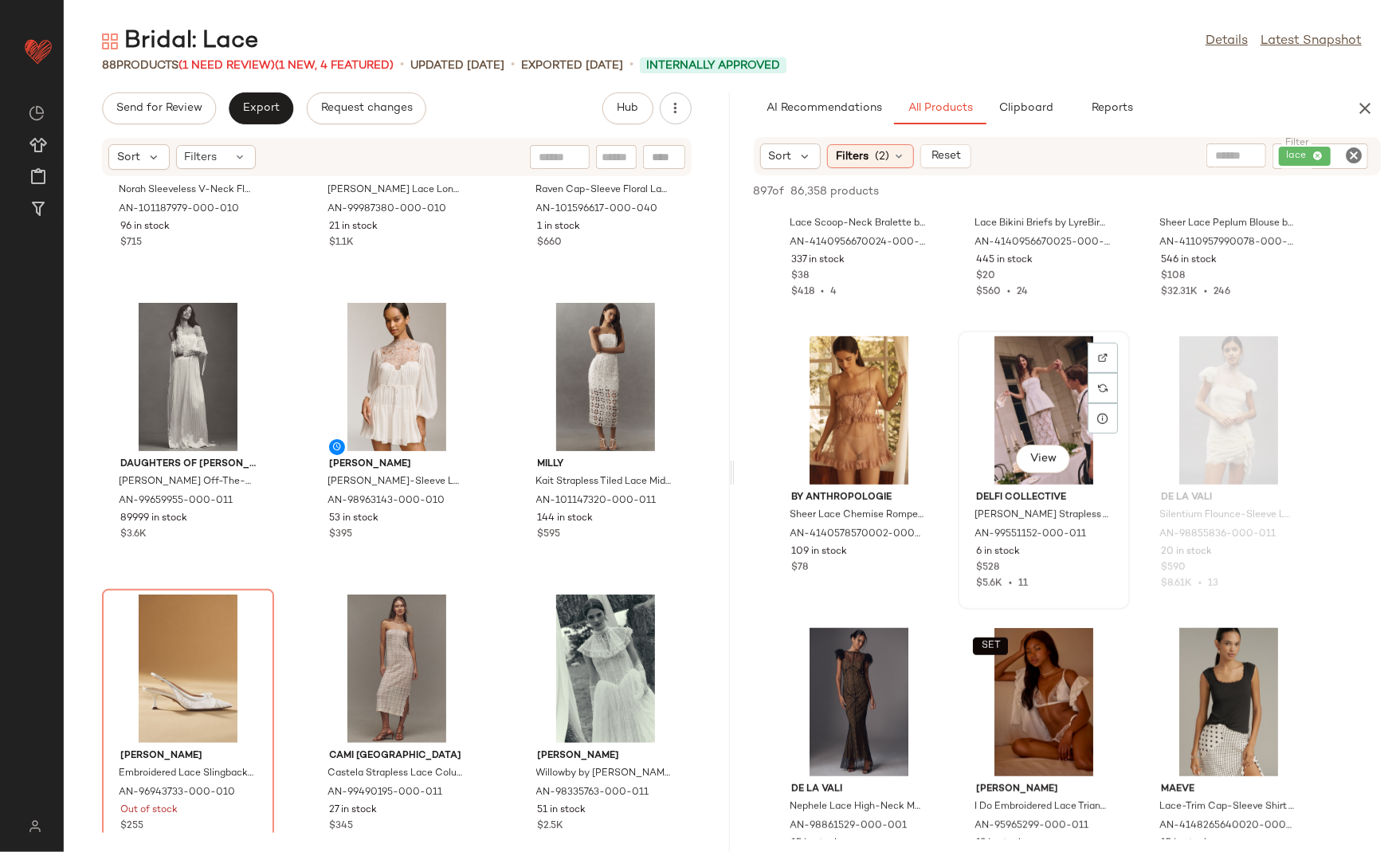
click at [1025, 406] on div "View" at bounding box center [1044, 410] width 161 height 148
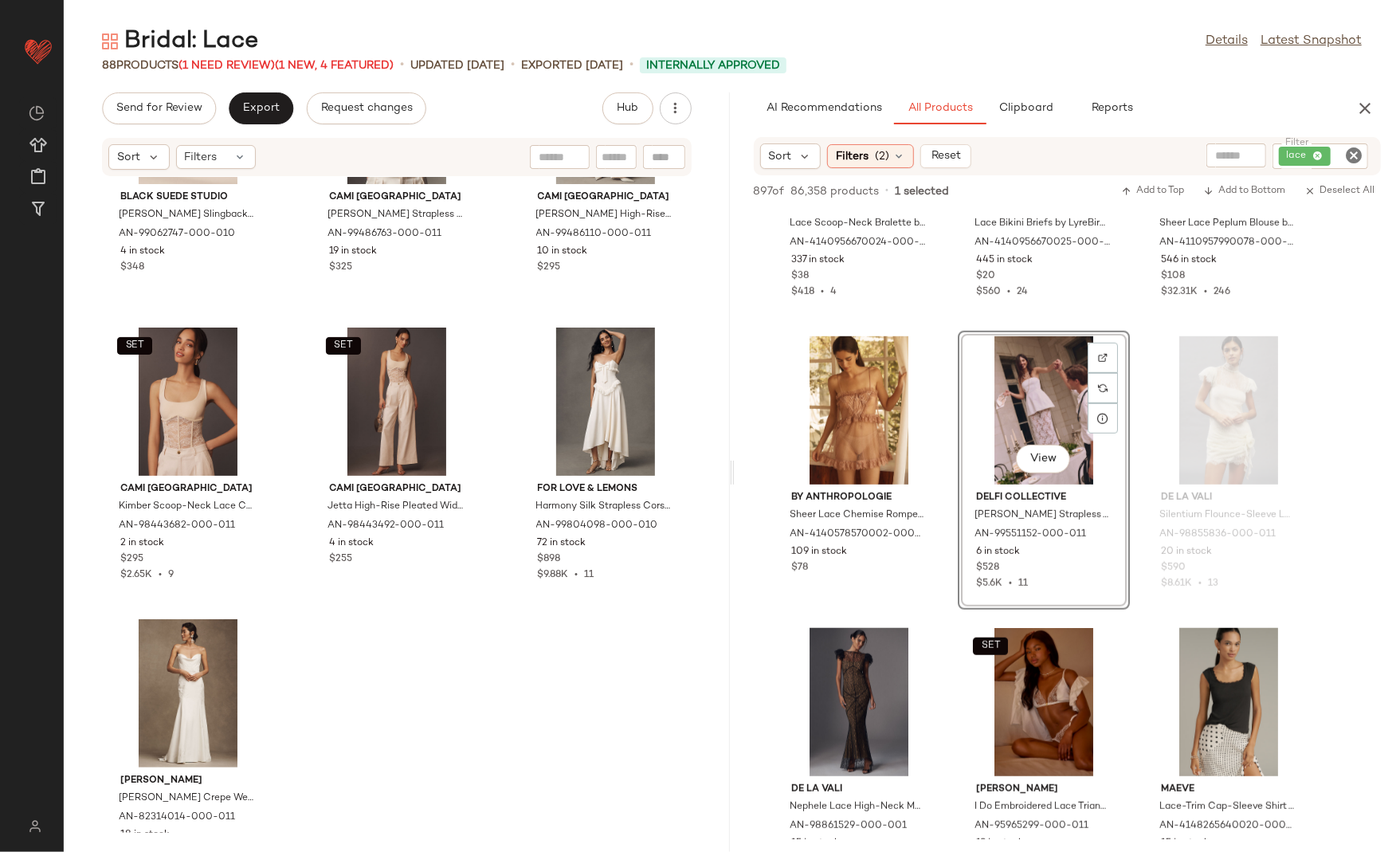
scroll to position [8101, 0]
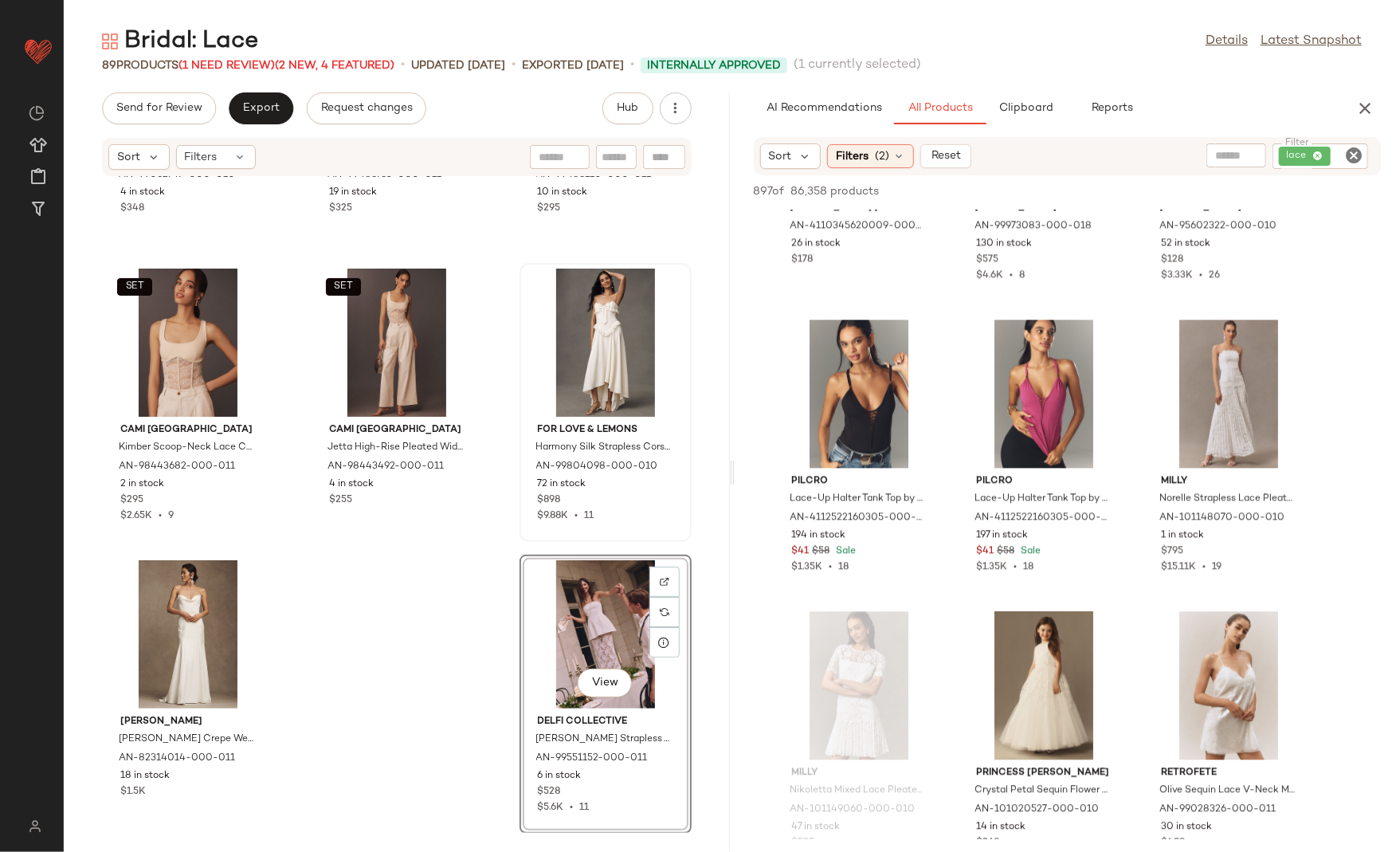
scroll to position [23593, 0]
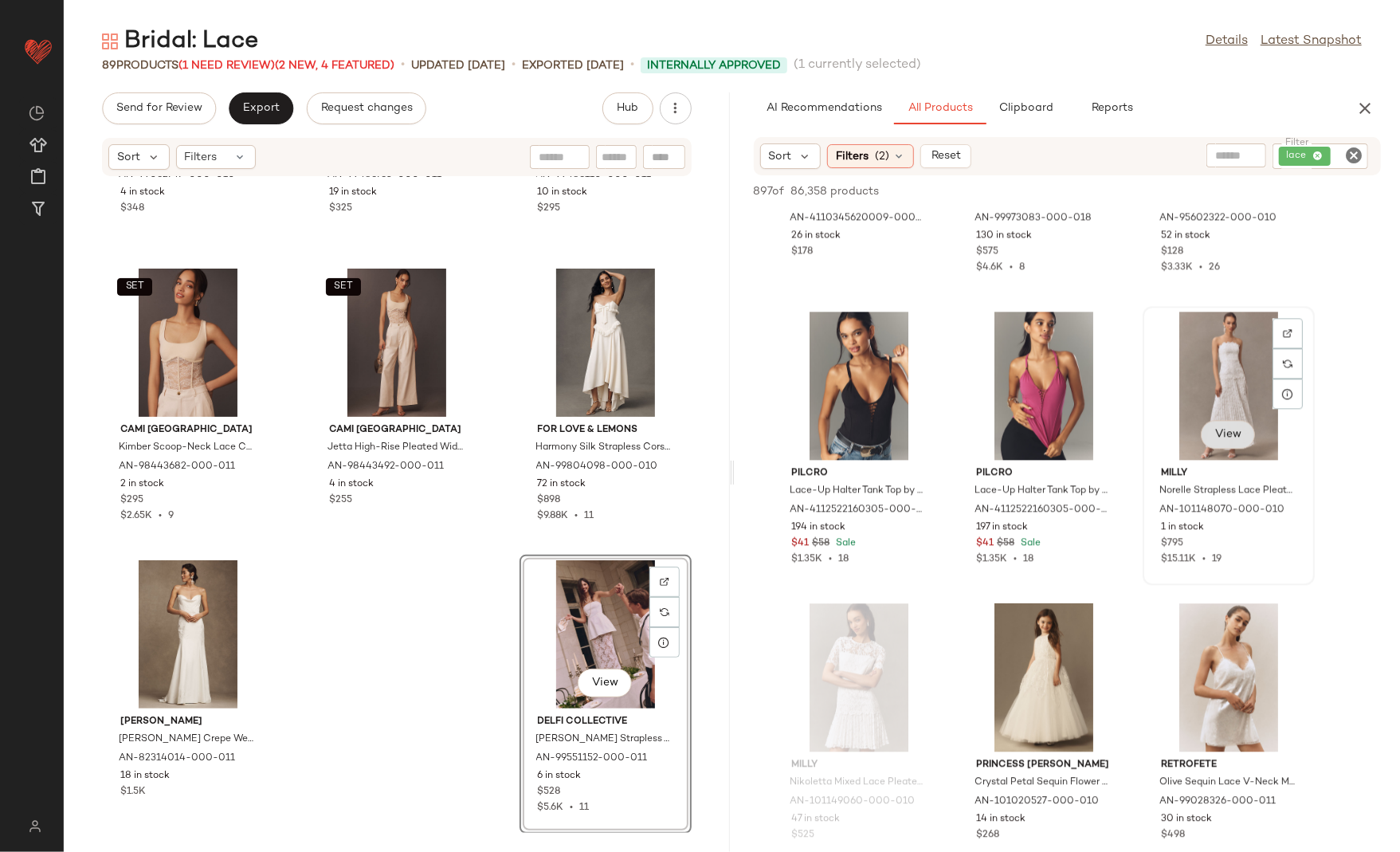
click at [1226, 442] on button "View" at bounding box center [1227, 434] width 54 height 28
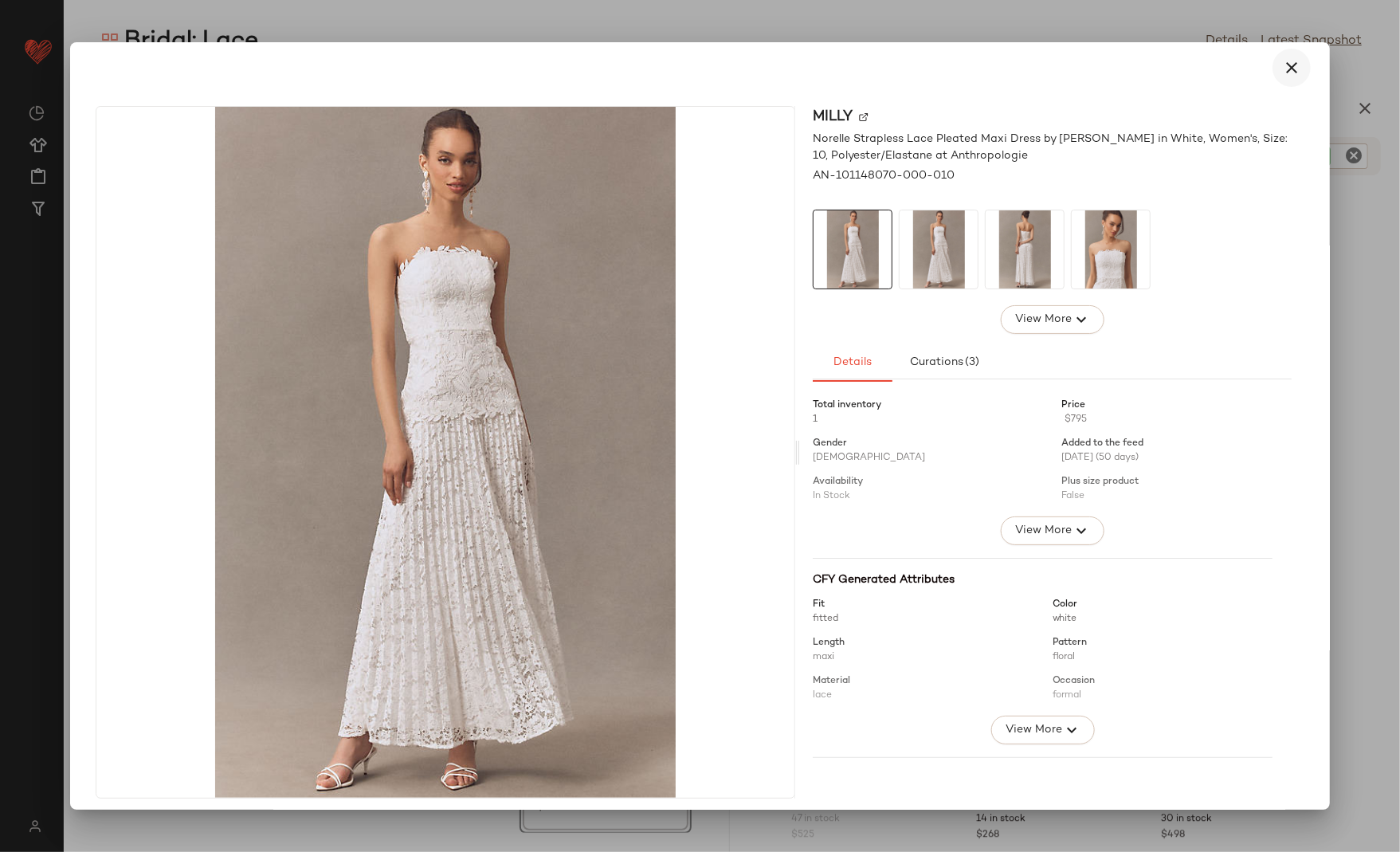
click at [1286, 70] on icon "button" at bounding box center [1292, 67] width 19 height 19
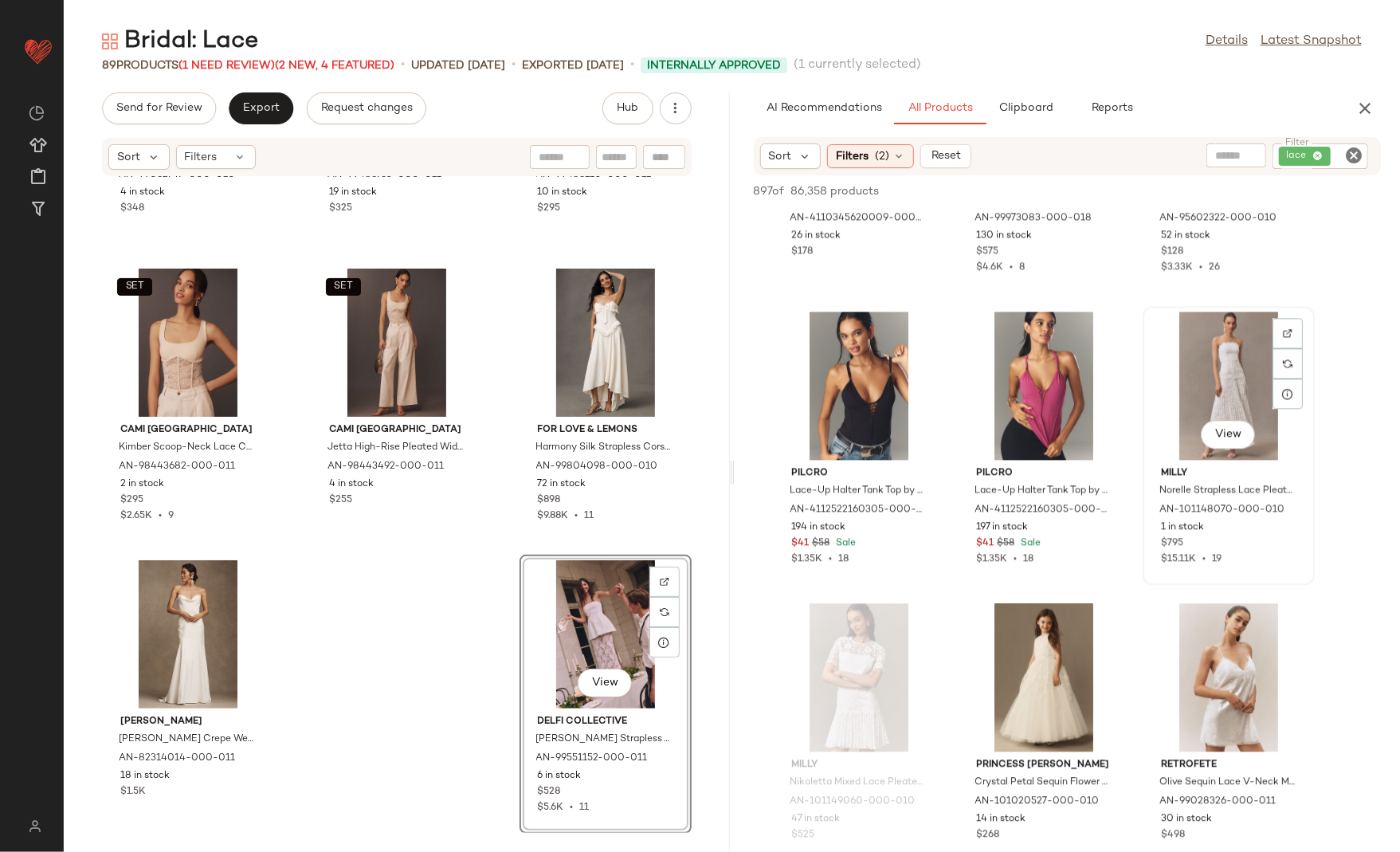
click at [1199, 413] on div "View" at bounding box center [1228, 385] width 161 height 148
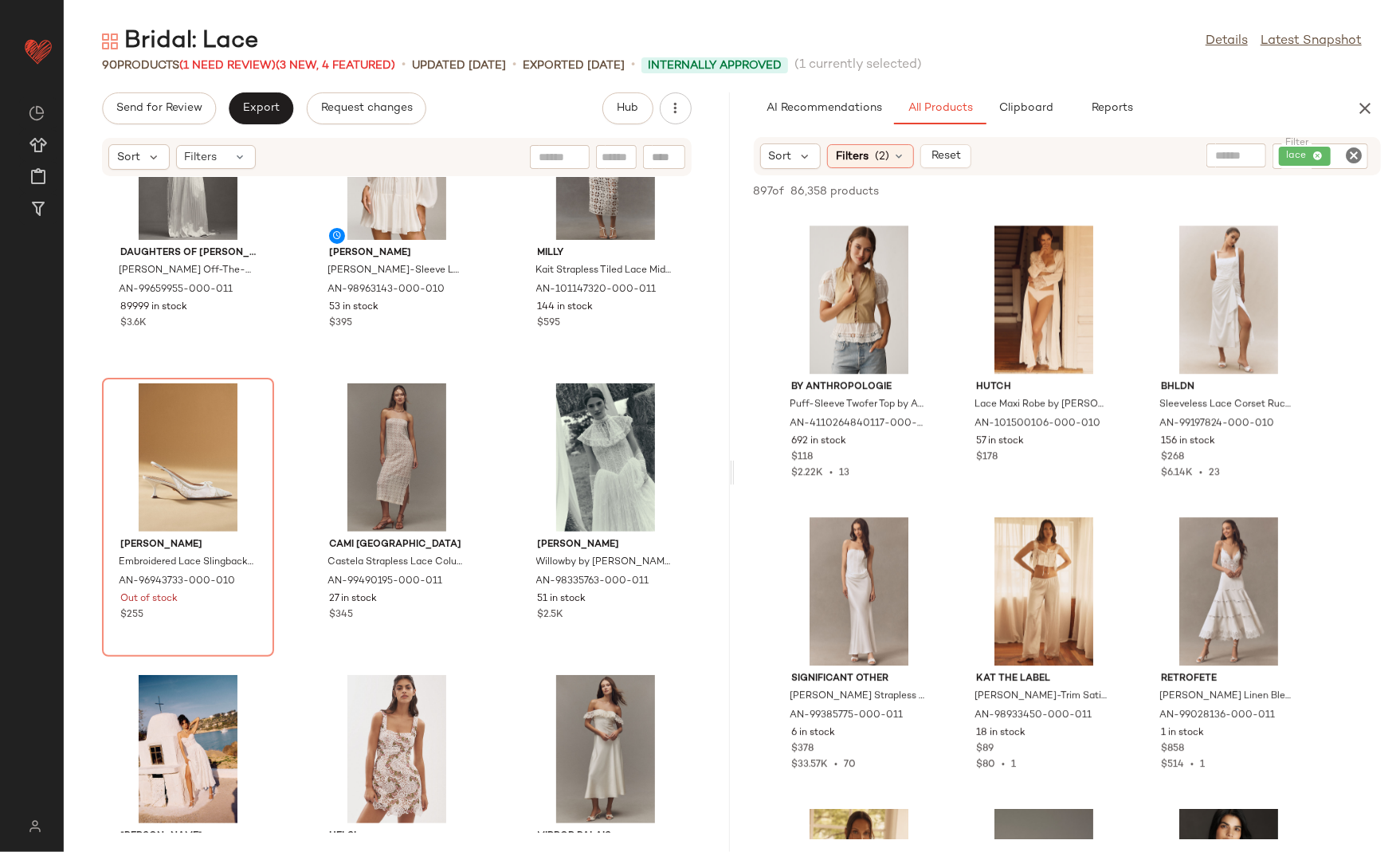
scroll to position [28236, 0]
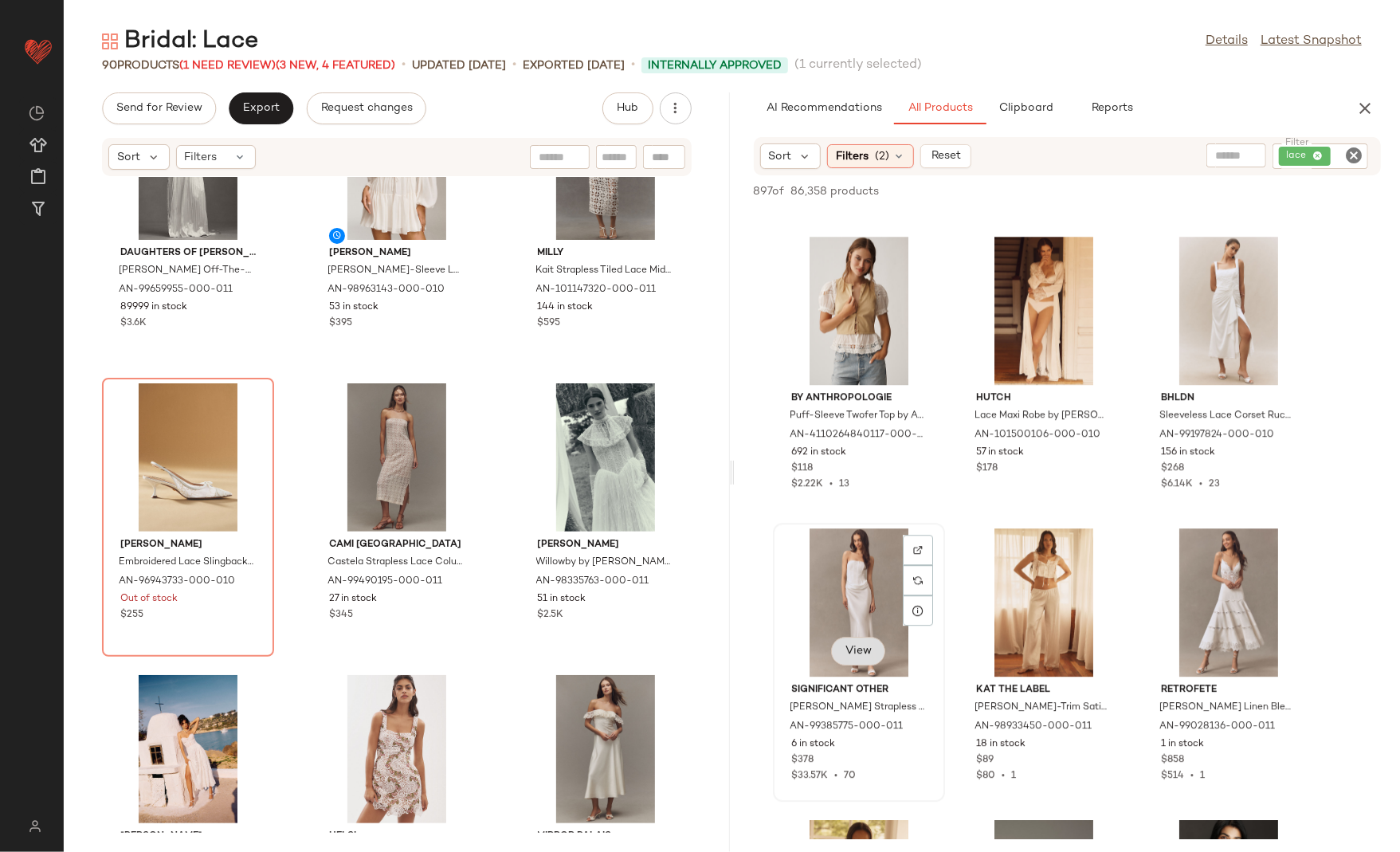
click at [862, 662] on button "View" at bounding box center [858, 651] width 54 height 28
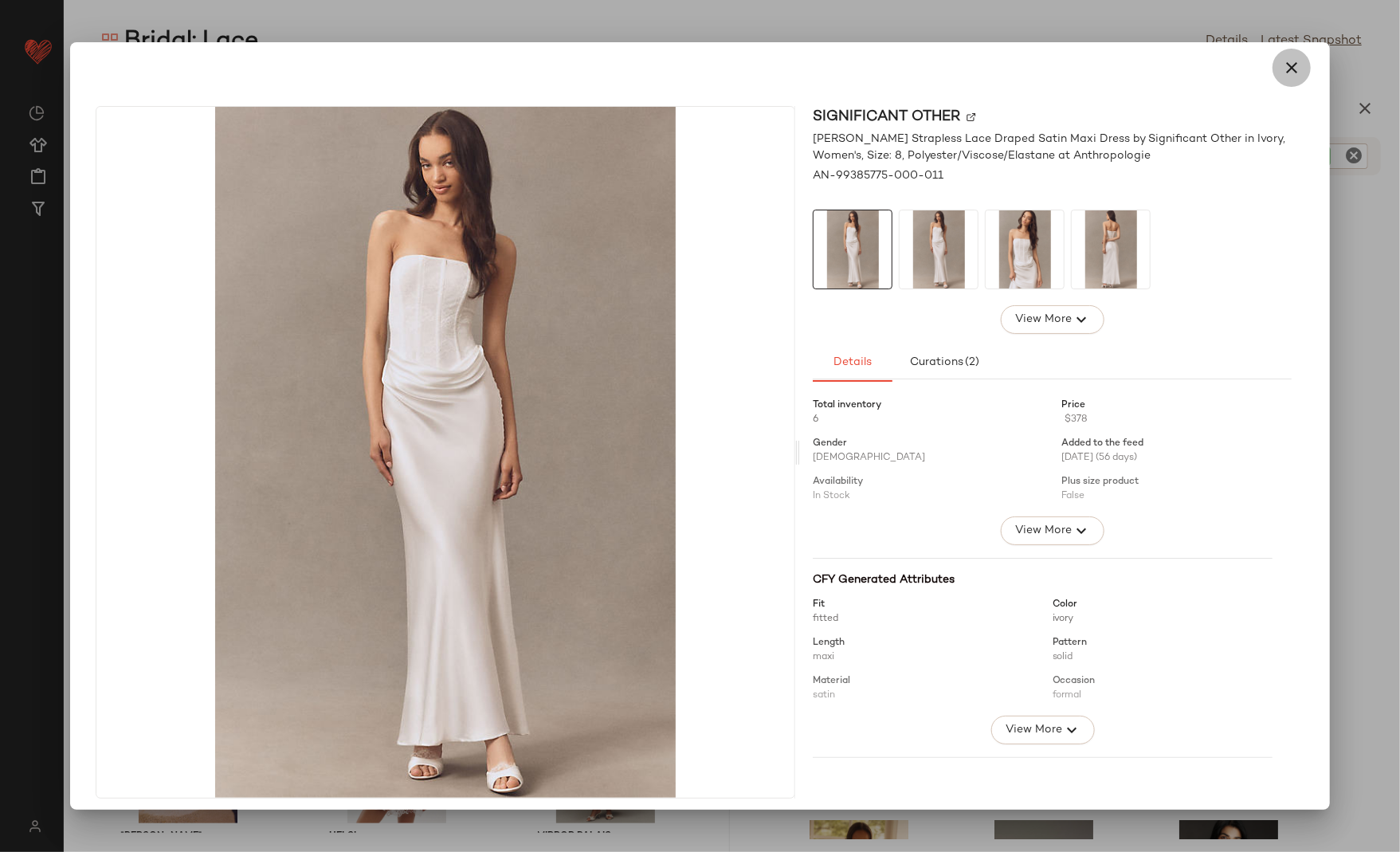
click at [1290, 70] on icon "button" at bounding box center [1292, 67] width 19 height 19
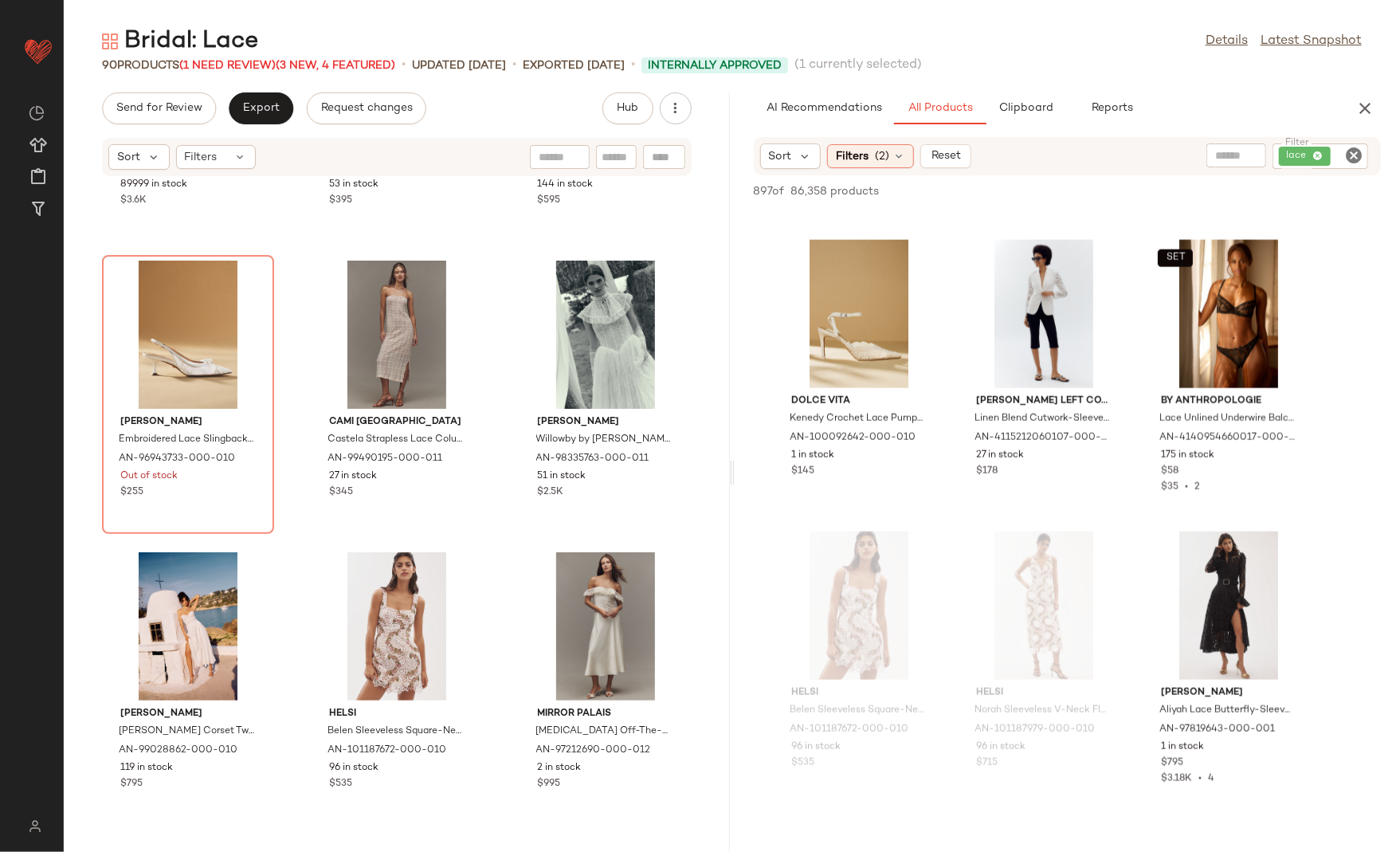
scroll to position [55920, 0]
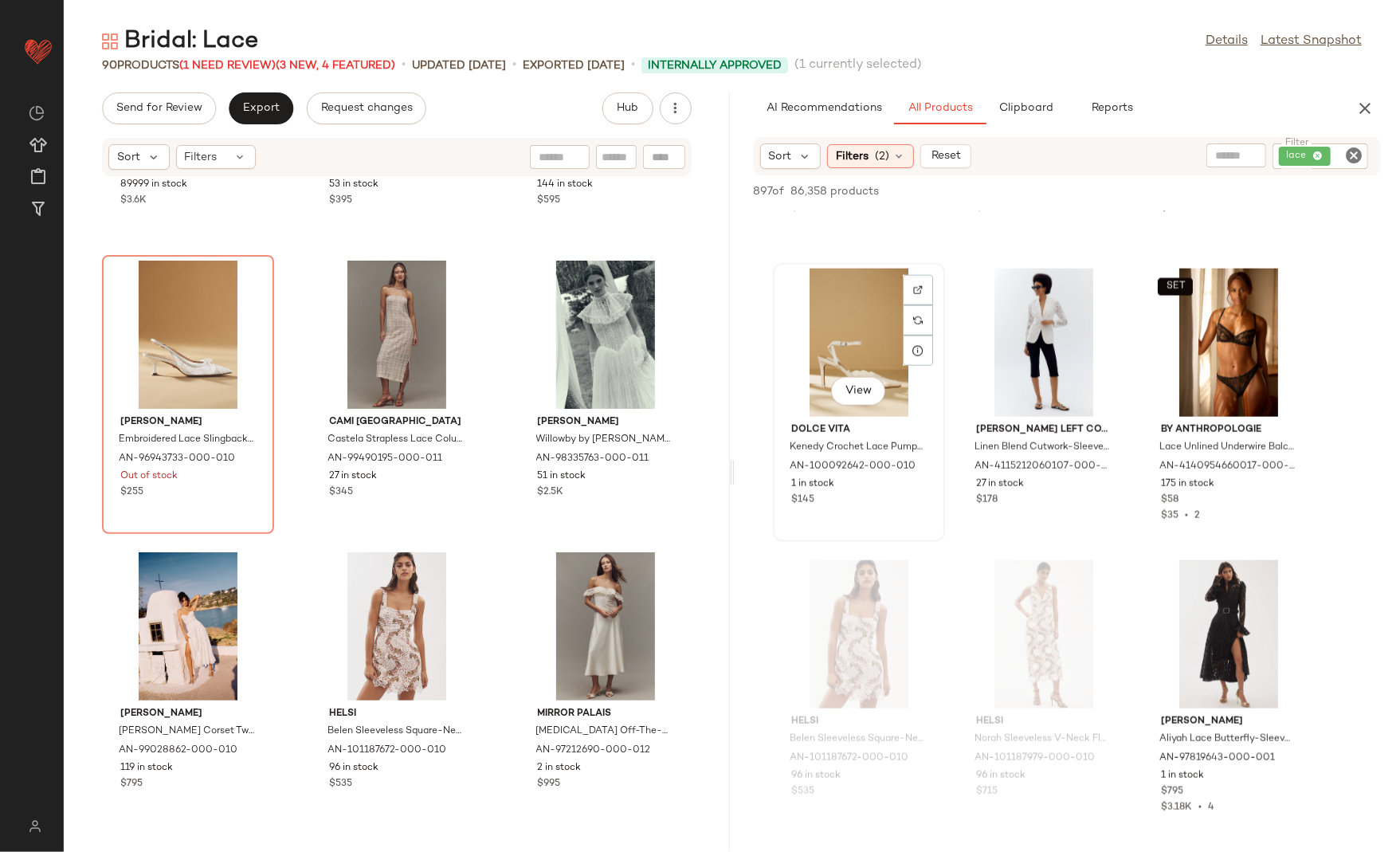
click at [857, 346] on div "View" at bounding box center [859, 342] width 161 height 148
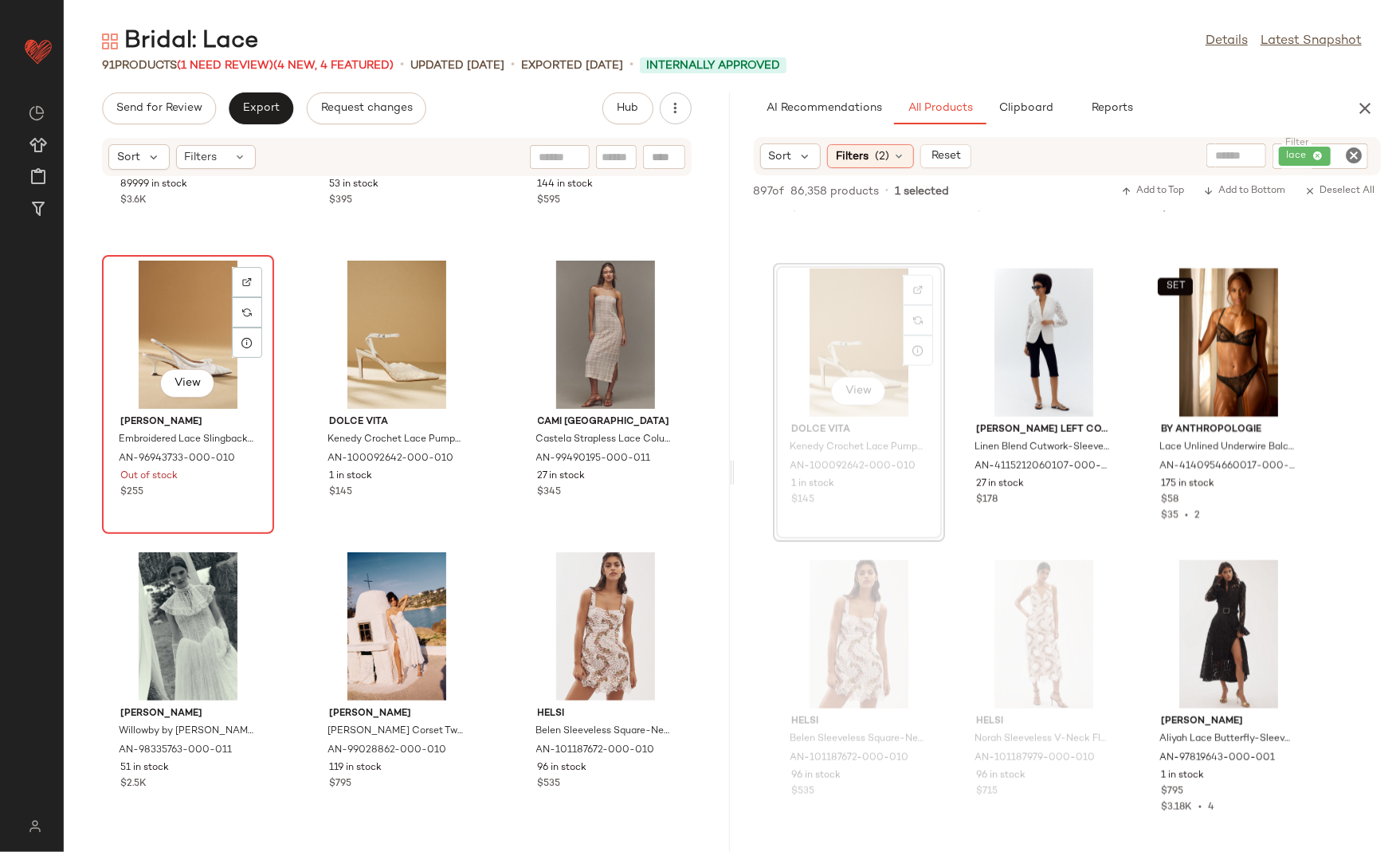
click at [150, 313] on div "View" at bounding box center [187, 335] width 161 height 148
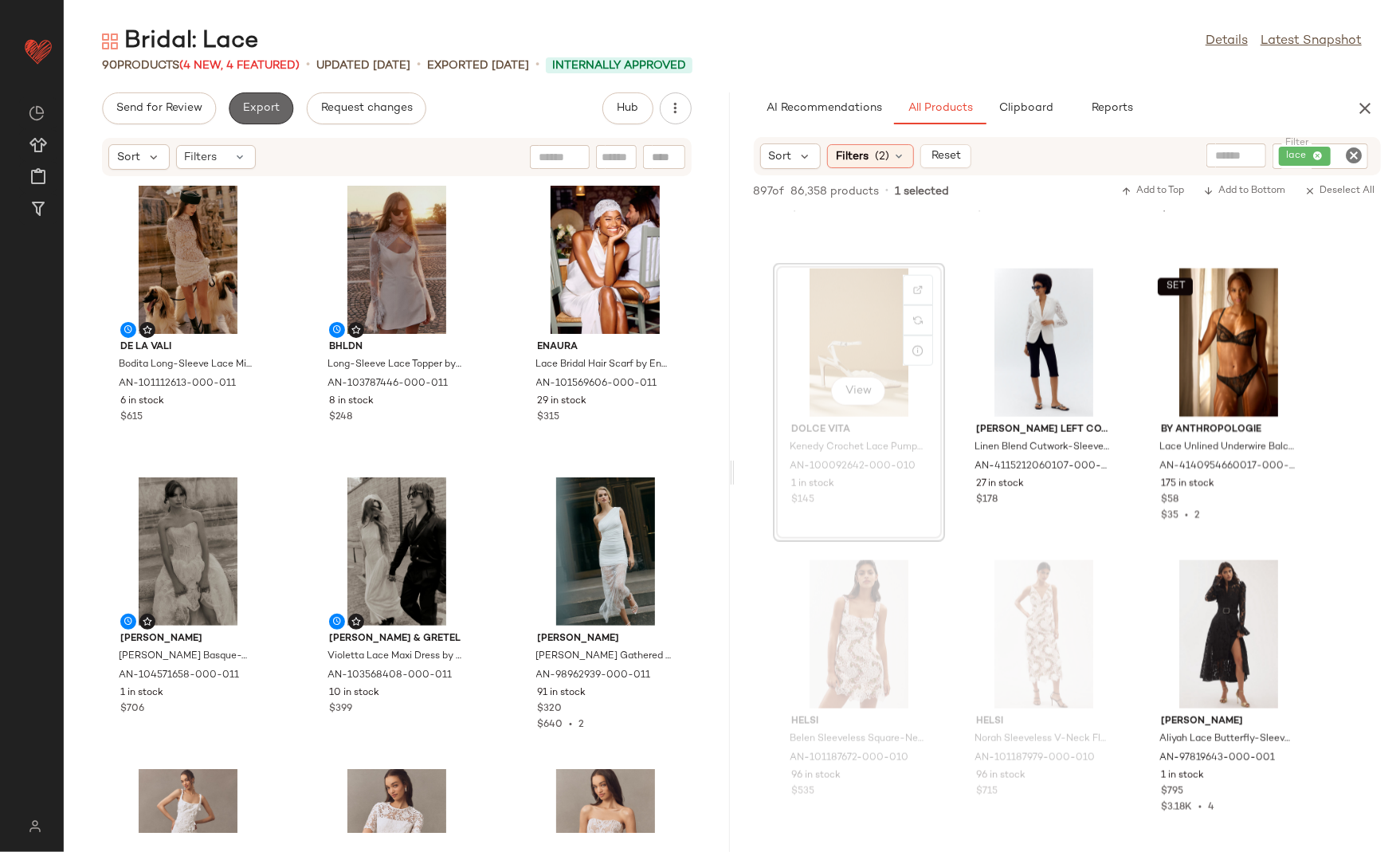
click at [265, 102] on span "Export" at bounding box center [261, 108] width 38 height 13
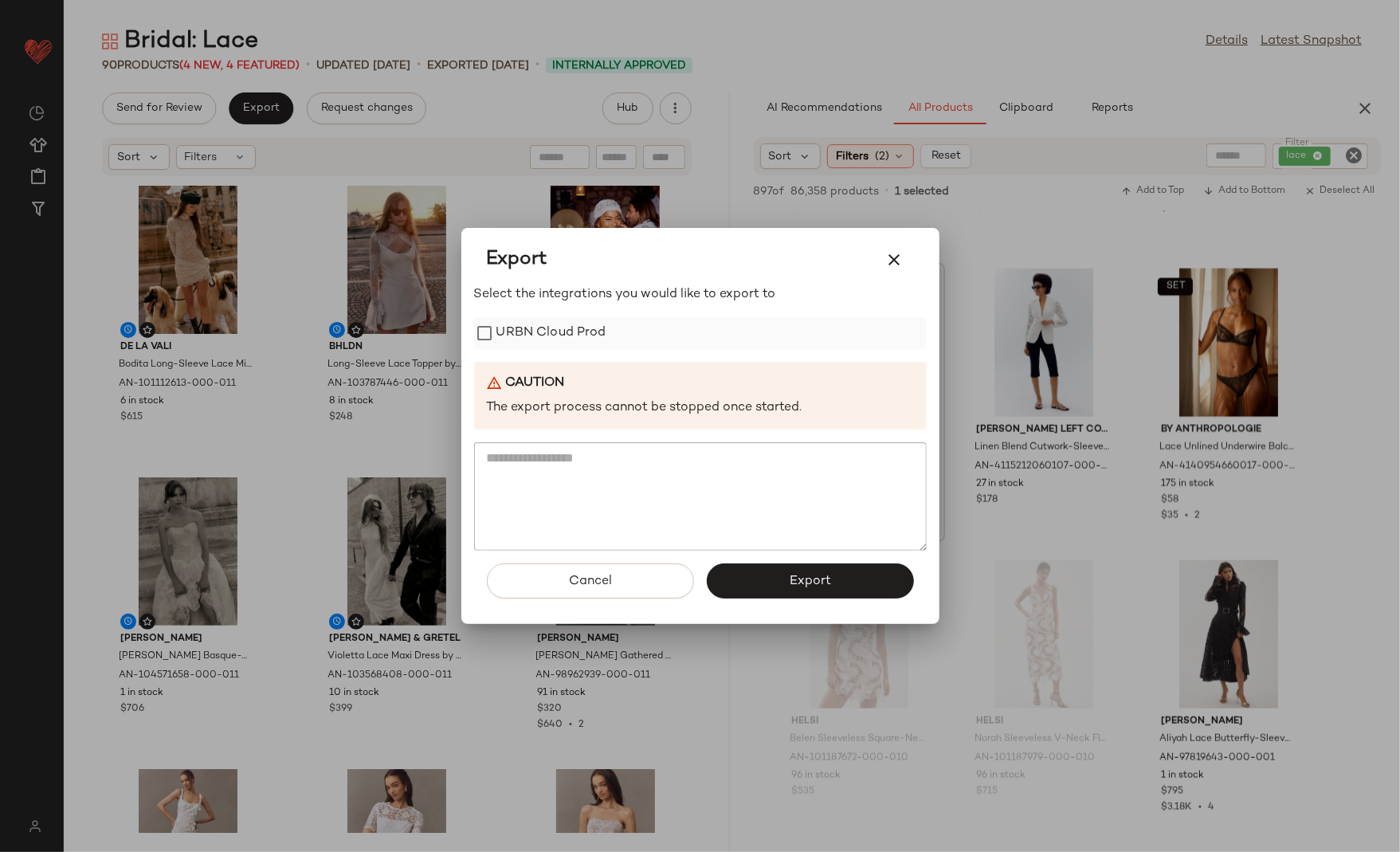
click at [528, 332] on label "URBN Cloud Prod" at bounding box center [551, 333] width 110 height 32
click at [807, 577] on span "Export" at bounding box center [810, 582] width 42 height 15
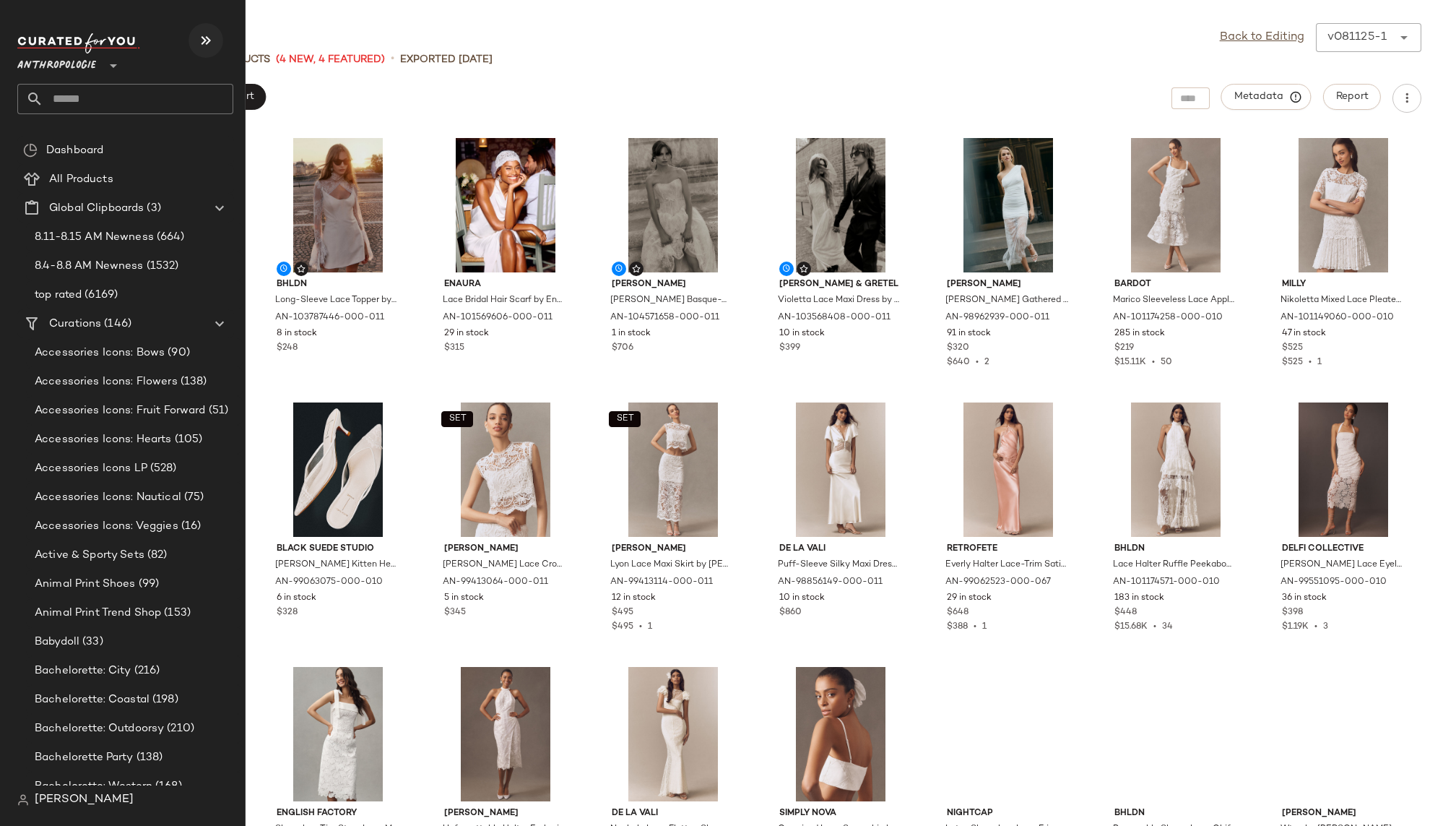
click at [212, 42] on icon "button" at bounding box center [206, 40] width 17 height 17
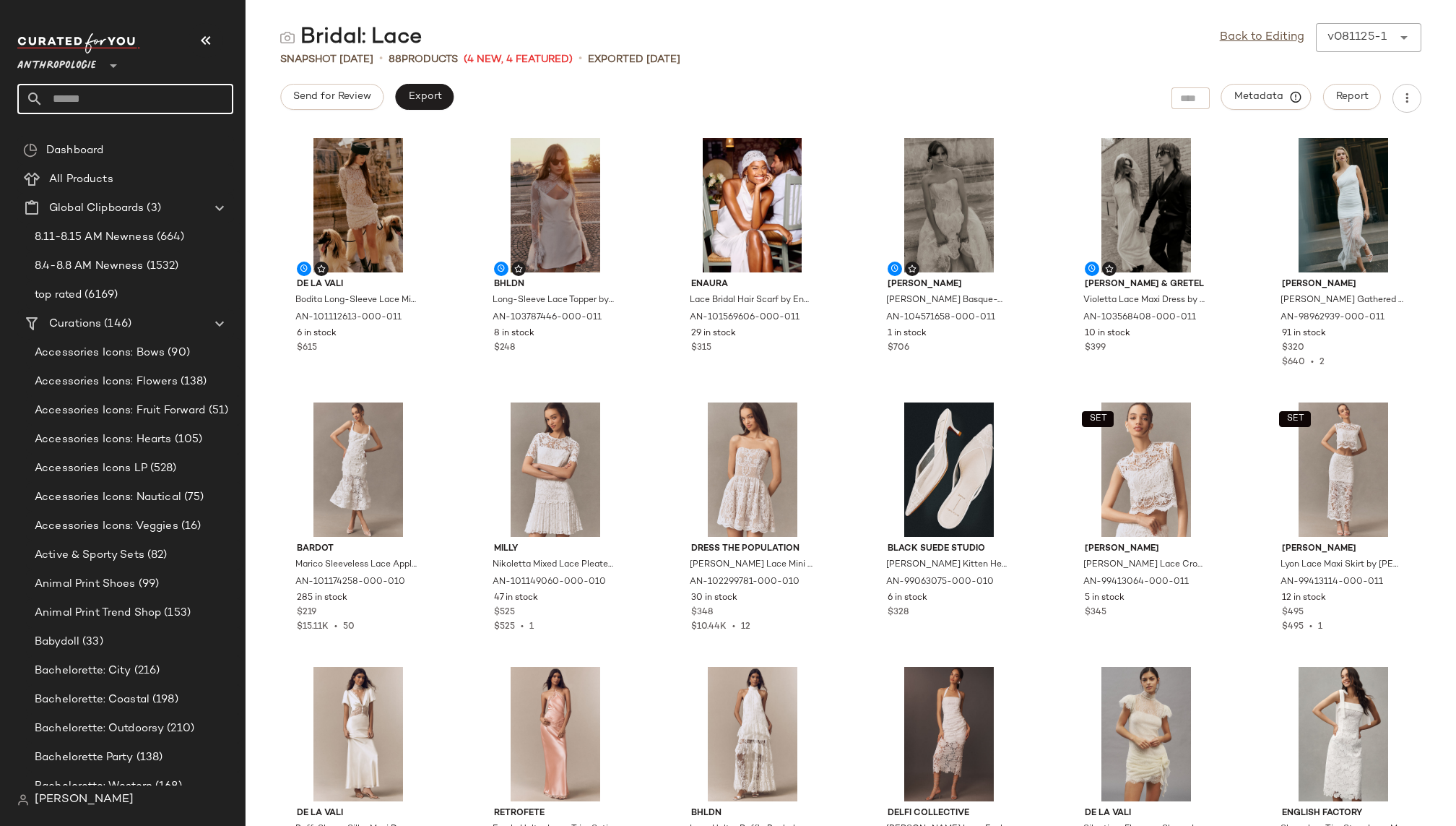
click at [114, 88] on input "text" at bounding box center [138, 99] width 190 height 30
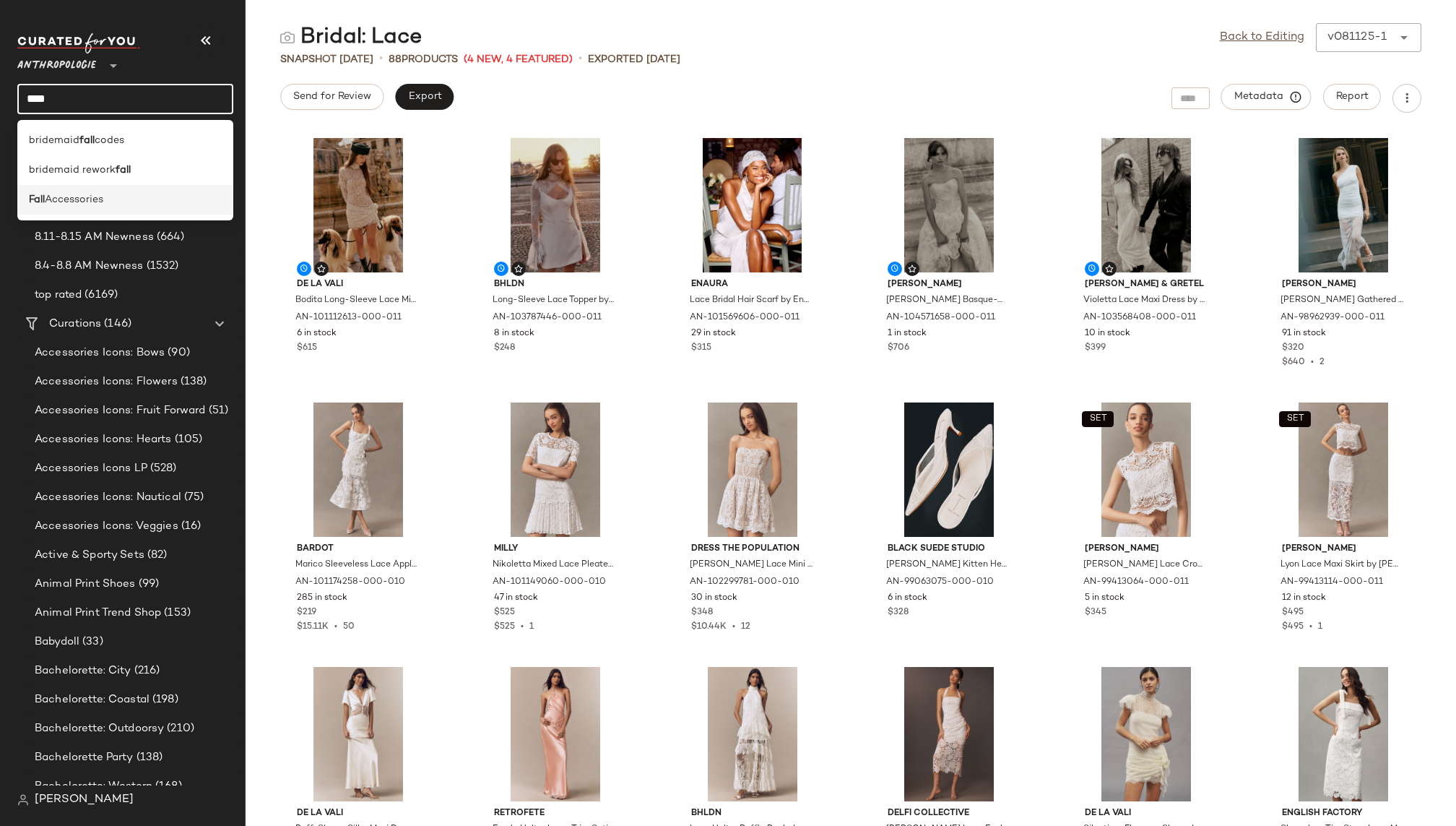
type input "****"
click at [98, 202] on span "Accessories" at bounding box center [74, 200] width 58 height 15
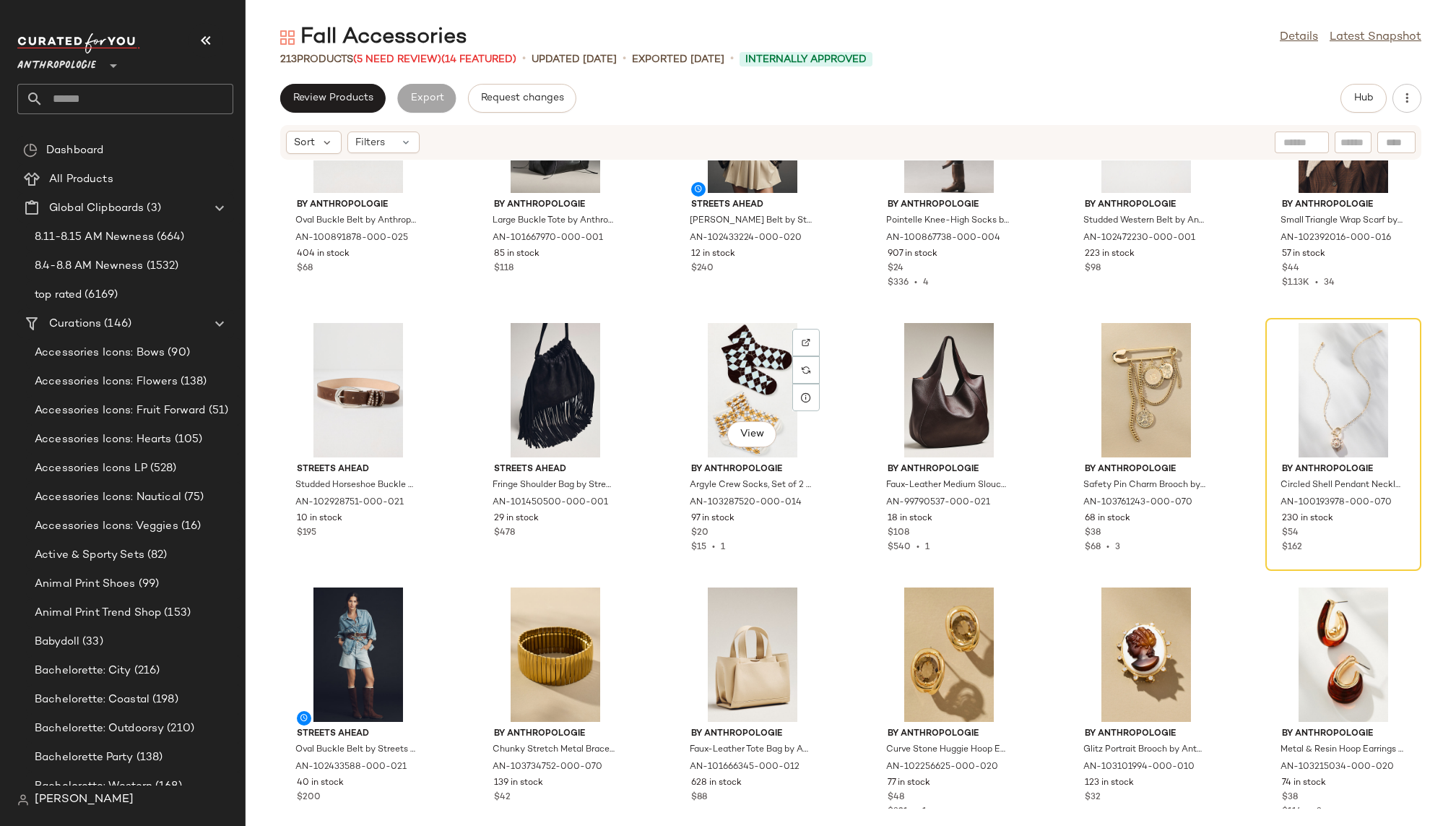
scroll to position [1193, 0]
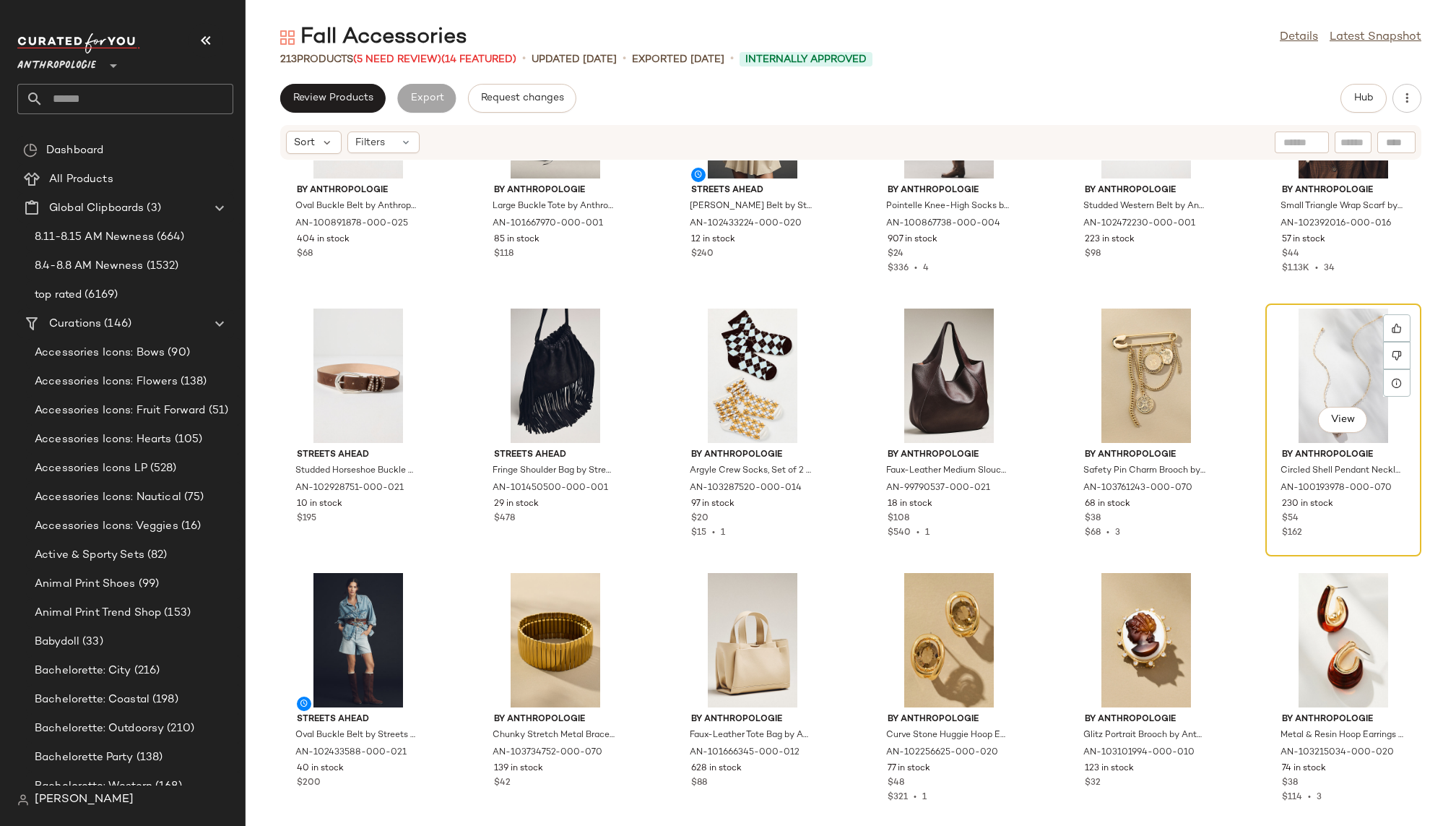
click at [1268, 361] on div "View" at bounding box center [1343, 375] width 146 height 134
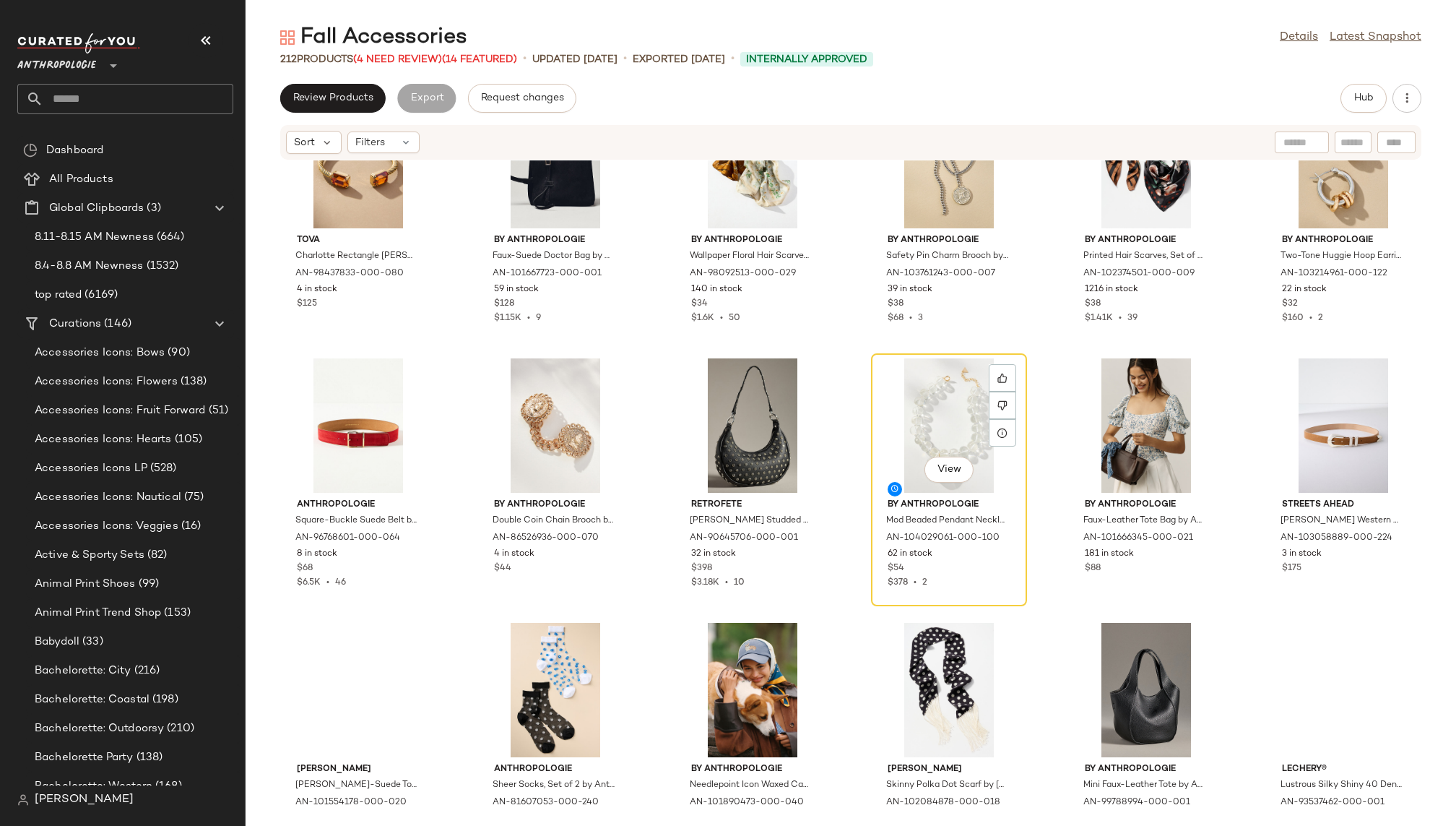
scroll to position [3023, 0]
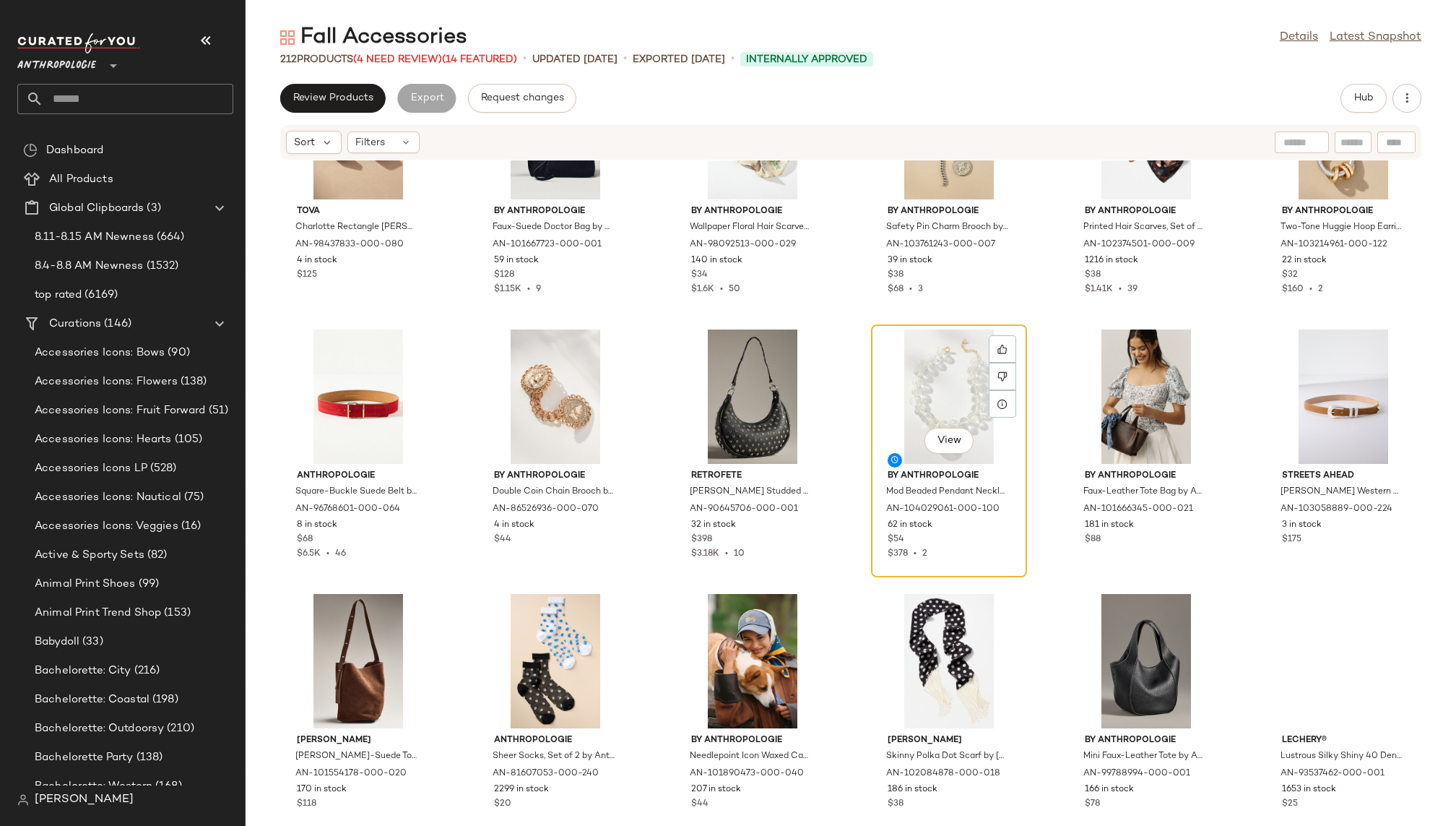
click at [915, 403] on div "View" at bounding box center [948, 396] width 146 height 134
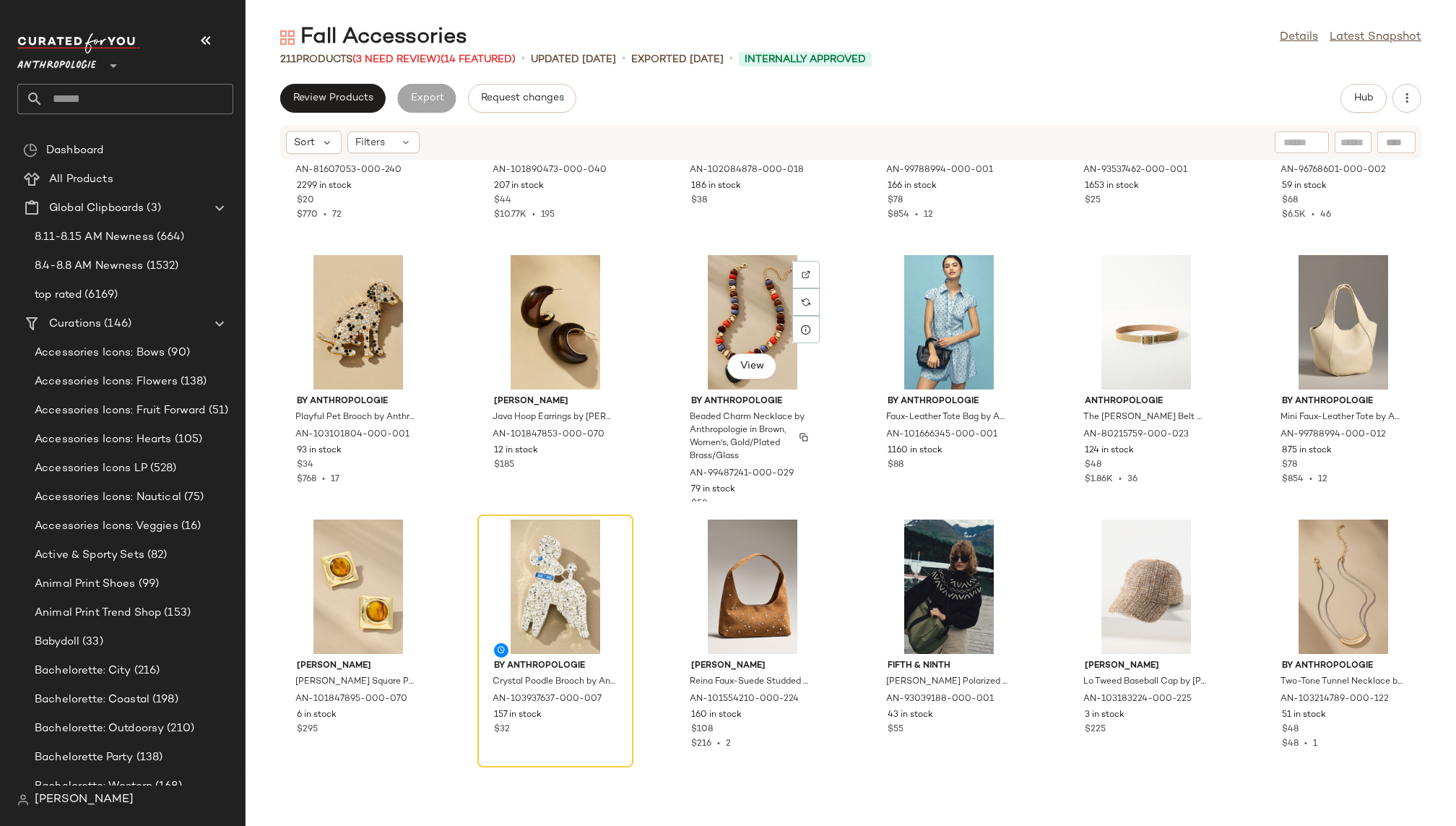
scroll to position [3698, 0]
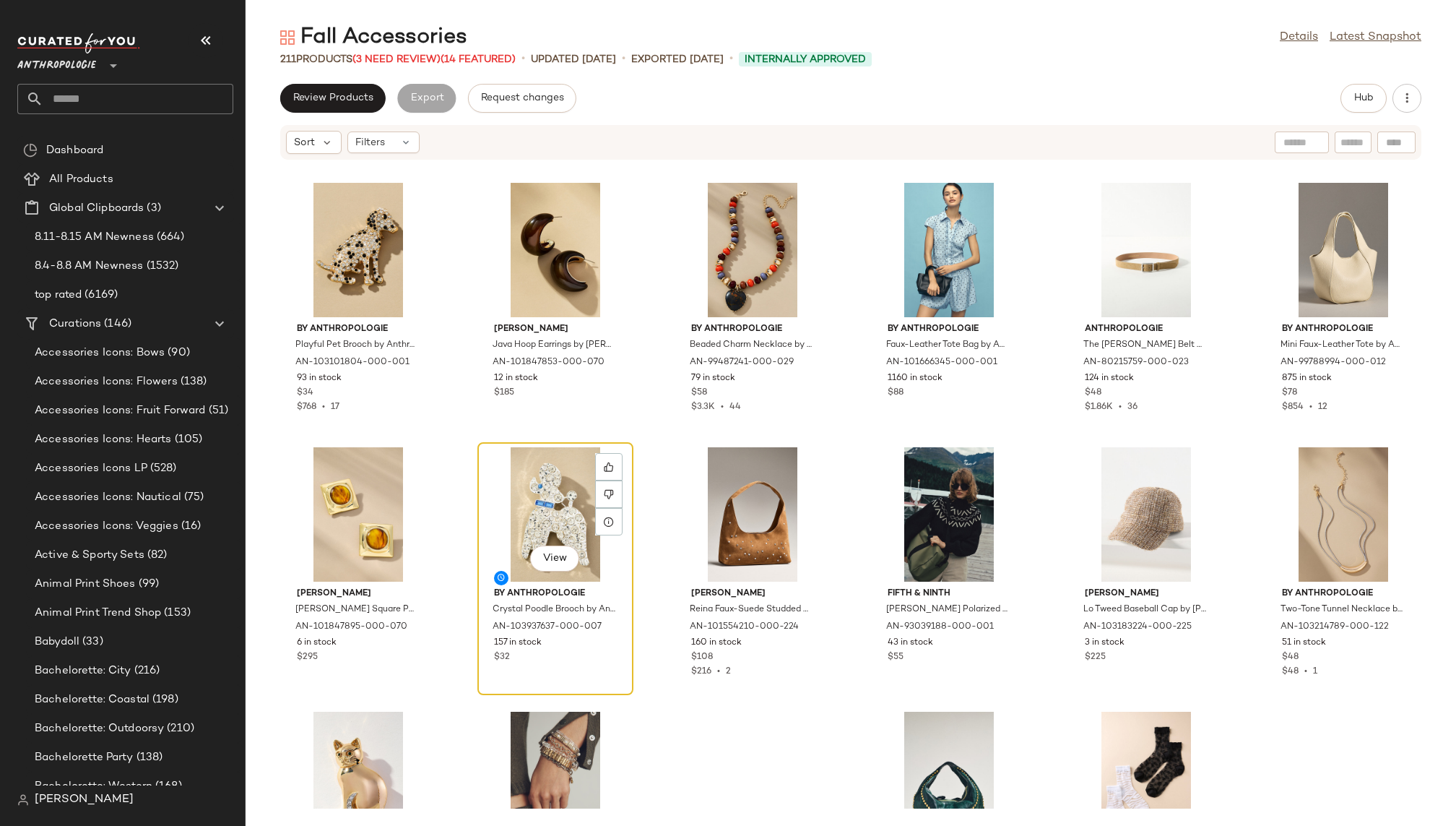
click at [548, 523] on div "View" at bounding box center [554, 514] width 146 height 134
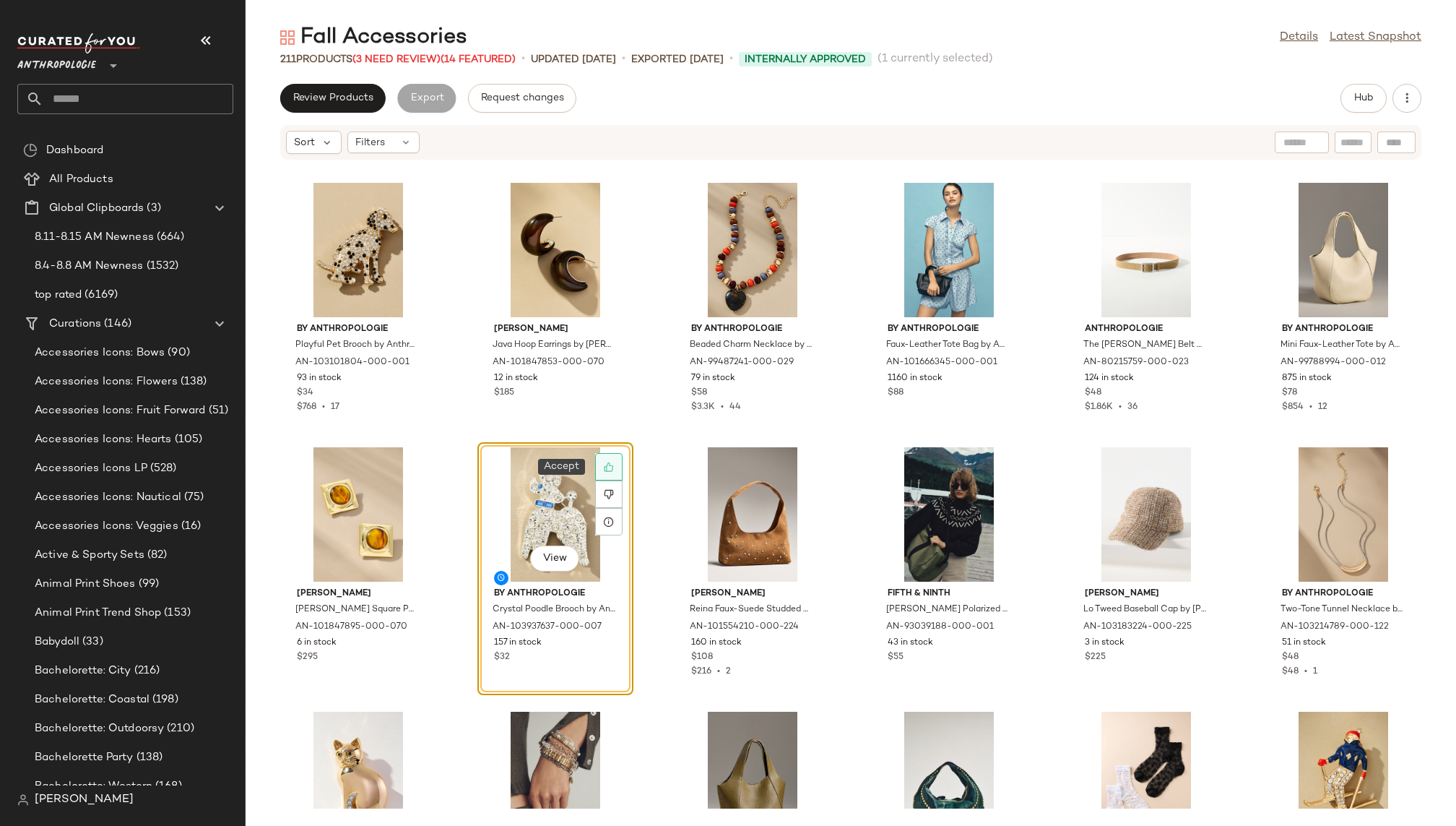
click at [604, 465] on icon at bounding box center [609, 466] width 10 height 10
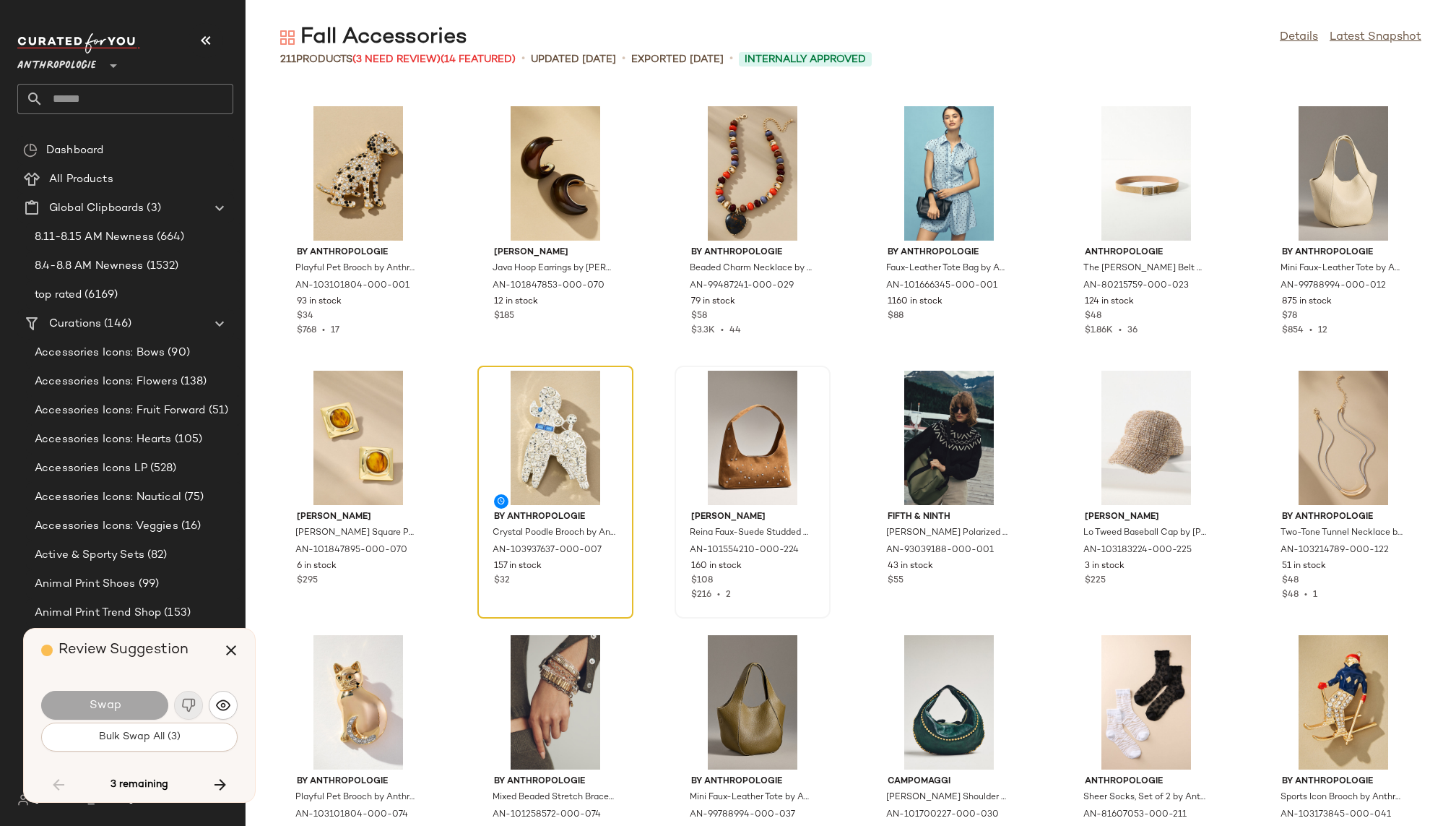
scroll to position [3701, 0]
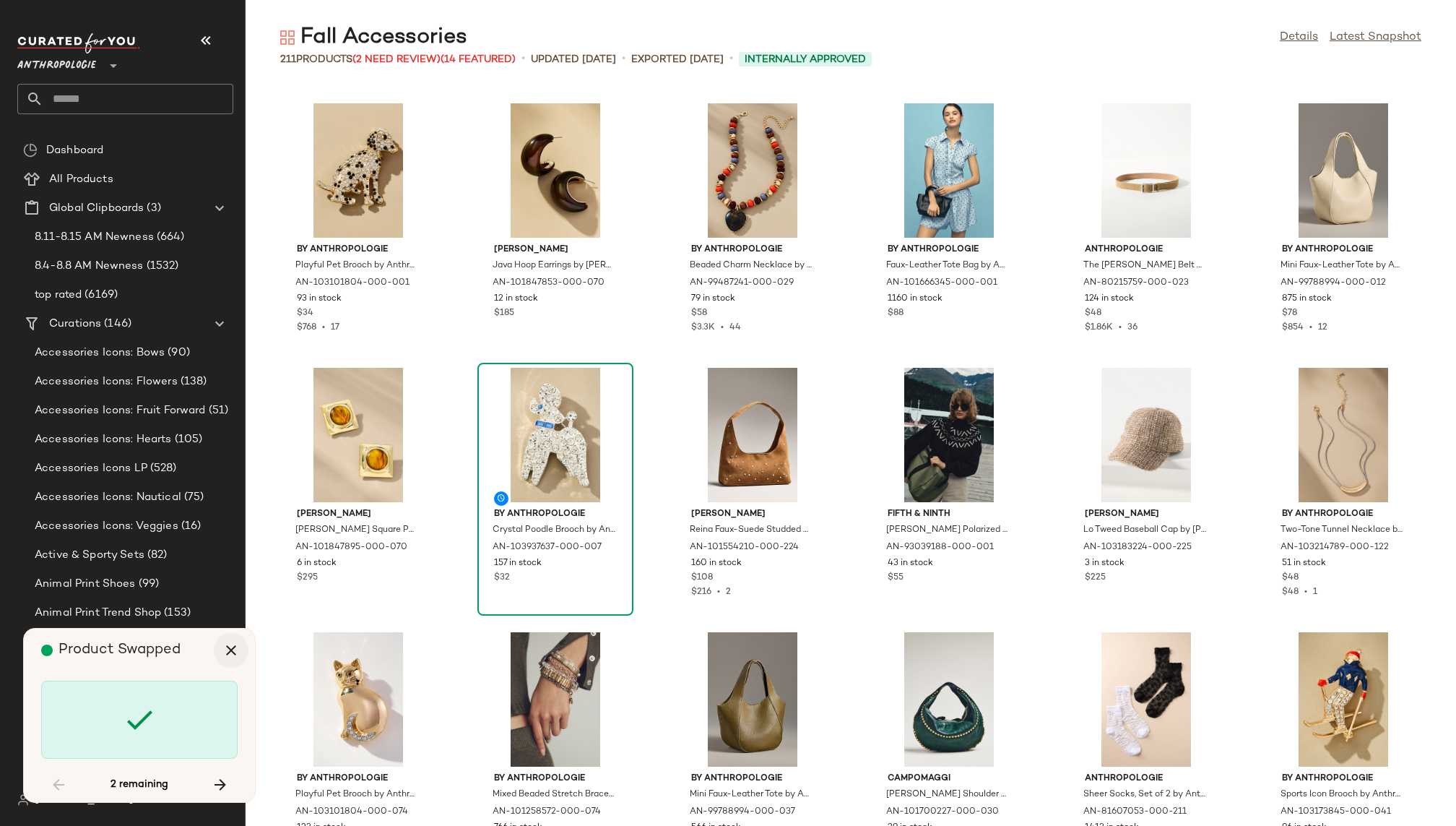
click at [236, 652] on icon "button" at bounding box center [231, 649] width 17 height 17
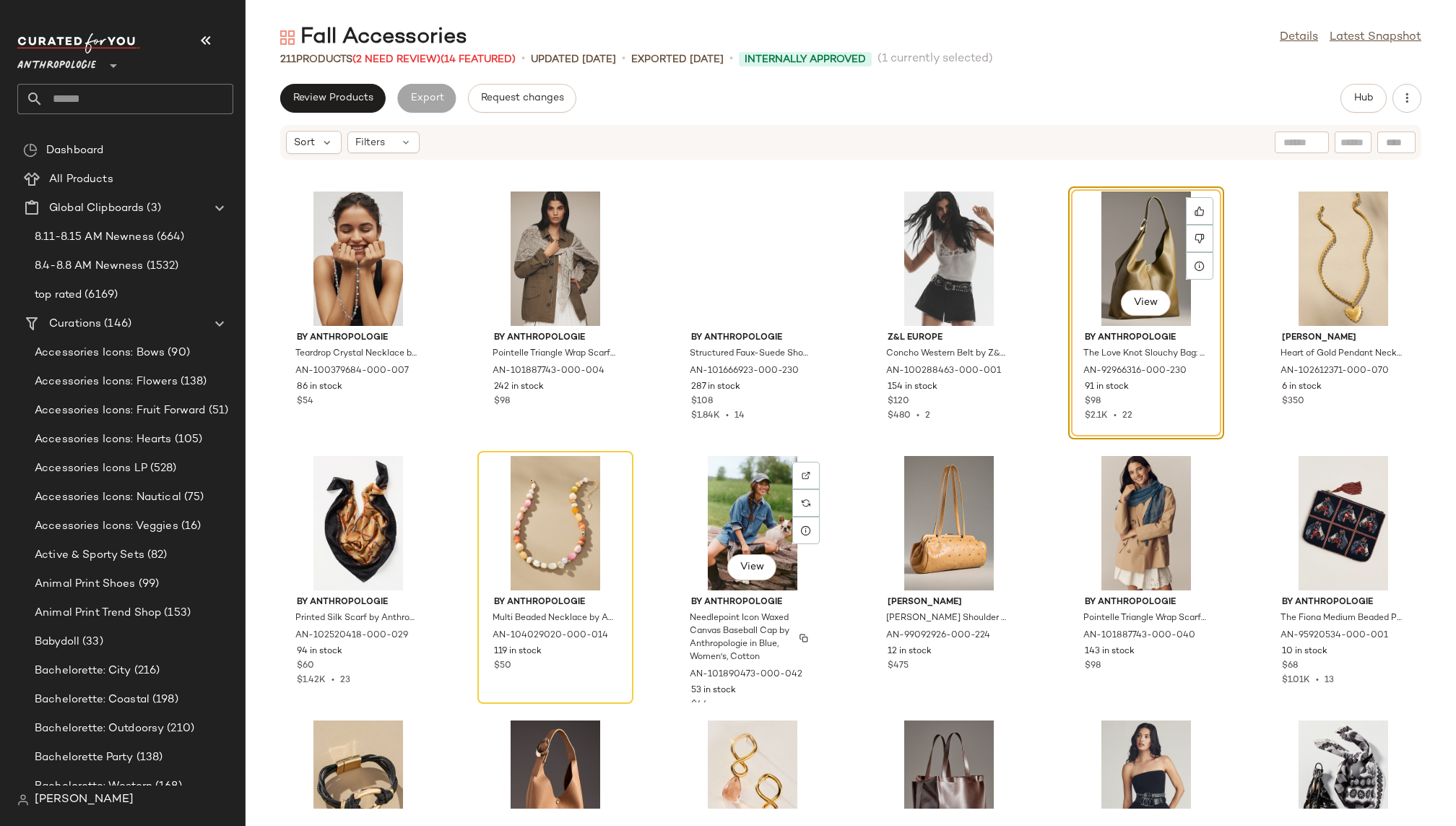
scroll to position [4757, 0]
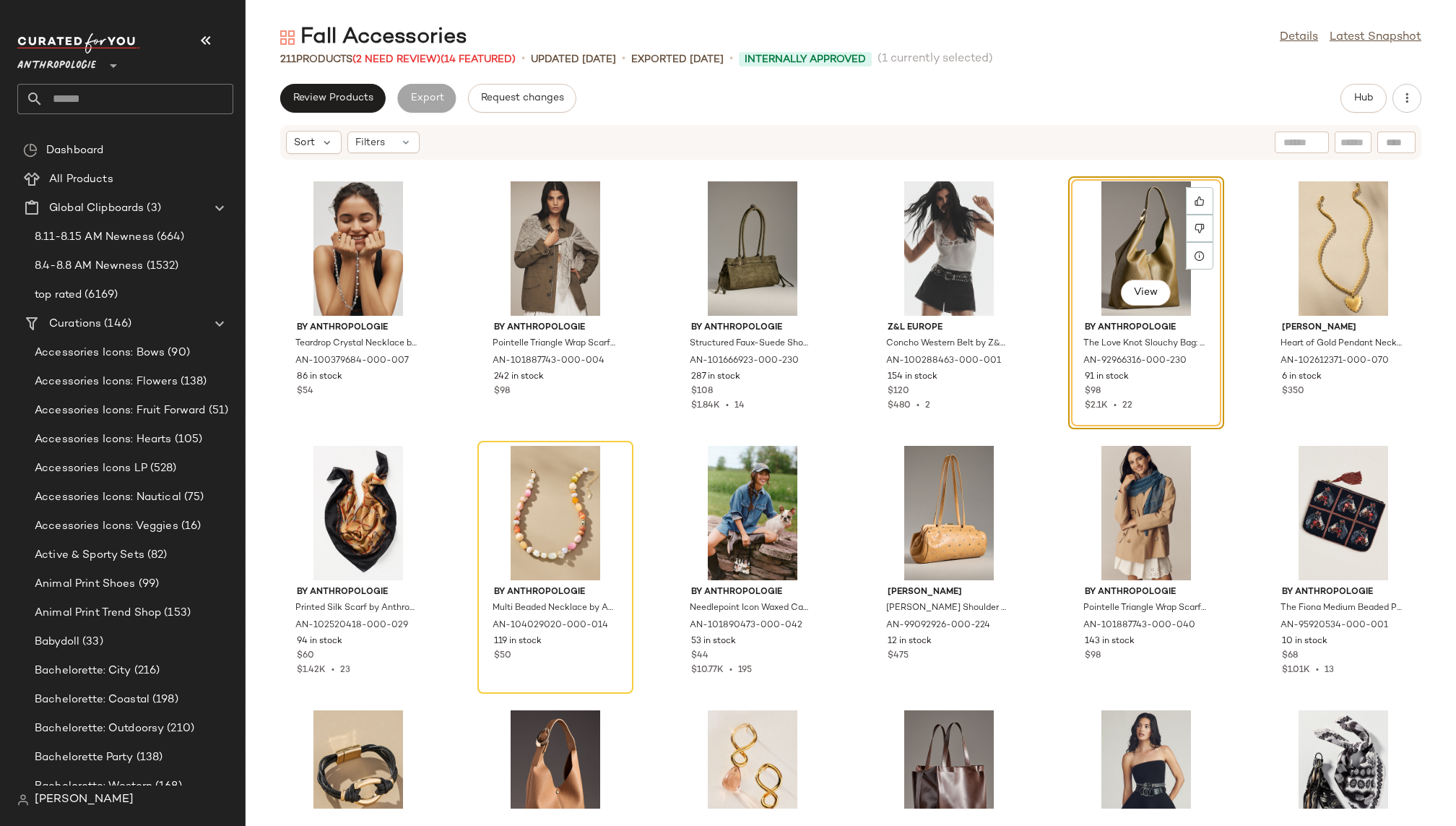
click at [1095, 246] on div "View" at bounding box center [1145, 248] width 146 height 134
click at [1195, 199] on icon at bounding box center [1200, 201] width 10 height 10
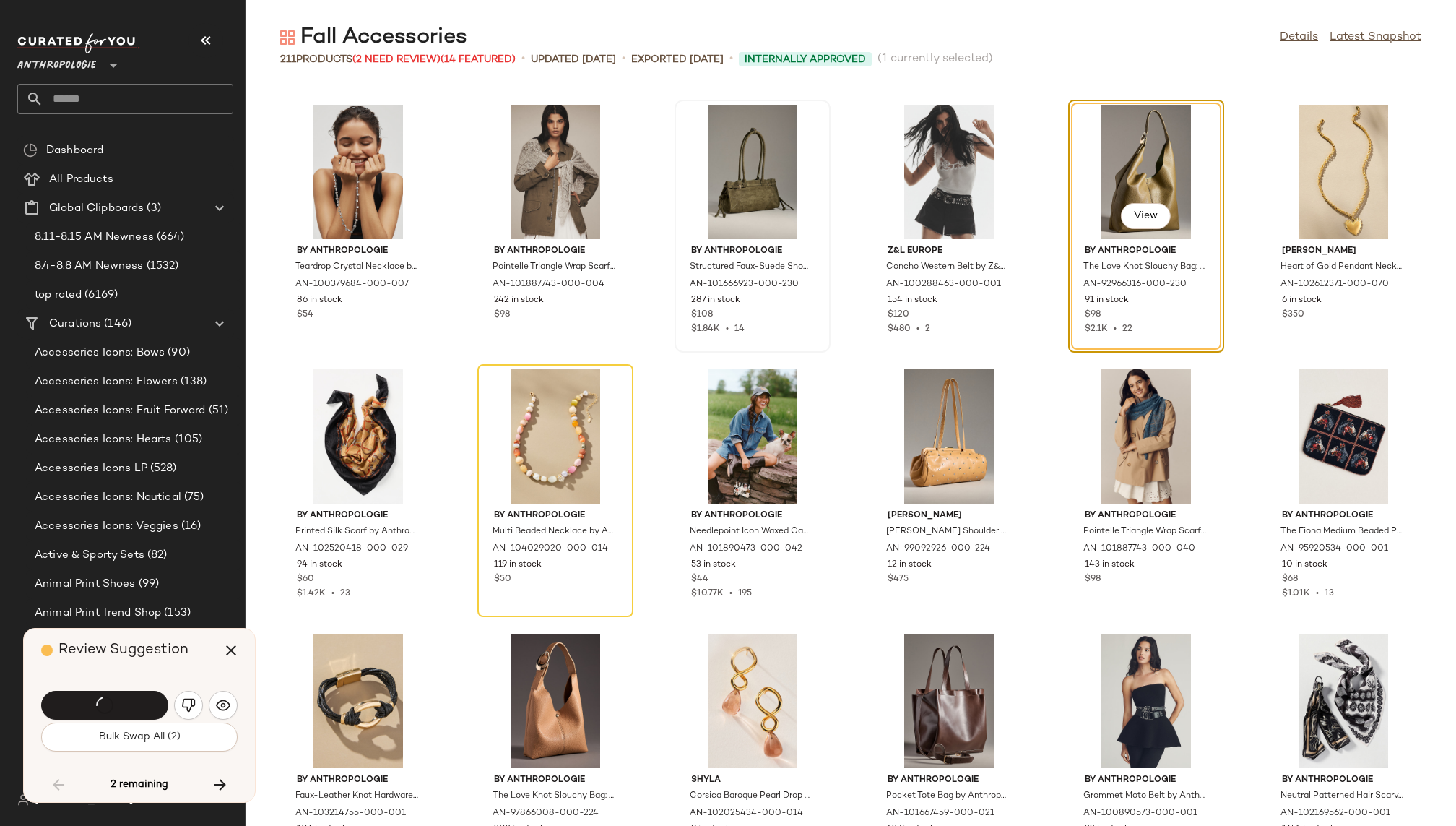
scroll to position [4494, 0]
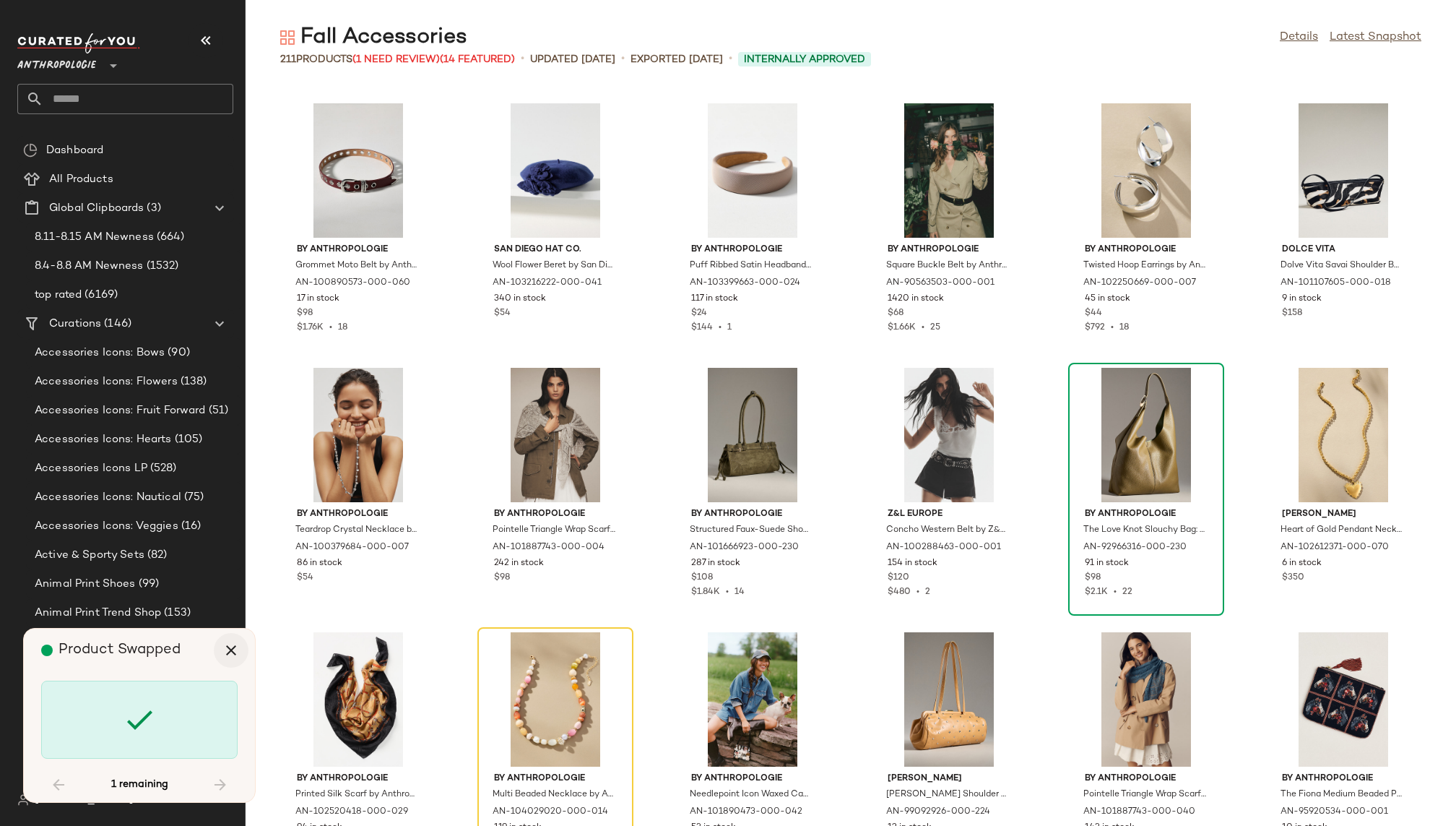
click at [227, 658] on icon "button" at bounding box center [231, 649] width 17 height 17
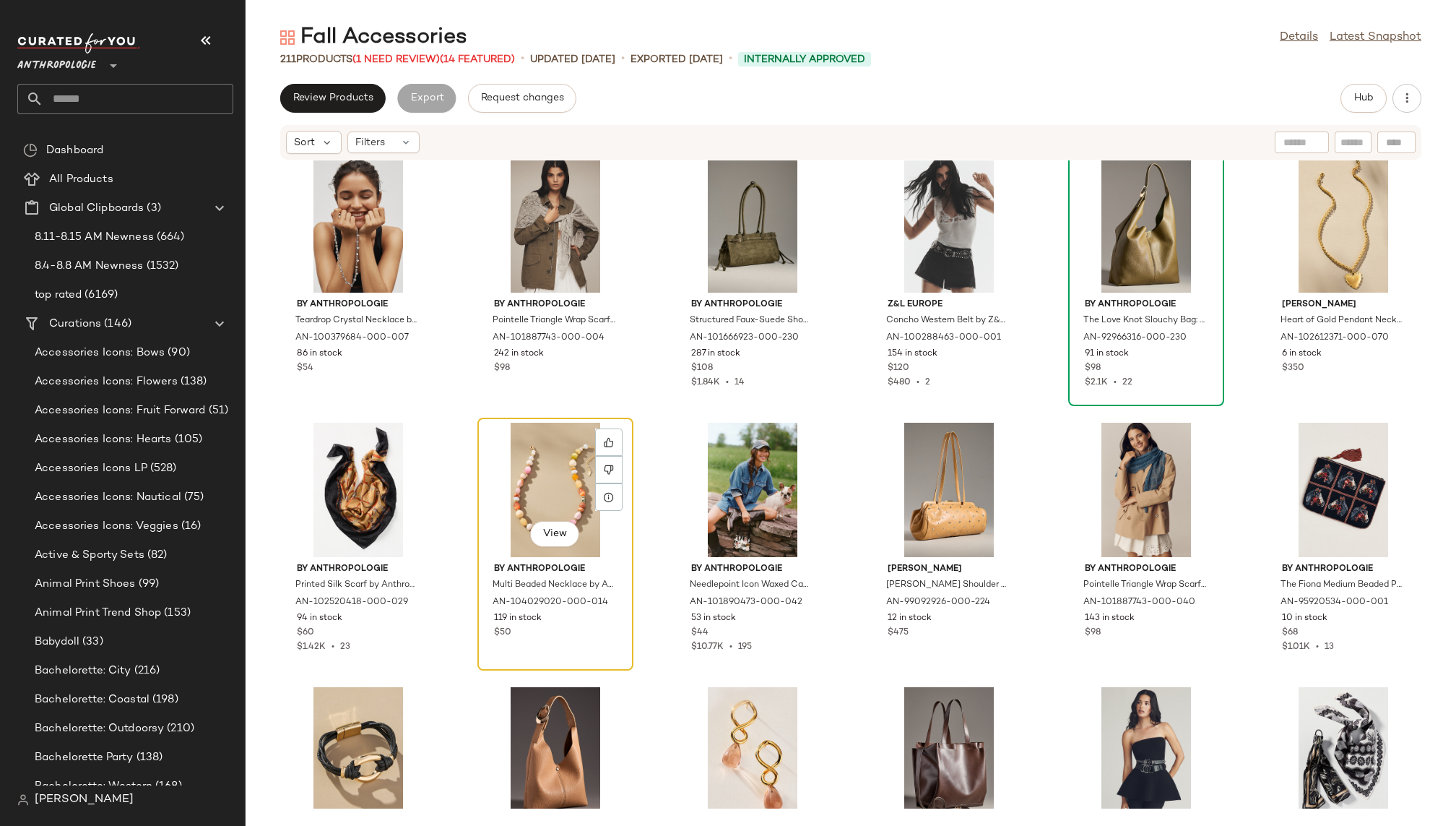
click at [543, 455] on div "View" at bounding box center [554, 489] width 146 height 134
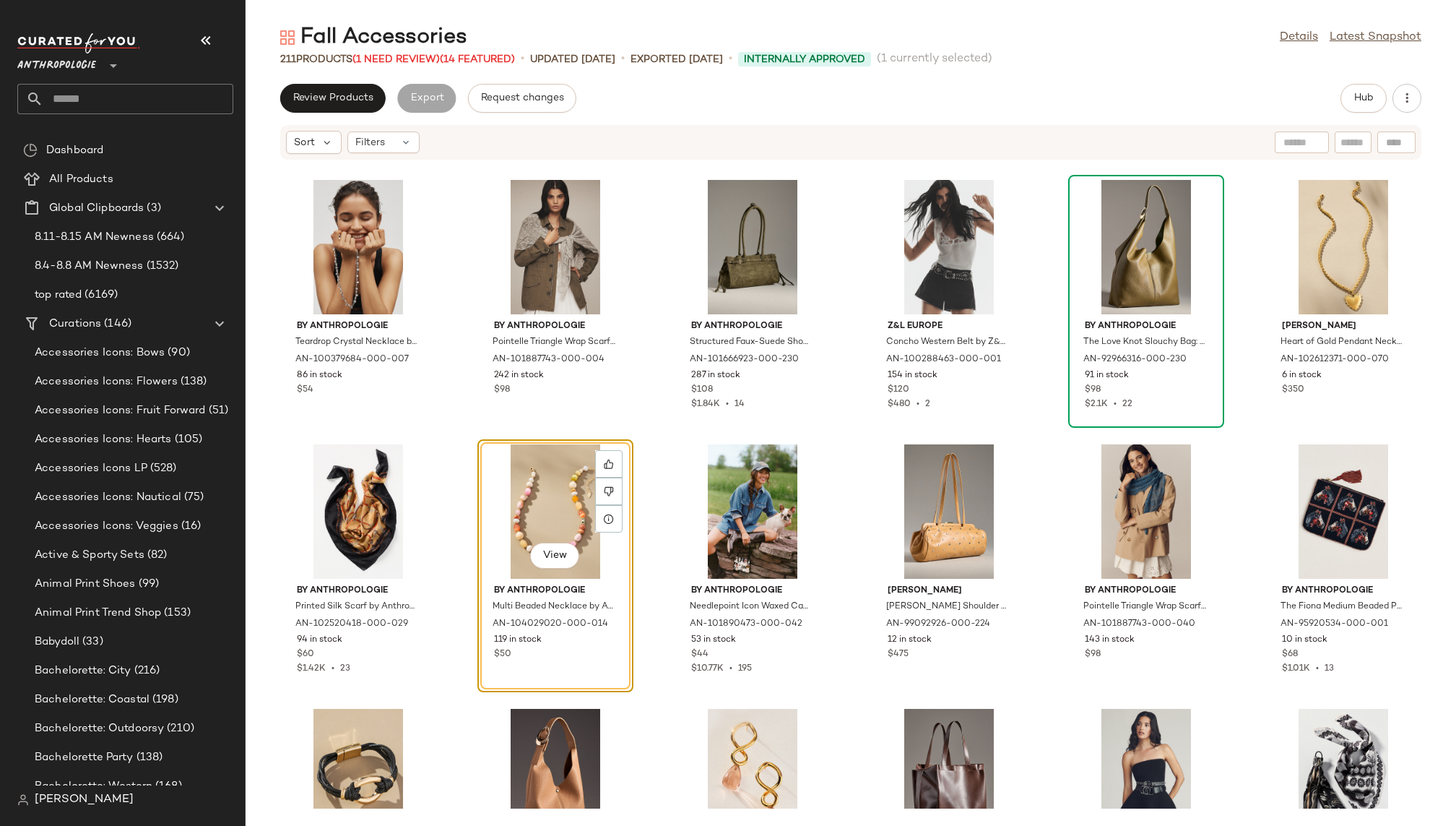
click at [641, 673] on div "By Anthropologie Teardrop Crystal Necklace by Anthropologie in Silver, Women's,…" at bounding box center [851, 485] width 1210 height 648
click at [552, 537] on div "View" at bounding box center [554, 510] width 146 height 134
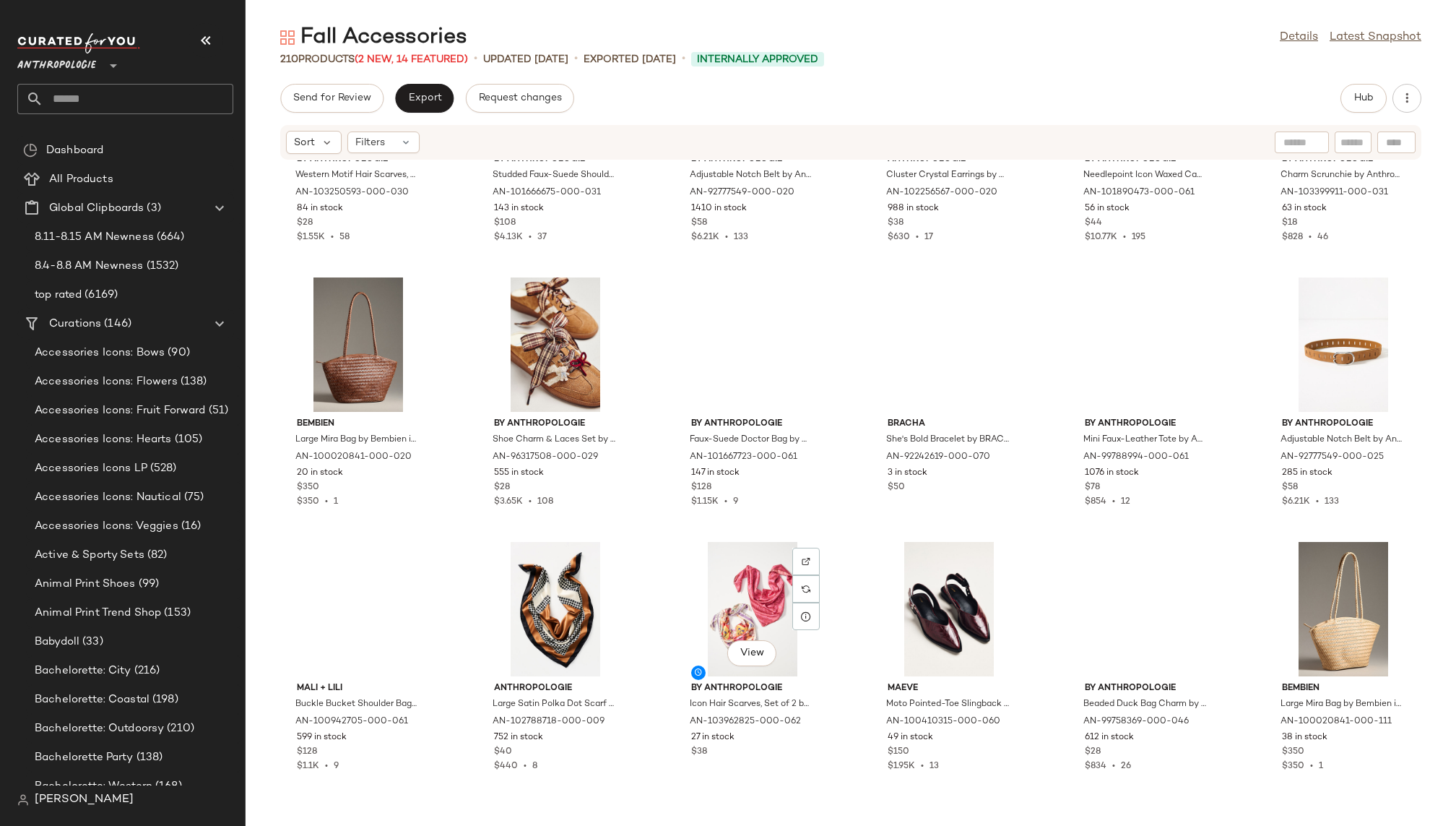
scroll to position [7934, 0]
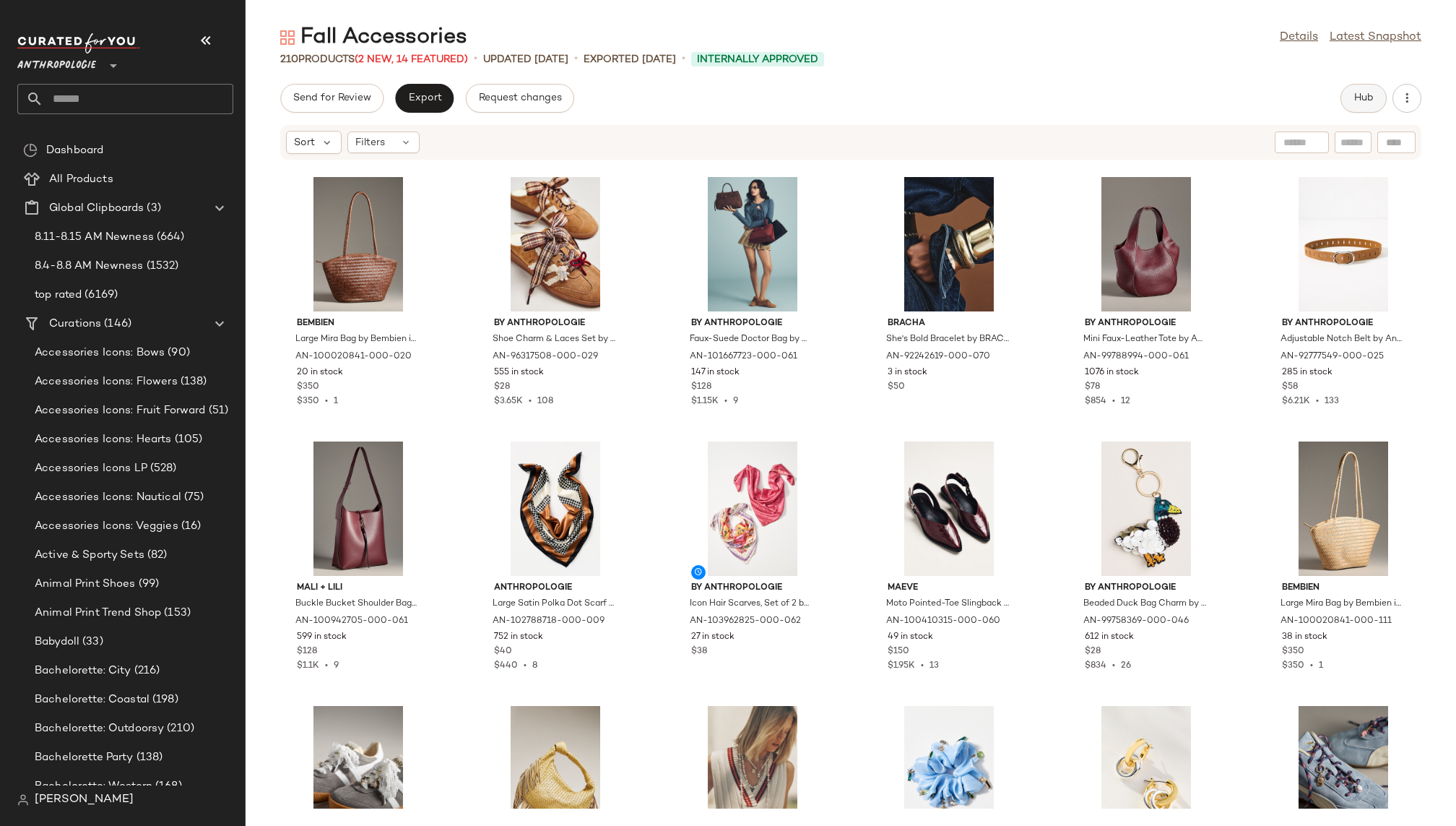
click at [1268, 100] on span "Hub" at bounding box center [1364, 98] width 20 height 12
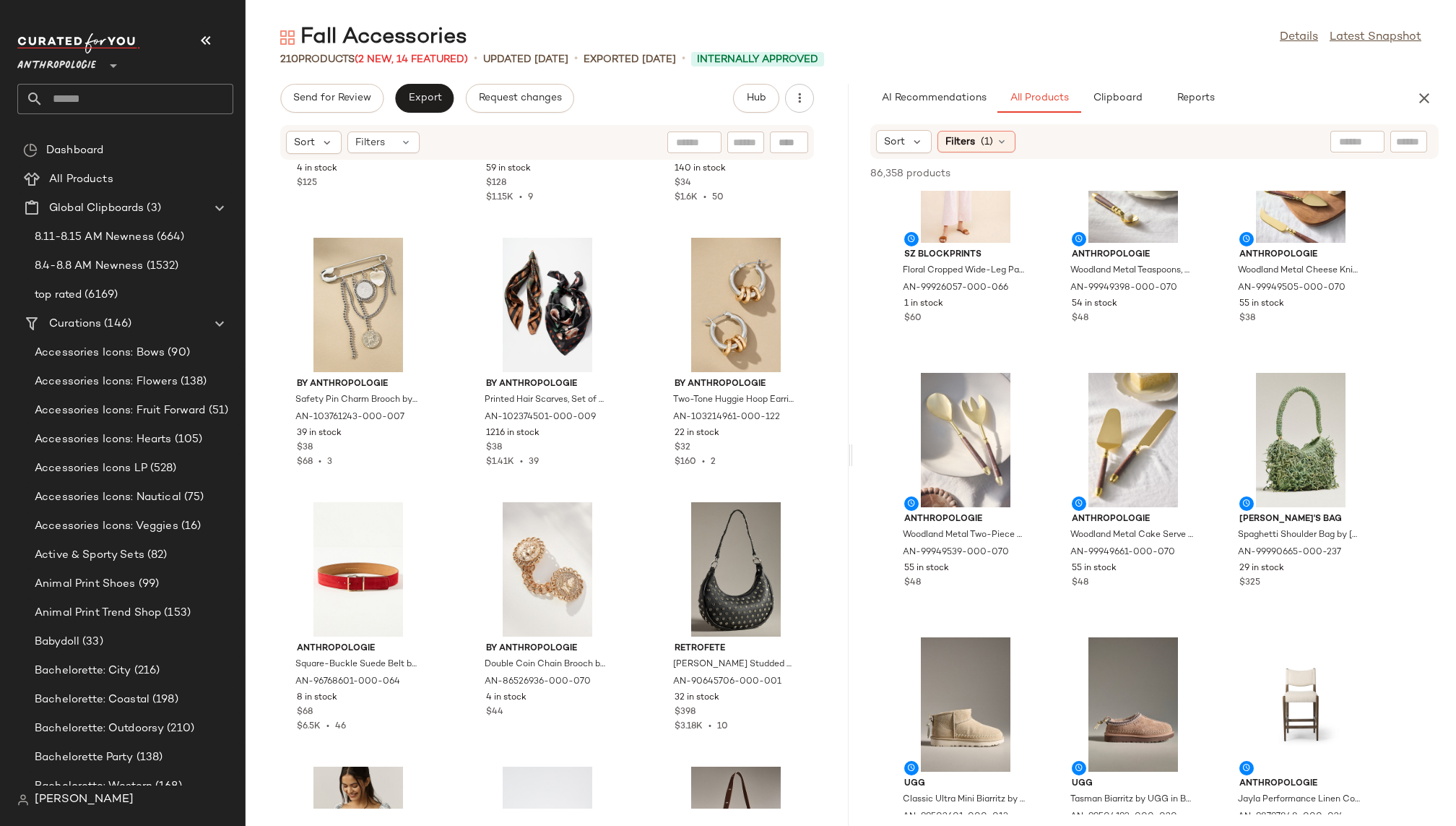
scroll to position [6022, 0]
click at [1268, 433] on div "View" at bounding box center [1300, 440] width 146 height 134
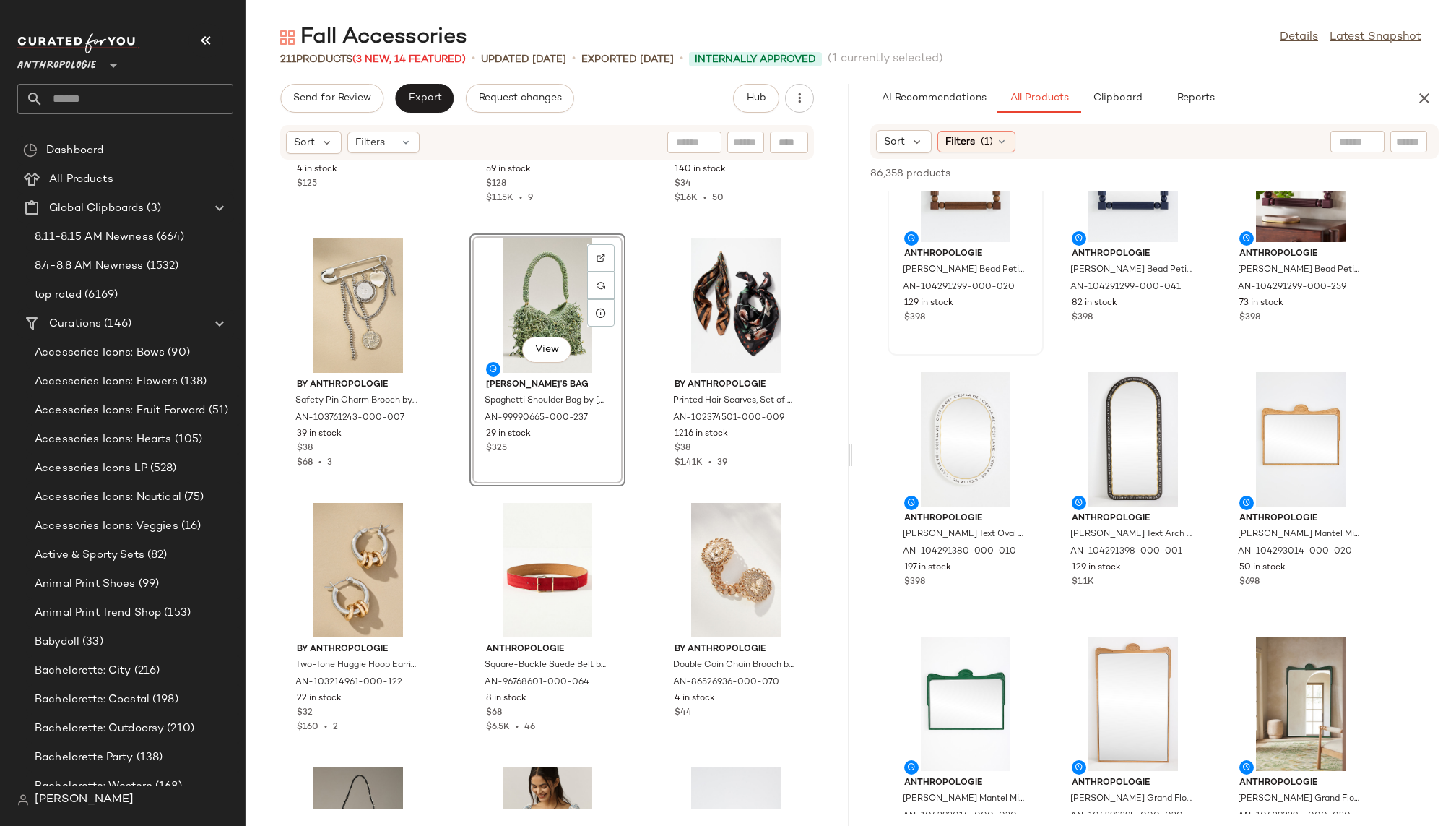
scroll to position [14121, 0]
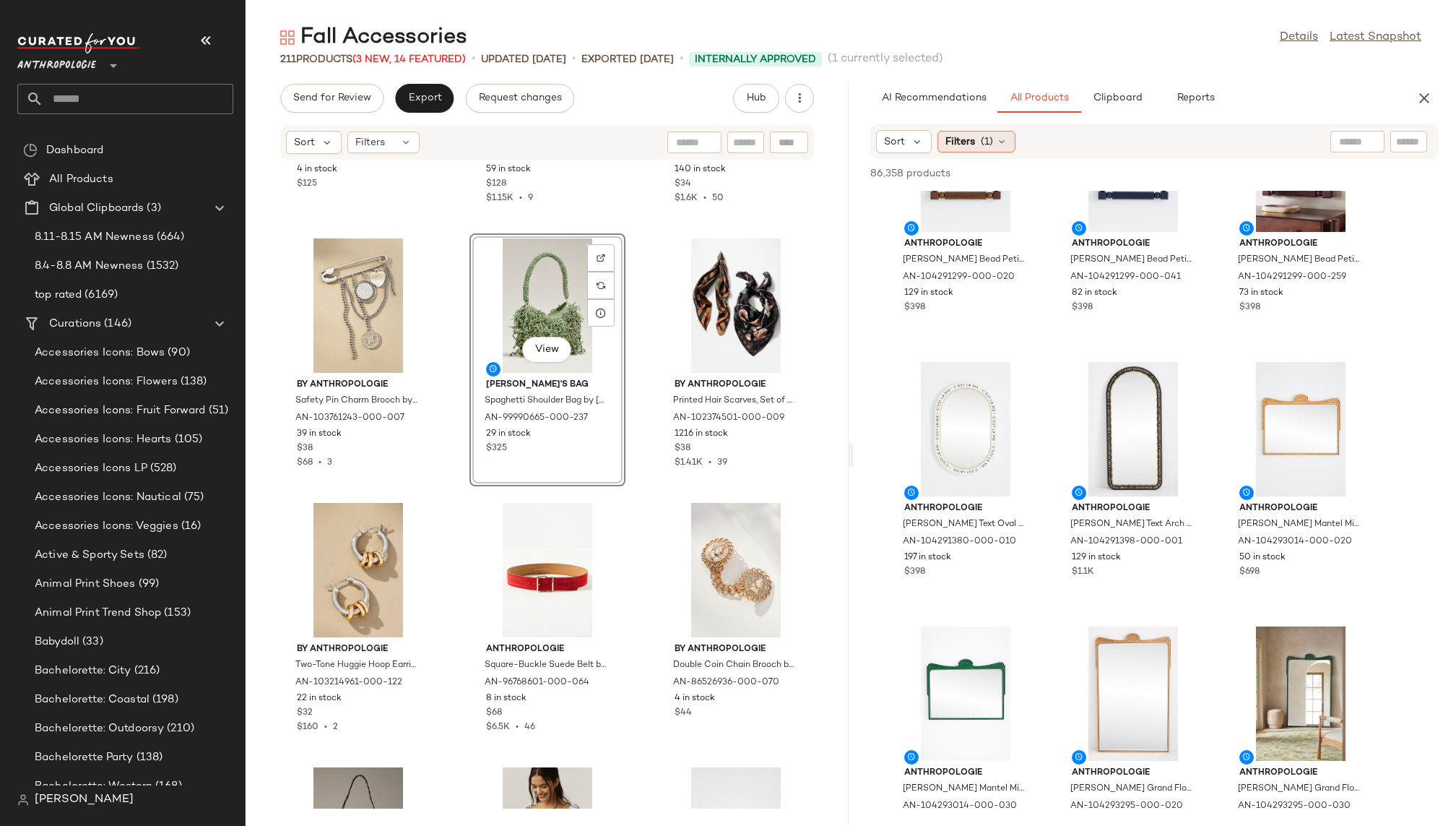
click at [989, 145] on span "(1)" at bounding box center [986, 142] width 12 height 15
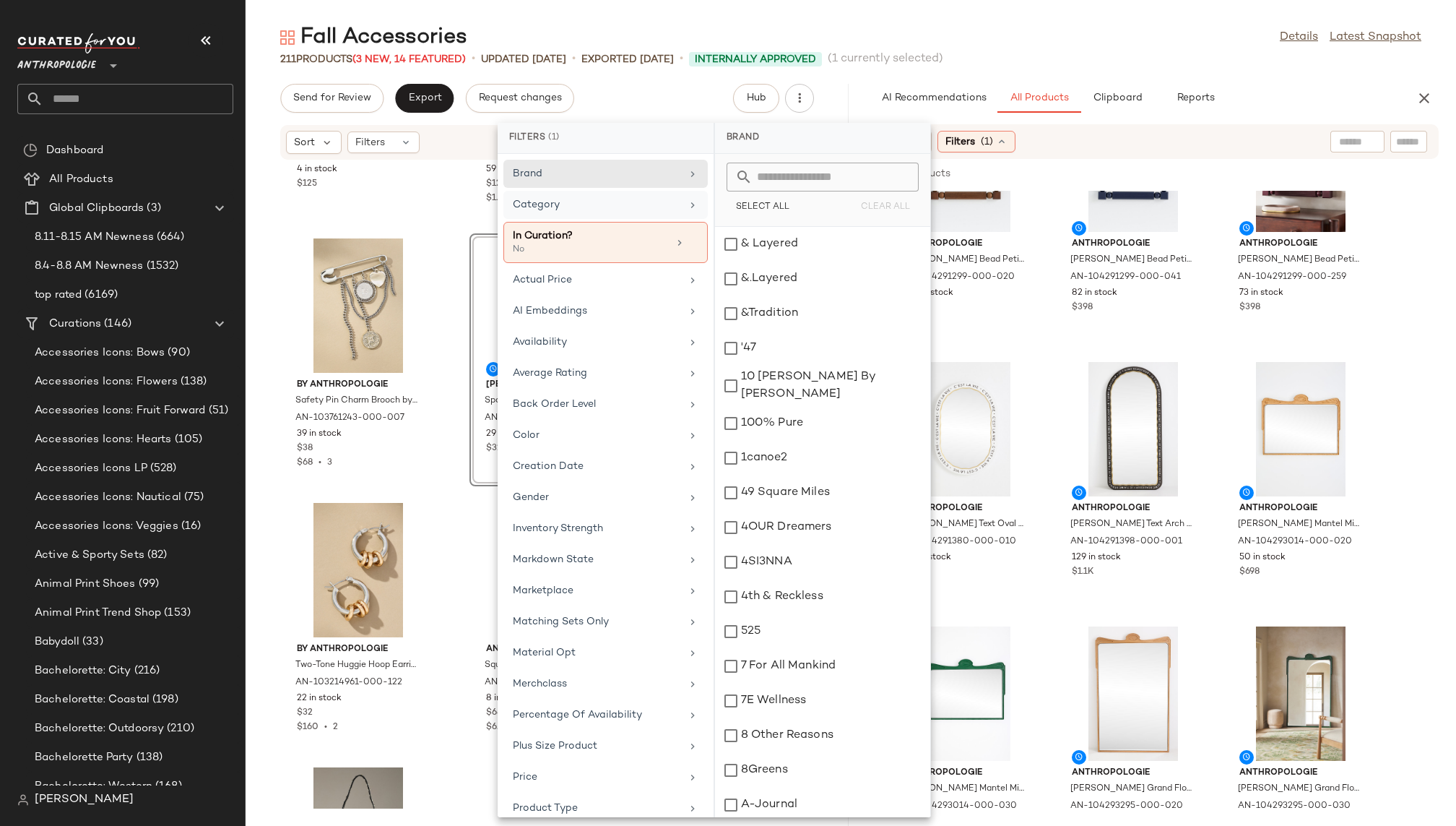
click at [624, 208] on div "Category" at bounding box center [597, 205] width 168 height 15
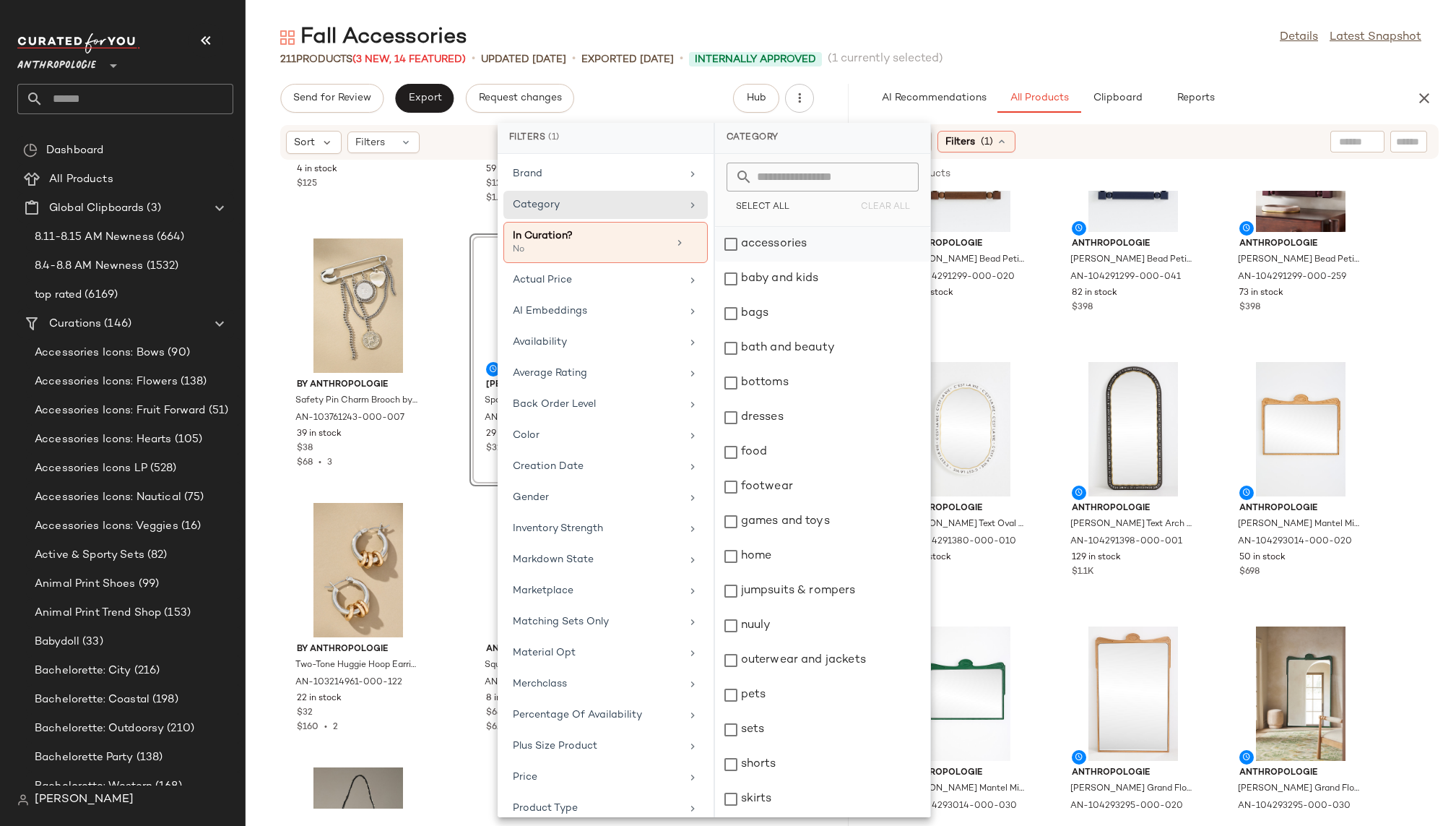
click at [798, 249] on div "accessories" at bounding box center [822, 244] width 216 height 35
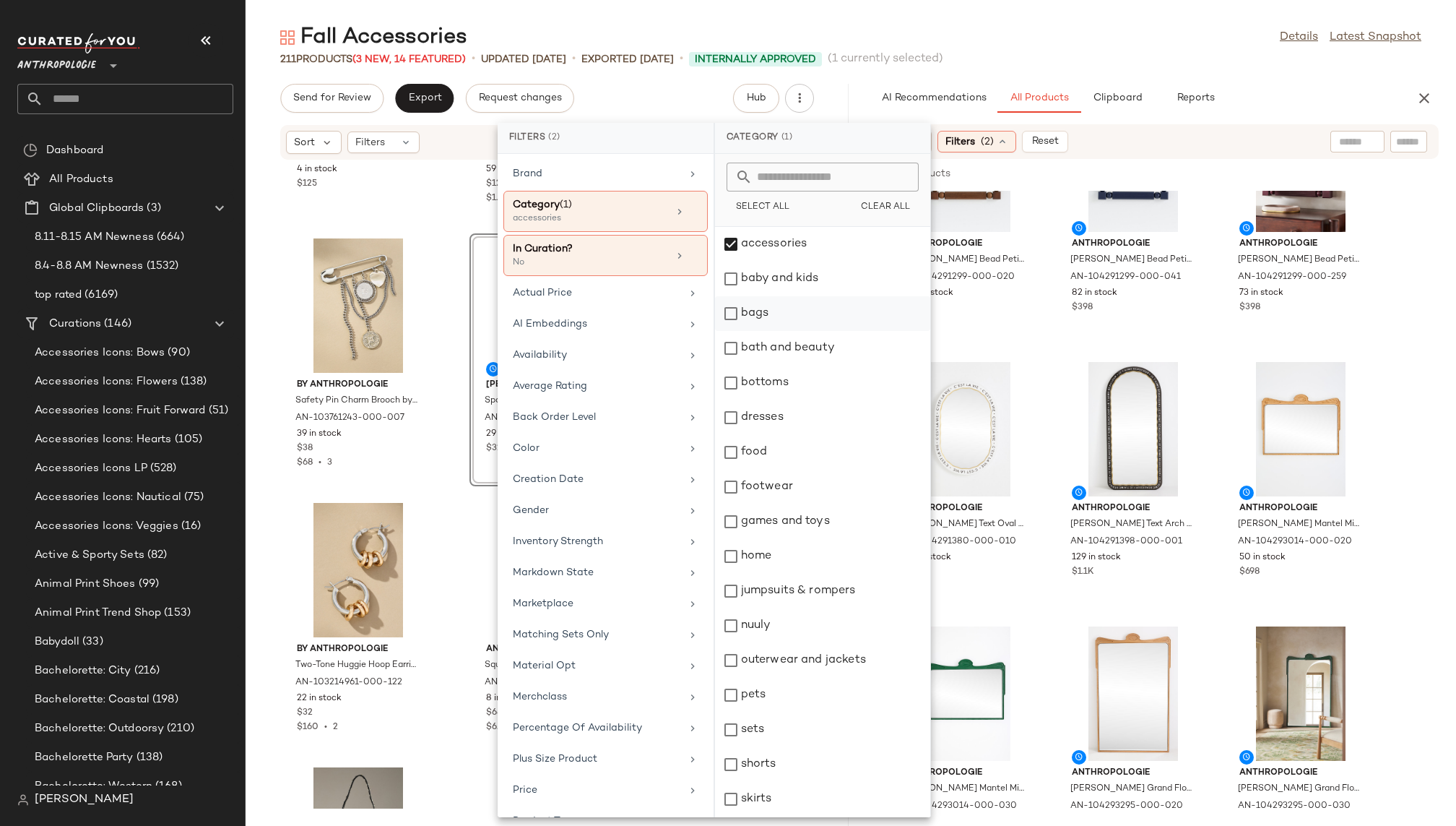
click at [788, 314] on div "bags" at bounding box center [822, 314] width 216 height 35
click at [1056, 62] on div "211 Products (3 New, 14 Featured) • updated Aug 15th • Exported Aug 14th • Inte…" at bounding box center [851, 58] width 1210 height 14
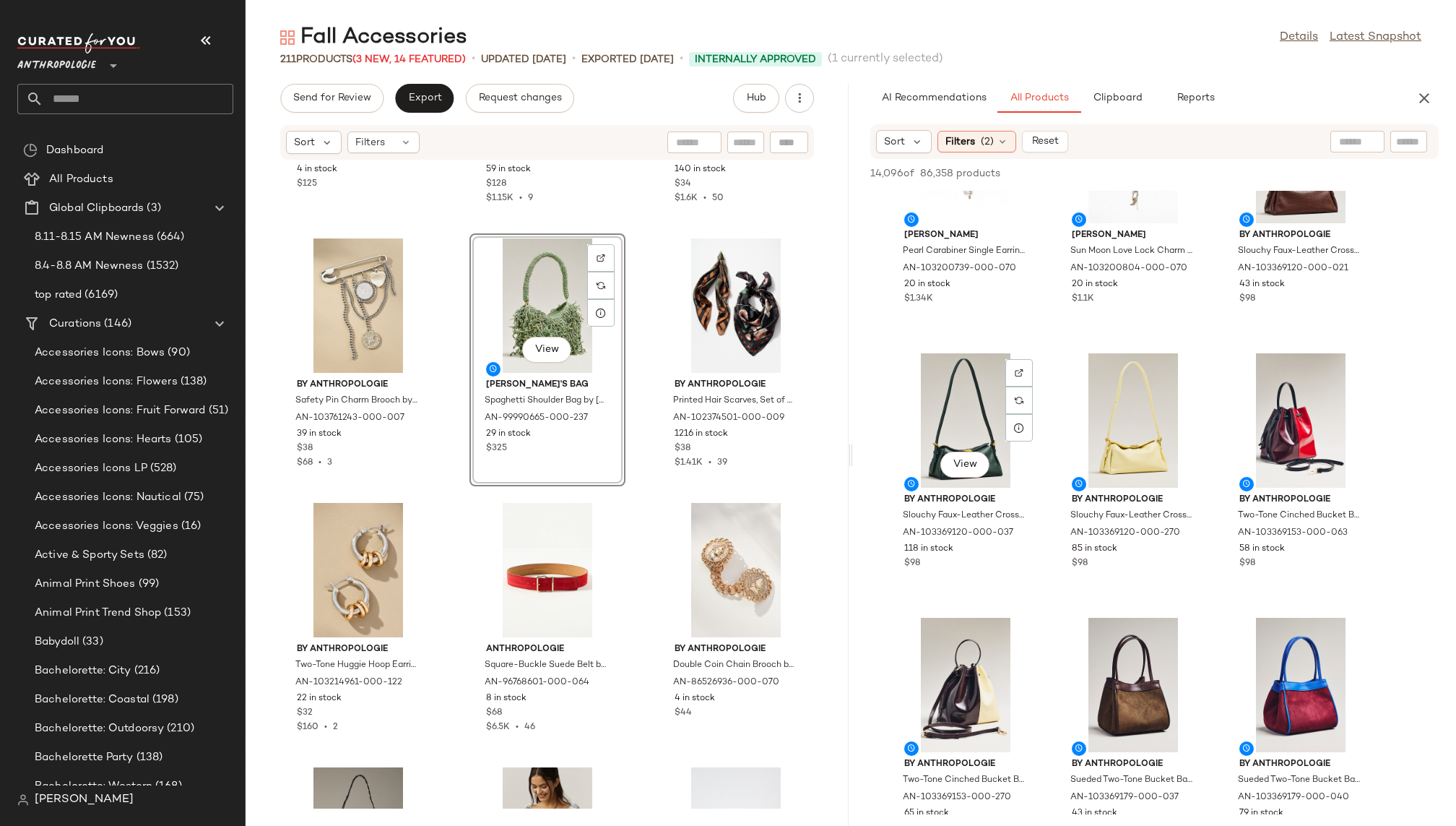
scroll to position [26, 0]
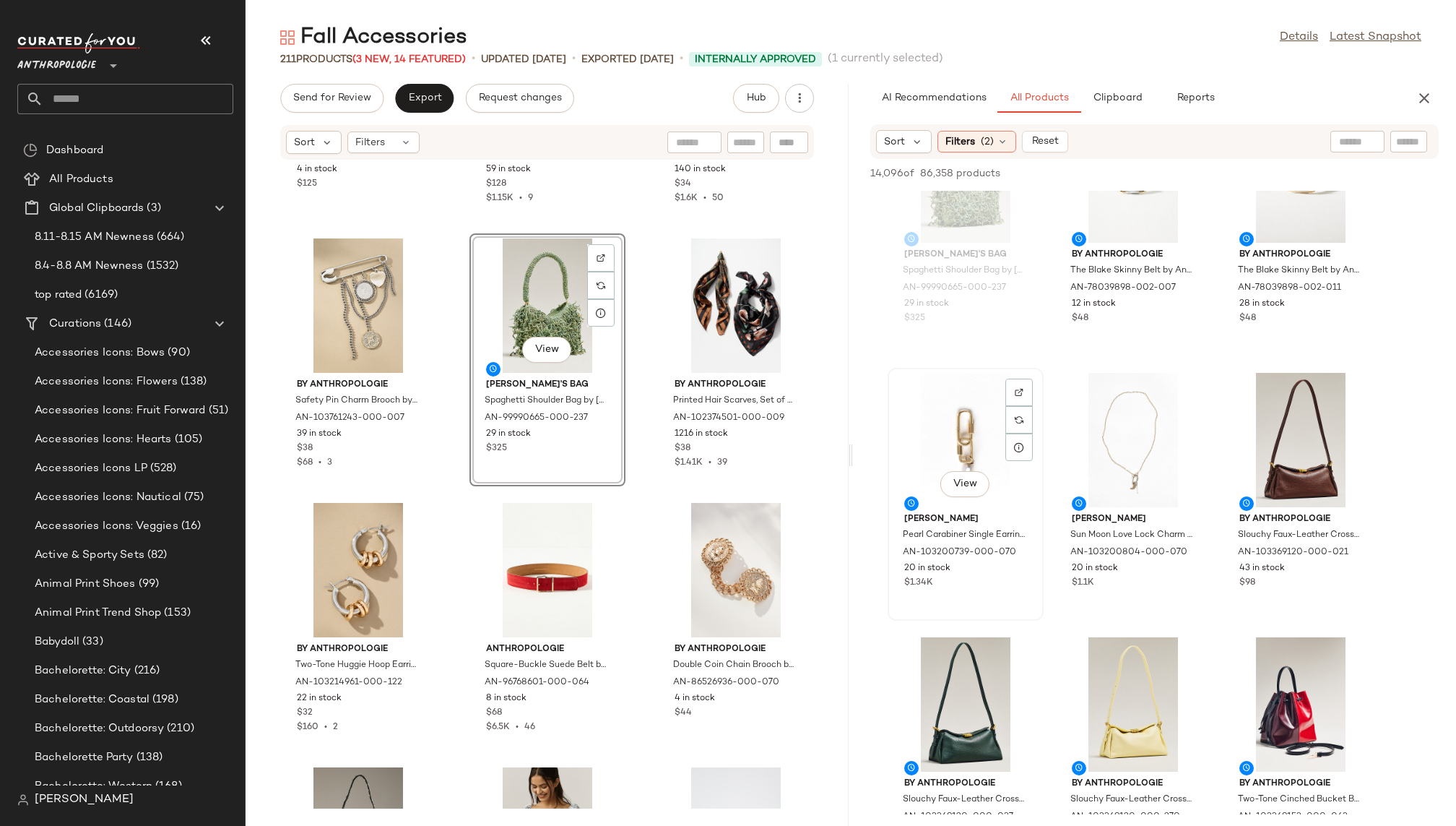
scroll to position [136, 0]
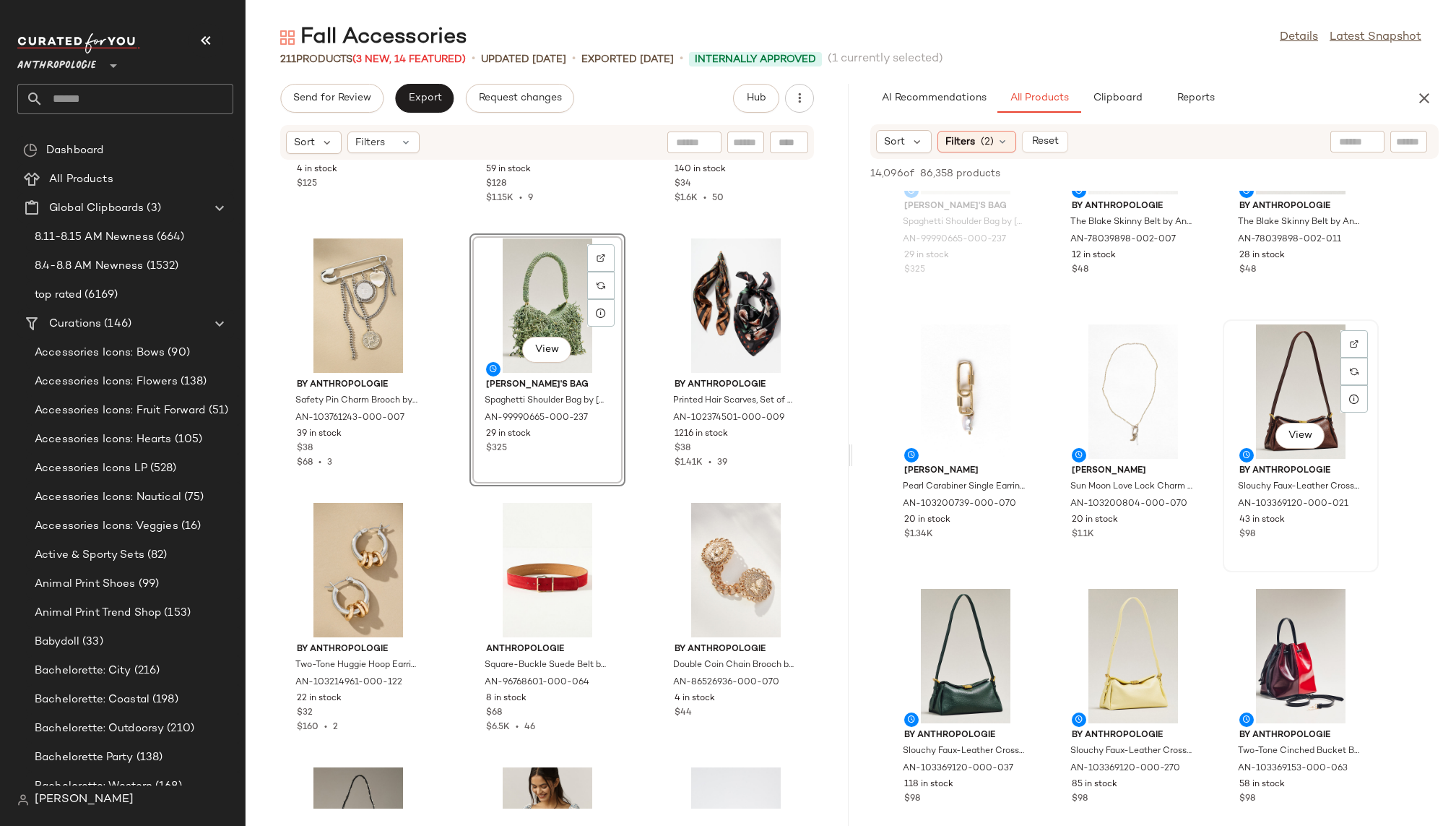
click at [1276, 402] on div "View" at bounding box center [1300, 391] width 146 height 134
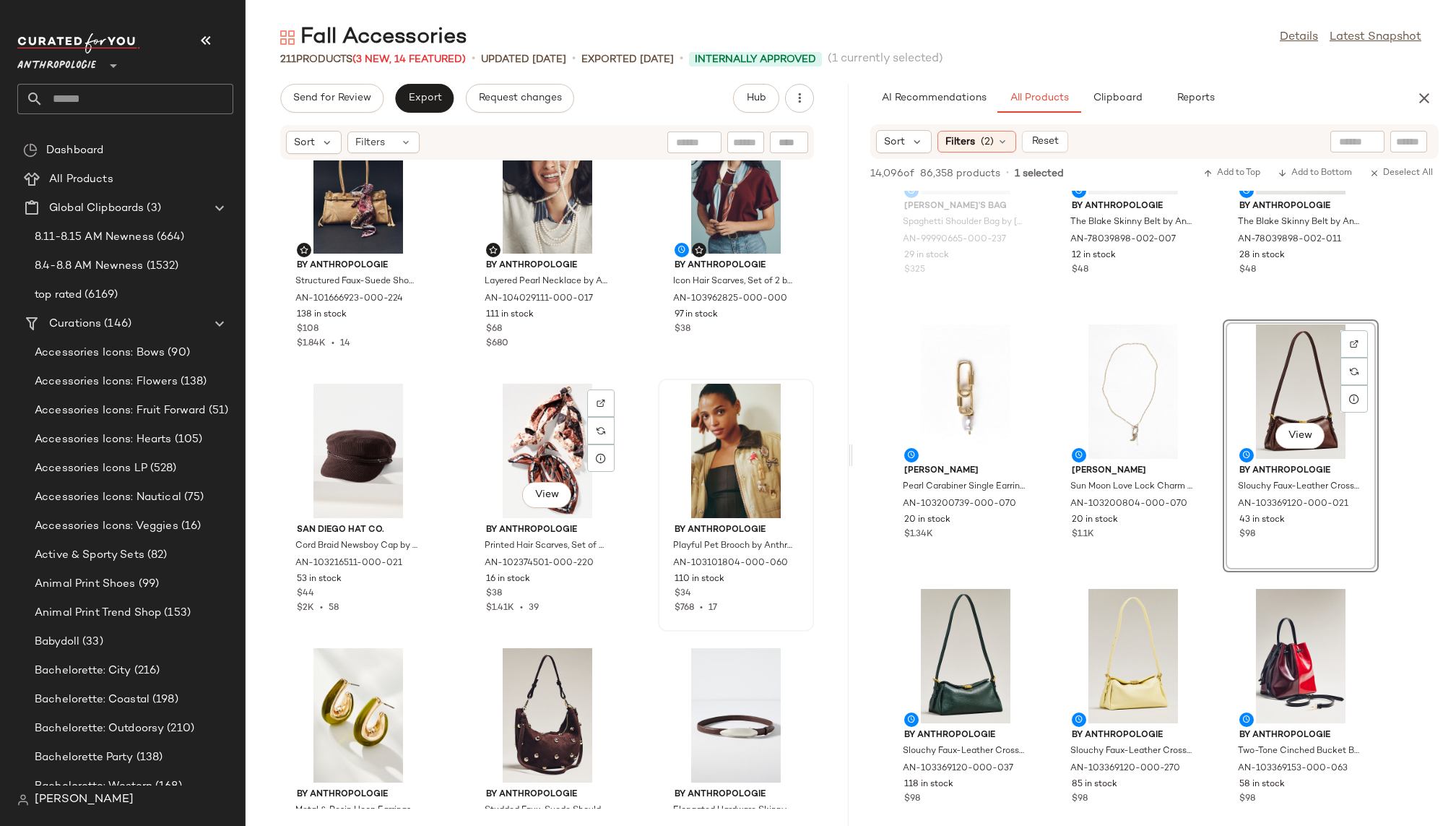
scroll to position [1146, 0]
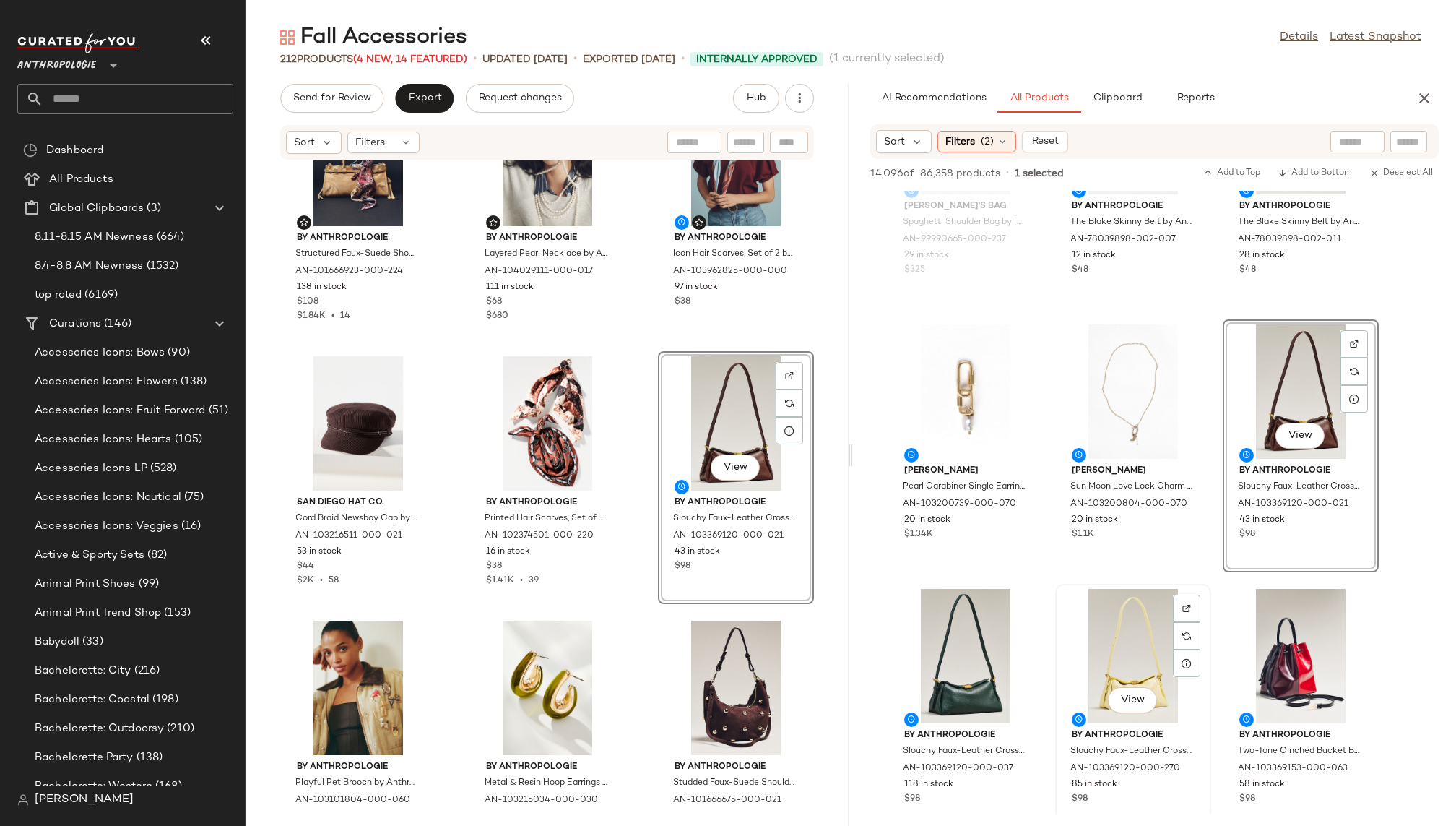
click at [1058, 658] on div "View By Anthropologie Slouchy Faux-Leather Crossbody Bag by Anthropologie in Ye…" at bounding box center [1133, 710] width 153 height 250
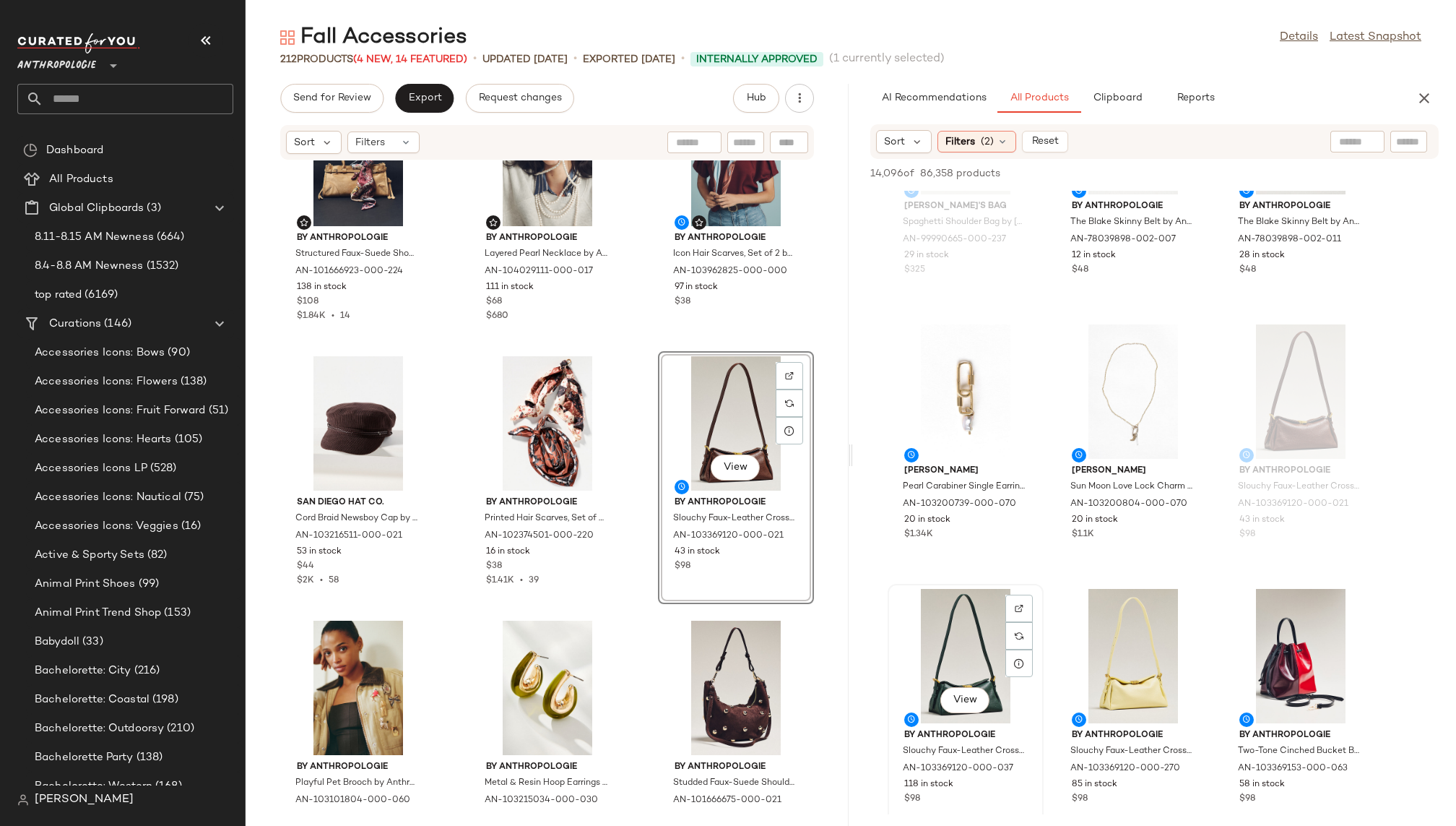
click at [955, 657] on div "View" at bounding box center [965, 655] width 146 height 134
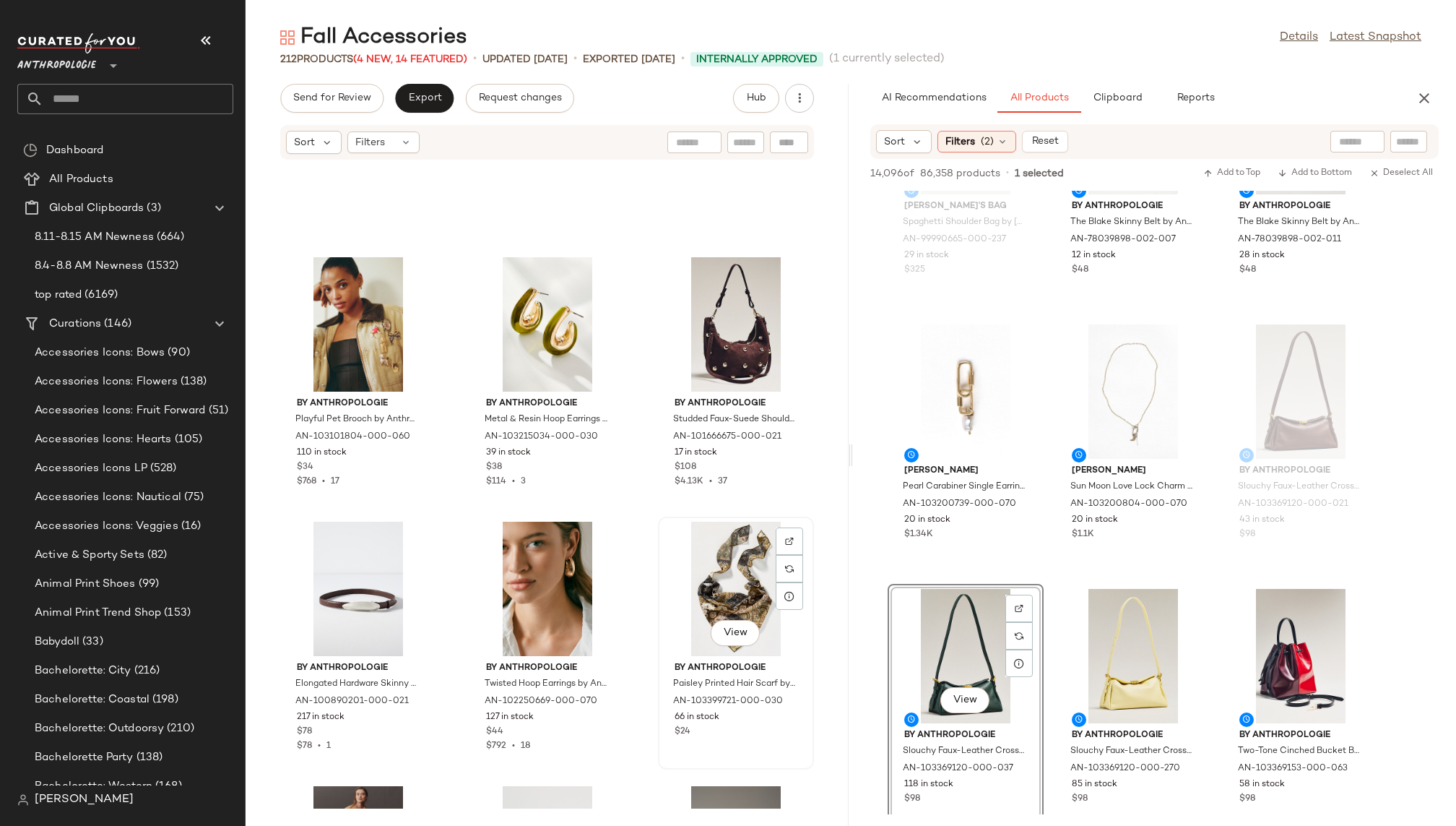
scroll to position [1490, 0]
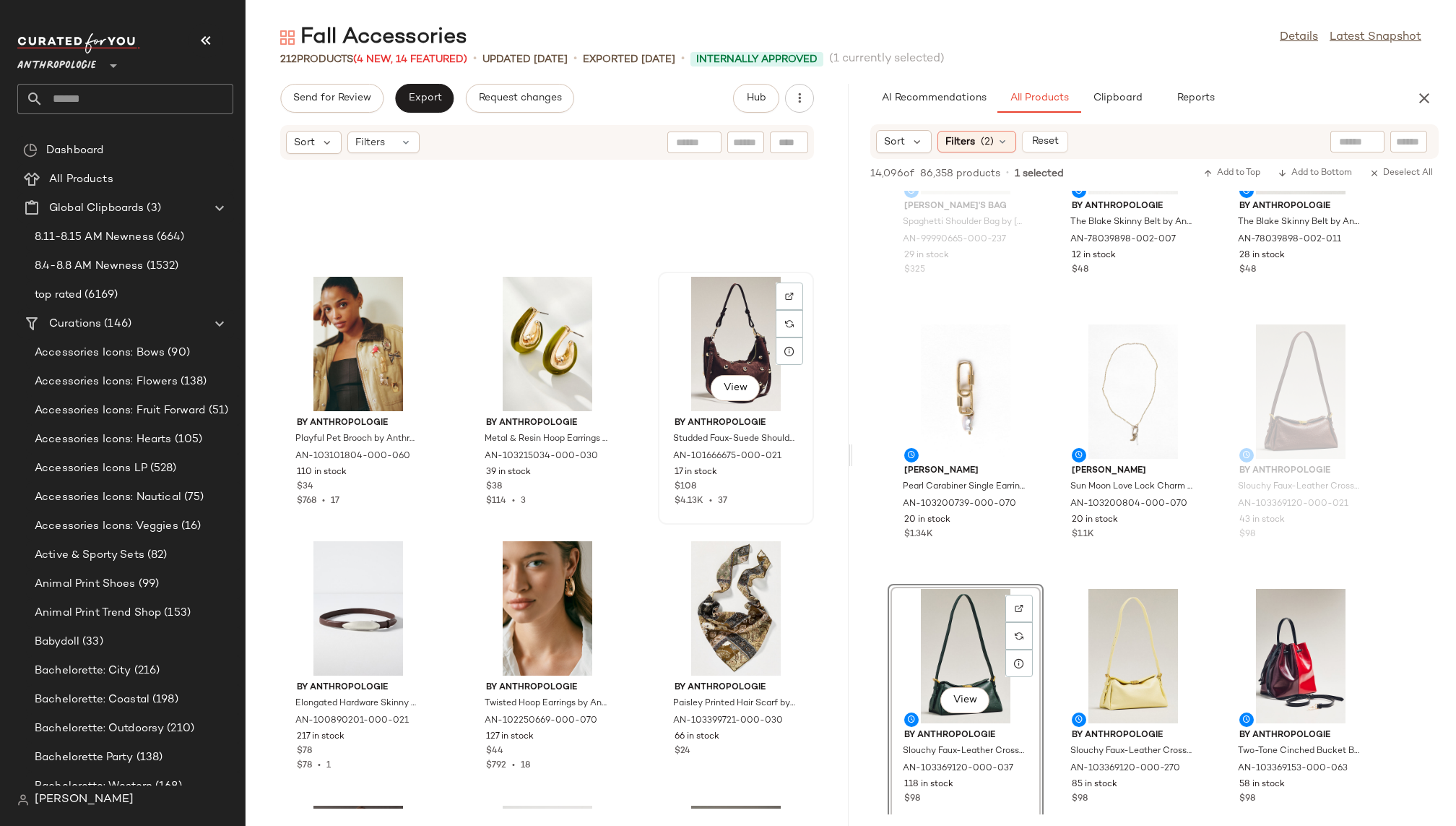
click at [693, 373] on div "View" at bounding box center [735, 343] width 146 height 134
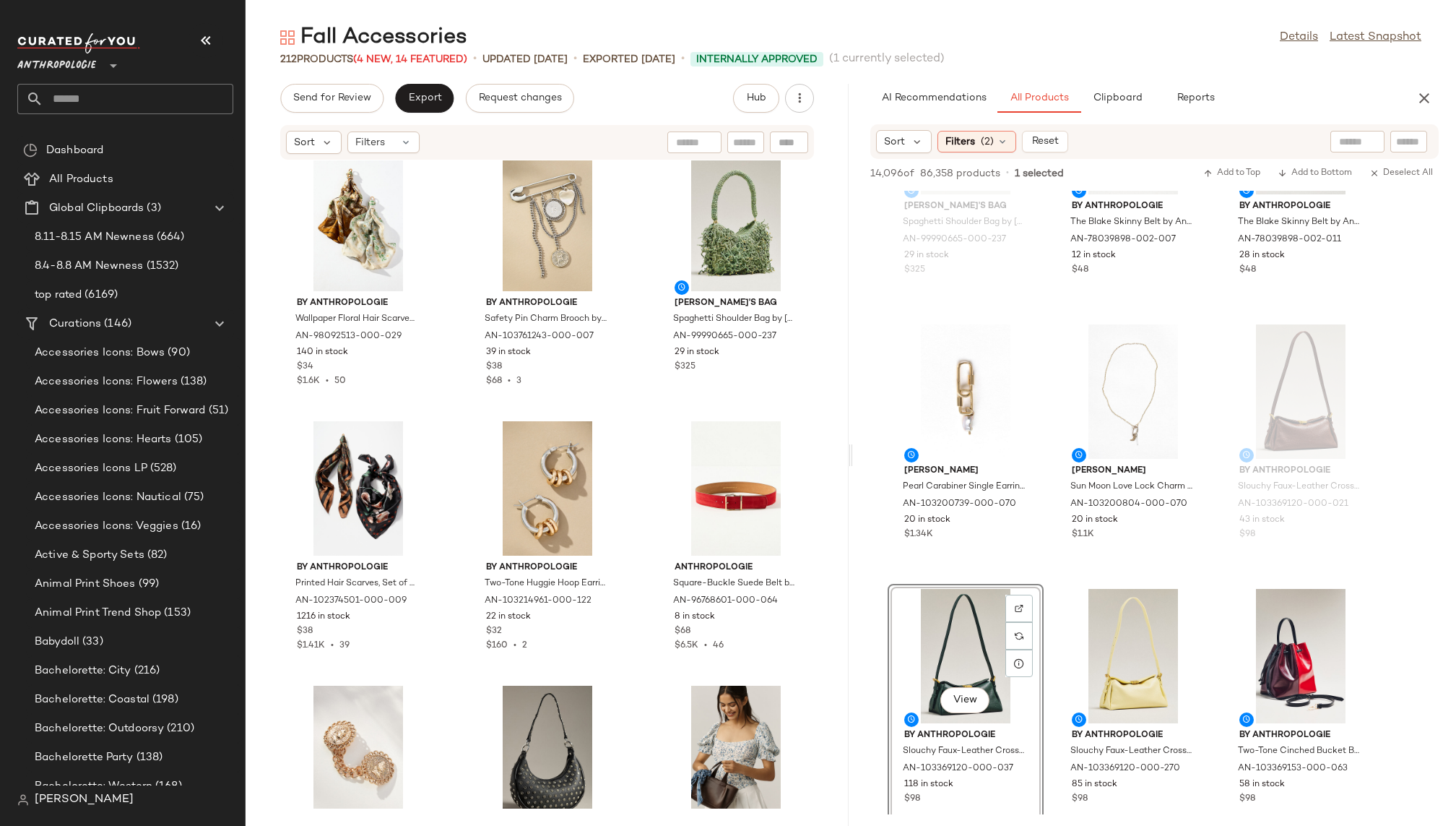
scroll to position [6106, 0]
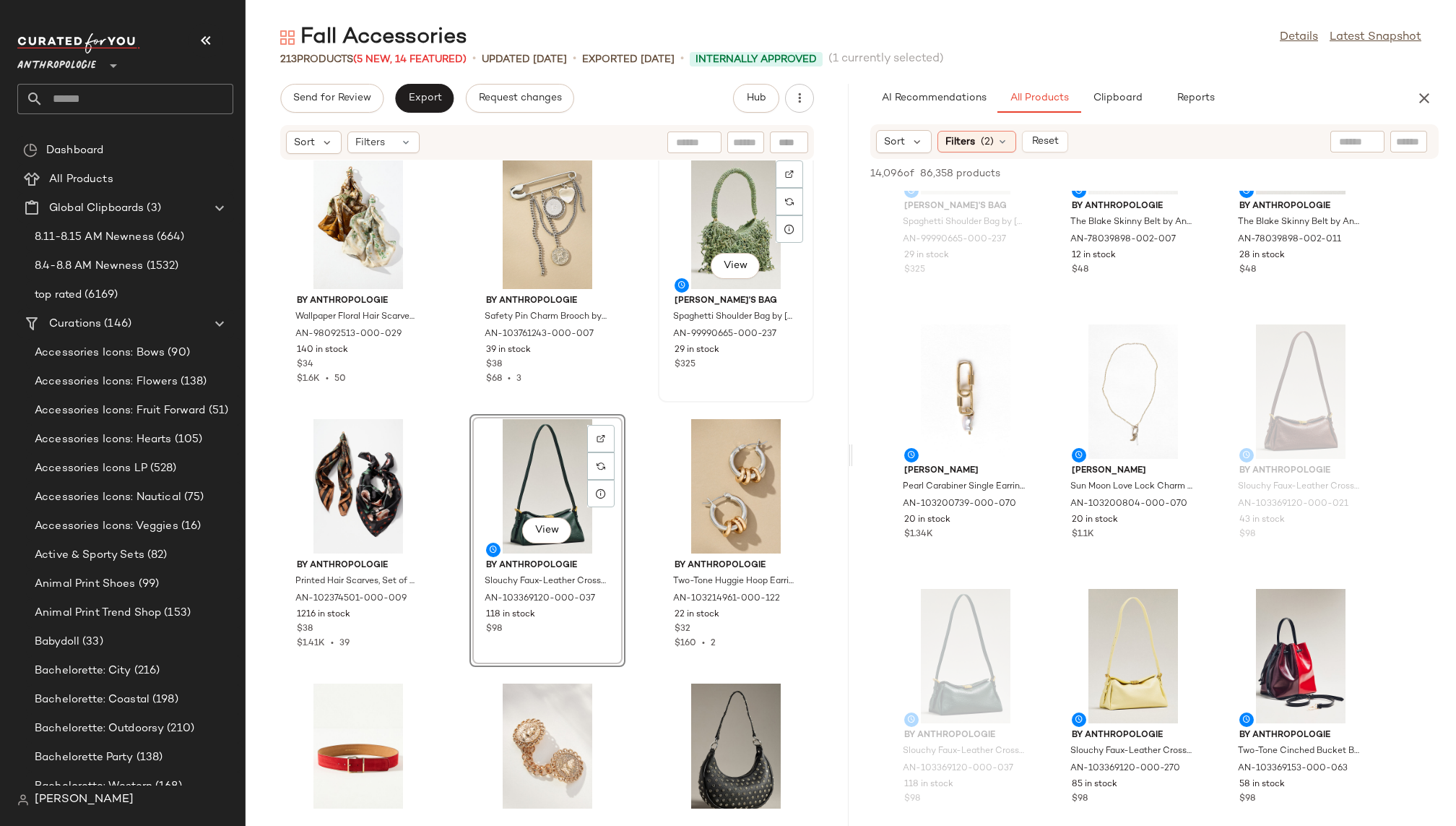
click at [689, 231] on div "View" at bounding box center [735, 221] width 146 height 134
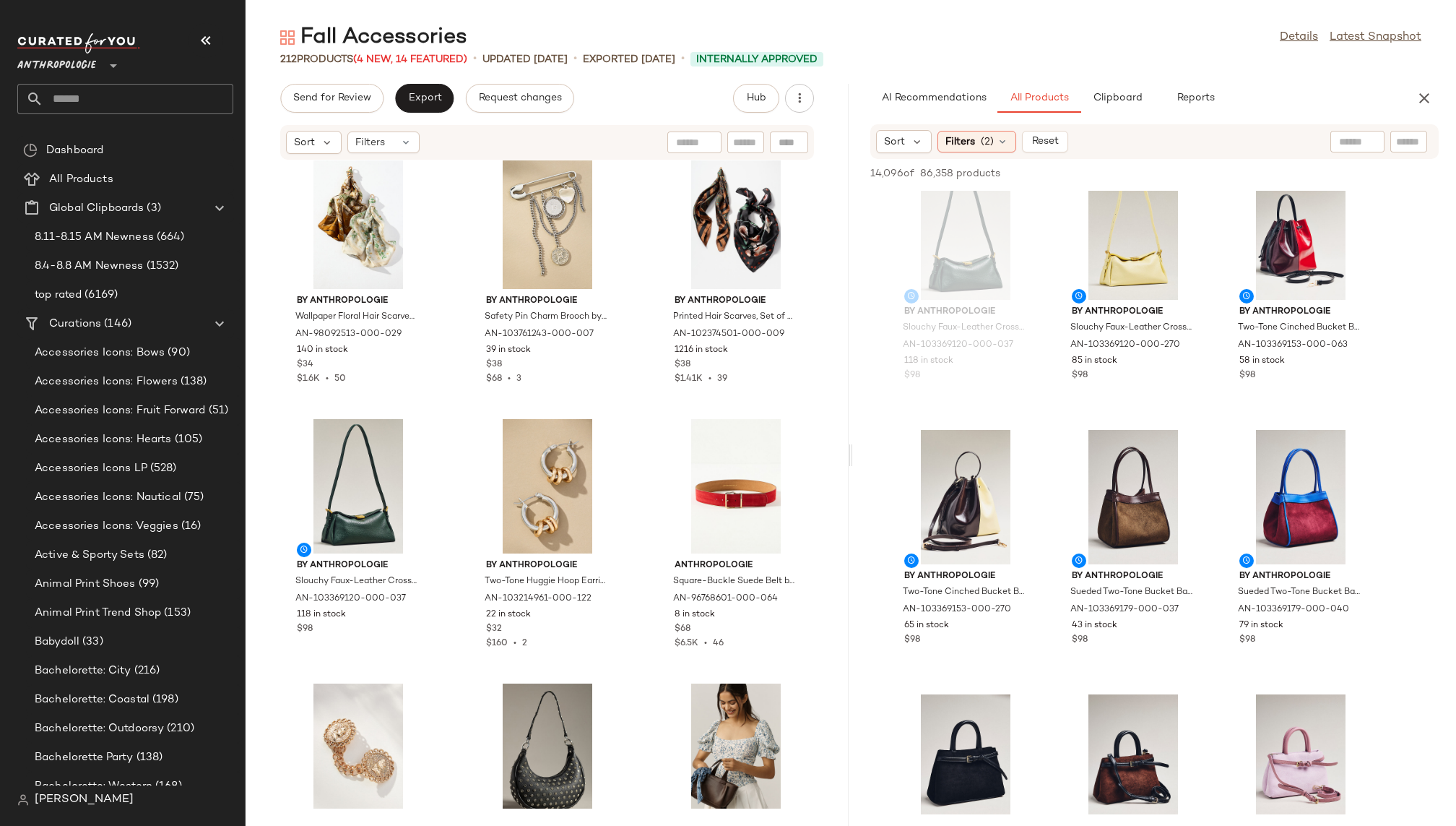
scroll to position [560, 0]
click at [962, 493] on div "View" at bounding box center [965, 495] width 146 height 134
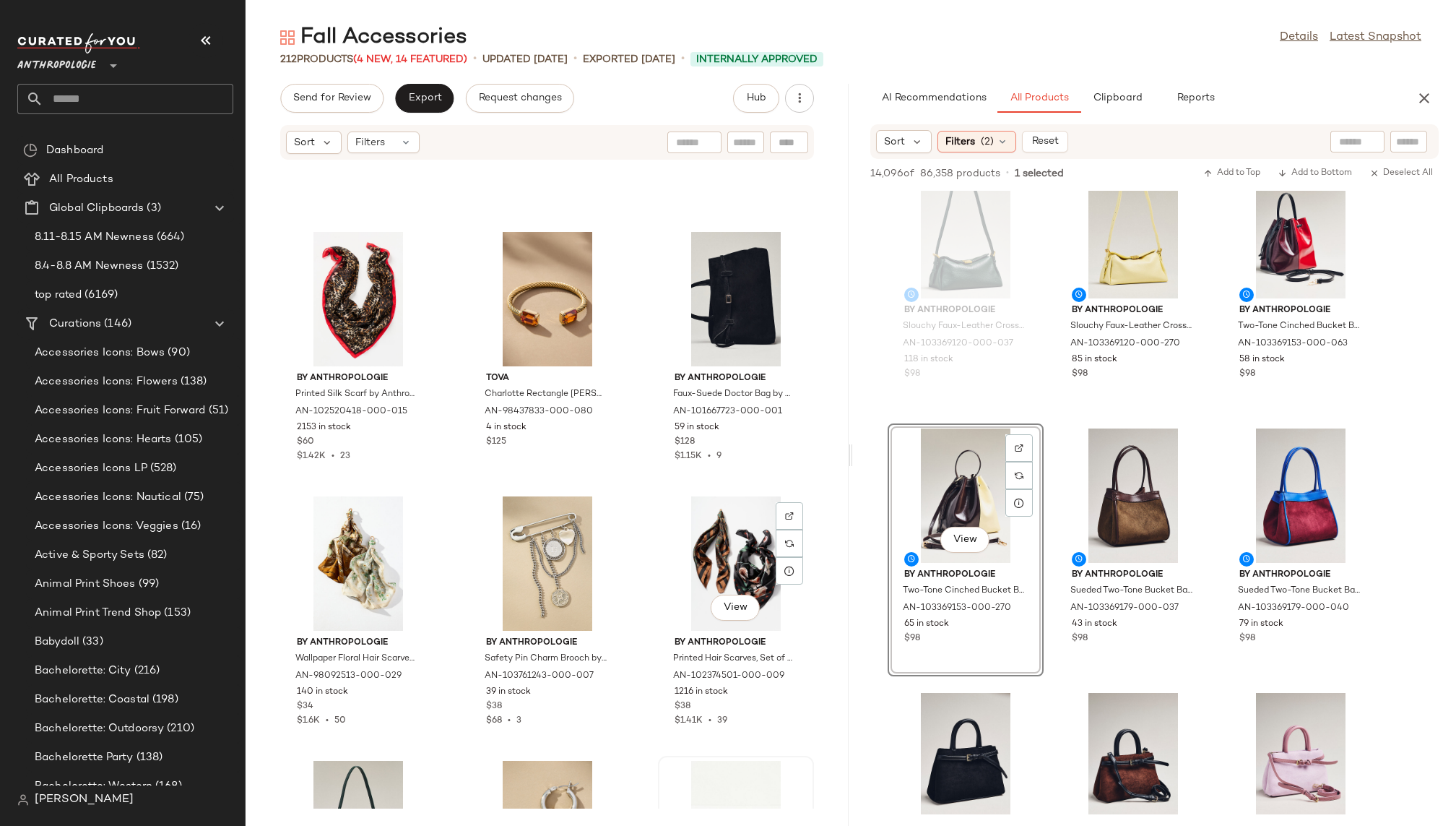
scroll to position [5763, 0]
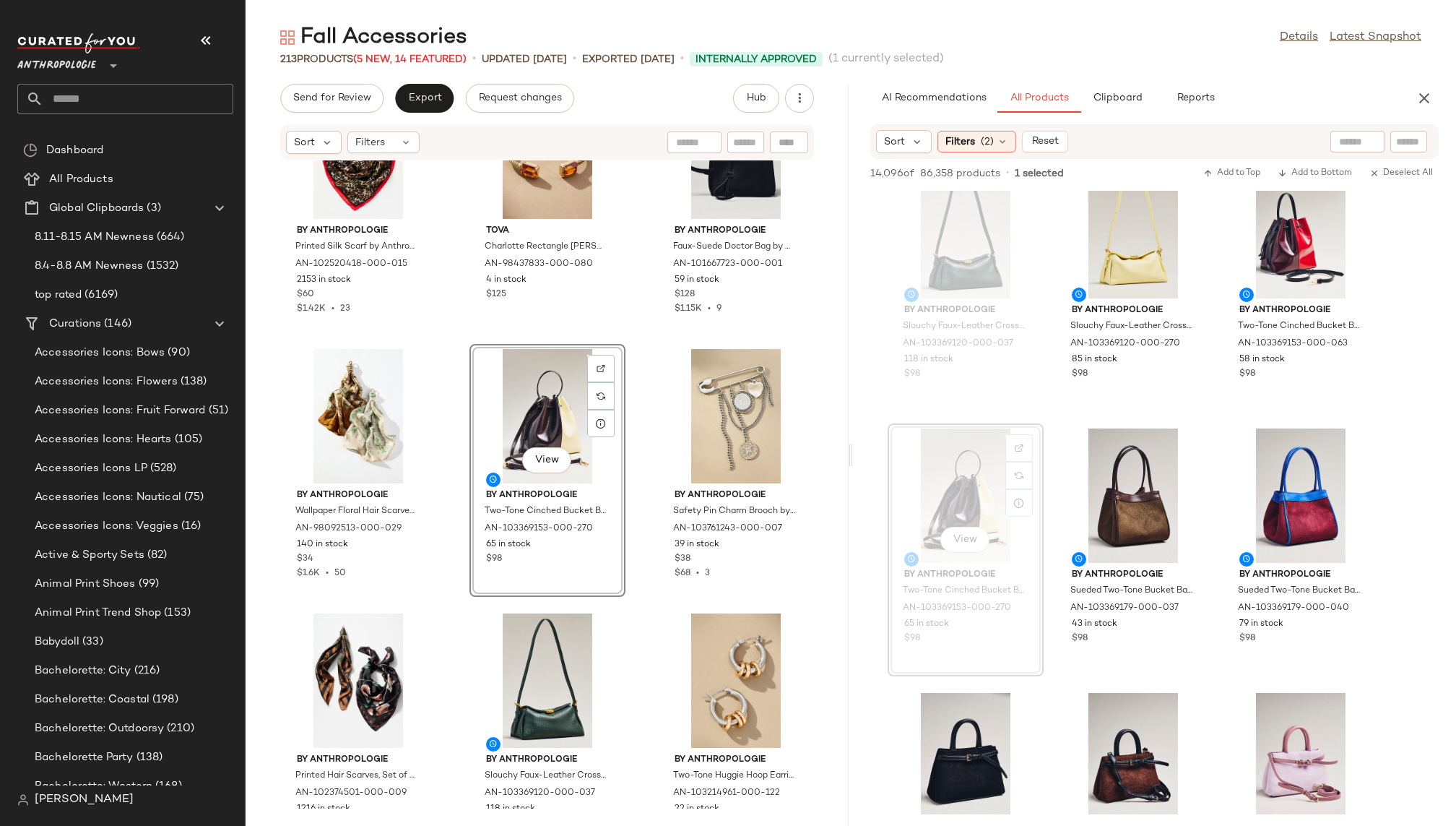
scroll to position [6037, 0]
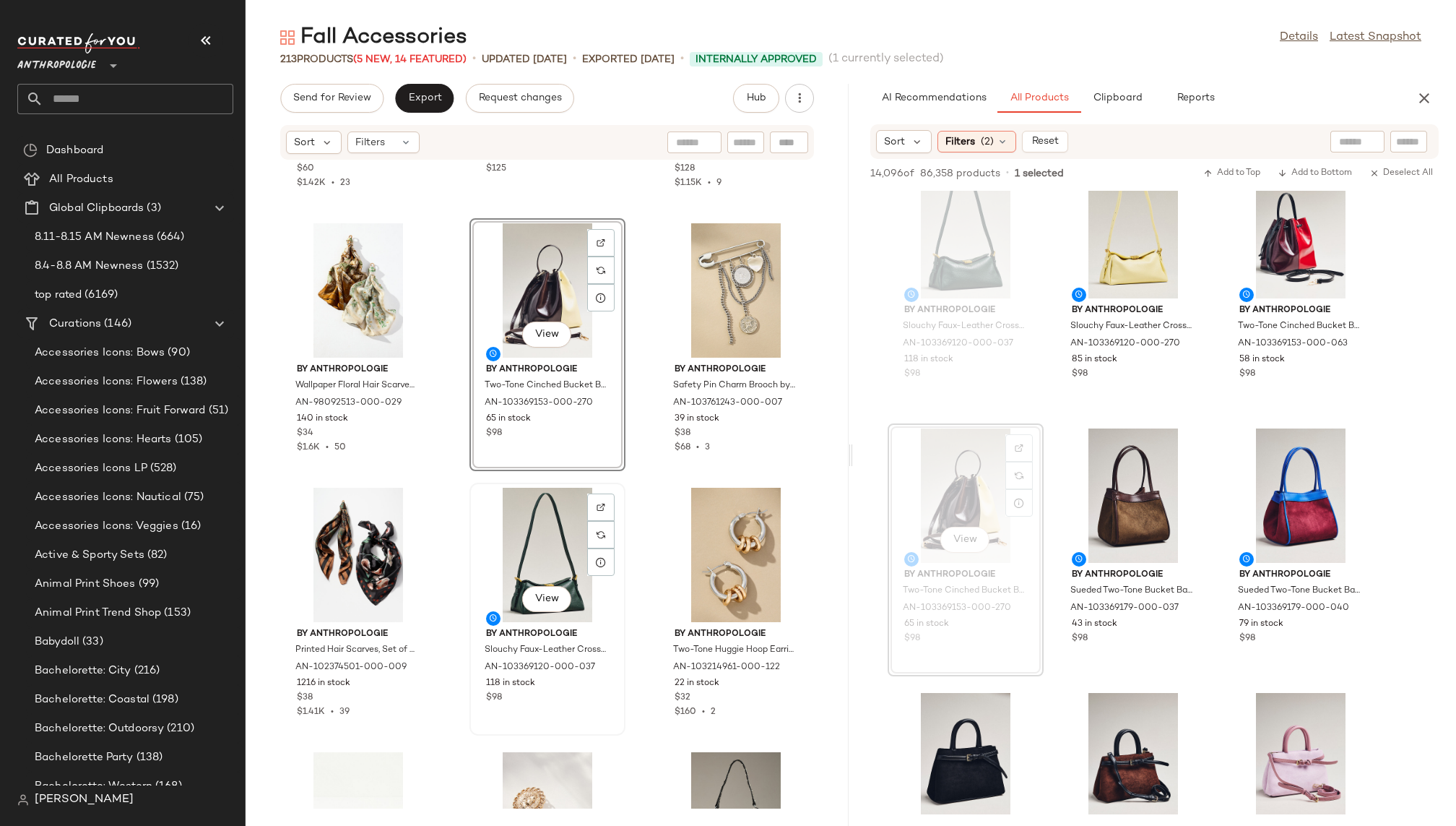
click at [499, 544] on div "View" at bounding box center [547, 555] width 146 height 134
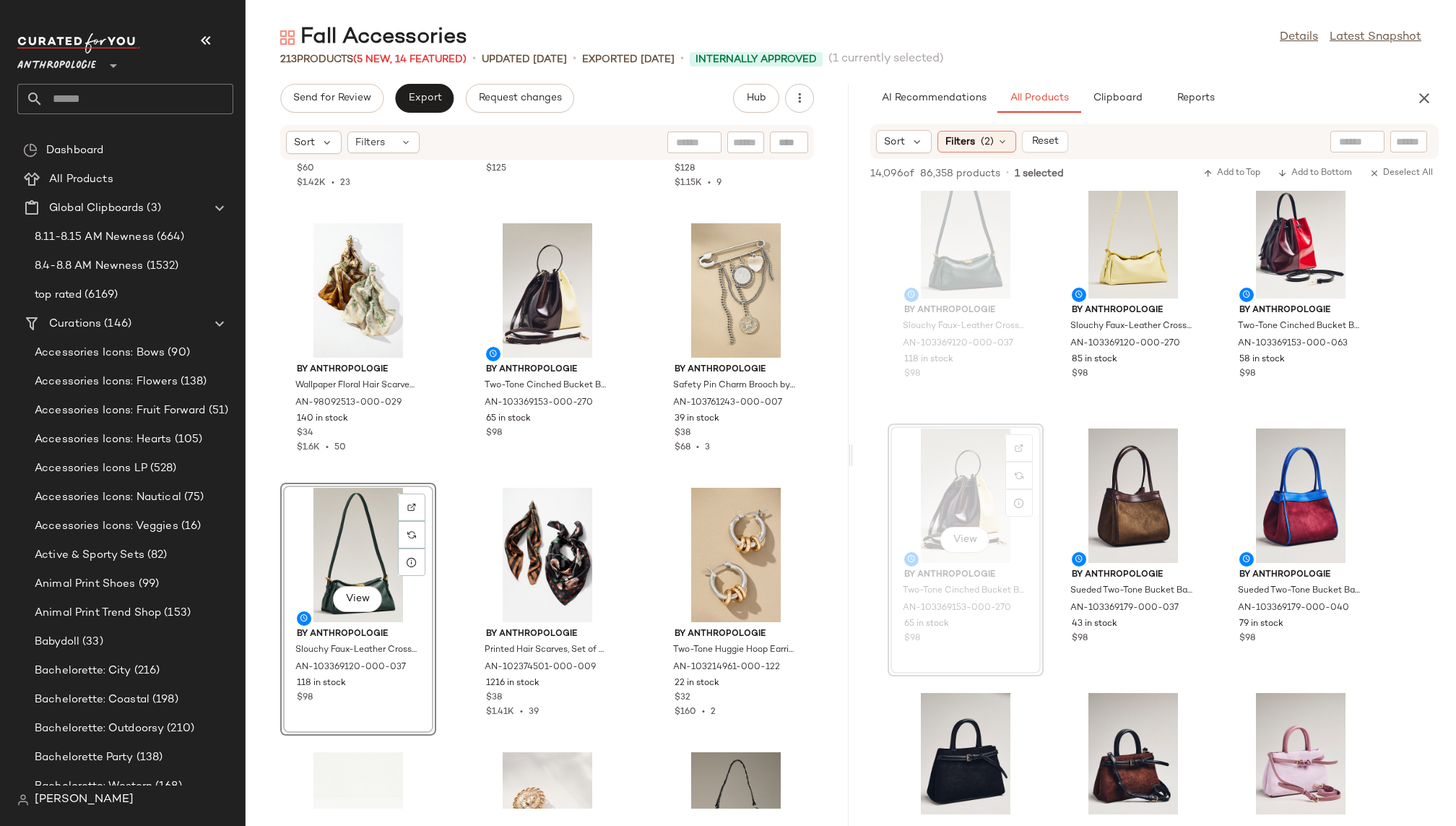
click at [626, 657] on div "By Anthropologie Printed Silk Scarf by Anthropologie in Beige, Women's AN-10252…" at bounding box center [547, 485] width 603 height 648
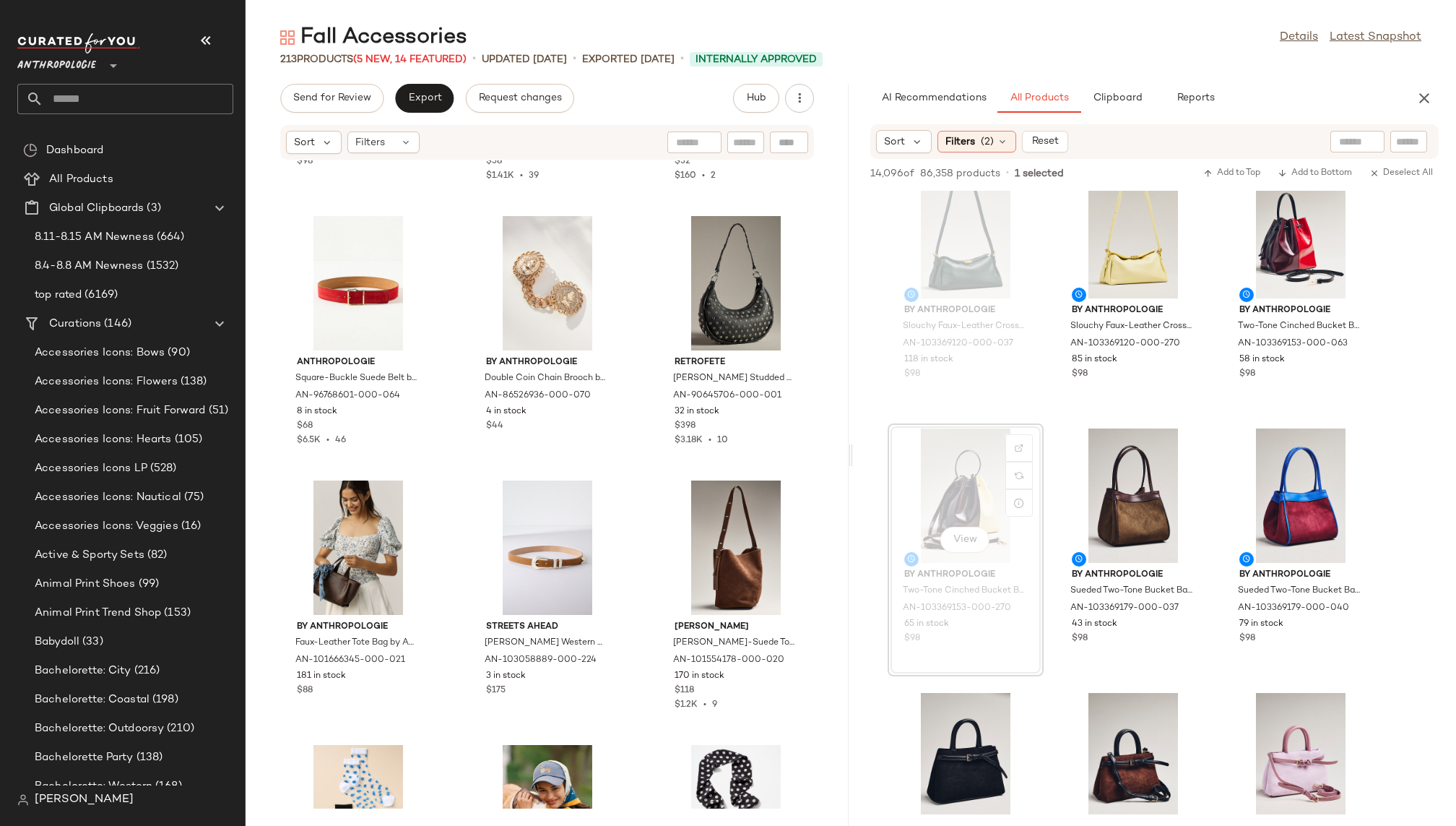
scroll to position [6589, 0]
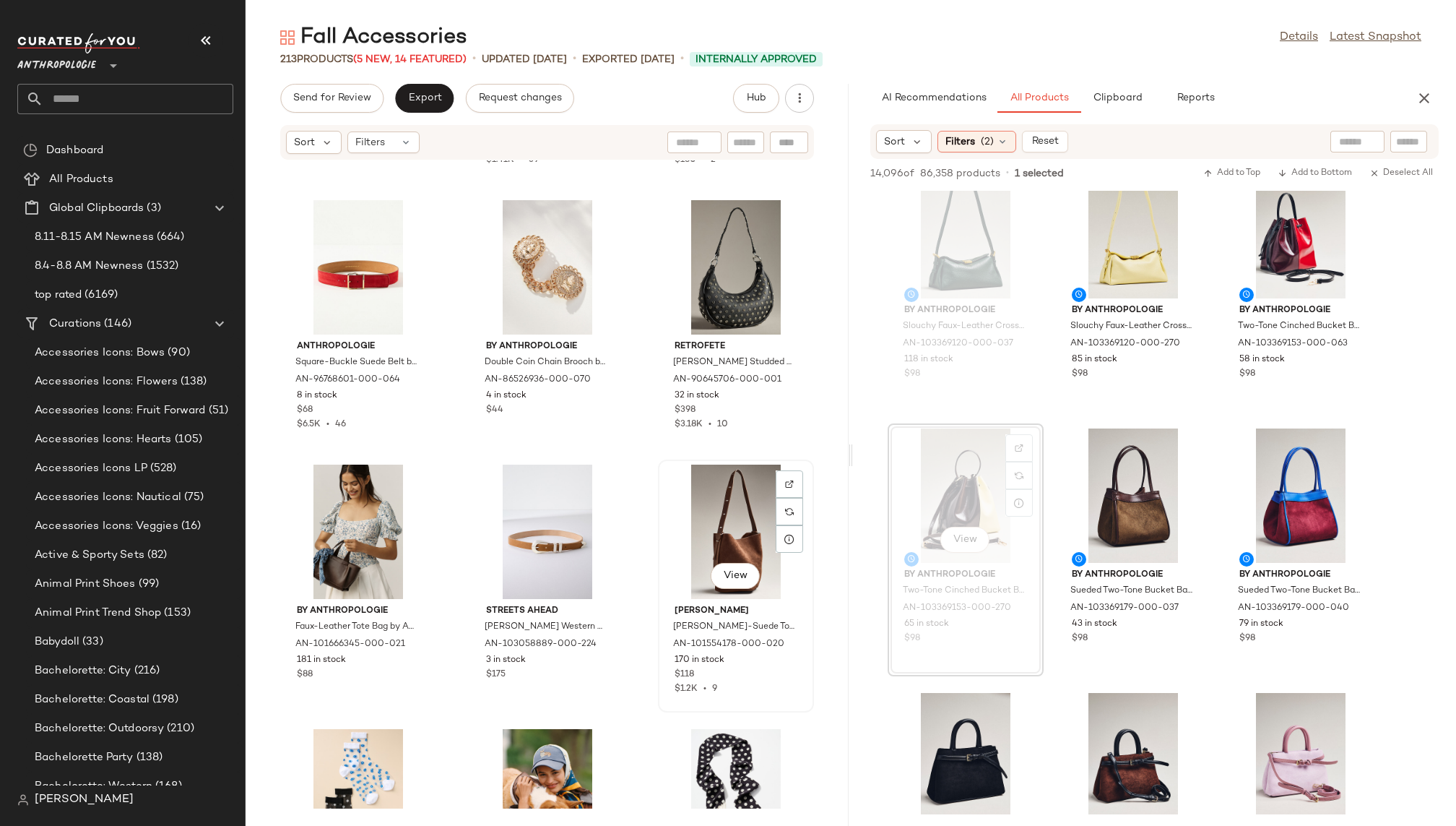
click at [693, 480] on div "View" at bounding box center [735, 531] width 146 height 134
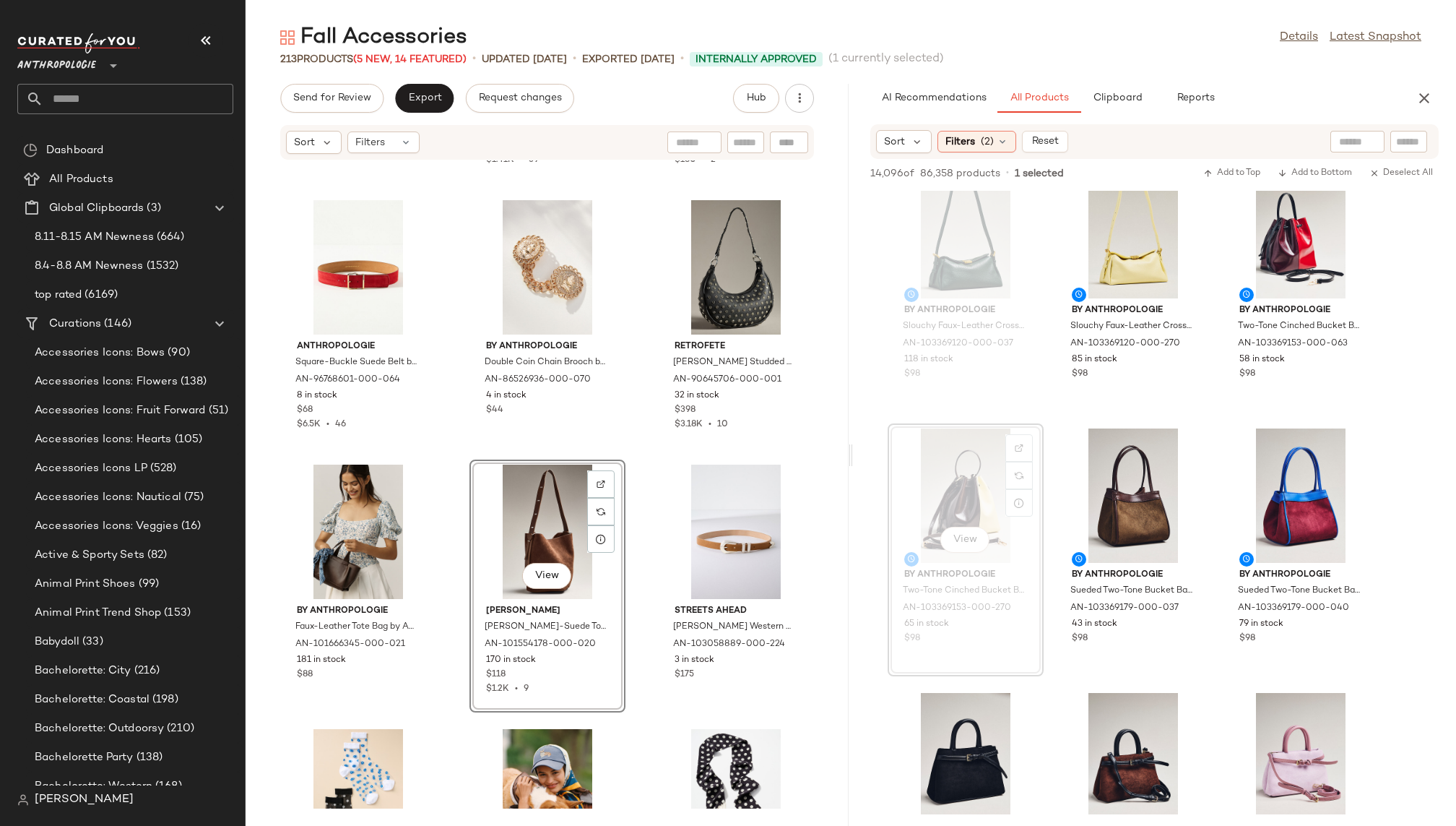
click at [637, 728] on div "By Anthropologie Slouchy Faux-Leather Crossbody Bag by Anthropologie in Green, …" at bounding box center [547, 485] width 603 height 648
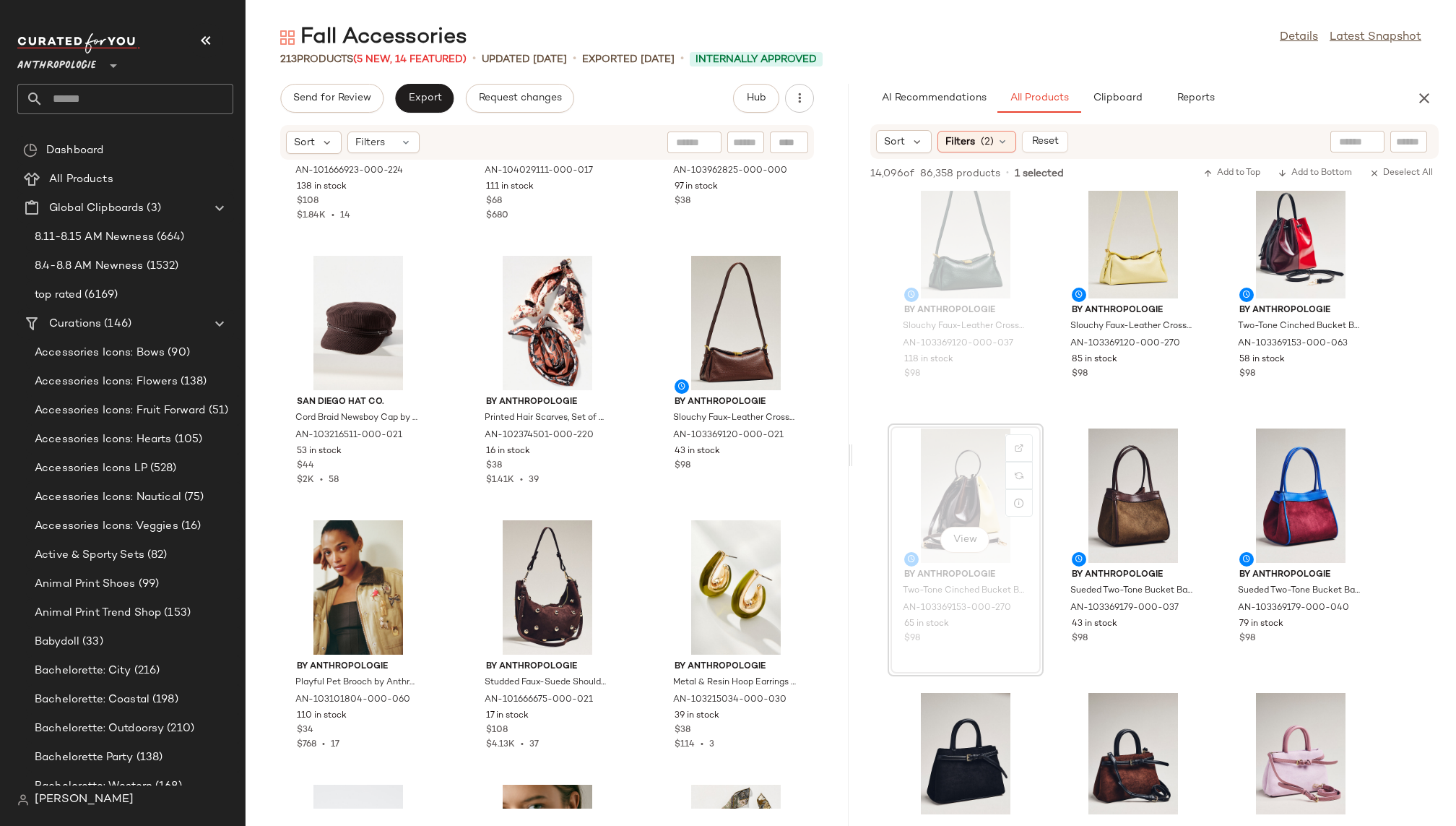
scroll to position [1189, 0]
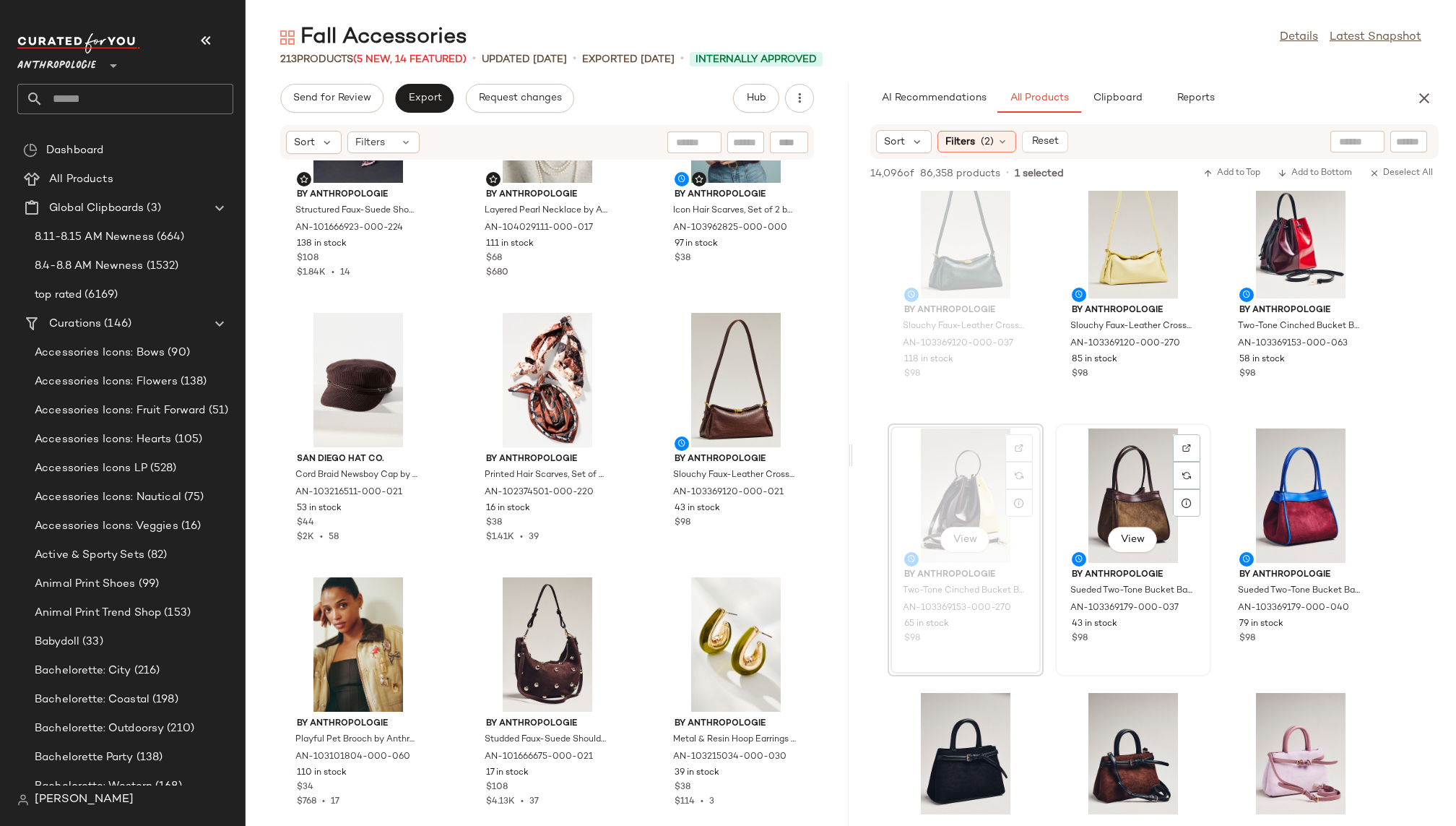
click at [1121, 499] on div "View" at bounding box center [1132, 495] width 146 height 134
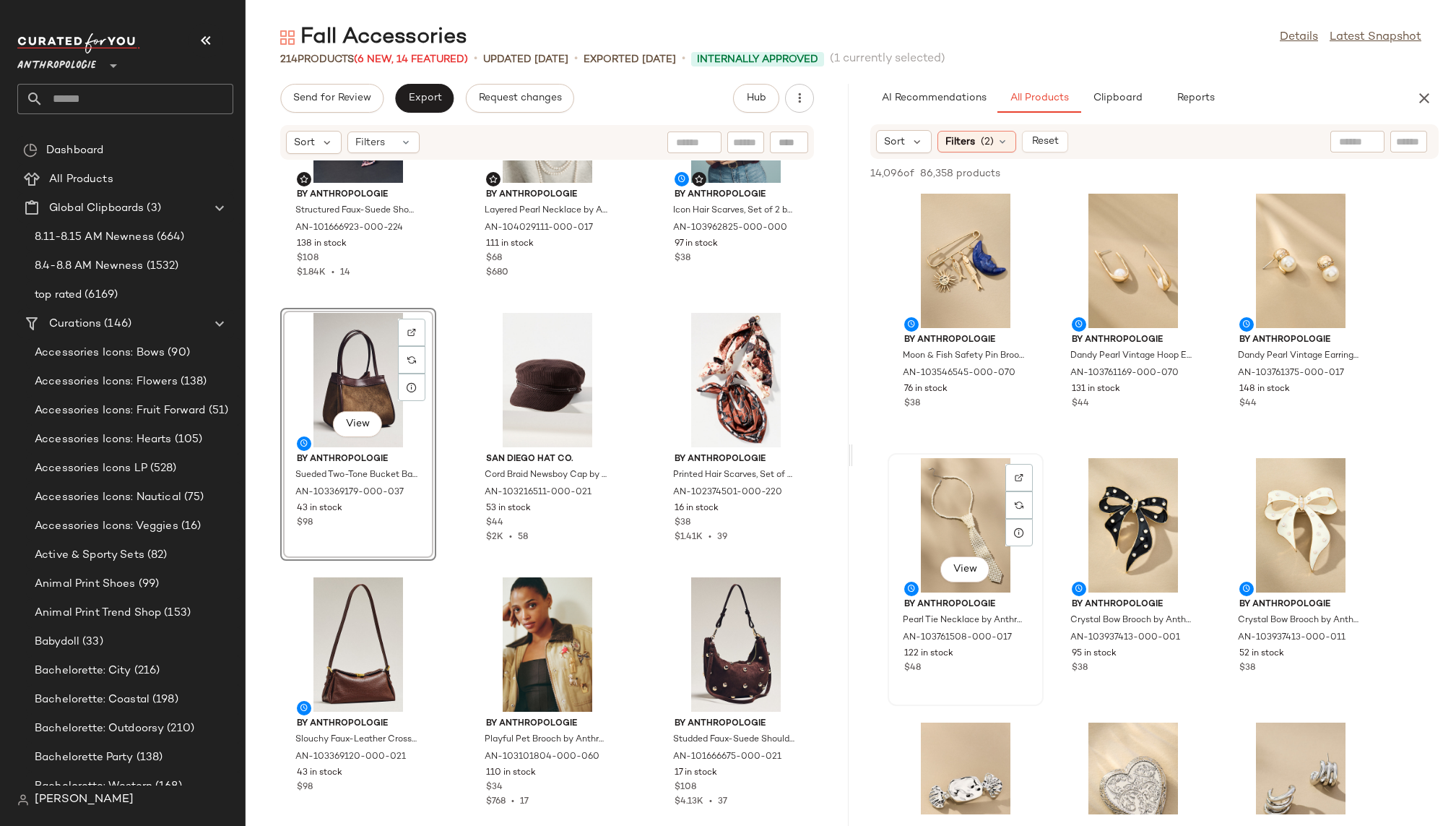
scroll to position [4012, 0]
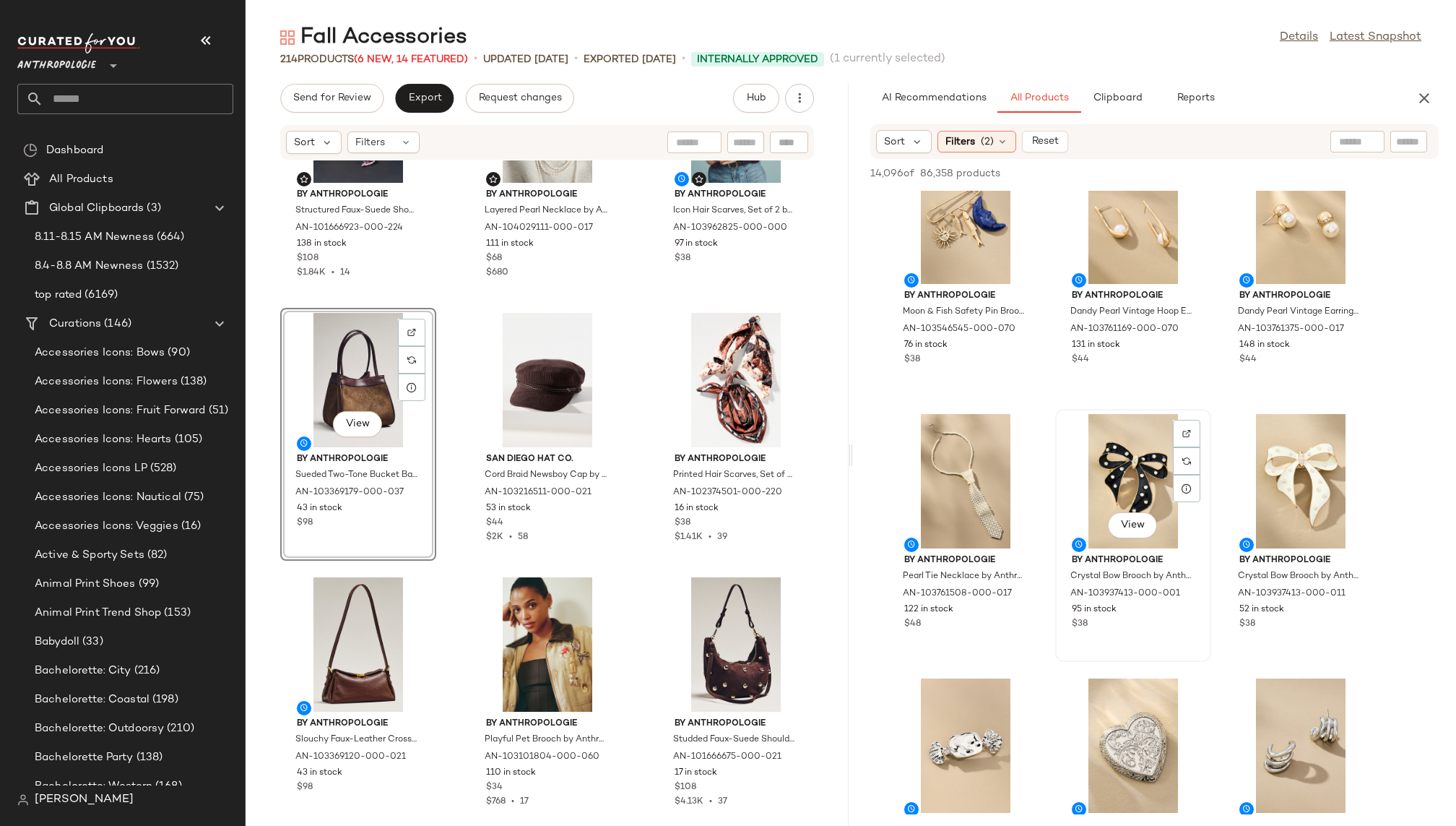
click at [1093, 503] on div "View" at bounding box center [1132, 480] width 146 height 134
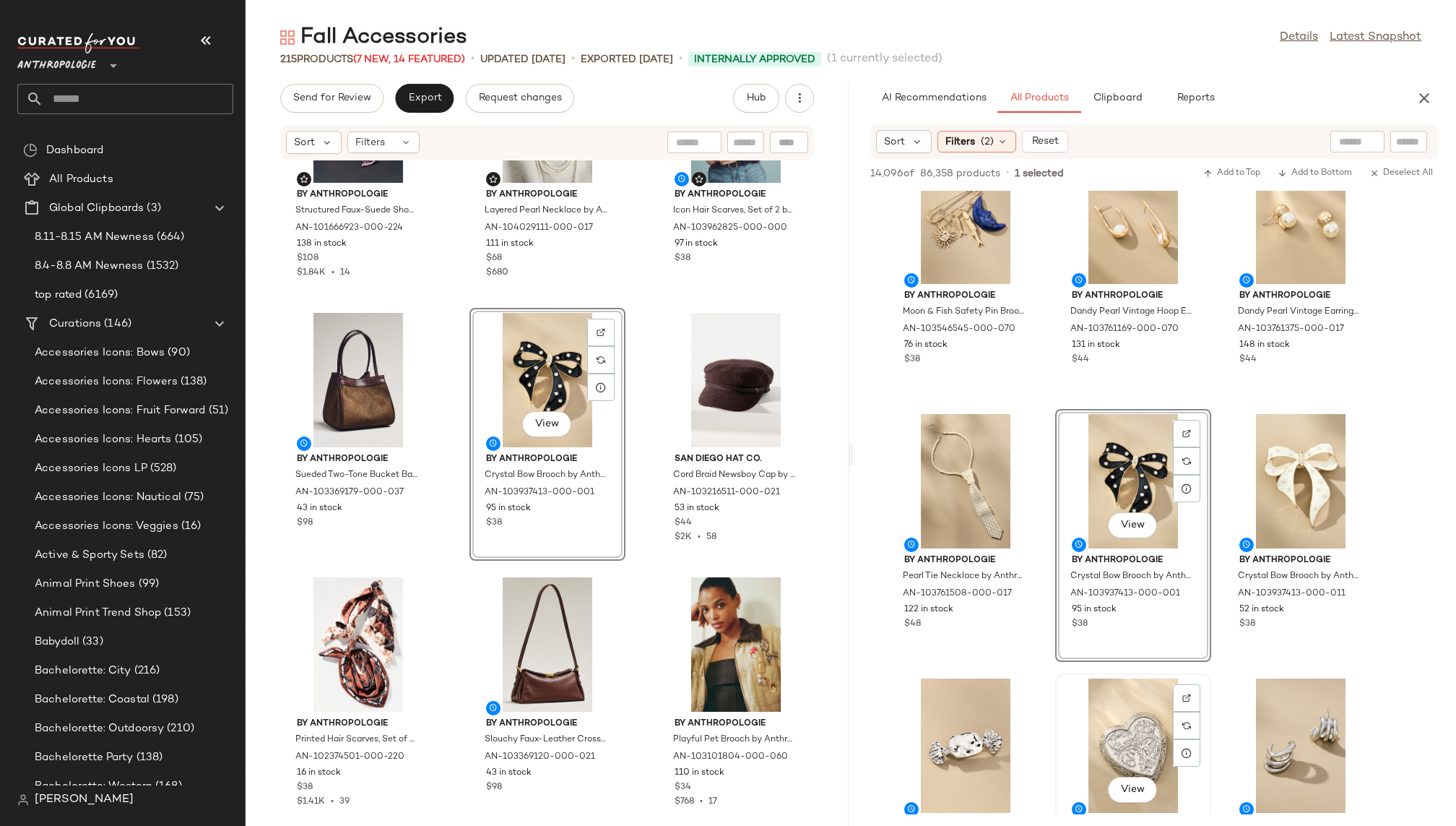
click at [1056, 689] on div "View By Anthropologie Vintage Heart Brooch by Anthropologie in Silver, Women's,…" at bounding box center [1133, 799] width 153 height 250
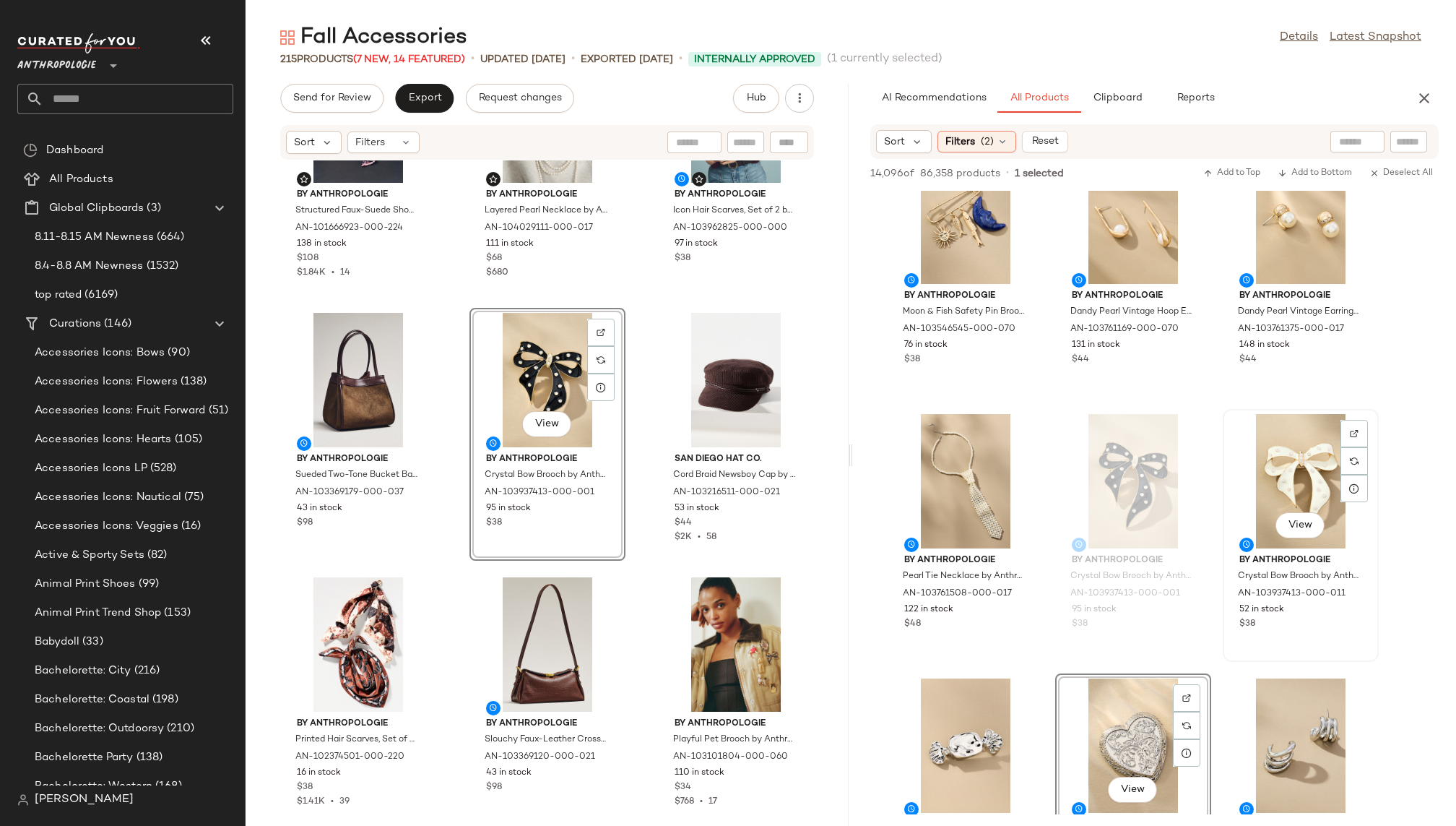
click at [1273, 489] on div "View" at bounding box center [1300, 480] width 146 height 134
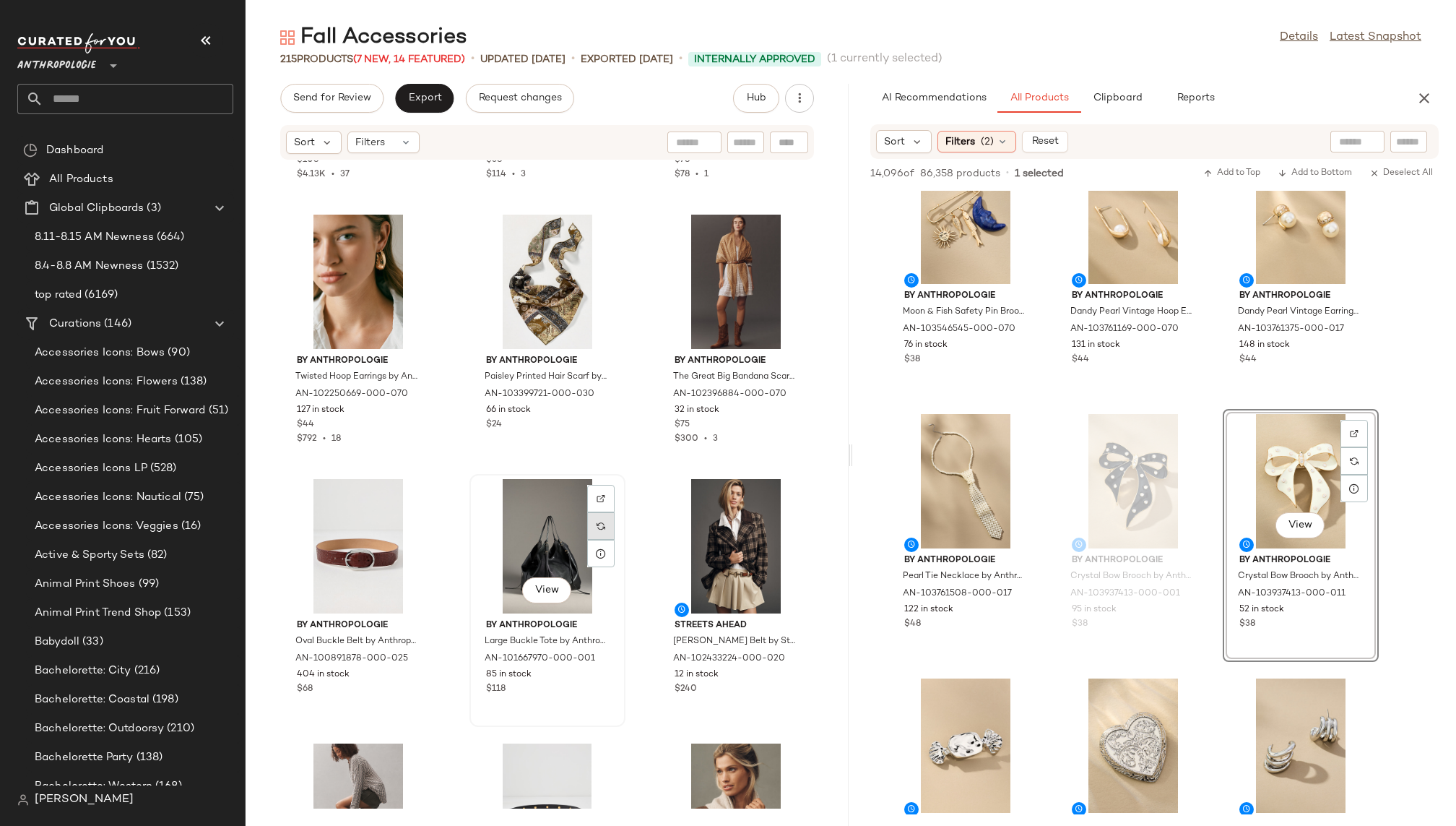
scroll to position [2117, 0]
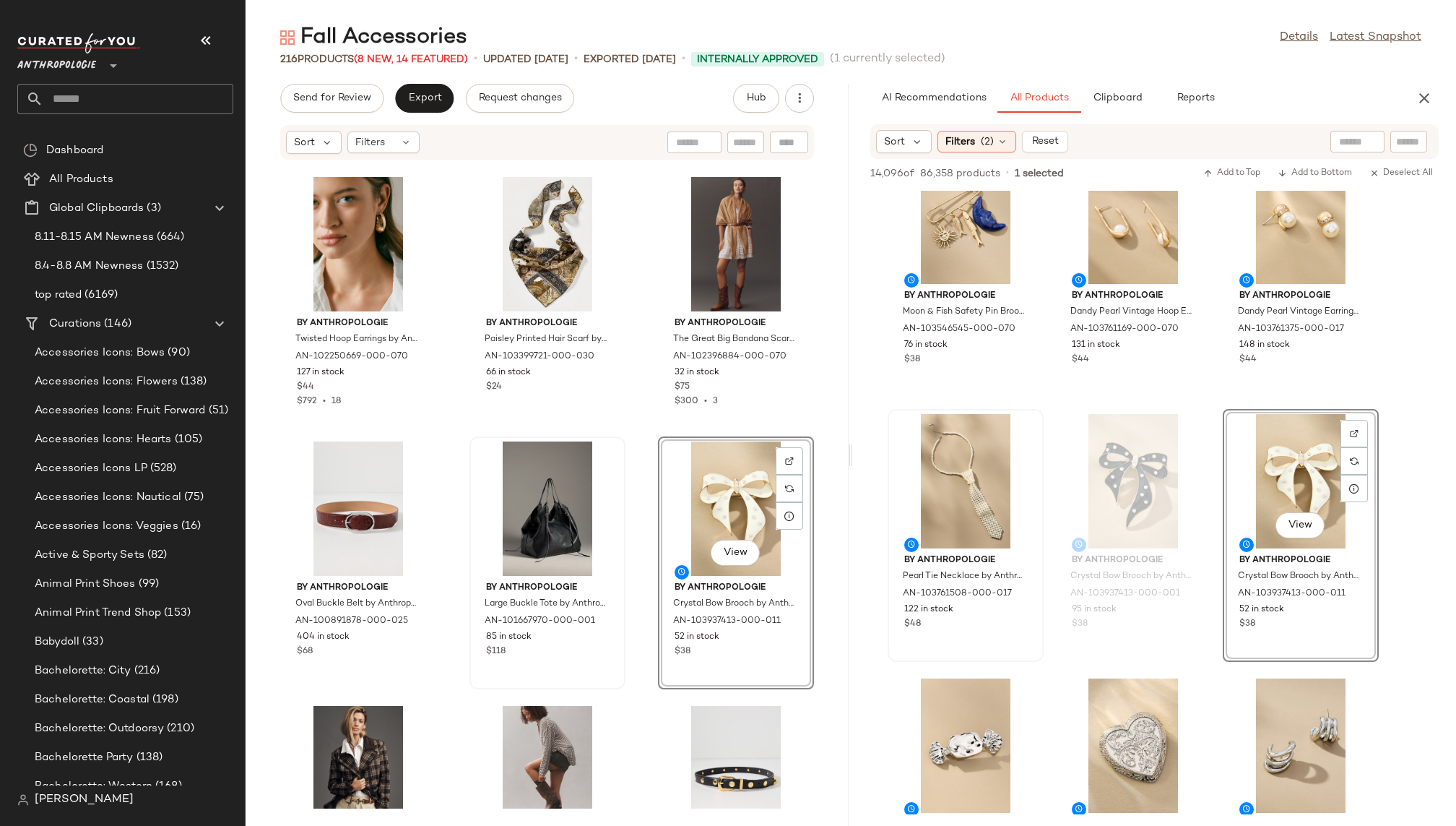
click at [1038, 657] on div "By Anthropologie Pearl Tie Necklace by Anthropologie in Ivory, Women's, Plastic…" at bounding box center [966, 535] width 153 height 250
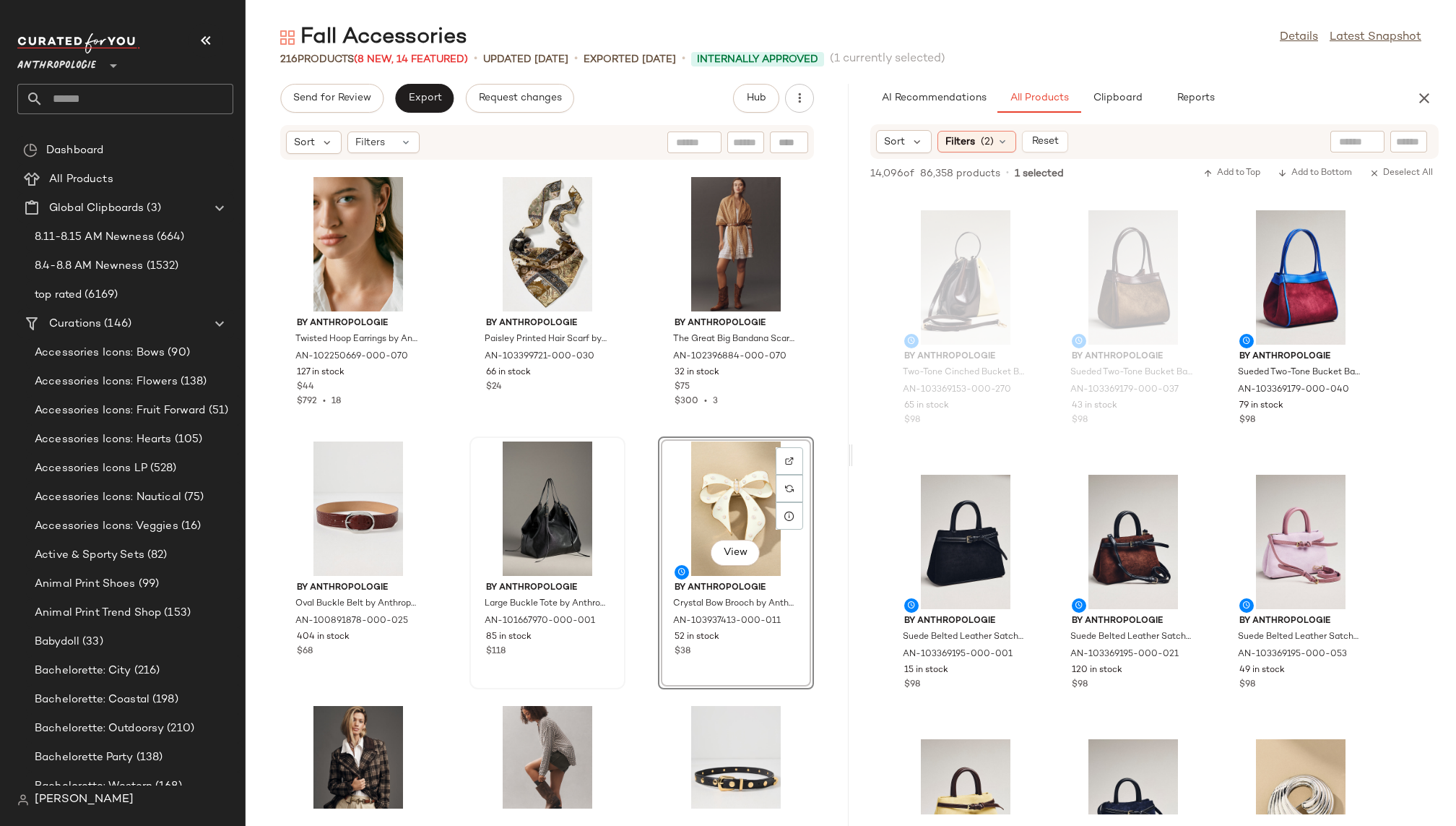
scroll to position [816, 0]
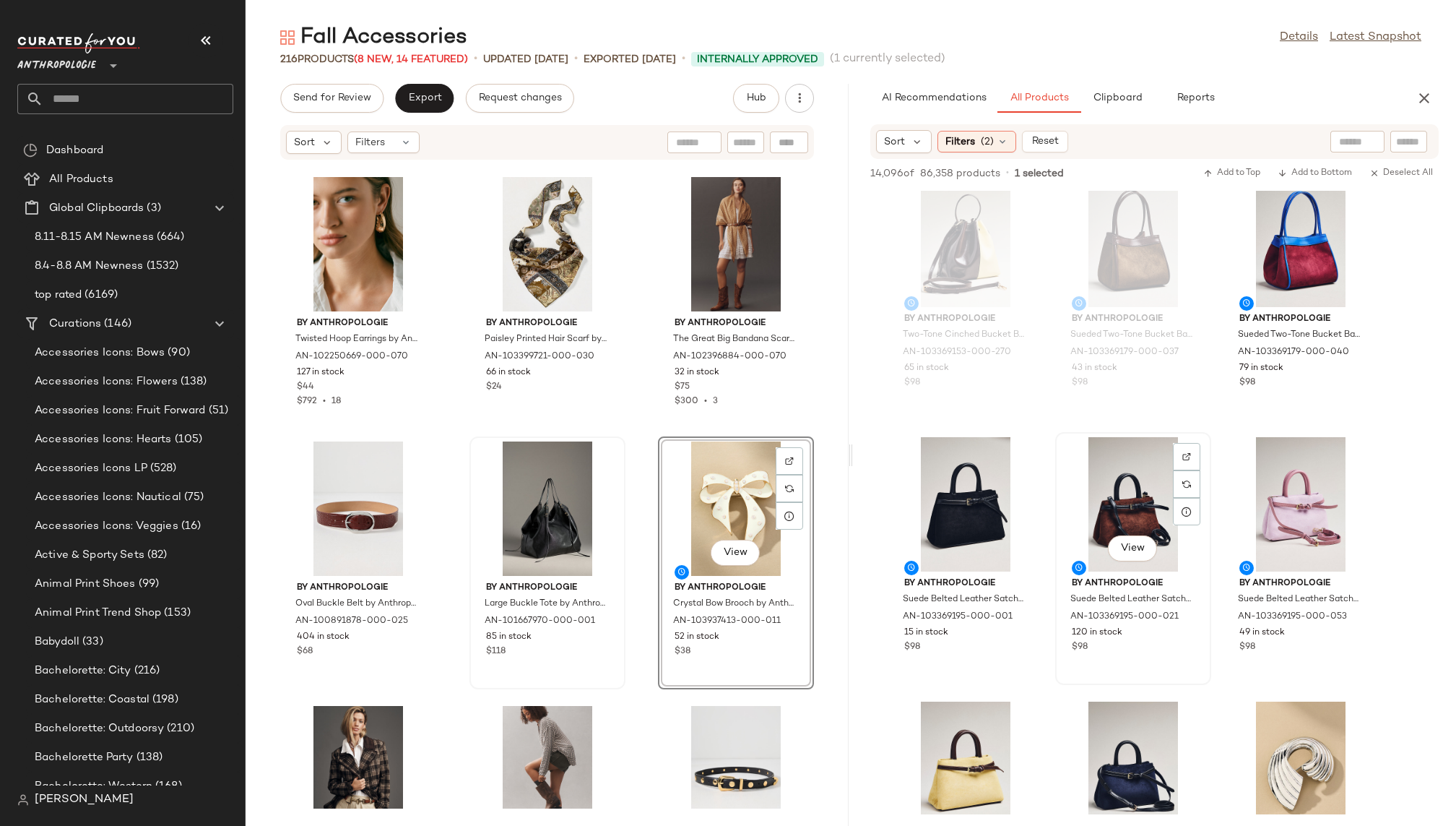
click at [1086, 523] on div "View" at bounding box center [1132, 504] width 146 height 134
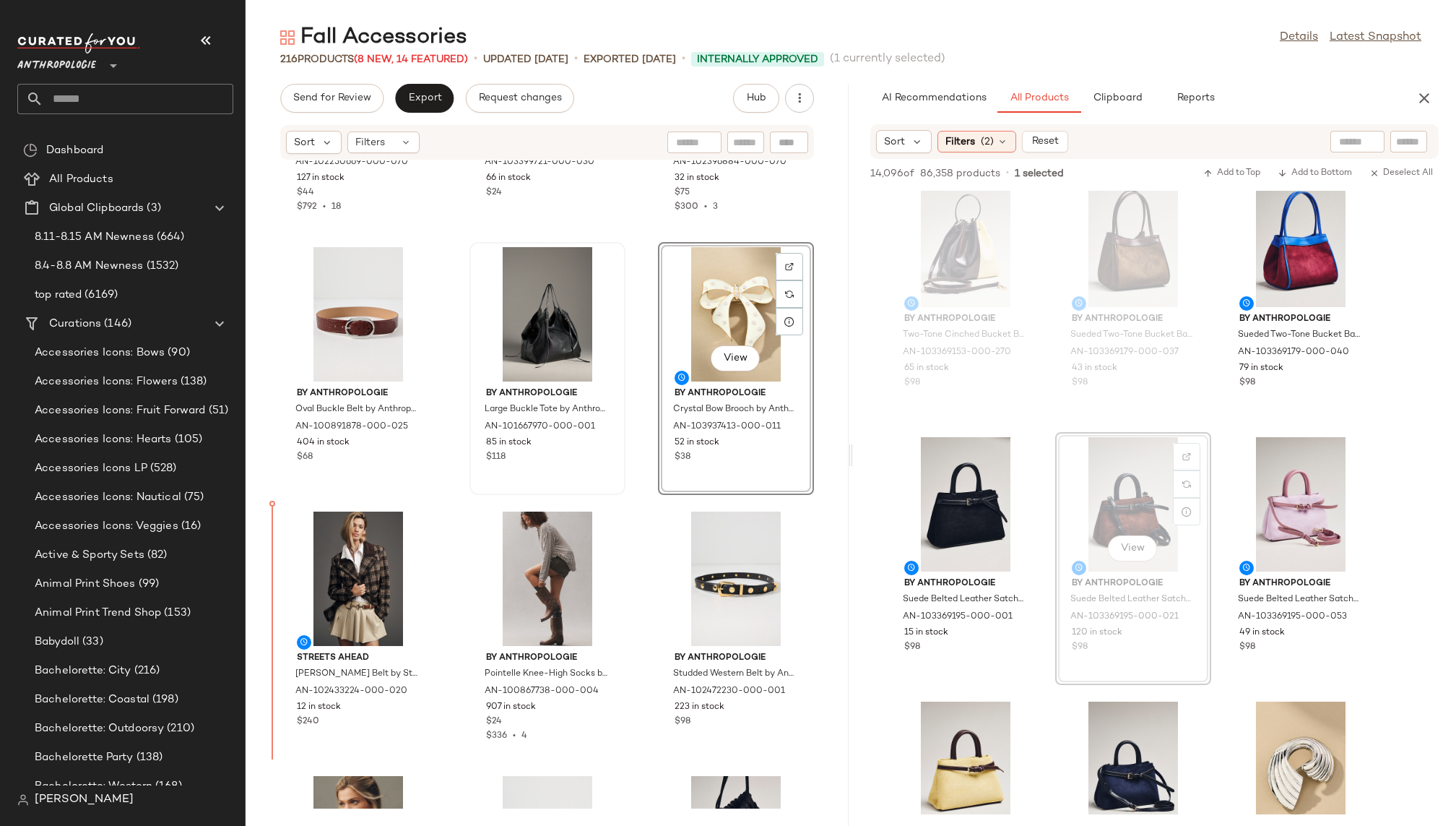
scroll to position [2321, 0]
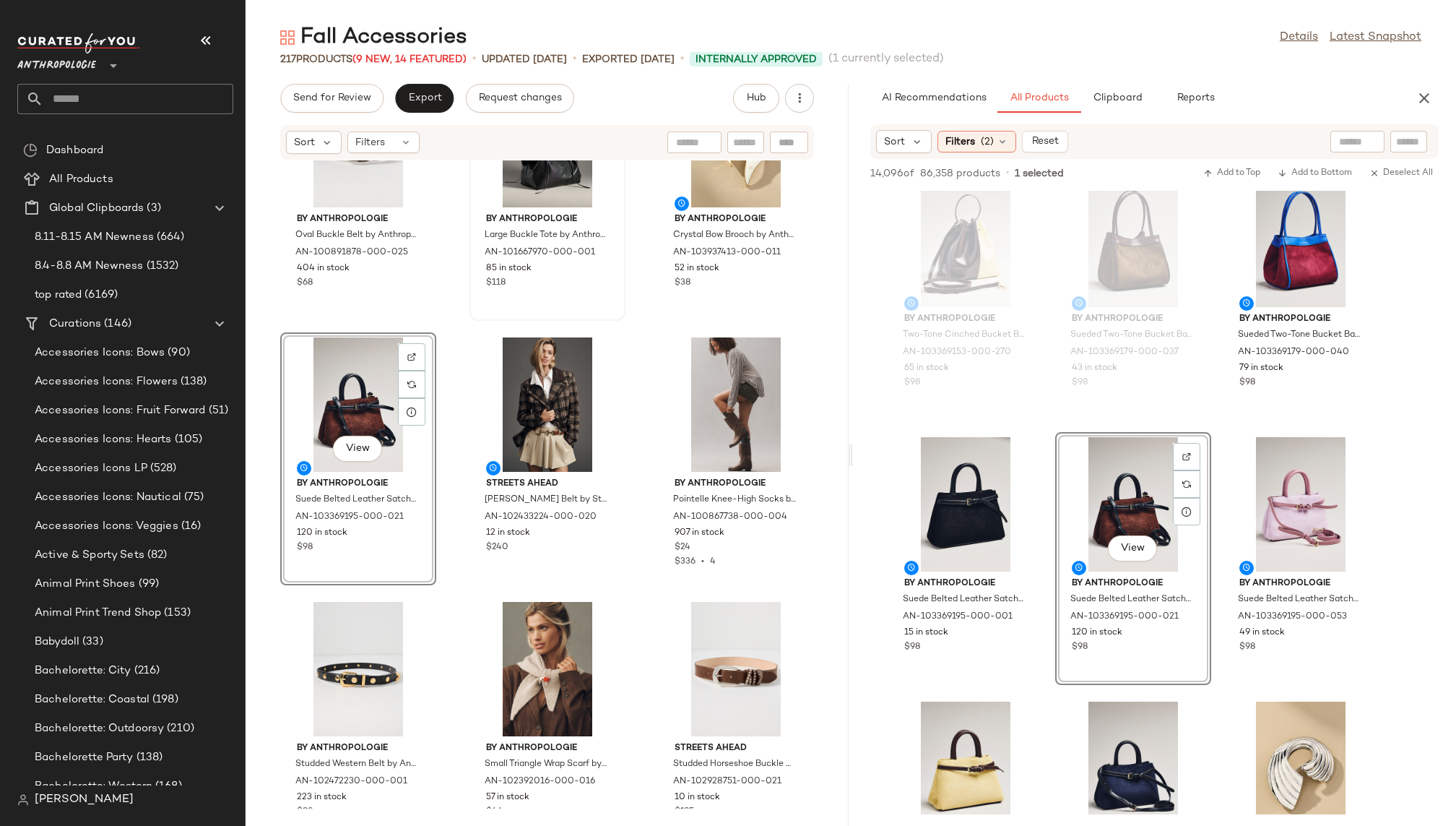
click at [637, 667] on div "By Anthropologie Oval Buckle Belt by Anthropologie in Beige, Women's, Size: Sma…" at bounding box center [547, 485] width 603 height 648
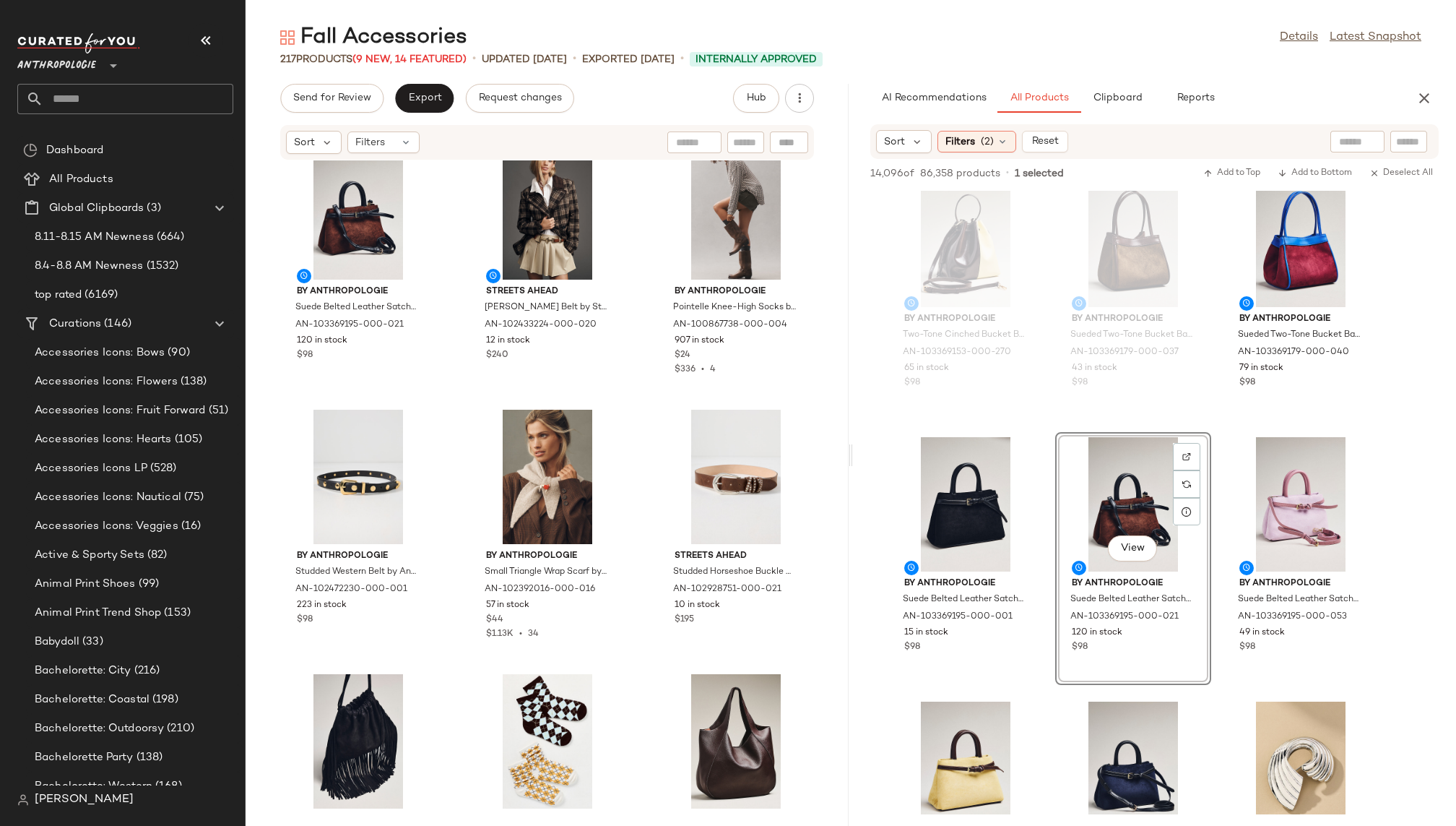
scroll to position [2640, 0]
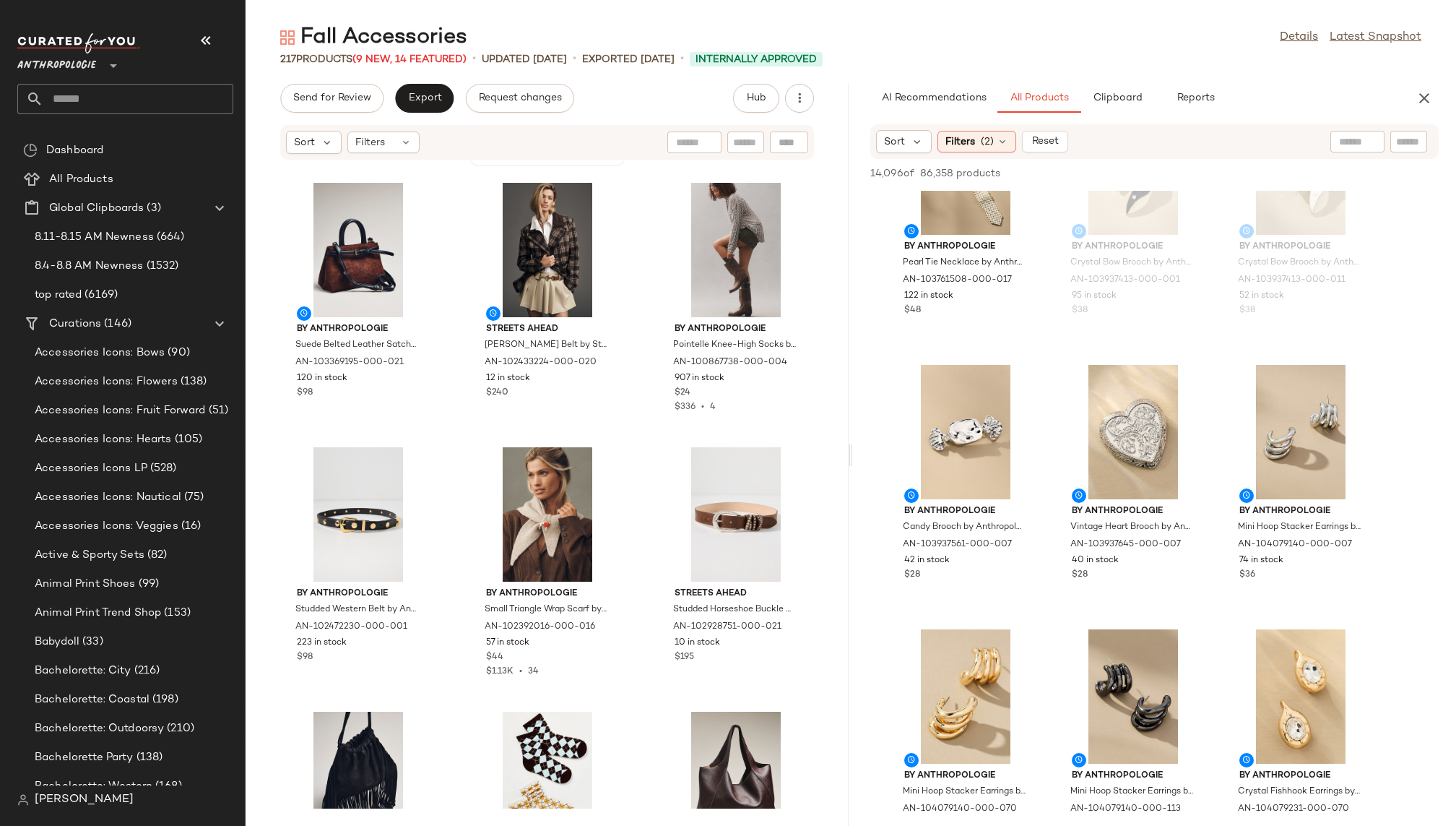
scroll to position [4342, 0]
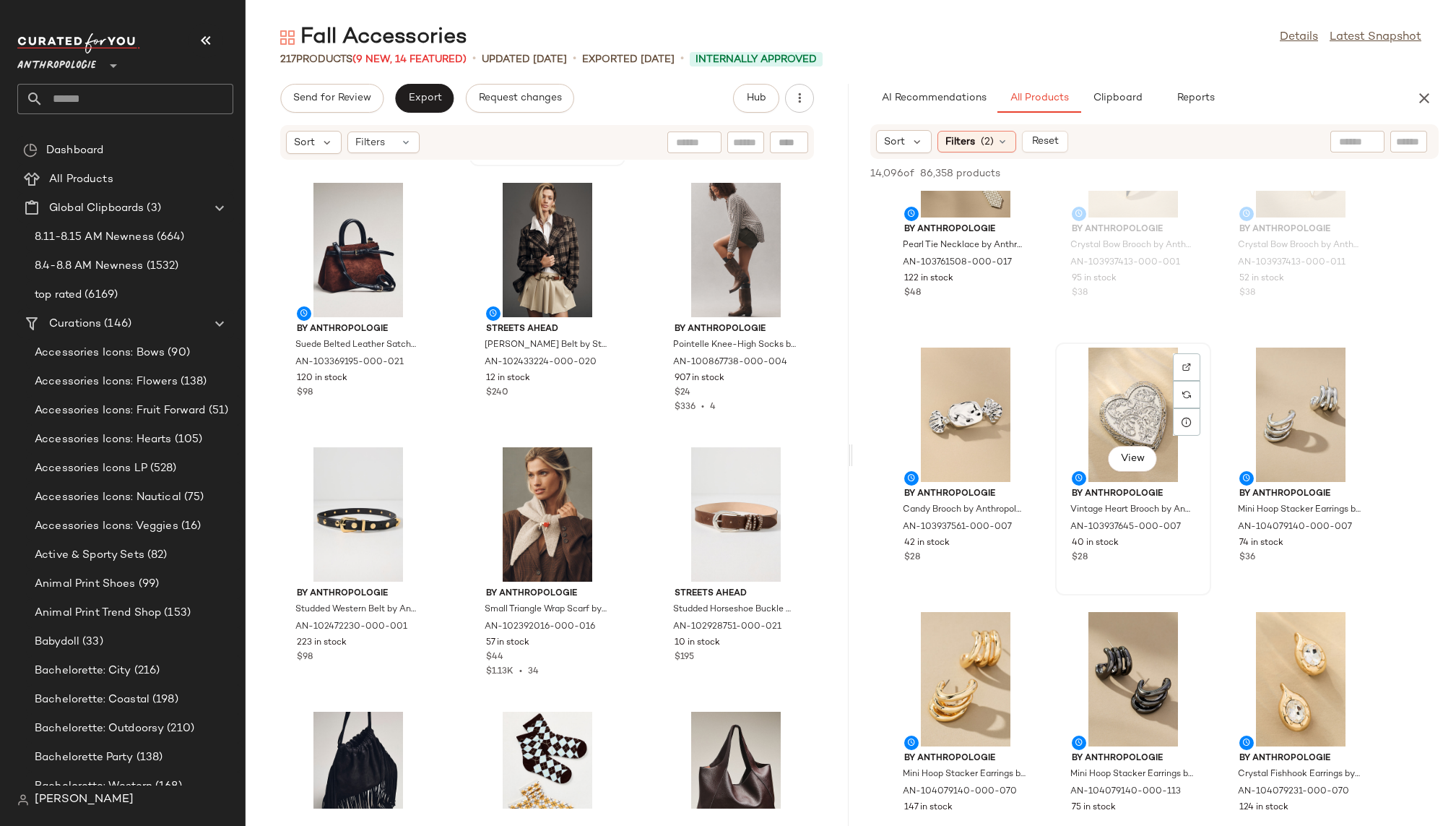
click at [1106, 359] on div "View" at bounding box center [1132, 414] width 146 height 134
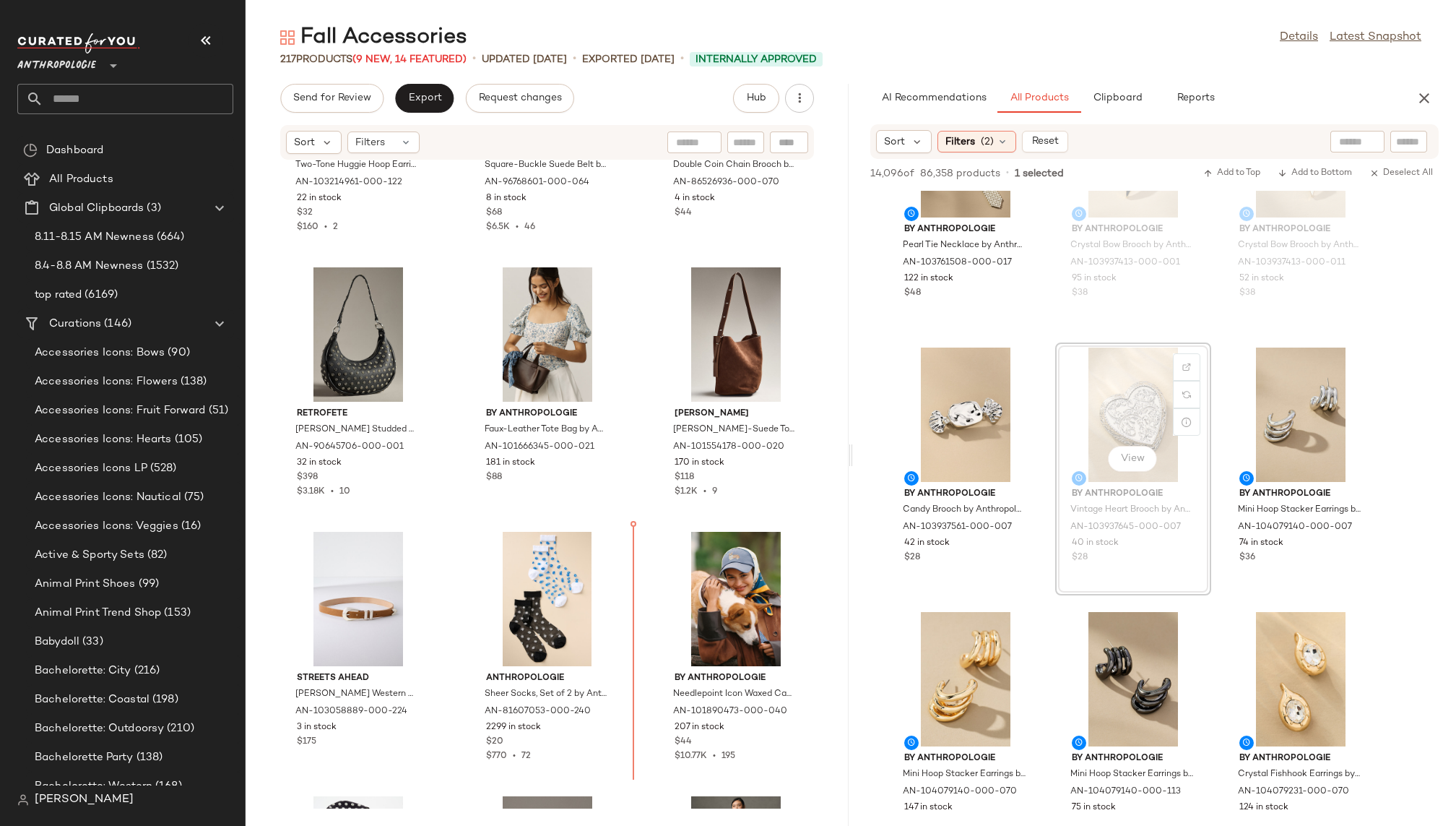
scroll to position [7051, 0]
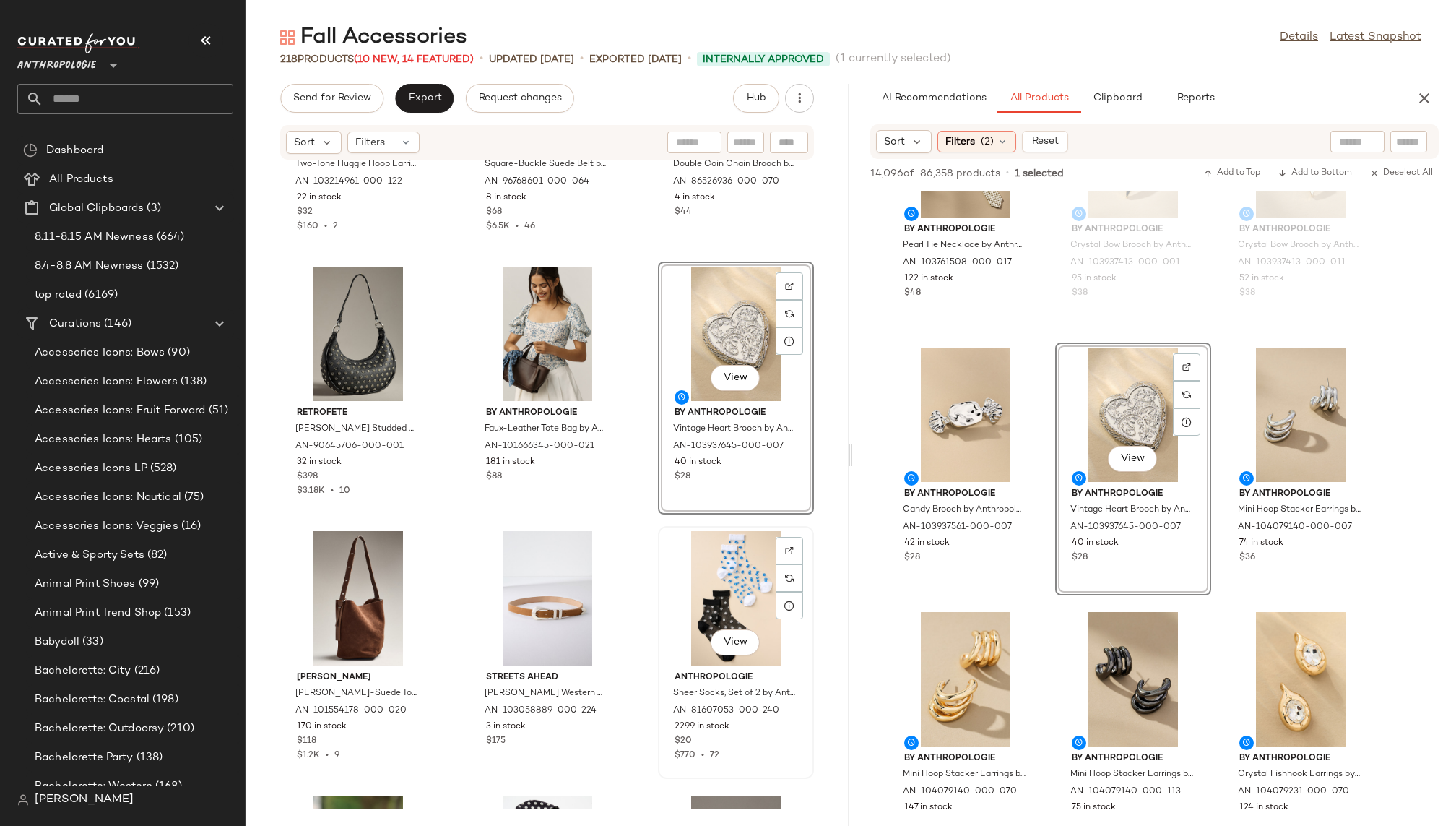
click at [663, 596] on div "View" at bounding box center [735, 598] width 146 height 134
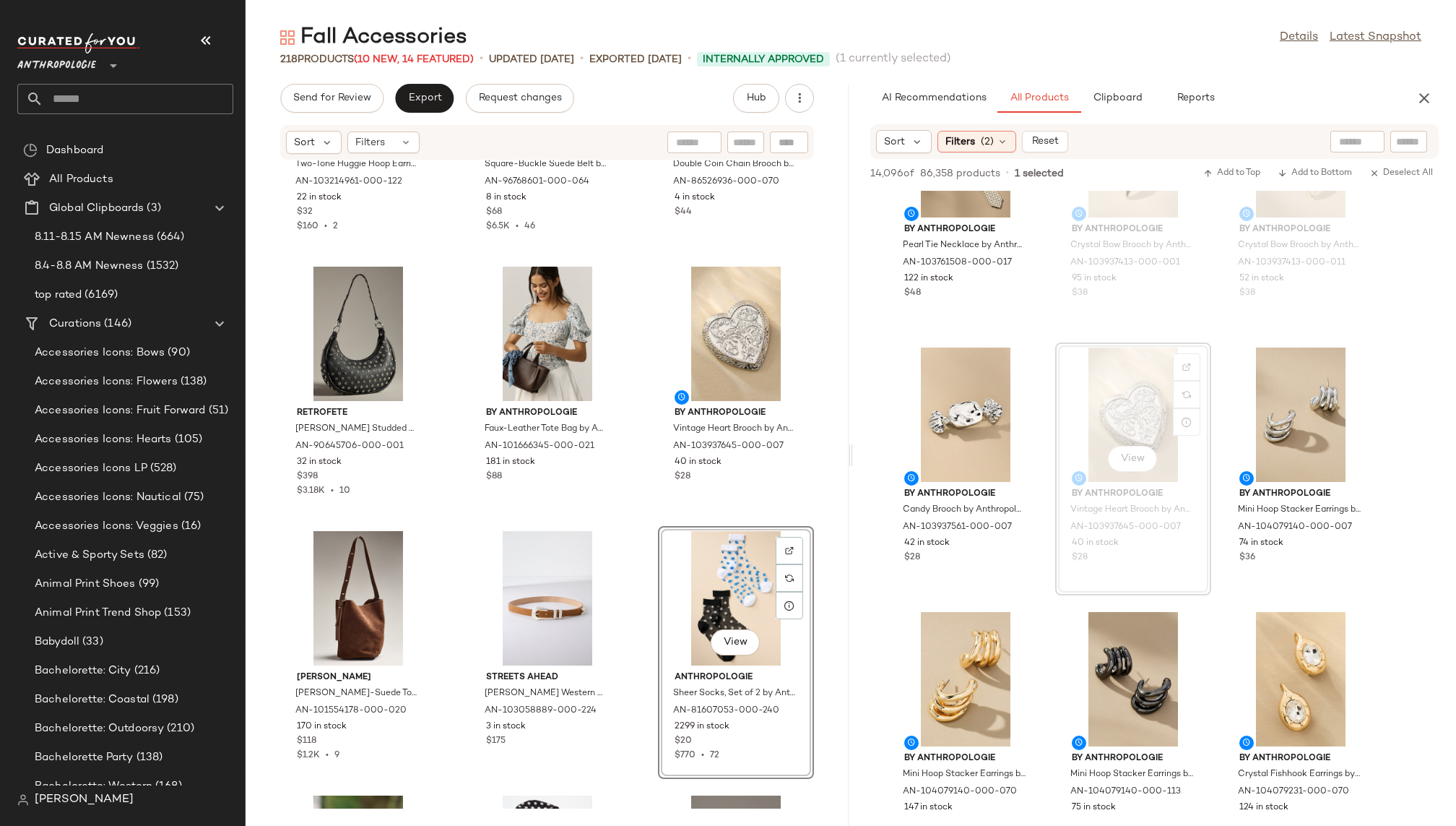
click at [628, 626] on div "By Anthropologie Two-Tone Huggie Hoop Earrings by Anthropologie in Gold, Women'…" at bounding box center [547, 485] width 603 height 648
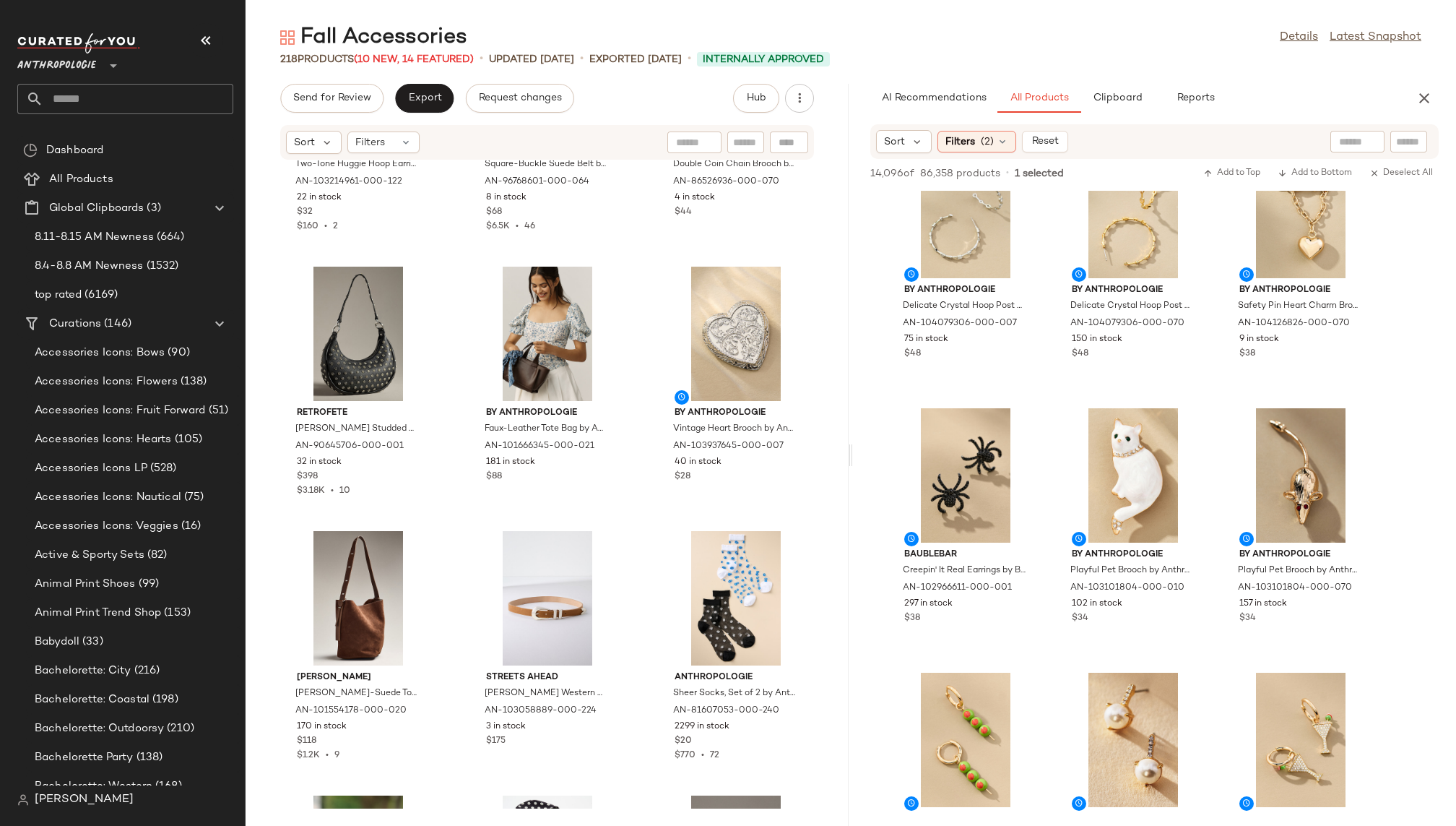
scroll to position [5083, 0]
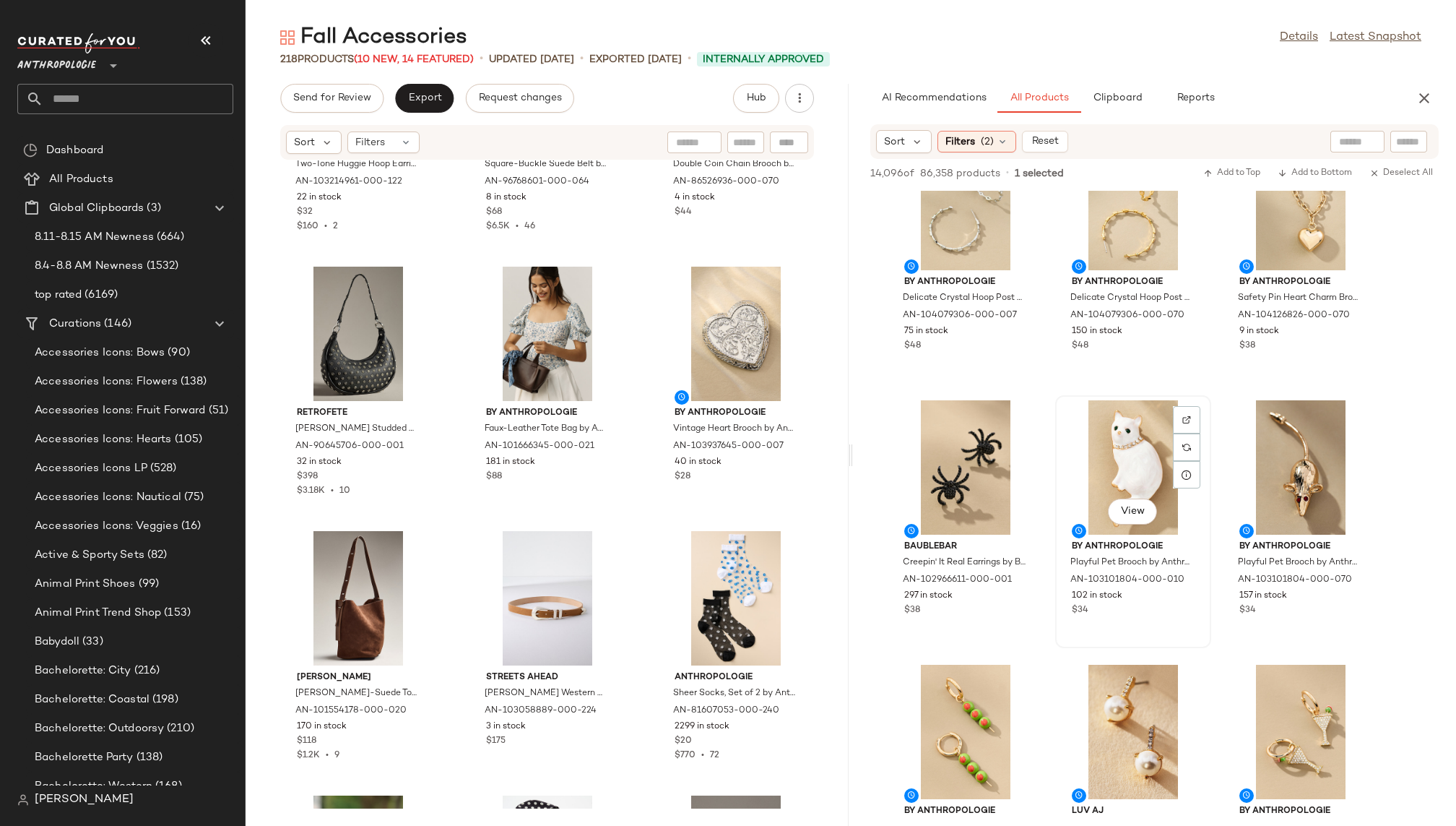
click at [1117, 450] on div "View" at bounding box center [1132, 467] width 146 height 134
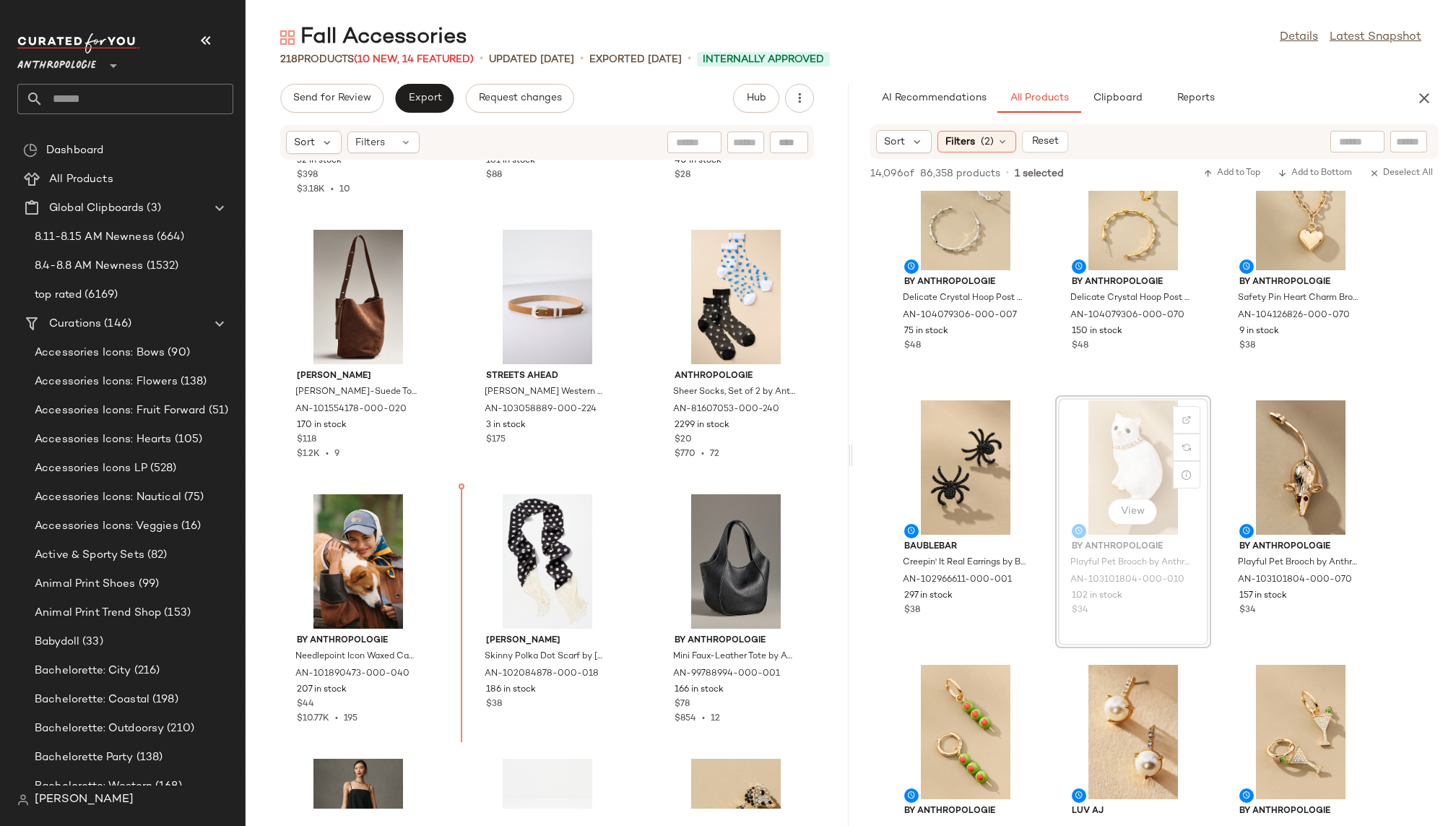
scroll to position [7358, 0]
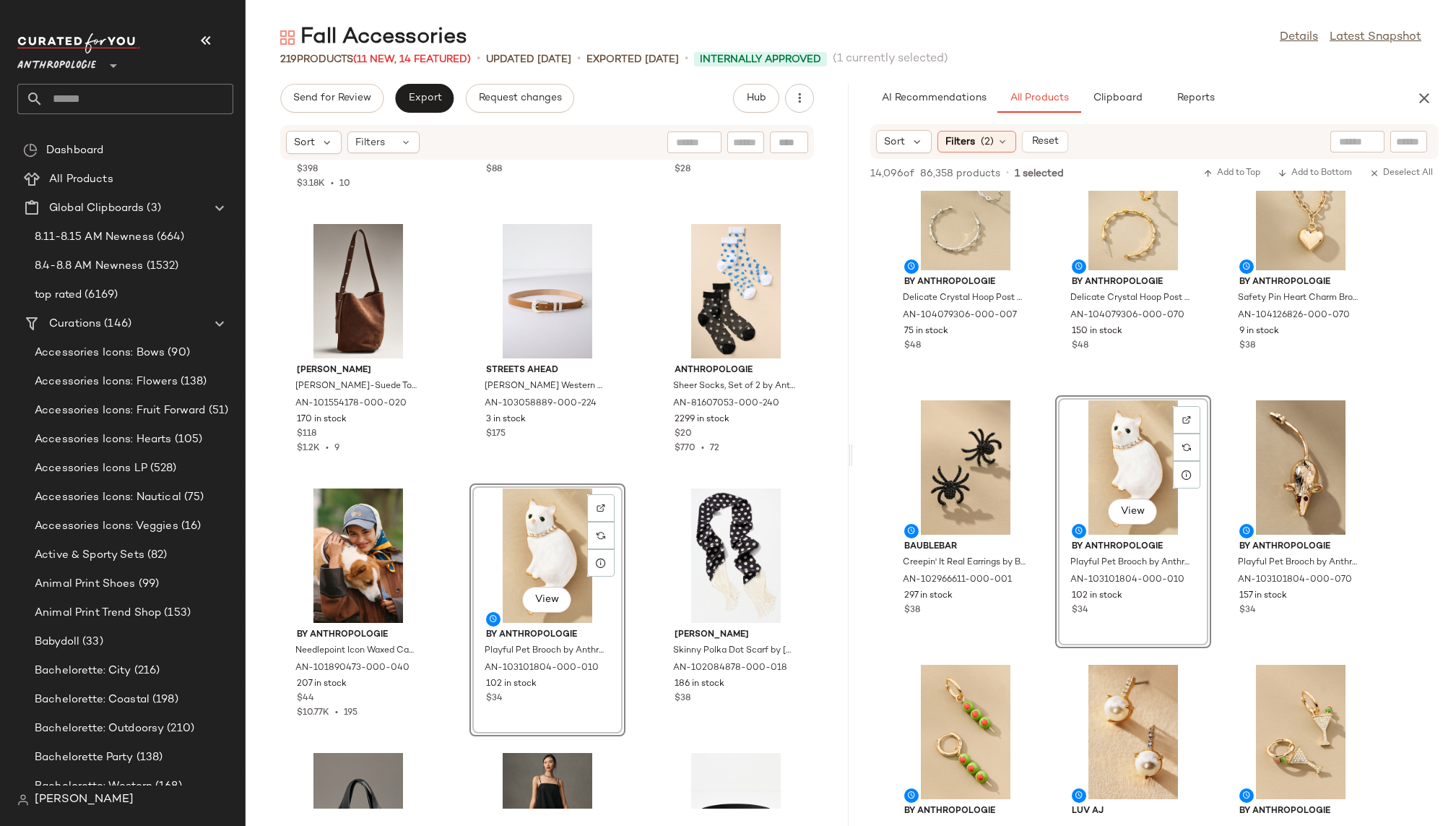
click at [648, 735] on div "Retrofete [PERSON_NAME] Studded Shoulder Bag by Retrofete in Black, Women's, Le…" at bounding box center [547, 485] width 603 height 648
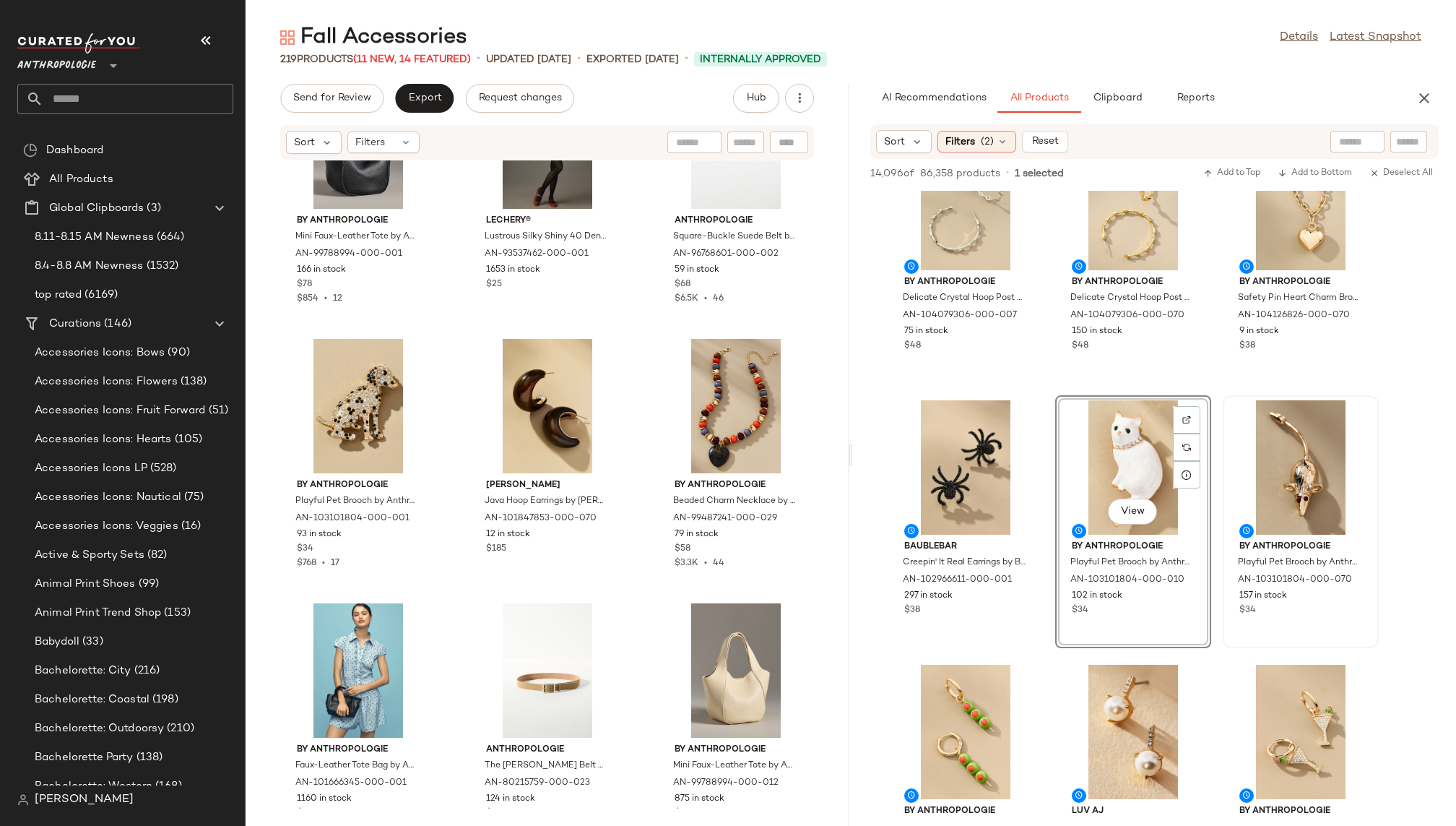
scroll to position [8133, 0]
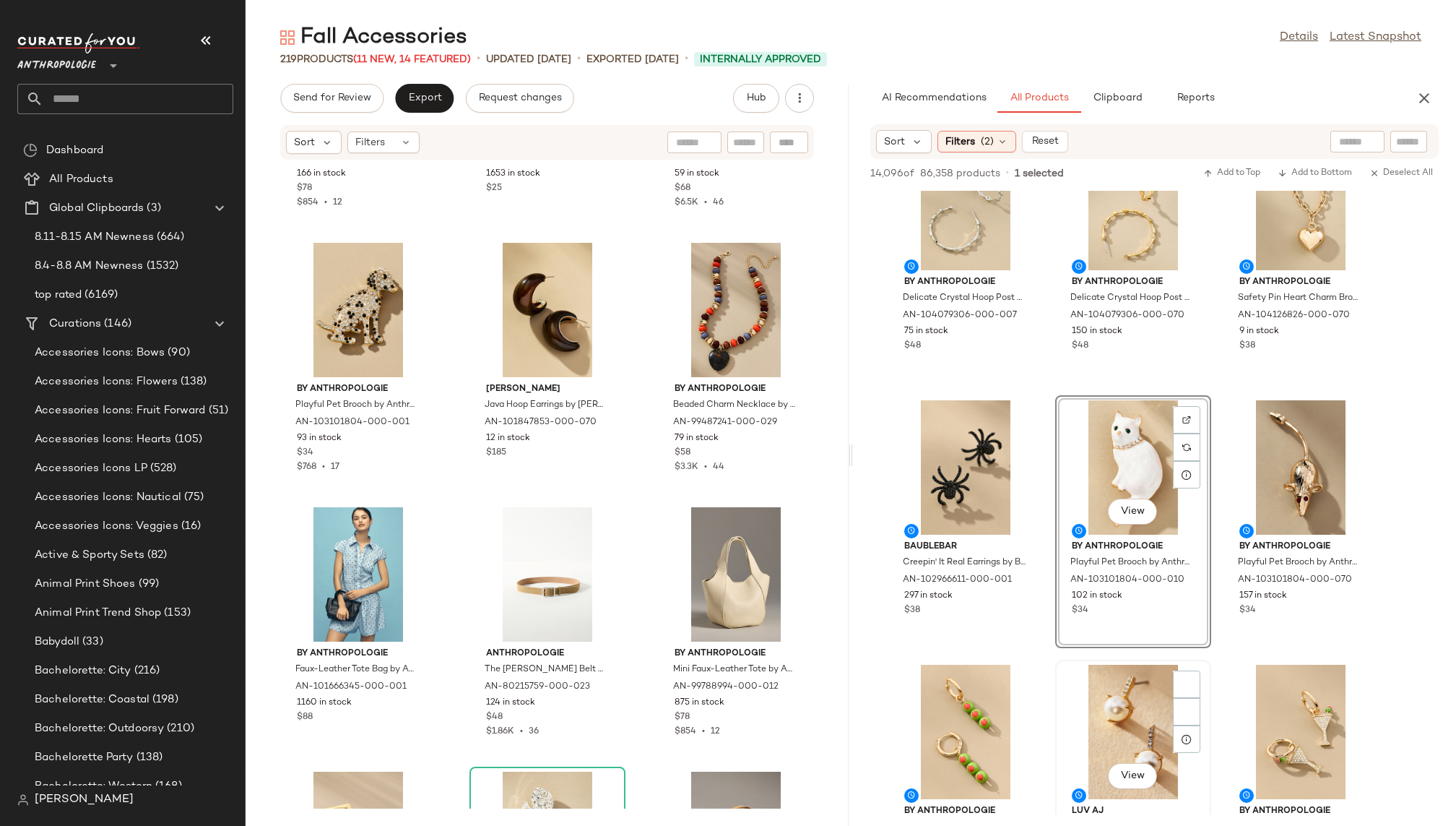
click at [1060, 698] on div "View Luv Aj Freshwater Pearl & Crystal Post Earrings by Luv Aj in Gold, Women's…" at bounding box center [1133, 786] width 153 height 250
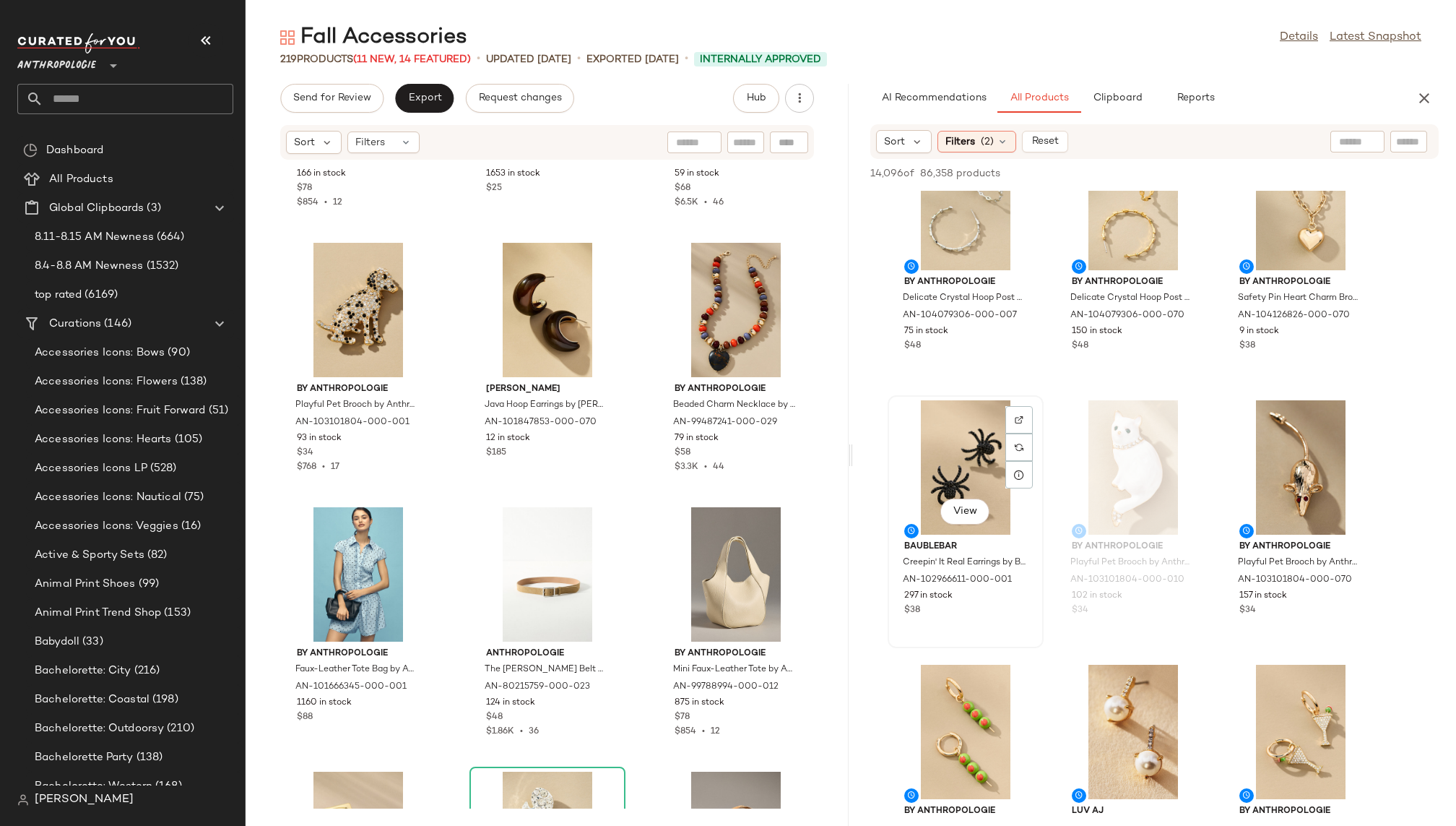
click at [935, 474] on div "View" at bounding box center [965, 467] width 146 height 134
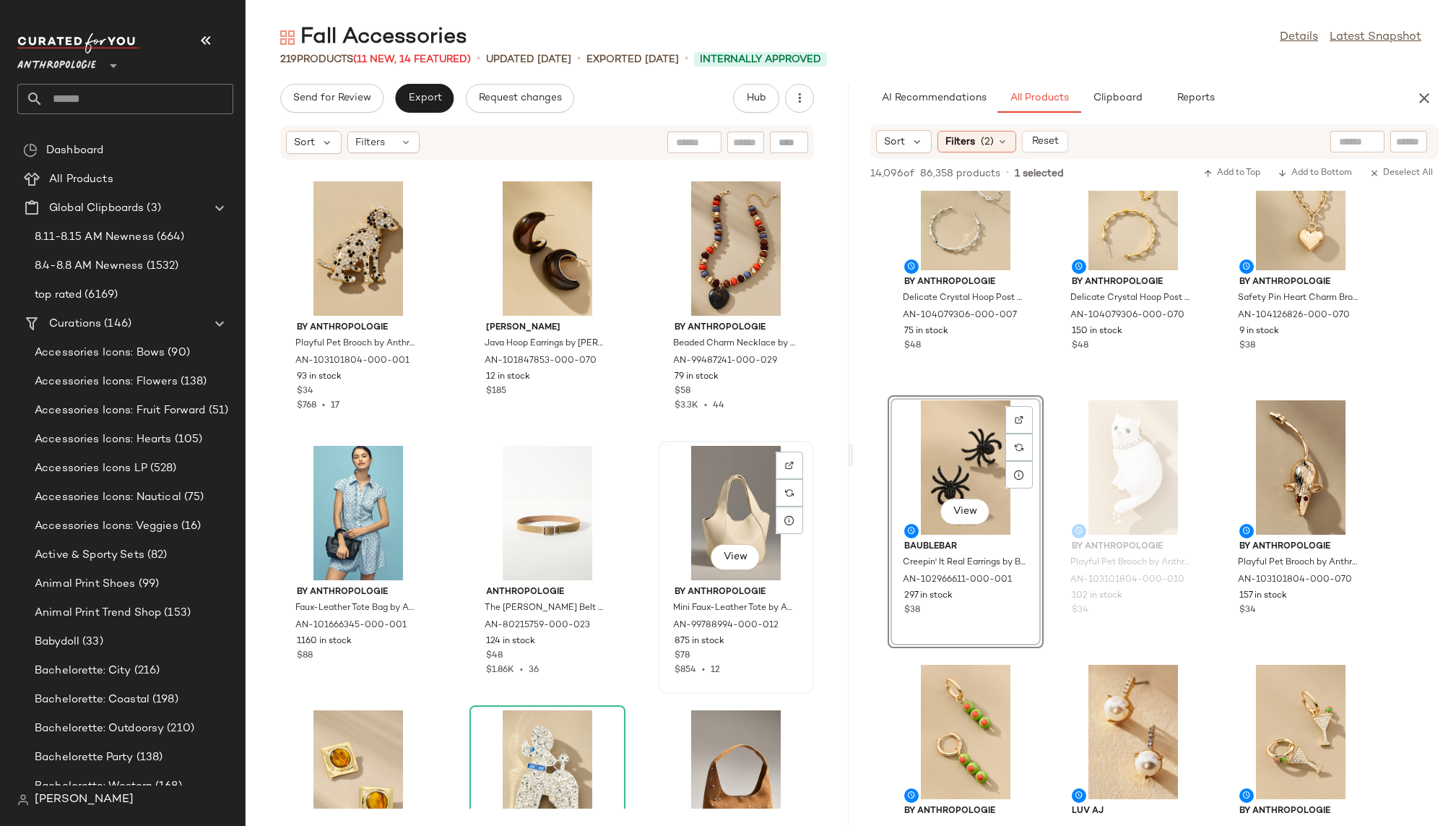
scroll to position [8188, 0]
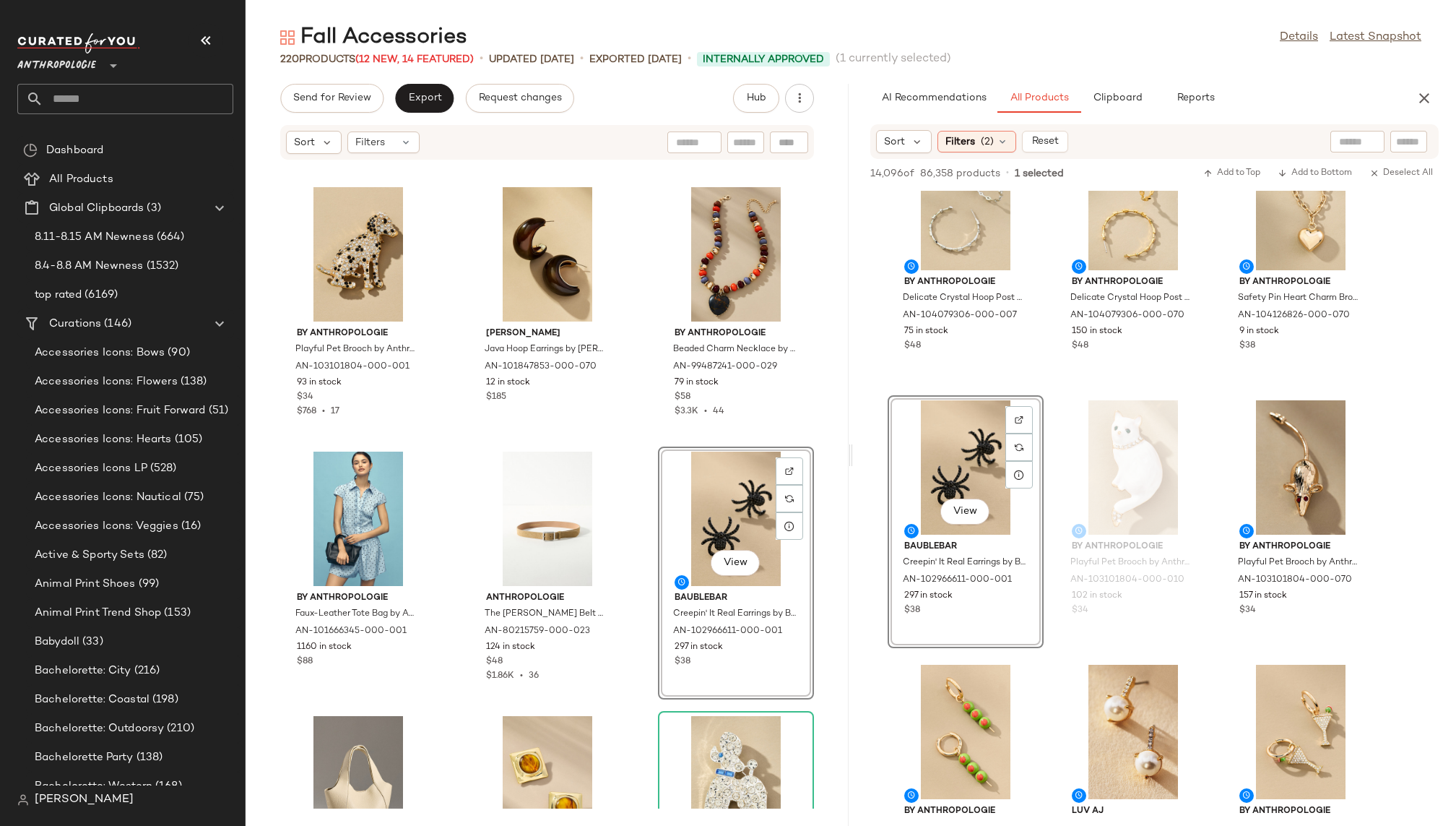
click at [626, 703] on div "By Anthropologie Playful Pet Brooch by Anthropologie in Black, Women's, Gold/Pl…" at bounding box center [547, 485] width 603 height 648
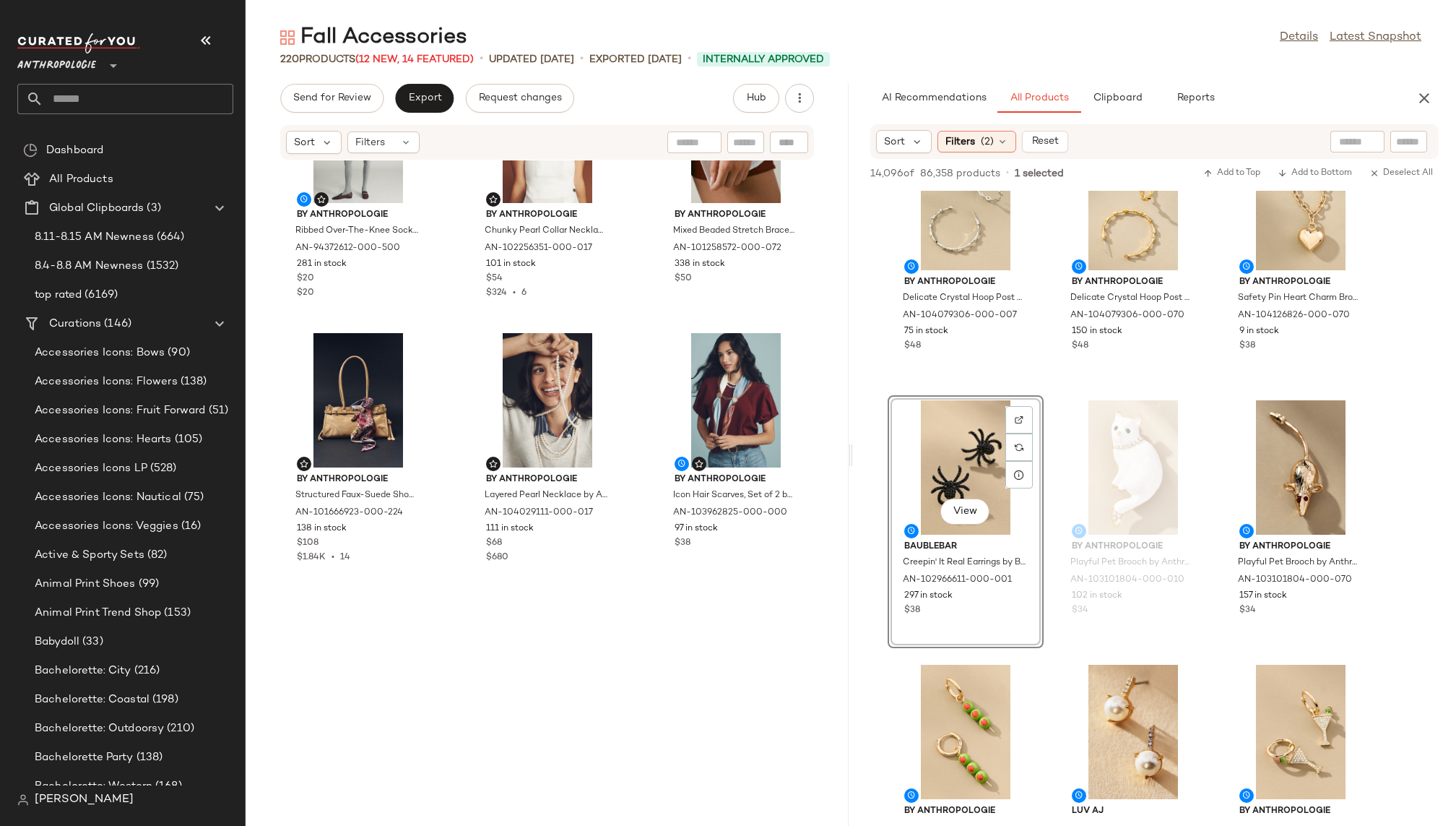
scroll to position [0, 0]
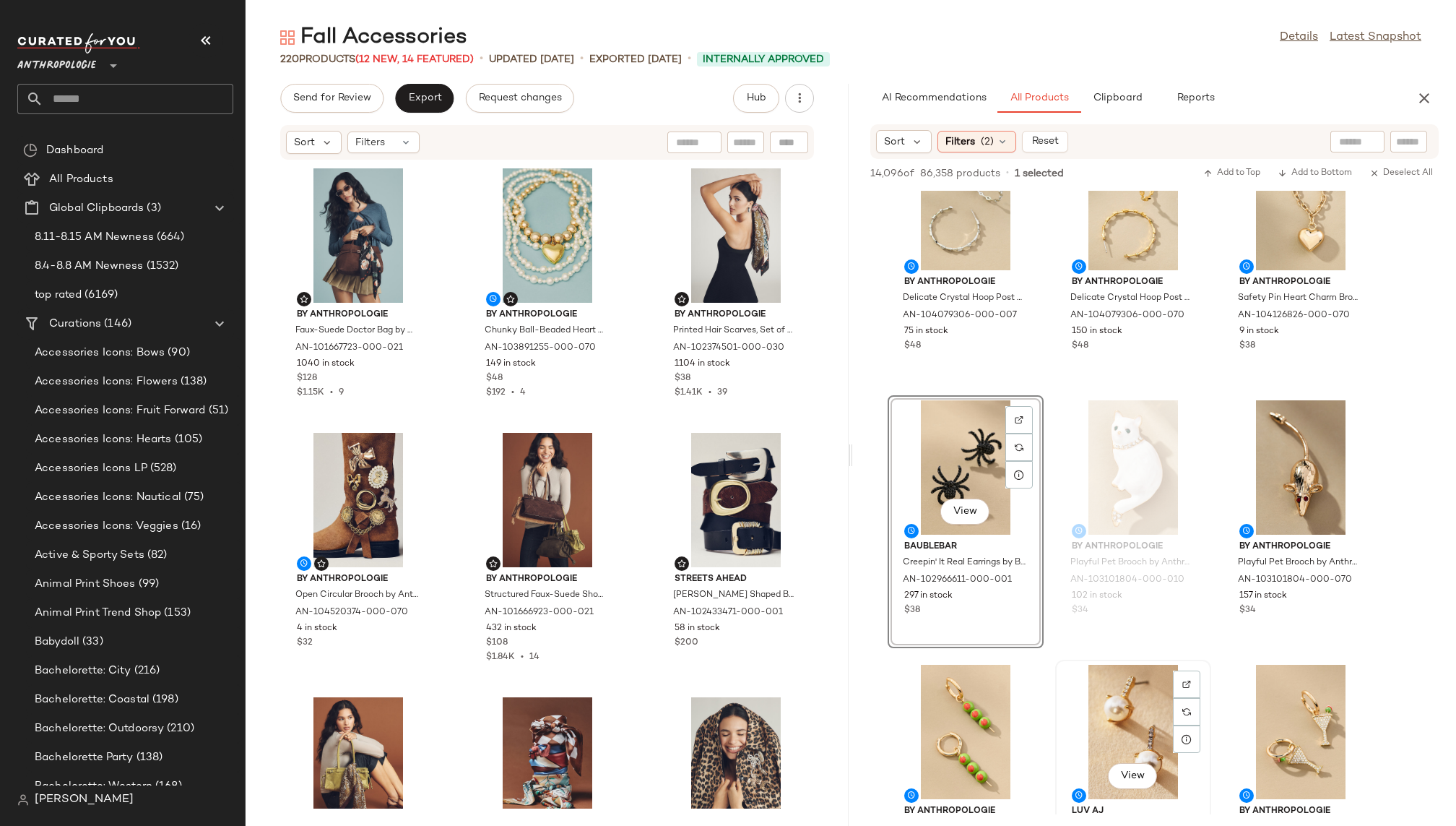
click at [1057, 664] on div "View Luv Aj Freshwater Pearl & Crystal Post Earrings by Luv Aj in Gold, Women's…" at bounding box center [1133, 786] width 153 height 250
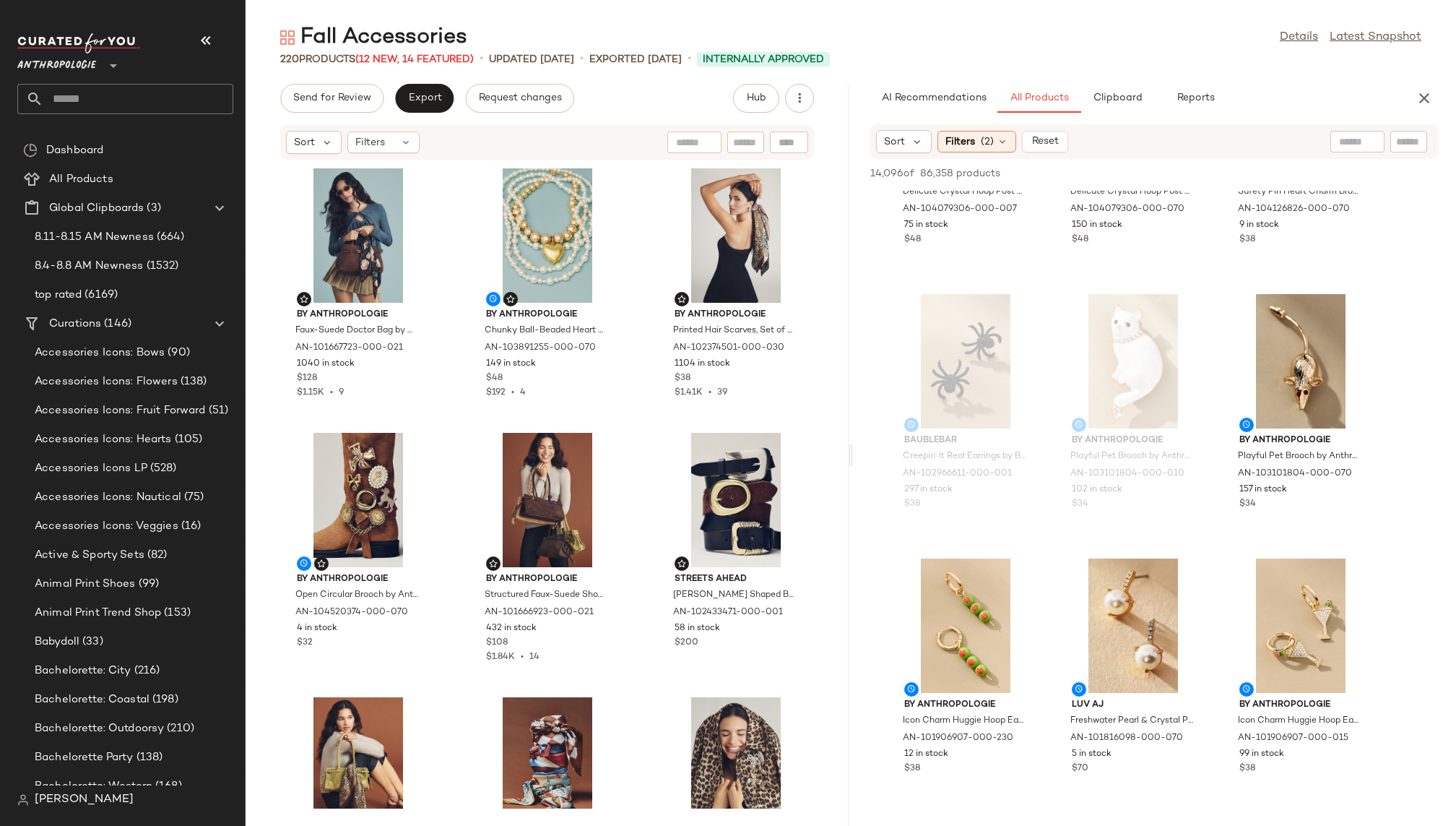
scroll to position [5207, 0]
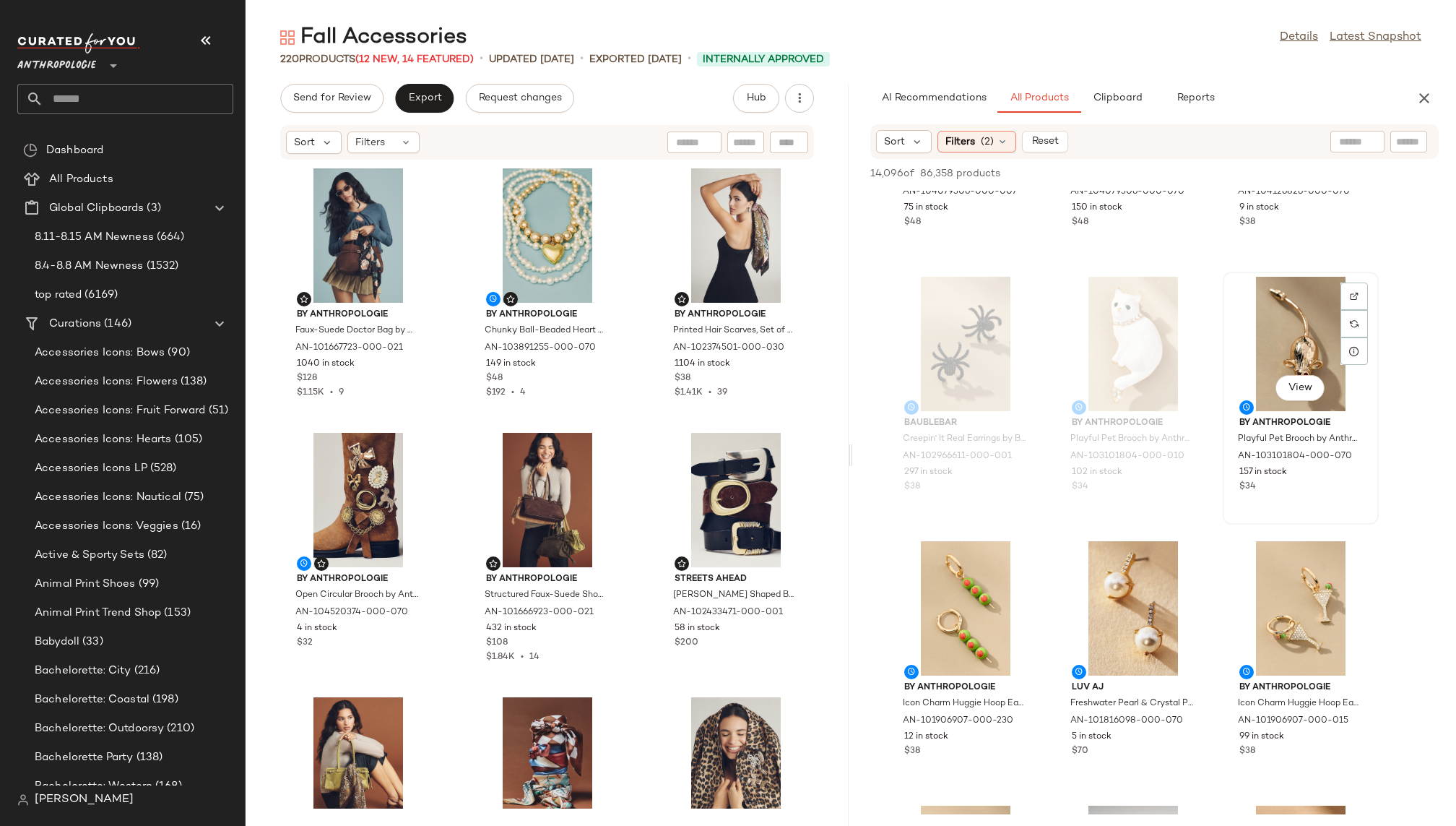
click at [1253, 319] on div "View" at bounding box center [1300, 343] width 146 height 134
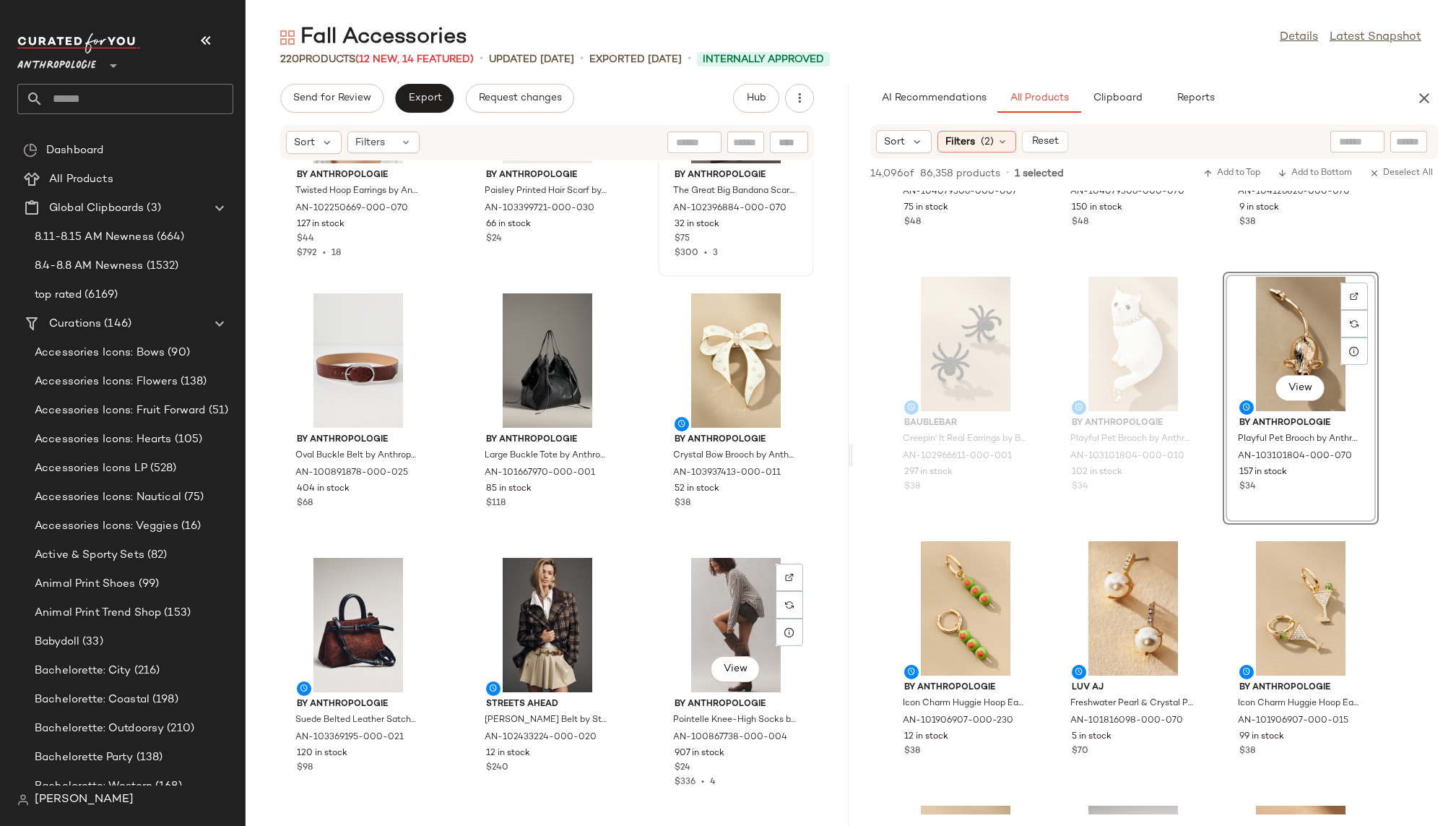
scroll to position [2298, 0]
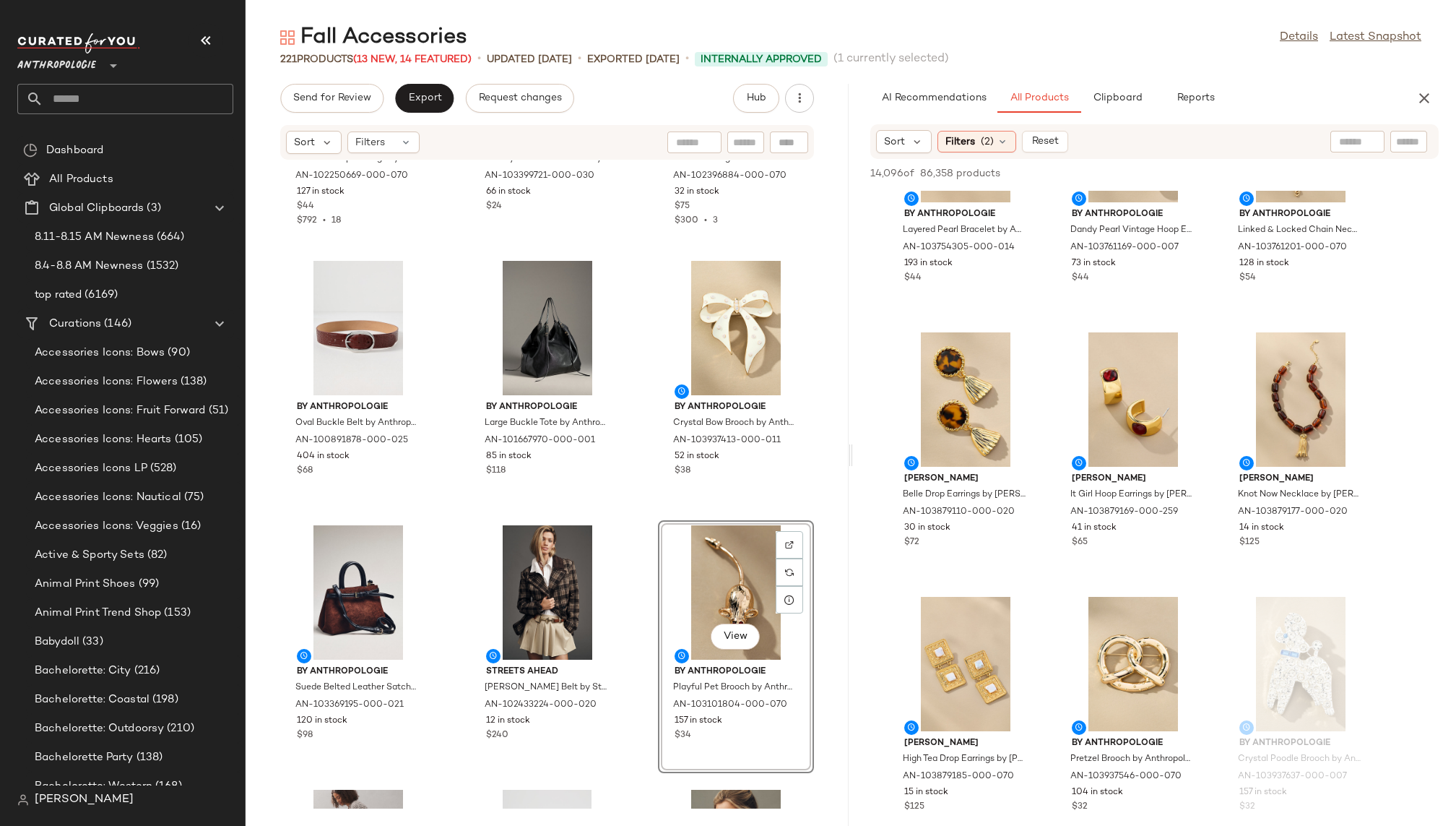
scroll to position [7008, 0]
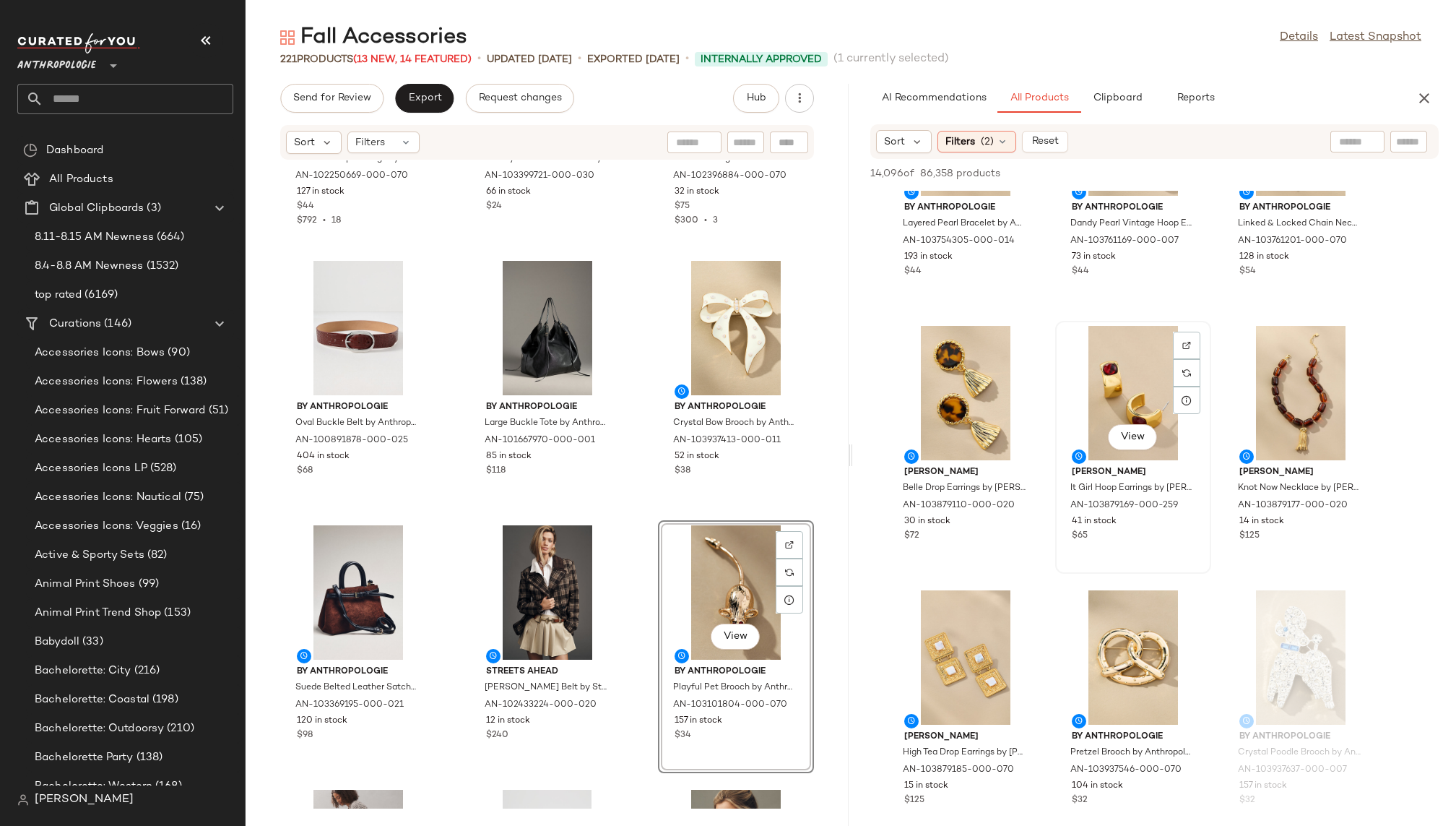
click at [1093, 398] on div "View" at bounding box center [1132, 392] width 146 height 134
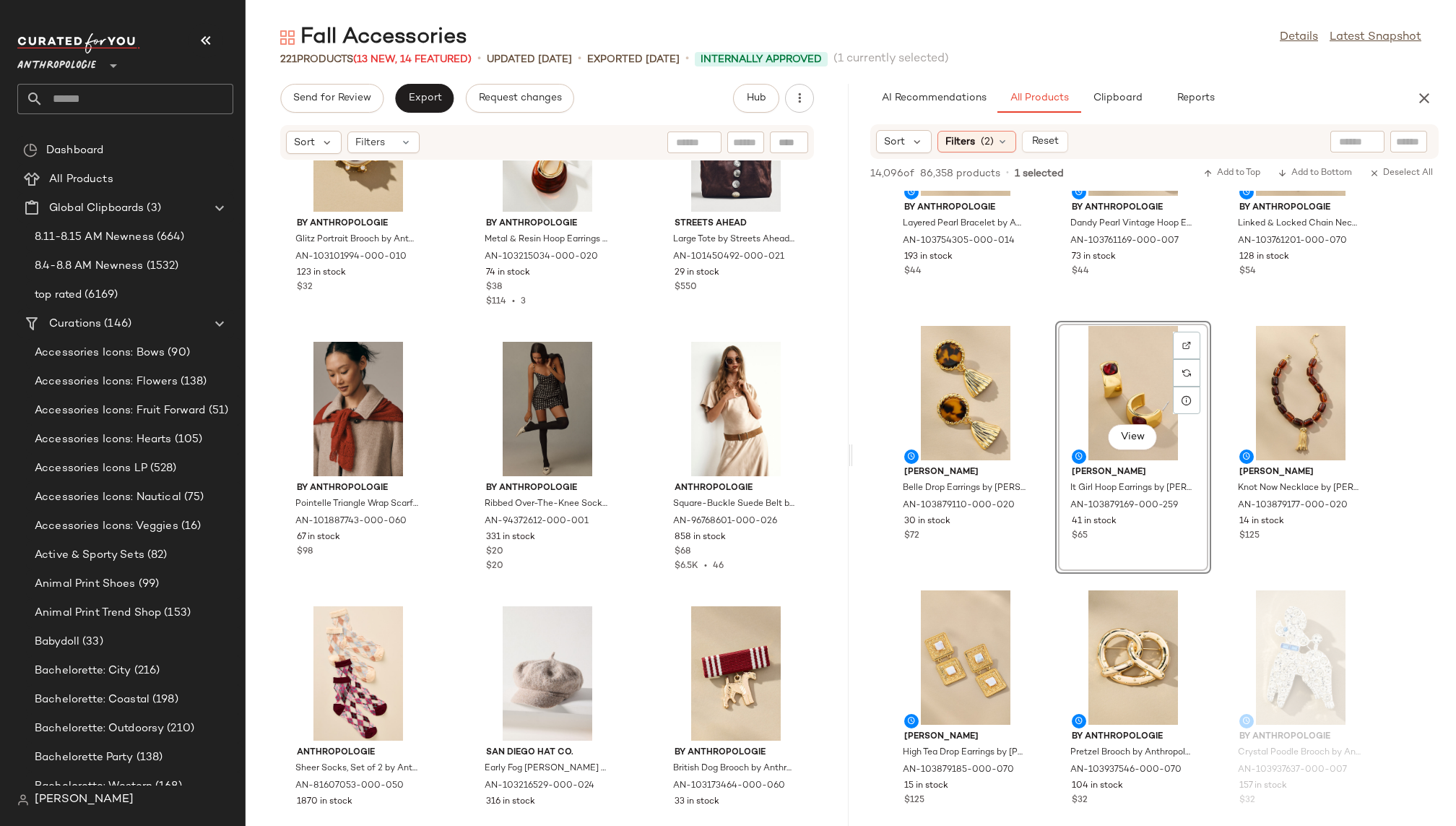
scroll to position [4115, 0]
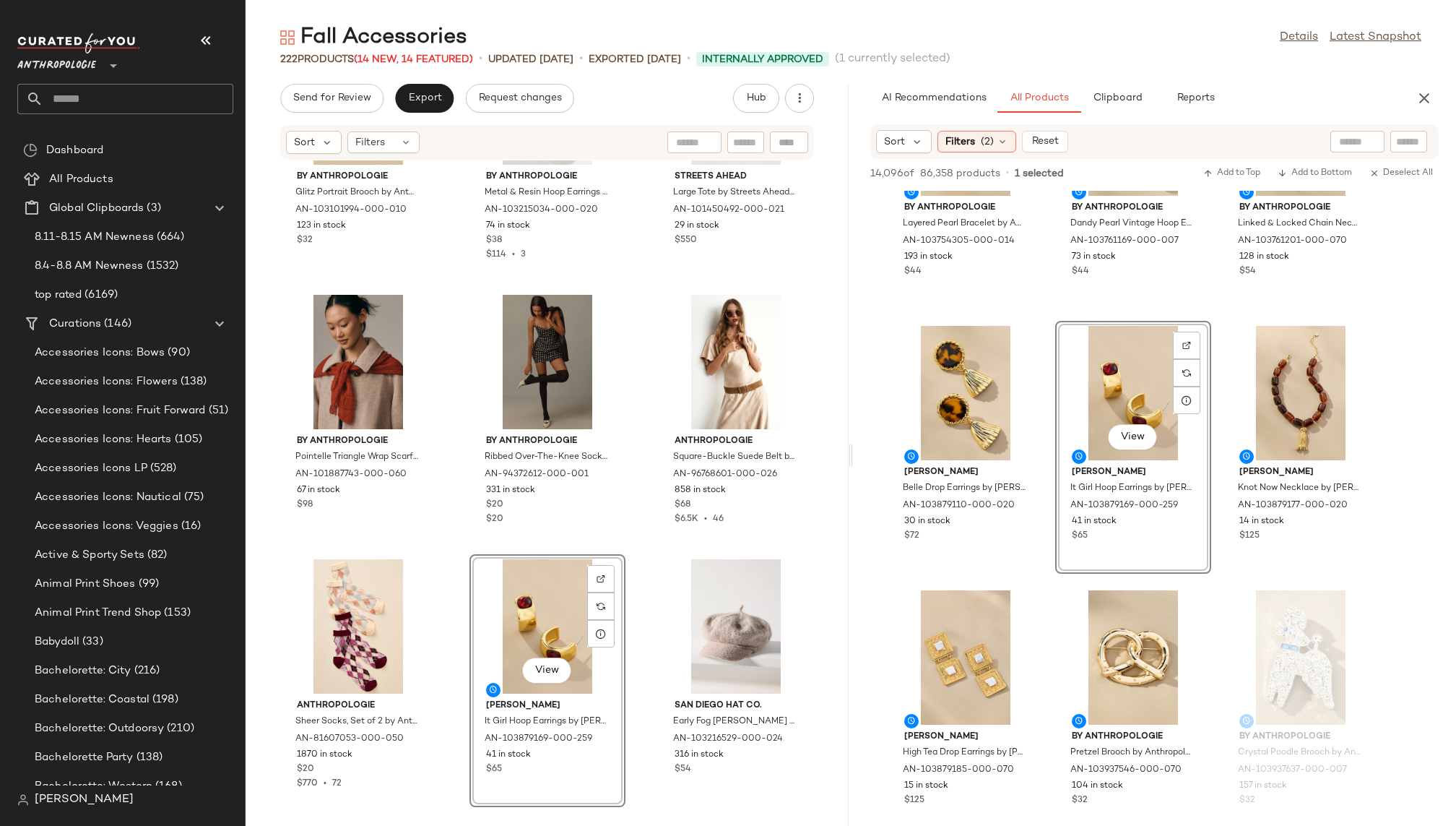
click at [643, 679] on div "By Anthropologie Glitz Portrait Brooch by Anthropologie in White, Women's, Gold…" at bounding box center [547, 485] width 603 height 648
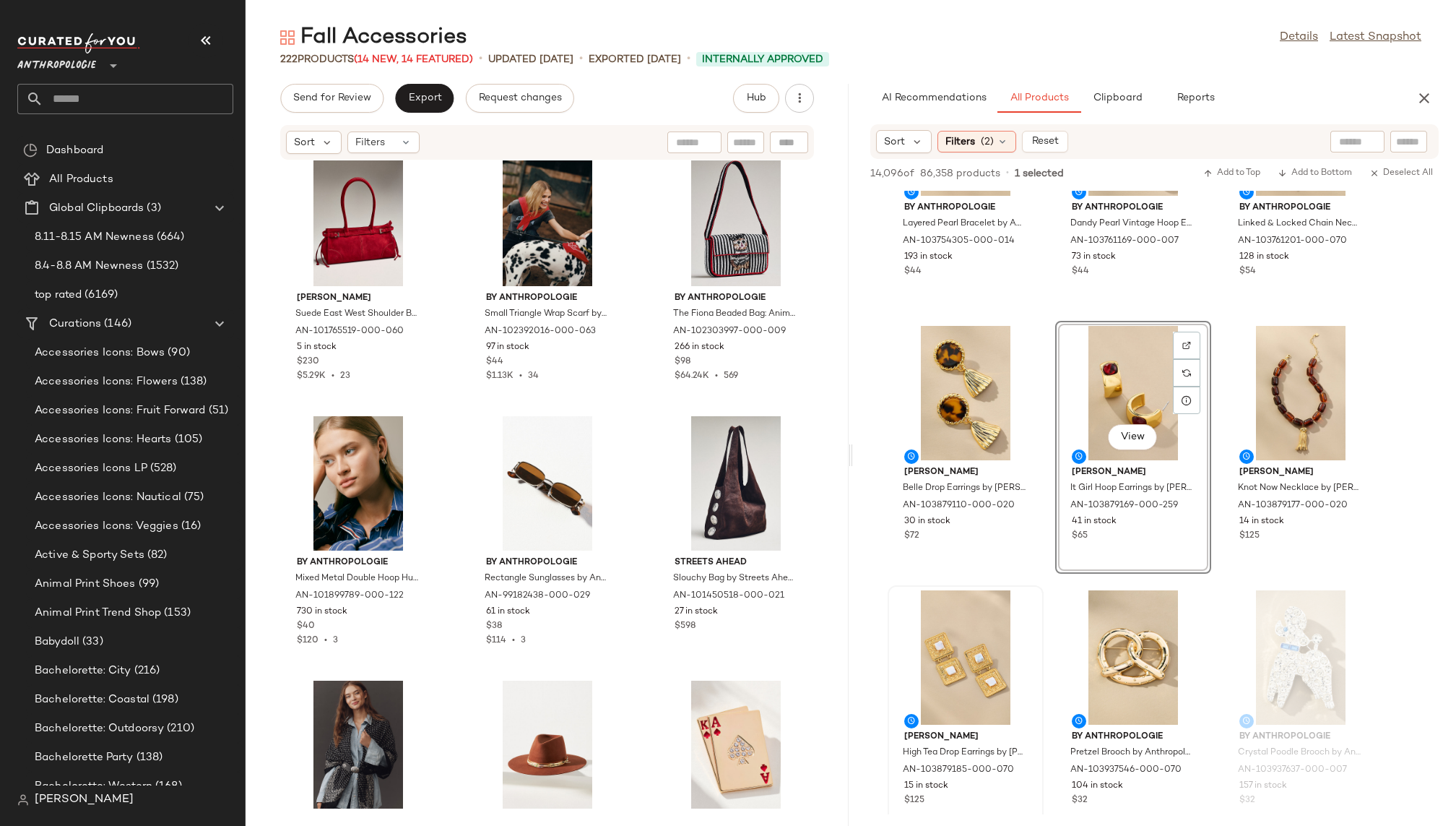
scroll to position [5066, 0]
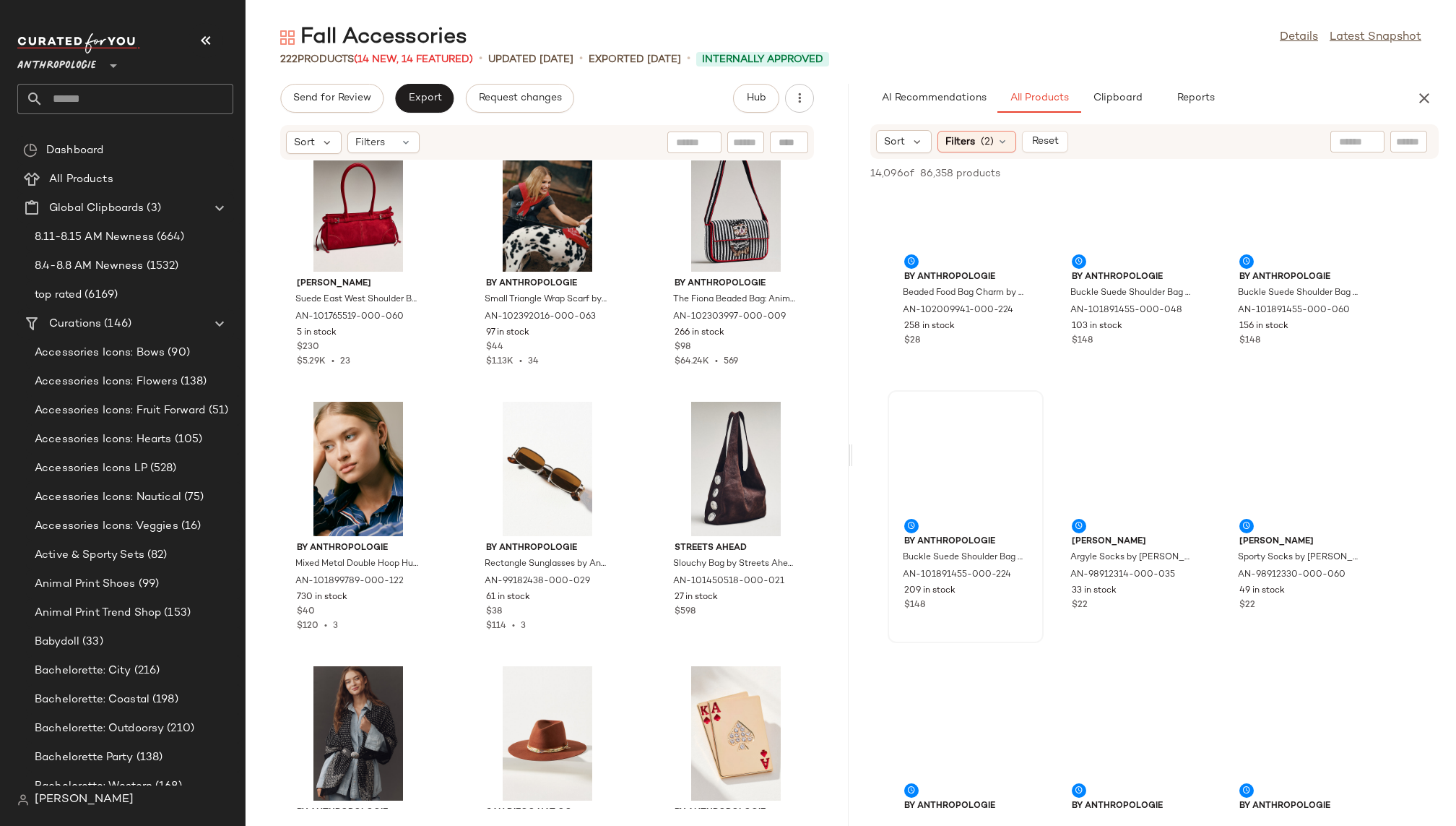
scroll to position [11158, 0]
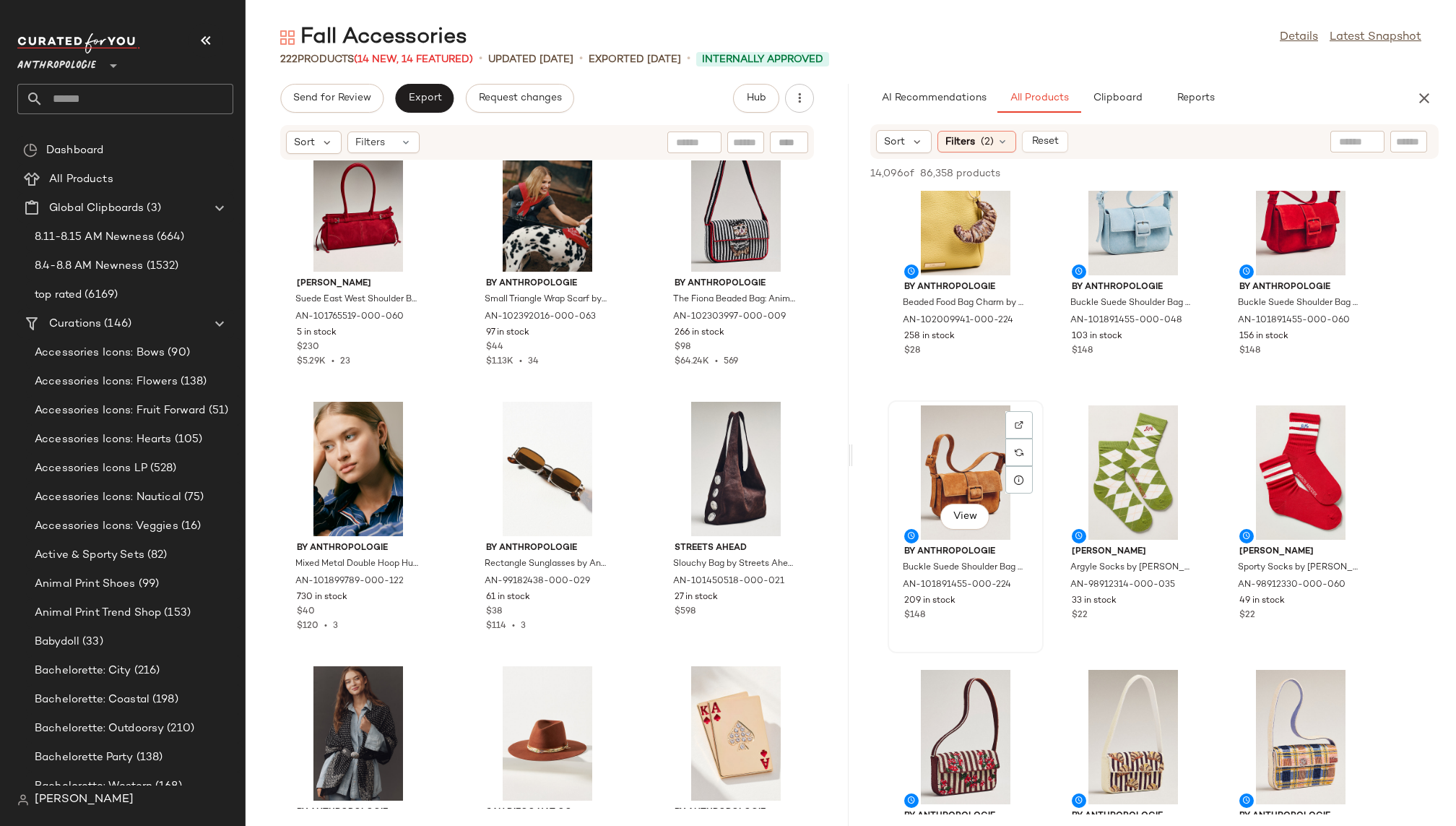
click at [951, 450] on div "View" at bounding box center [965, 472] width 146 height 134
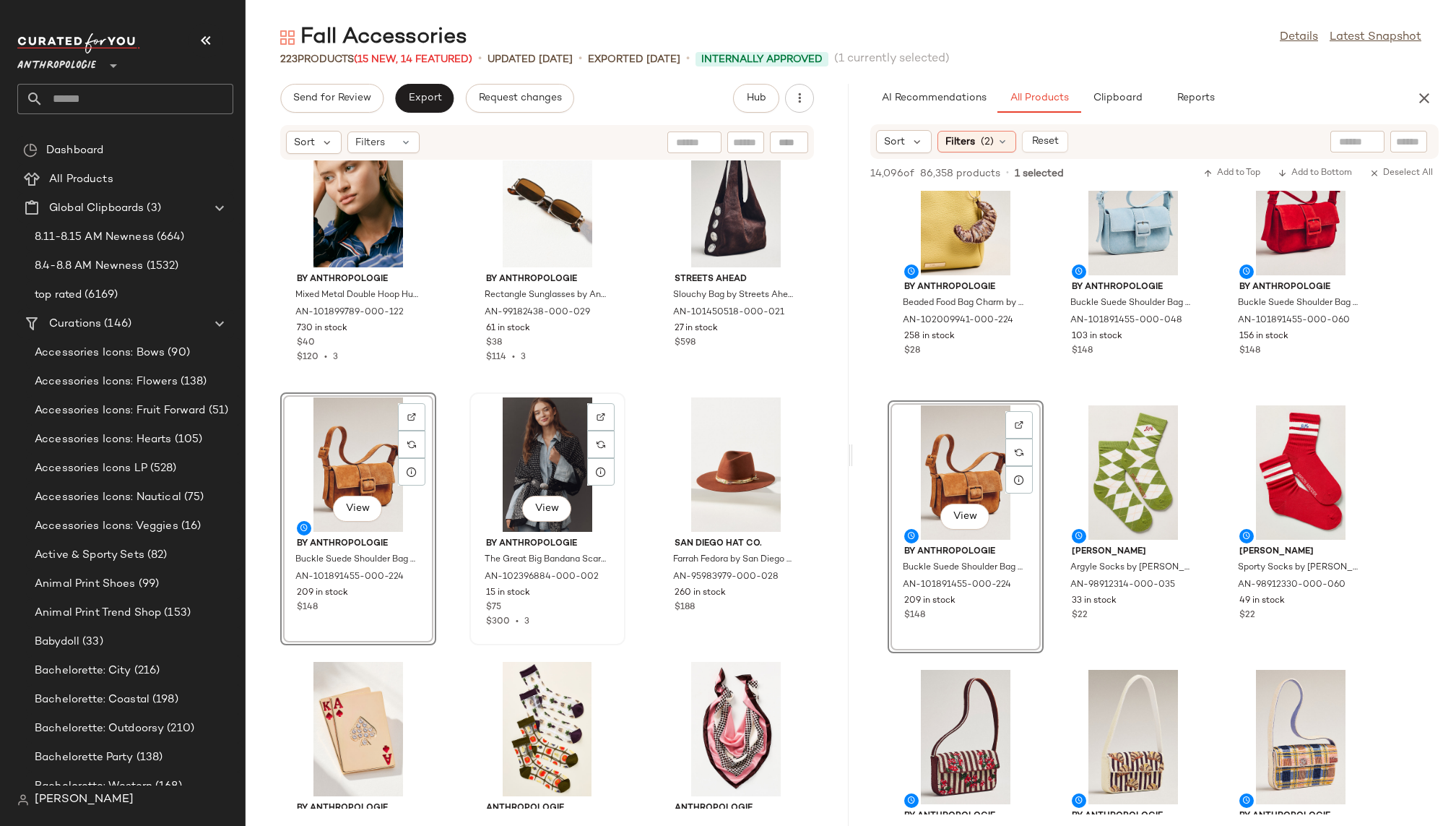
scroll to position [5329, 0]
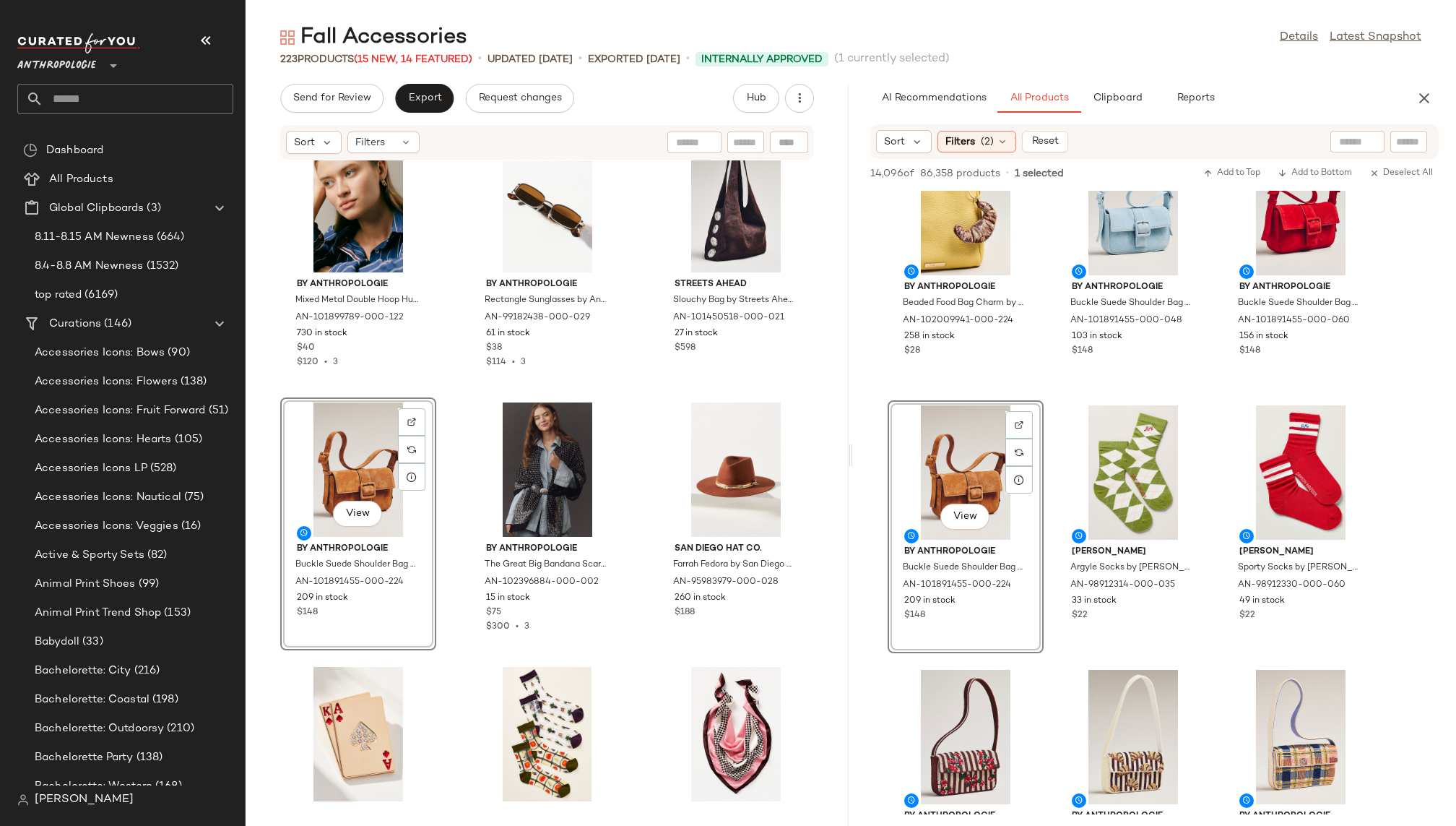
click at [635, 648] on div "By Anthropologie Mixed Metal Double Hoop Huggie Earrings by Anthropologie in Go…" at bounding box center [547, 485] width 603 height 648
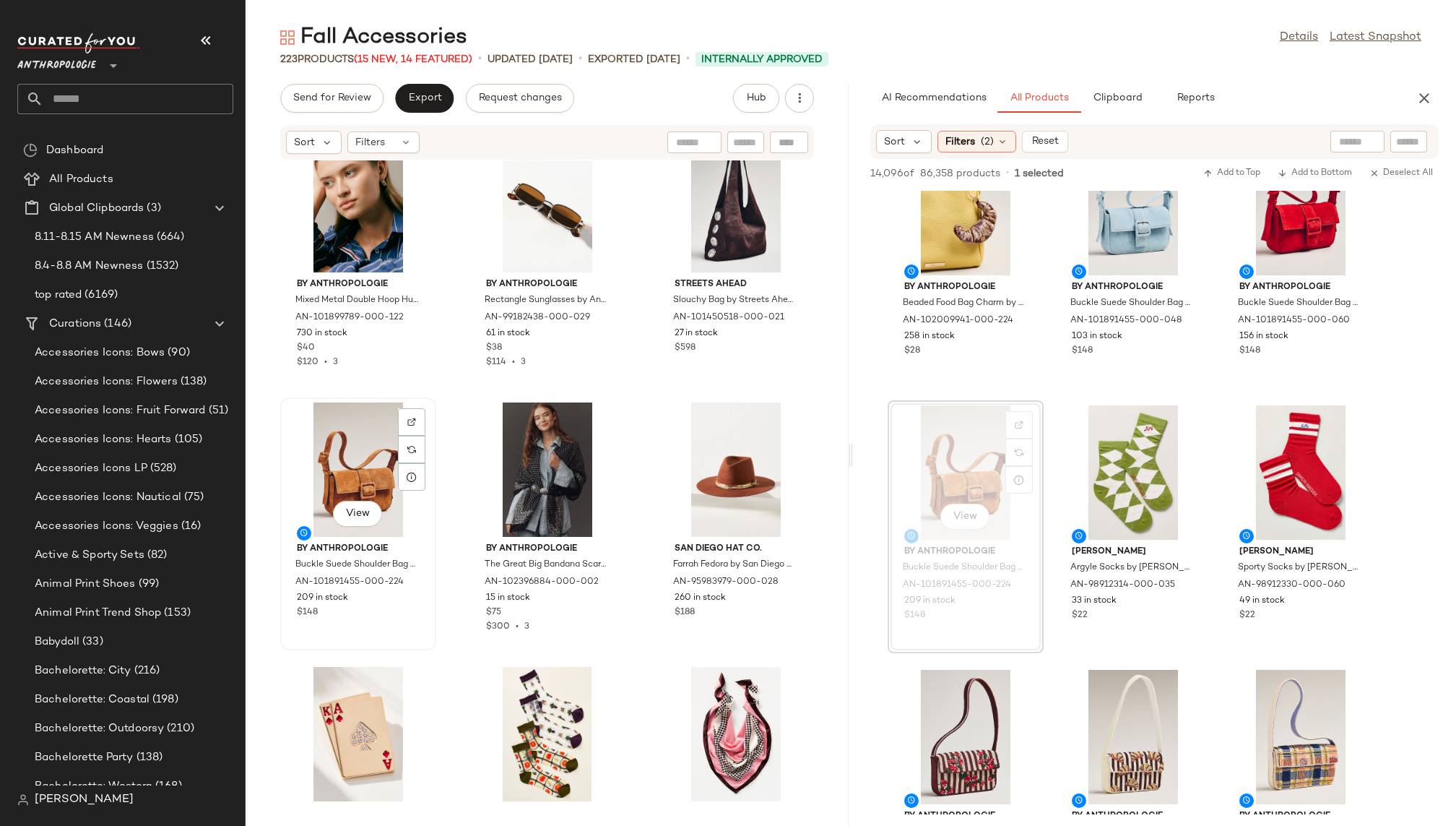
click at [357, 468] on div "View" at bounding box center [358, 469] width 146 height 134
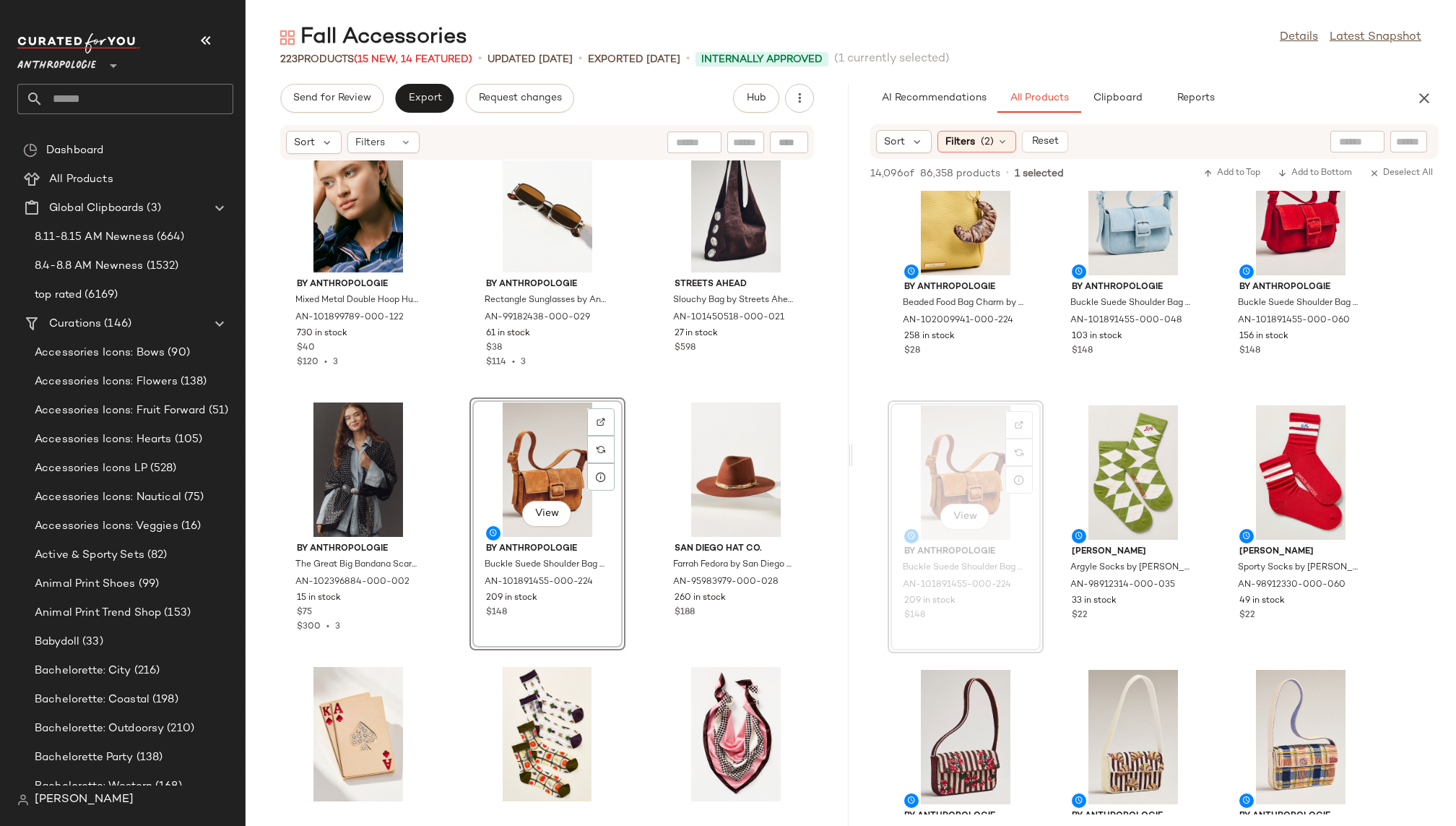
click at [626, 674] on div "By Anthropologie Mixed Metal Double Hoop Huggie Earrings by Anthropologie in Go…" at bounding box center [547, 485] width 603 height 648
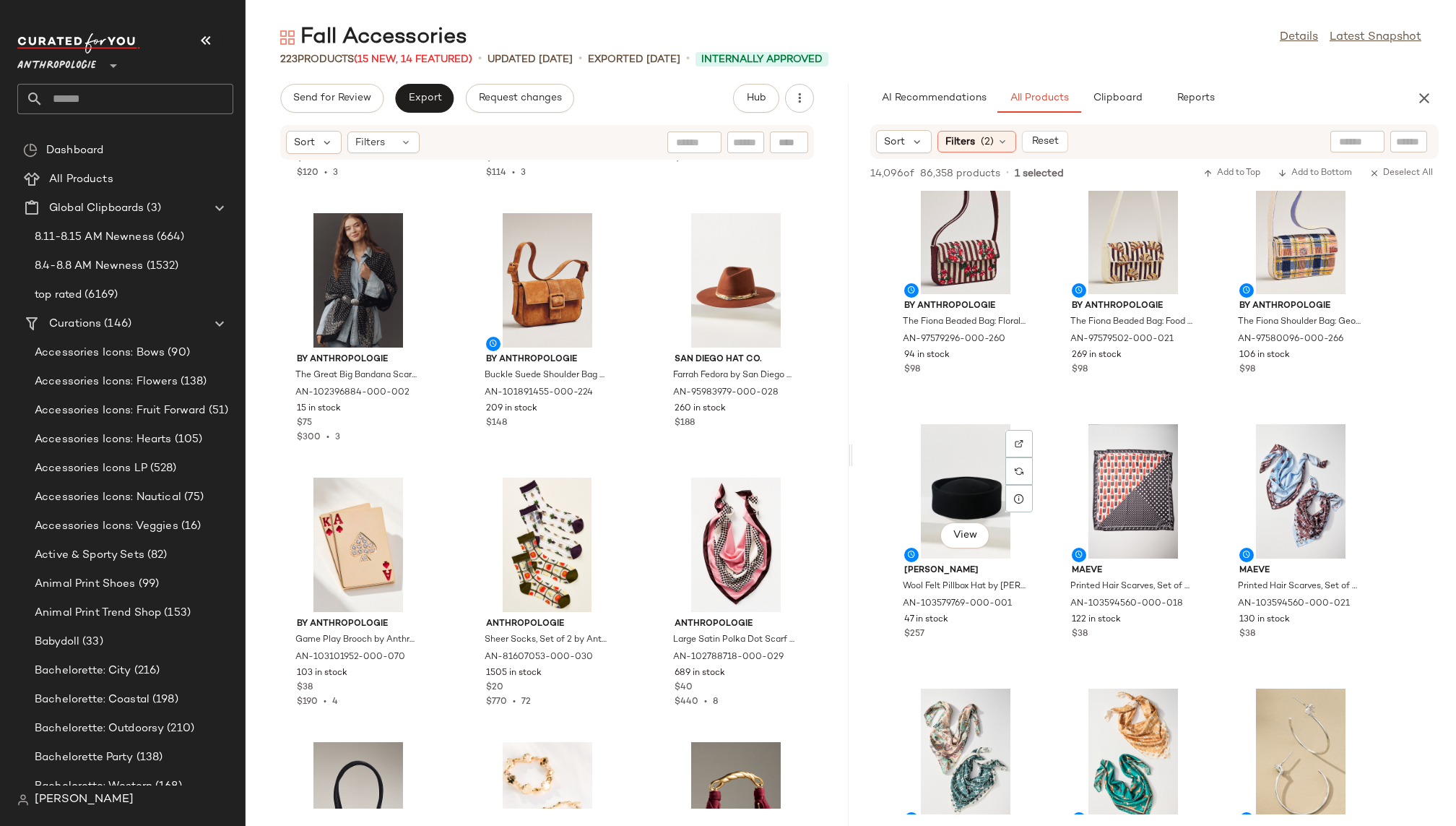
scroll to position [11771, 0]
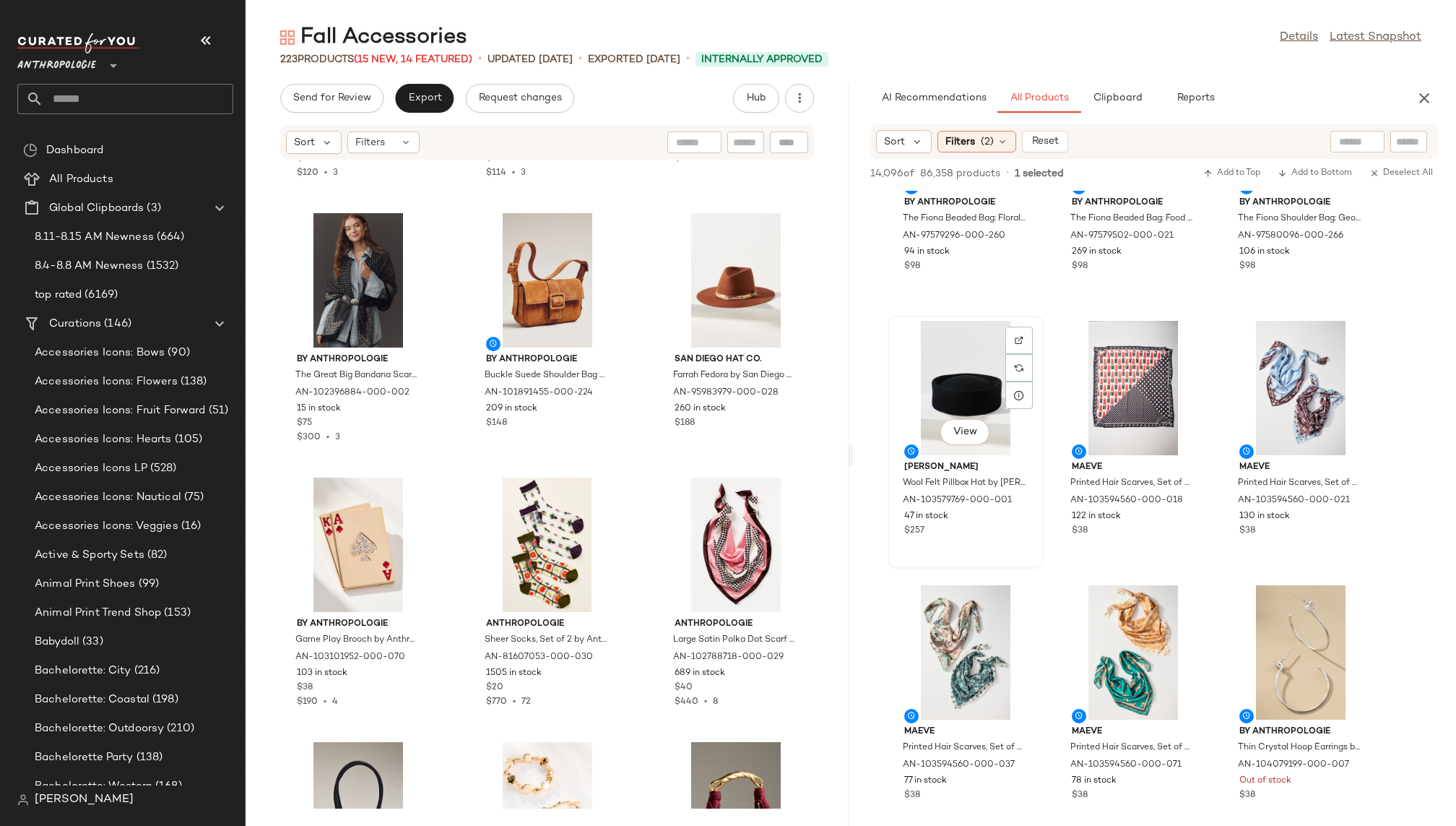
click at [946, 384] on div "View" at bounding box center [965, 387] width 146 height 134
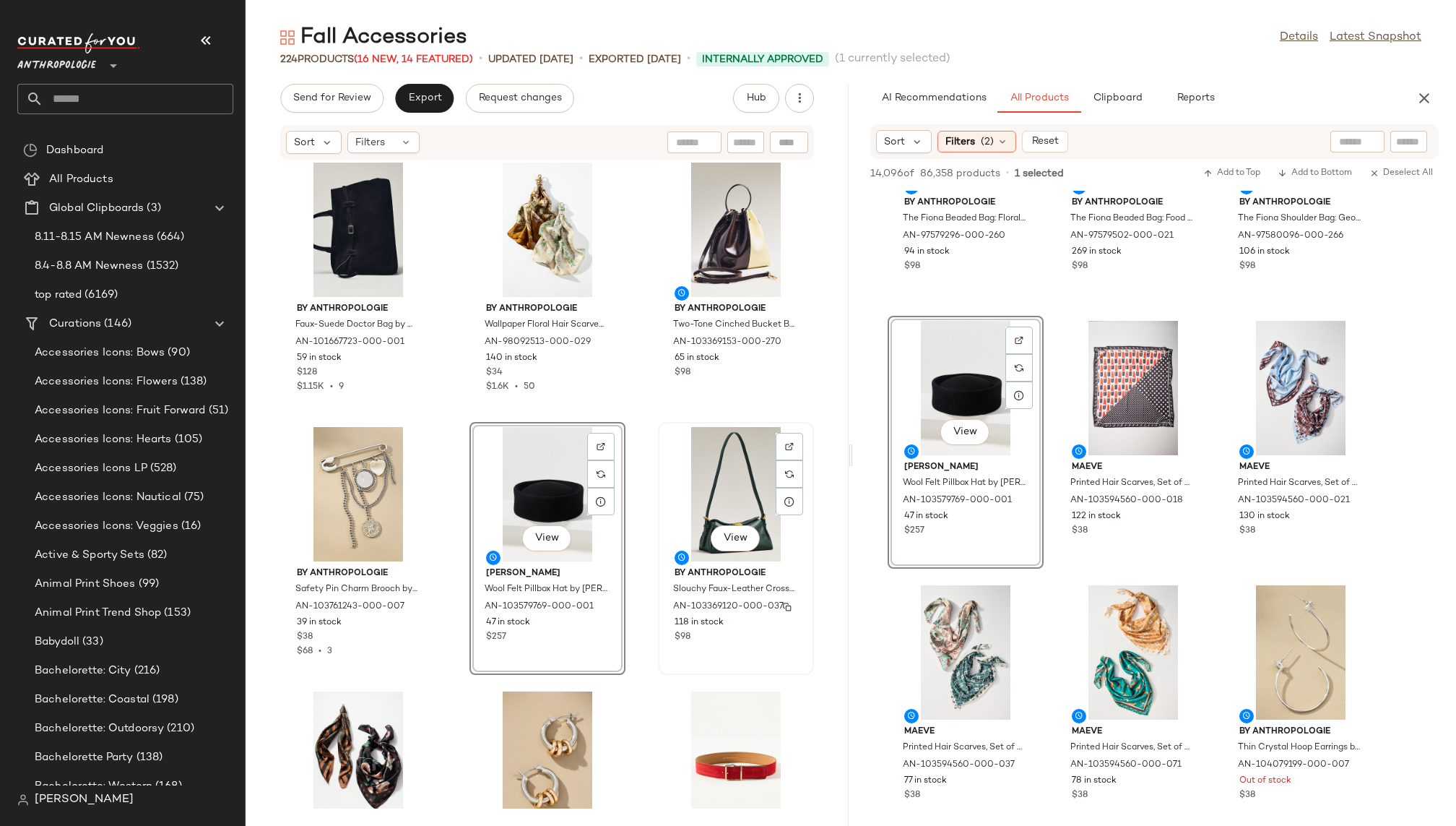
scroll to position [6690, 0]
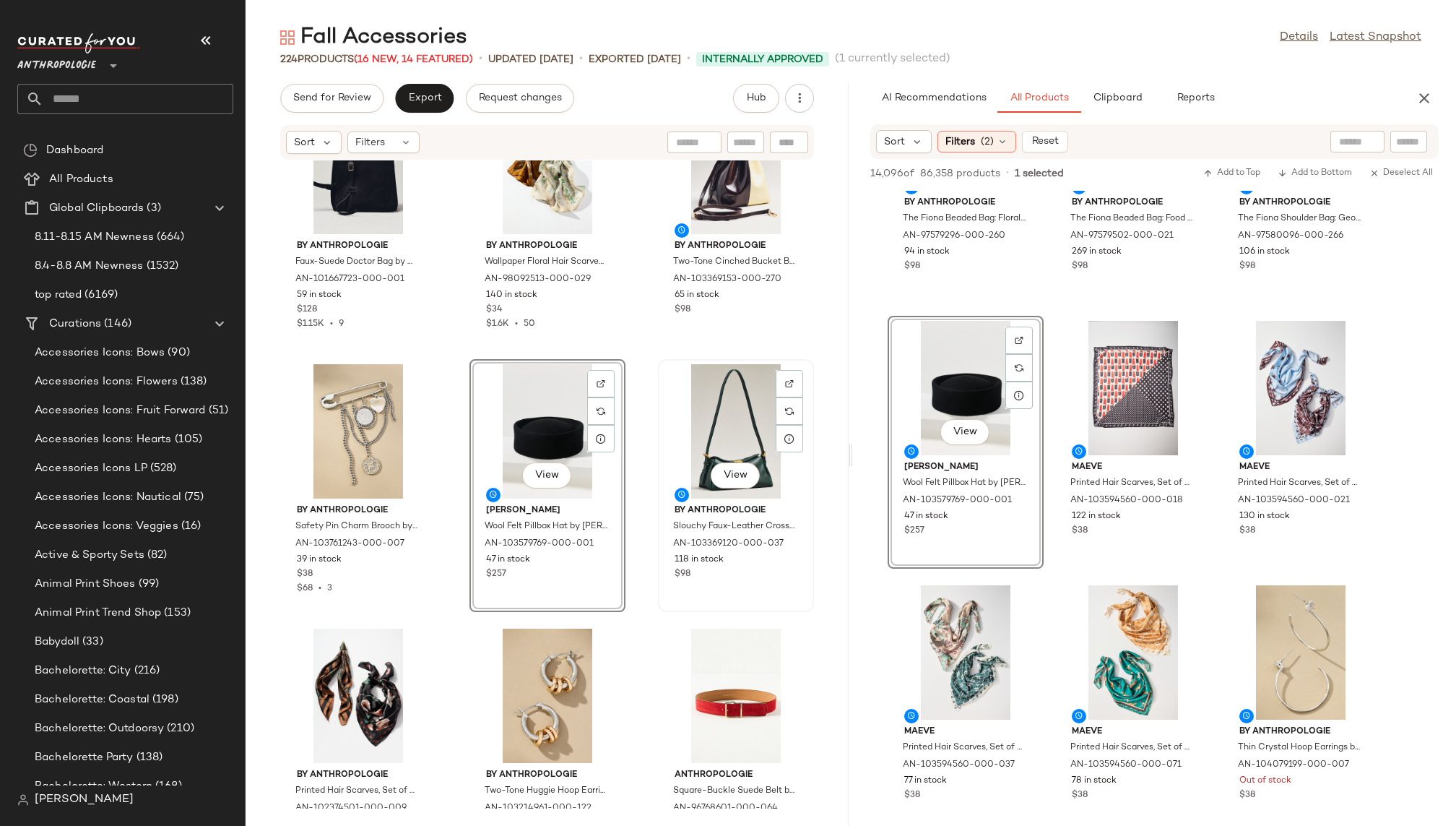
click at [677, 429] on div "View" at bounding box center [735, 430] width 146 height 134
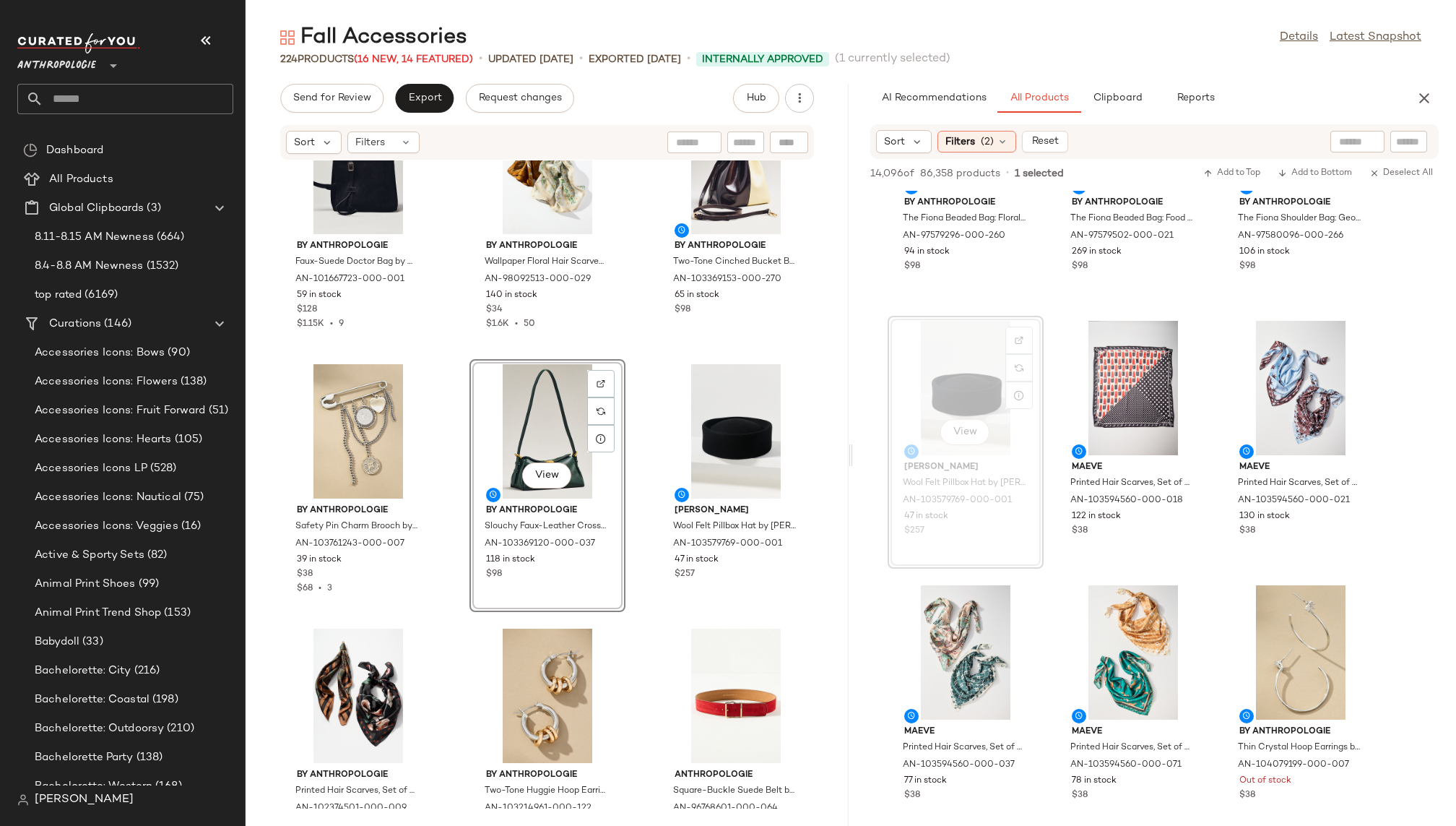
click at [631, 611] on div "By Anthropologie Faux-Suede Doctor Bag by Anthropologie in Black, Women's, Poly…" at bounding box center [547, 485] width 603 height 648
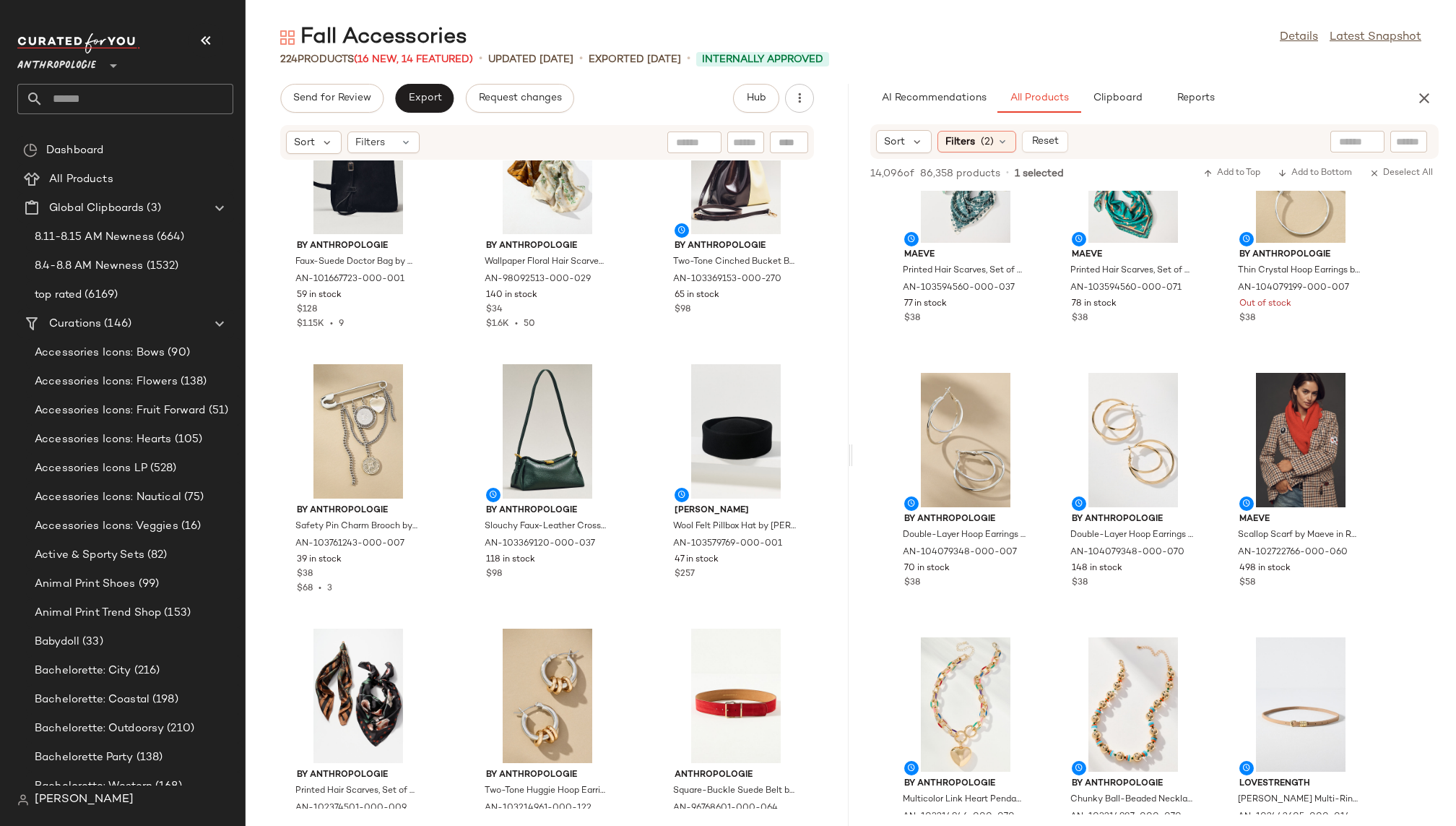
scroll to position [12257, 0]
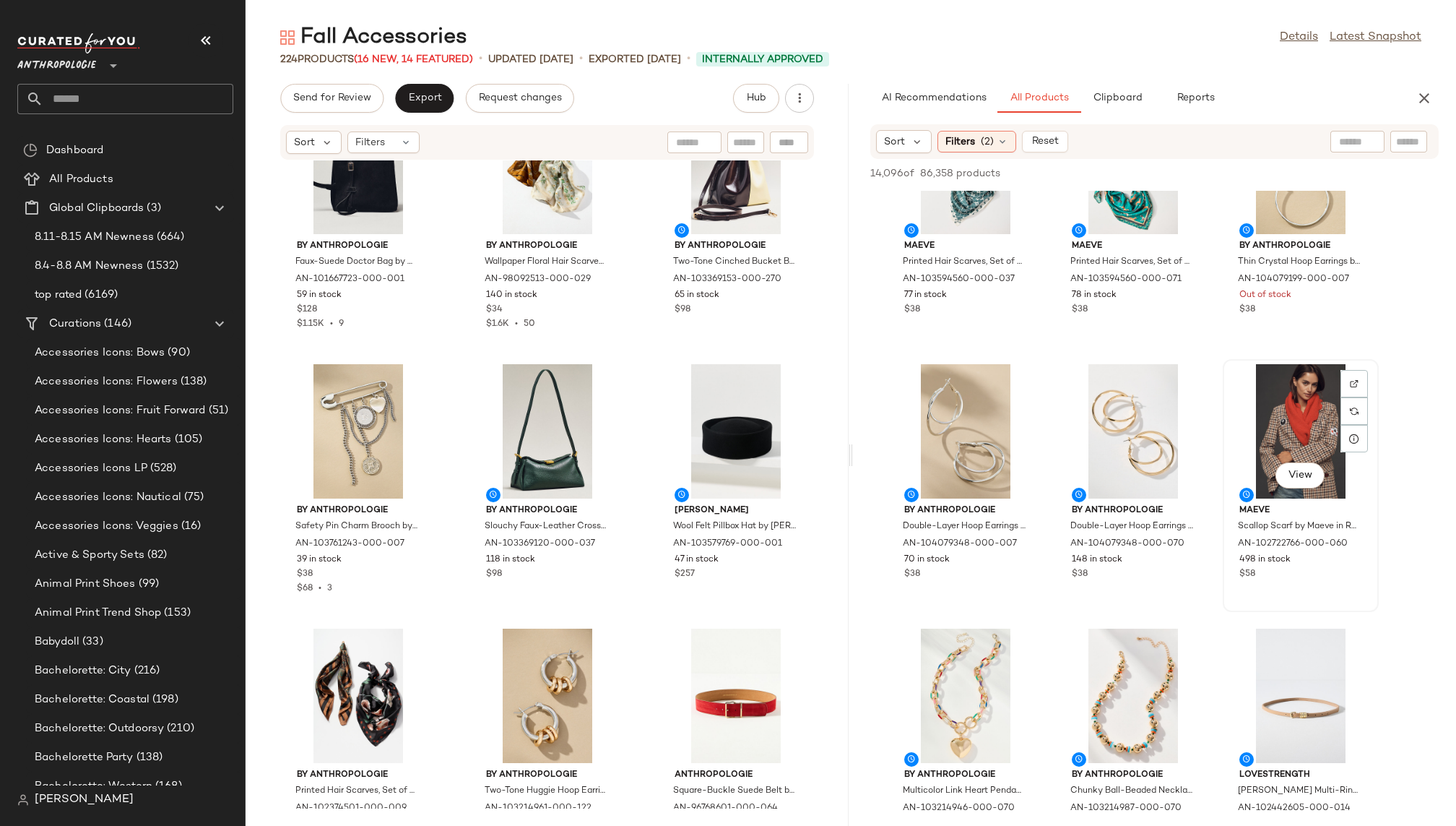
click at [1274, 422] on div "View" at bounding box center [1300, 430] width 146 height 134
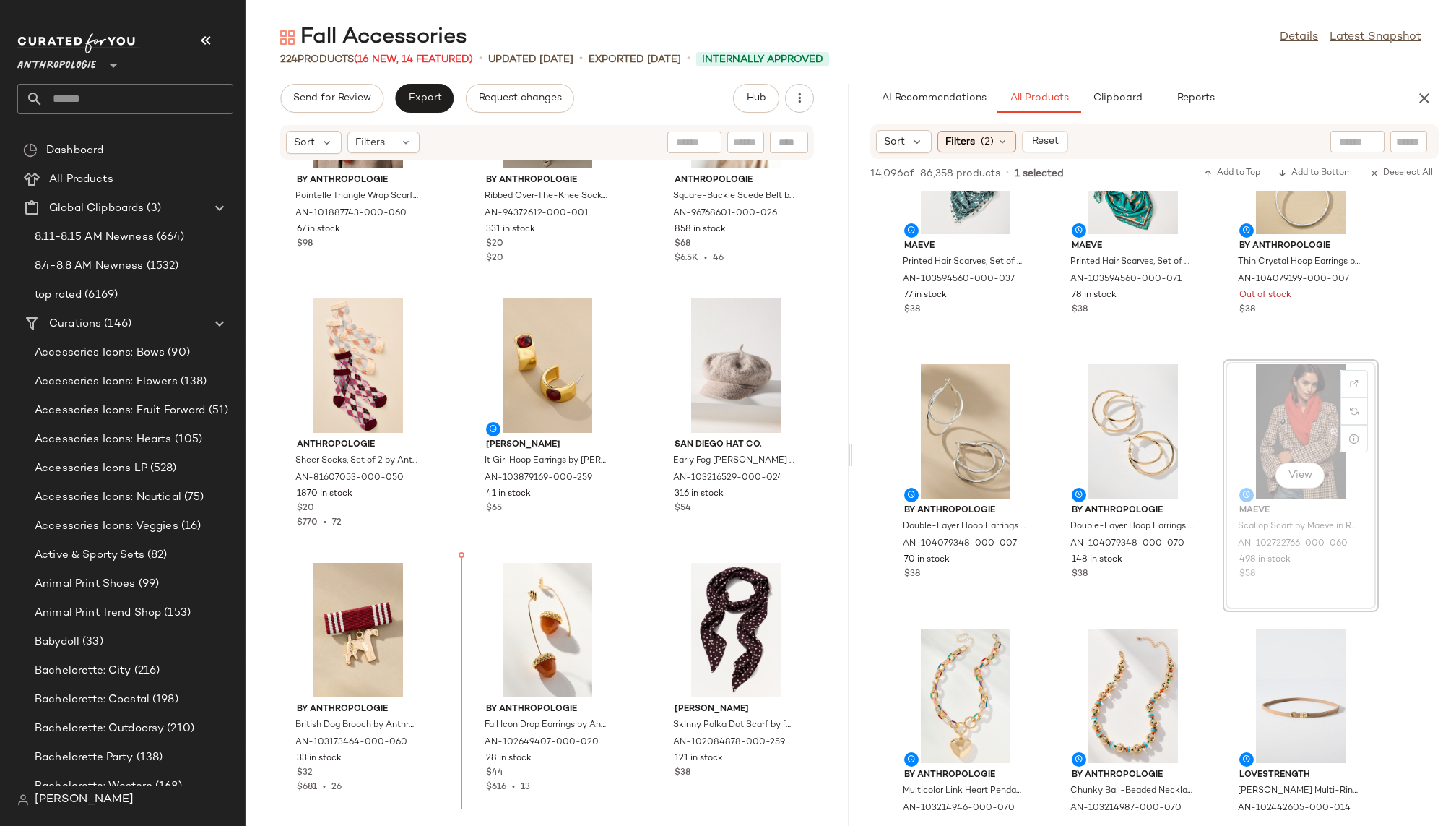
scroll to position [4380, 0]
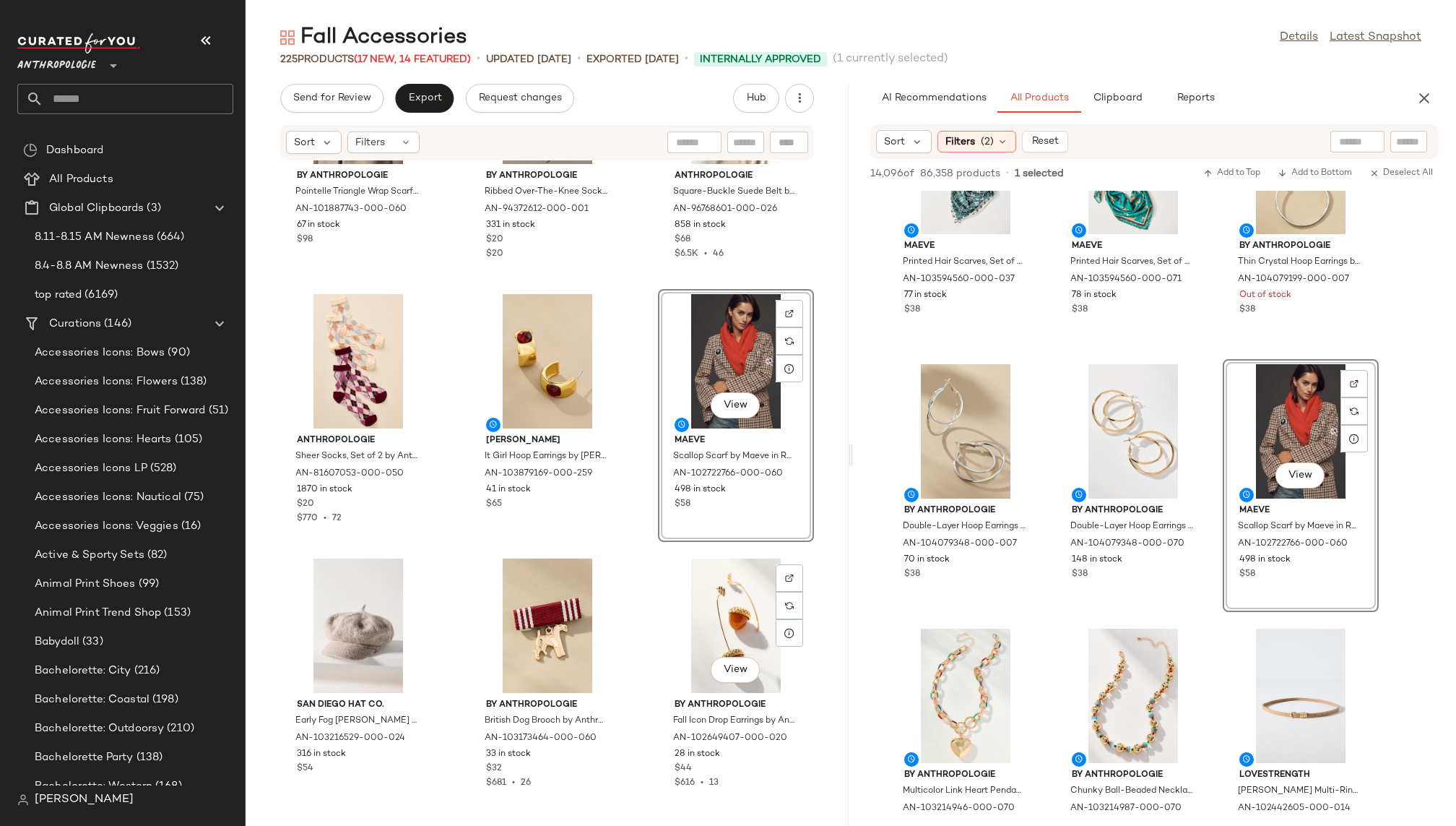
click at [644, 617] on div "By Anthropologie Pointelle Triangle Wrap Scarf by Anthropologie in Red, Women's…" at bounding box center [547, 485] width 603 height 648
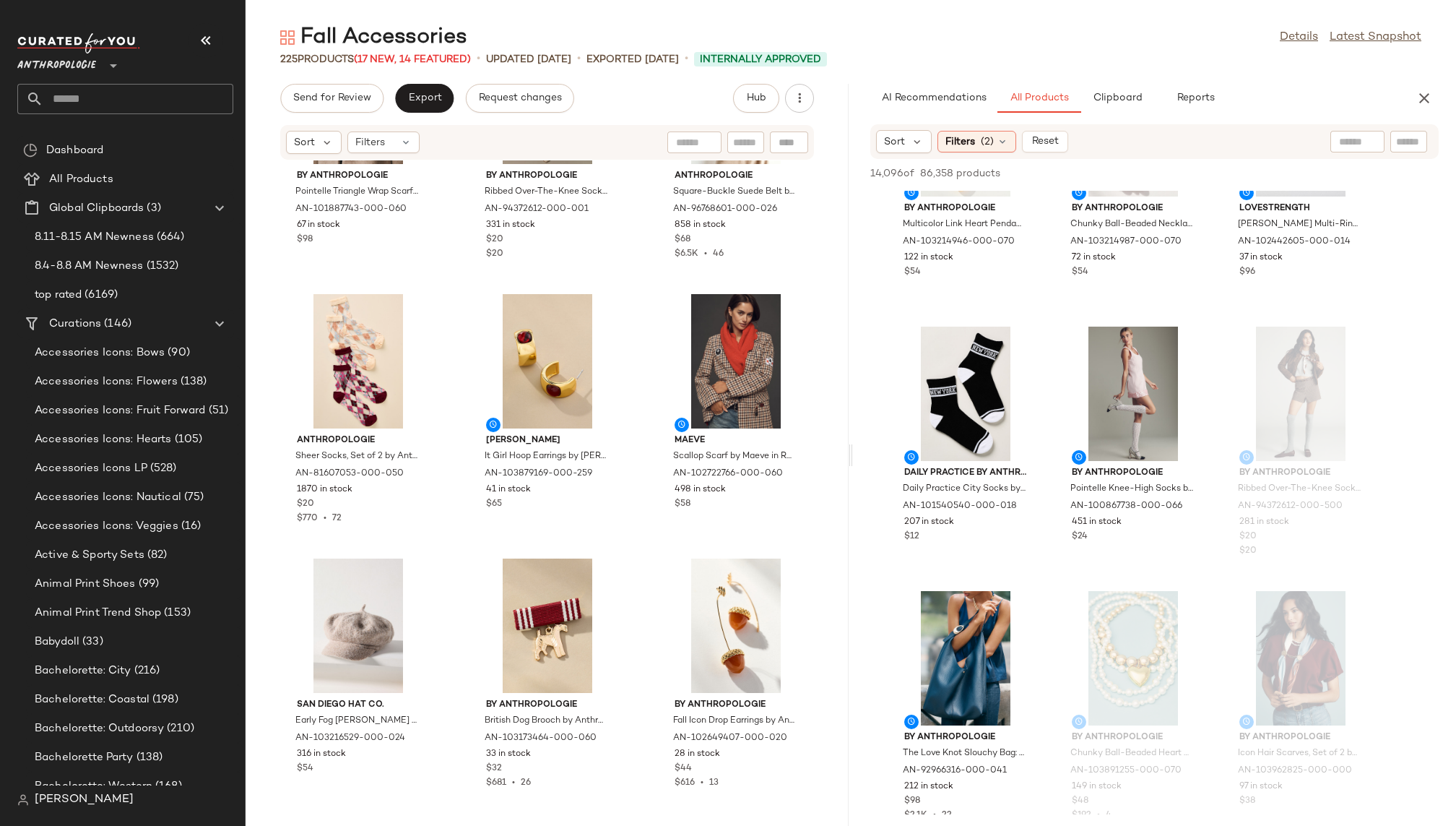
scroll to position [12830, 0]
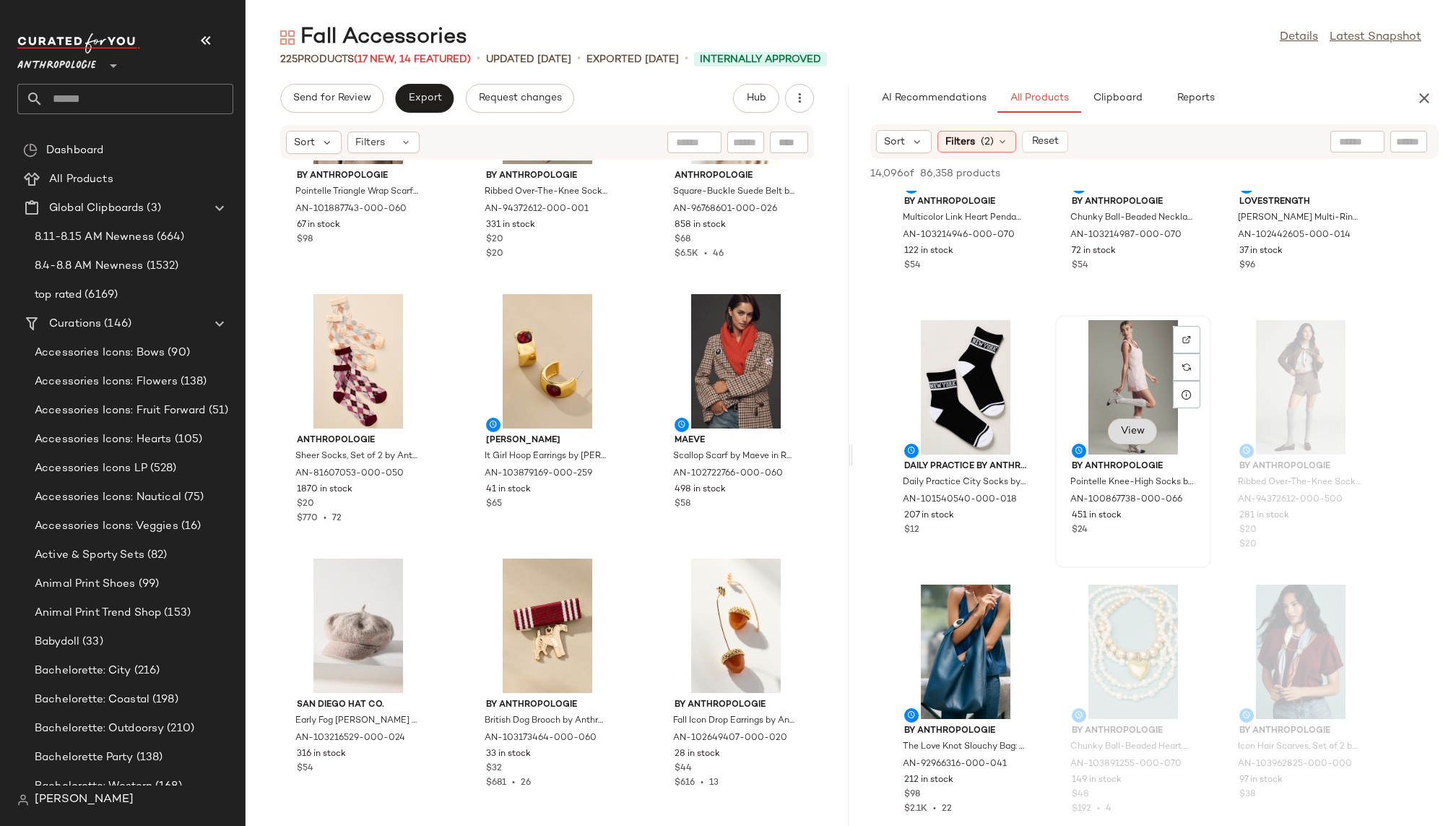
click at [1128, 428] on span "View" at bounding box center [1131, 431] width 24 height 12
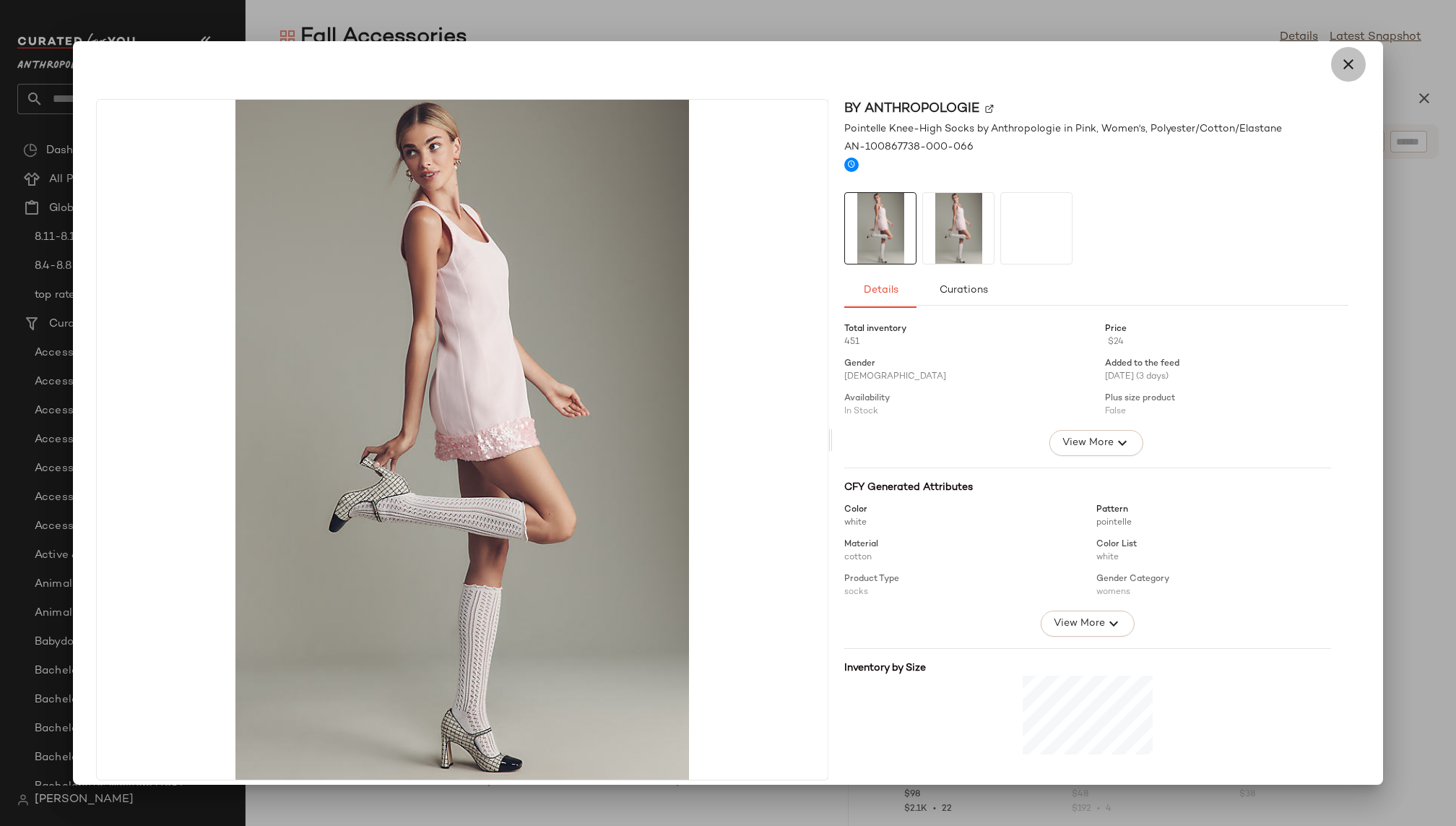
click at [1341, 73] on icon "button" at bounding box center [1348, 64] width 17 height 17
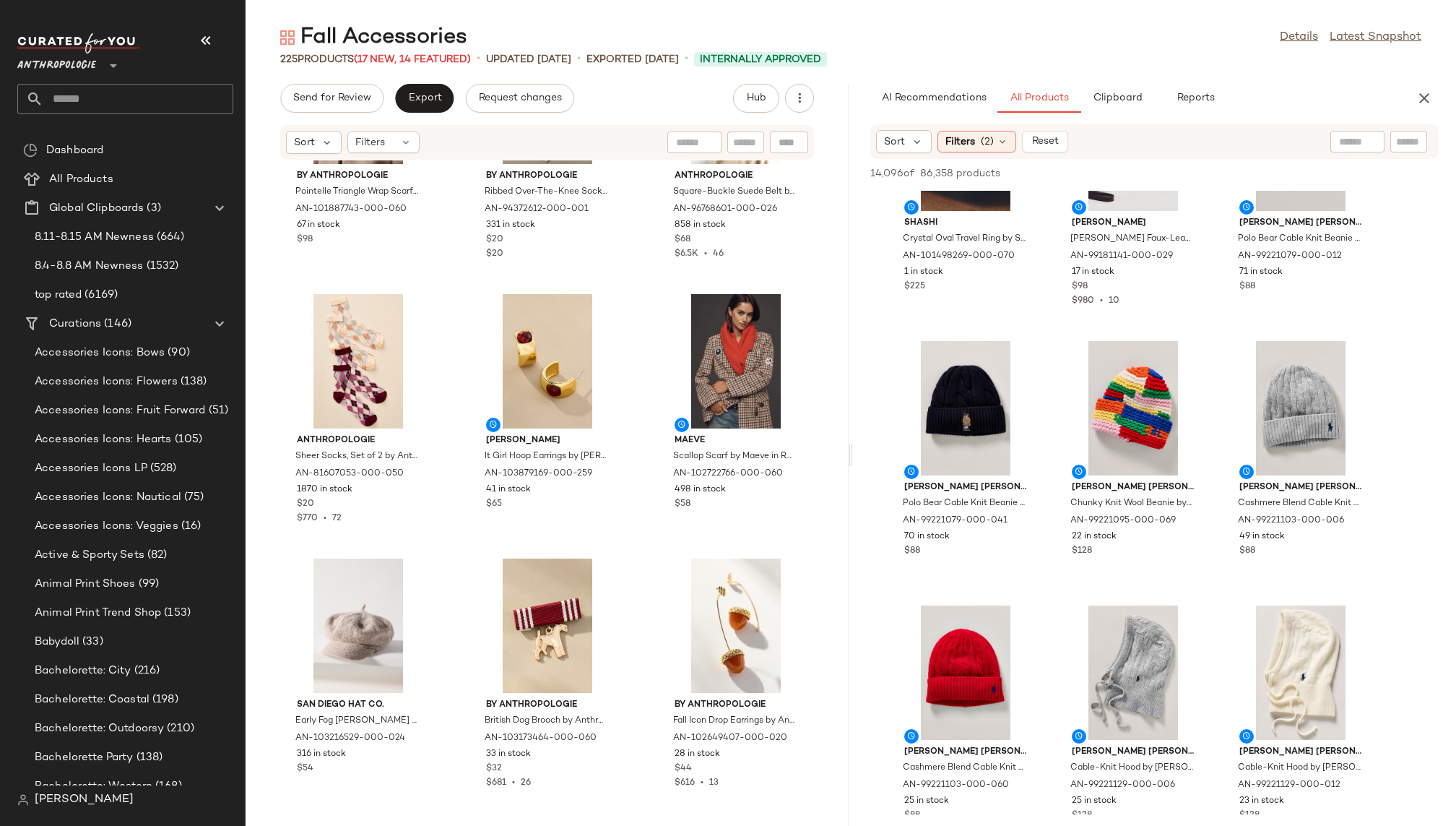
scroll to position [14428, 0]
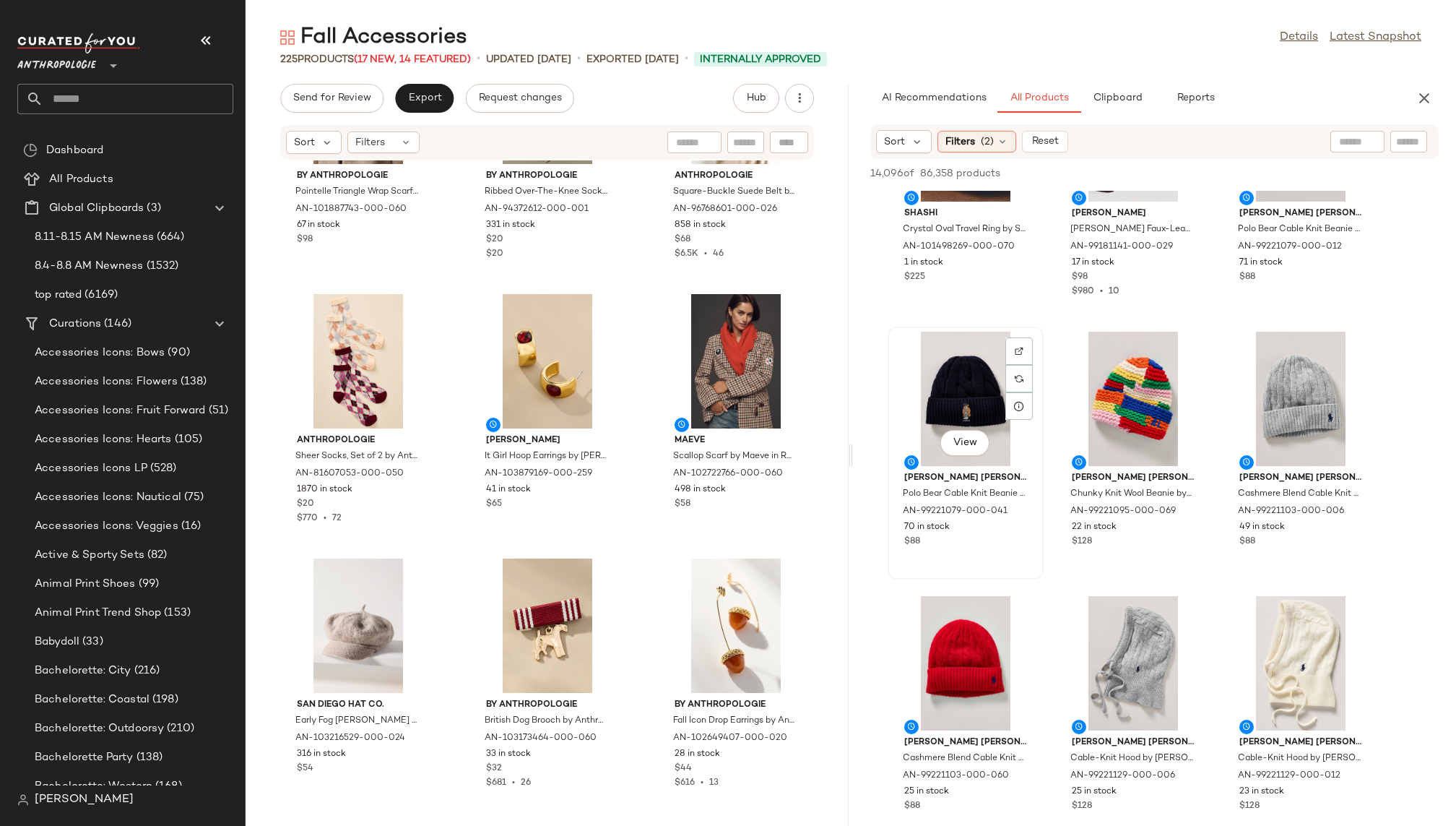
click at [937, 384] on div "View" at bounding box center [965, 398] width 146 height 134
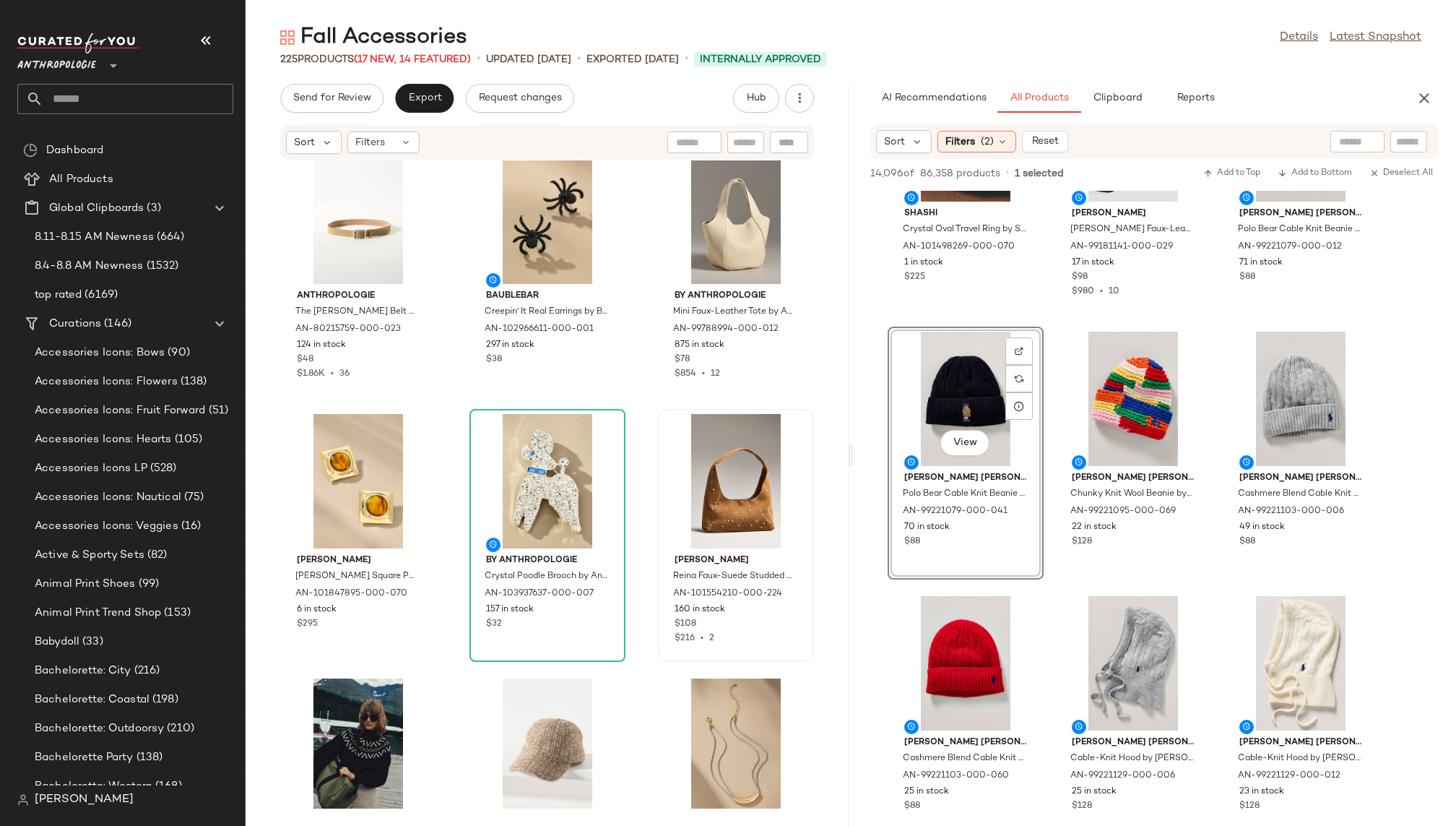
scroll to position [9039, 0]
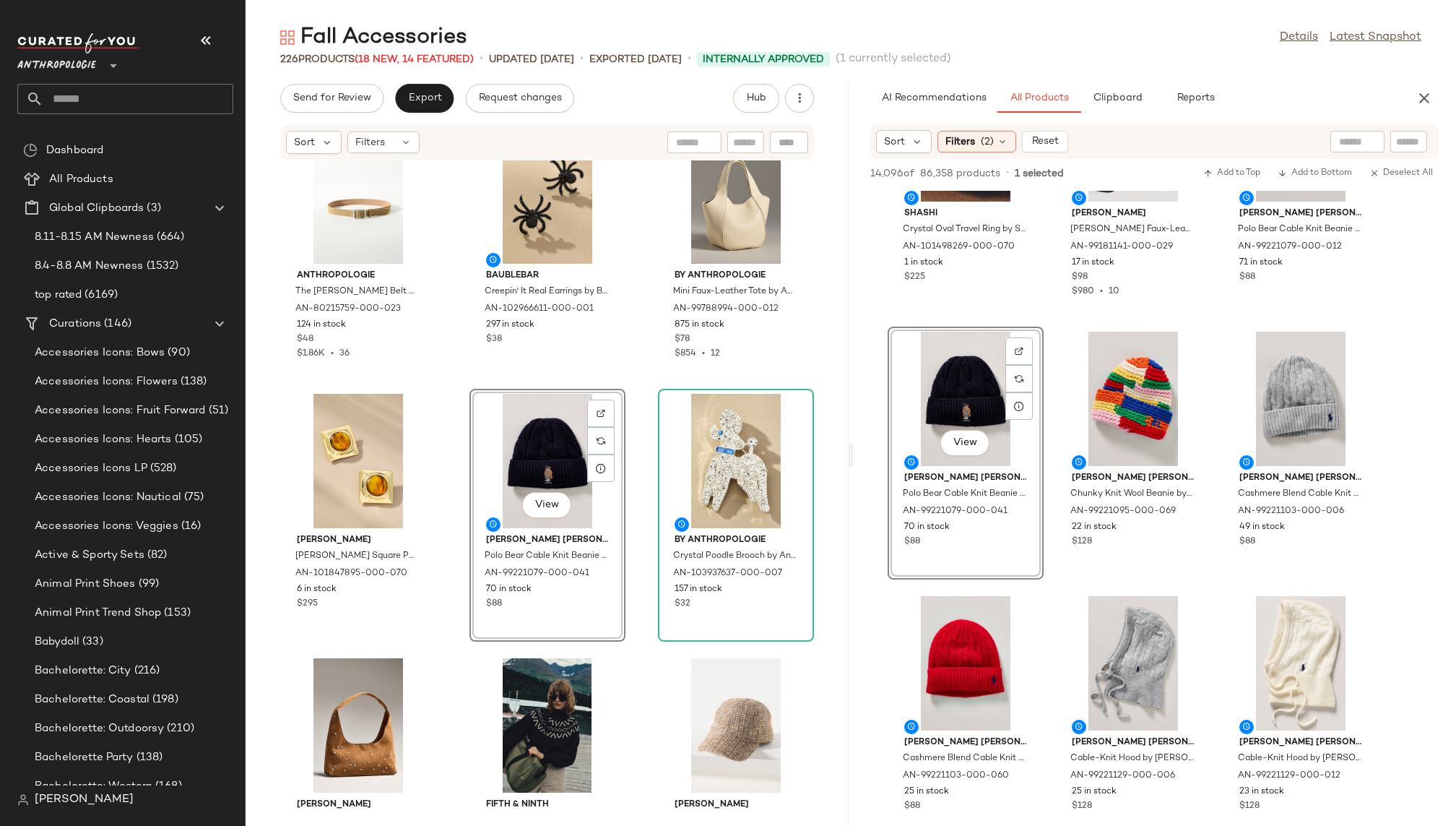
click at [624, 679] on div "Anthropologie The [PERSON_NAME] Belt by Anthropologie in Beige, Women's, Size: …" at bounding box center [547, 485] width 603 height 648
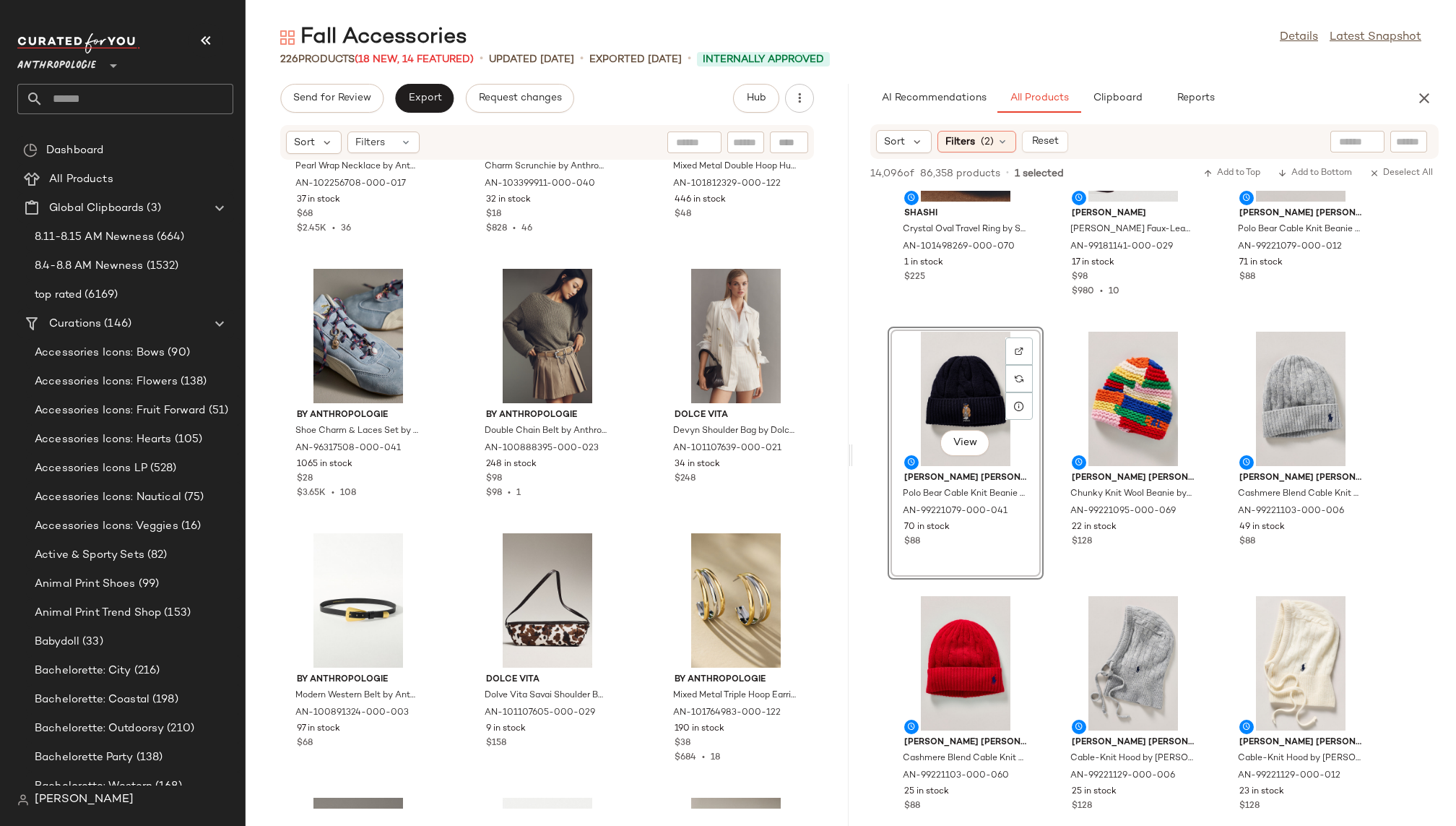
scroll to position [18697, 0]
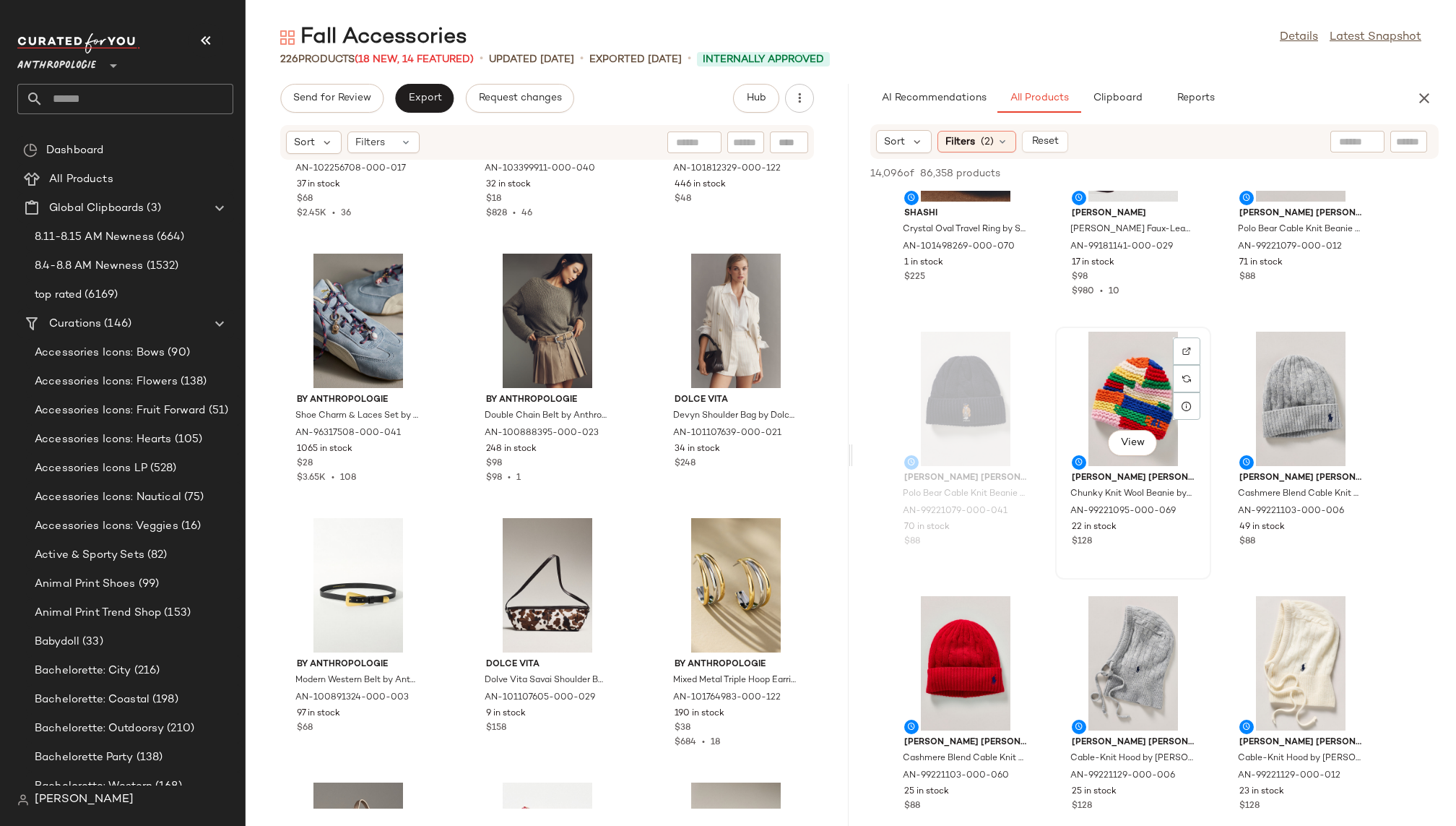
click at [1118, 421] on div "View" at bounding box center [1132, 398] width 146 height 134
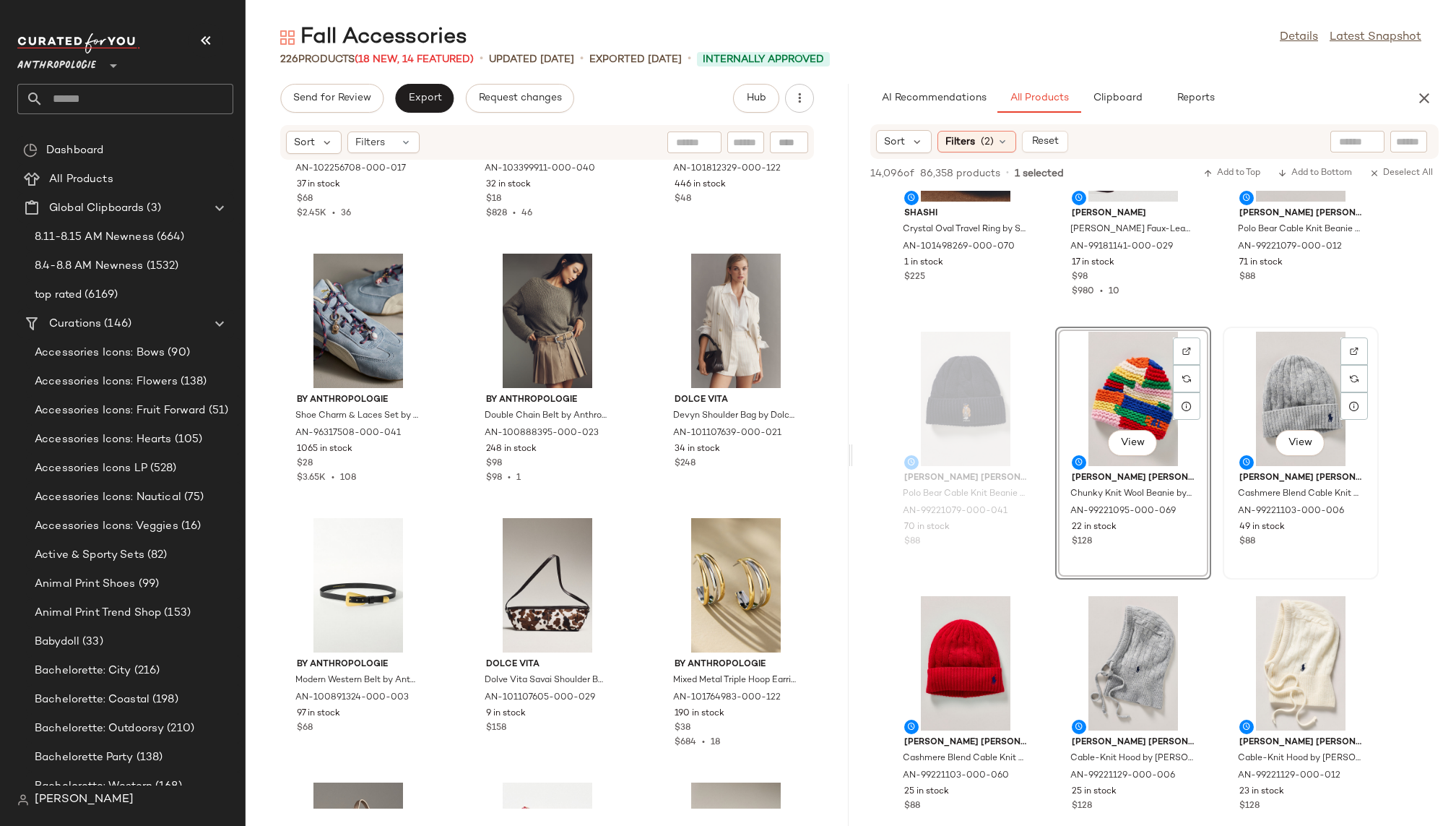
click at [1288, 397] on div "View" at bounding box center [1300, 398] width 146 height 134
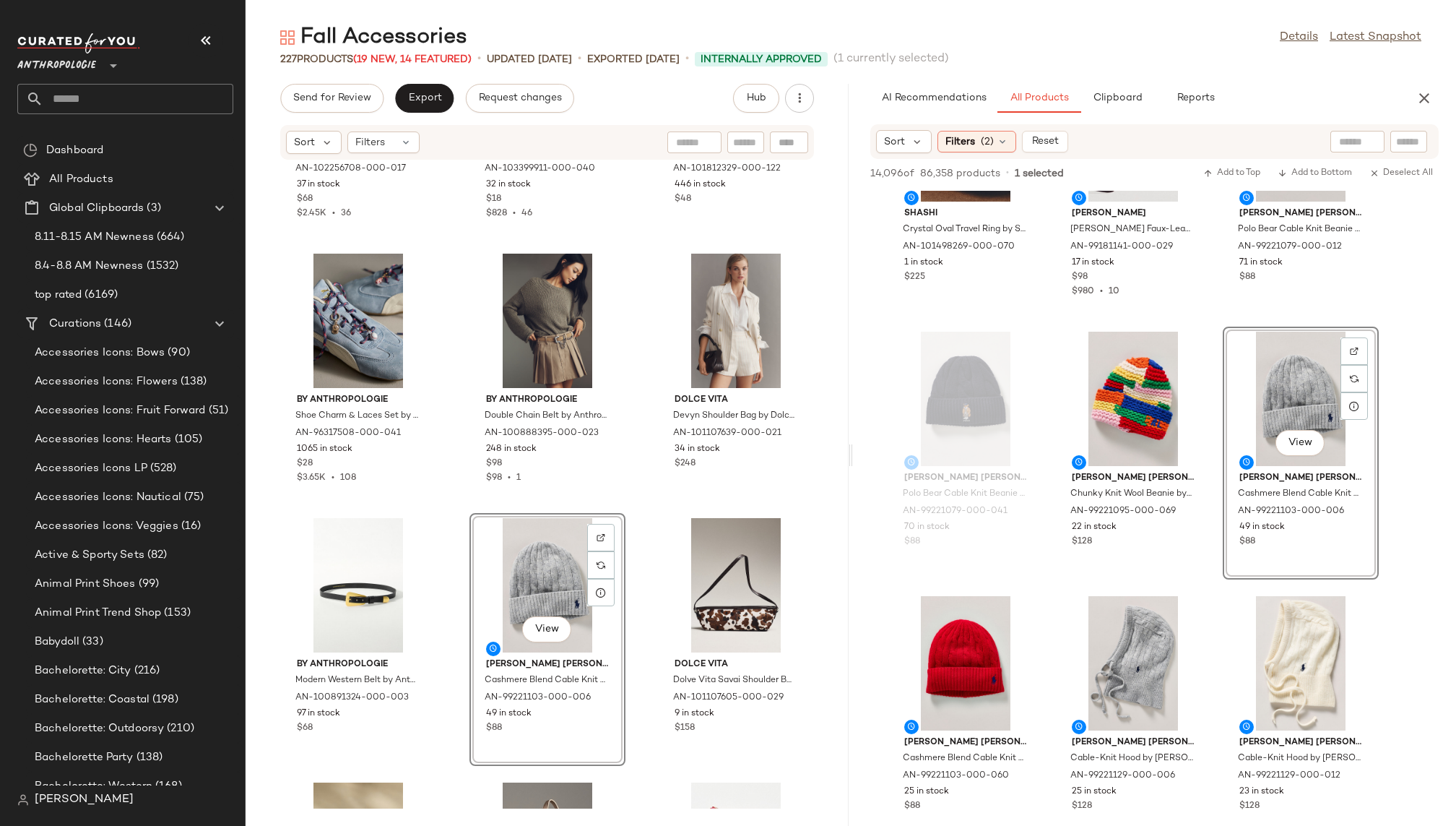
click at [639, 750] on div "By Anthropologie Pearl Wrap Necklace by Anthropologie in Ivory, Women's, Glass …" at bounding box center [547, 485] width 603 height 648
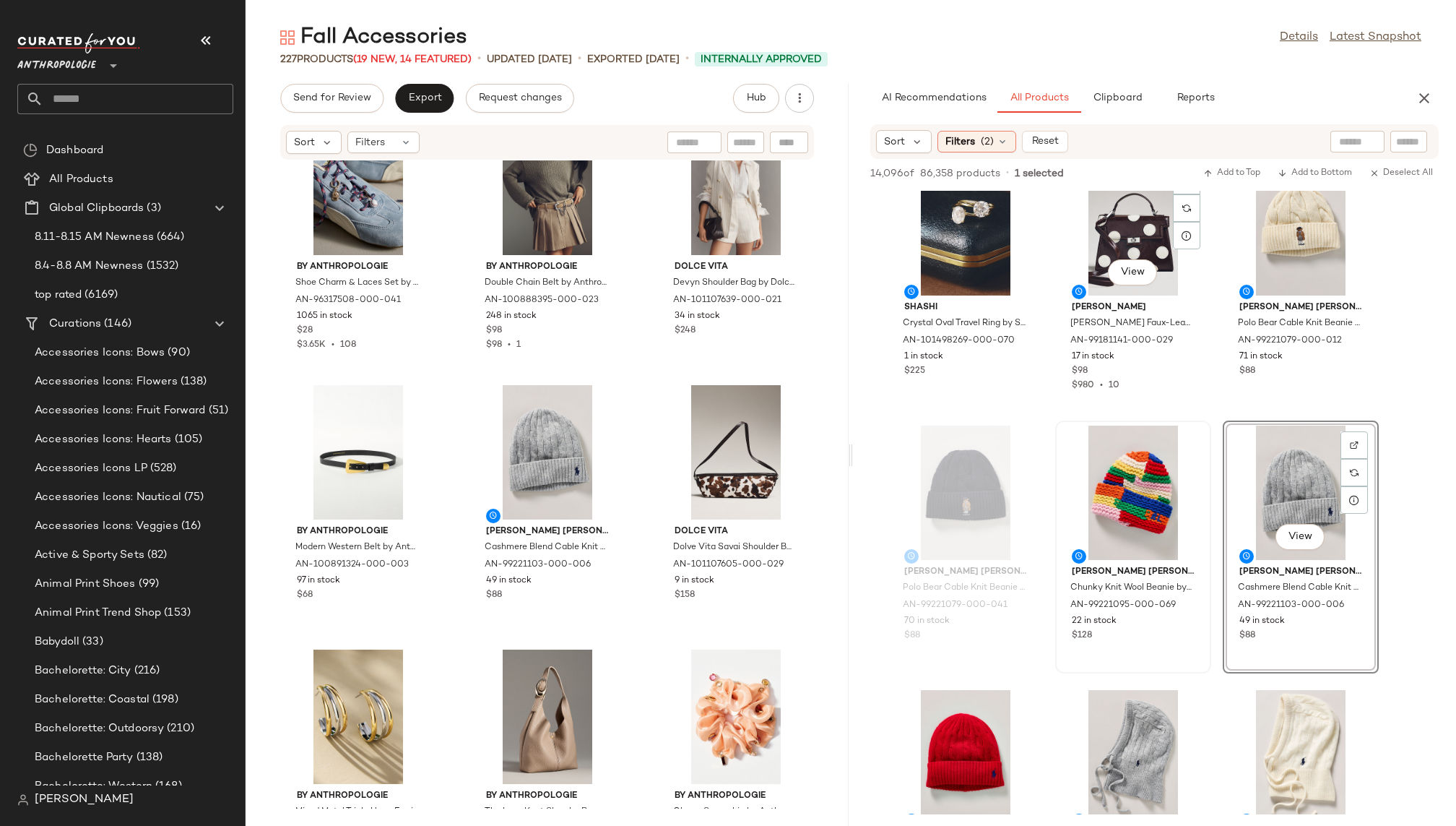
scroll to position [14309, 0]
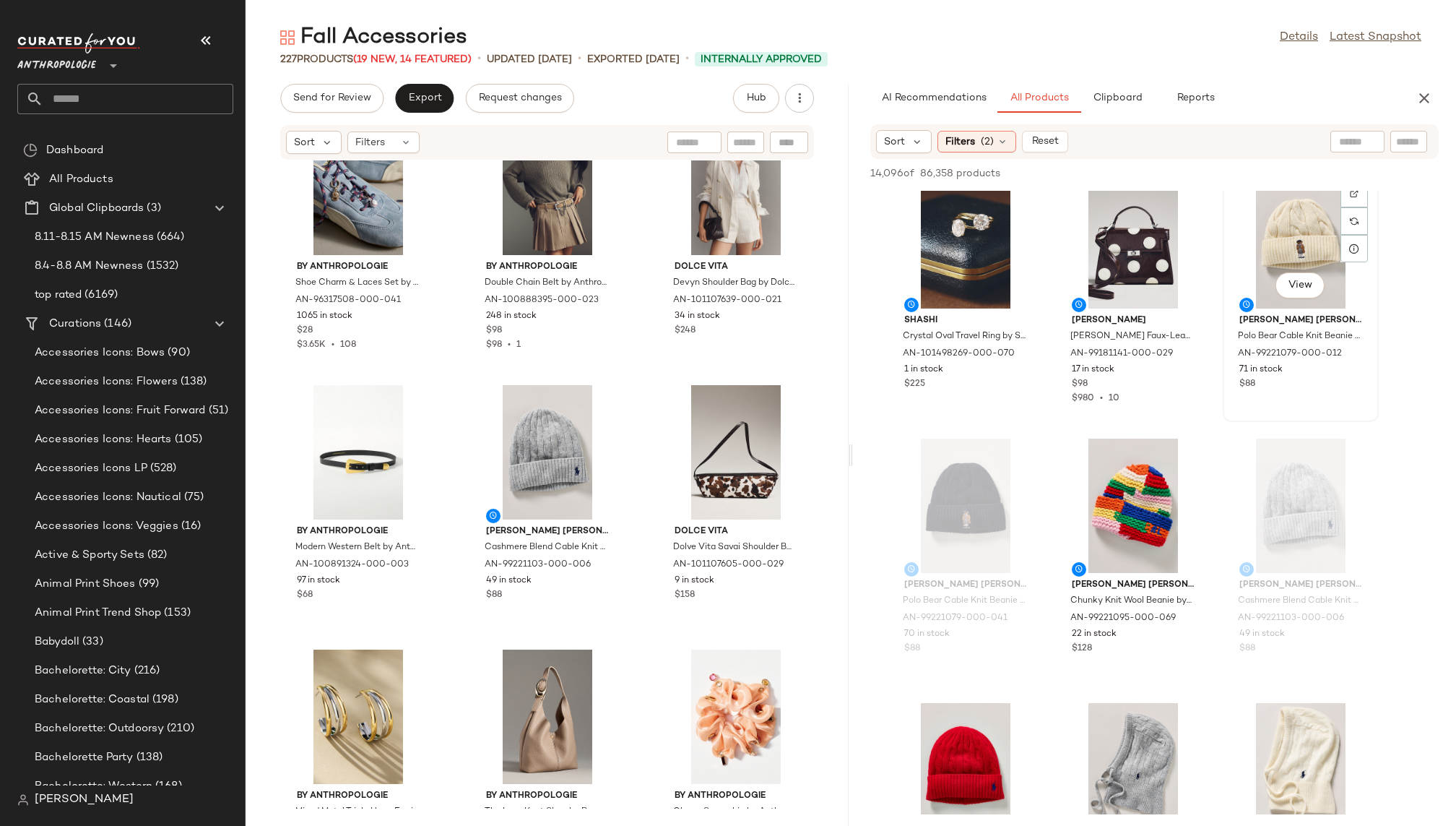
click at [1277, 237] on div "View" at bounding box center [1300, 241] width 146 height 134
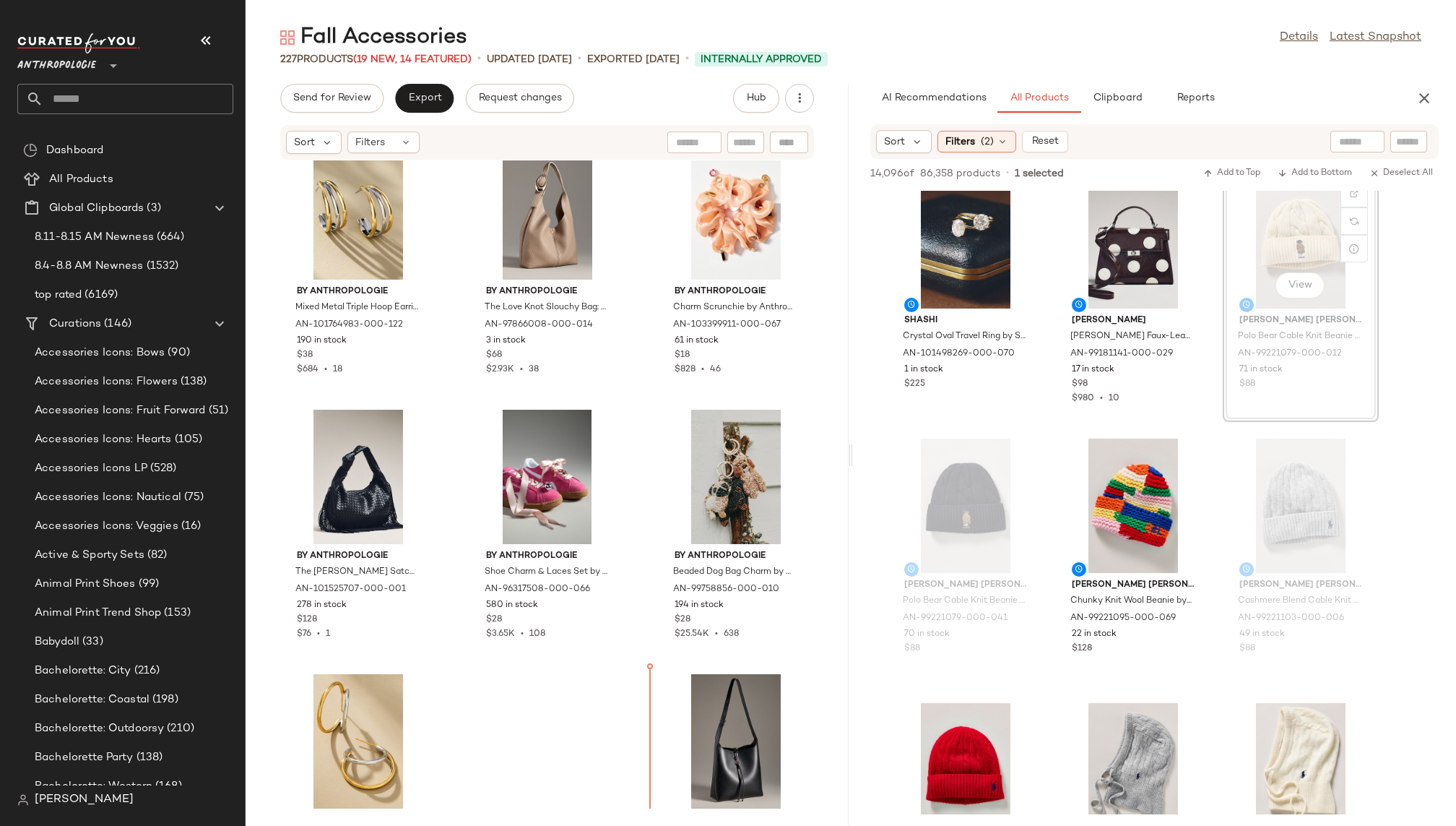
scroll to position [19354, 0]
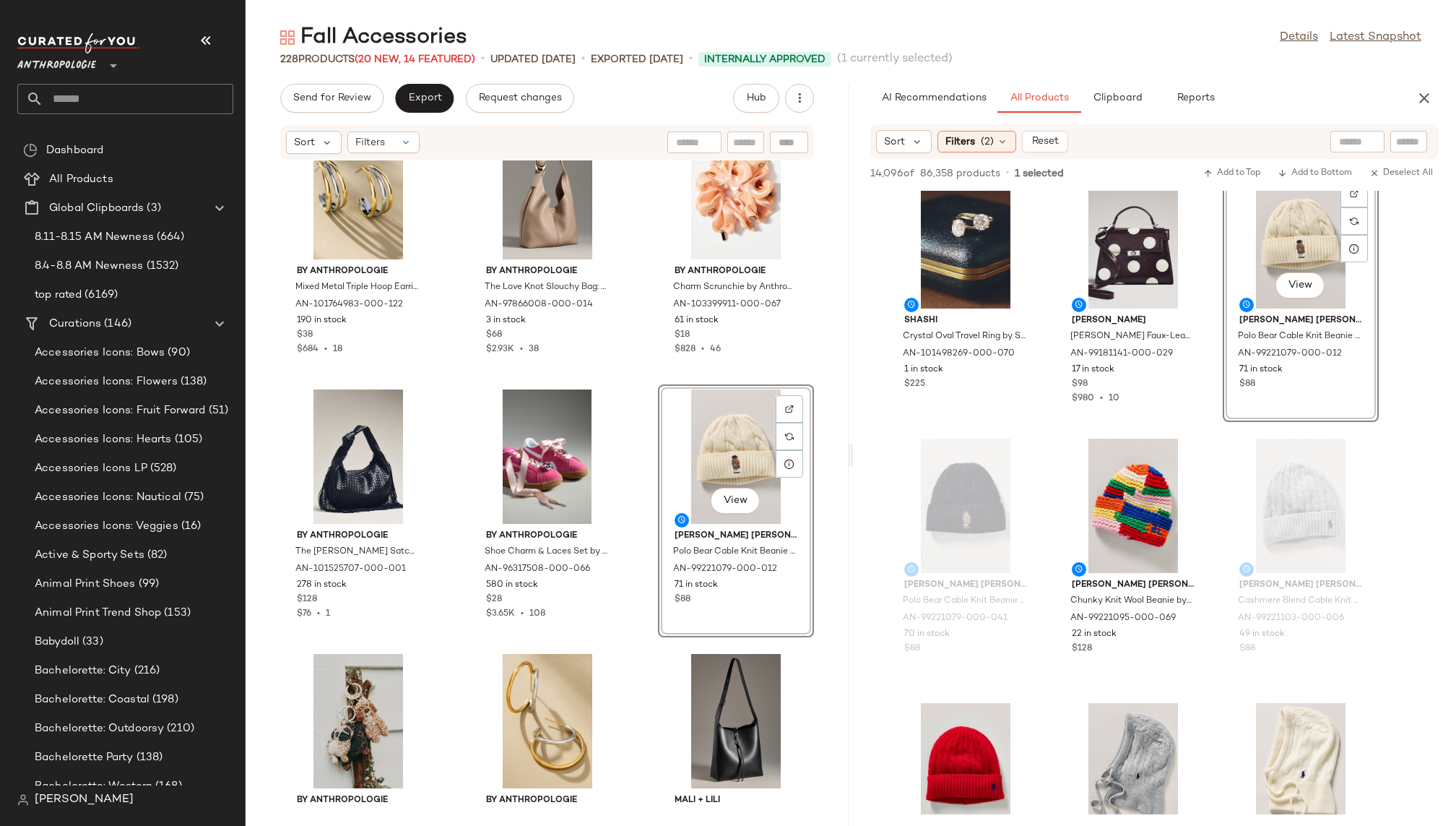
click at [634, 666] on div "By Anthropologie Modern Western Belt by Anthropologie in Grey, Women's, Size: S…" at bounding box center [547, 485] width 603 height 648
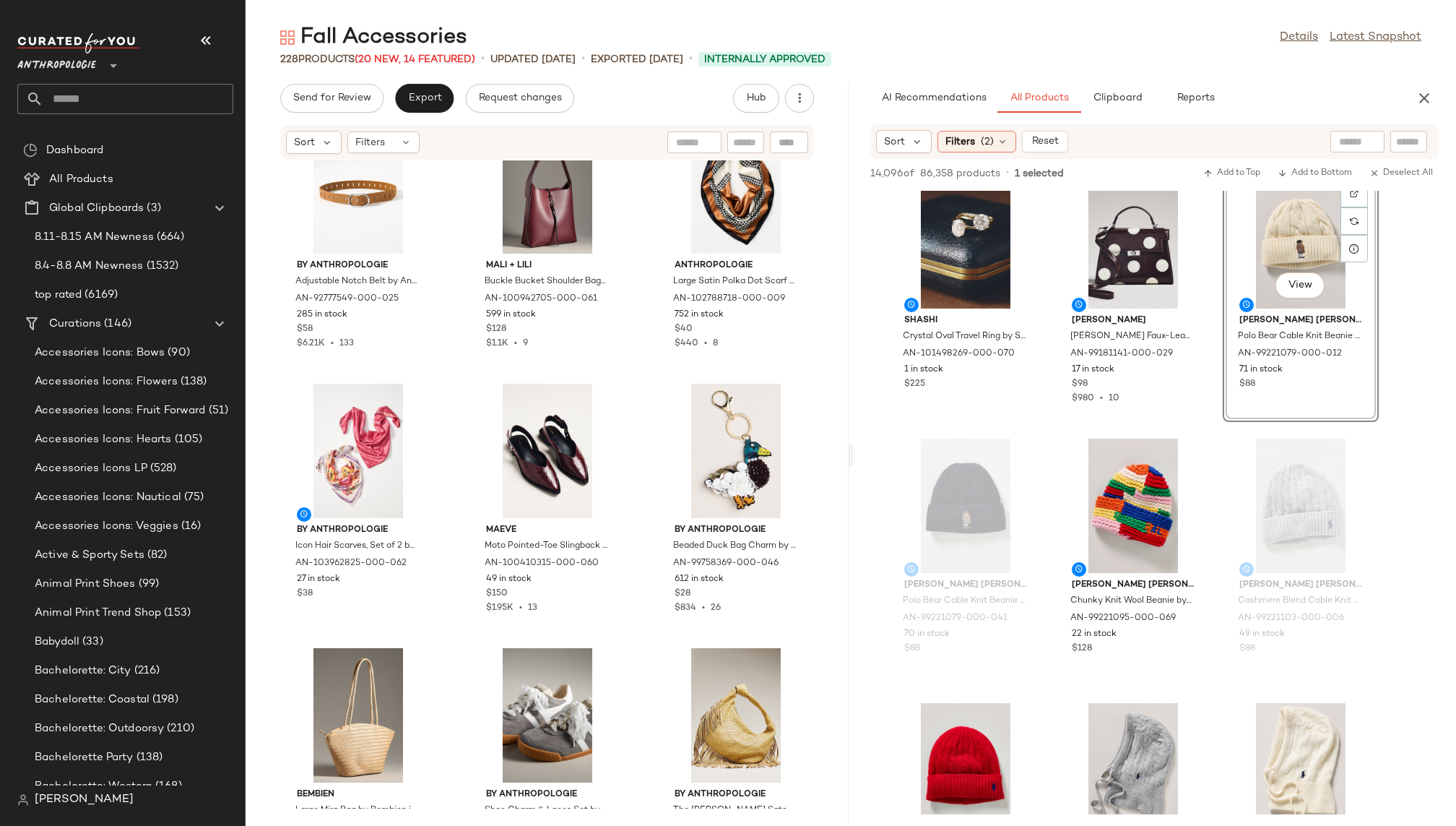
scroll to position [17492, 0]
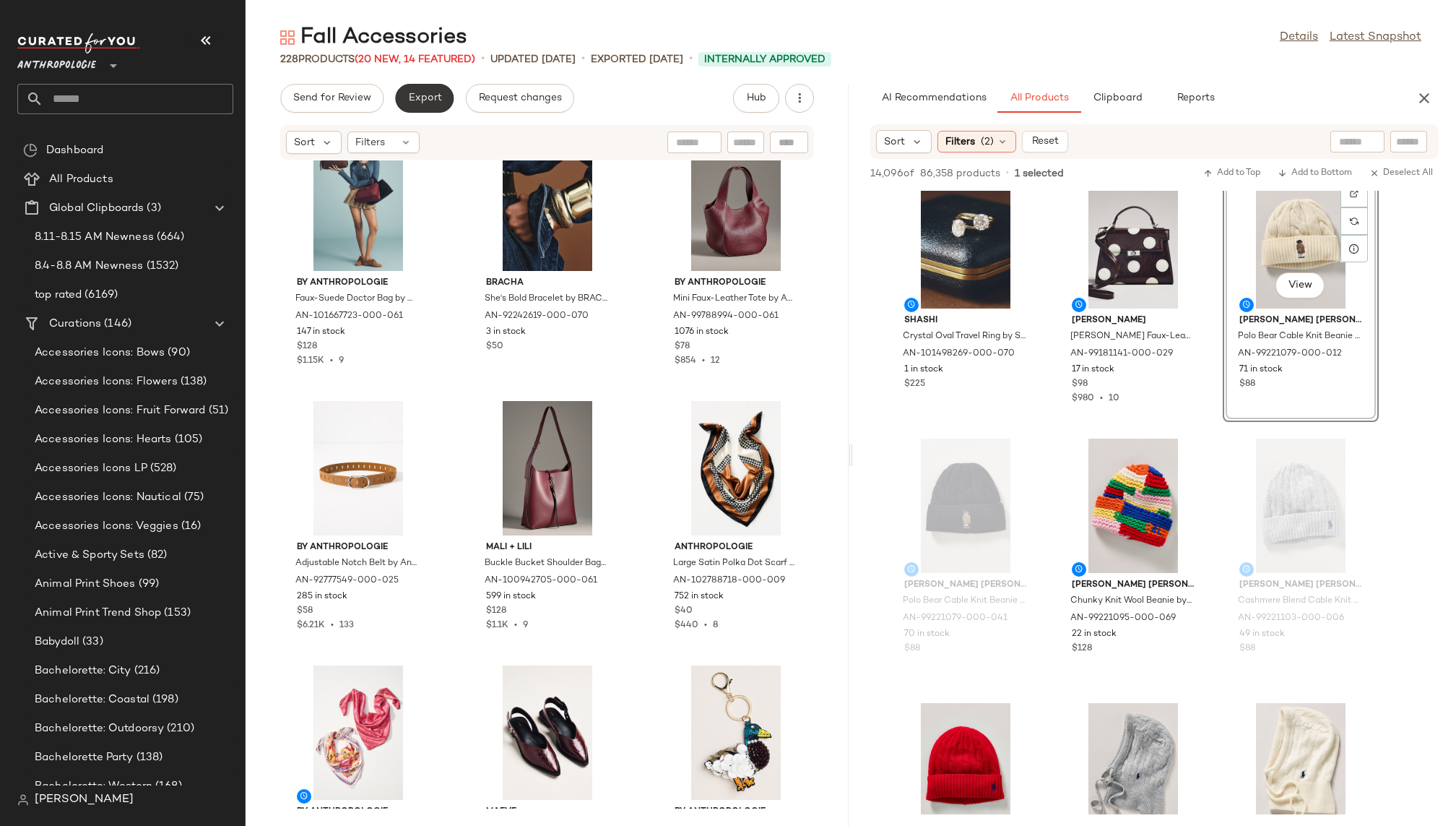
click at [426, 111] on button "Export" at bounding box center [425, 98] width 58 height 29
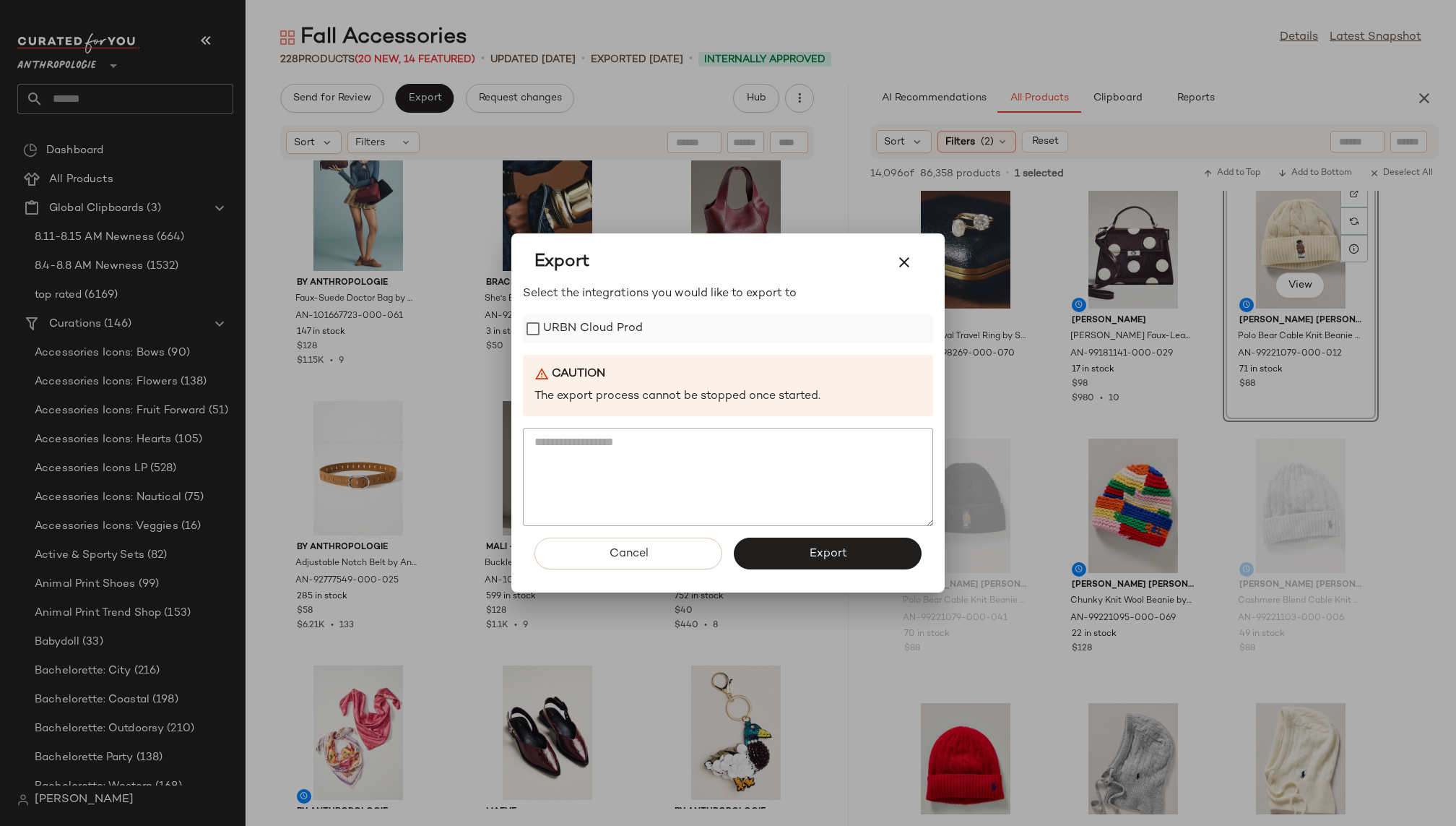
click at [600, 323] on label "URBN Cloud Prod" at bounding box center [593, 328] width 100 height 29
click at [819, 551] on span "Export" at bounding box center [827, 554] width 38 height 13
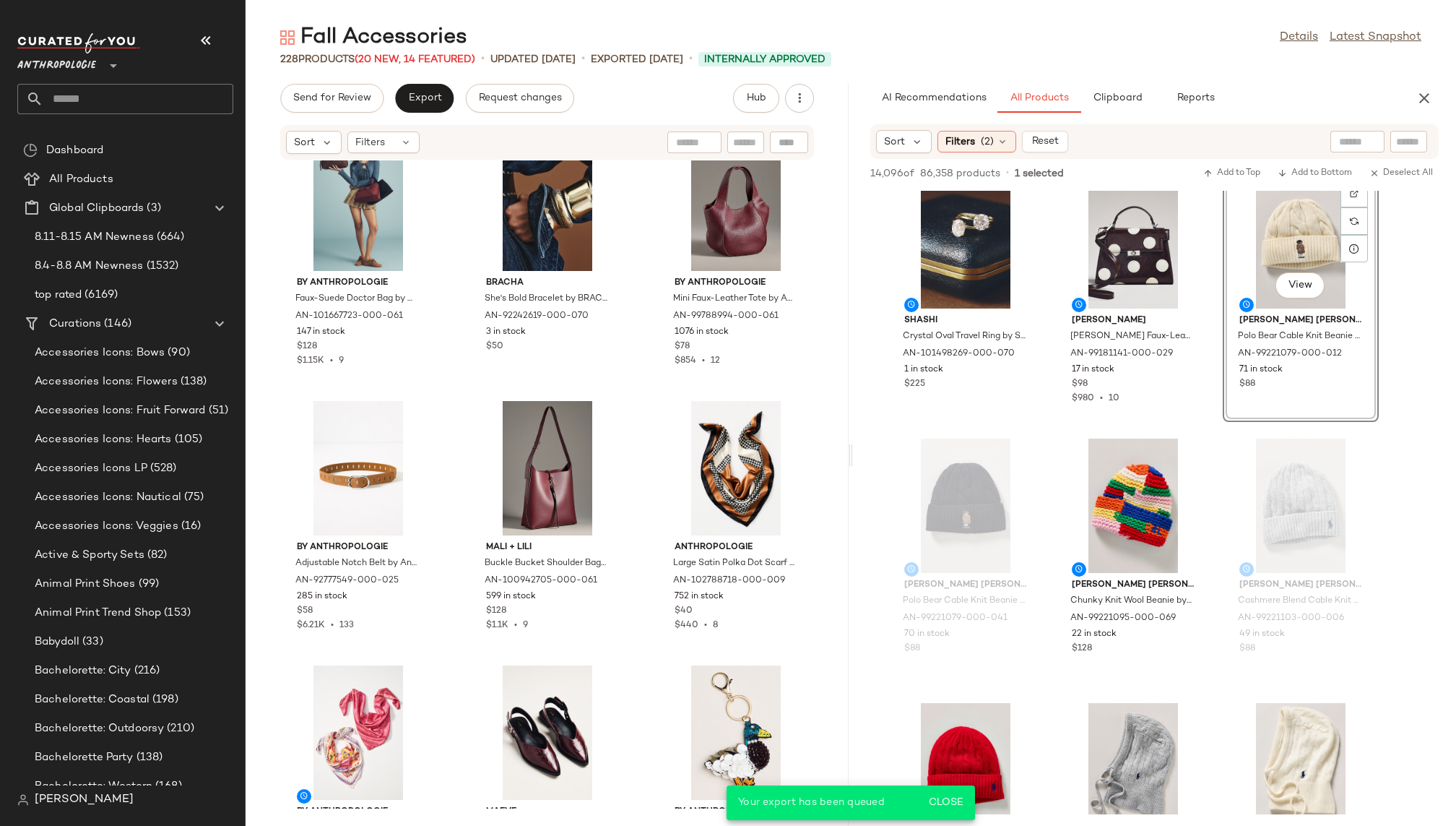
scroll to position [21183, 0]
